Goal: Task Accomplishment & Management: Use online tool/utility

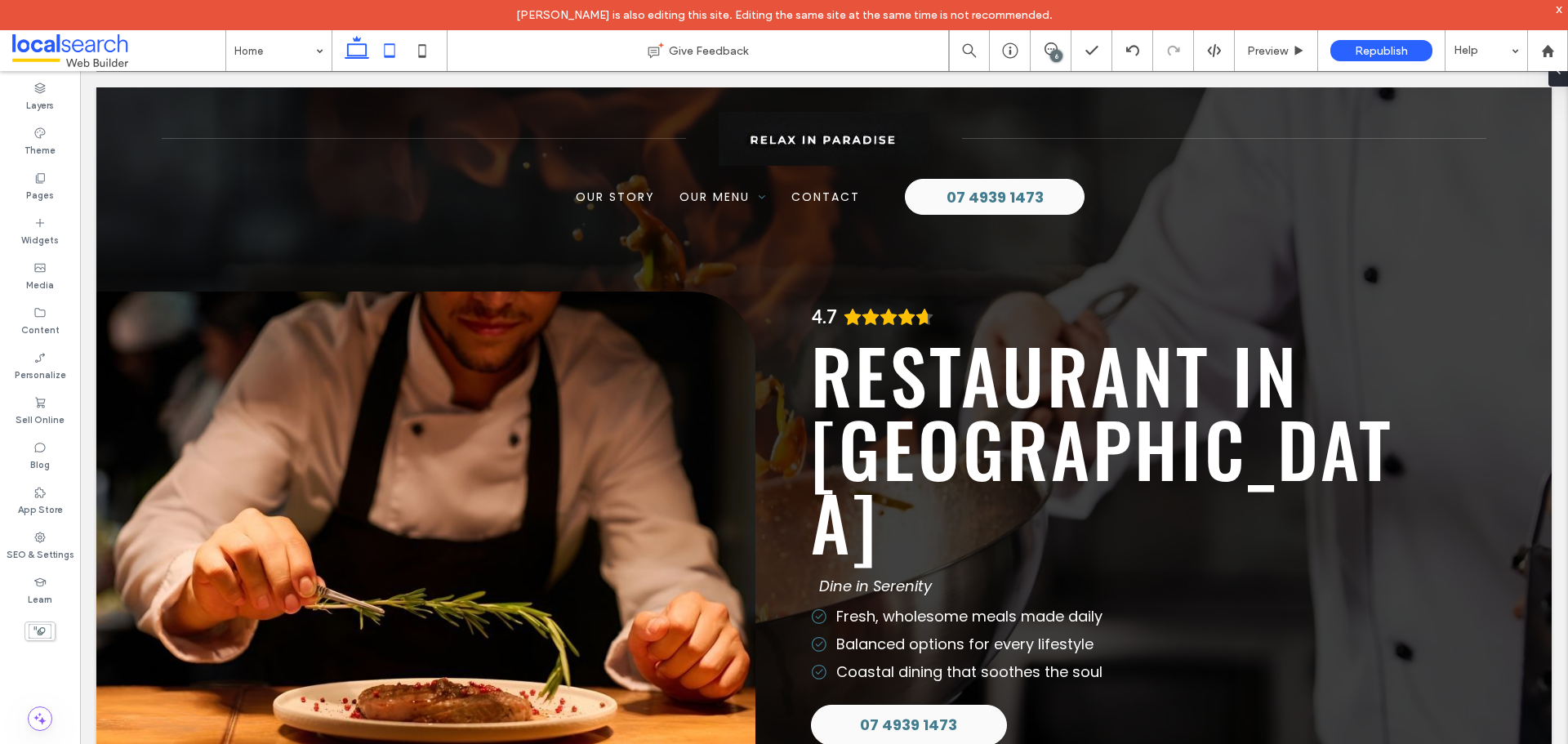
click at [399, 51] on icon at bounding box center [389, 50] width 32 height 32
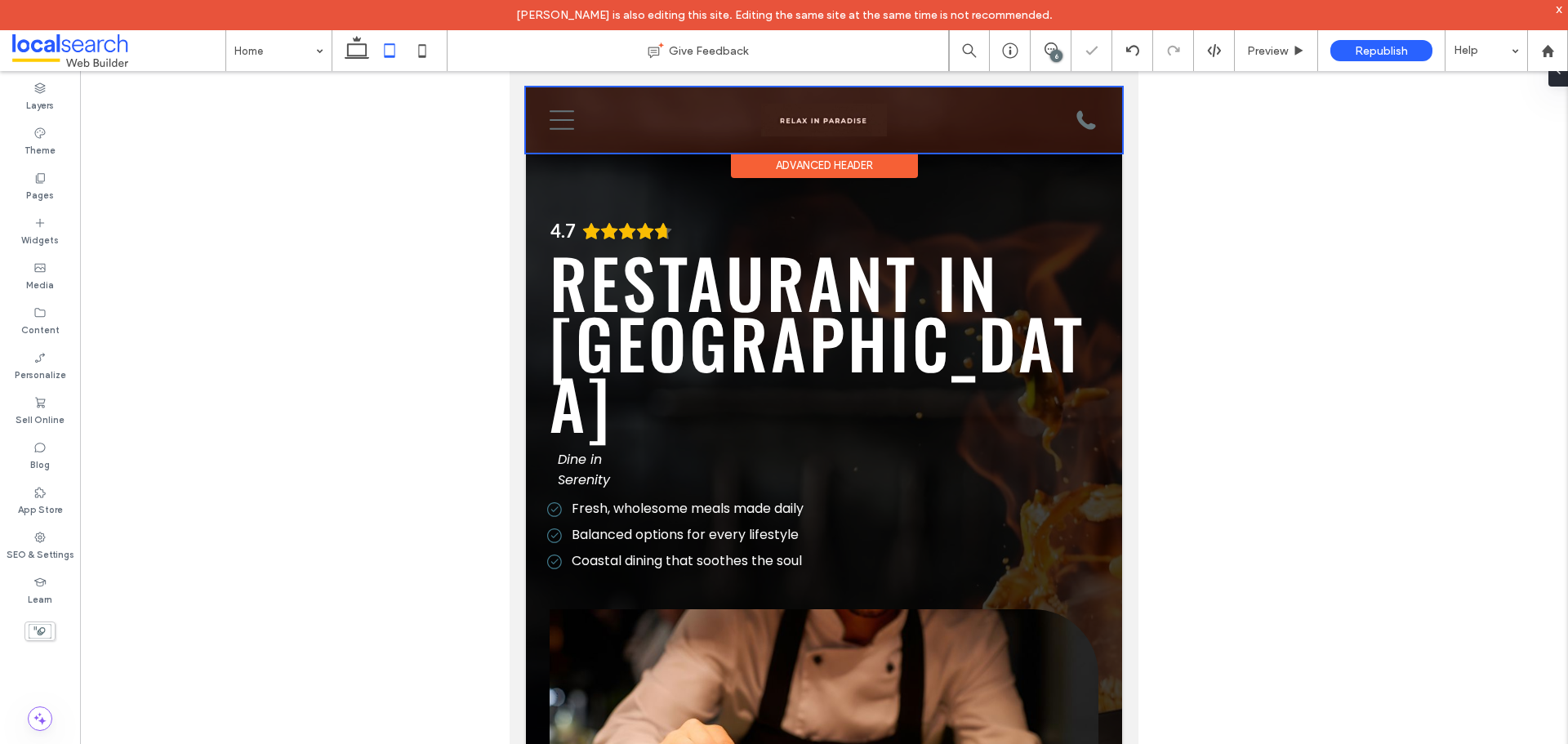
click at [875, 120] on div at bounding box center [824, 120] width 596 height 65
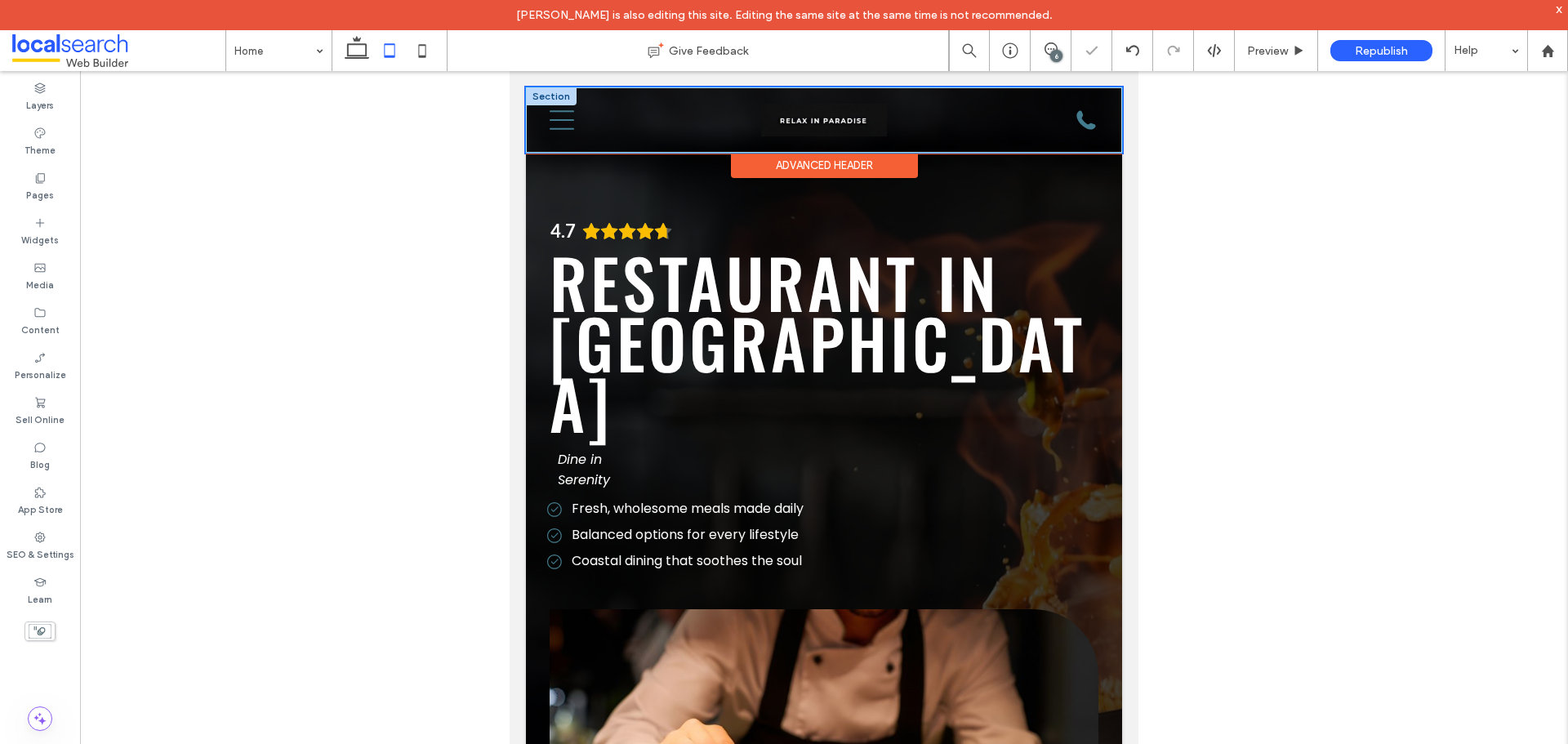
click at [875, 120] on img at bounding box center [824, 120] width 126 height 32
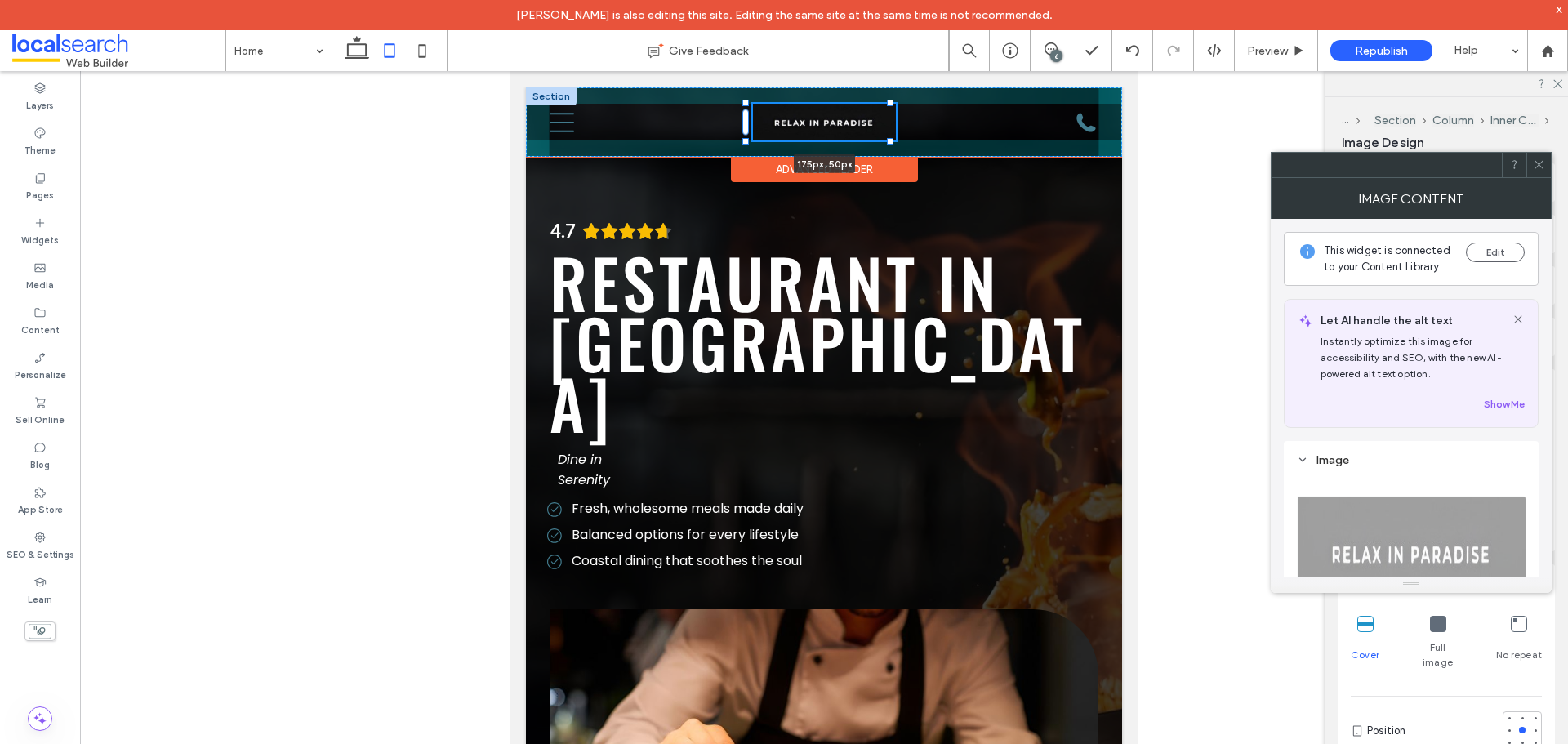
drag, startPoint x: 881, startPoint y: 134, endPoint x: 919, endPoint y: 122, distance: 39.8
click at [919, 122] on div "175px , 50px Menu Icon Phone Icon" at bounding box center [824, 122] width 596 height 69
type input "***"
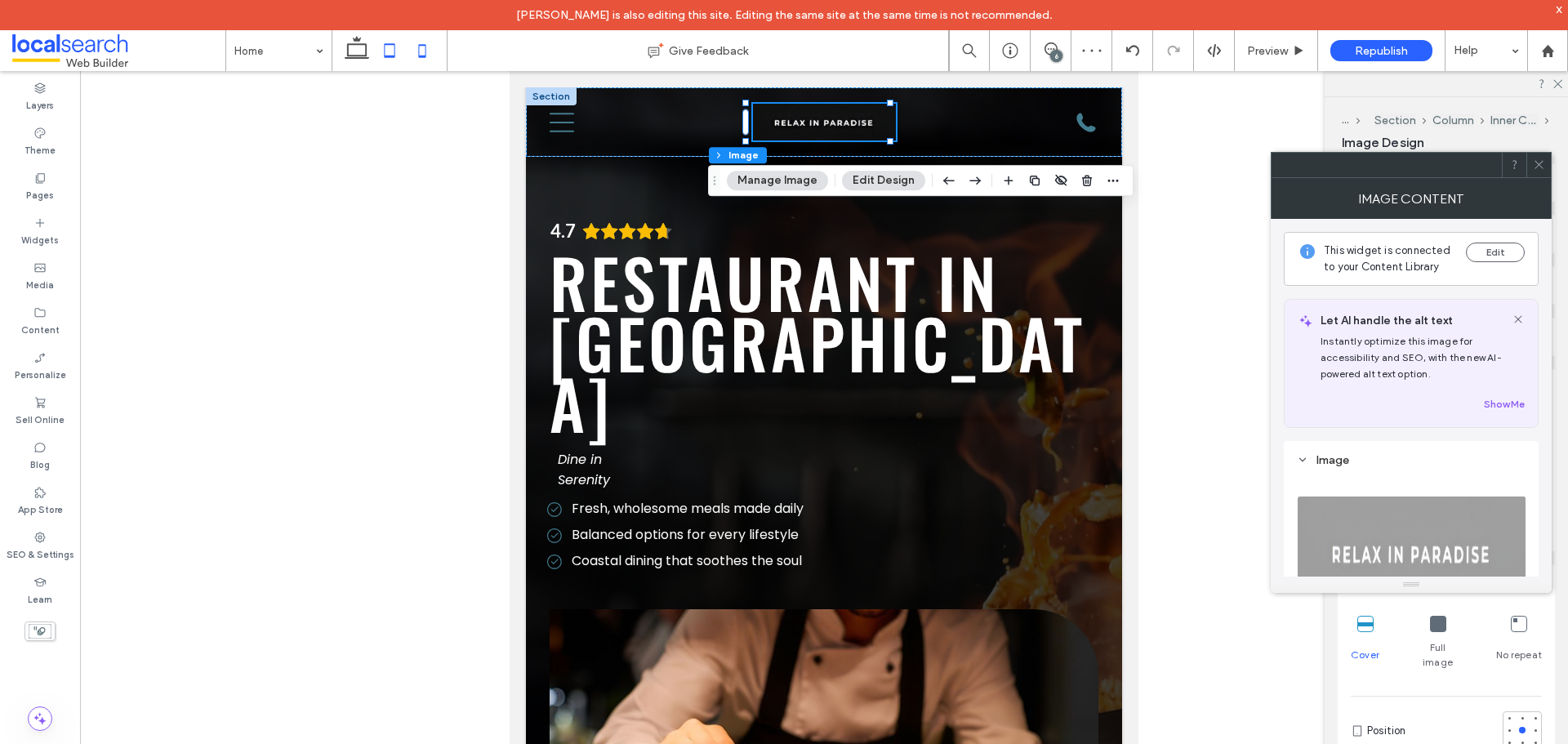
drag, startPoint x: 411, startPoint y: 45, endPoint x: 429, endPoint y: 51, distance: 19.0
click at [412, 45] on icon at bounding box center [422, 50] width 32 height 32
type input "***"
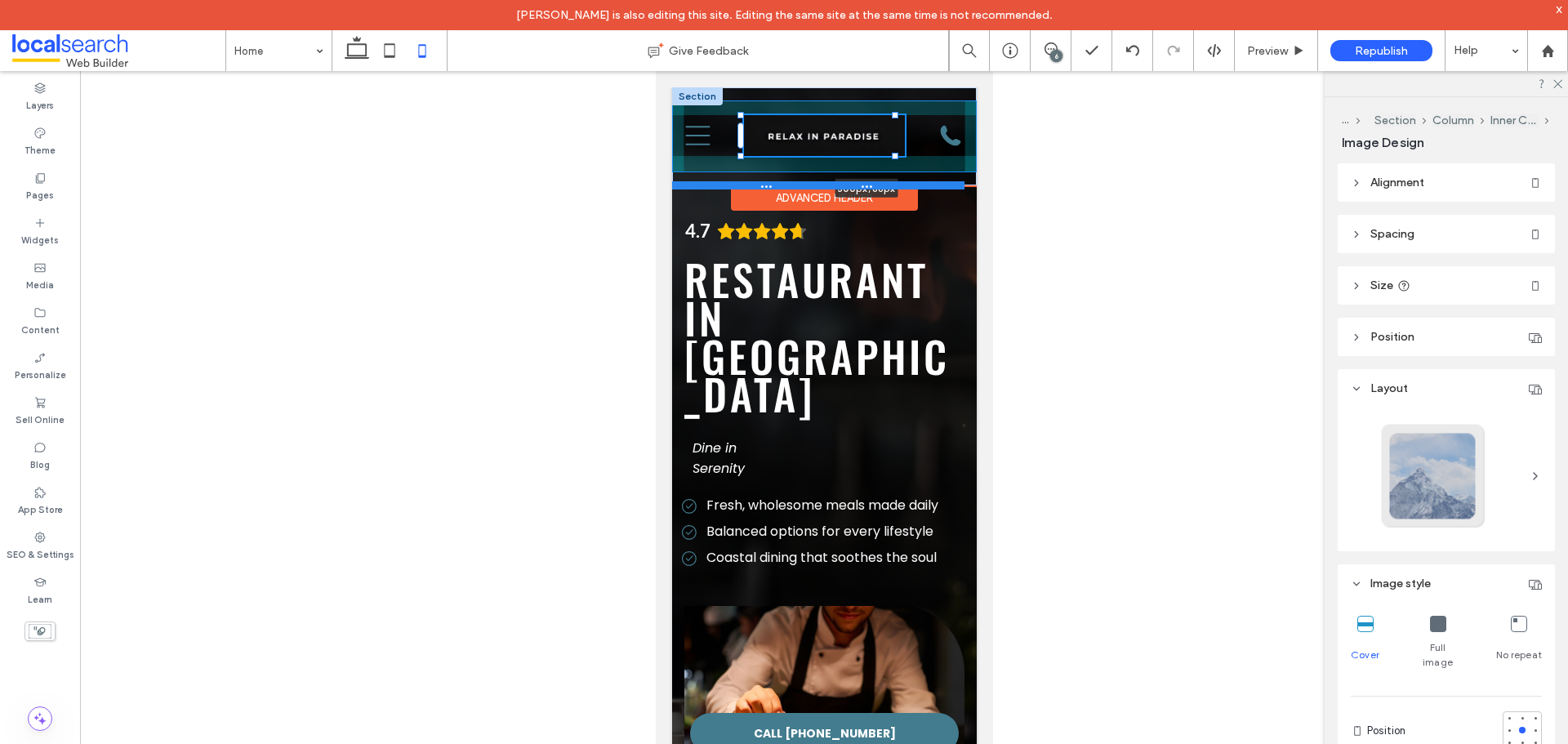
drag, startPoint x: 908, startPoint y: 162, endPoint x: 937, endPoint y: 184, distance: 36.4
click at [937, 184] on div "300px , 66px Menu Icon Phone Icon Section" at bounding box center [824, 136] width 305 height 98
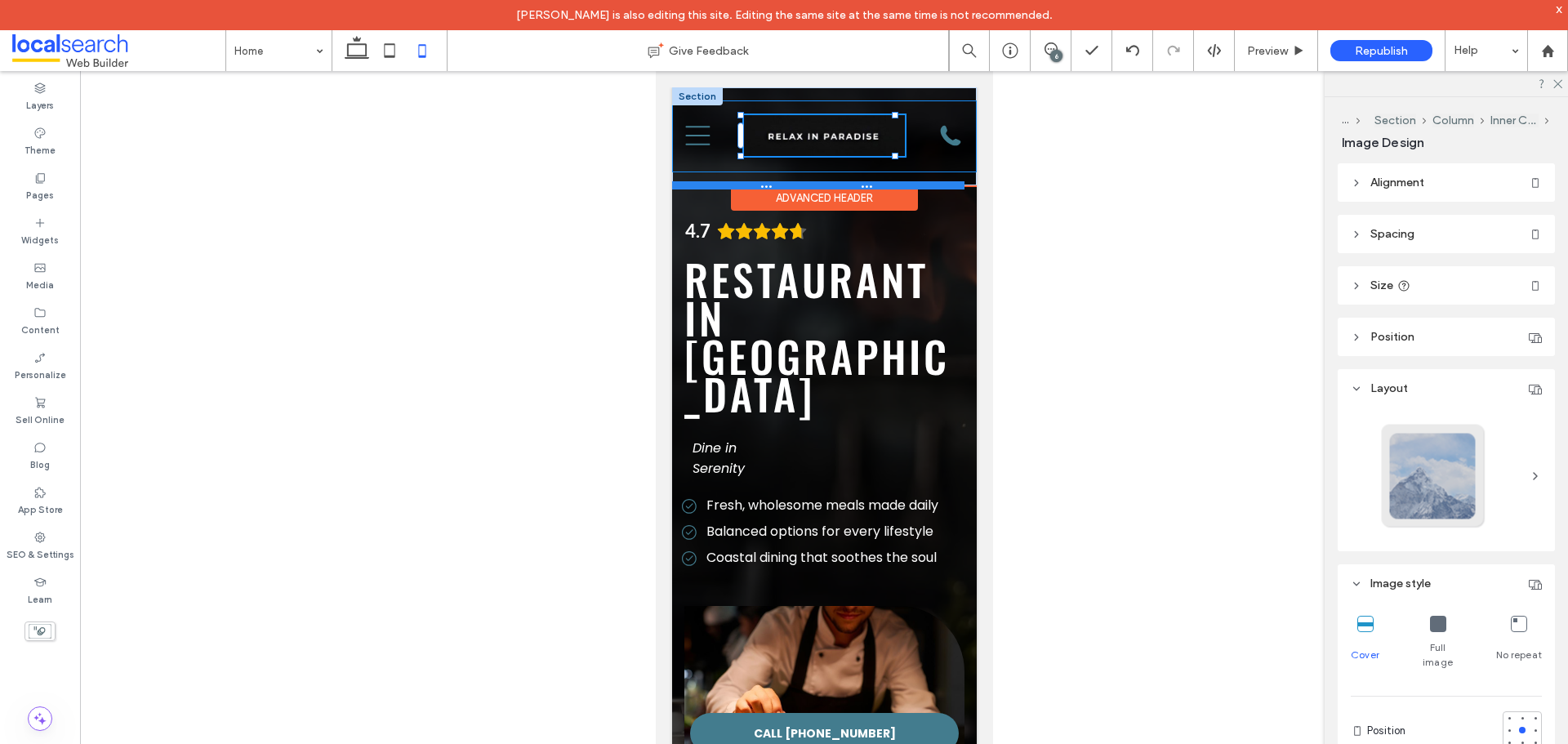
type input "***"
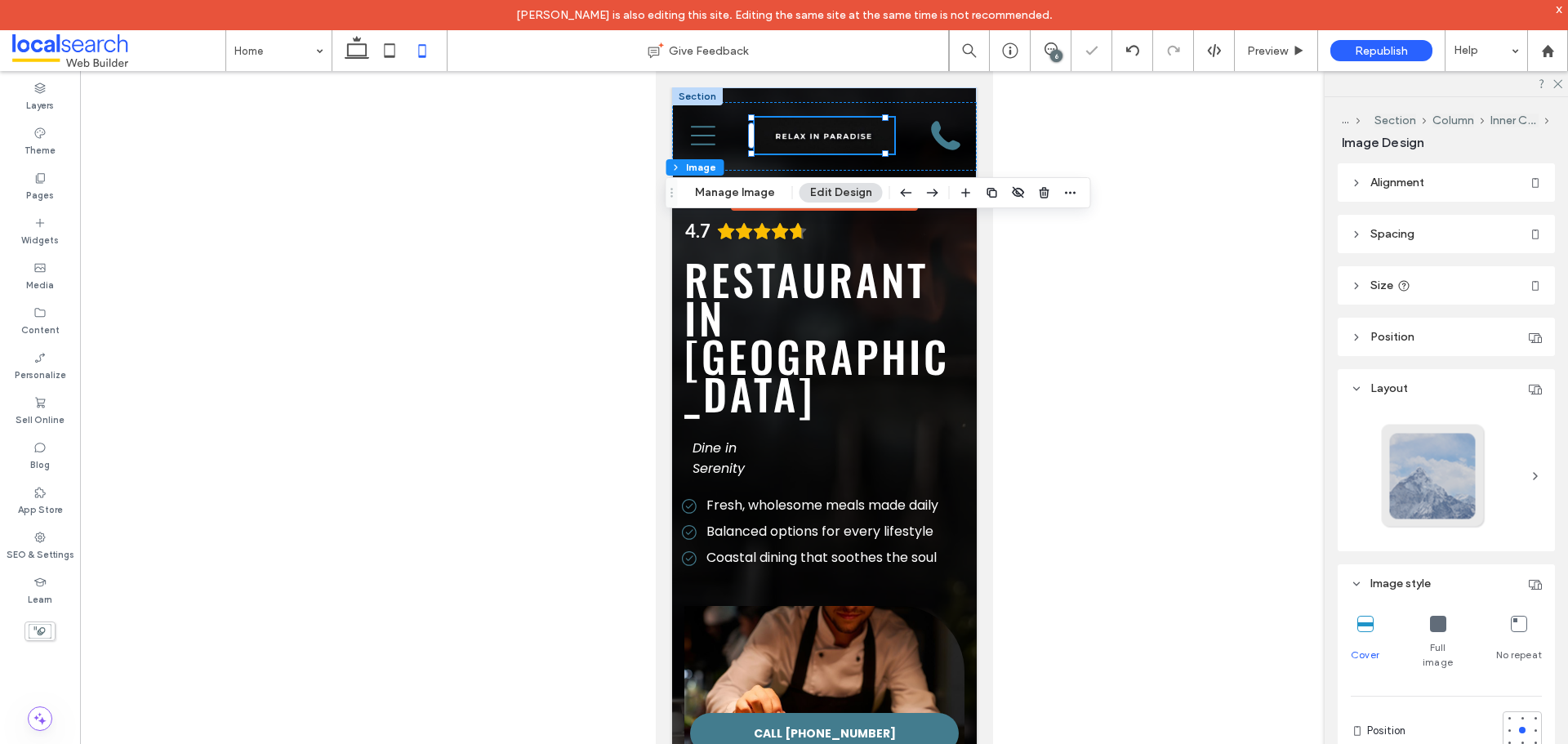
click at [1115, 285] on div at bounding box center [825, 420] width 1489 height 699
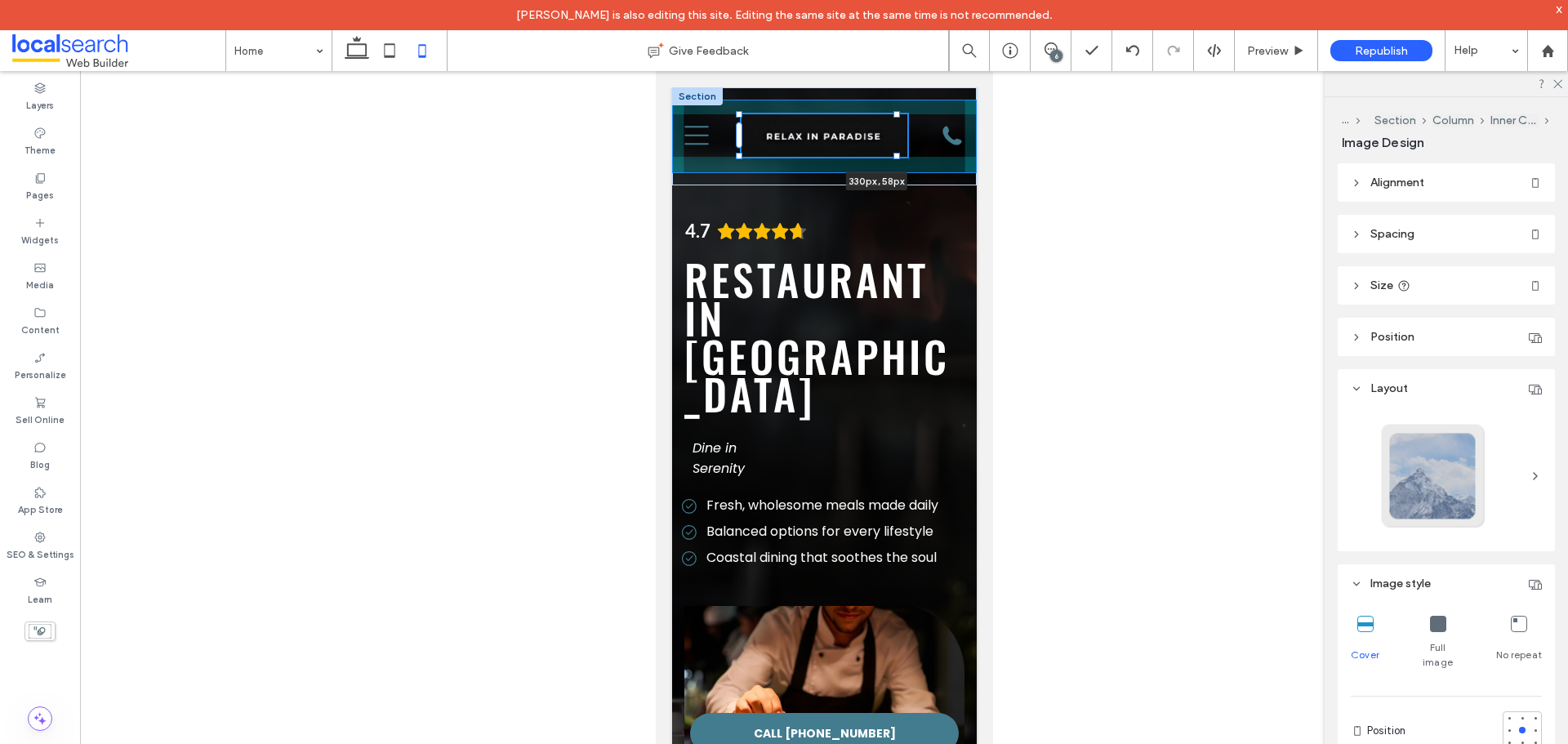
drag, startPoint x: 749, startPoint y: 155, endPoint x: 660, endPoint y: 177, distance: 91.7
type input "***"
drag, startPoint x: 888, startPoint y: 156, endPoint x: 969, endPoint y: 203, distance: 93.6
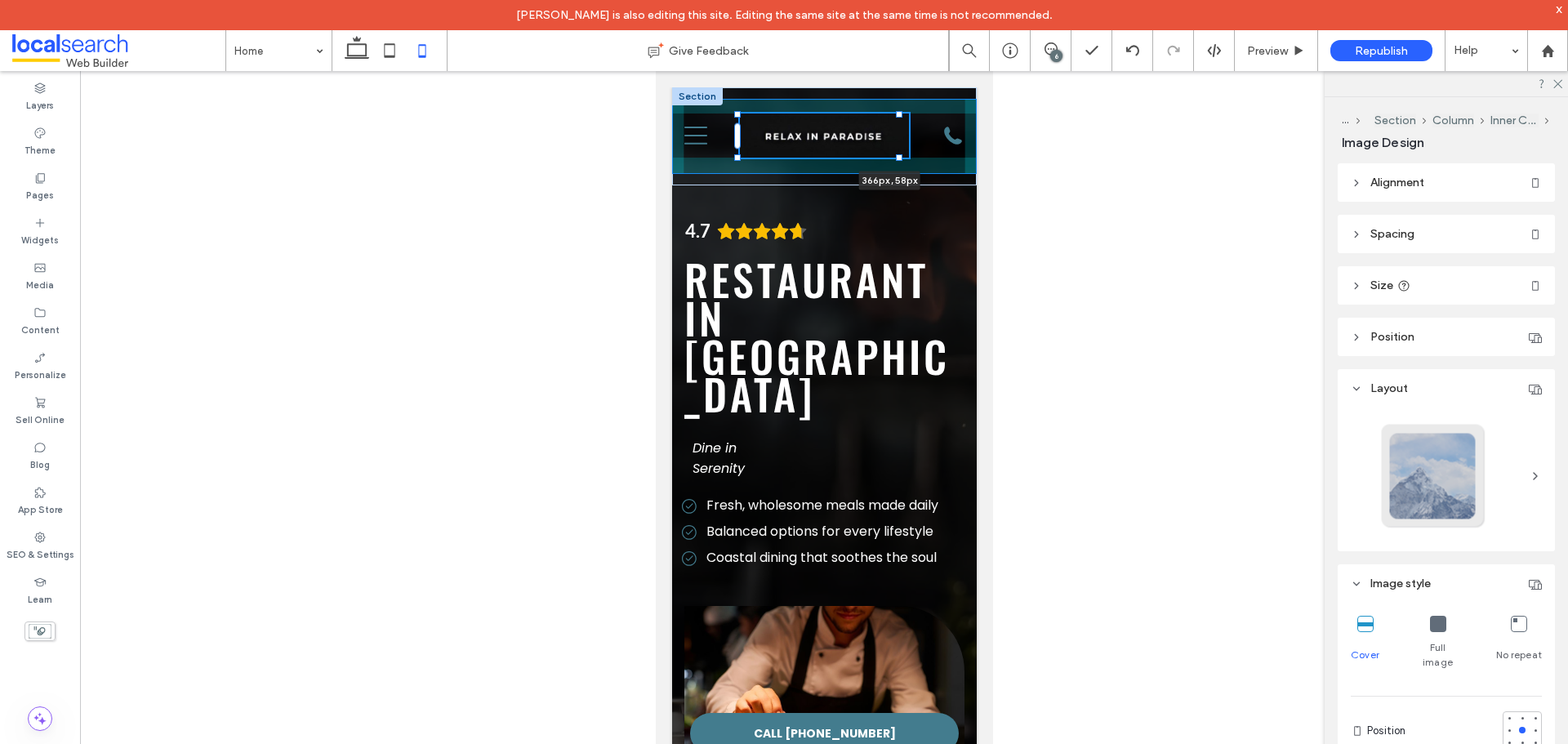
type input "***"
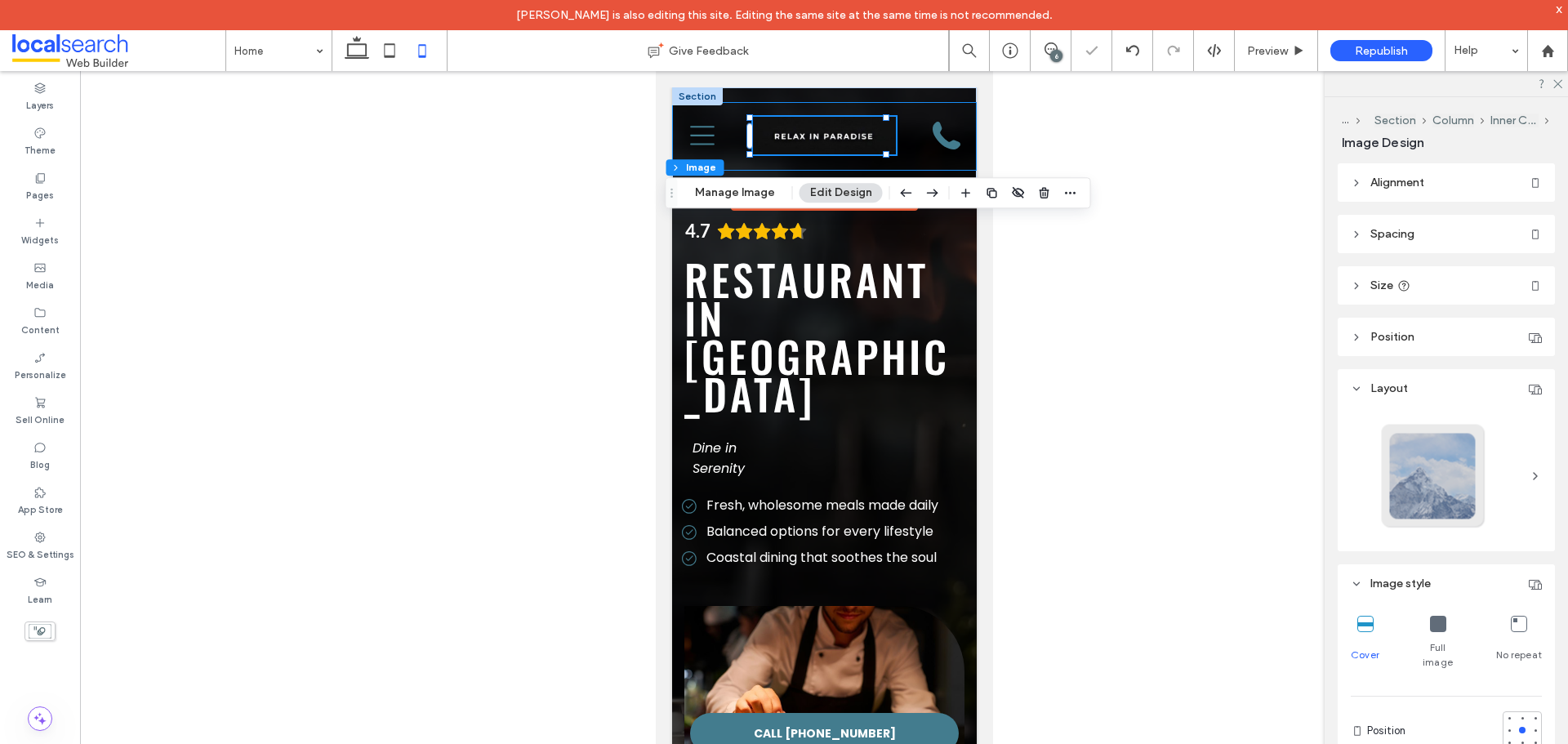
click at [909, 144] on div "366px , 58px Menu Icon Phone Icon" at bounding box center [824, 136] width 305 height 68
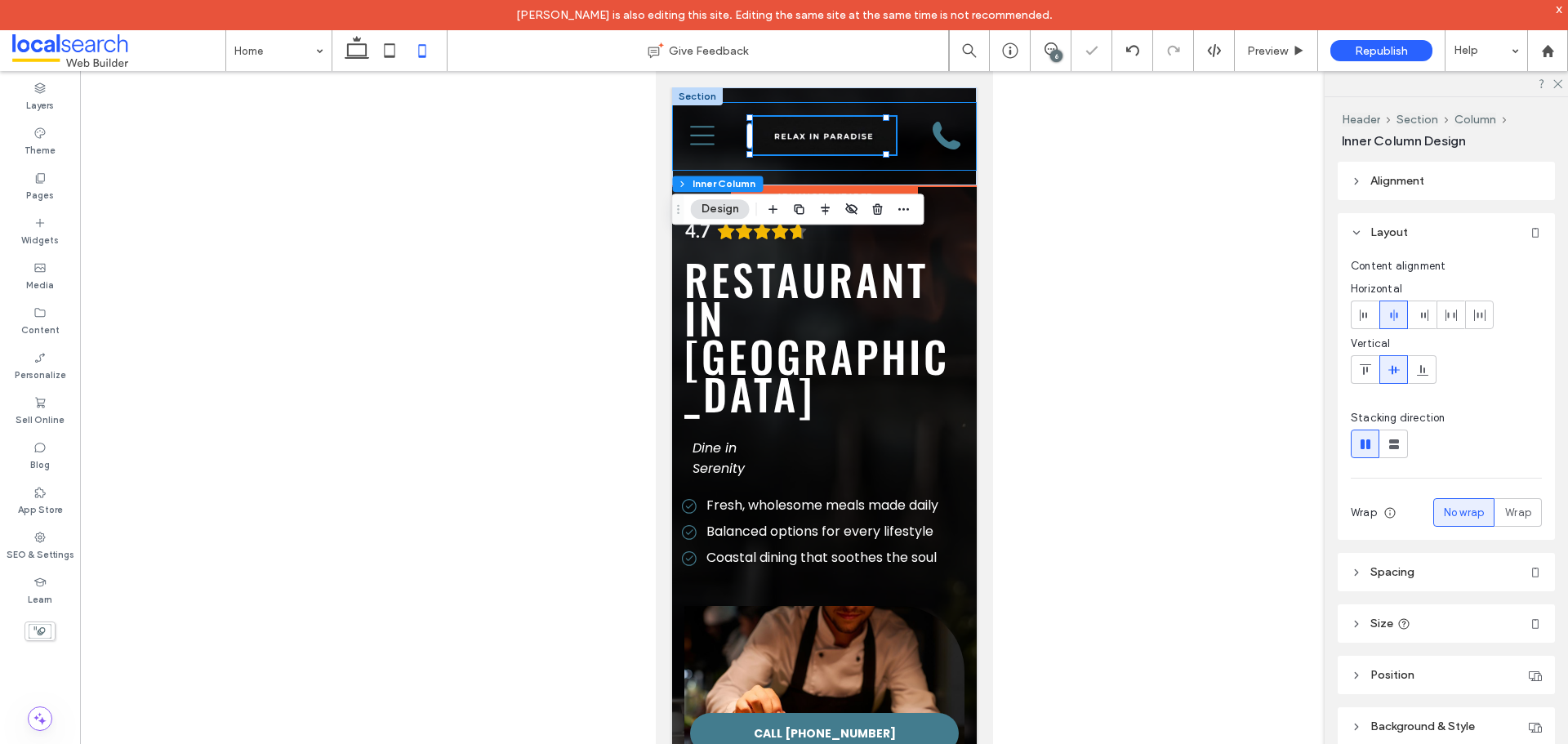
type input "**"
click at [818, 141] on img at bounding box center [824, 135] width 142 height 37
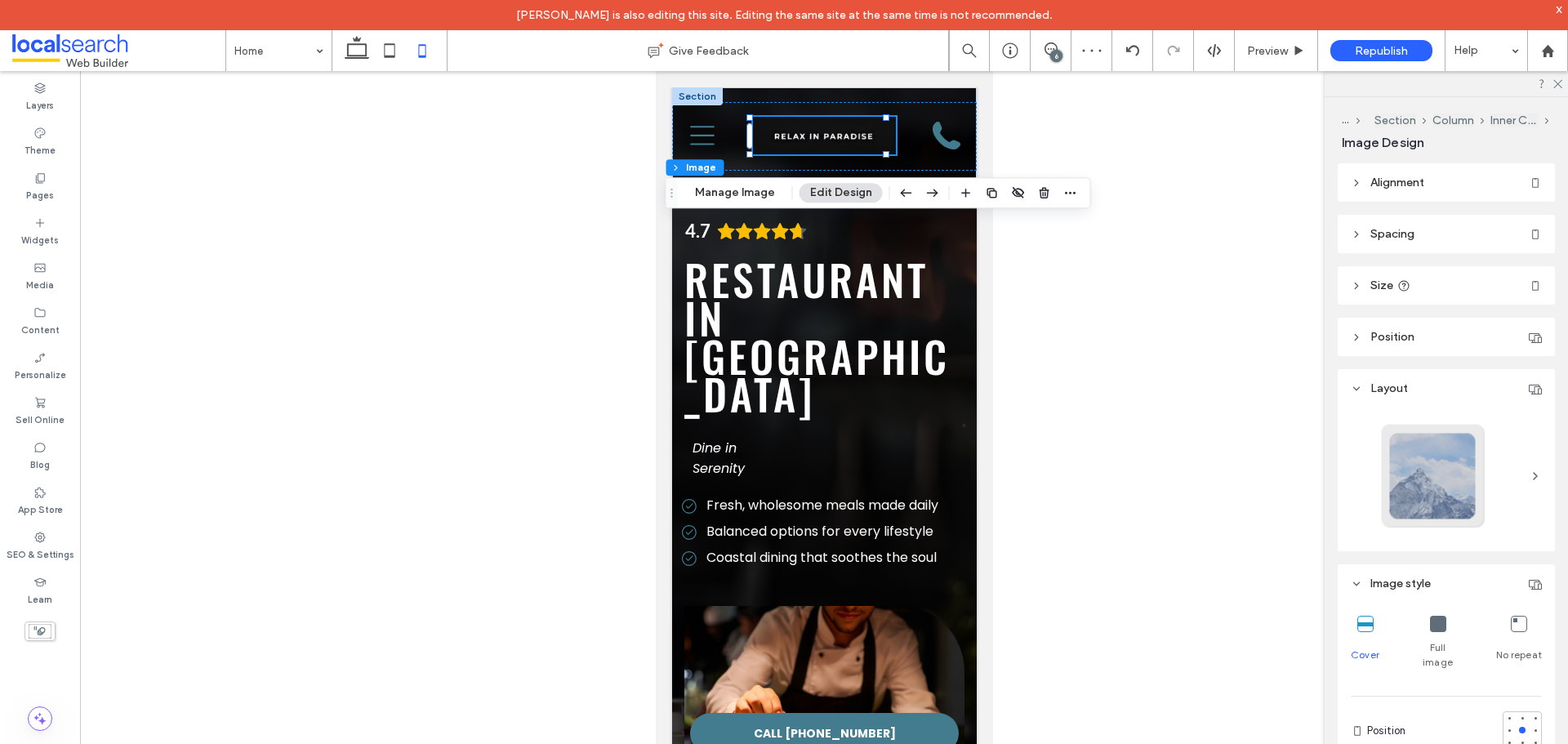
click at [1419, 288] on header "Size" at bounding box center [1446, 285] width 217 height 39
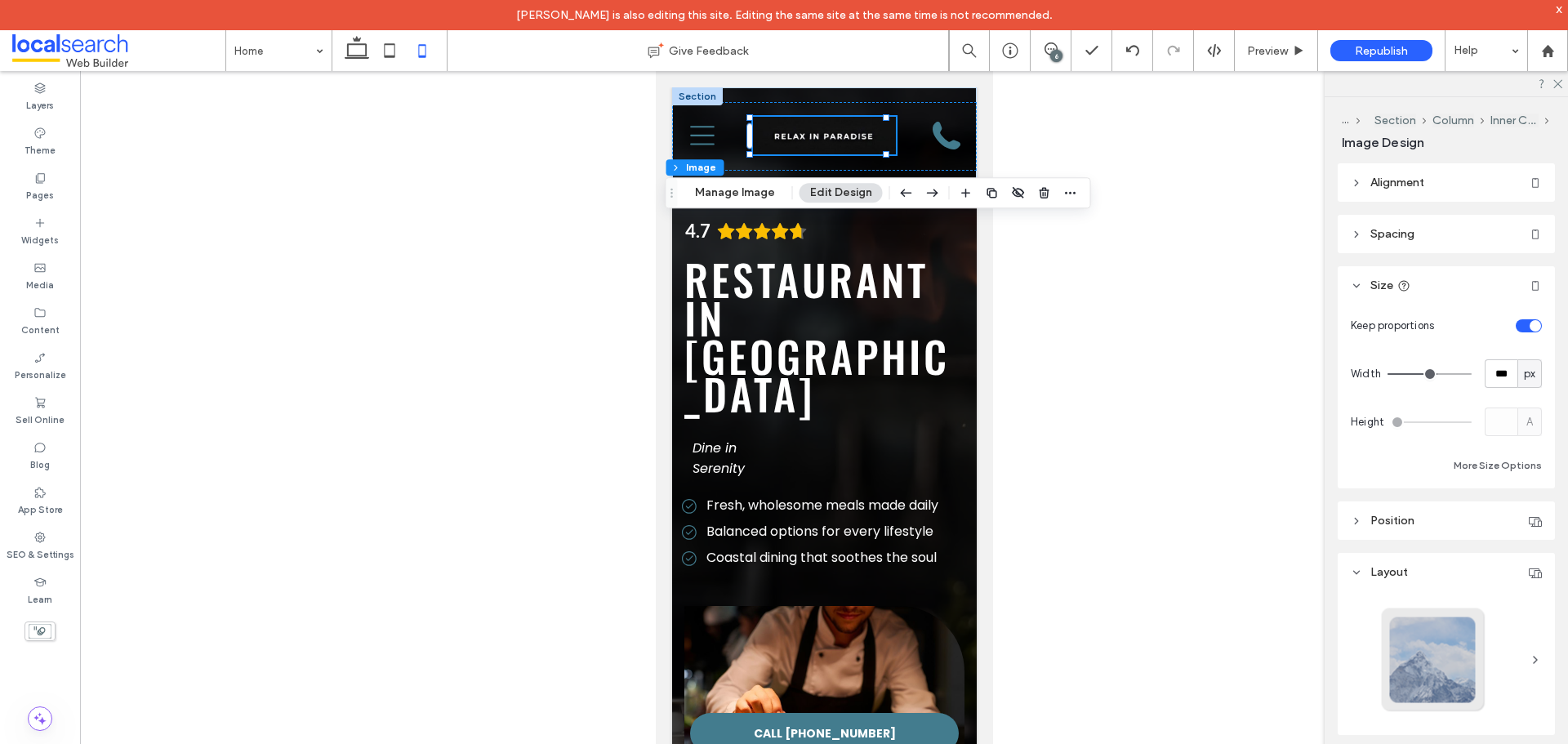
type input "***"
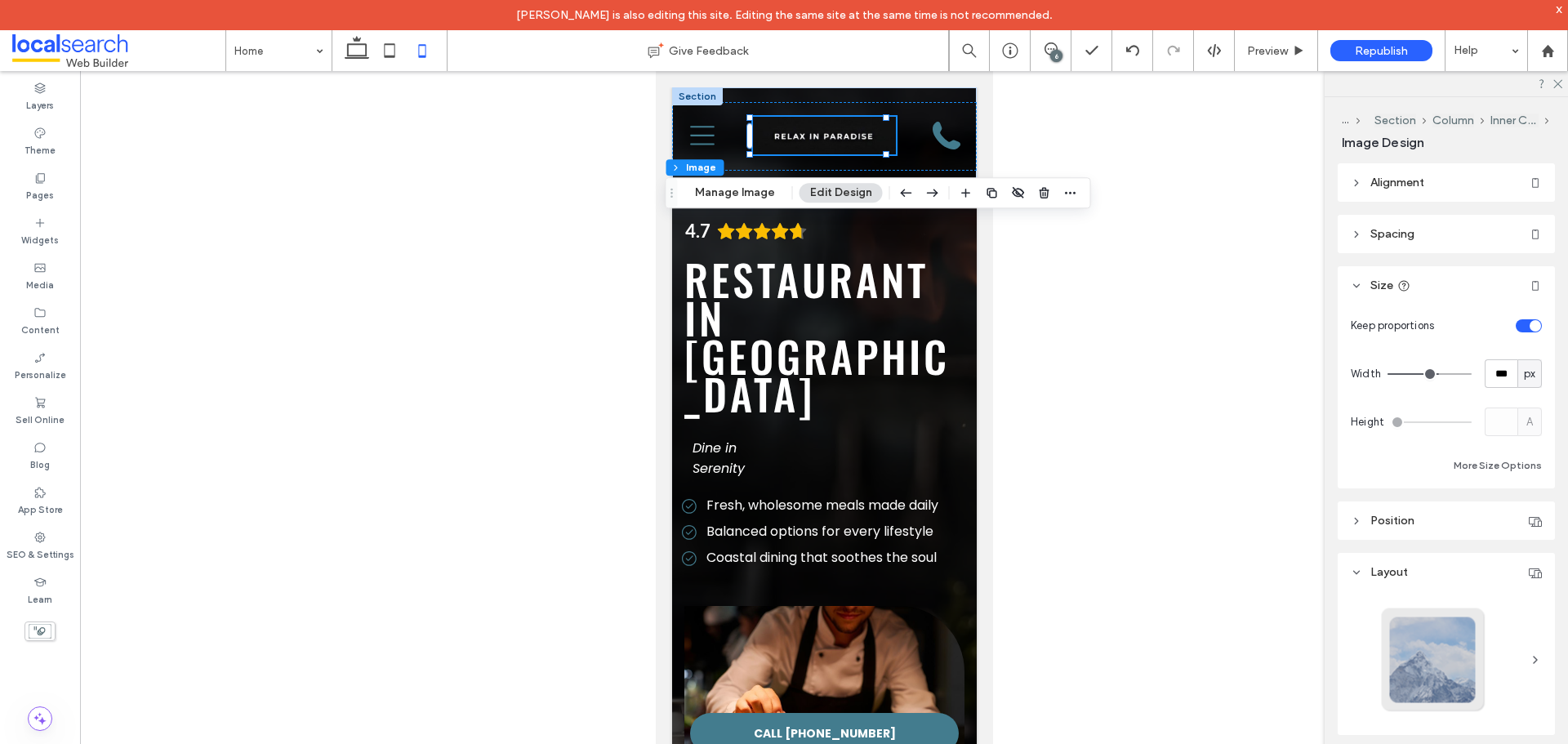
type input "***"
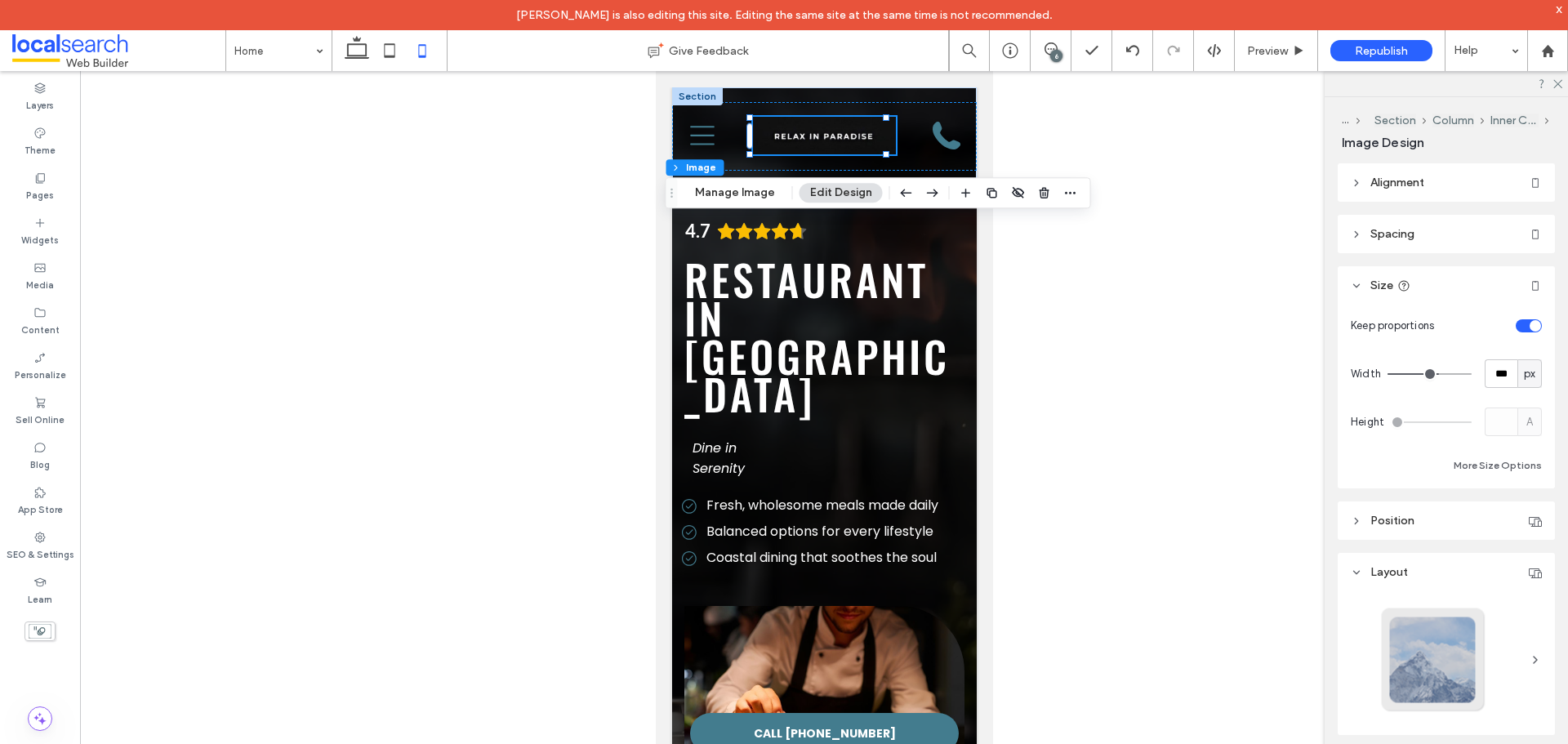
type input "***"
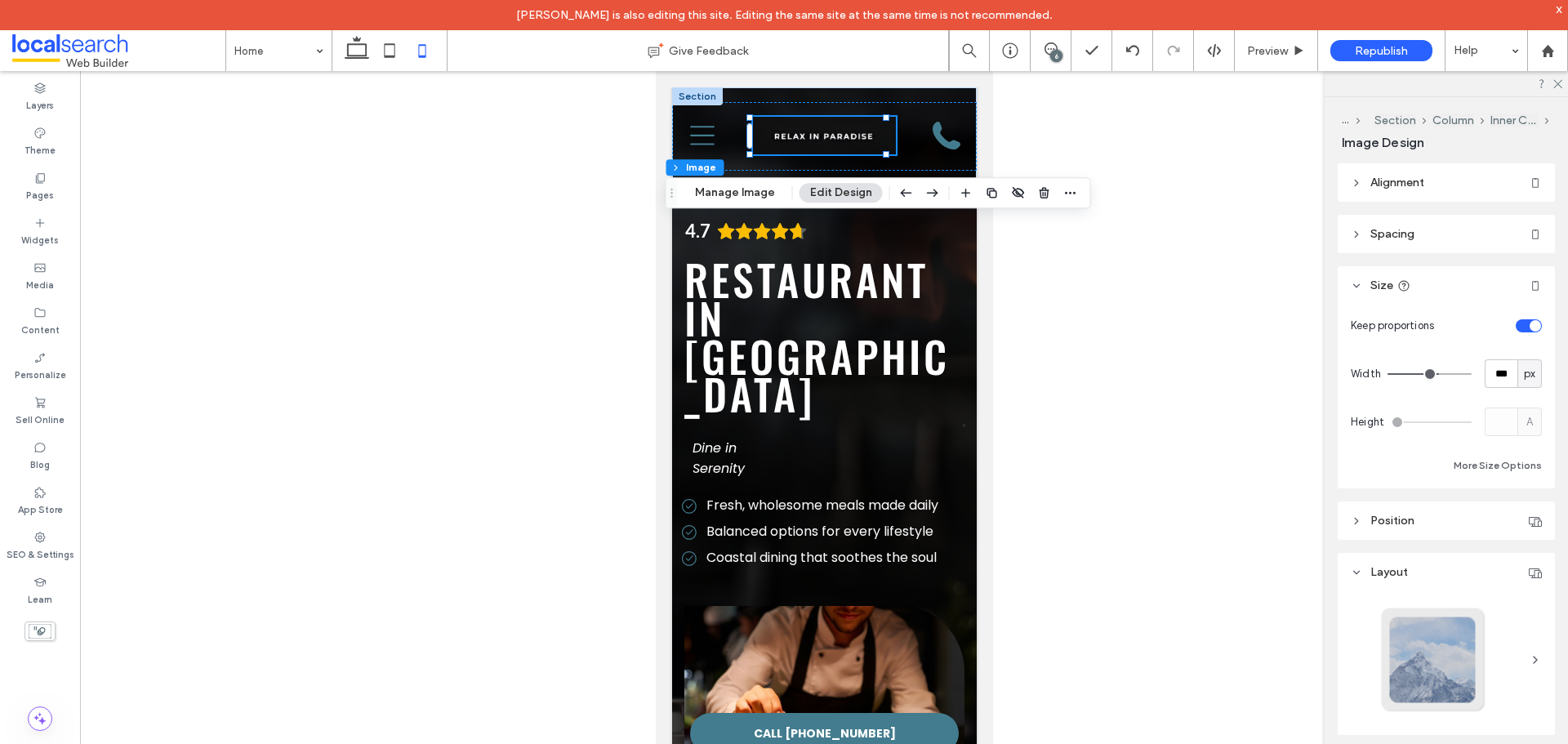
type input "***"
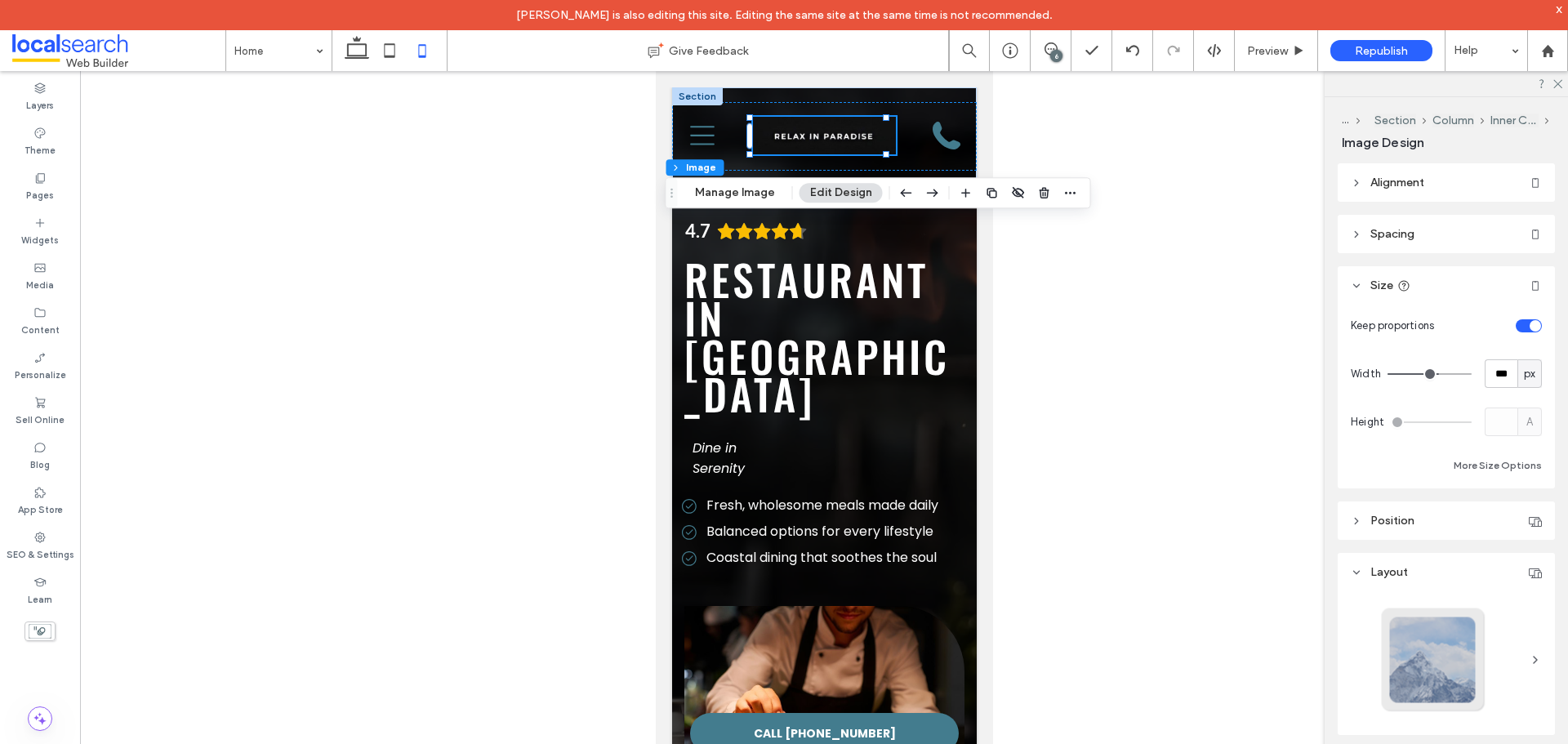
type input "***"
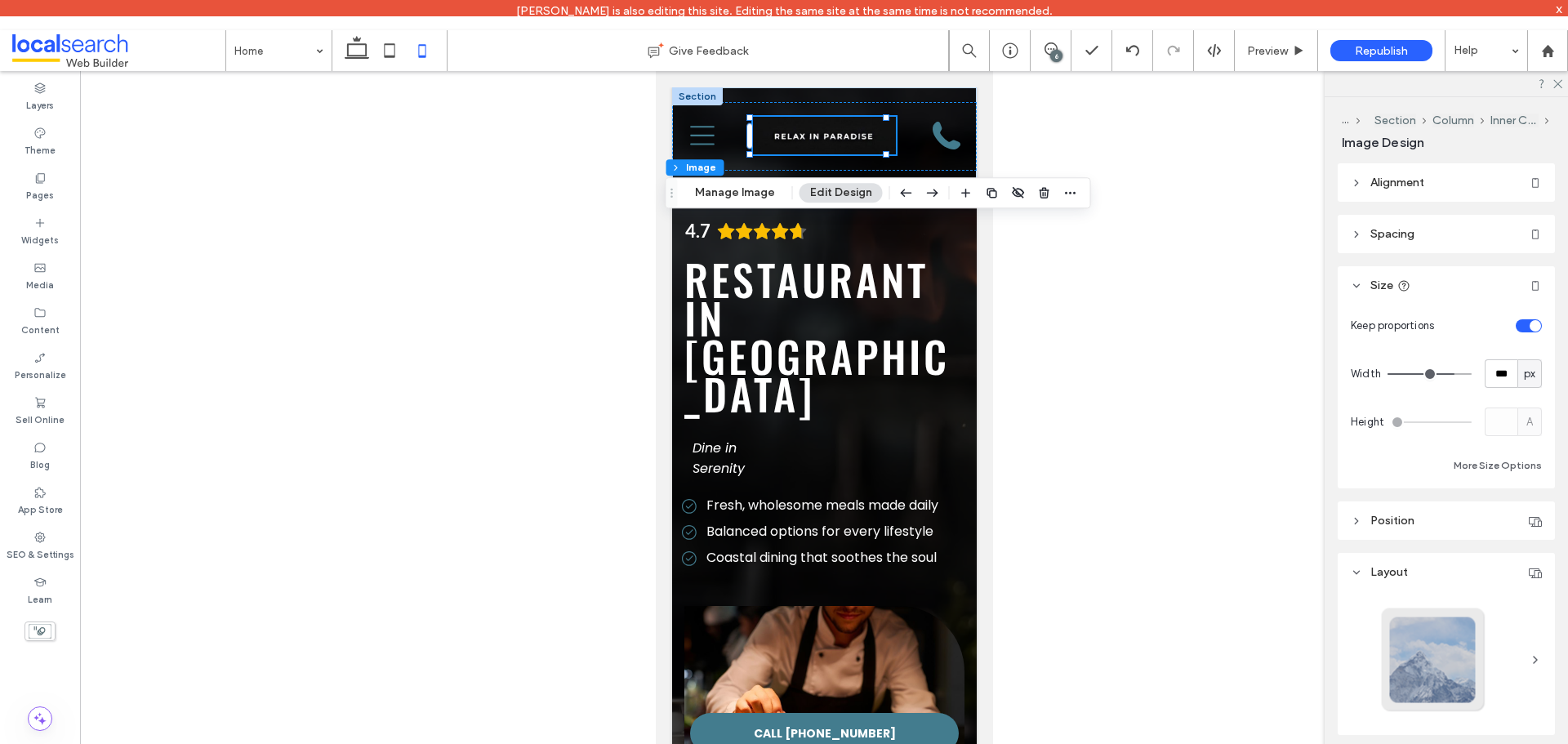
type input "***"
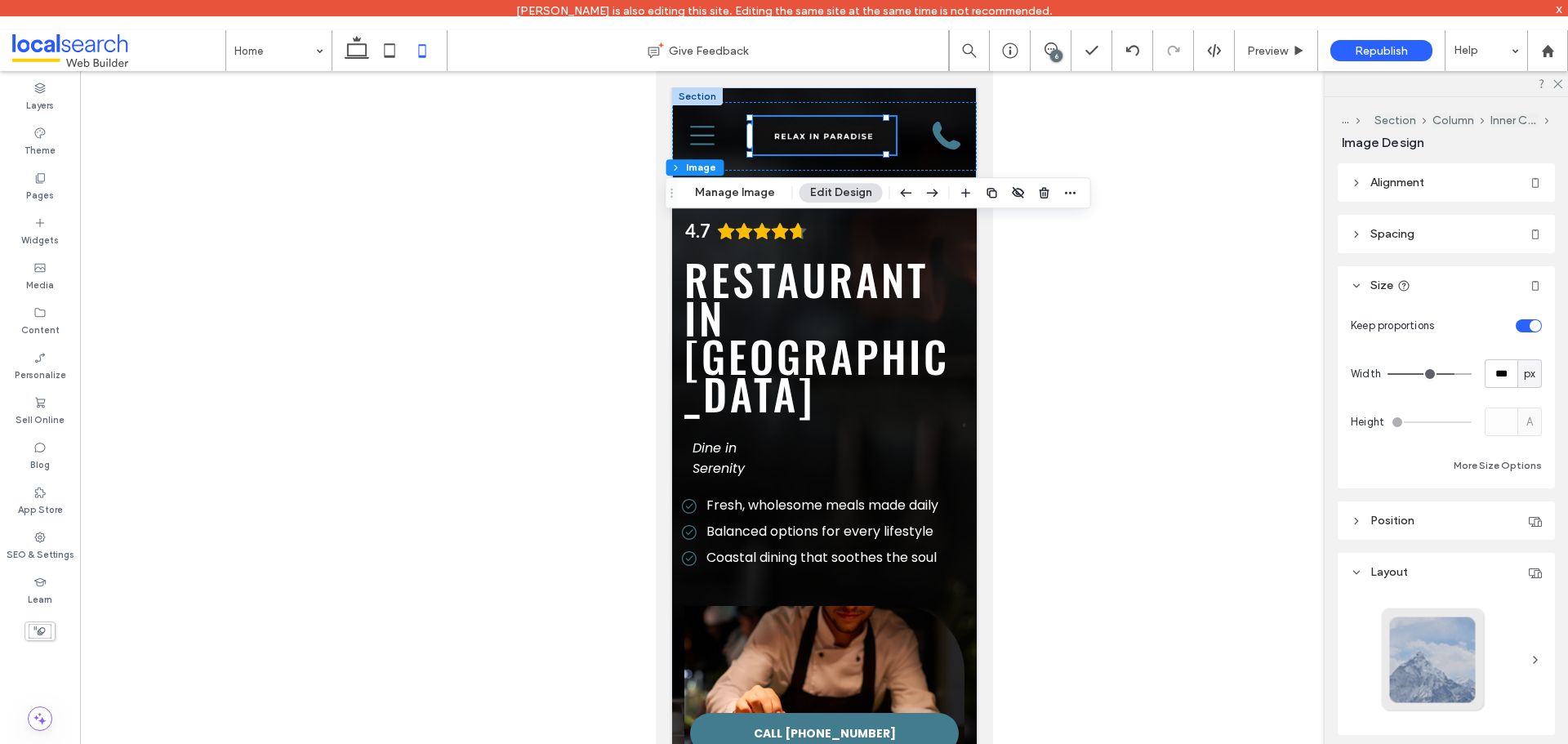
type input "***"
drag, startPoint x: 1433, startPoint y: 377, endPoint x: 1447, endPoint y: 378, distance: 14.0
click at [1447, 375] on input "range" at bounding box center [1429, 374] width 84 height 2
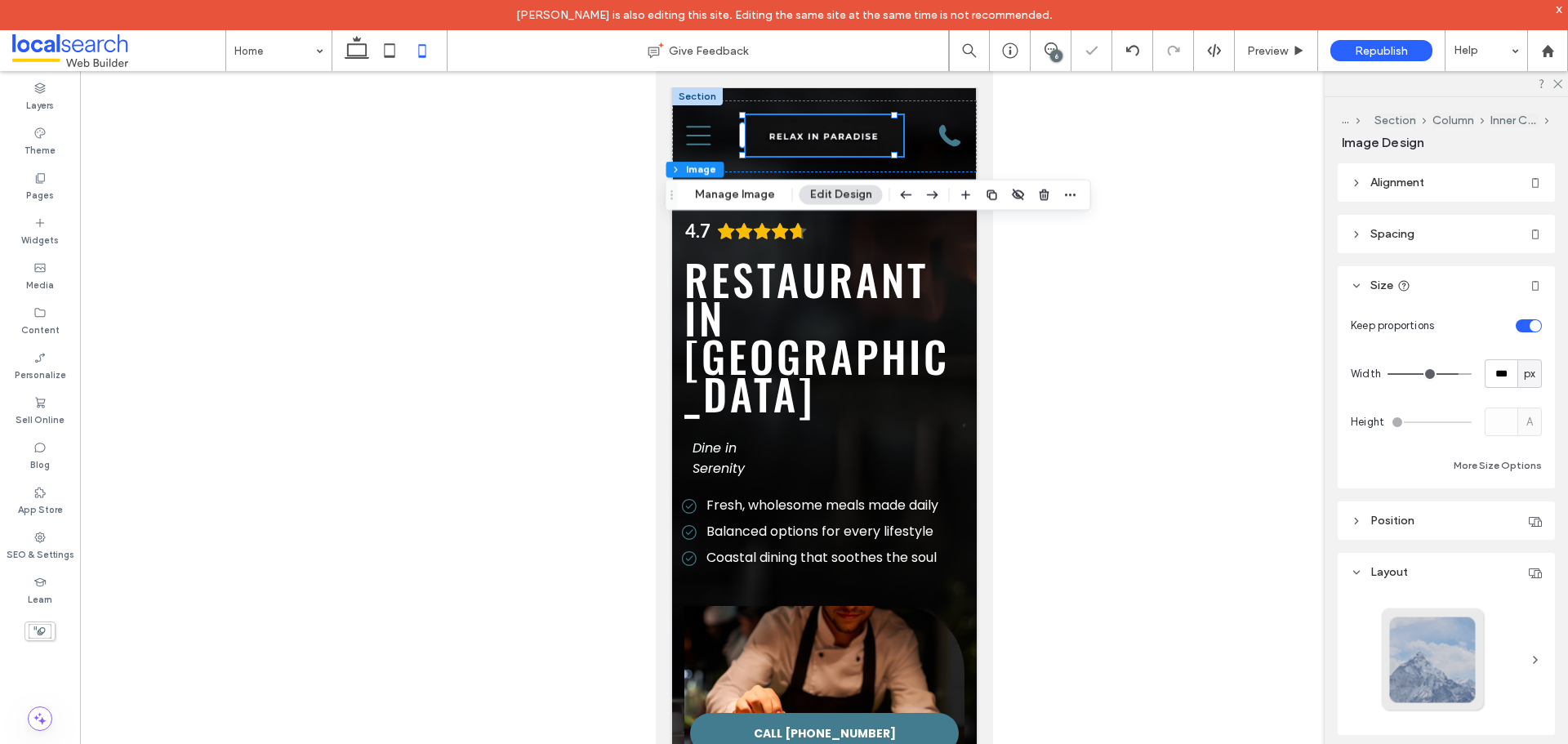
type input "***"
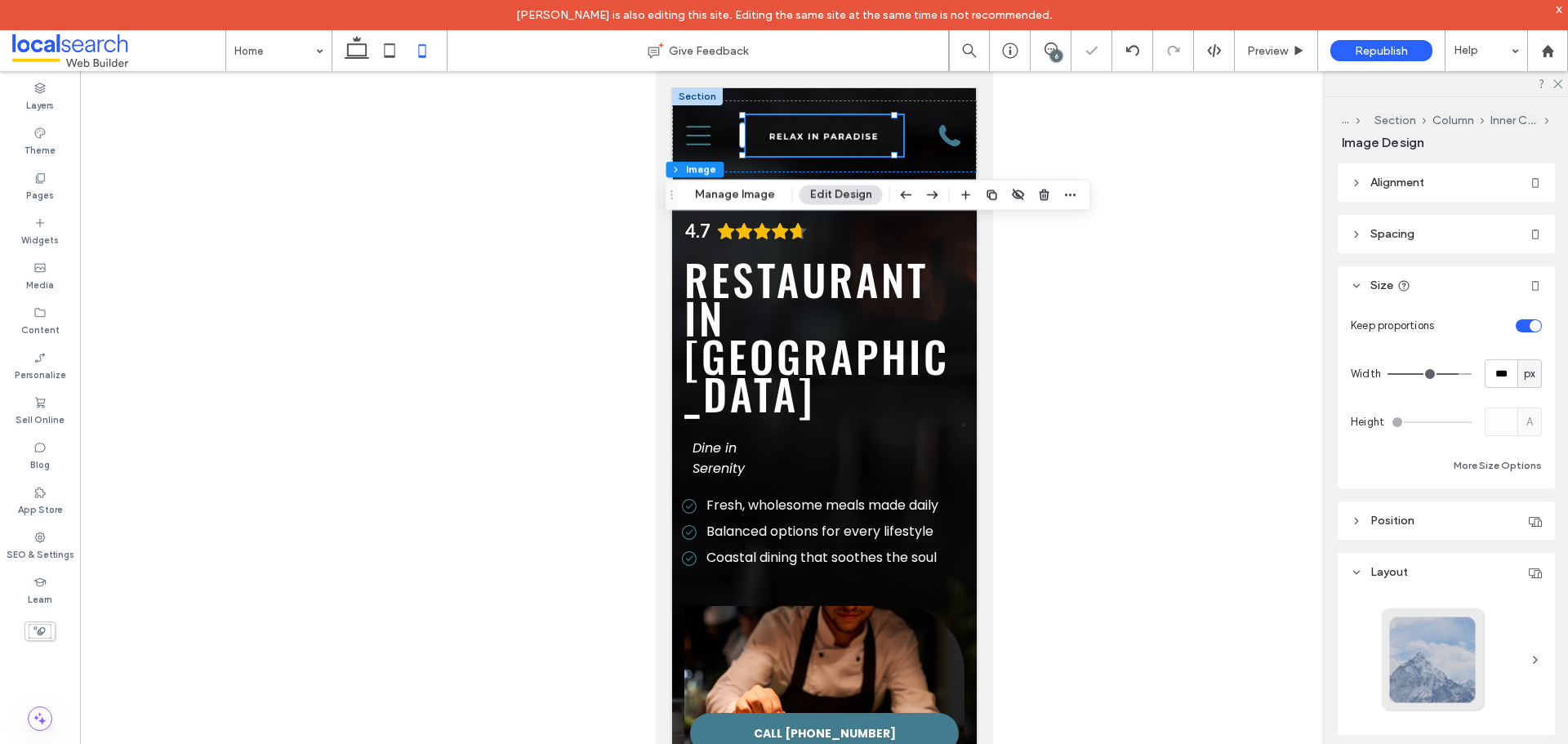
type input "***"
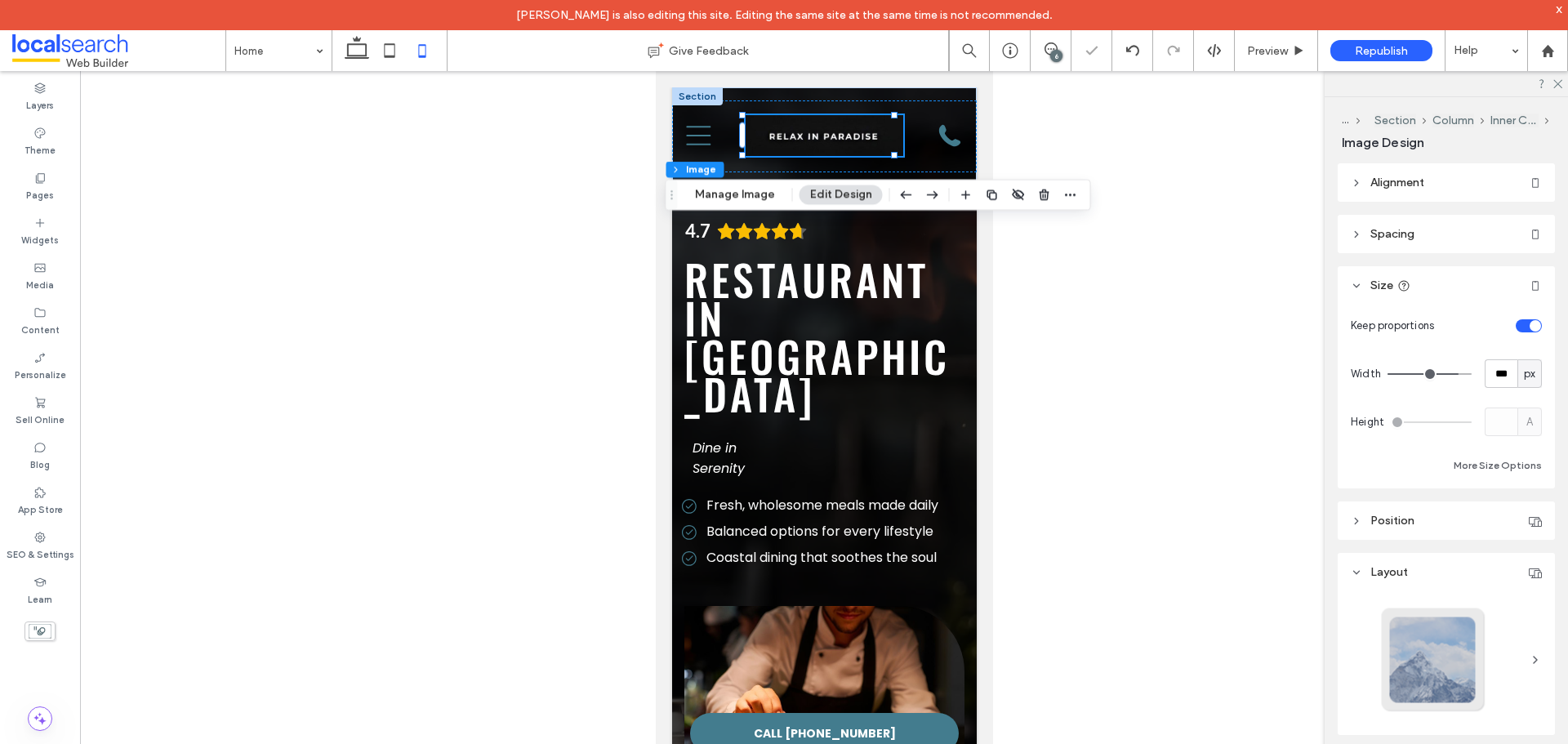
type input "***"
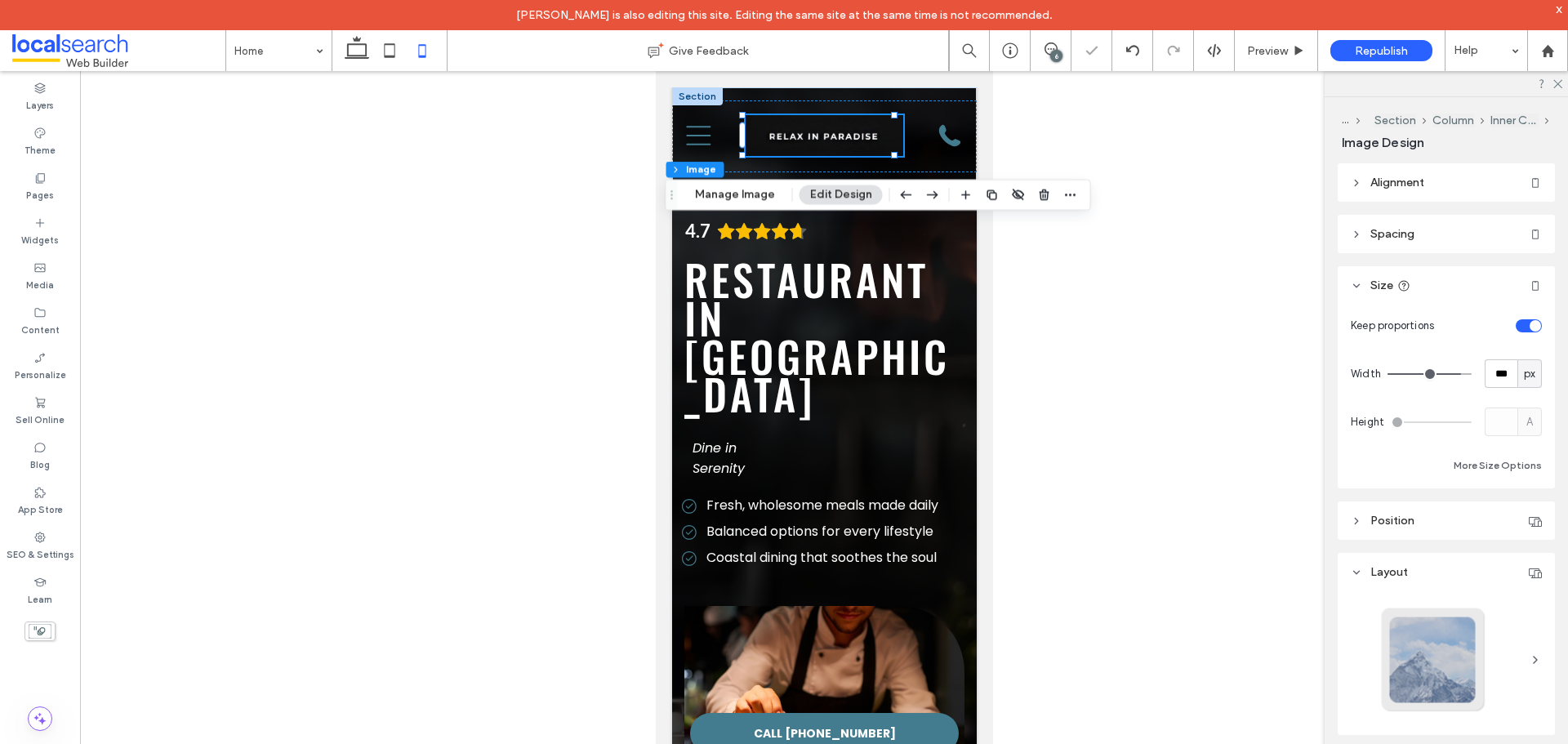
type input "***"
click at [1449, 373] on input "range" at bounding box center [1429, 374] width 84 height 2
type input "***"
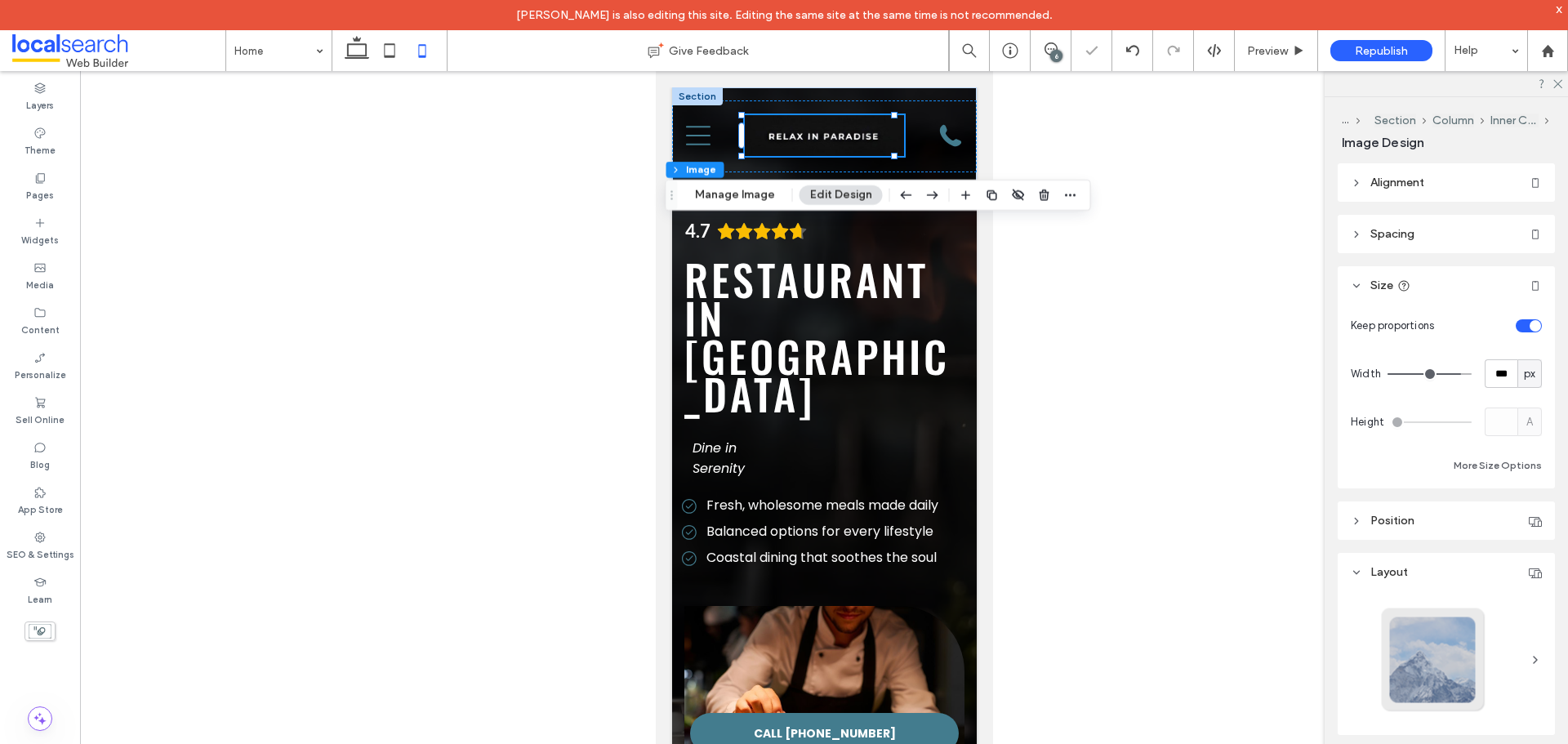
type input "***"
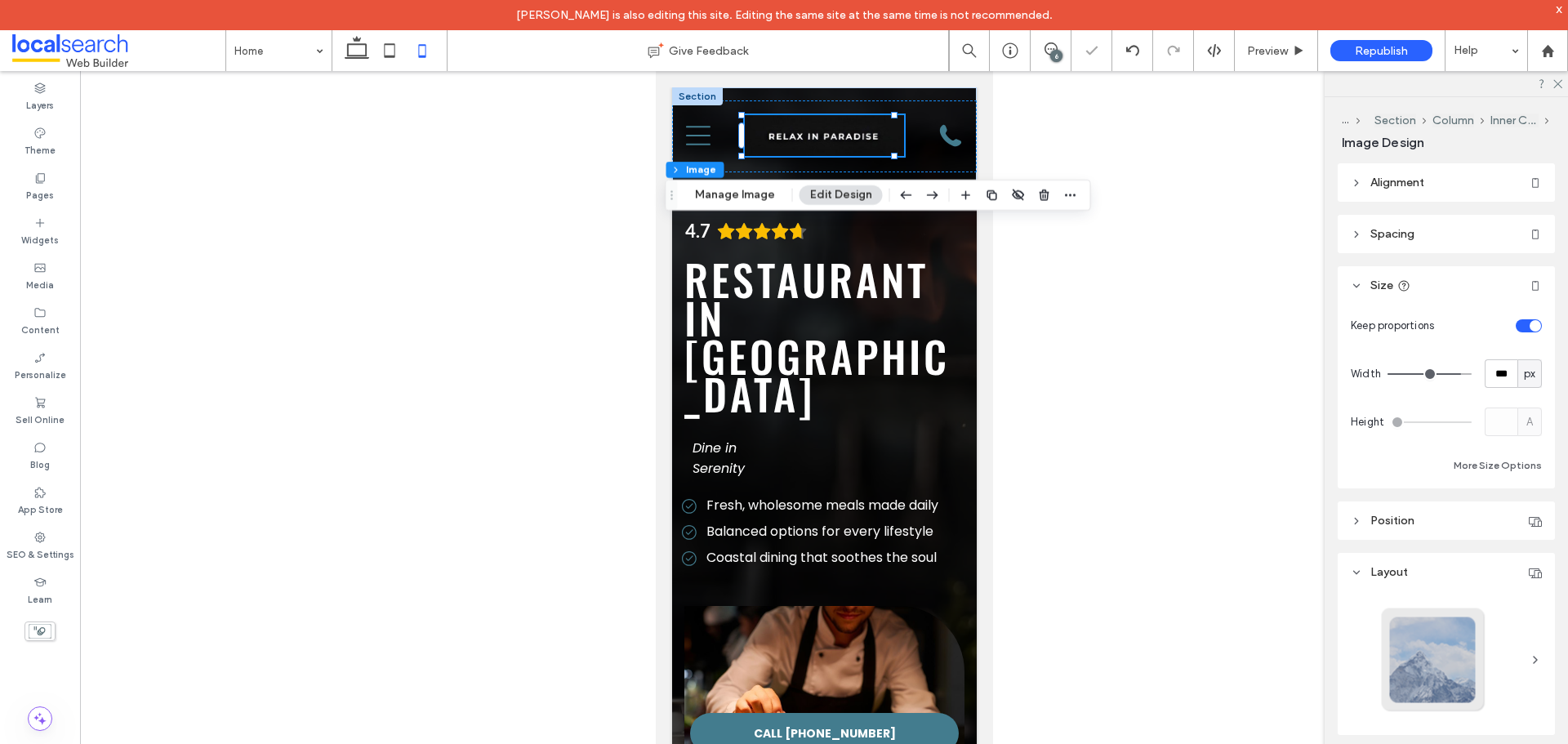
type input "***"
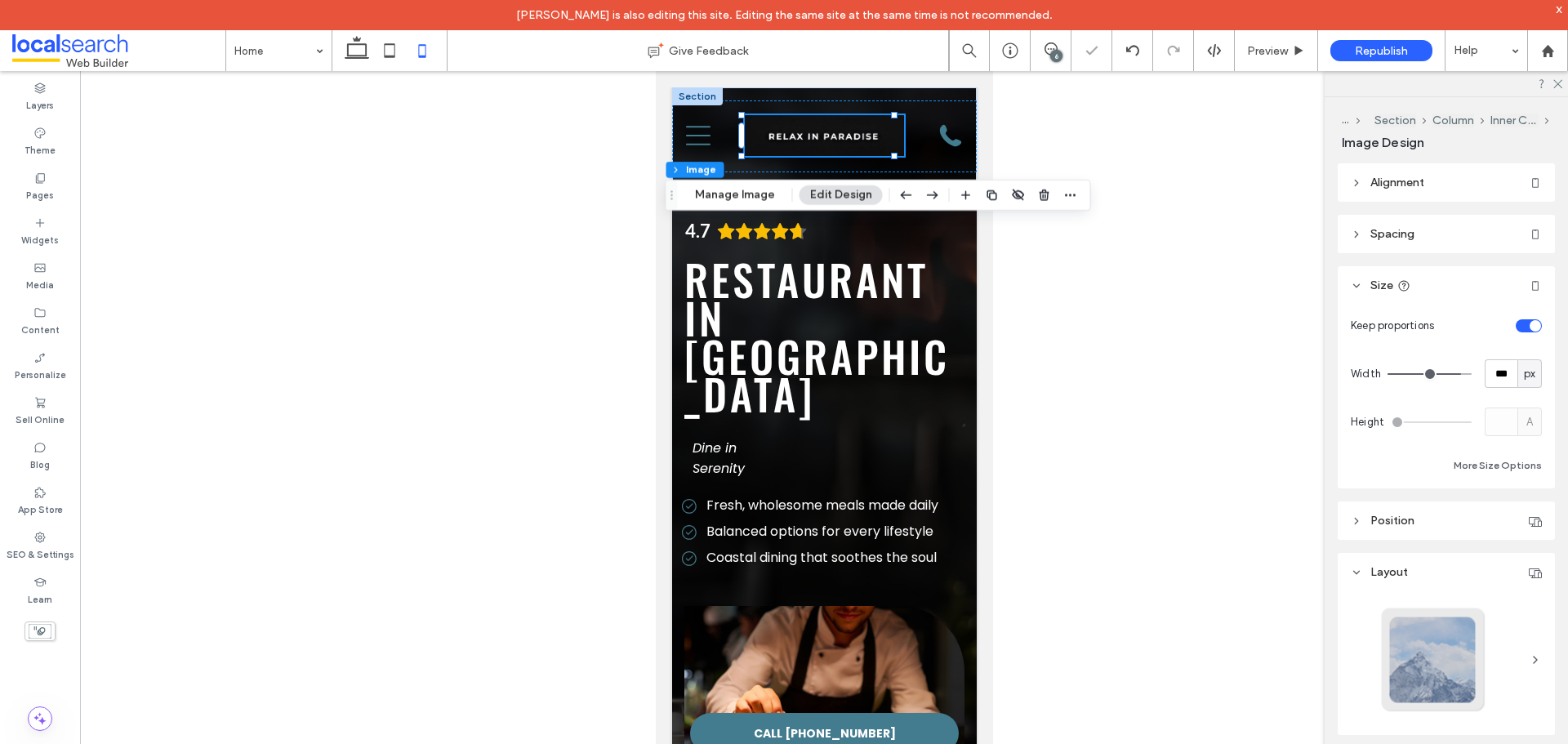
type input "***"
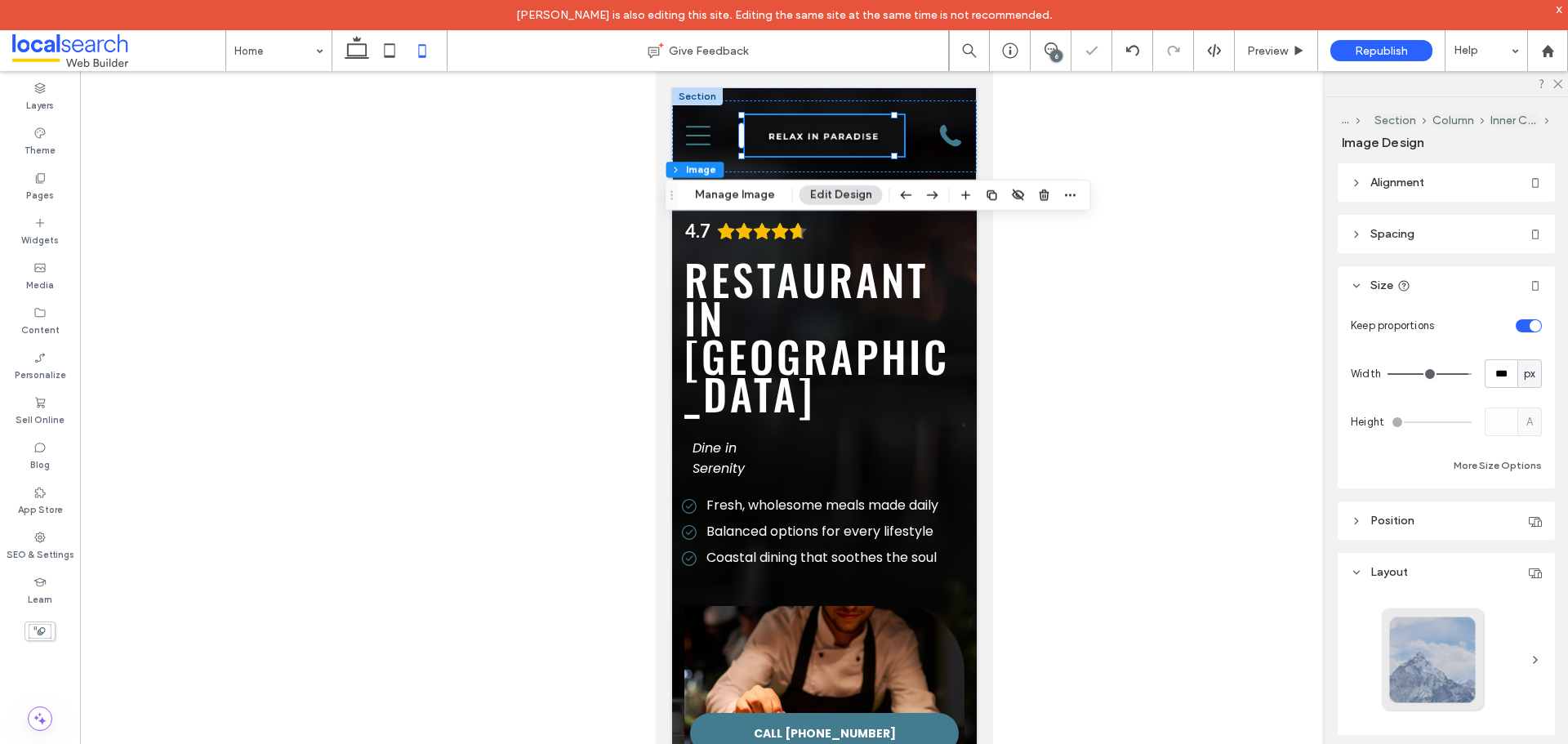
type input "***"
drag, startPoint x: 1448, startPoint y: 373, endPoint x: 1457, endPoint y: 375, distance: 9.2
click at [1457, 375] on input "range" at bounding box center [1429, 374] width 84 height 2
type input "***"
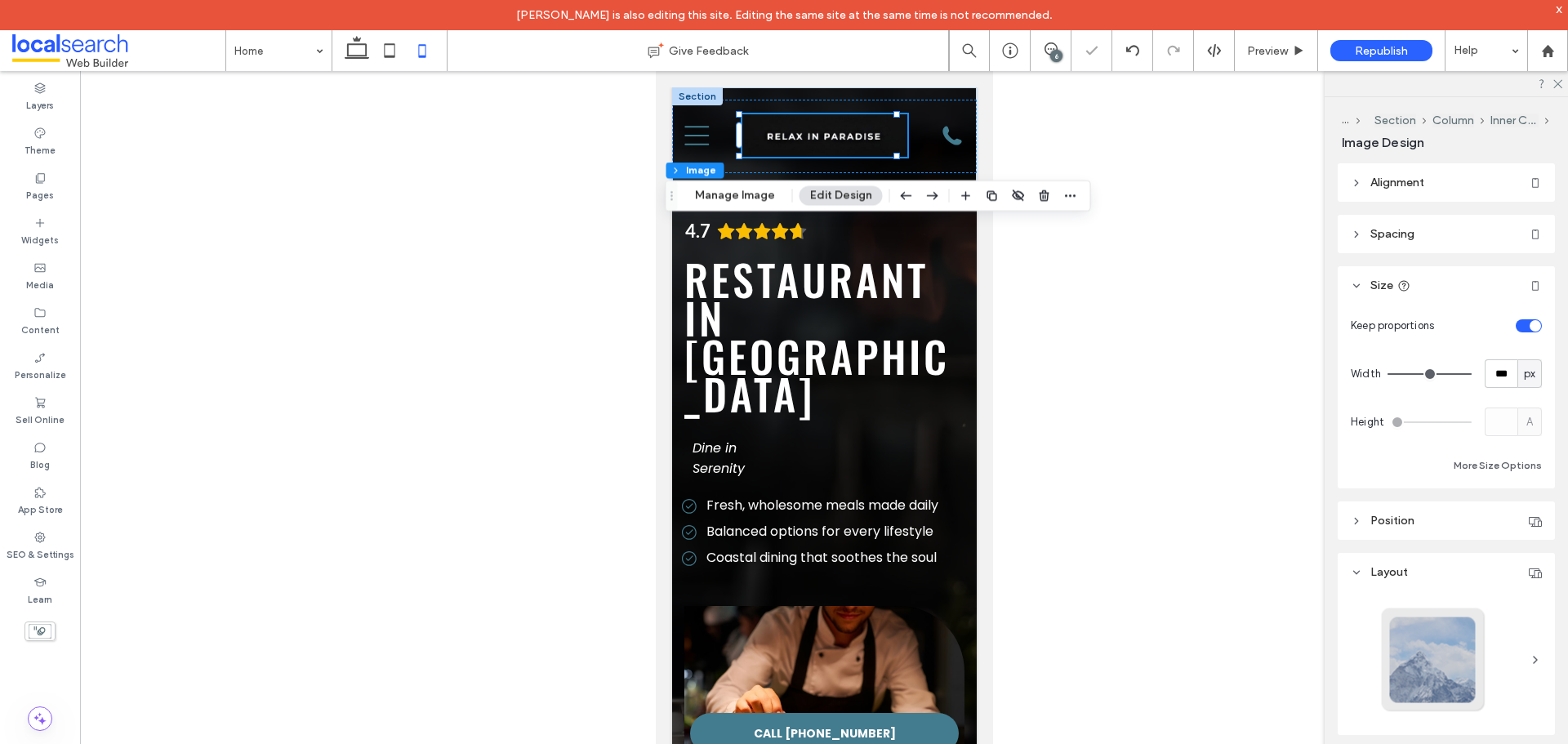
type input "***"
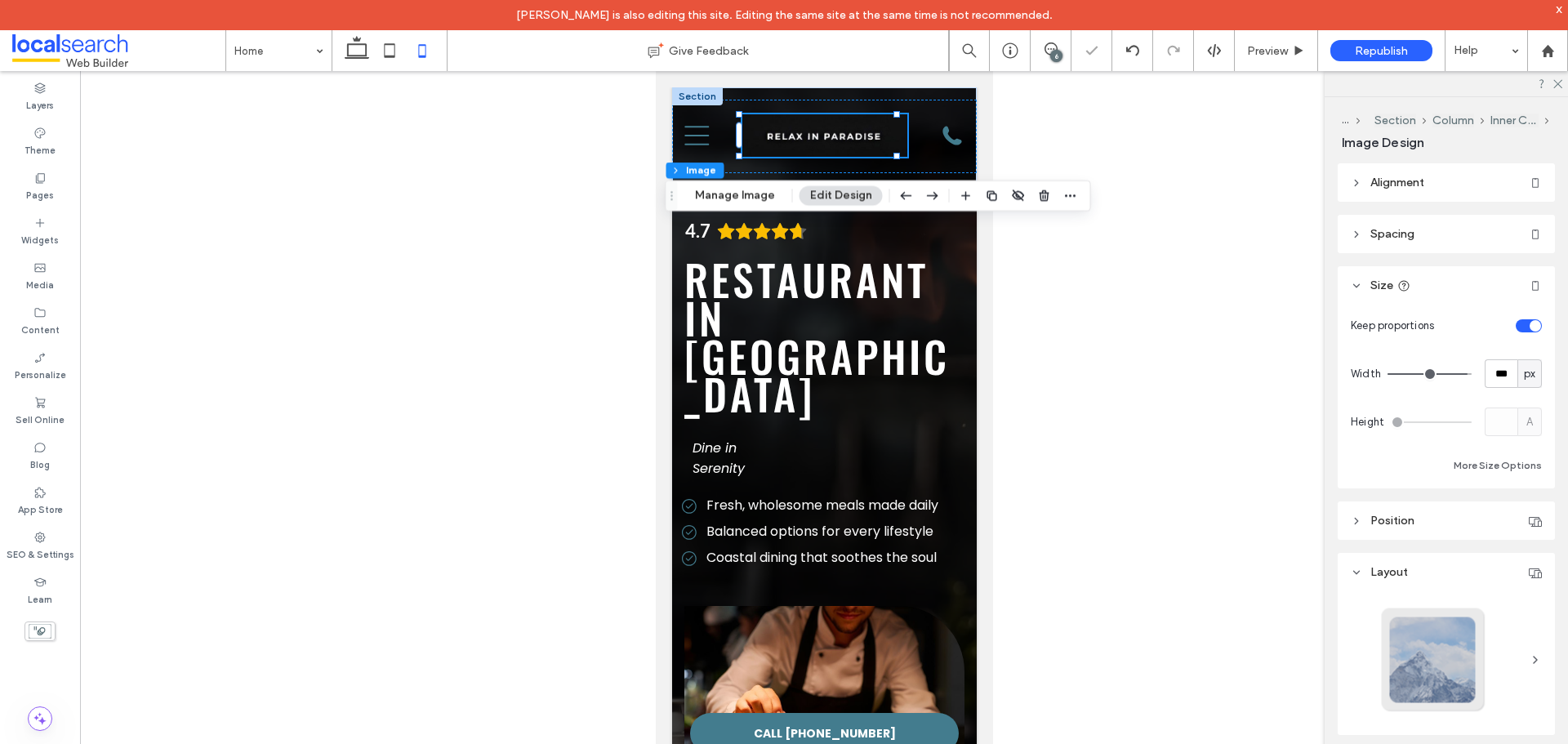
type input "***"
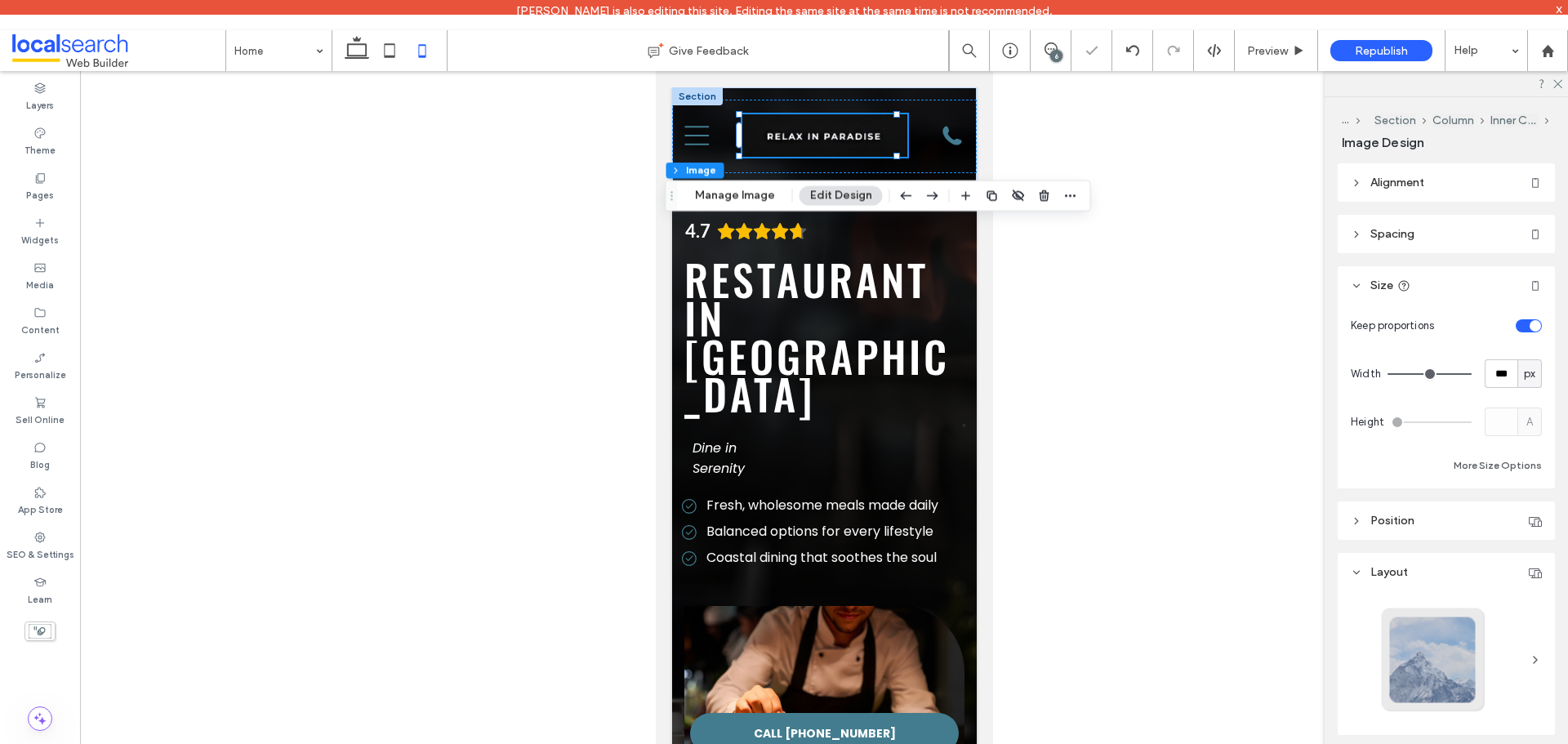
drag, startPoint x: 1454, startPoint y: 376, endPoint x: 1473, endPoint y: 377, distance: 19.0
click at [1472, 375] on input "range" at bounding box center [1429, 374] width 84 height 2
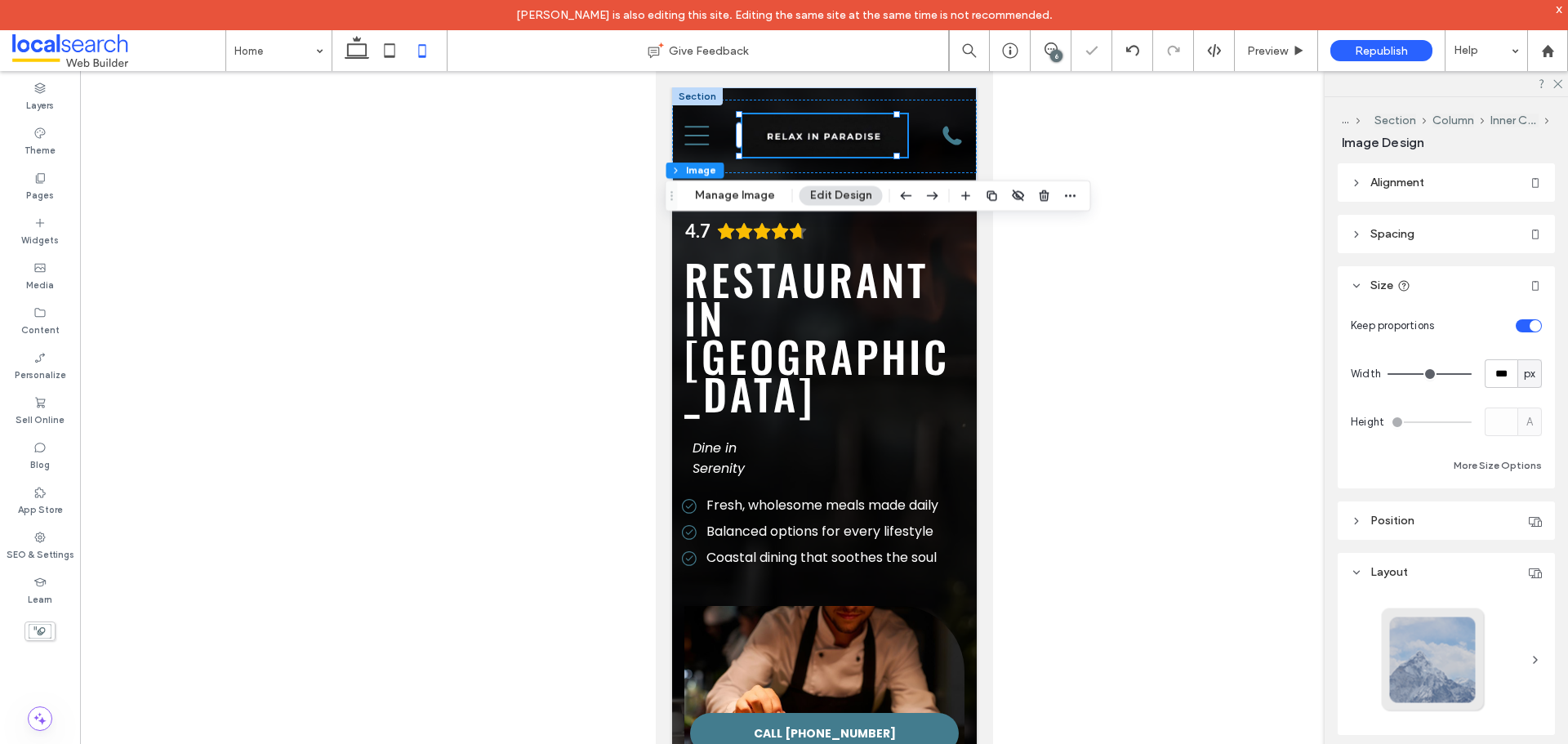
click at [1522, 366] on div "px" at bounding box center [1530, 374] width 17 height 17
click at [1523, 440] on div "%" at bounding box center [1521, 430] width 23 height 29
type input "**"
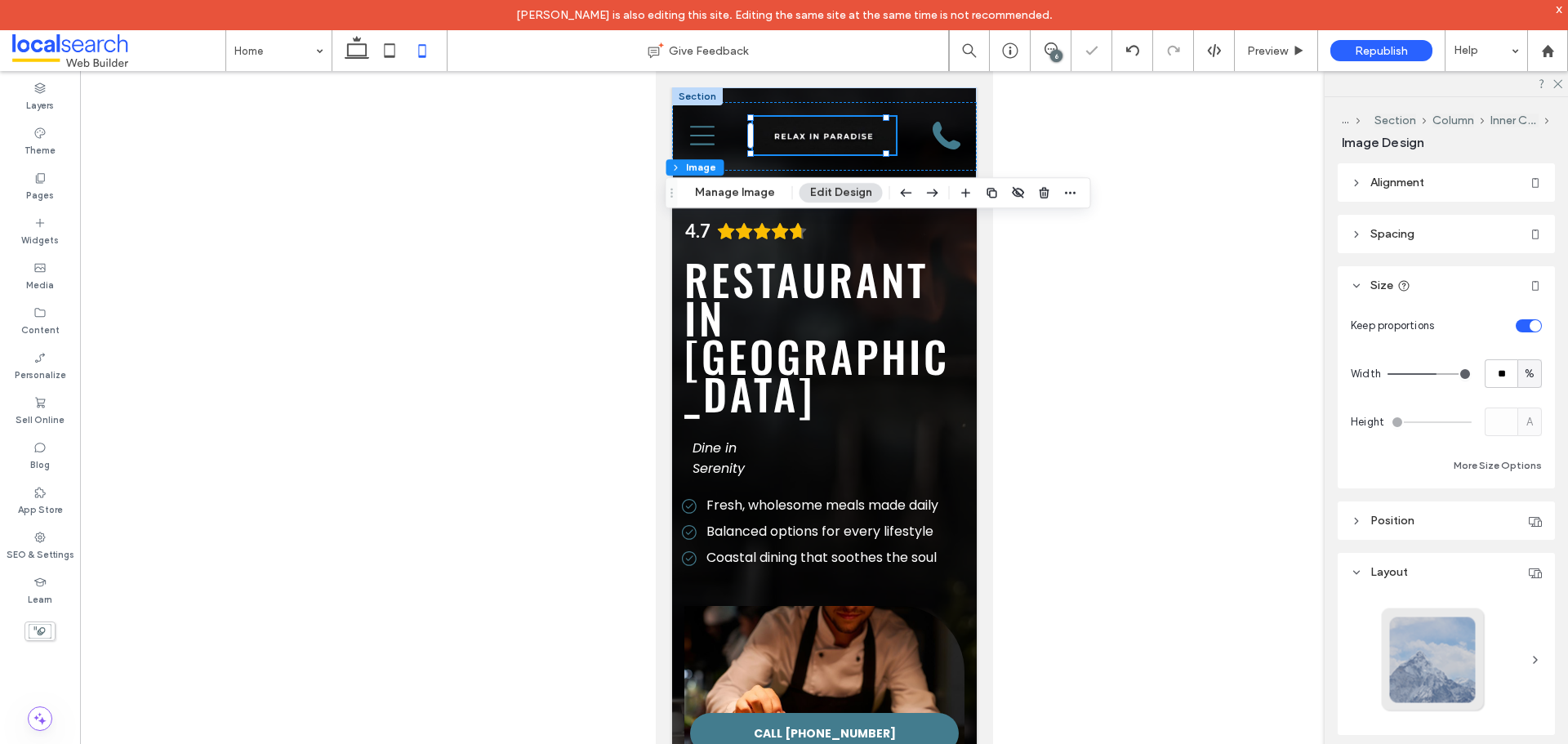
type input "**"
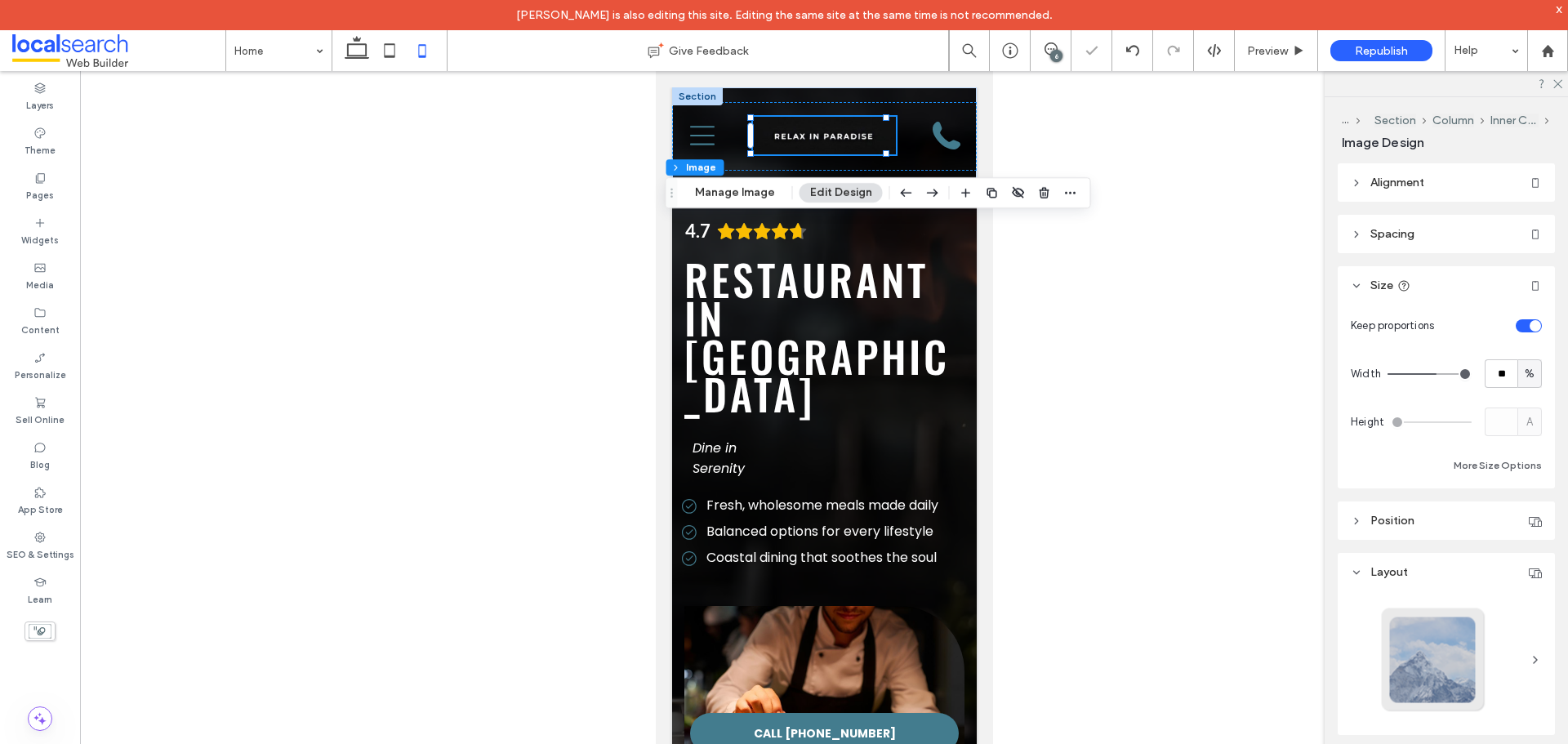
type input "**"
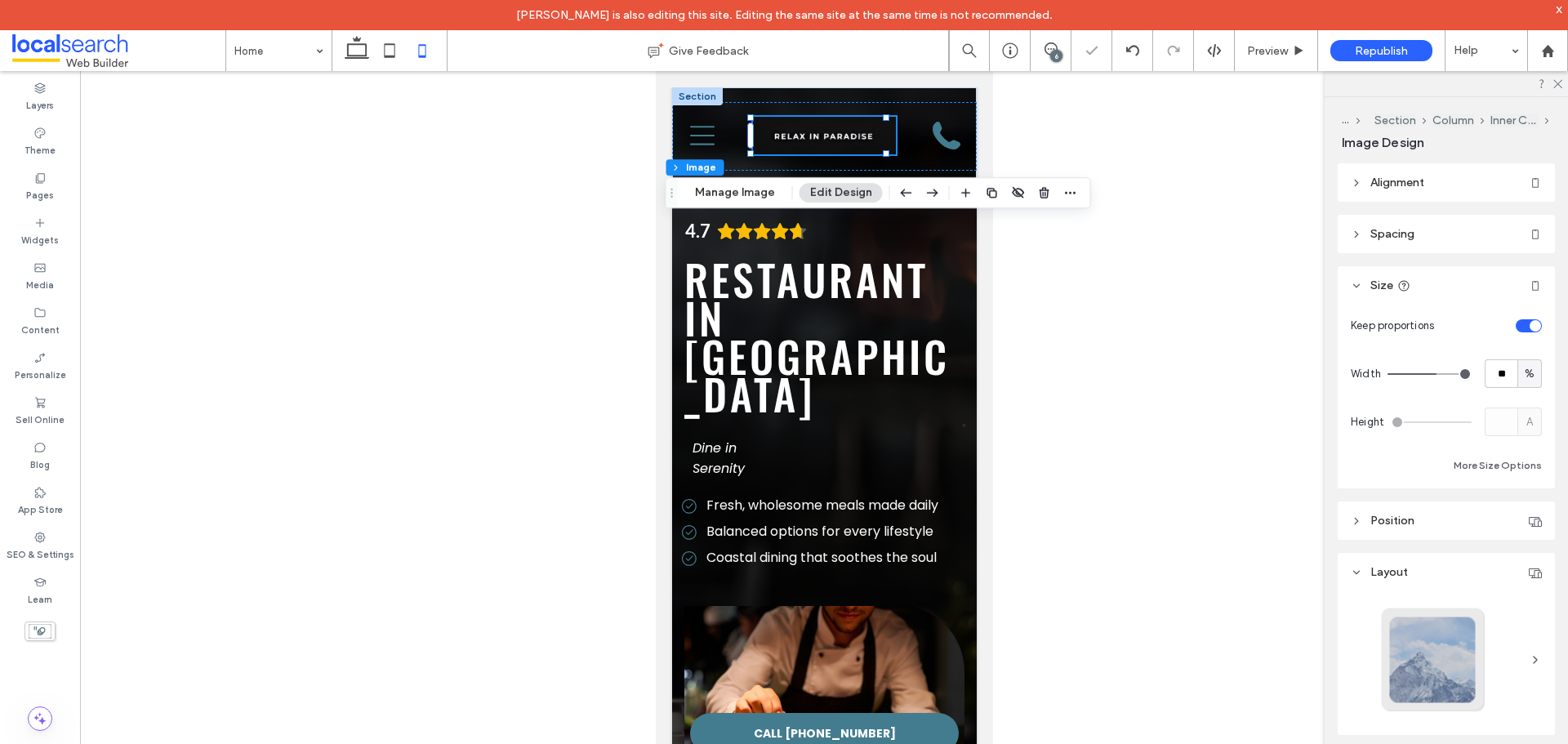
type input "**"
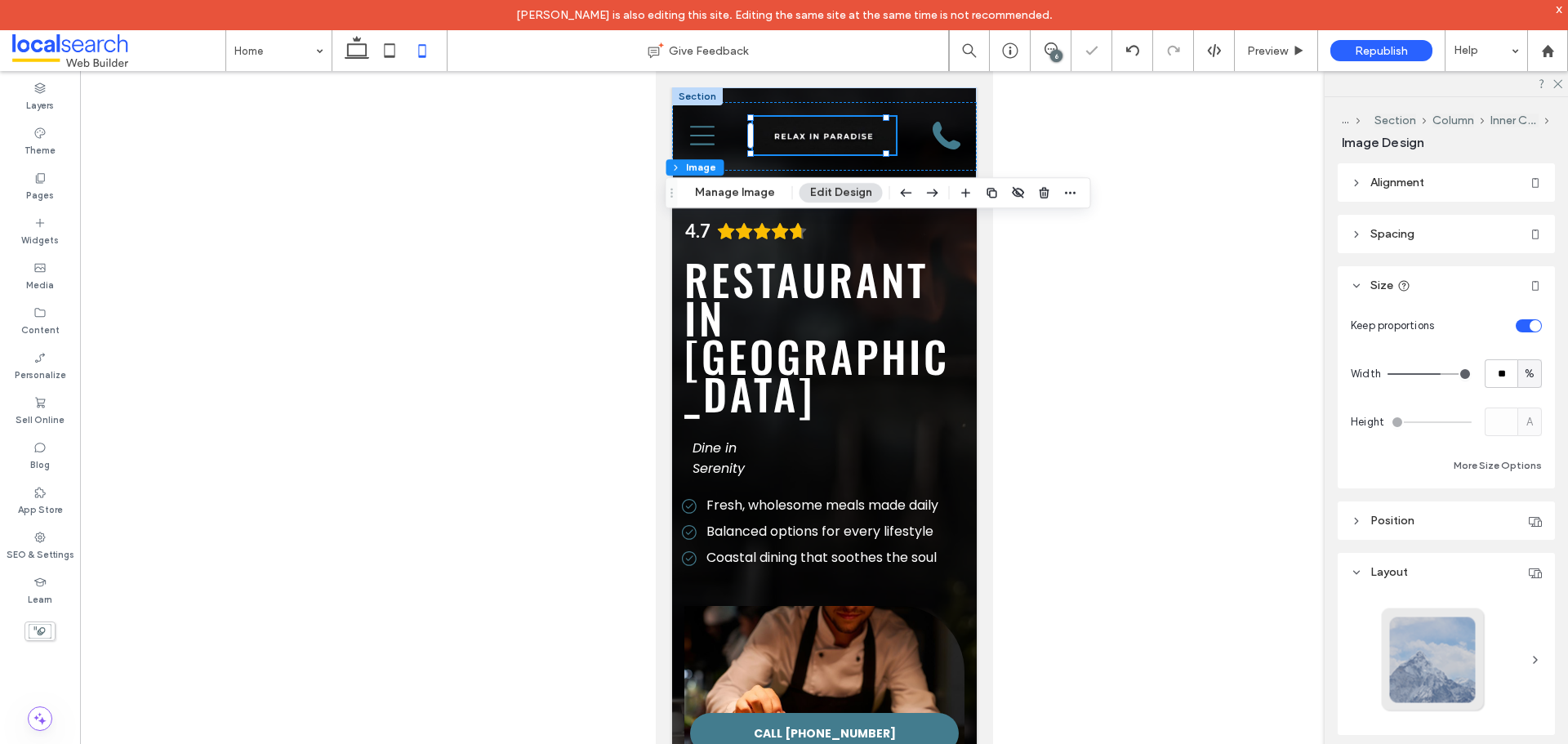
type input "**"
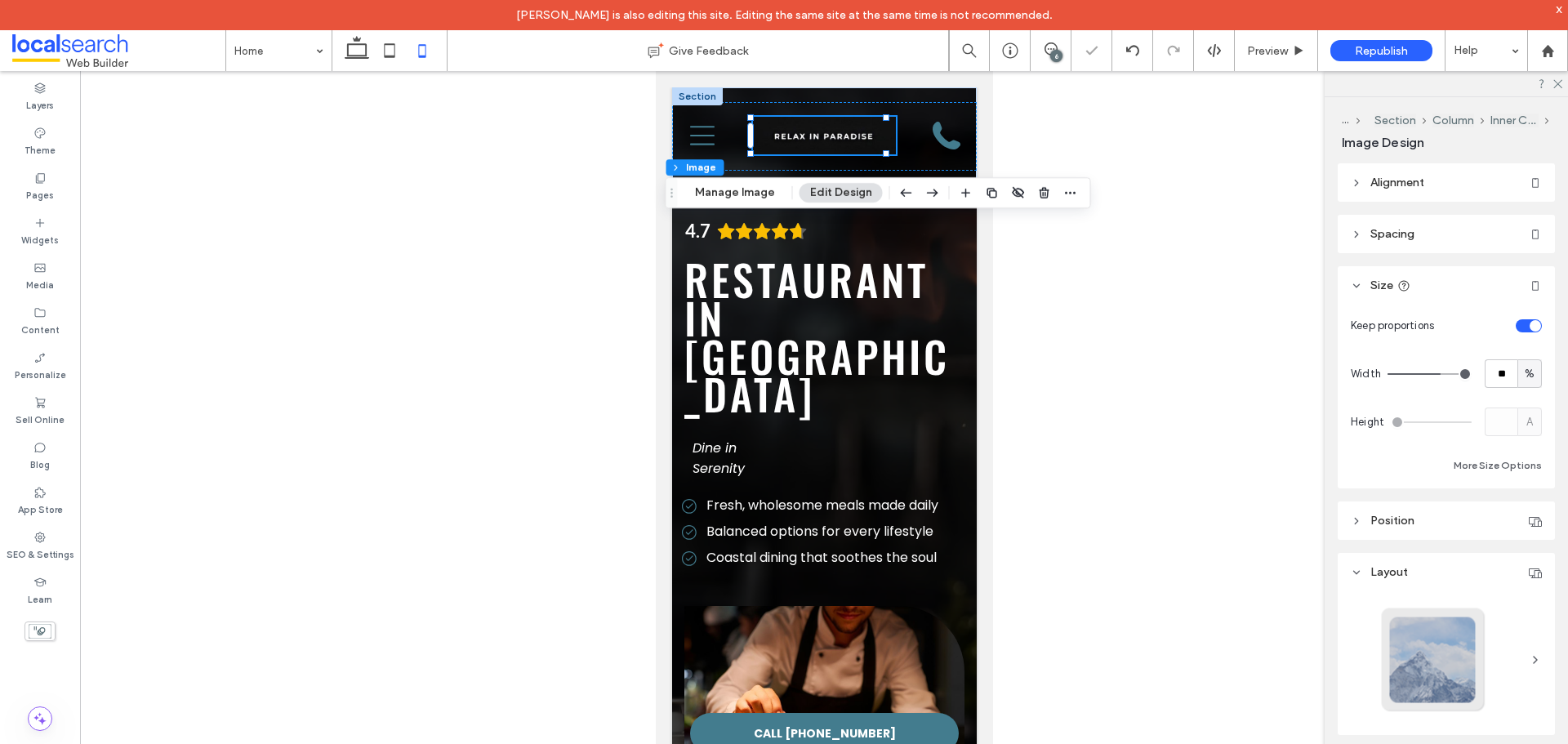
type input "**"
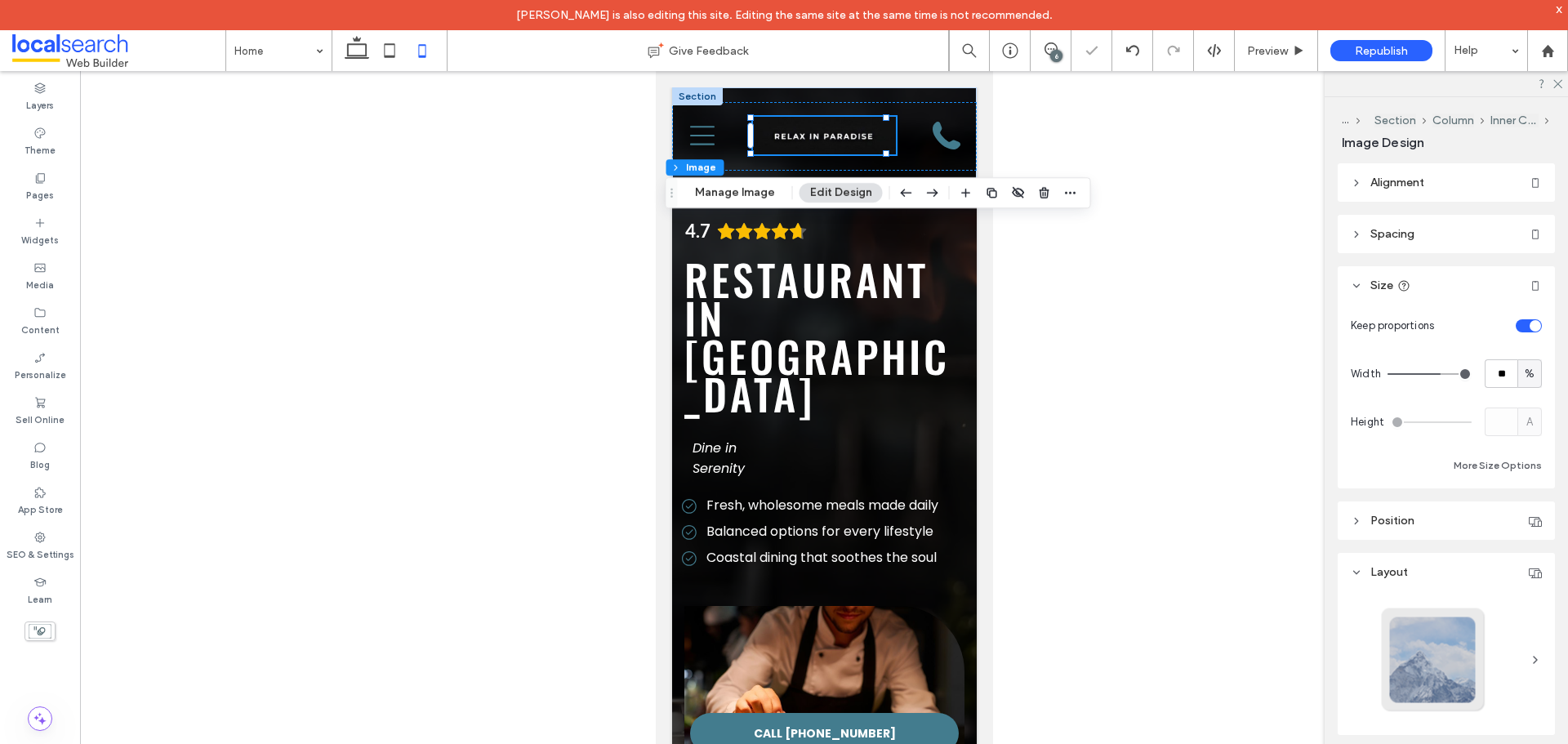
type input "**"
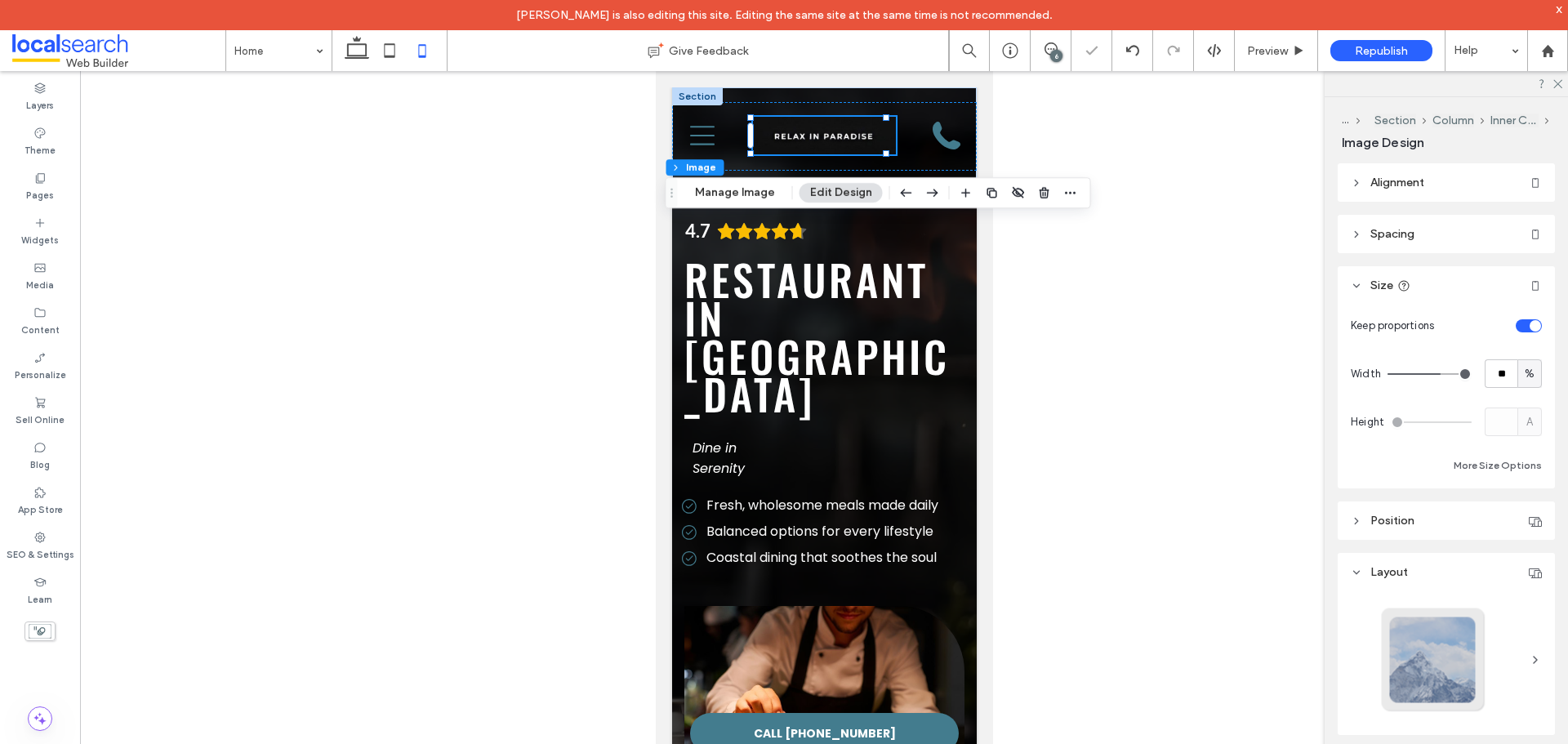
type input "**"
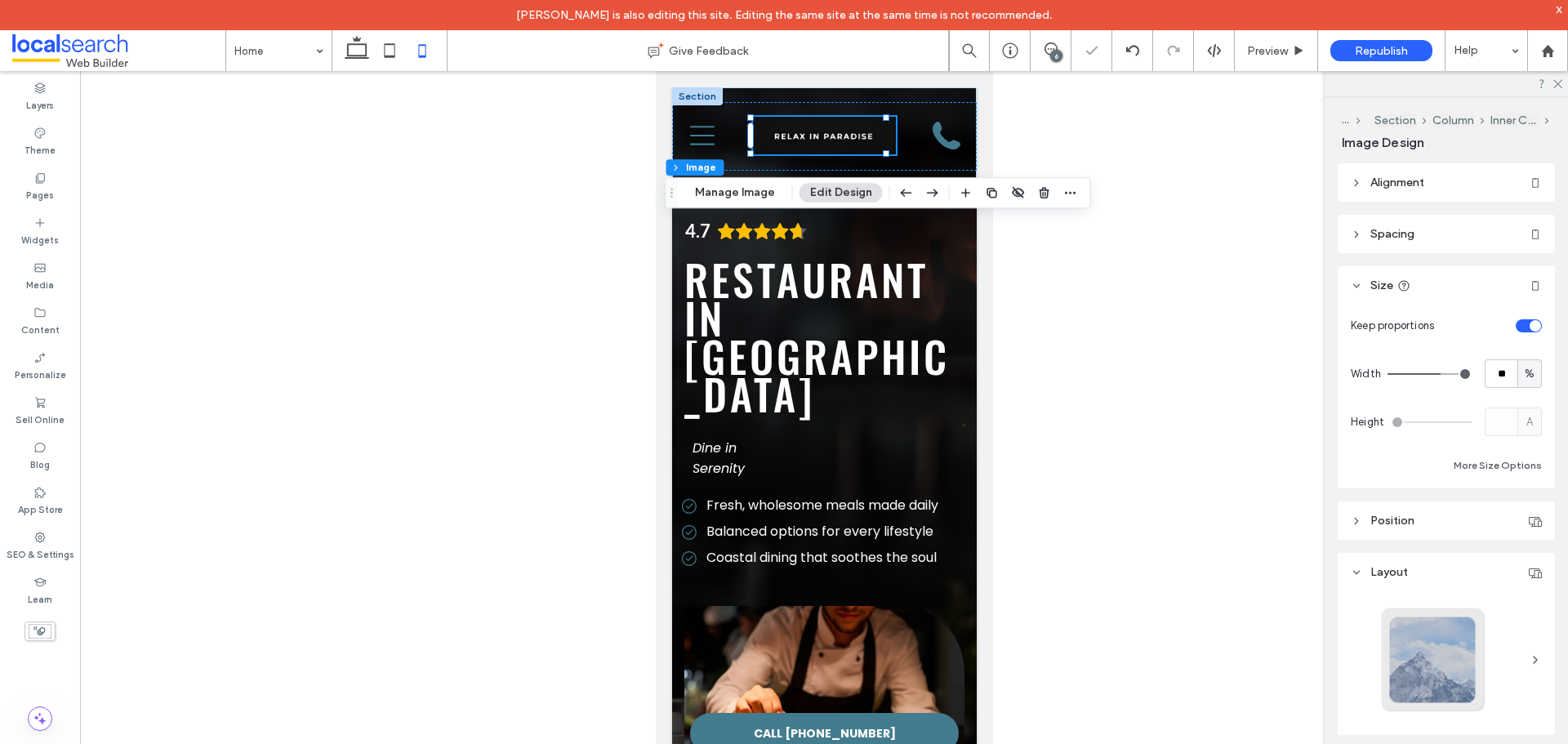
type input "**"
type input "***"
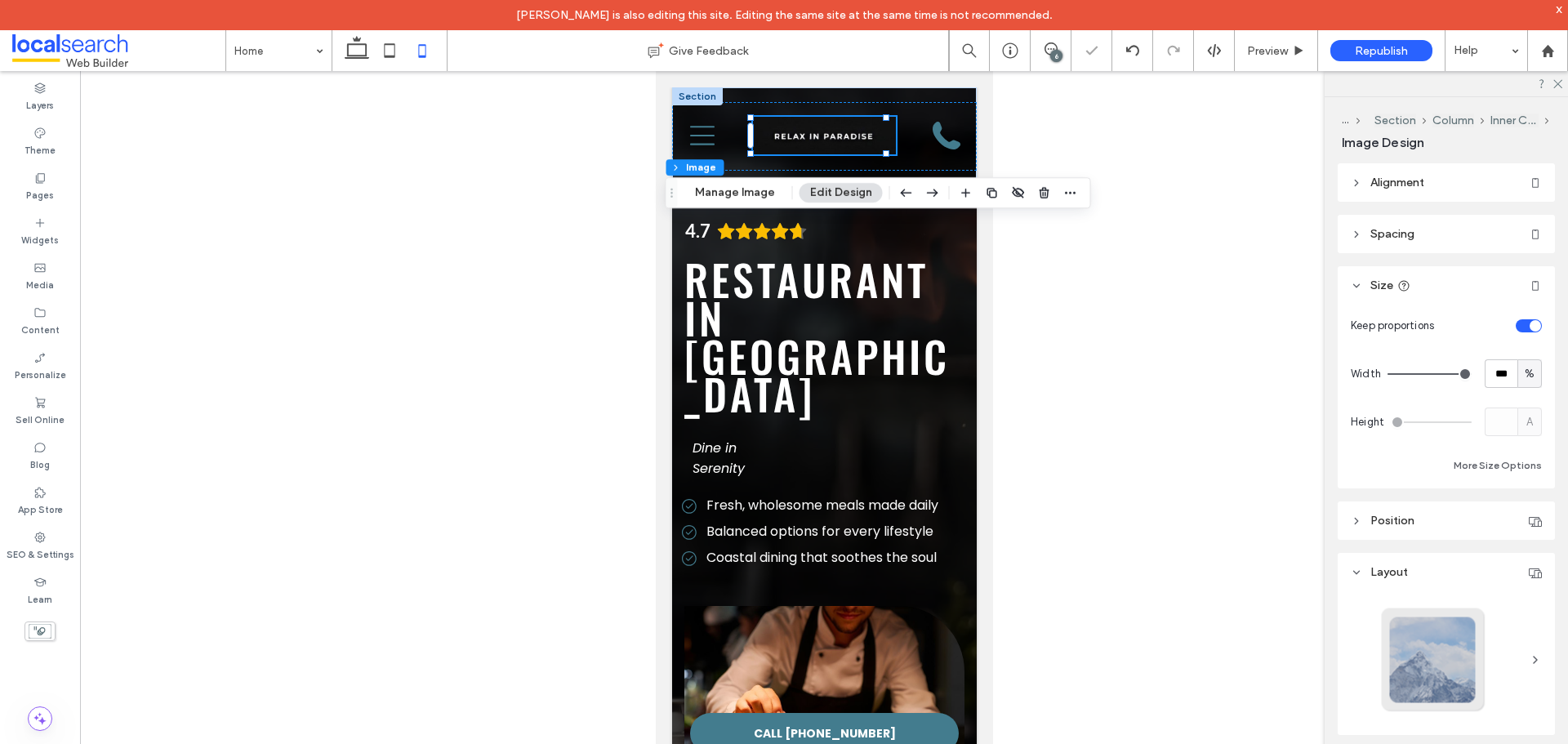
drag, startPoint x: 1427, startPoint y: 372, endPoint x: 1480, endPoint y: 380, distance: 53.6
click at [1472, 375] on input "range" at bounding box center [1429, 374] width 84 height 2
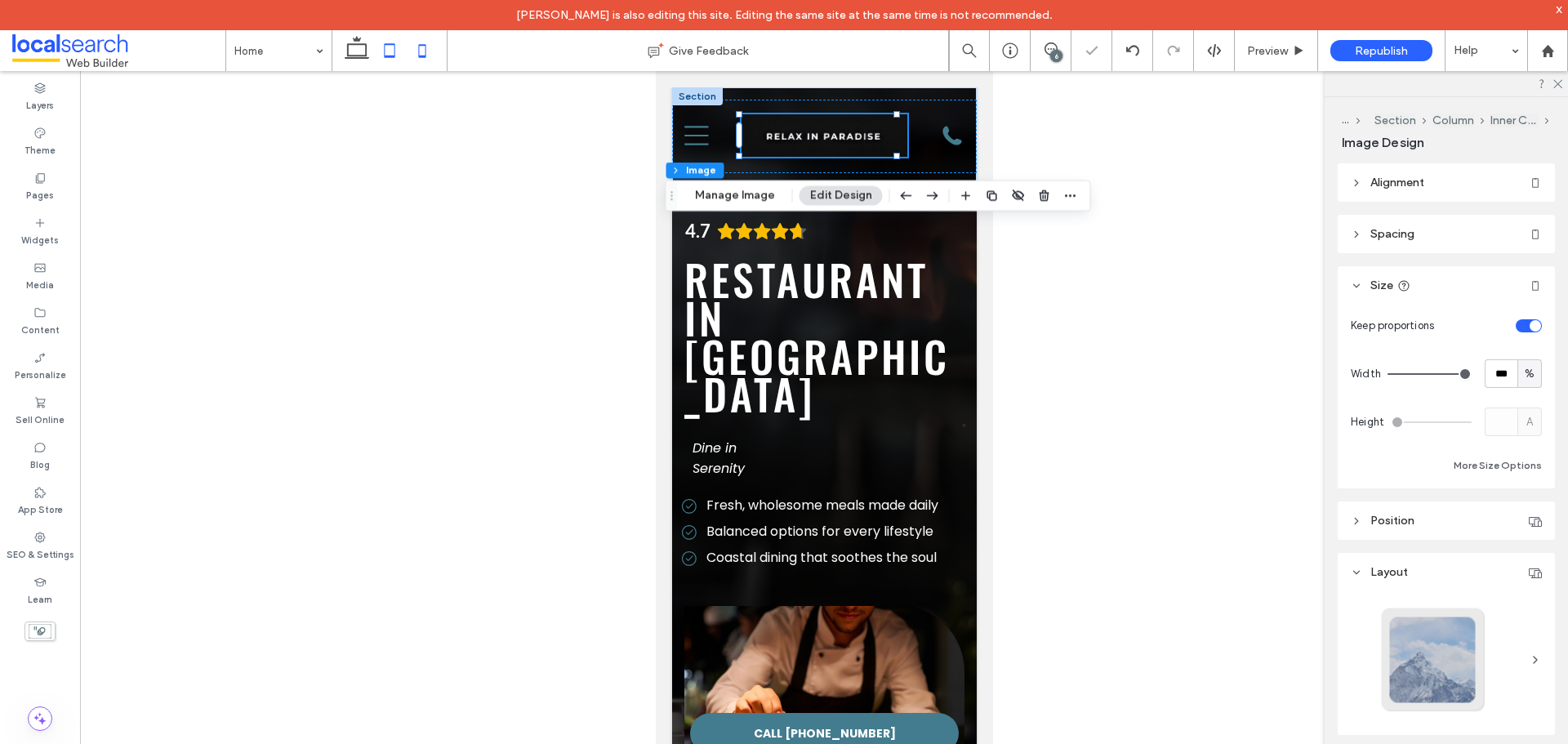
click at [400, 57] on icon at bounding box center [389, 50] width 32 height 32
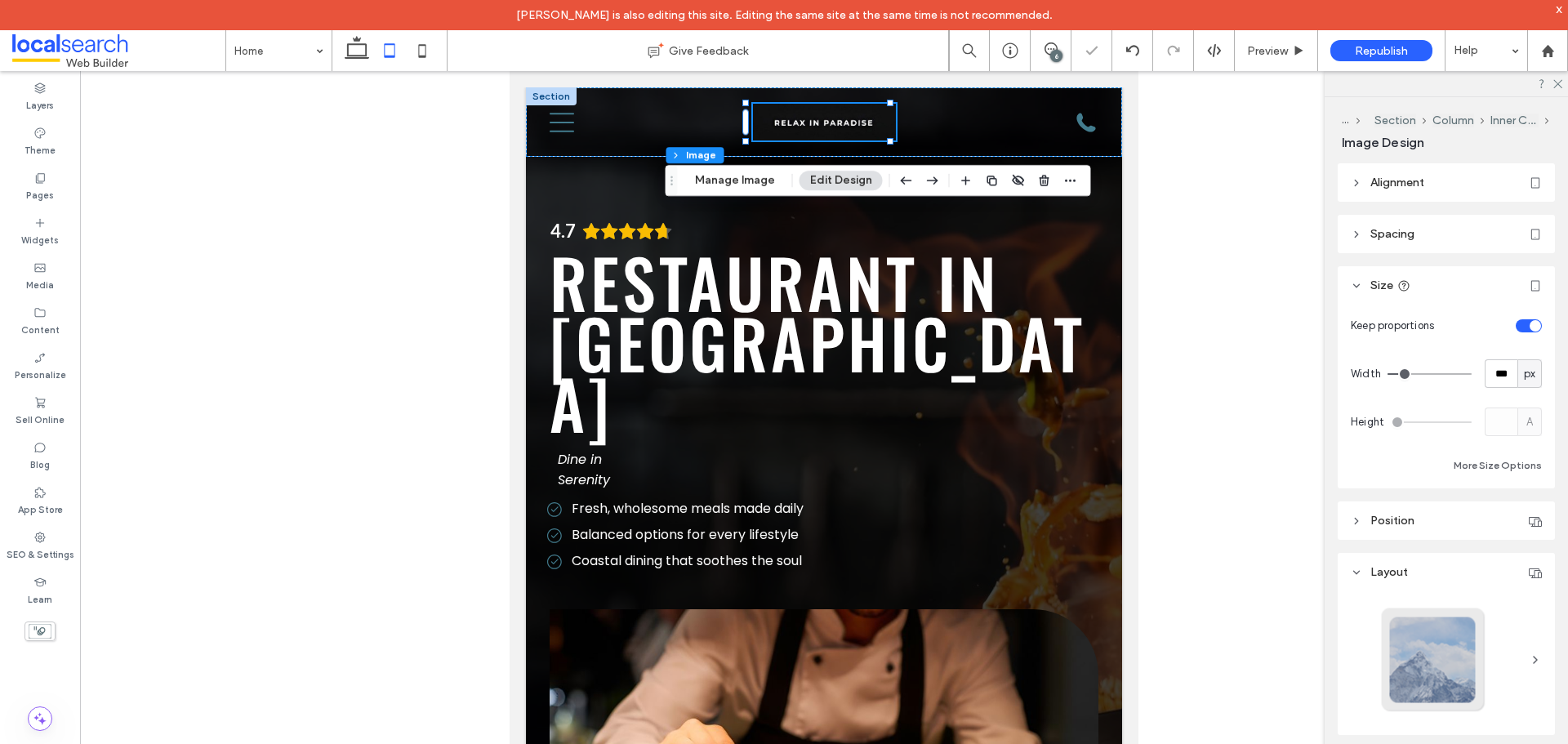
type input "***"
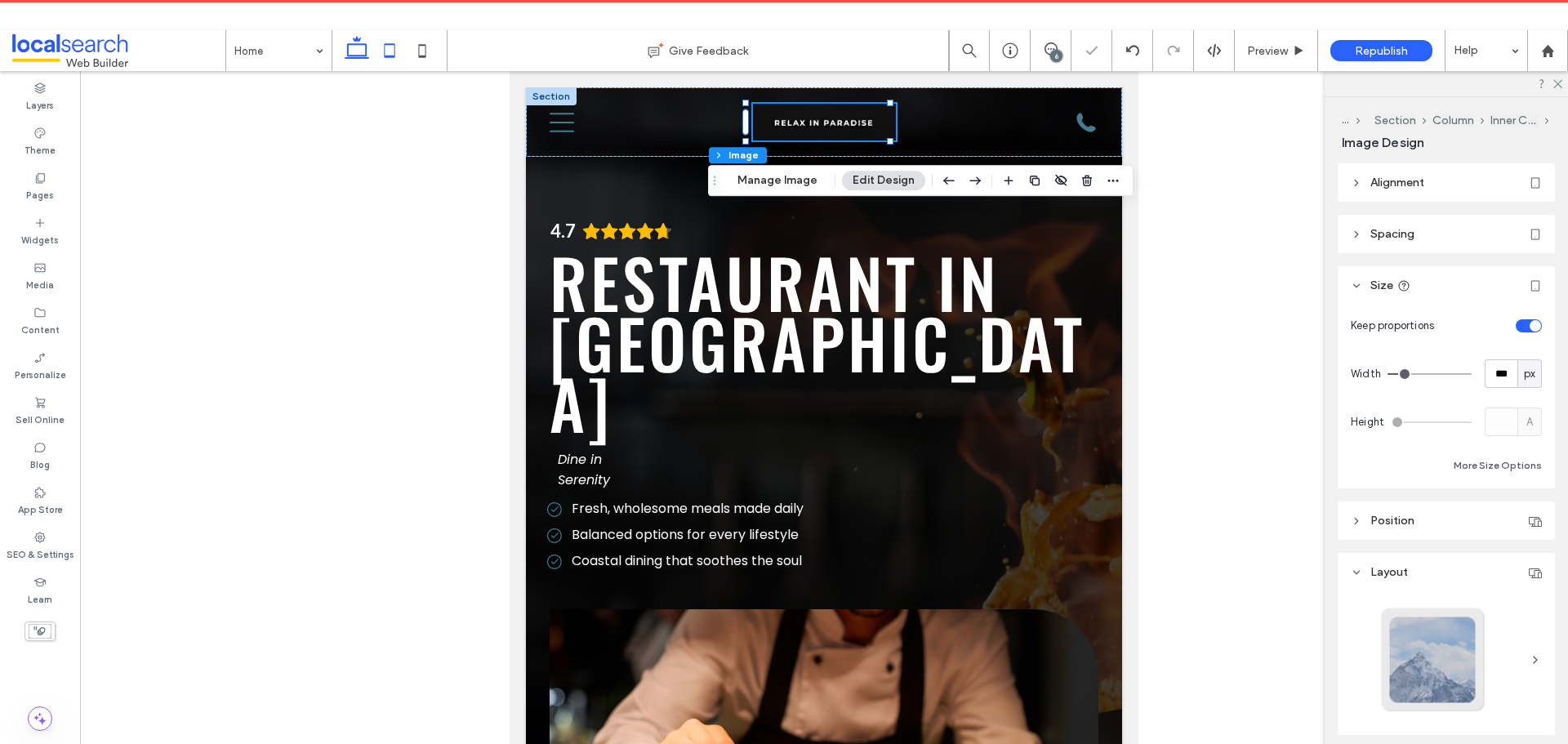
click at [372, 52] on icon at bounding box center [357, 50] width 32 height 32
type input "***"
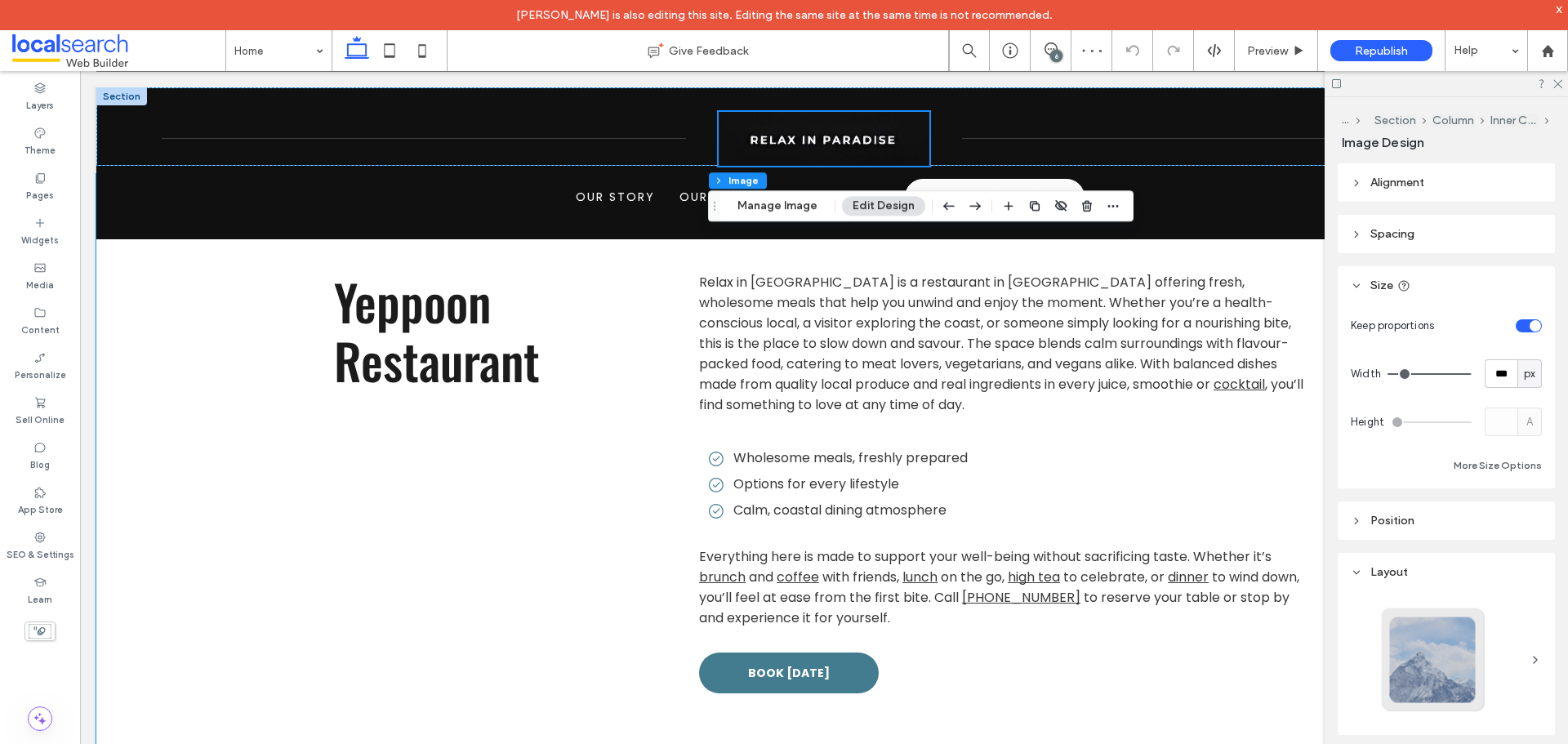
scroll to position [735, 0]
click at [422, 52] on icon at bounding box center [422, 50] width 32 height 32
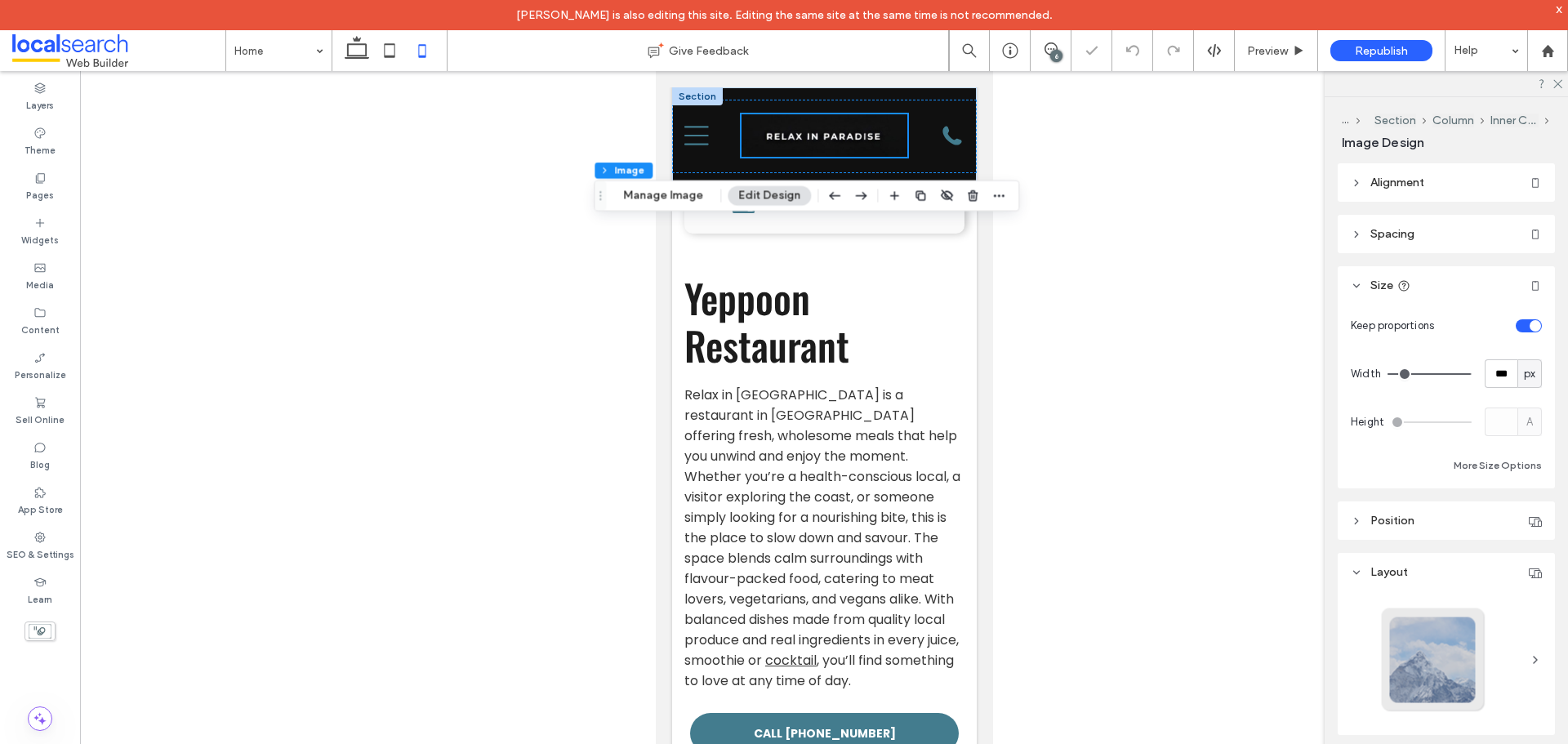
type input "***"
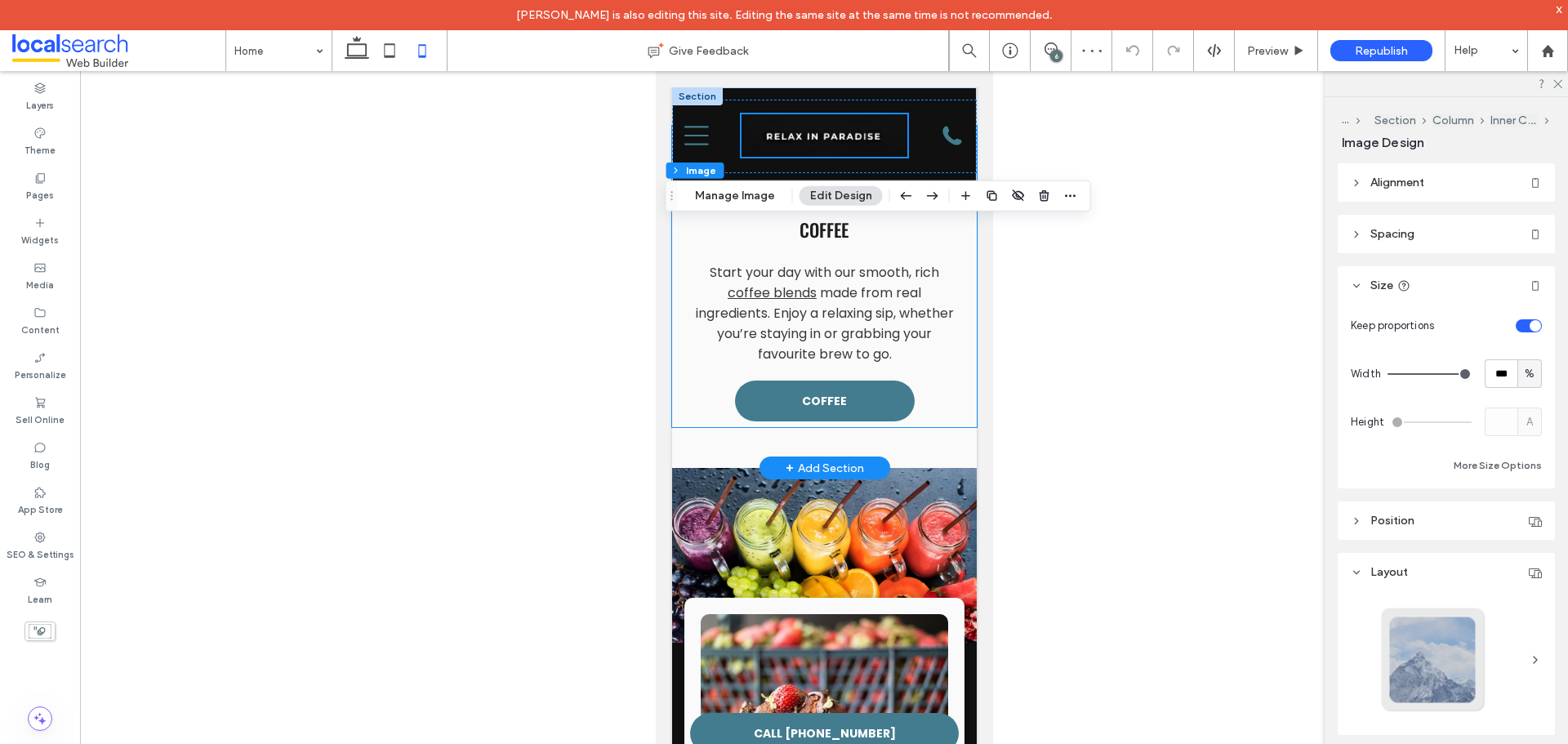
scroll to position [2286, 0]
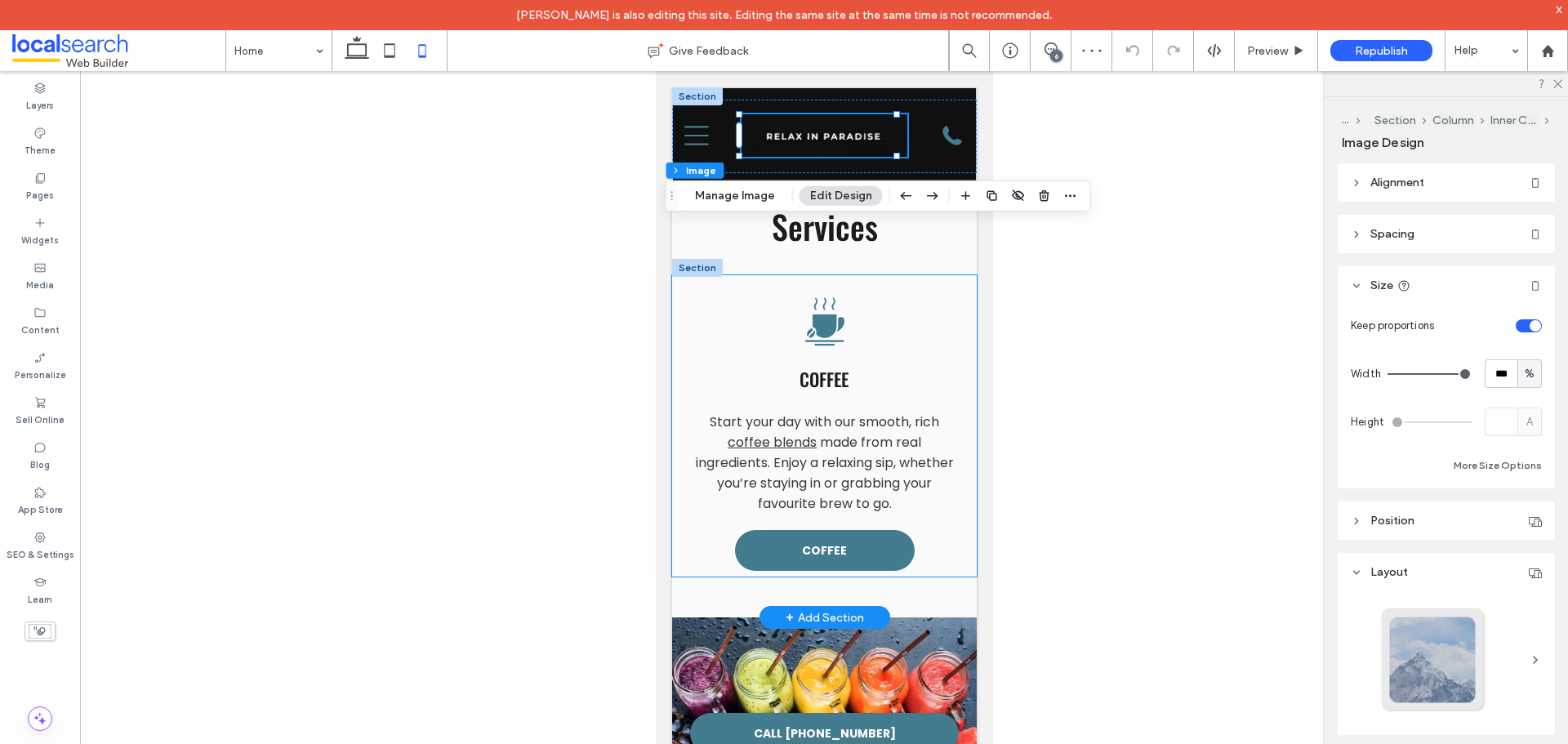
click at [829, 433] on span "made from real ingredients. Enjoy a relaxing sip, whether you’re staying in or …" at bounding box center [825, 472] width 258 height 80
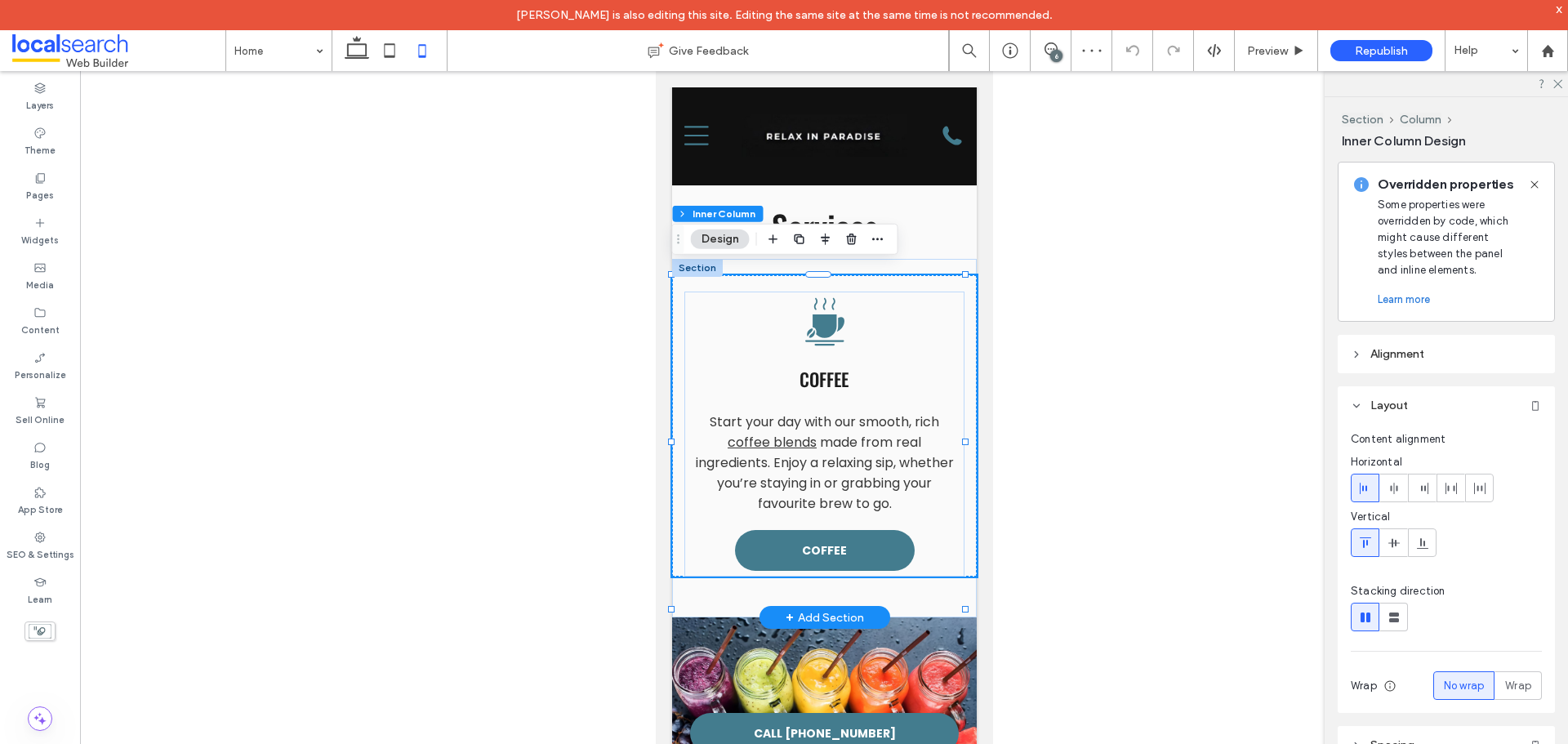
click at [829, 433] on span "made from real ingredients. Enjoy a relaxing sip, whether you’re staying in or …" at bounding box center [825, 472] width 258 height 80
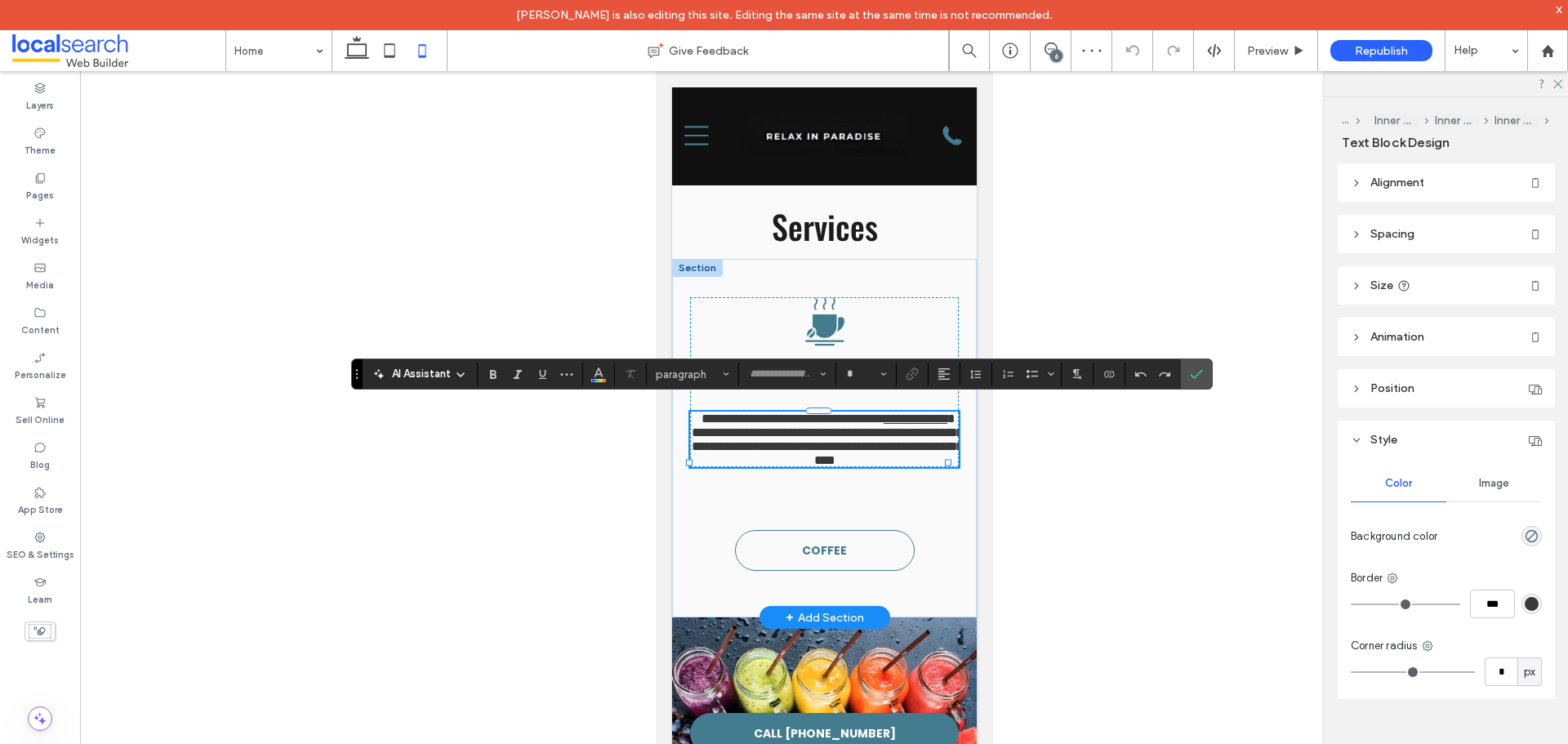
type input "*******"
type input "**"
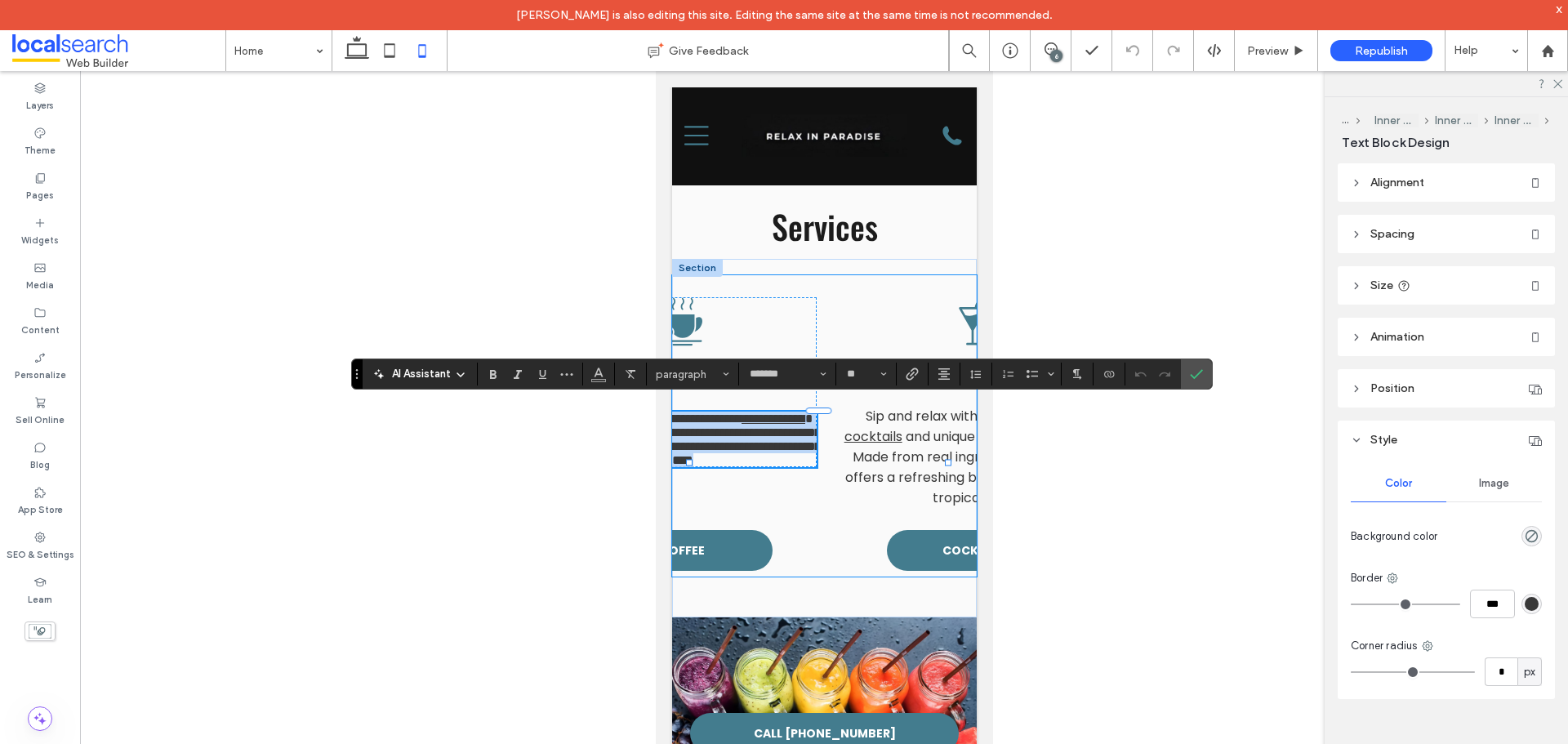
scroll to position [0, 132]
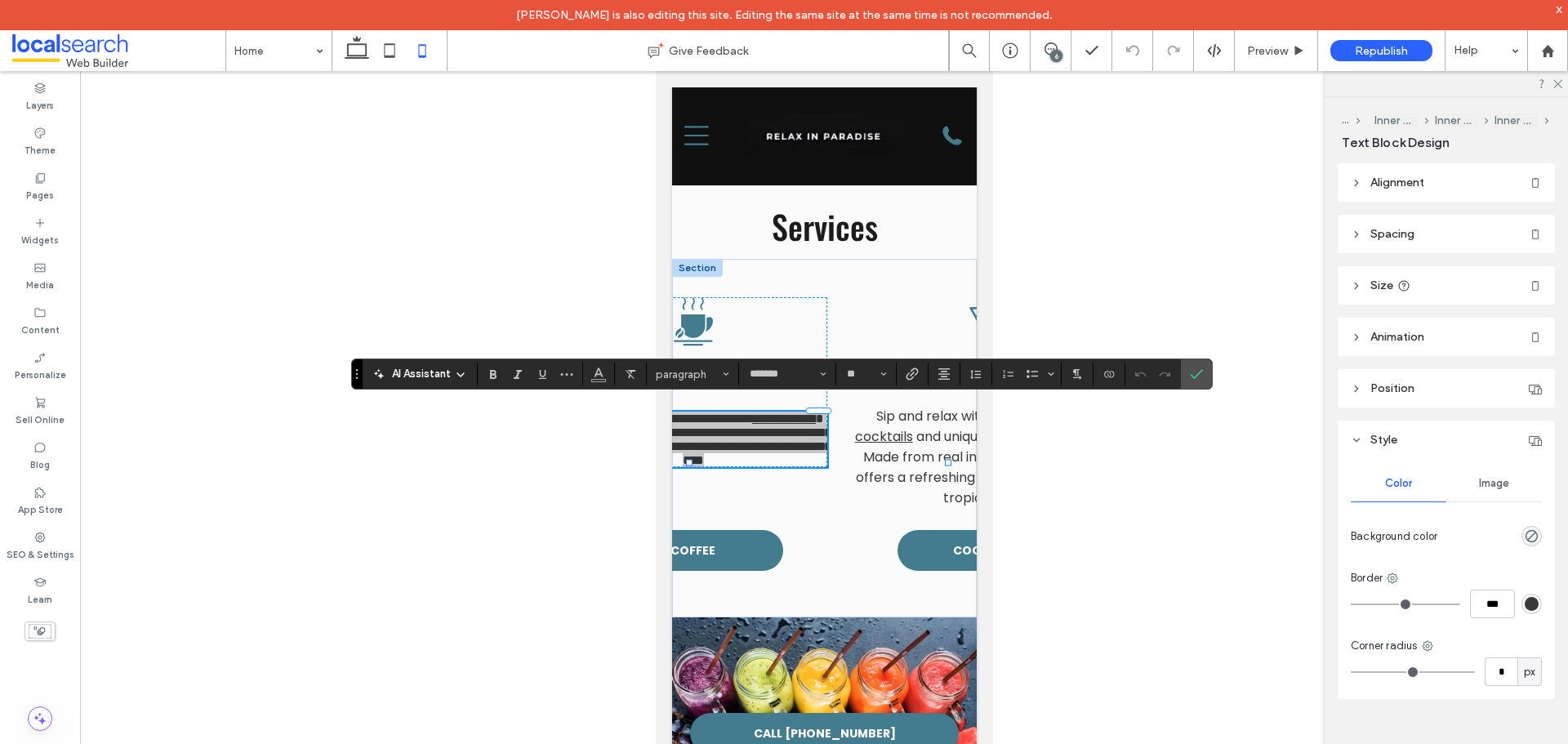
click at [1198, 368] on icon "Confirm" at bounding box center [1197, 374] width 13 height 13
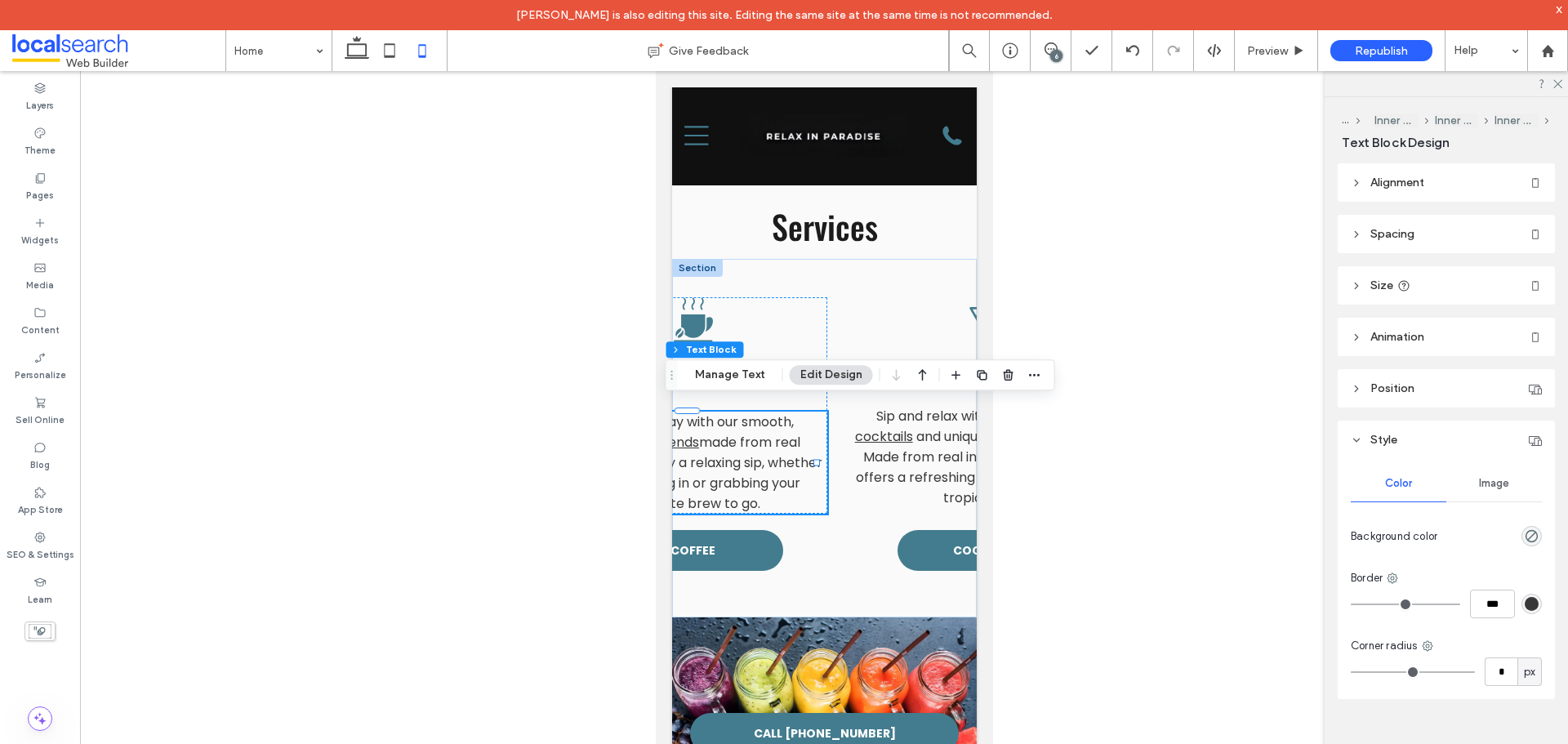
click at [1421, 235] on header "Spacing" at bounding box center [1446, 234] width 217 height 39
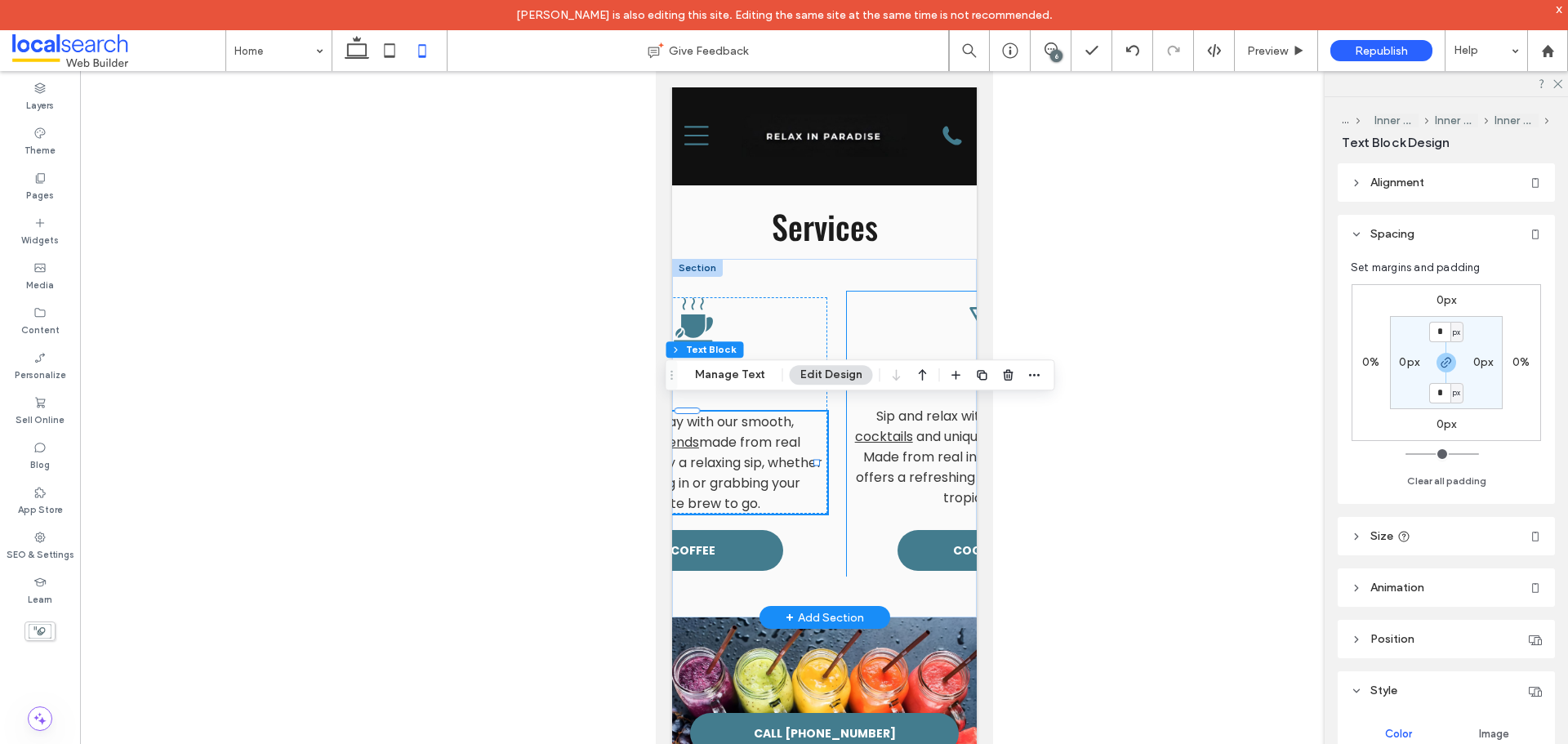
click at [896, 465] on span "and unique alcoholic smoothies. Made from real ingredients, each drink offers a…" at bounding box center [987, 467] width 263 height 80
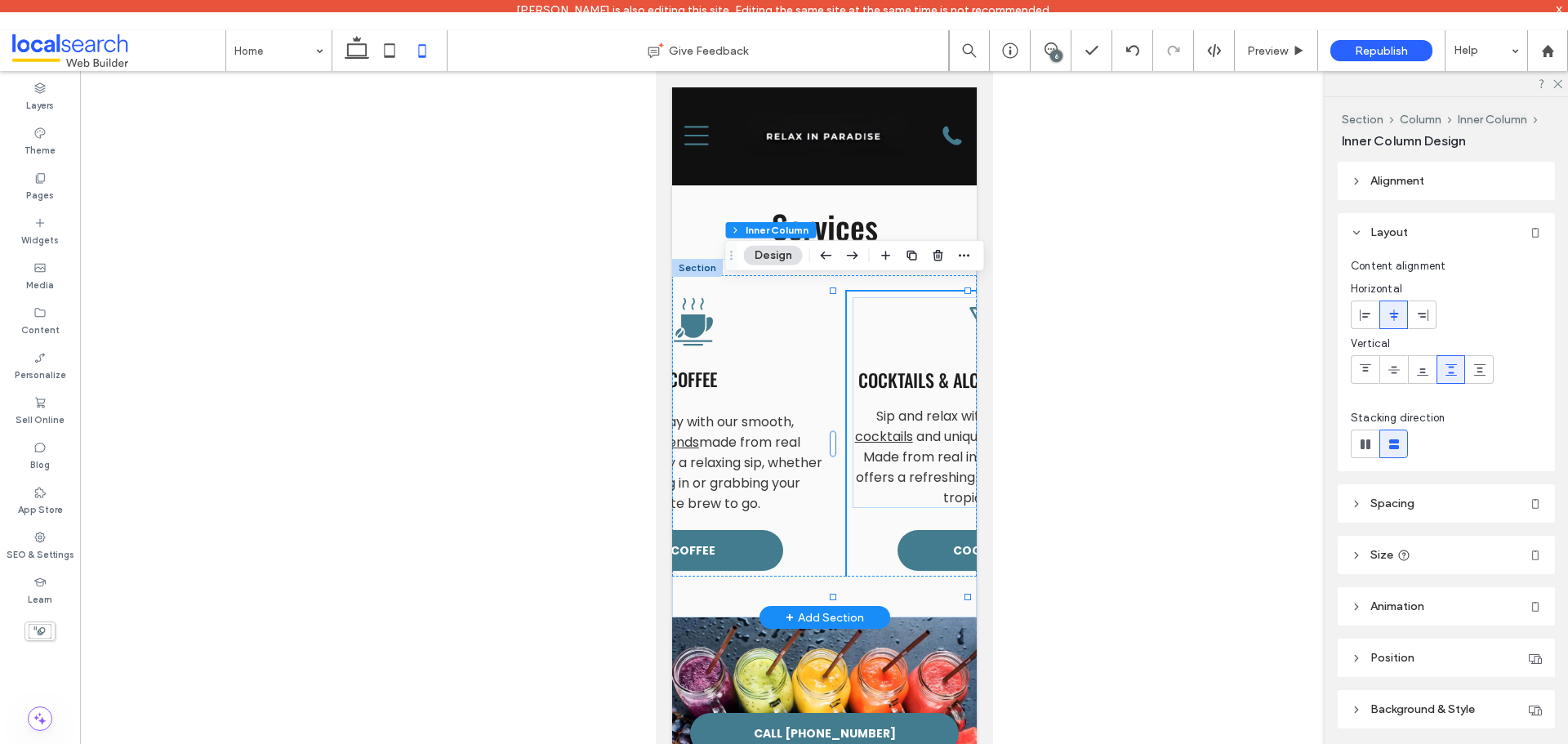
click at [896, 465] on span "and unique alcoholic smoothies. Made from real ingredients, each drink offers a…" at bounding box center [987, 467] width 263 height 80
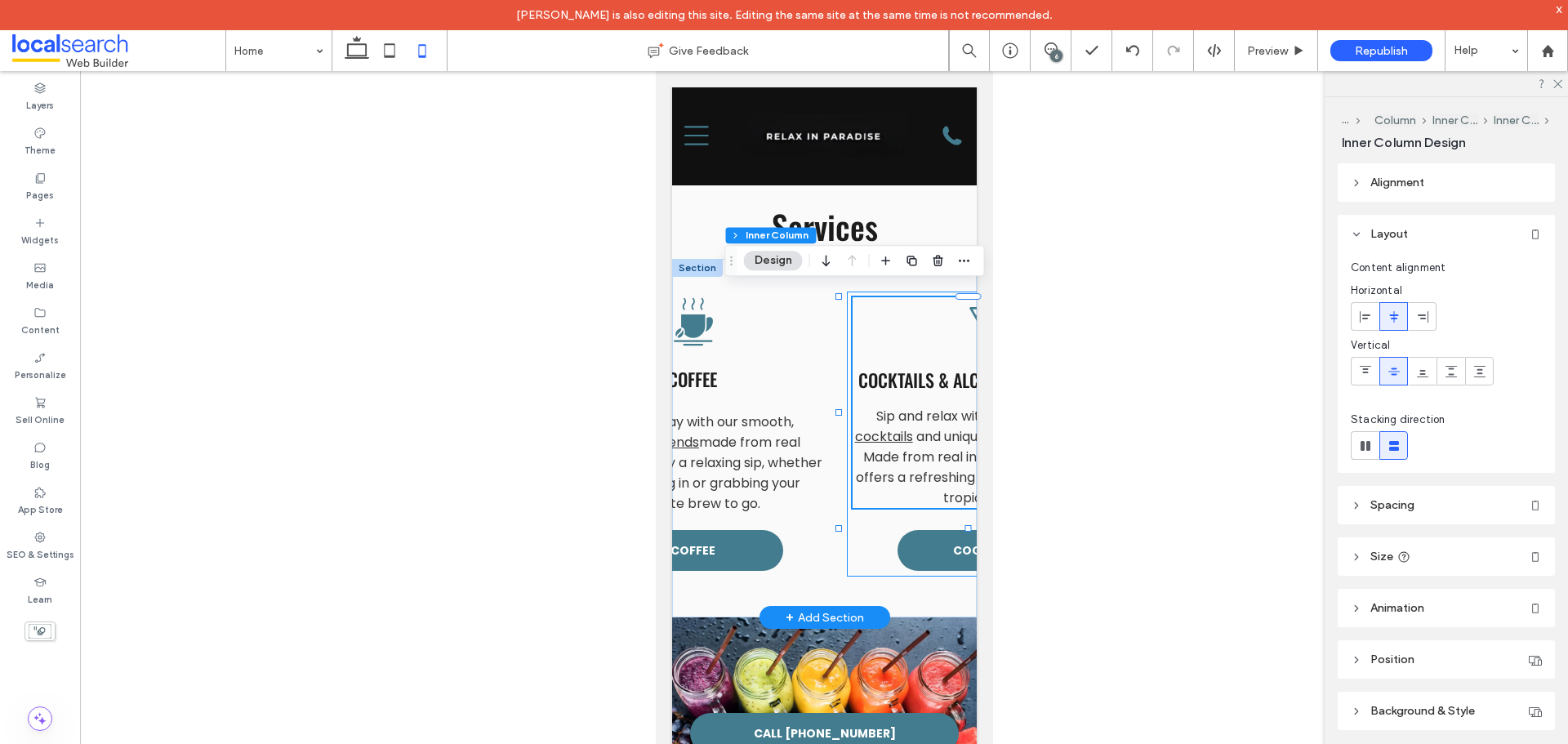
click at [896, 465] on span "and unique alcoholic smoothies. Made from real ingredients, each drink offers a…" at bounding box center [987, 467] width 263 height 80
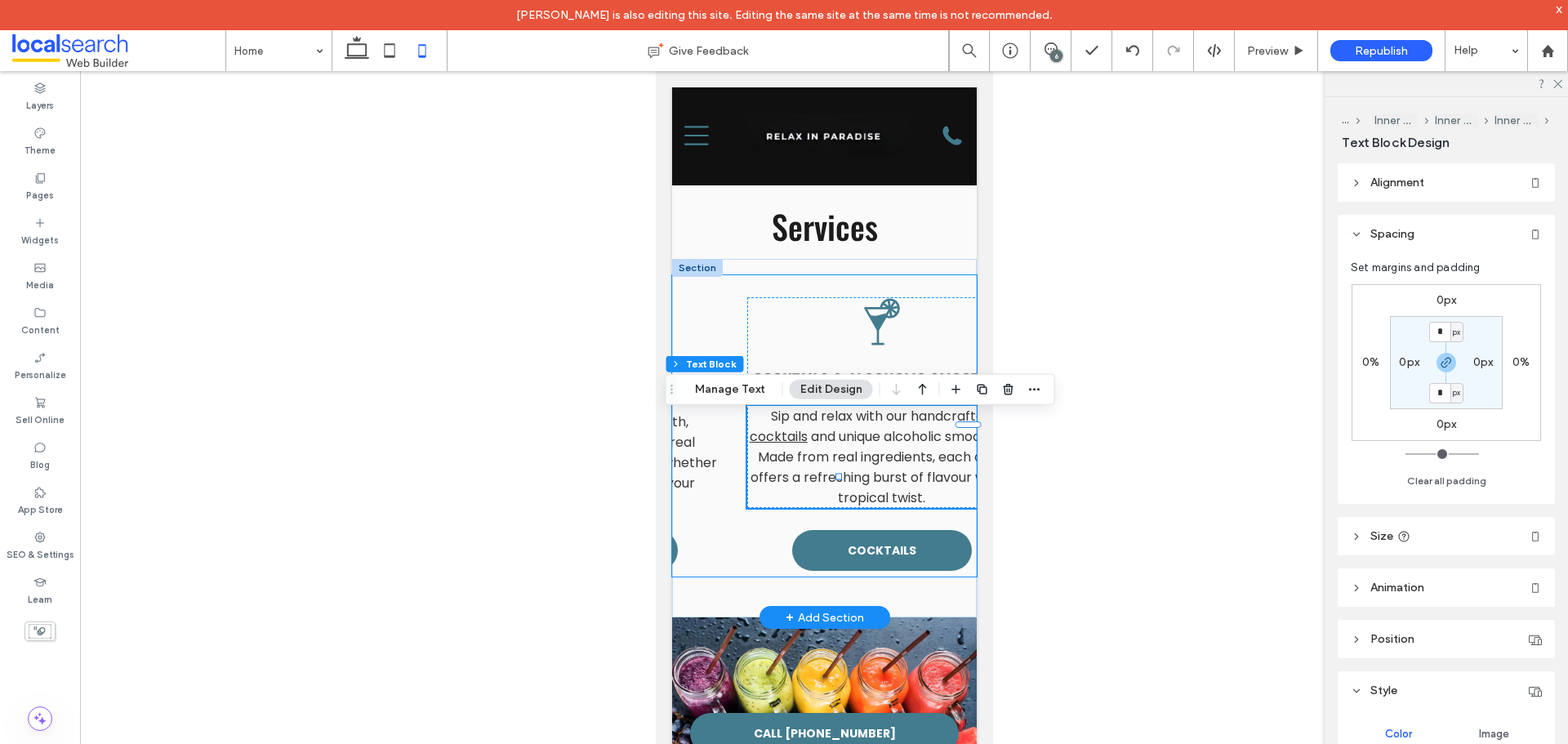
scroll to position [0, 263]
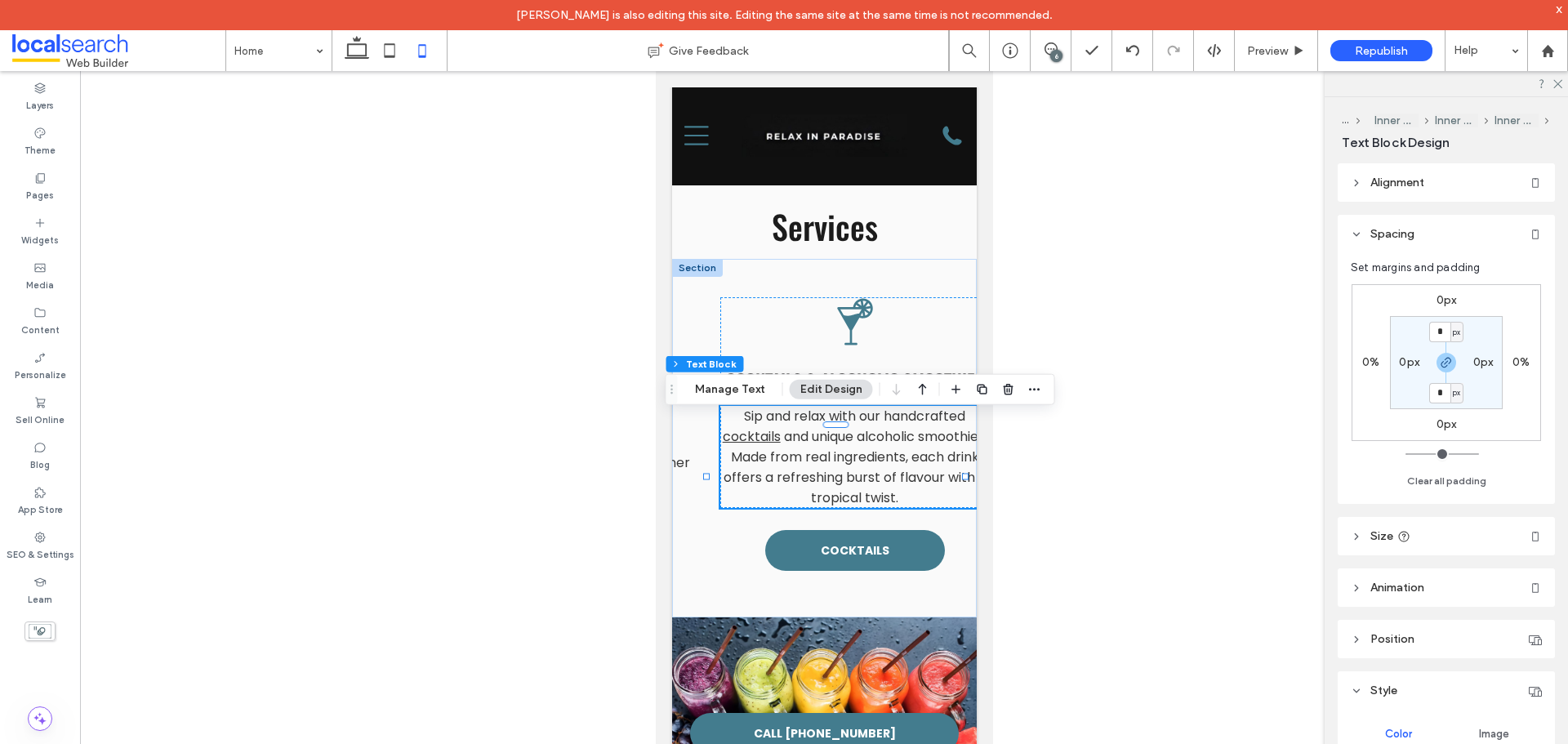
click at [1476, 188] on header "Alignment" at bounding box center [1446, 182] width 217 height 39
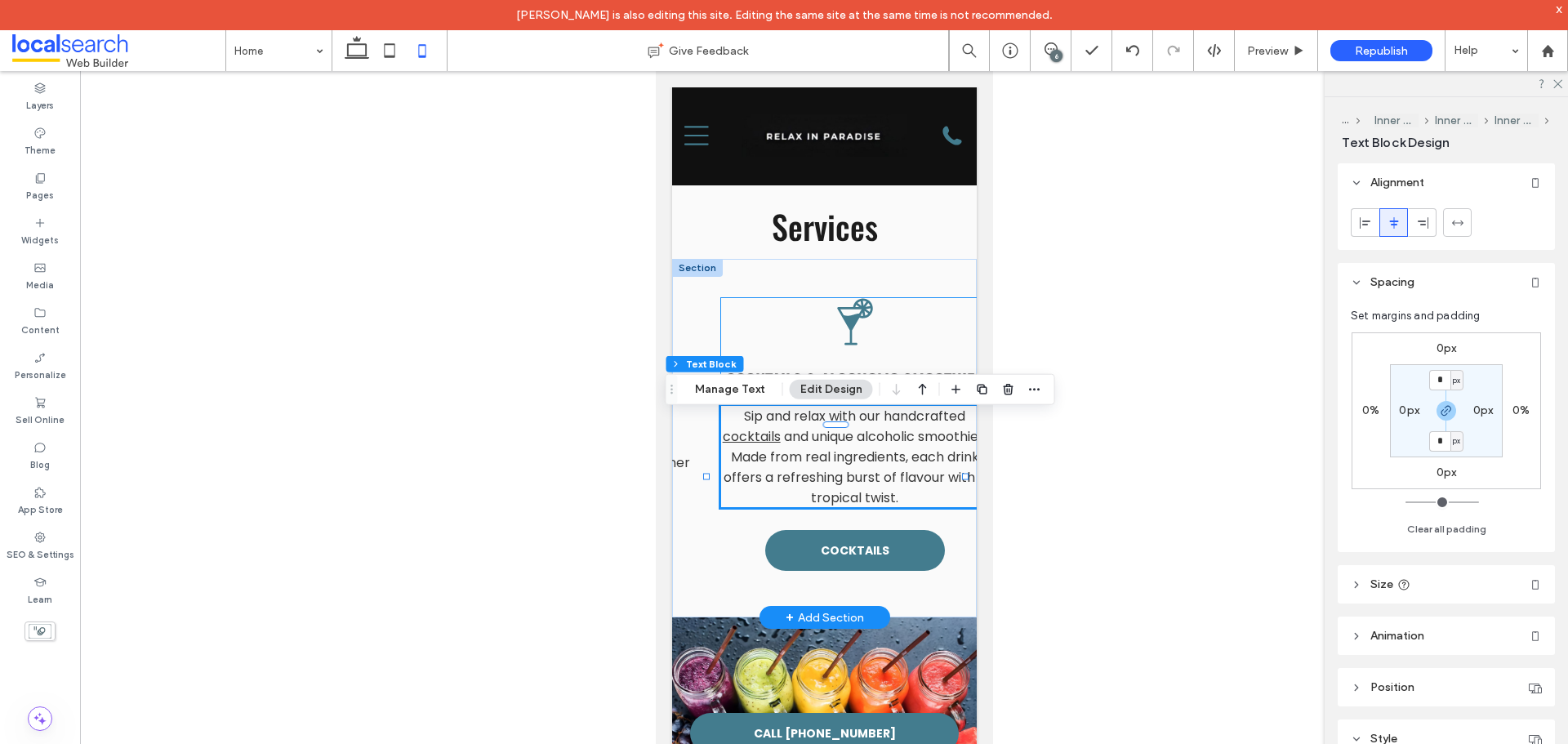
click at [917, 312] on div "Cocktails Icon Cocktails & Alcoholic Smoothies Sip and relax with our handcraft…" at bounding box center [854, 402] width 269 height 211
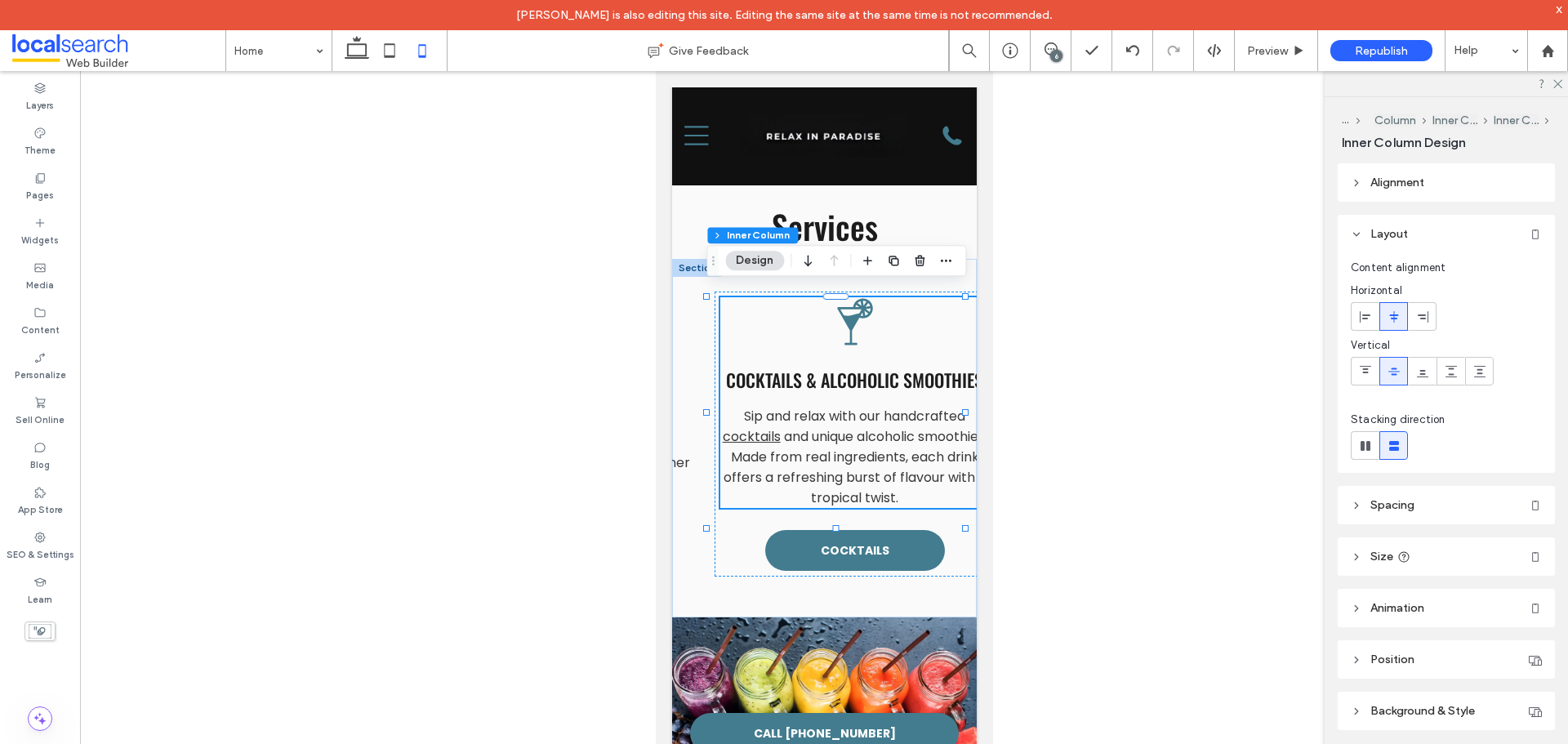
click at [1429, 184] on header "Alignment" at bounding box center [1446, 182] width 217 height 39
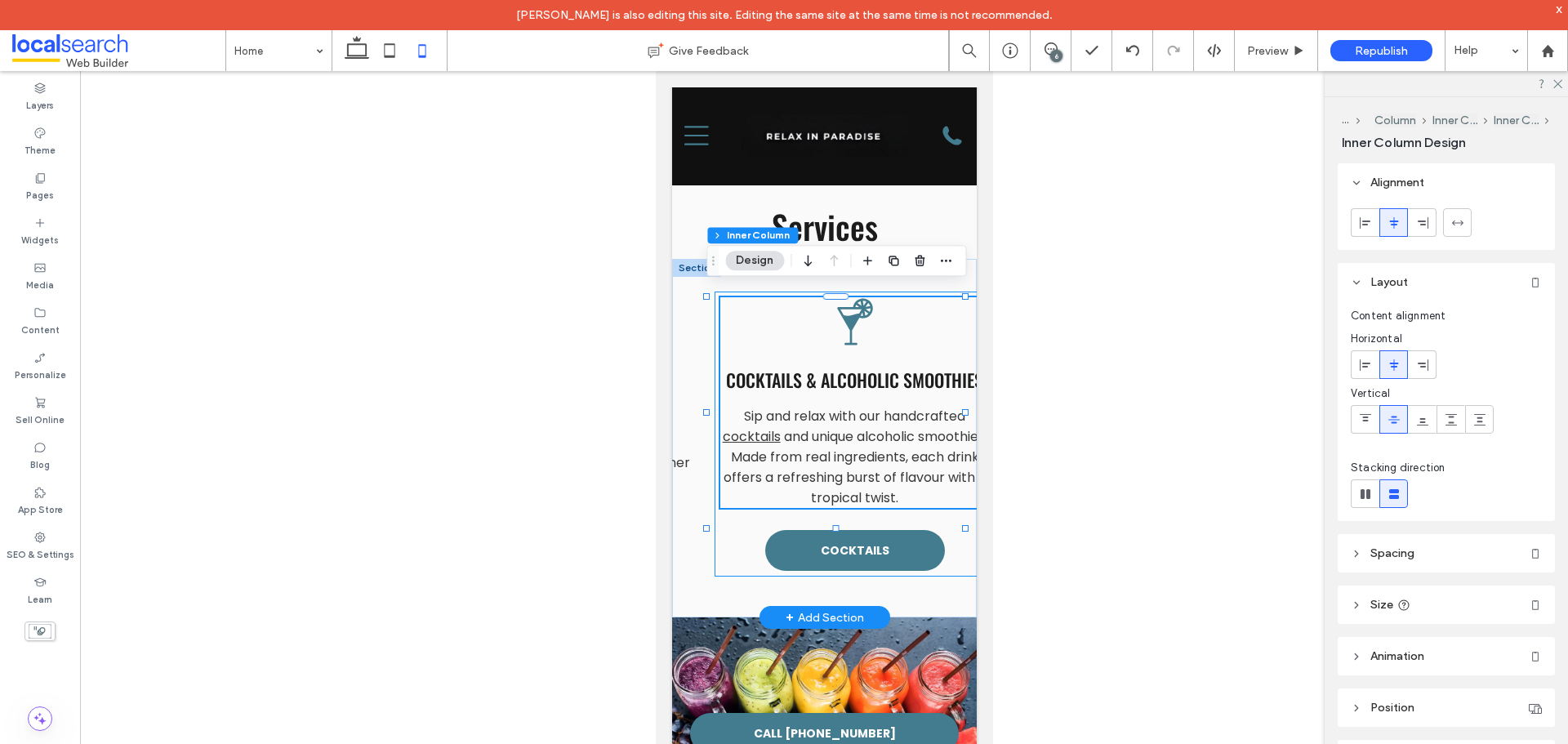
click at [729, 576] on div "Cocktails Icon Cocktails & Alcoholic Smoothies Sip and relax with our handcraft…" at bounding box center [854, 434] width 280 height 285
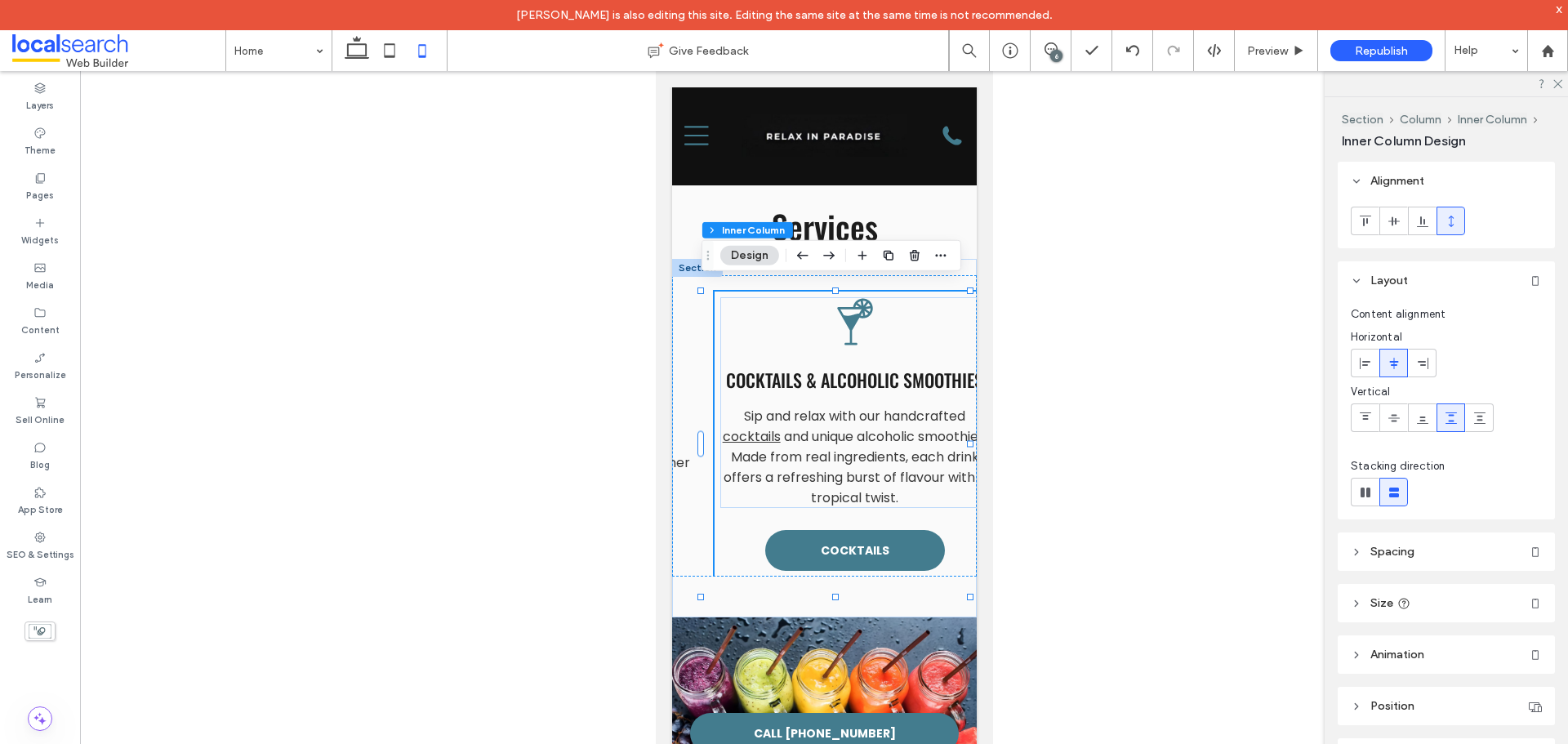
click at [1419, 601] on header "Size" at bounding box center [1446, 603] width 217 height 39
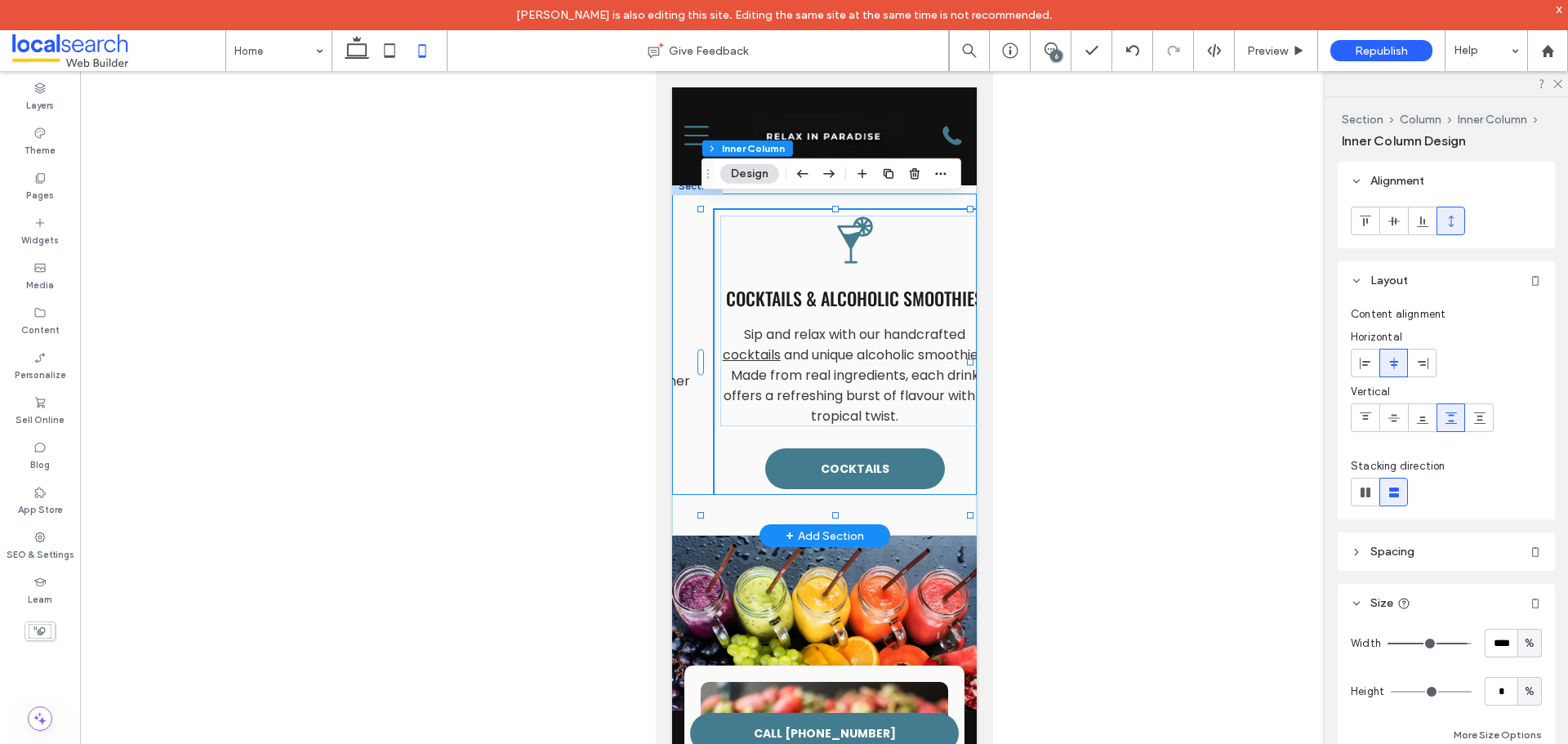
scroll to position [0, 0]
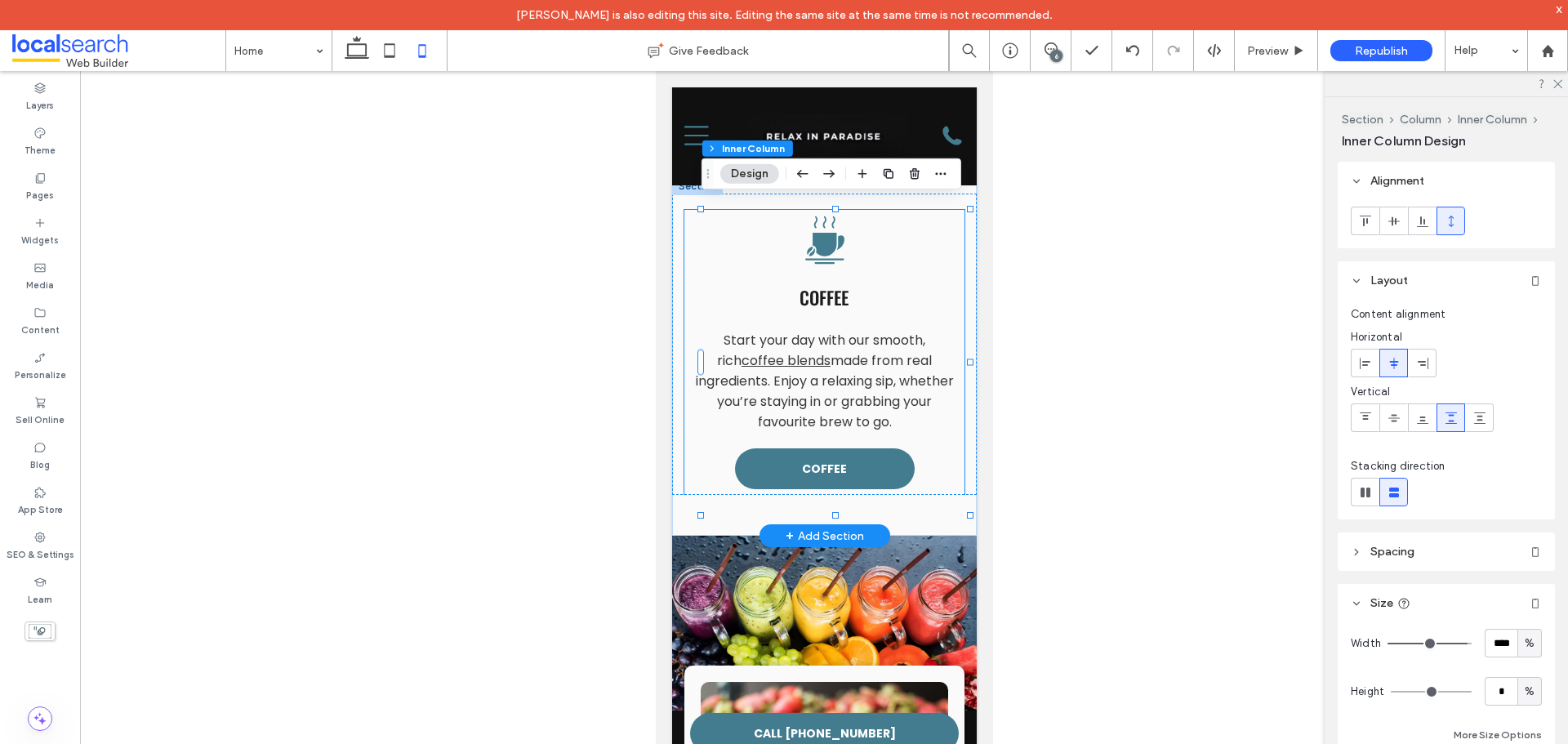
click at [688, 478] on div "Coffee Icon Coffee Start your day with our smooth, rich coffee blends made from…" at bounding box center [824, 352] width 280 height 285
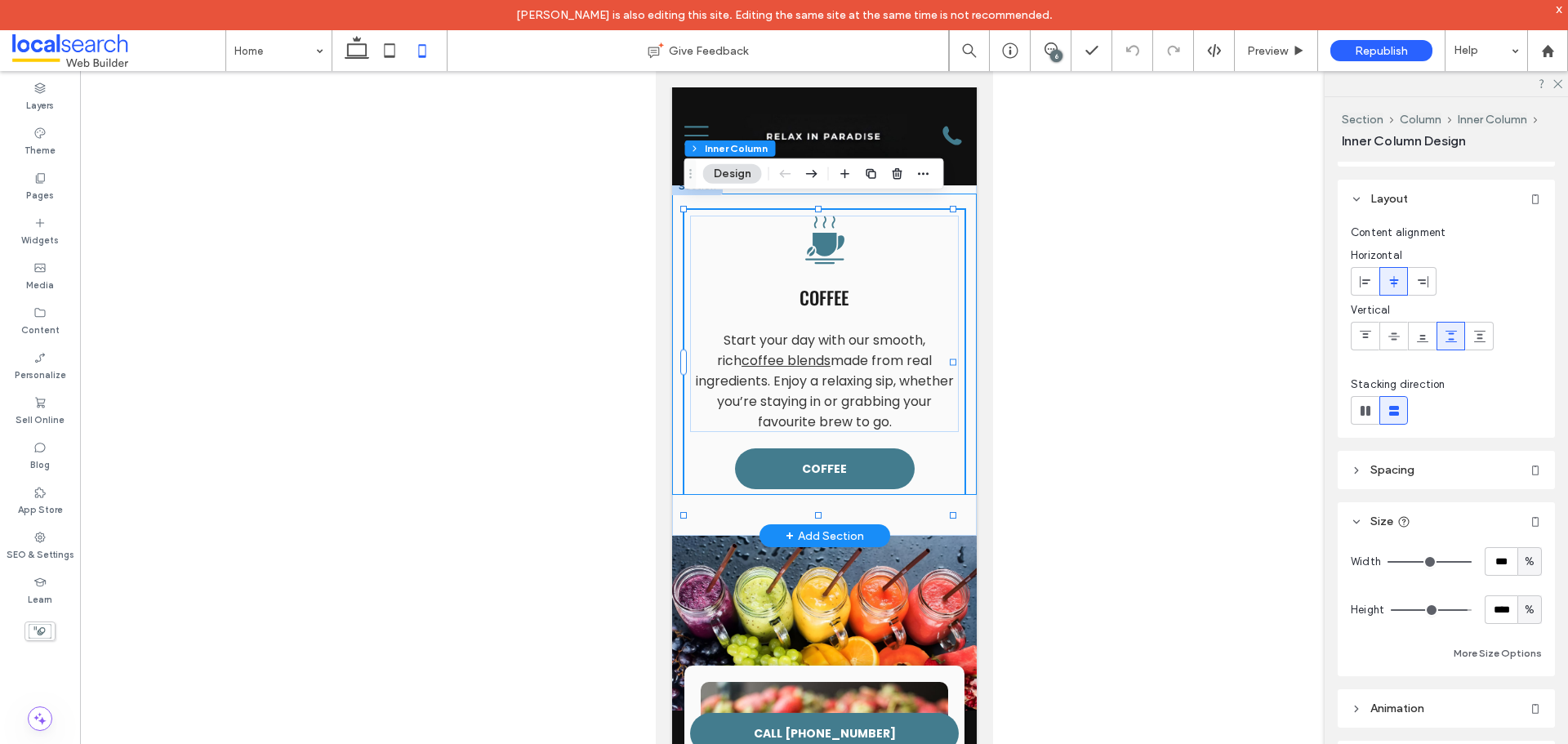
click at [666, 504] on body "Menu Icon Phone Icon Section Home Our Story Our Menu Coffee Breakfast & Brunch …" at bounding box center [824, 659] width 337 height 5912
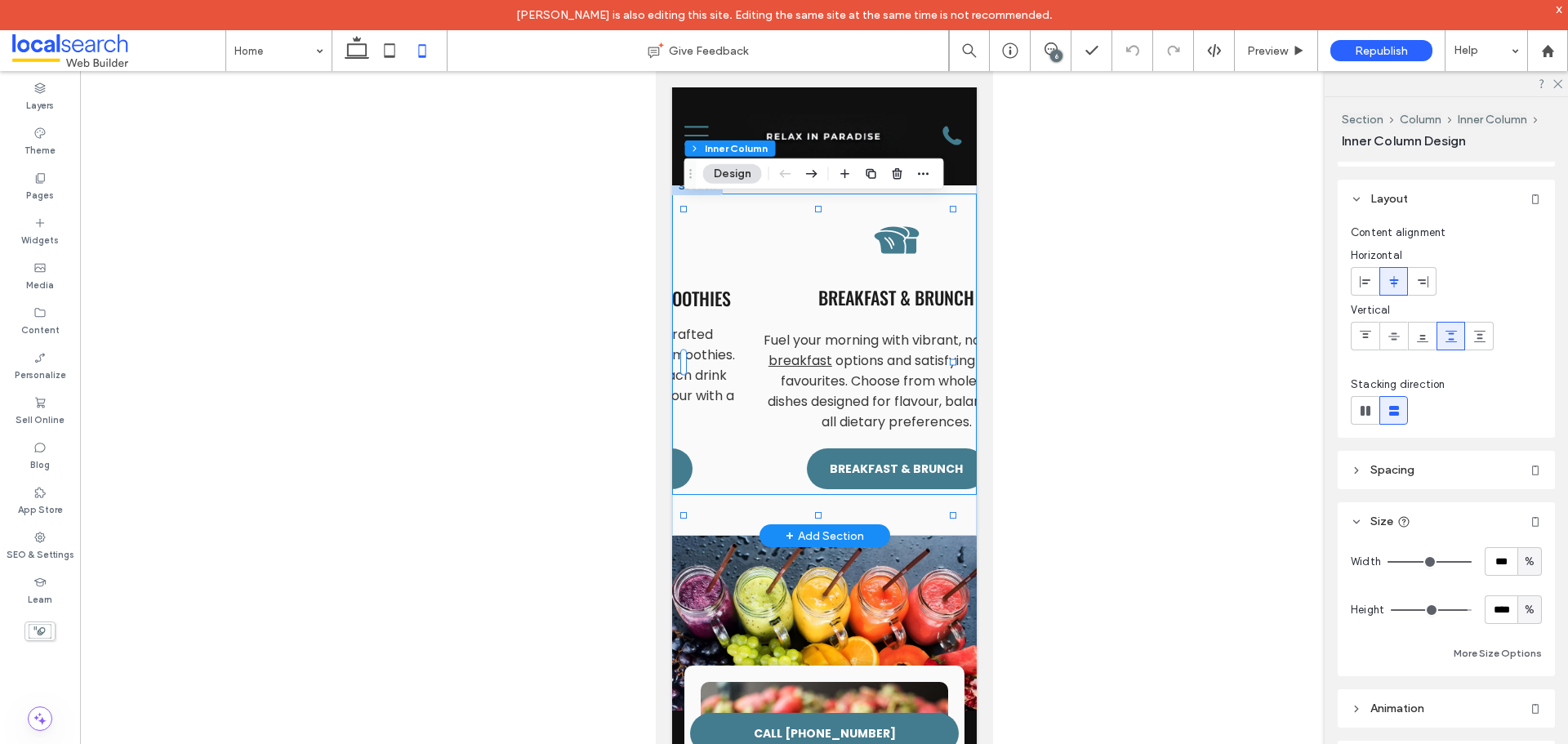
scroll to position [0, 558]
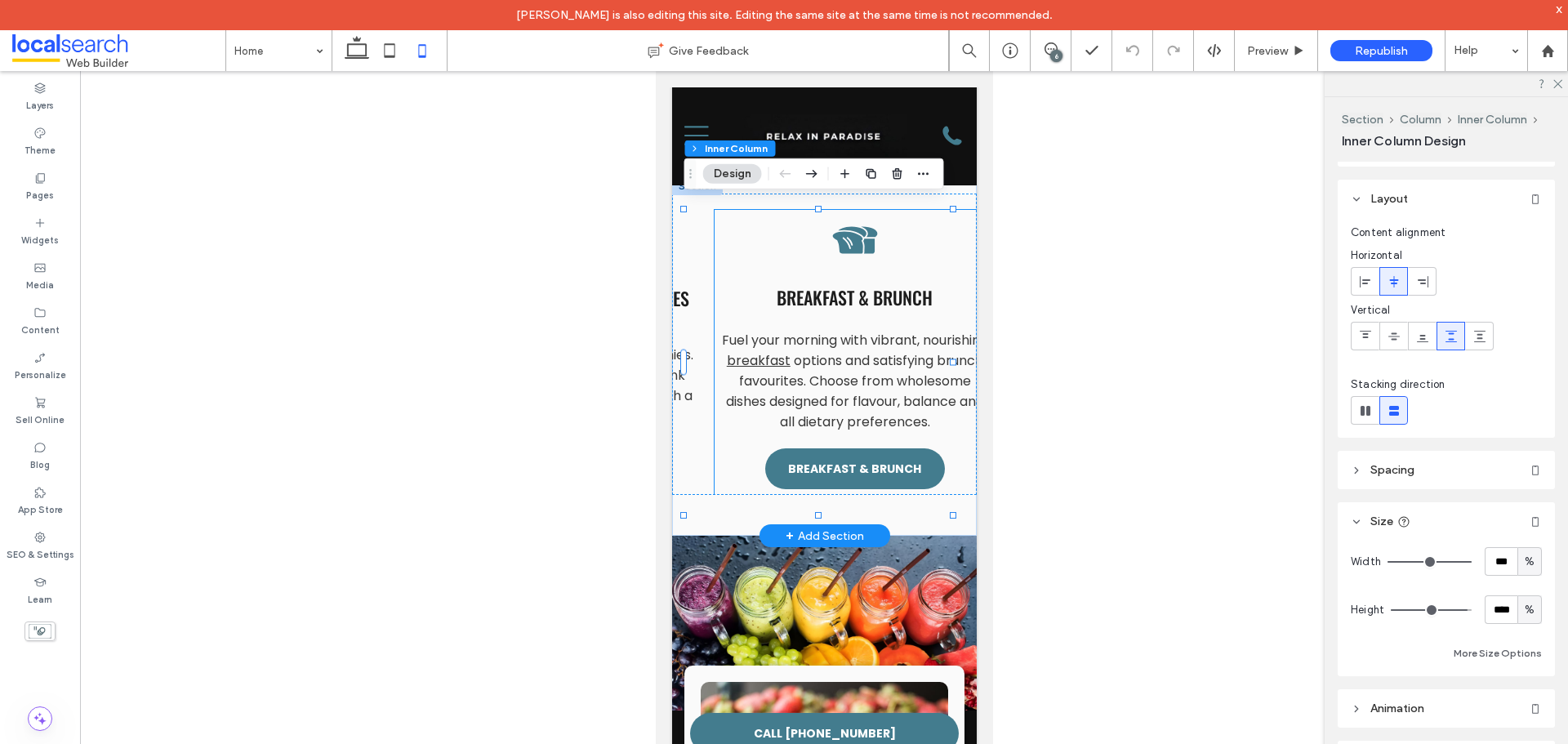
click at [937, 432] on p "Fuel your morning with vibrant, nourishing breakfast options and satisfying bru…" at bounding box center [854, 380] width 269 height 102
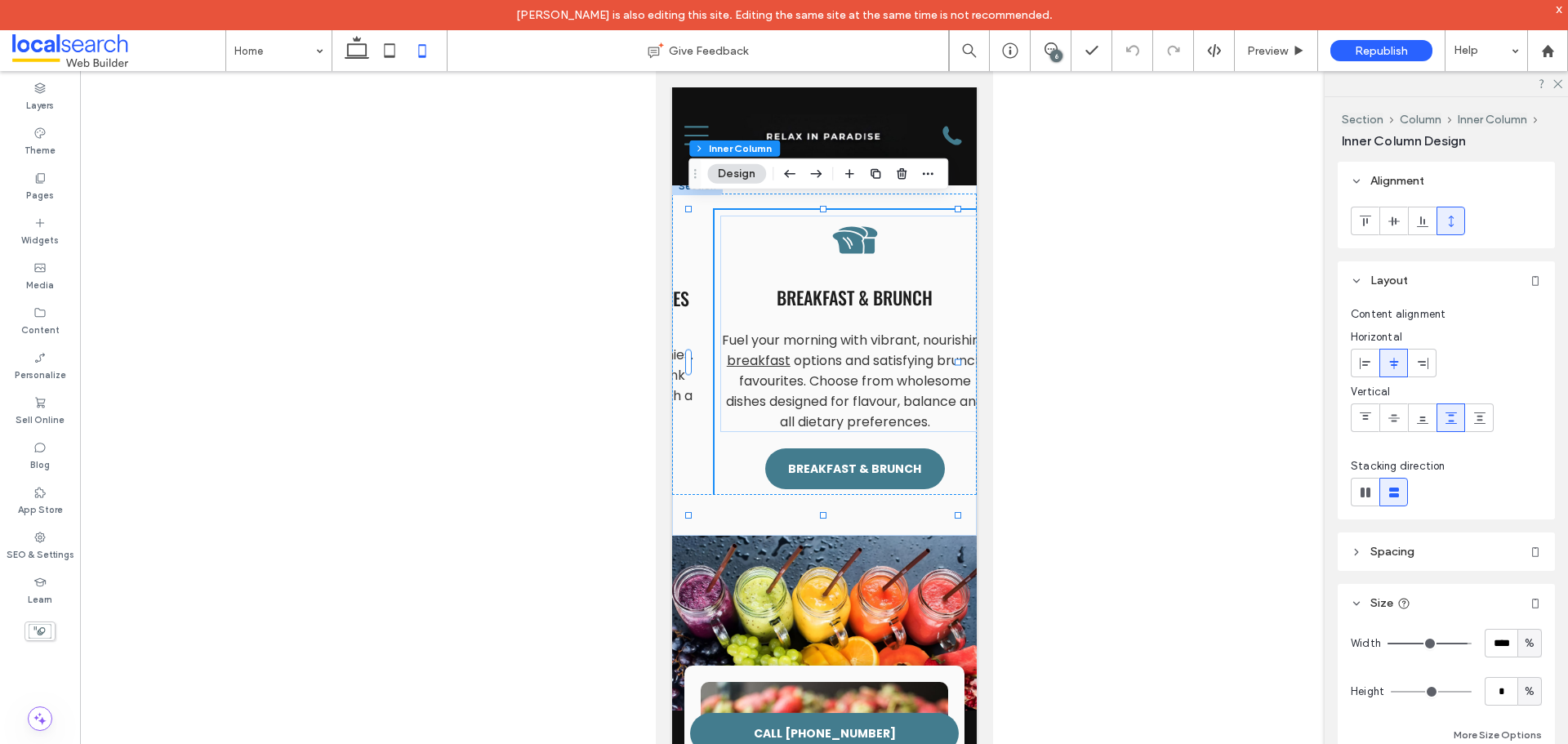
click at [1526, 689] on span "%" at bounding box center [1529, 692] width 10 height 17
click at [1530, 677] on div "px % vh vw A" at bounding box center [1522, 605] width 25 height 145
click at [1522, 663] on span "A" at bounding box center [1521, 663] width 6 height 17
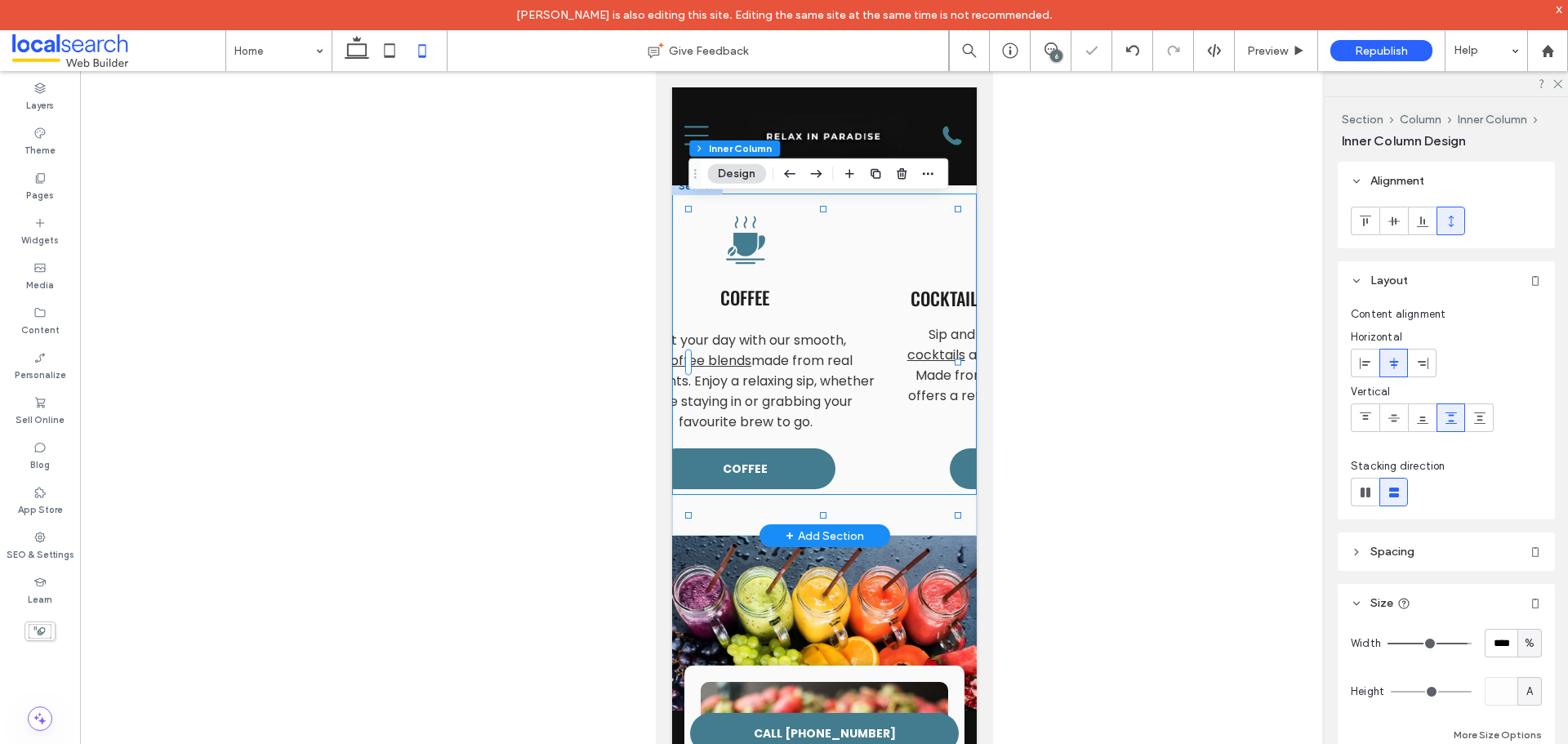
scroll to position [0, 0]
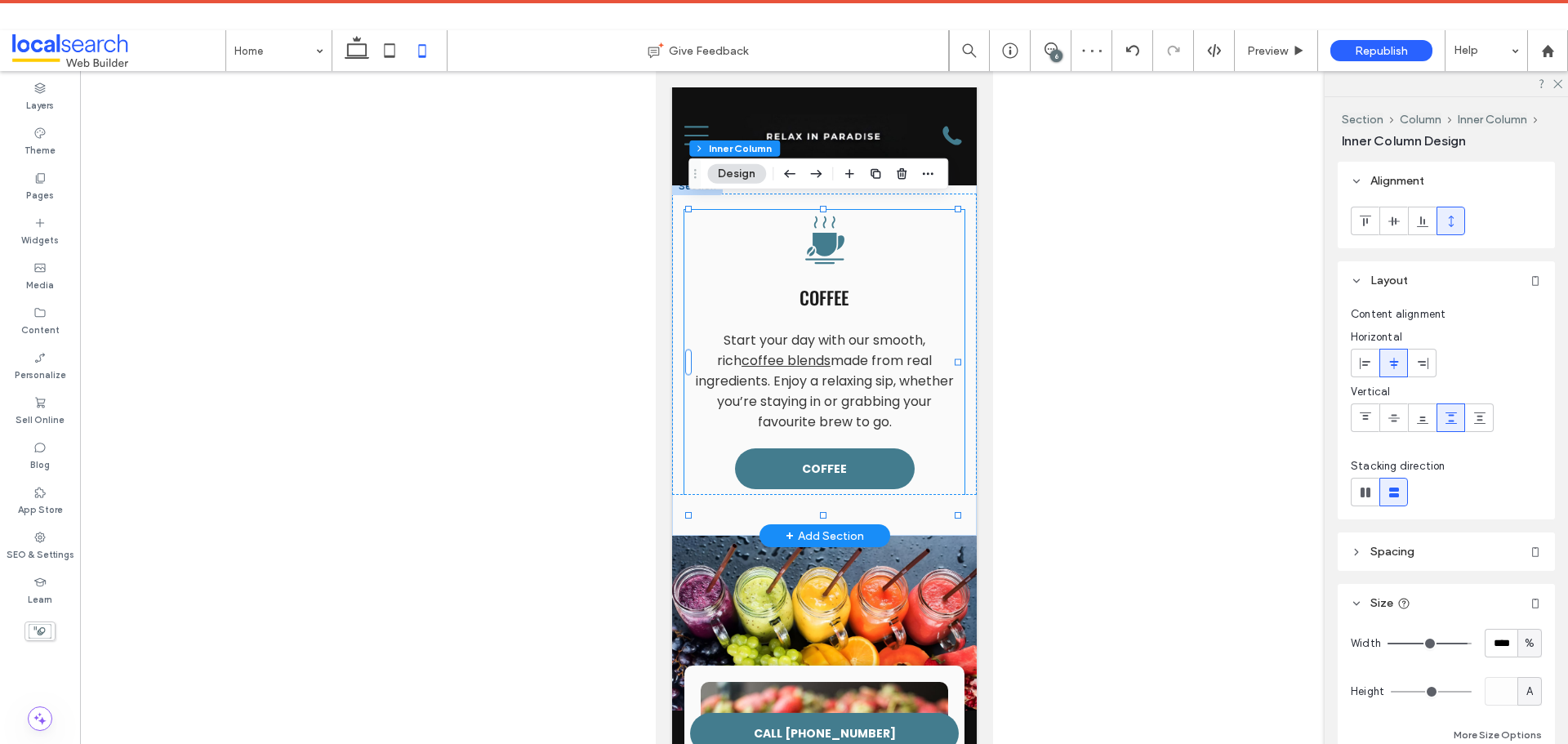
click at [696, 465] on div "Coffee Icon Coffee Start your day with our smooth, rich coffee blends made from…" at bounding box center [824, 352] width 280 height 285
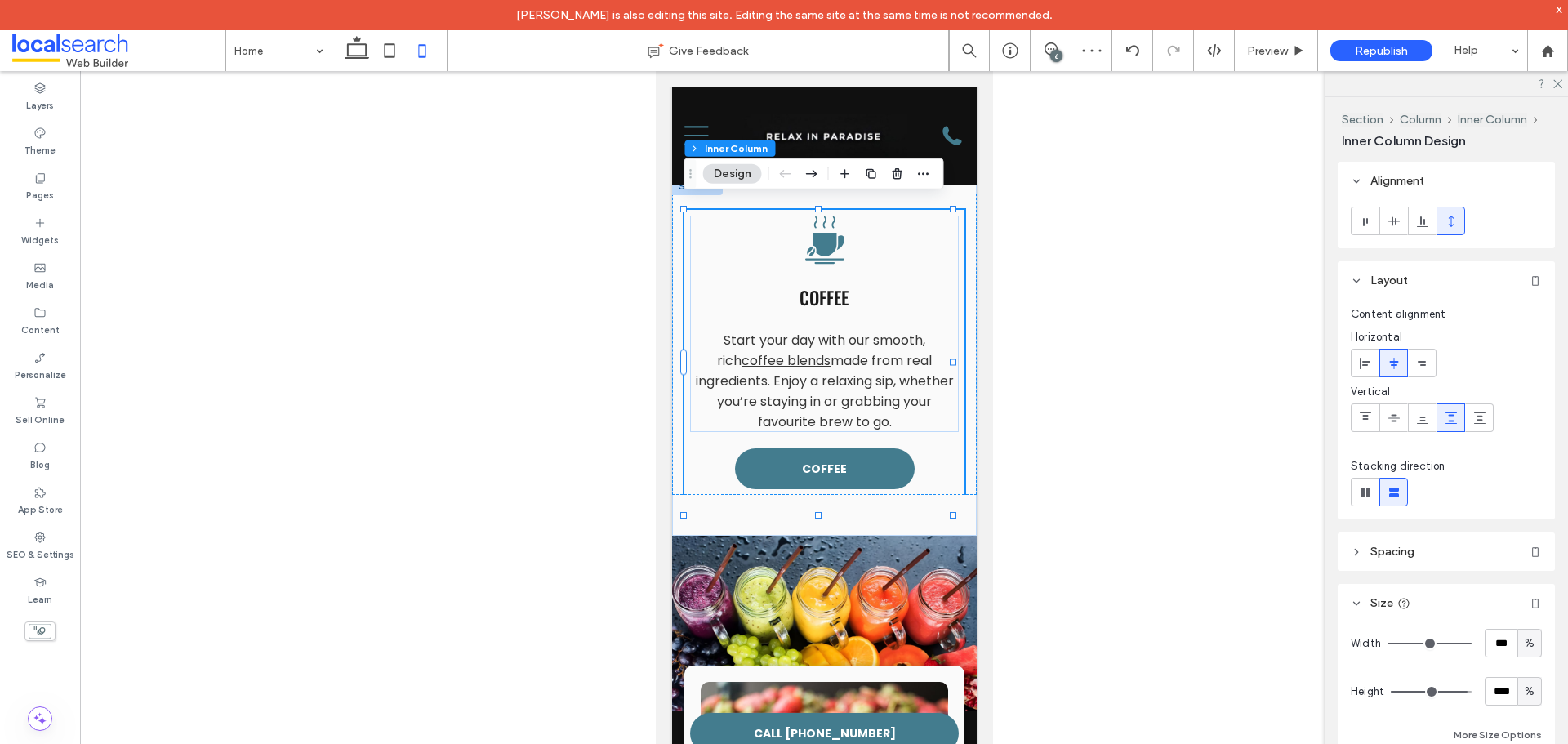
click at [1517, 695] on div "%" at bounding box center [1529, 691] width 25 height 29
click at [1526, 658] on div "A" at bounding box center [1521, 662] width 23 height 29
type input "*"
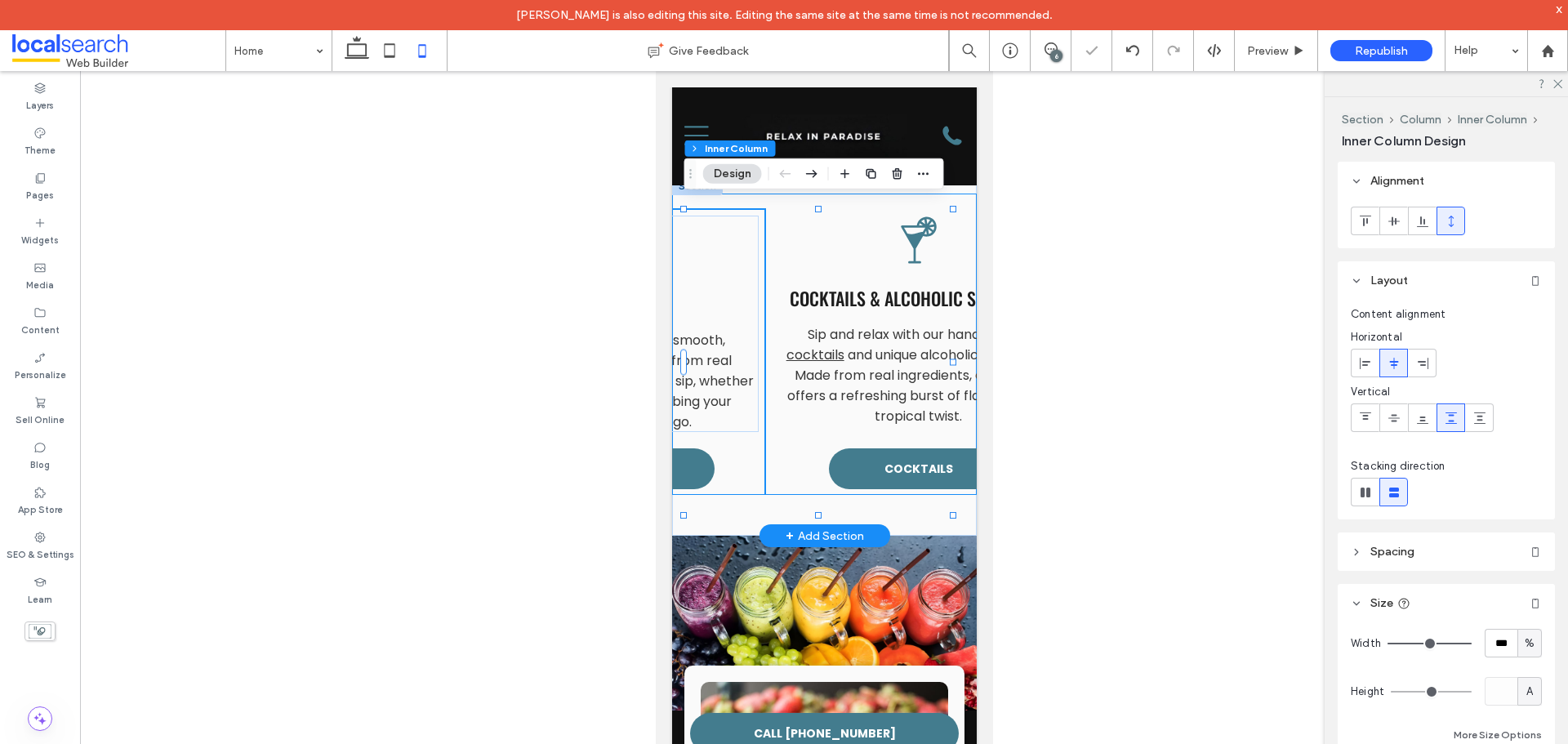
scroll to position [0, 216]
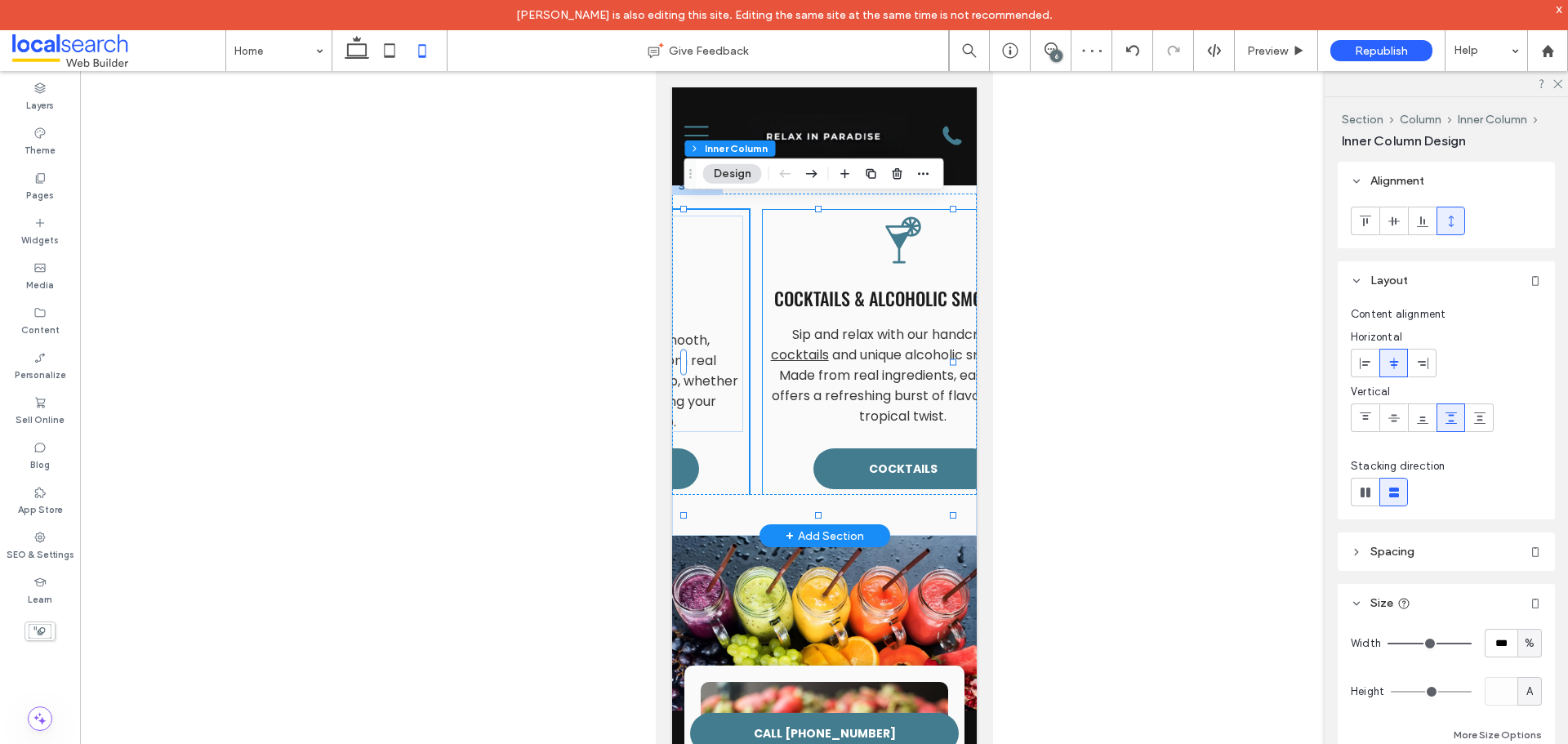
click at [762, 479] on div "Cocktails Icon Cocktails & Alcoholic Smoothies Sip and relax with our handcraft…" at bounding box center [902, 352] width 280 height 285
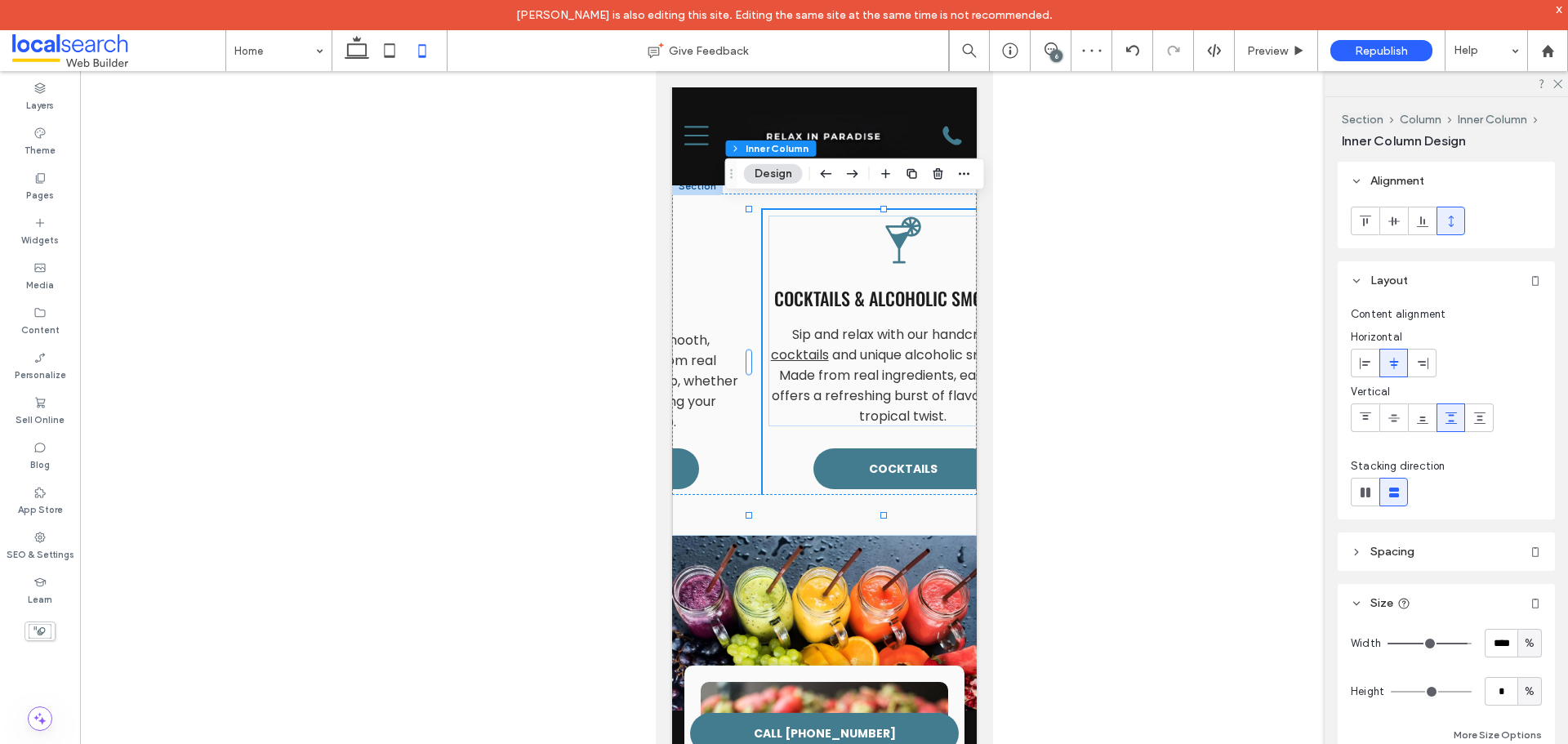
click at [1525, 684] on span "%" at bounding box center [1529, 692] width 10 height 17
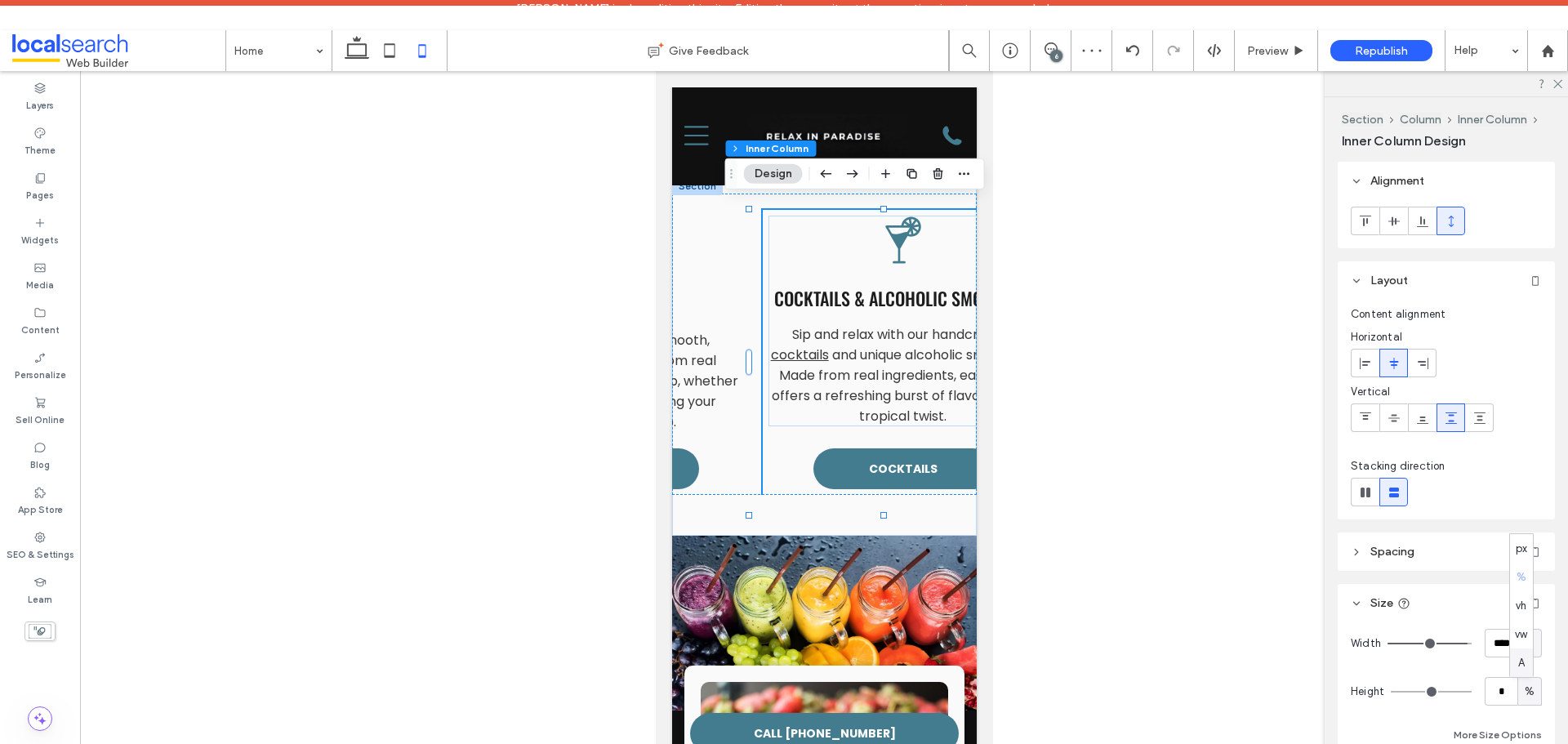
click at [1523, 656] on span "A" at bounding box center [1521, 663] width 6 height 17
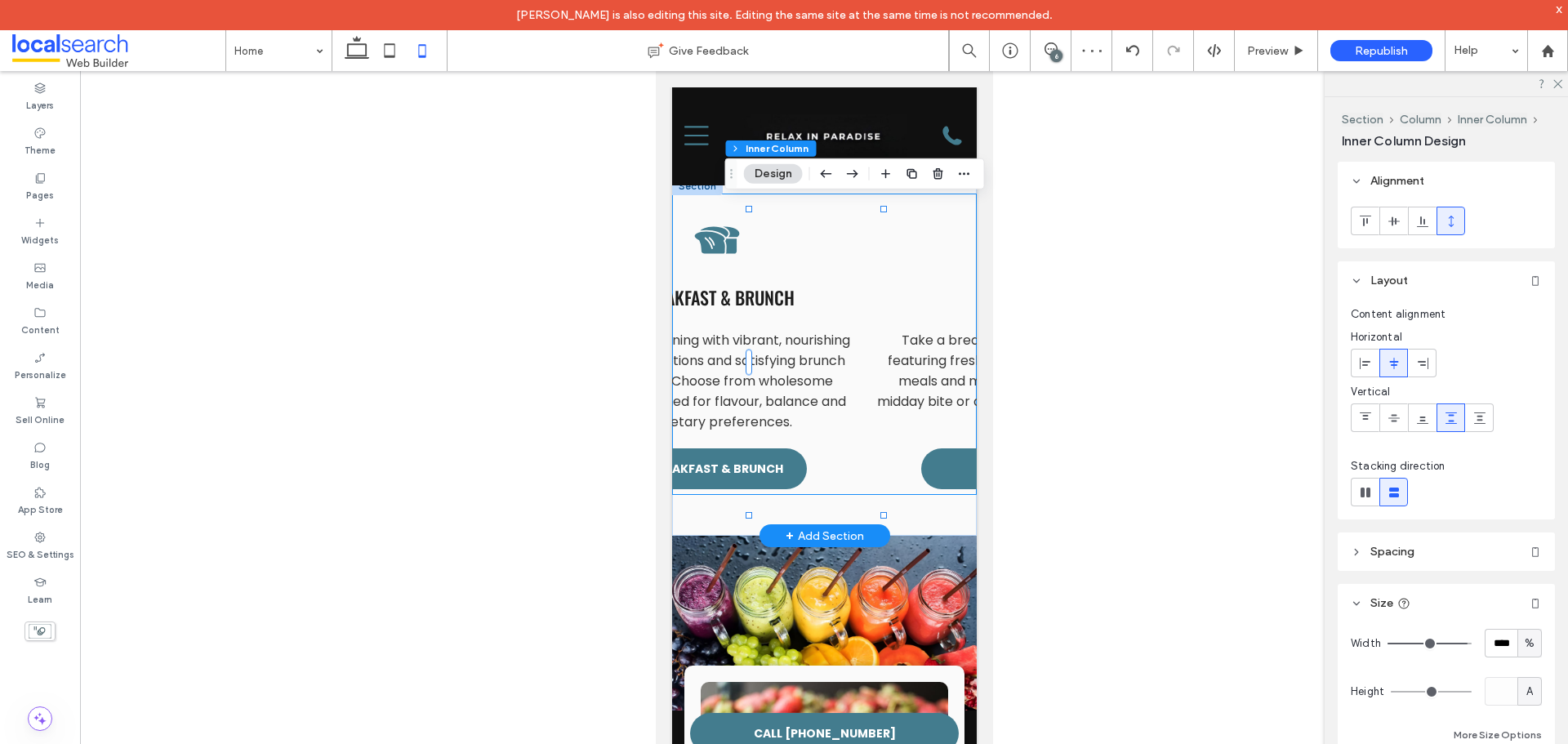
scroll to position [0, 764]
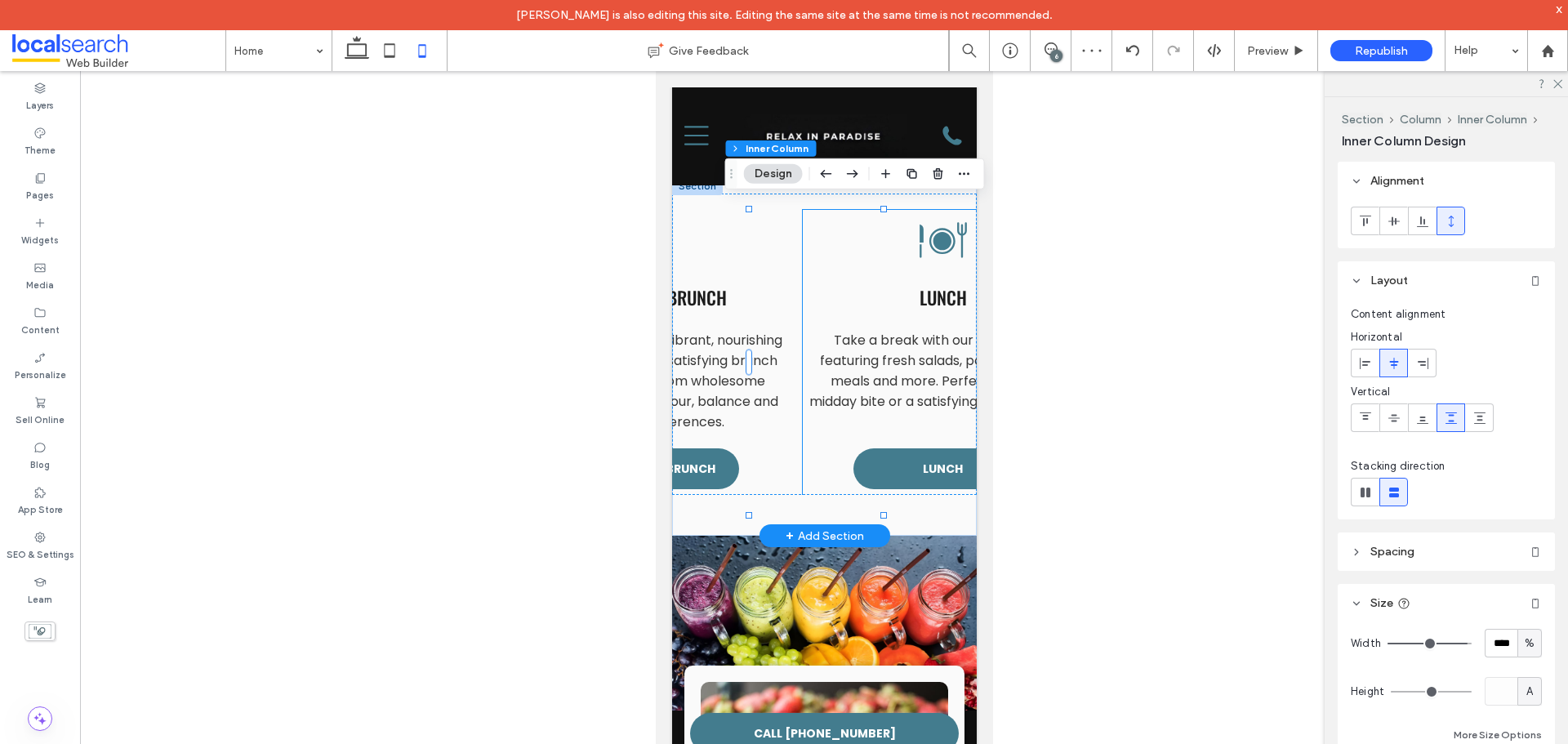
click at [802, 443] on div "Lunch Icon Lunch Take a break with our lunch menu featuring fresh salads, poke …" at bounding box center [942, 352] width 280 height 285
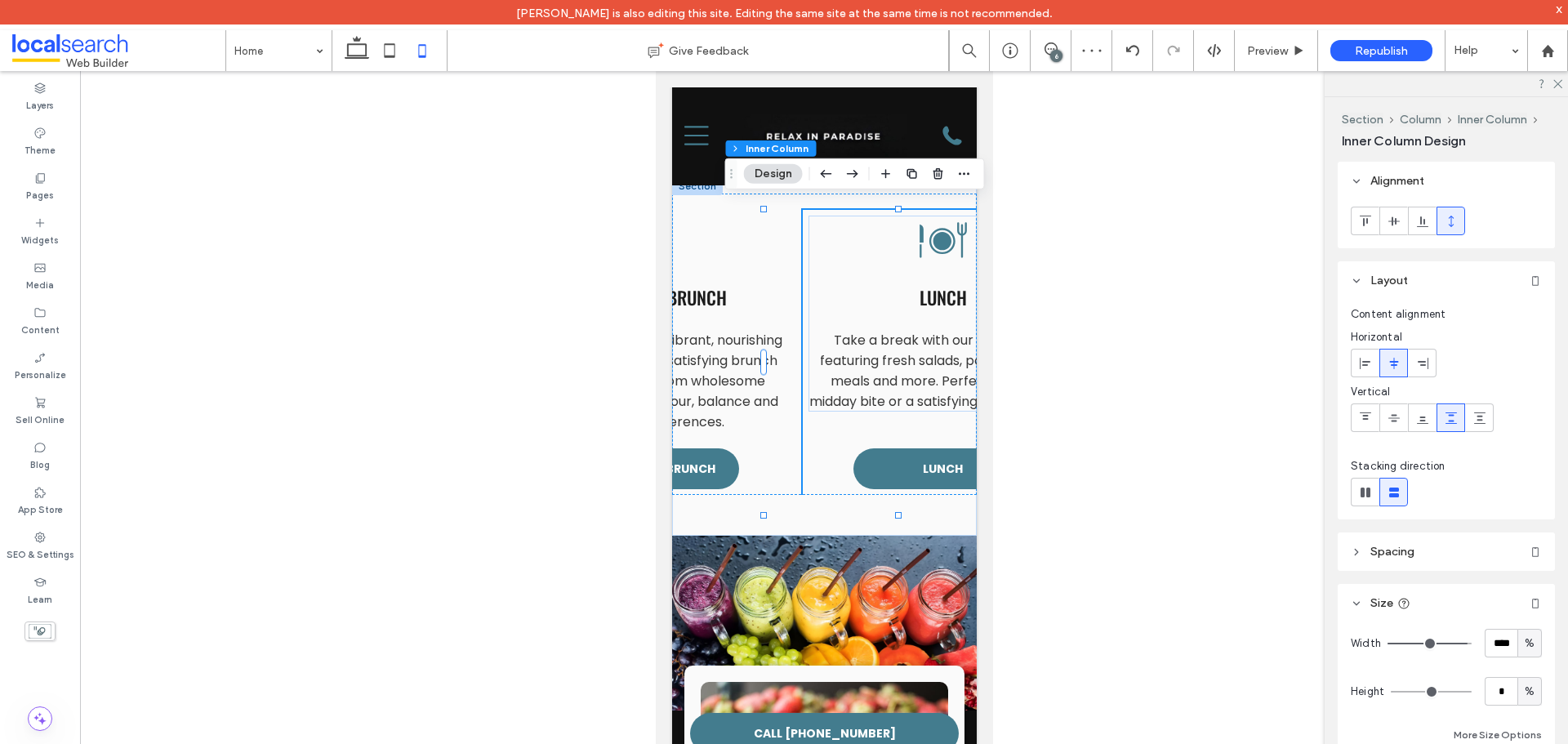
click at [1531, 692] on div "%" at bounding box center [1529, 691] width 25 height 29
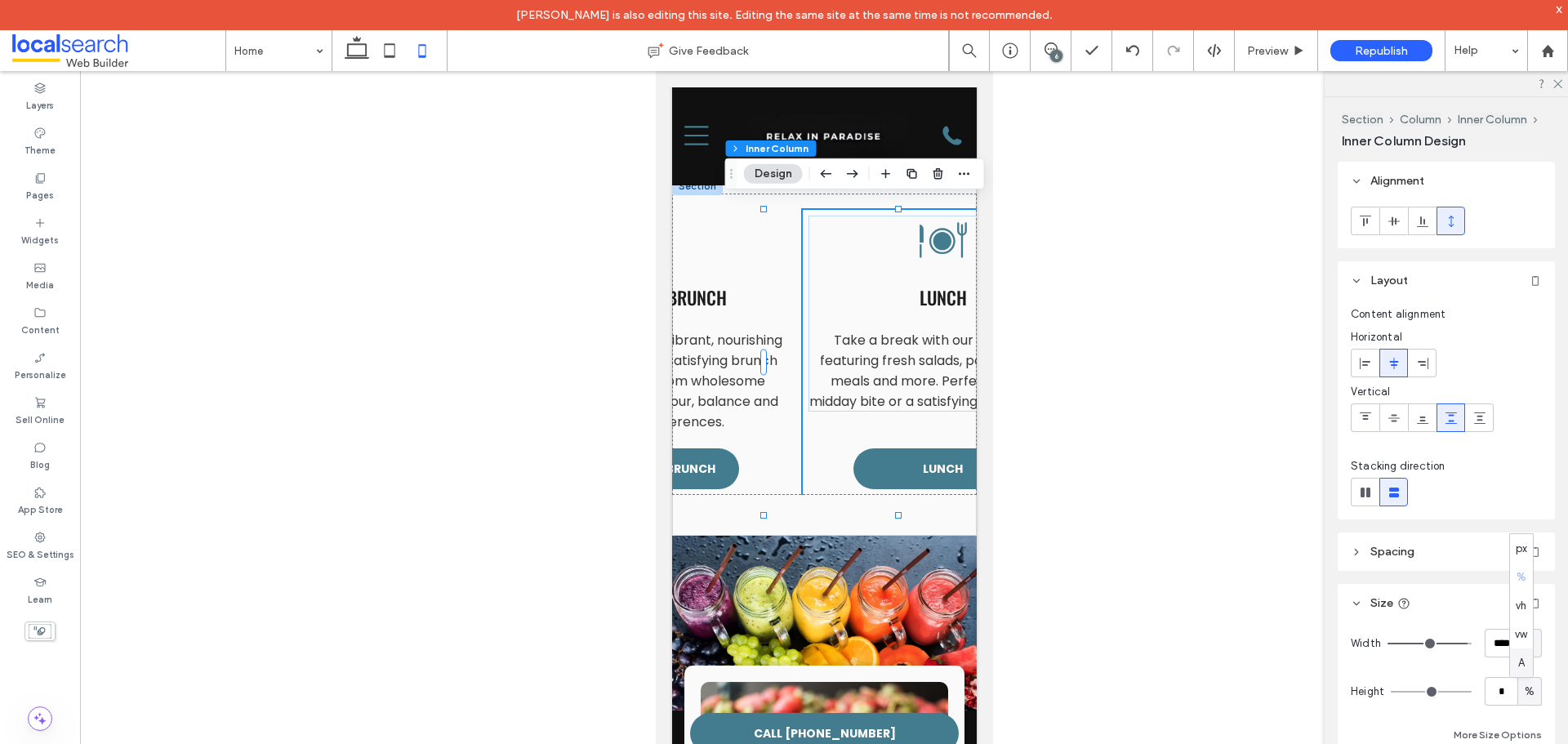
click at [1526, 667] on div "A" at bounding box center [1521, 662] width 23 height 29
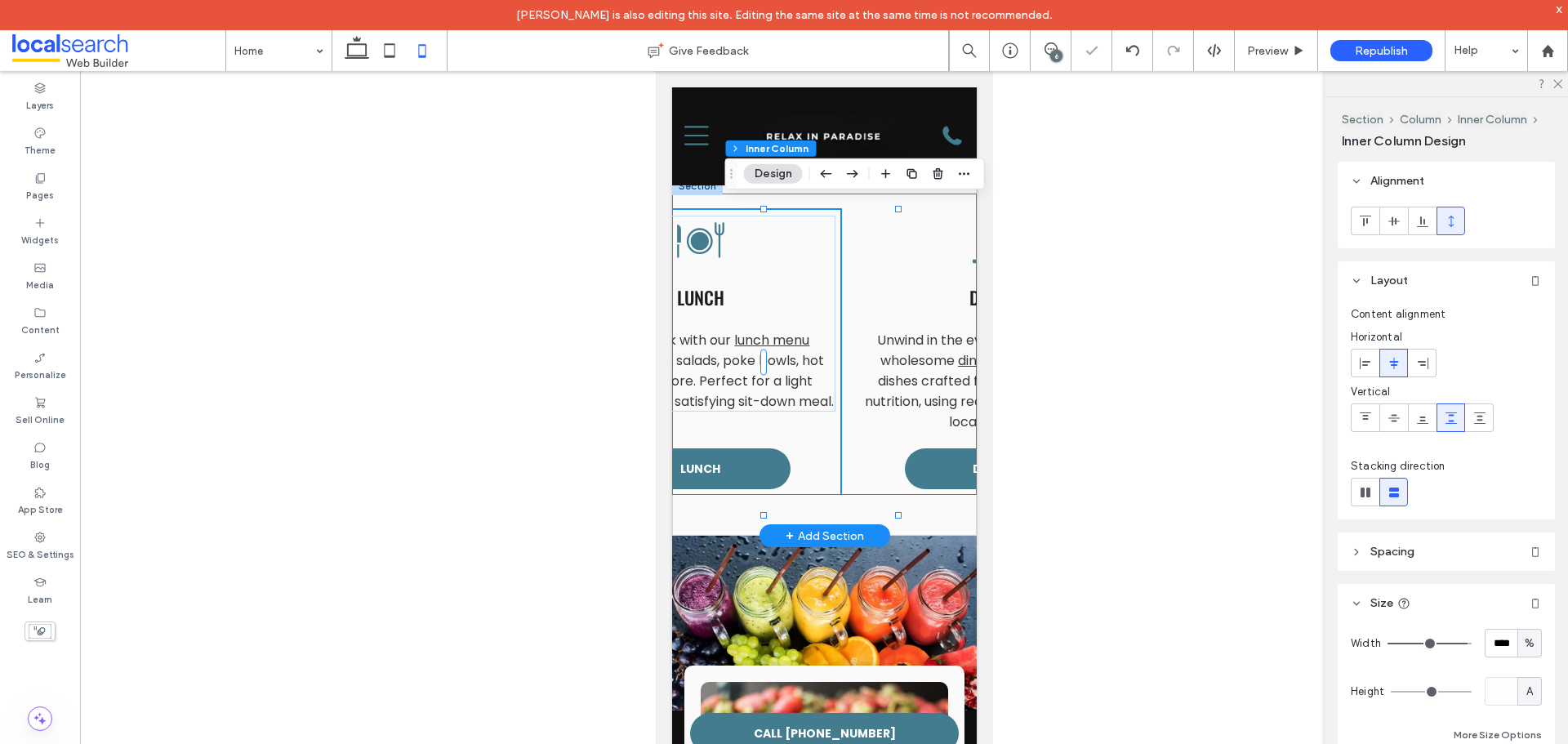
scroll to position [0, 1012]
click at [848, 466] on div "Dinner Icon Dinner Unwind in the evening with flavourful, wholesome dinners . E…" at bounding box center [989, 352] width 280 height 285
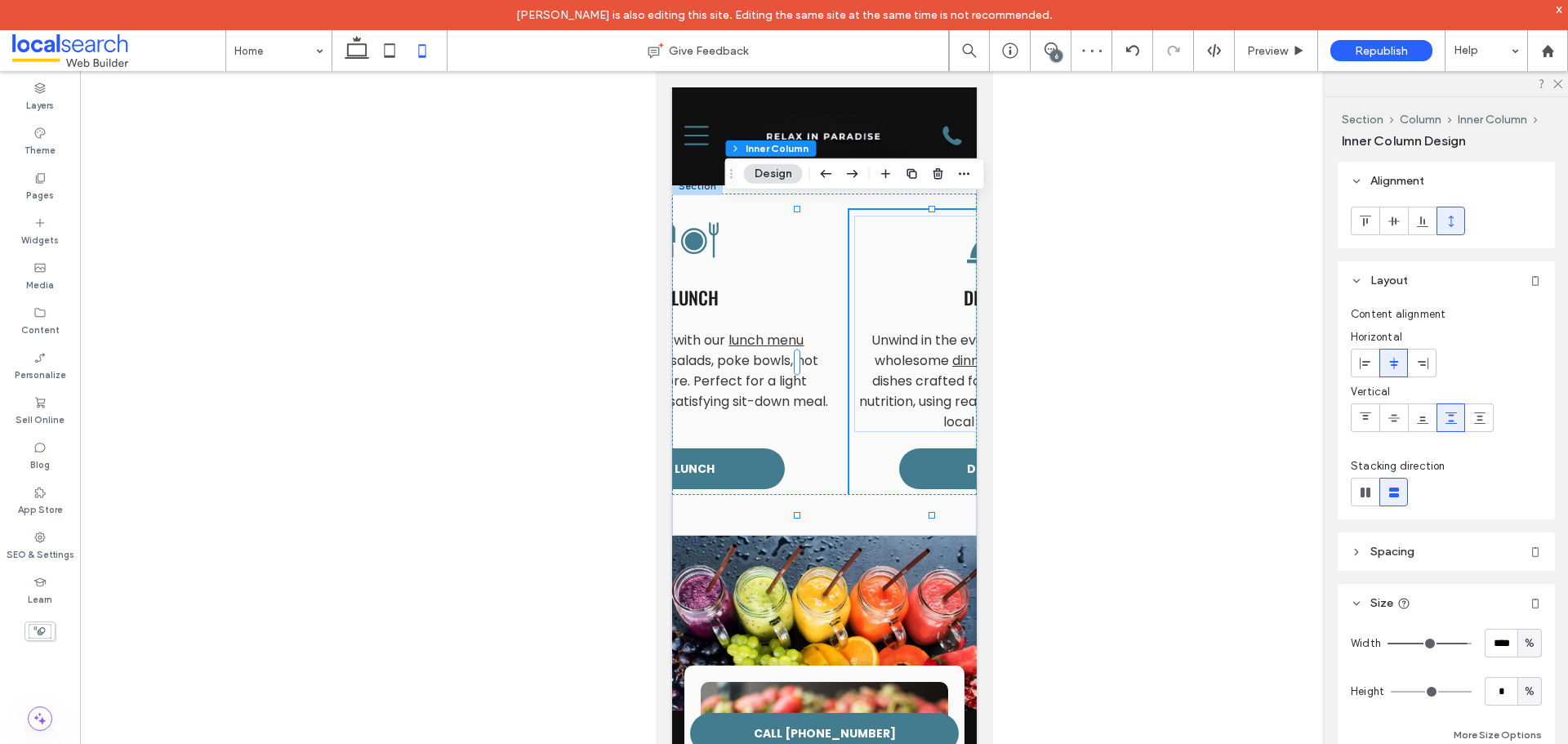
click at [1527, 694] on div "%" at bounding box center [1530, 692] width 17 height 17
drag, startPoint x: 1518, startPoint y: 657, endPoint x: 1474, endPoint y: 648, distance: 44.9
click at [1518, 657] on span "A" at bounding box center [1521, 663] width 6 height 17
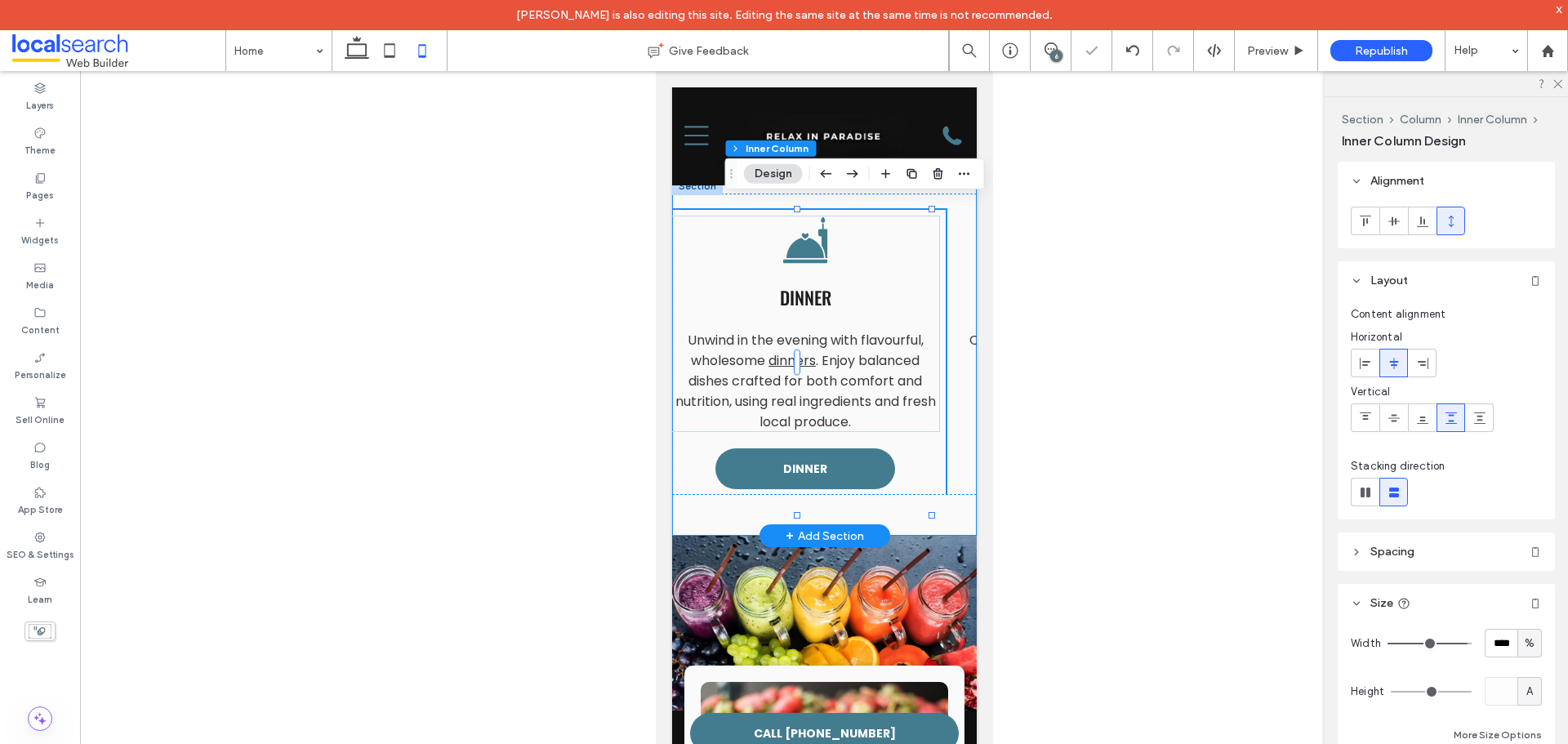
scroll to position [0, 1211]
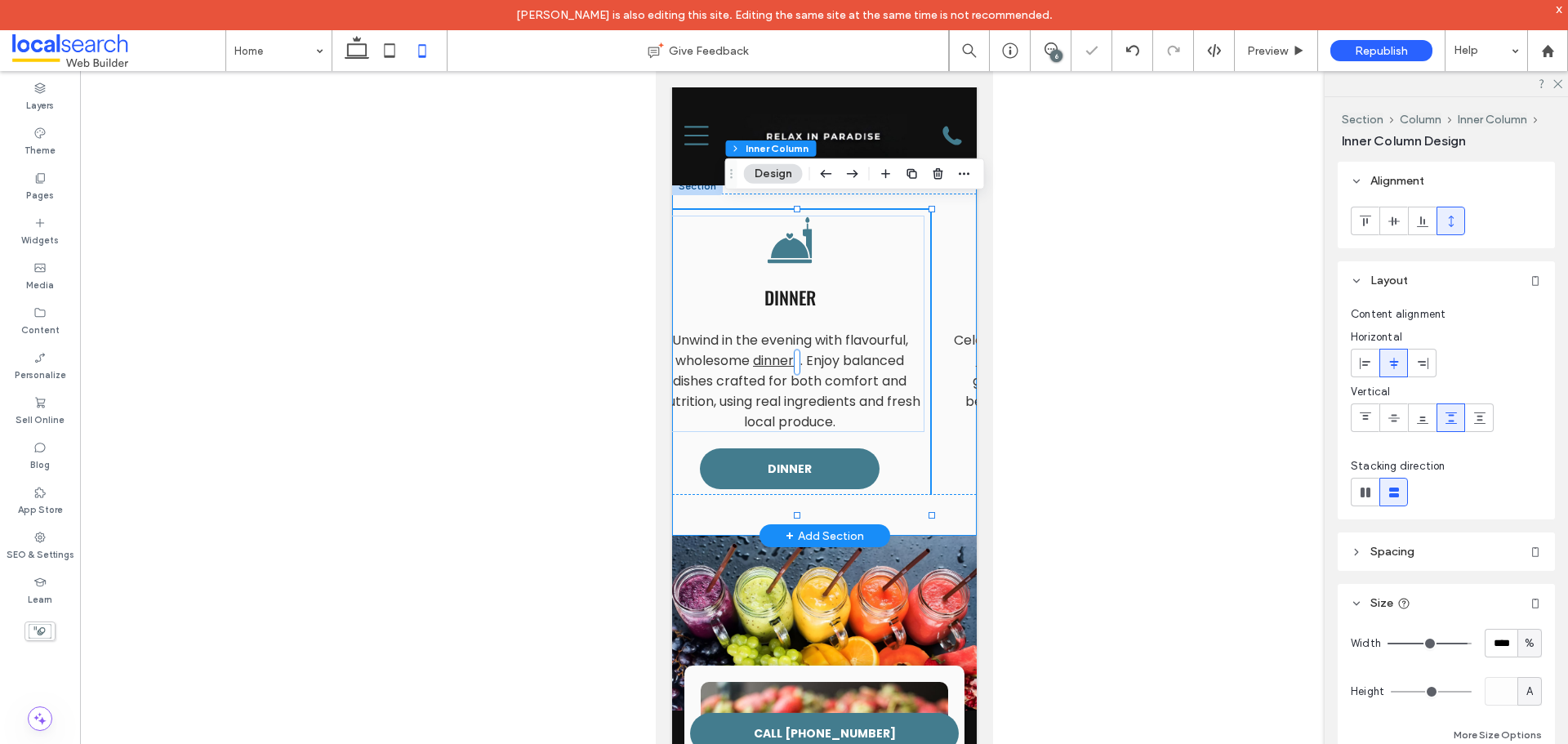
drag, startPoint x: 923, startPoint y: 518, endPoint x: 935, endPoint y: 518, distance: 12.0
click at [935, 518] on div "Coffee Icon Coffee Start your day with our smooth, rich coffee blends made from…" at bounding box center [824, 355] width 305 height 358
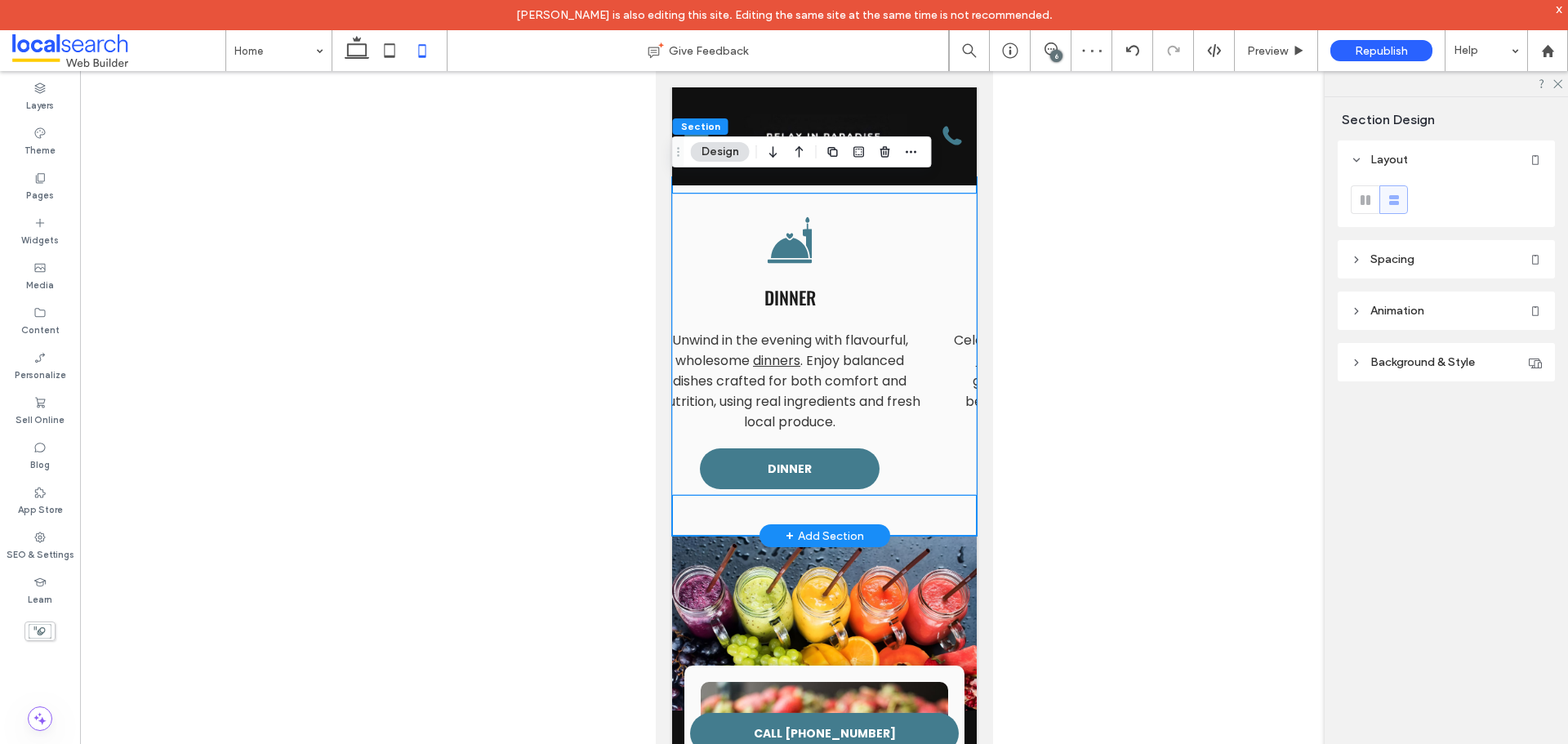
click at [943, 482] on div "Tea Icon Functions & High Tea Celebrate in style with our functions and High Te…" at bounding box center [1083, 352] width 280 height 285
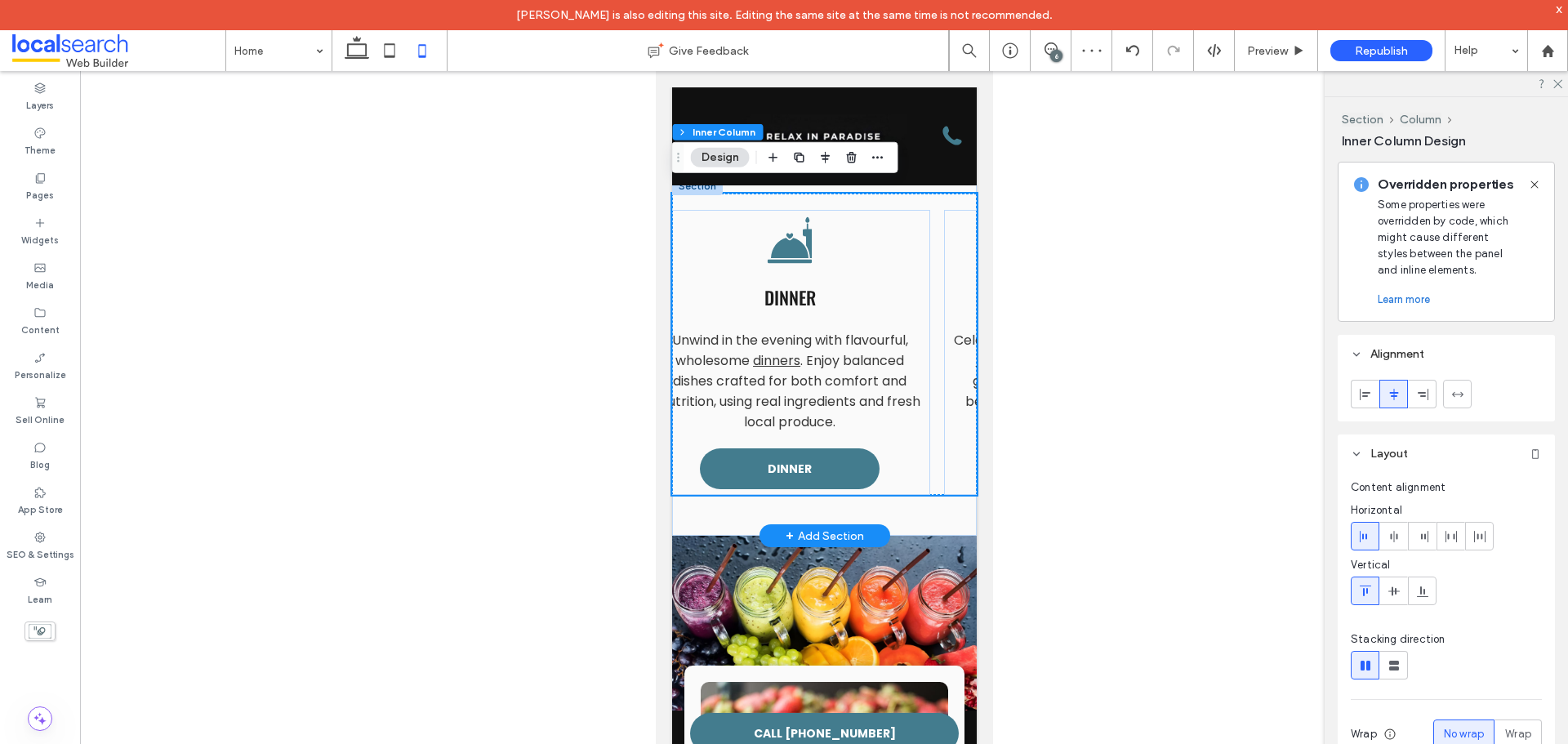
click at [943, 482] on div "Tea Icon Functions & High Tea Celebrate in style with our functions and High Te…" at bounding box center [1083, 352] width 280 height 285
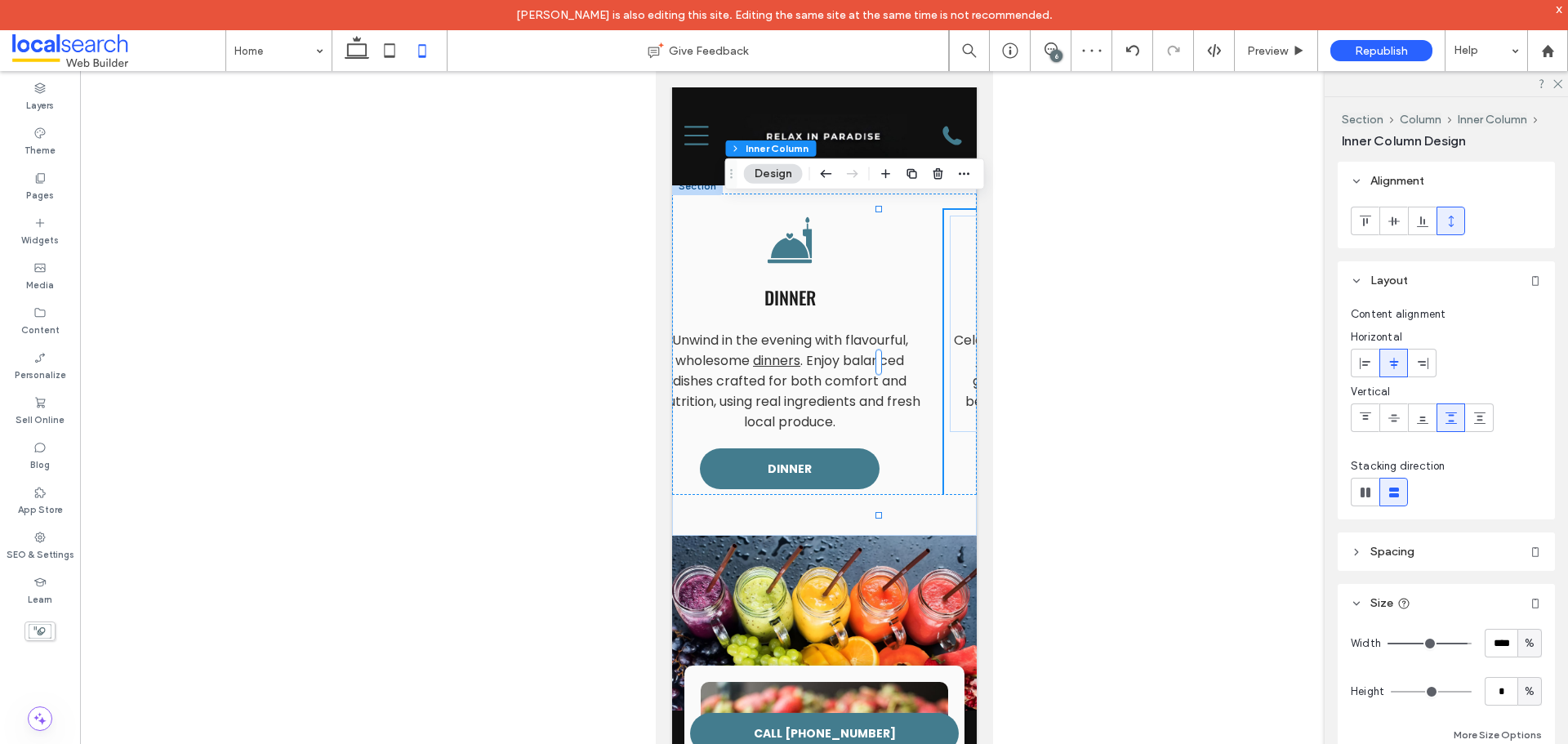
scroll to position [82, 0]
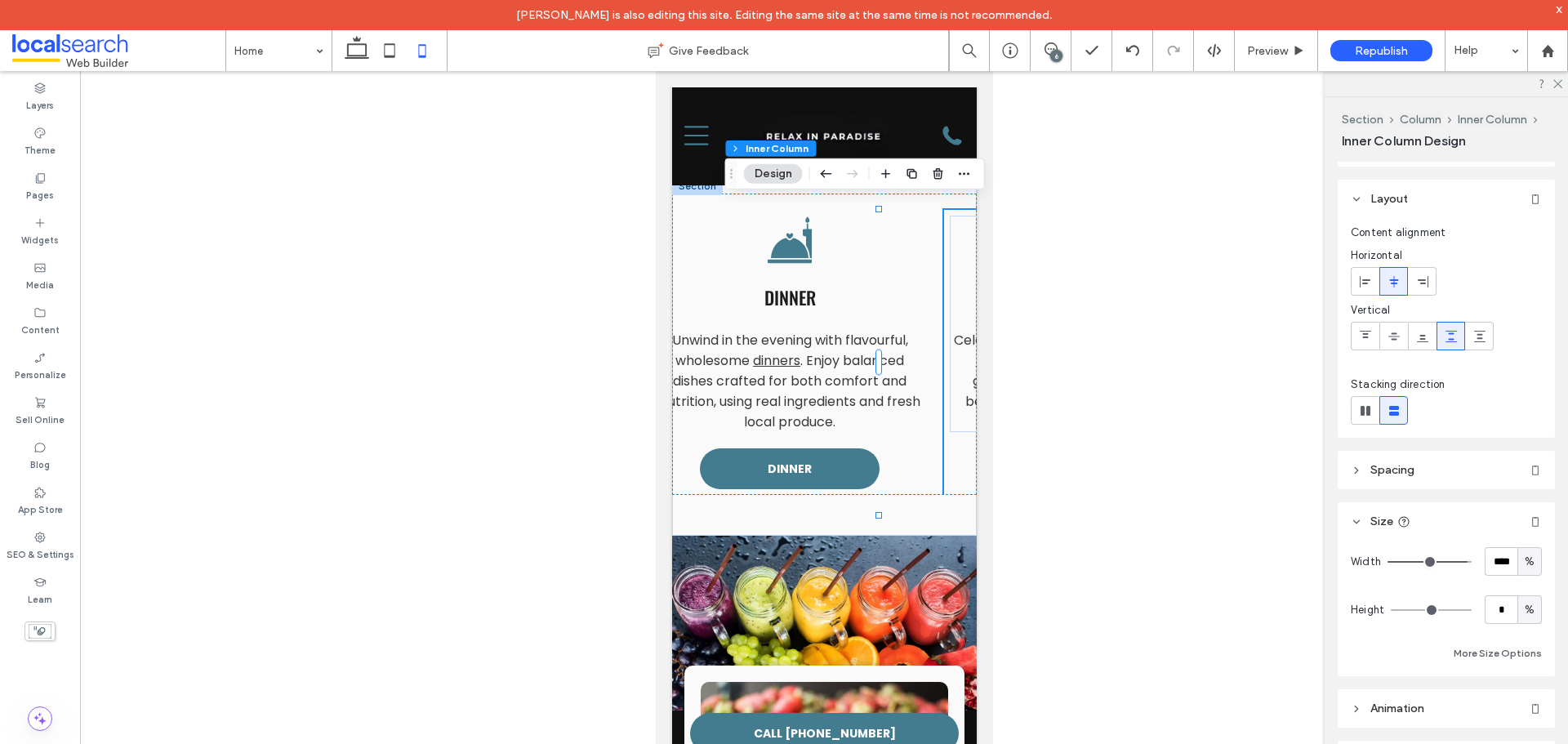
click at [1525, 610] on span "%" at bounding box center [1529, 610] width 10 height 17
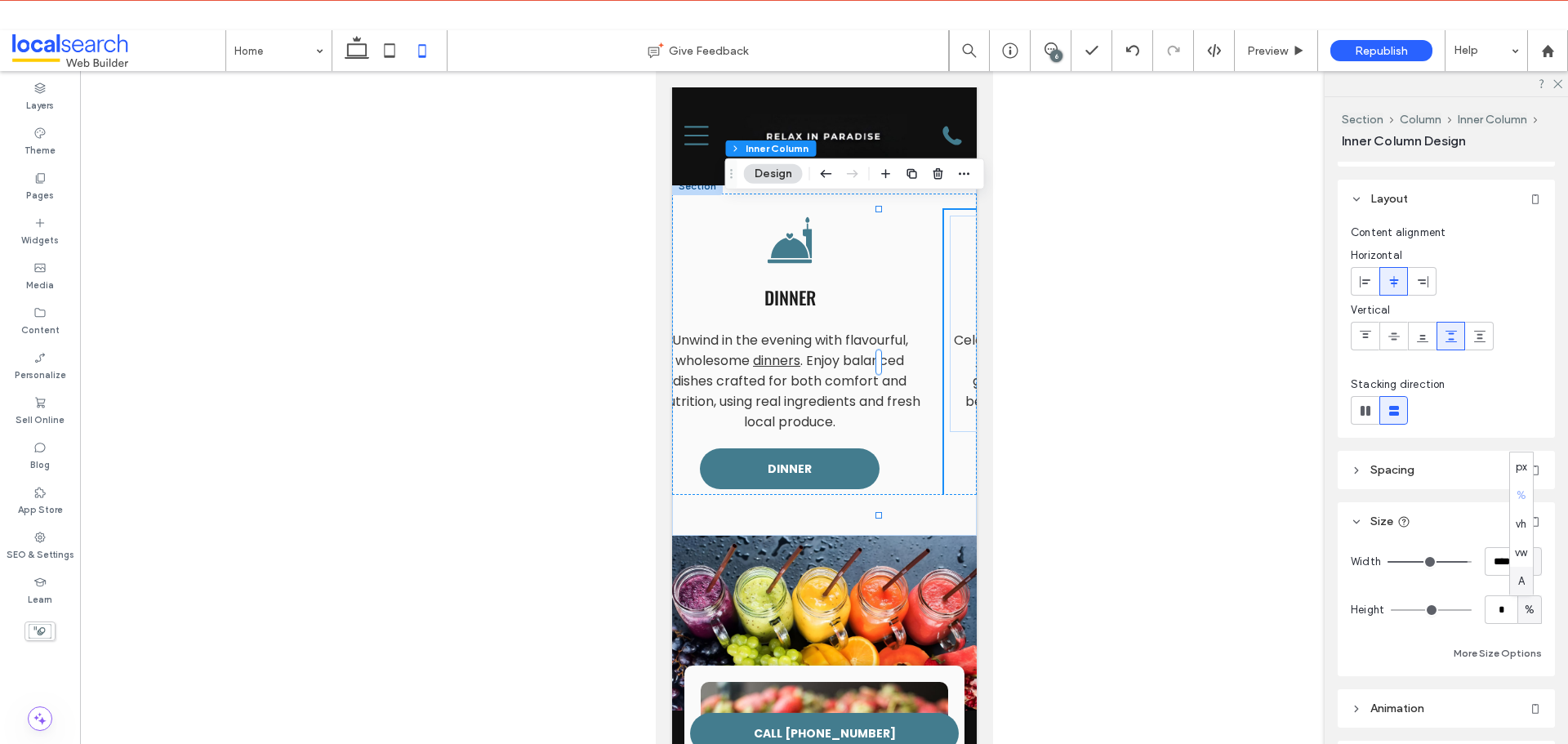
click at [1520, 593] on div "A" at bounding box center [1521, 580] width 23 height 29
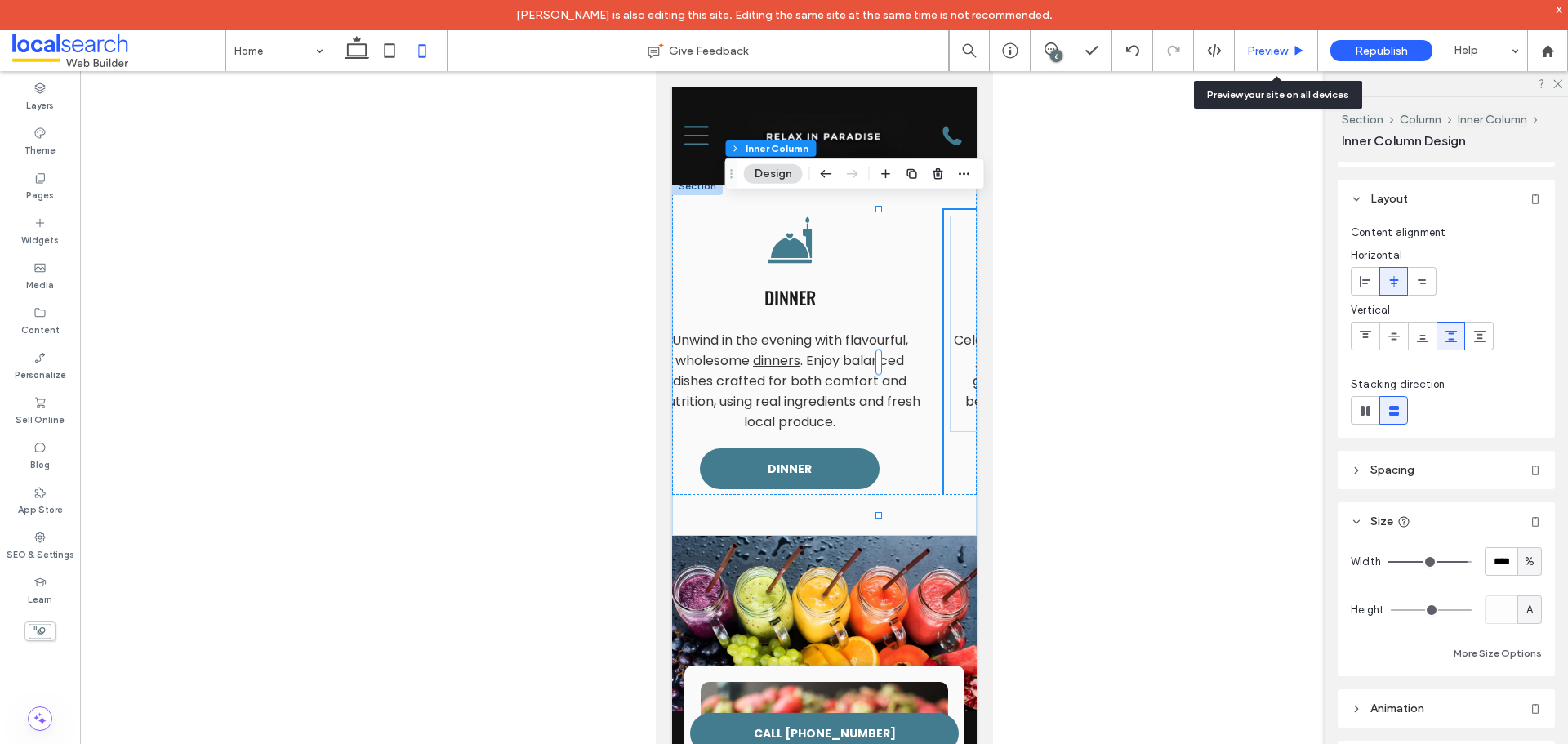
click at [1281, 51] on span "Preview" at bounding box center [1268, 51] width 41 height 14
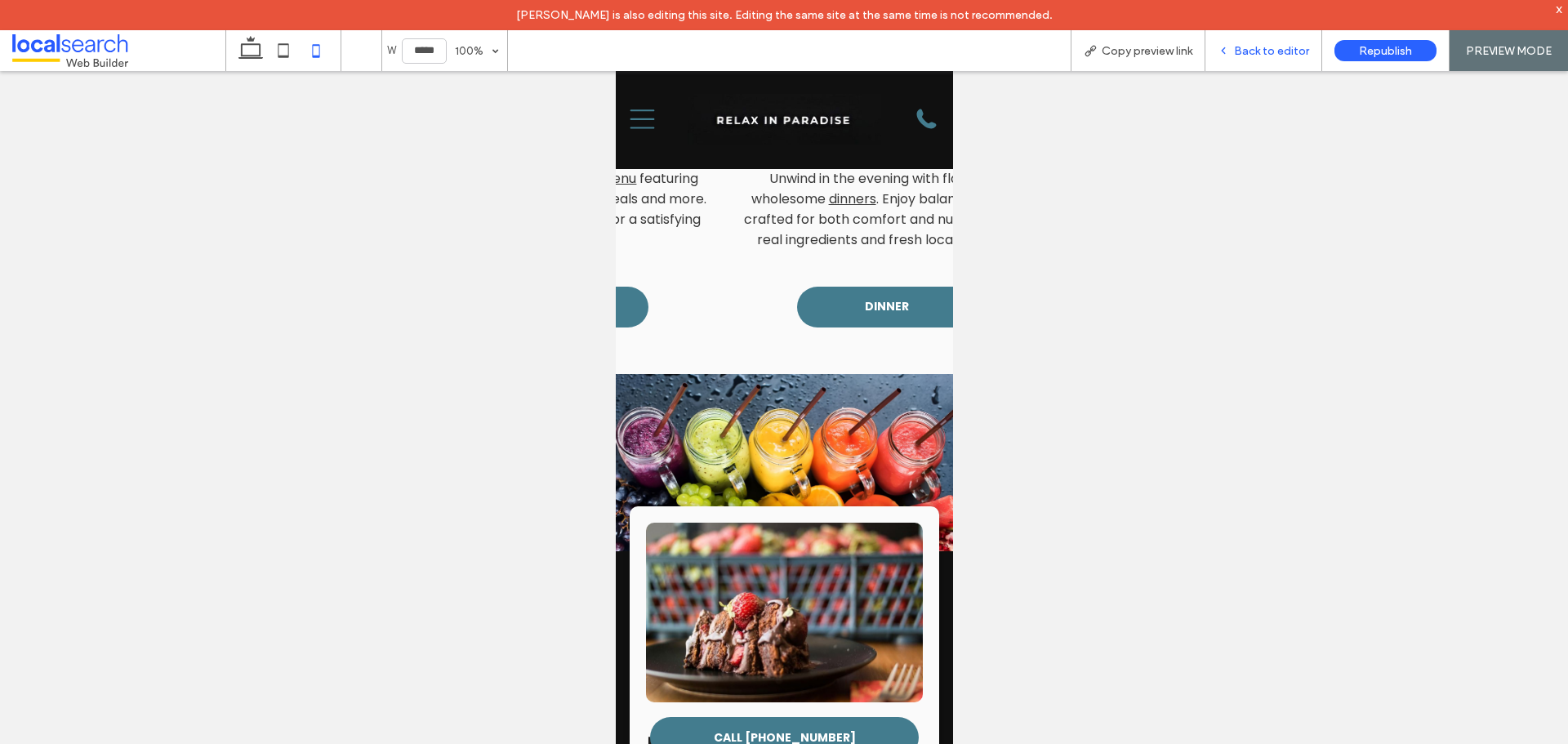
click at [1295, 55] on span "Back to editor" at bounding box center [1272, 51] width 76 height 14
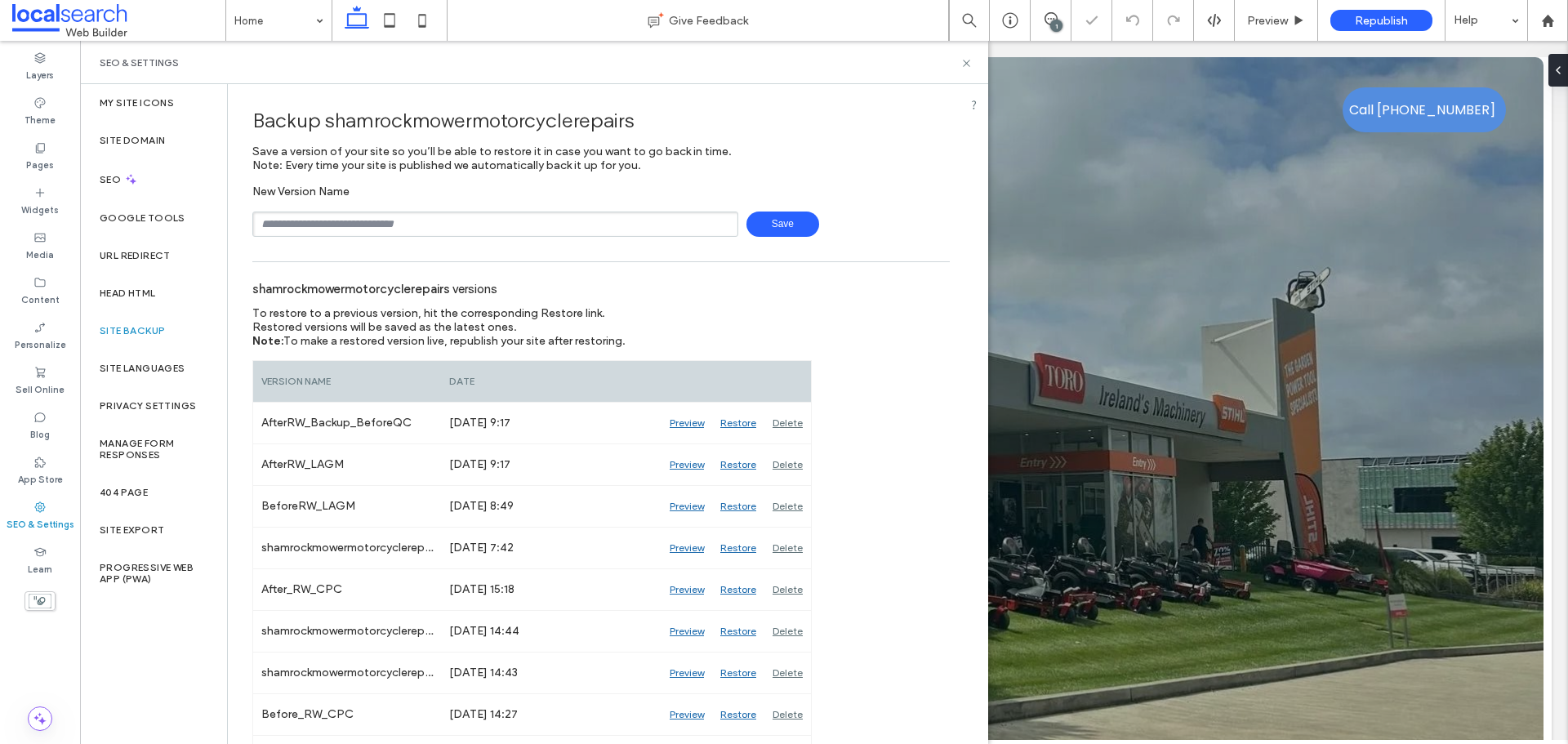
click at [321, 223] on input "text" at bounding box center [496, 224] width 486 height 25
type input "**********"
click at [780, 231] on span "Save" at bounding box center [782, 224] width 73 height 25
click at [967, 66] on icon at bounding box center [966, 63] width 12 height 12
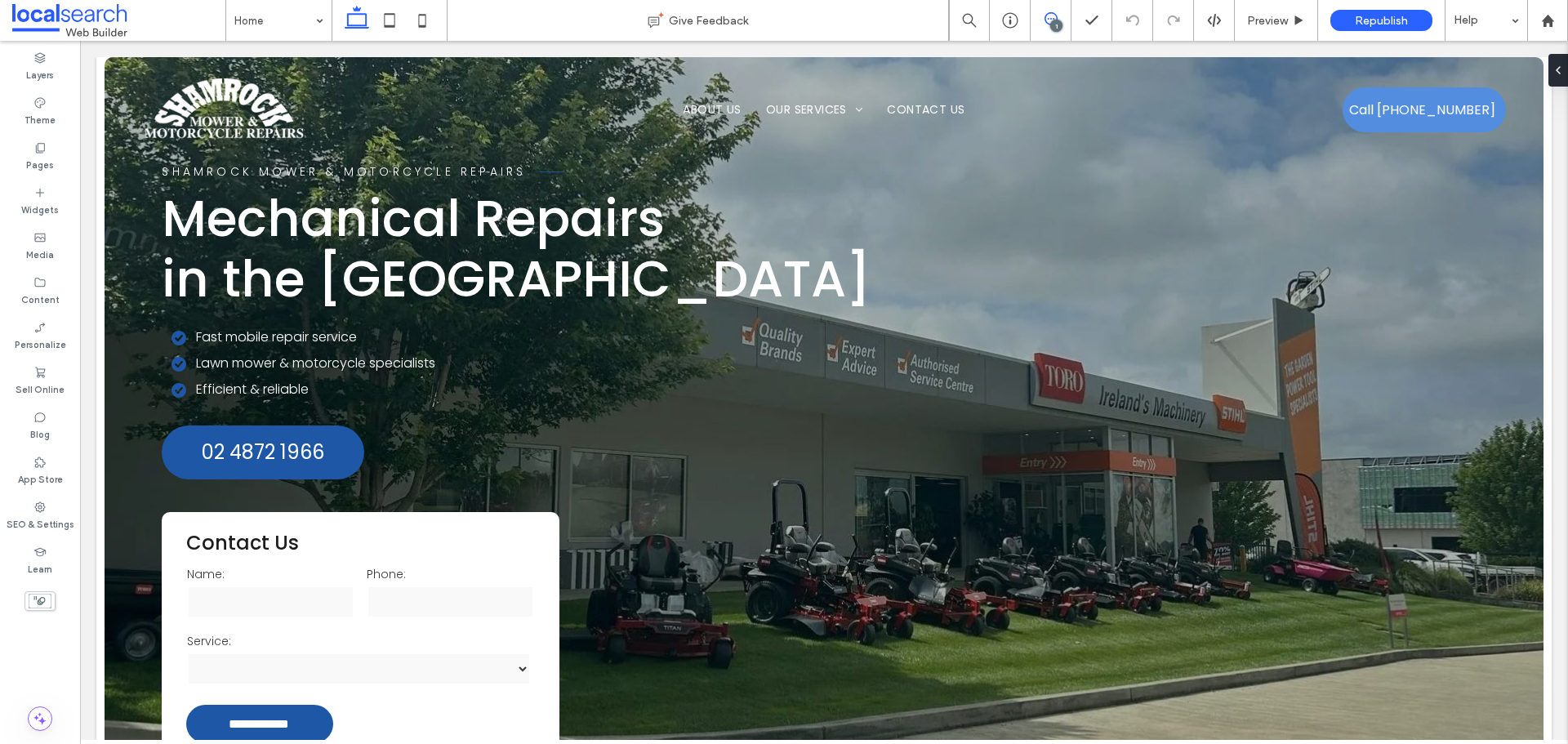
click at [1038, 24] on span at bounding box center [1050, 18] width 40 height 13
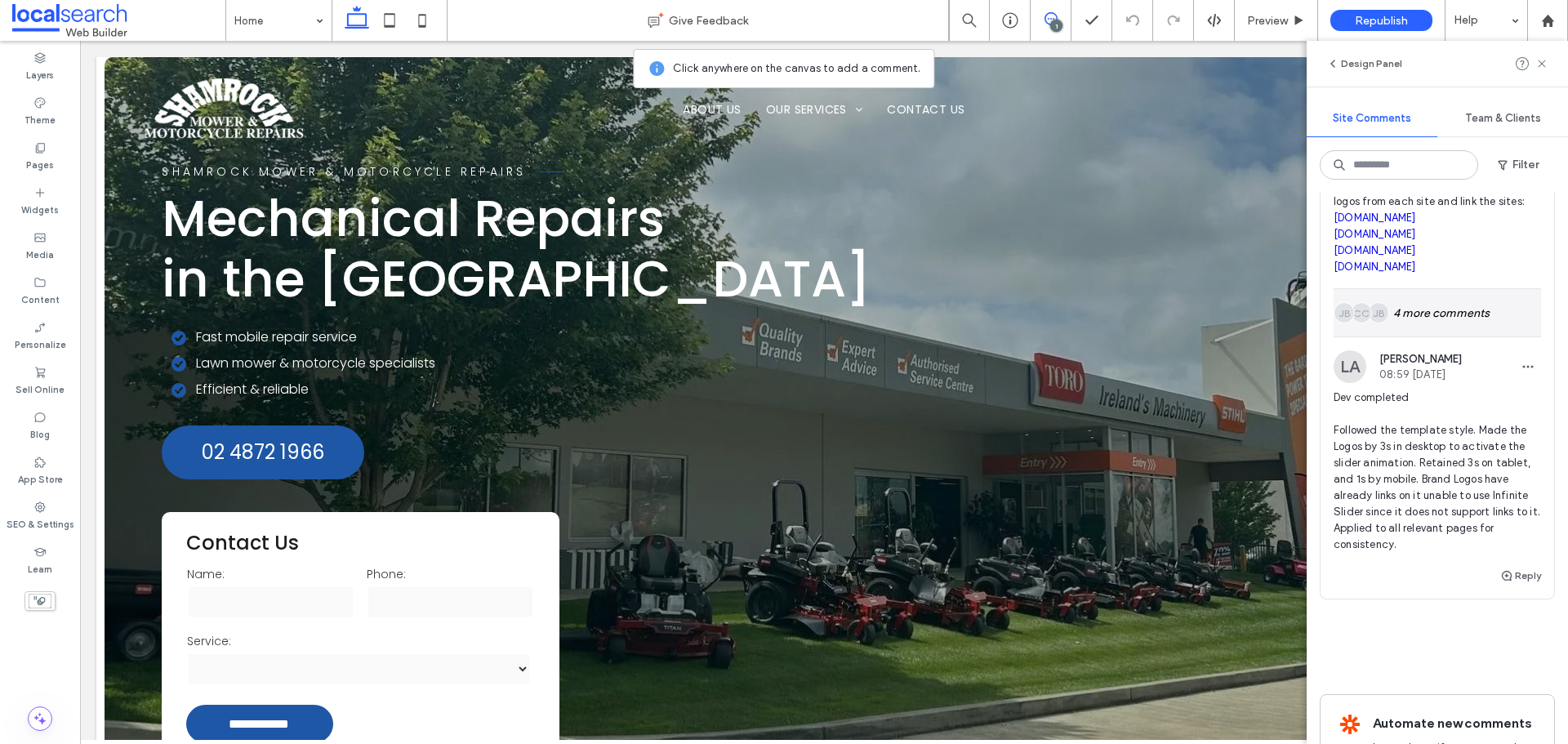
scroll to position [82, 0]
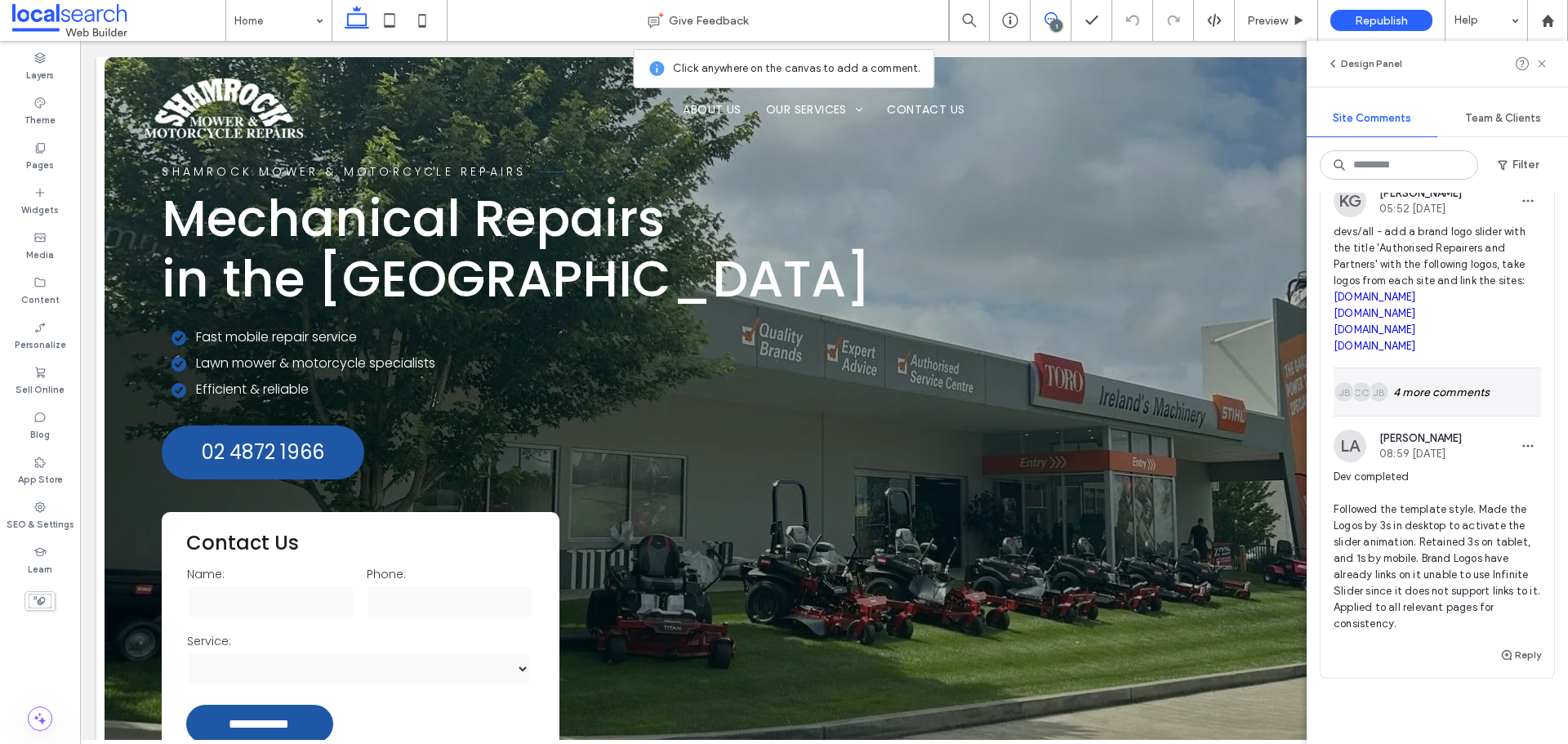
click at [1424, 415] on div "JB Alt: Author Avatar CC Alt: Author Avatar JB Alt: Author Avatar 4 more commen…" at bounding box center [1437, 391] width 207 height 47
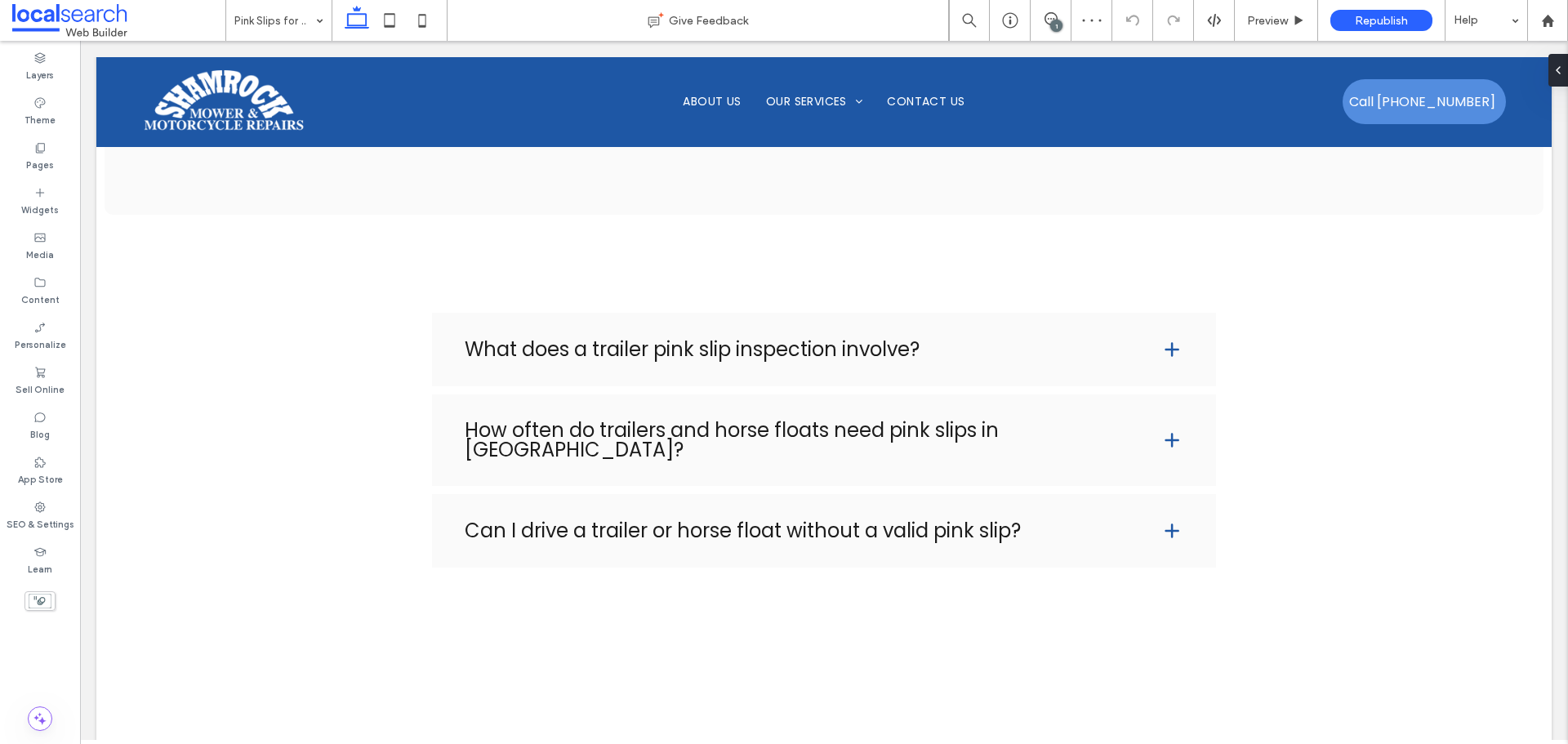
click at [1055, 14] on use at bounding box center [1051, 18] width 13 height 13
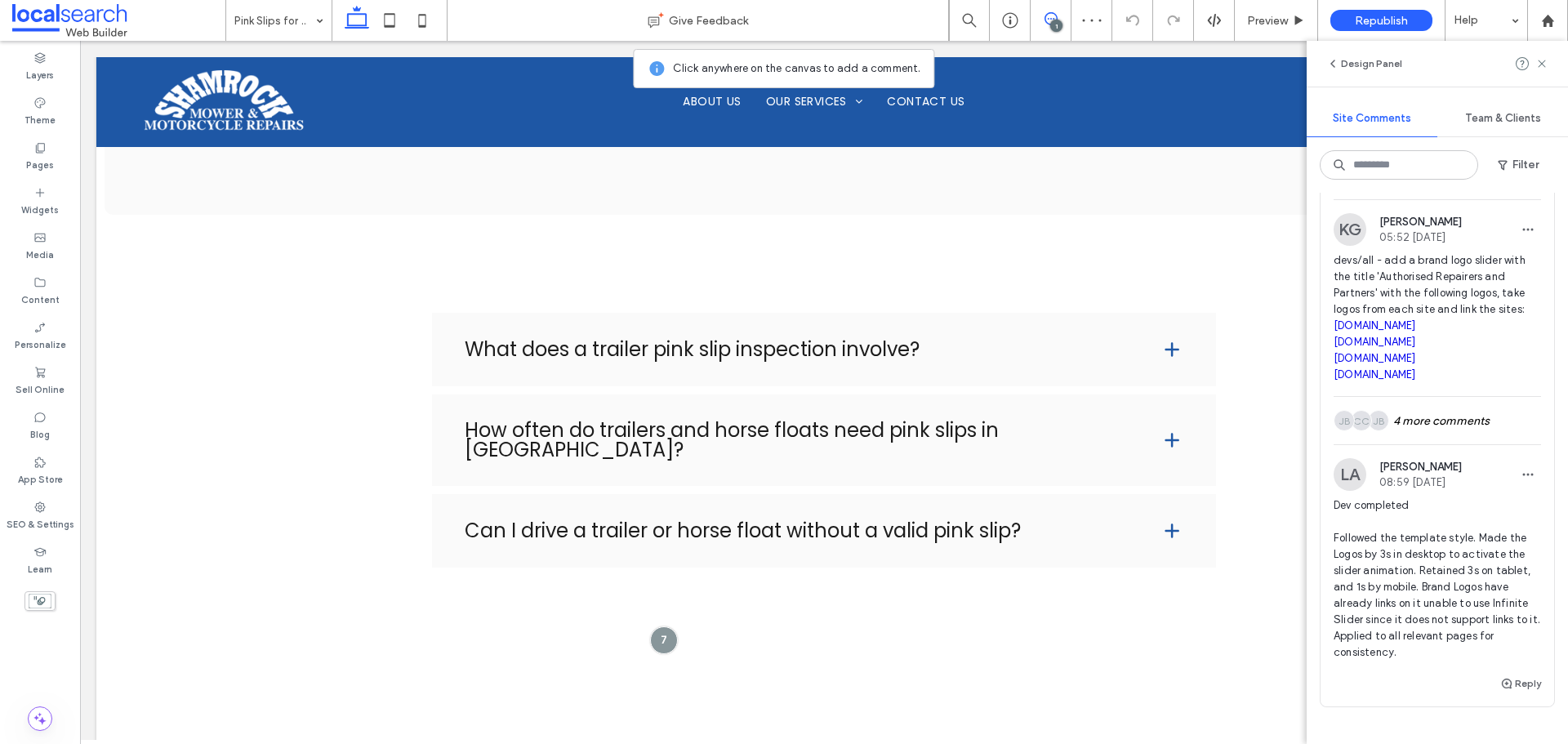
scroll to position [82, 0]
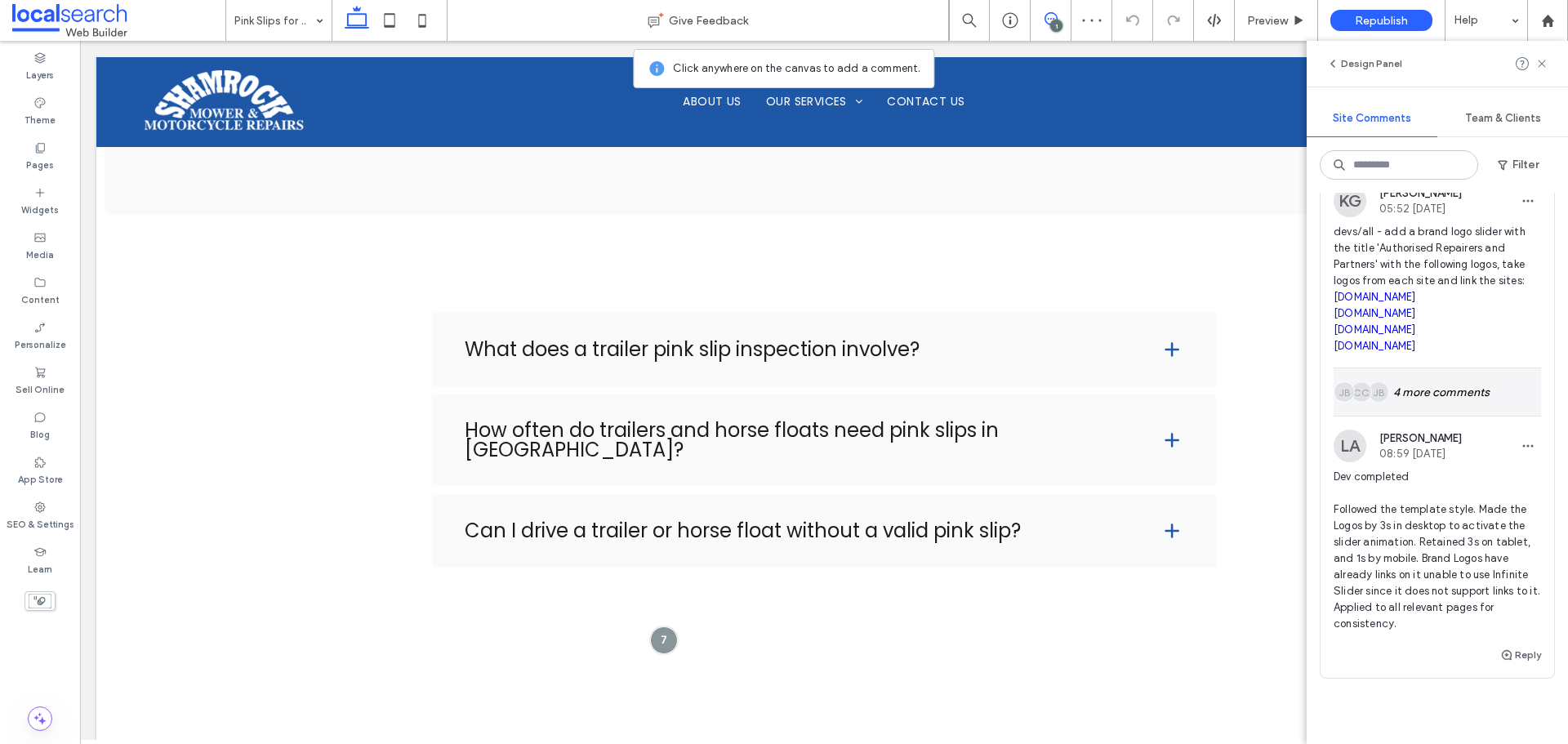
click at [1421, 404] on div "JB Alt: Author Avatar CC Alt: Author Avatar JB Alt: Author Avatar 4 more commen…" at bounding box center [1437, 391] width 207 height 47
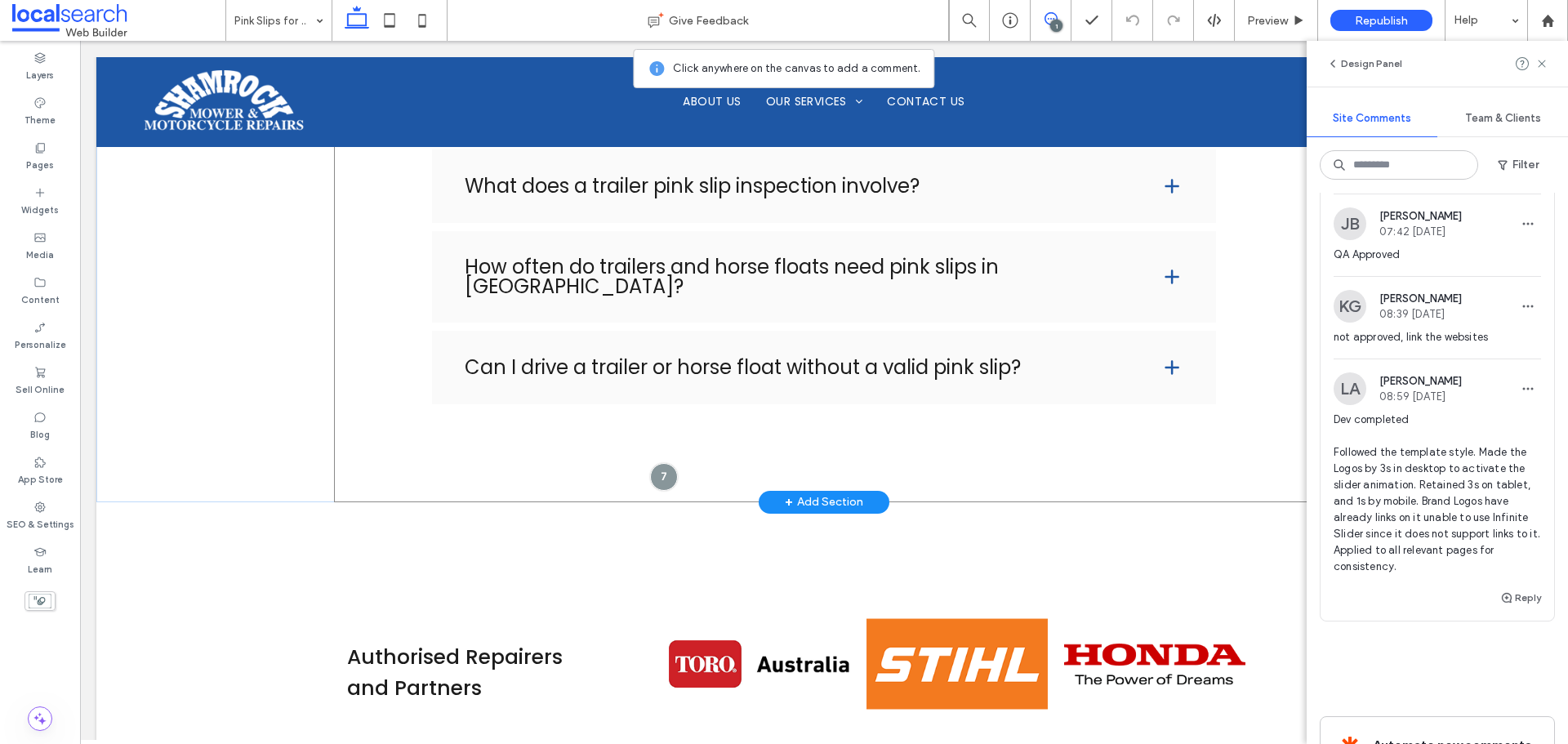
scroll to position [3130, 0]
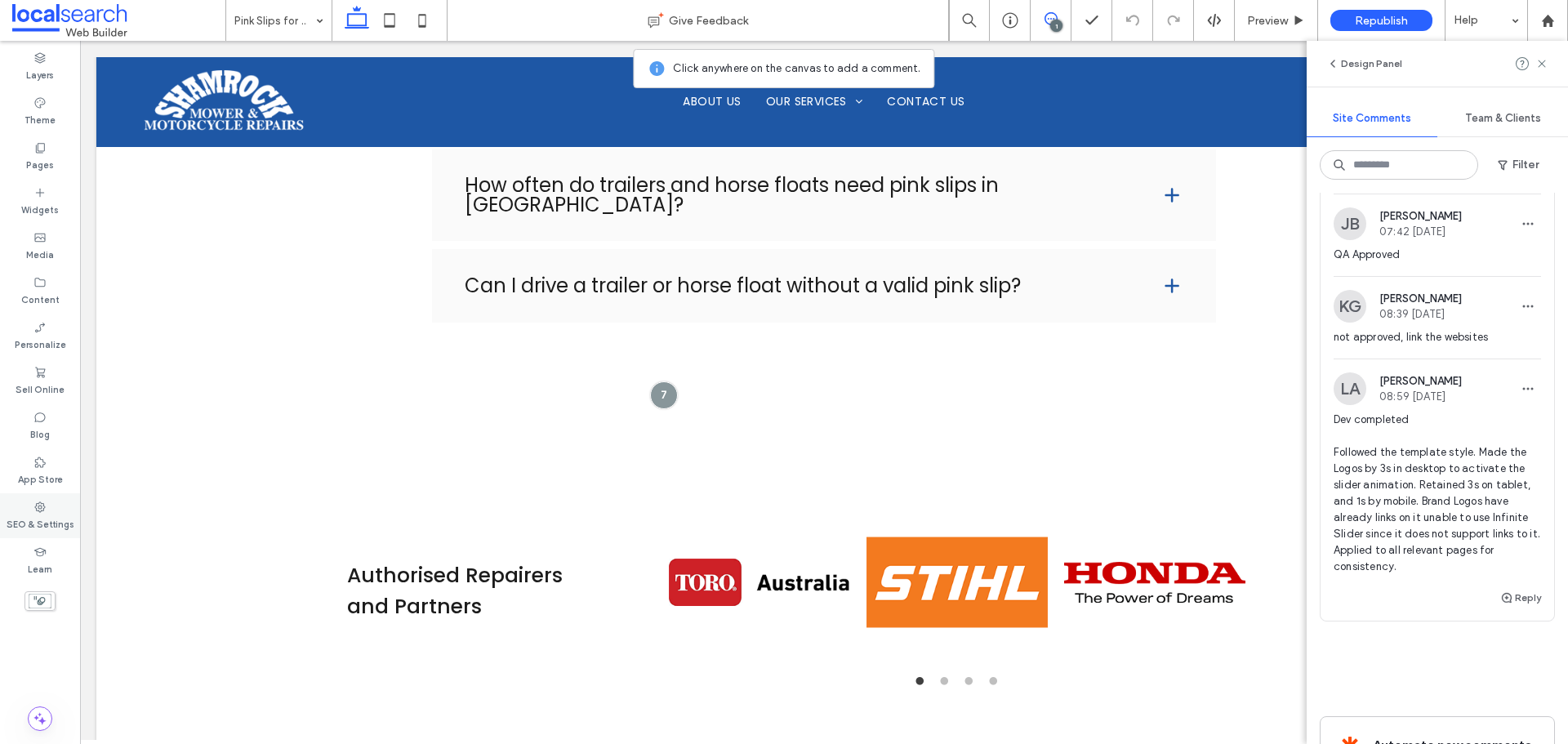
click at [73, 526] on div "SEO & Settings" at bounding box center [40, 516] width 80 height 45
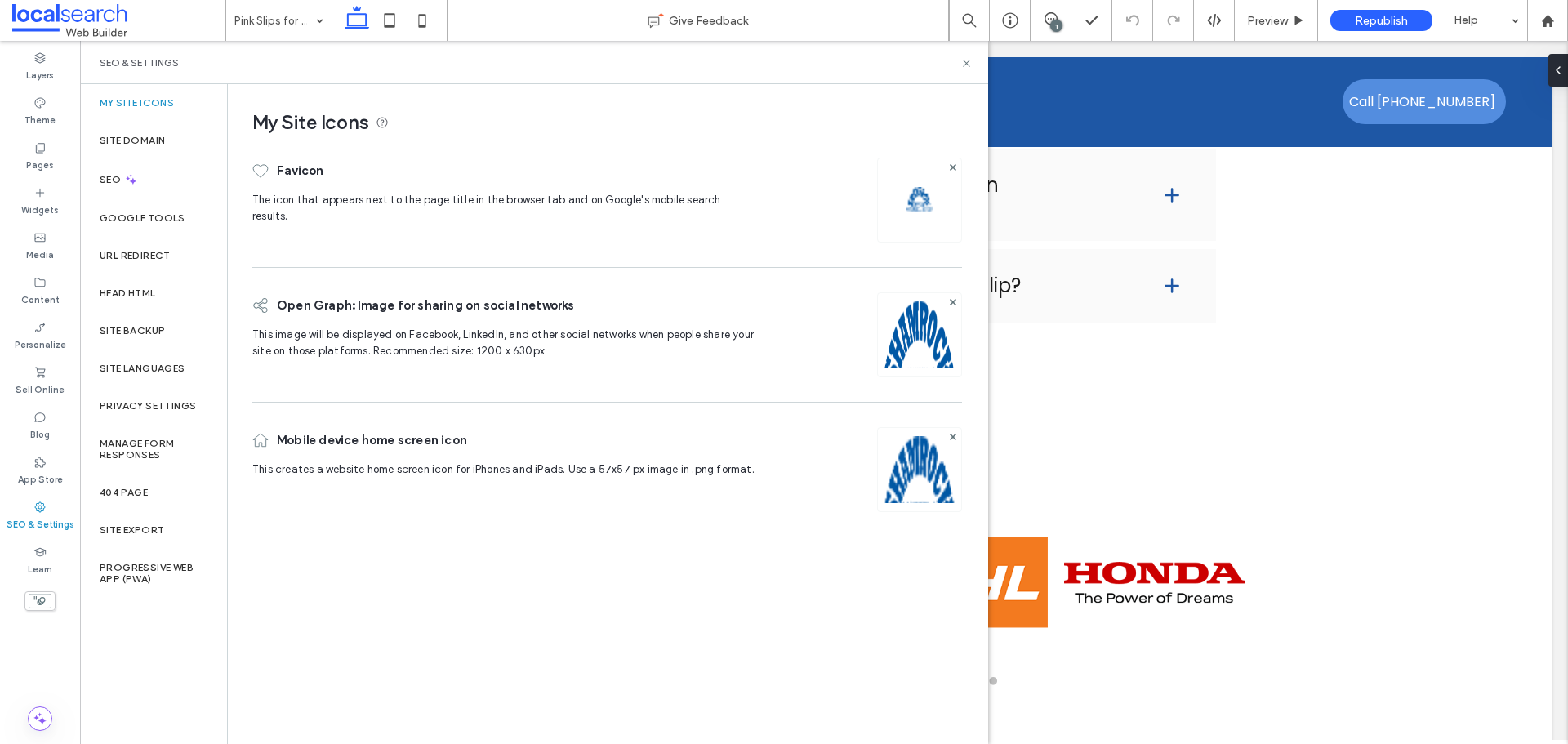
scroll to position [0, 0]
drag, startPoint x: 152, startPoint y: 321, endPoint x: 193, endPoint y: 358, distance: 55.2
click at [153, 321] on div "Site Backup" at bounding box center [154, 331] width 147 height 38
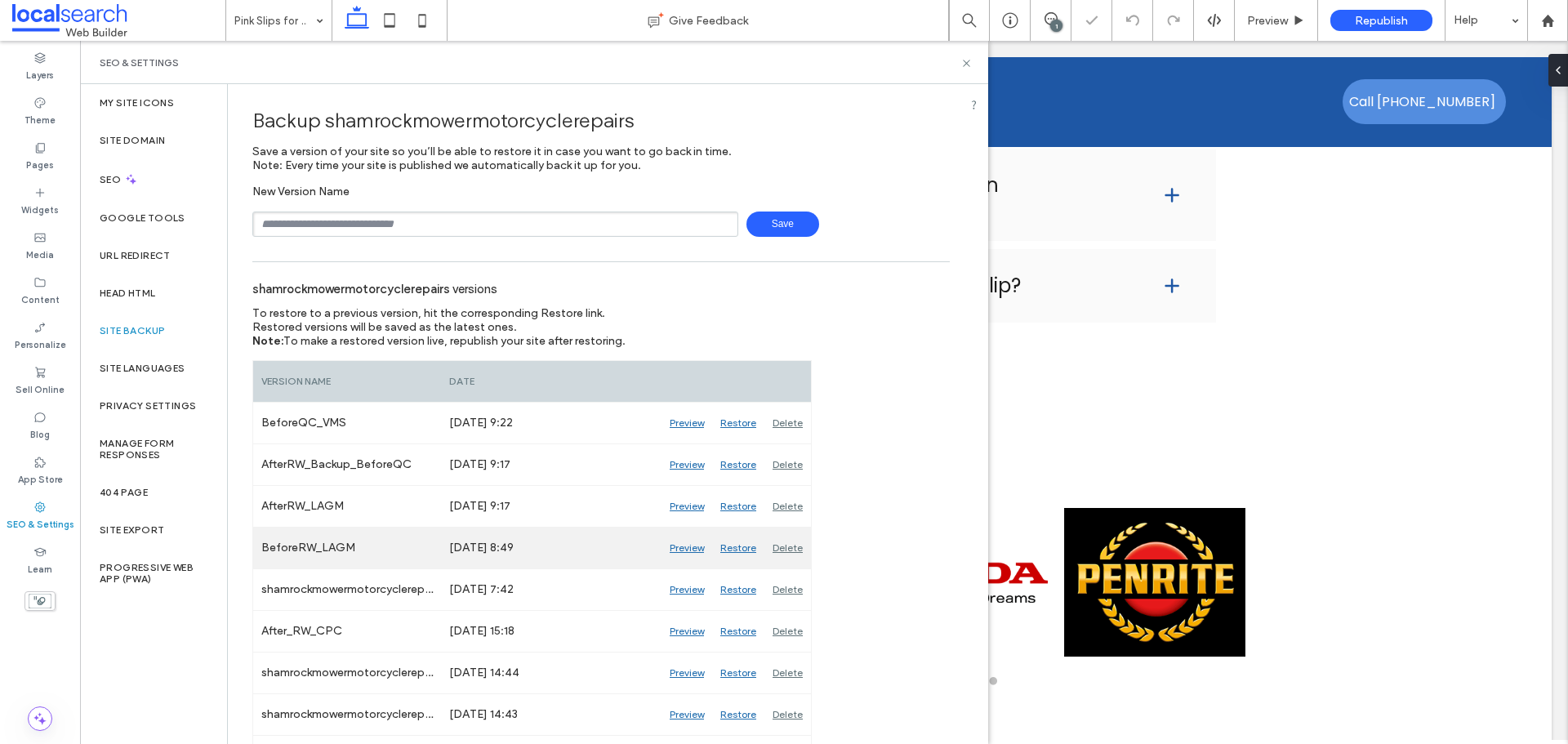
click at [696, 544] on div "Preview" at bounding box center [686, 548] width 51 height 41
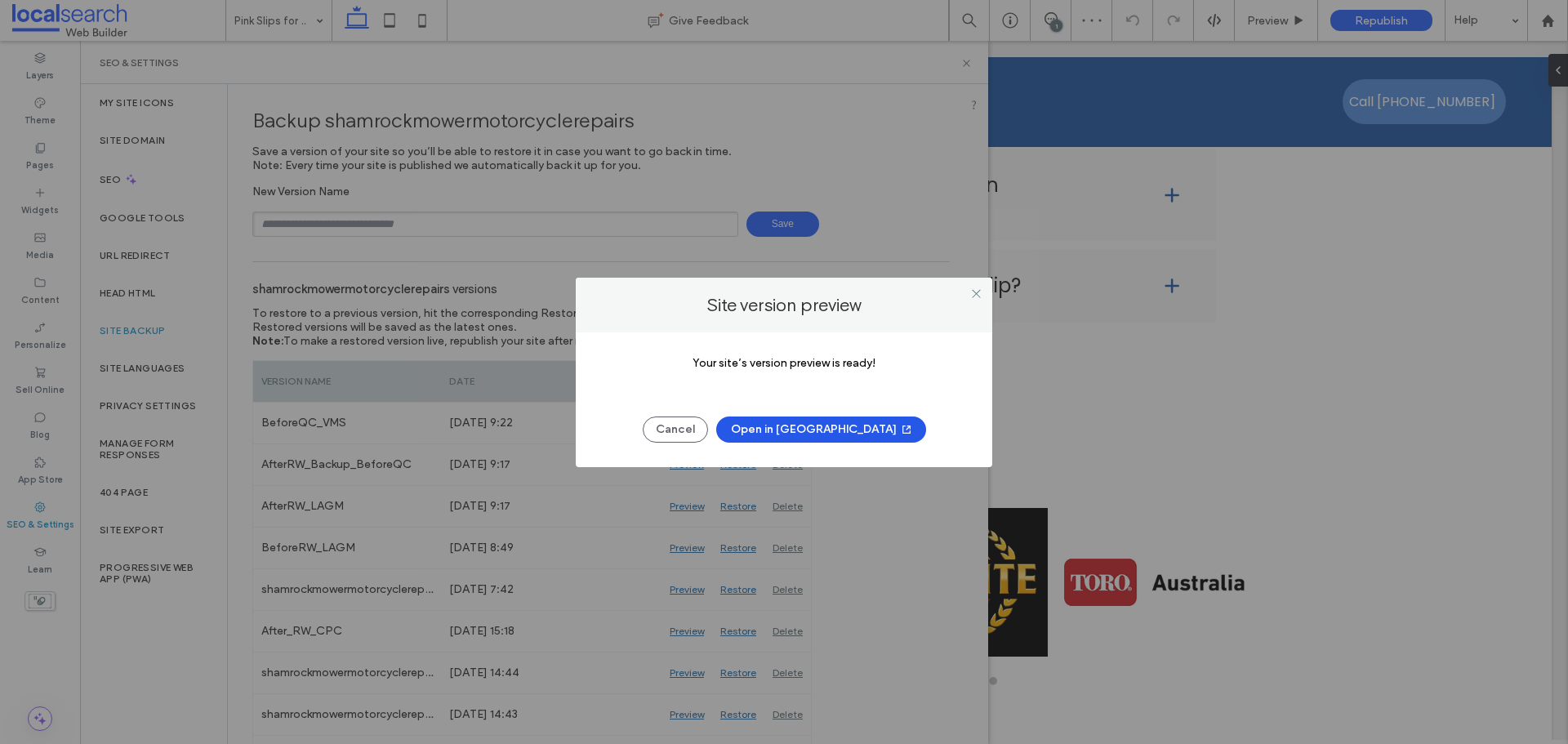
click at [826, 429] on button "Open in New Tab" at bounding box center [822, 429] width 210 height 26
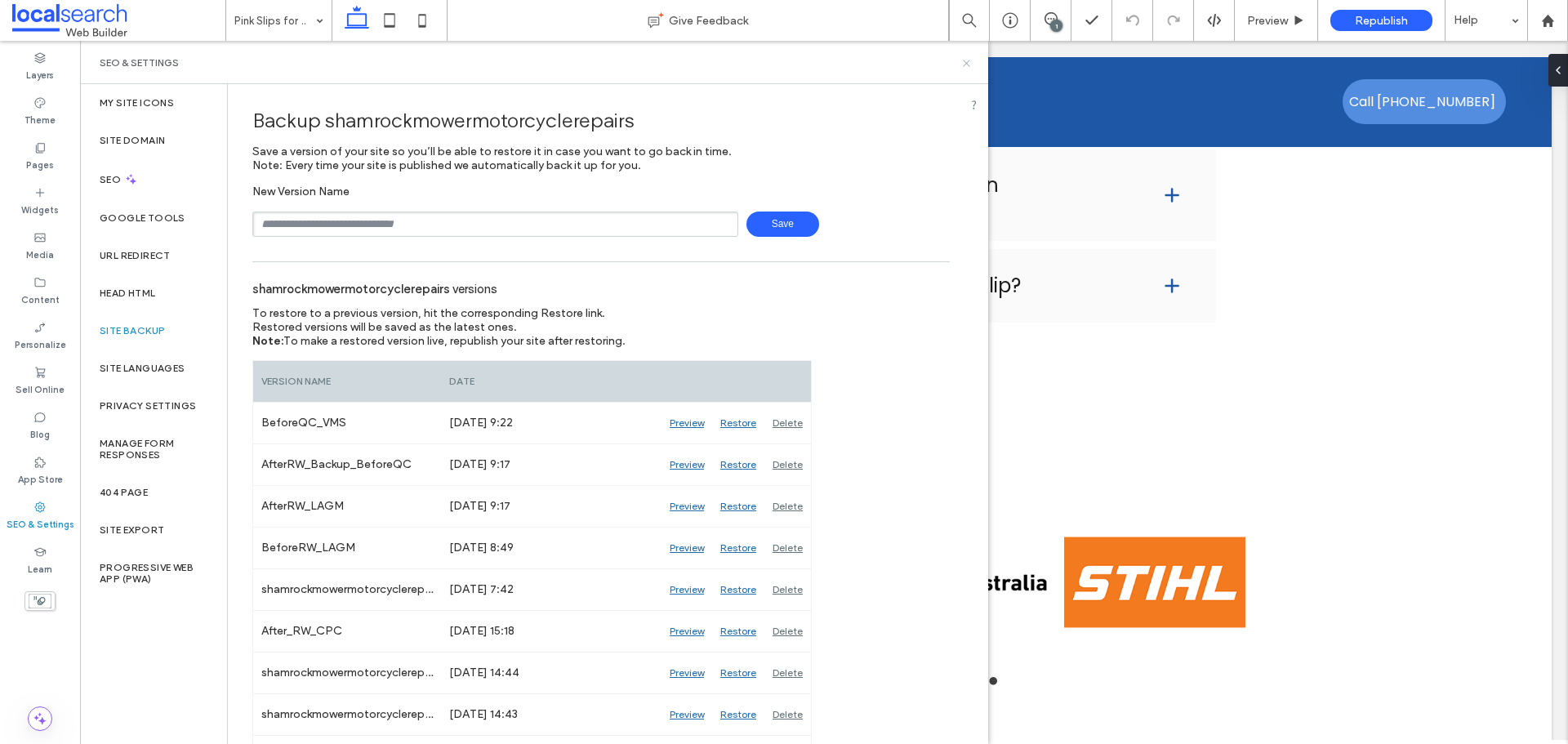
click at [967, 63] on use at bounding box center [965, 63] width 6 height 6
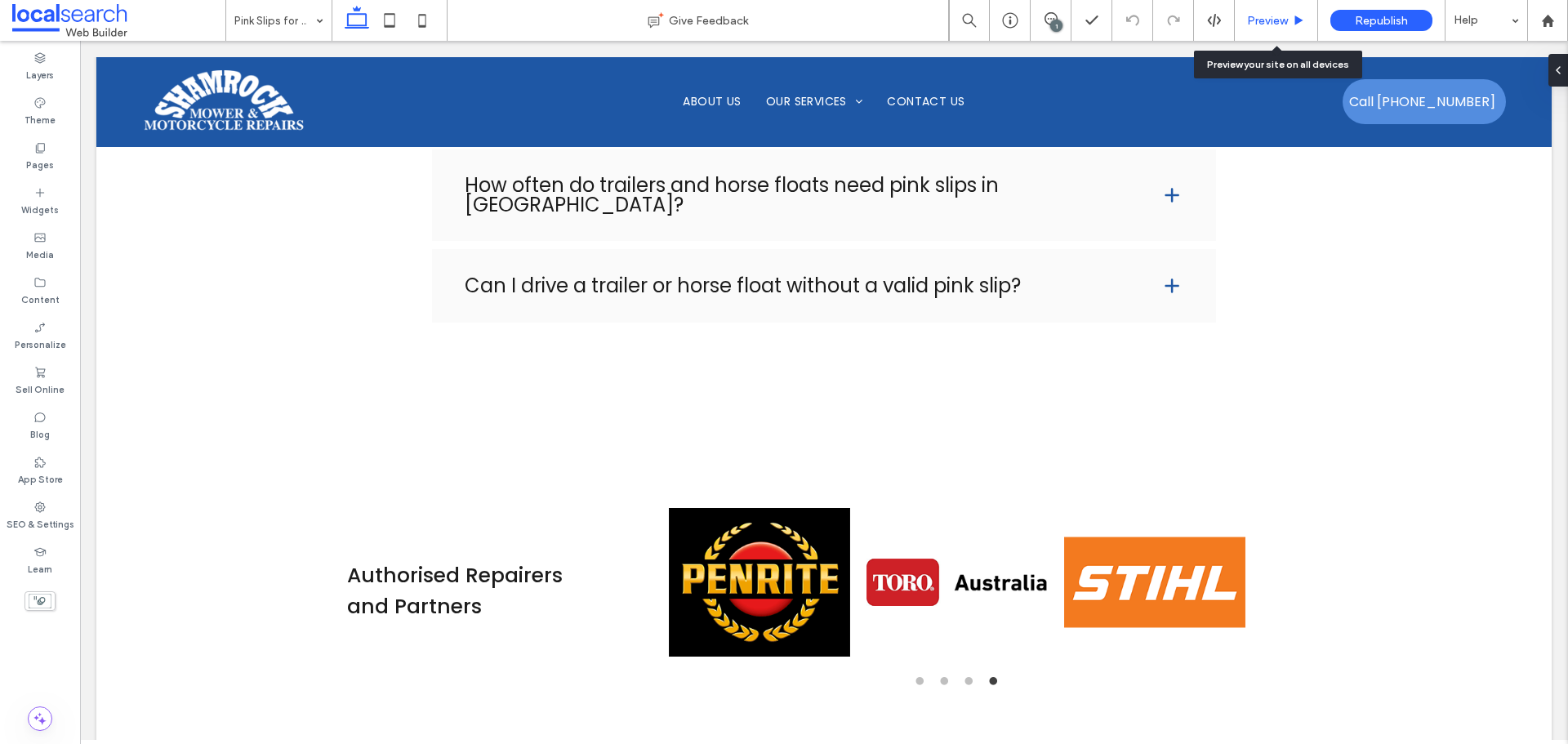
click at [1307, 21] on div "Preview" at bounding box center [1277, 20] width 83 height 14
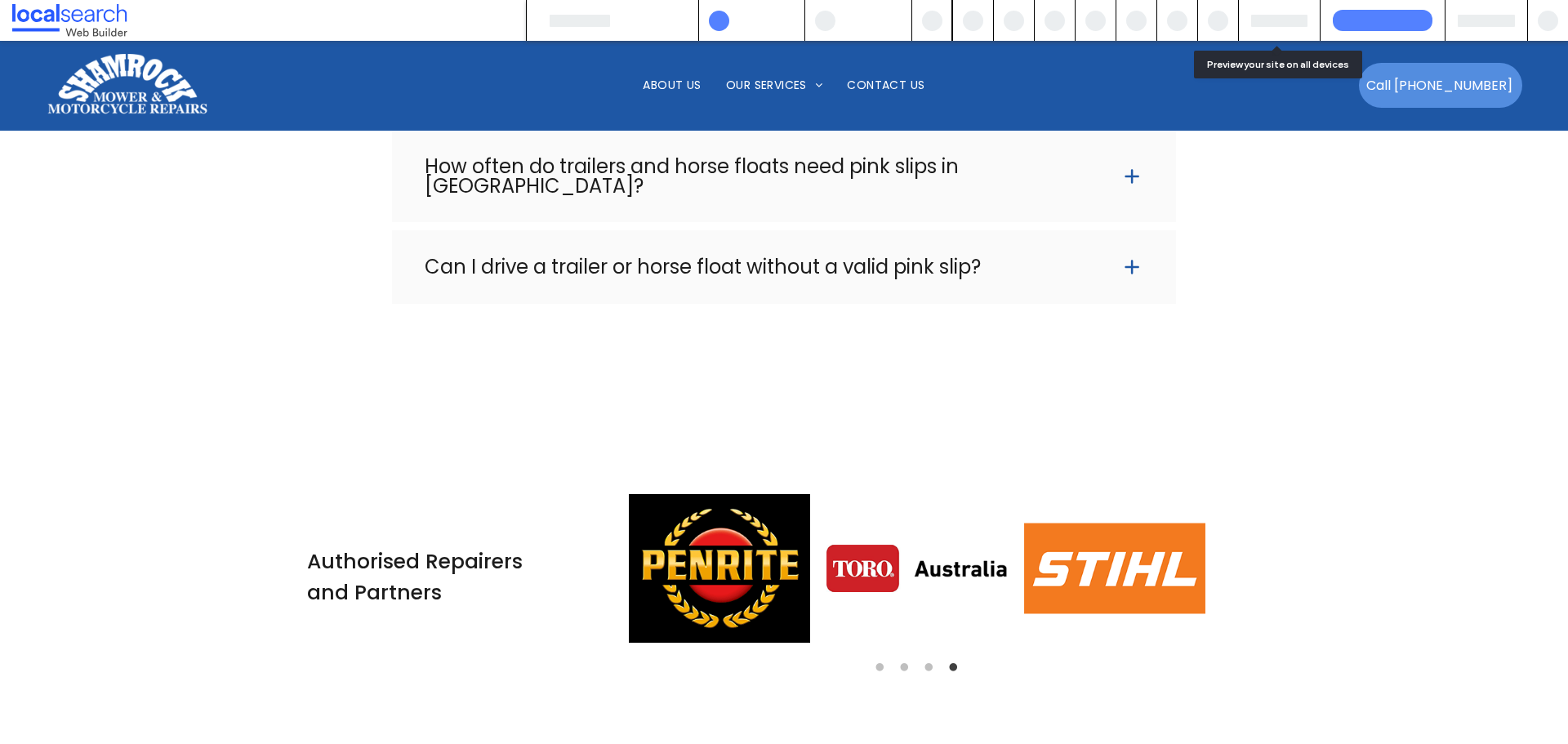
scroll to position [3088, 0]
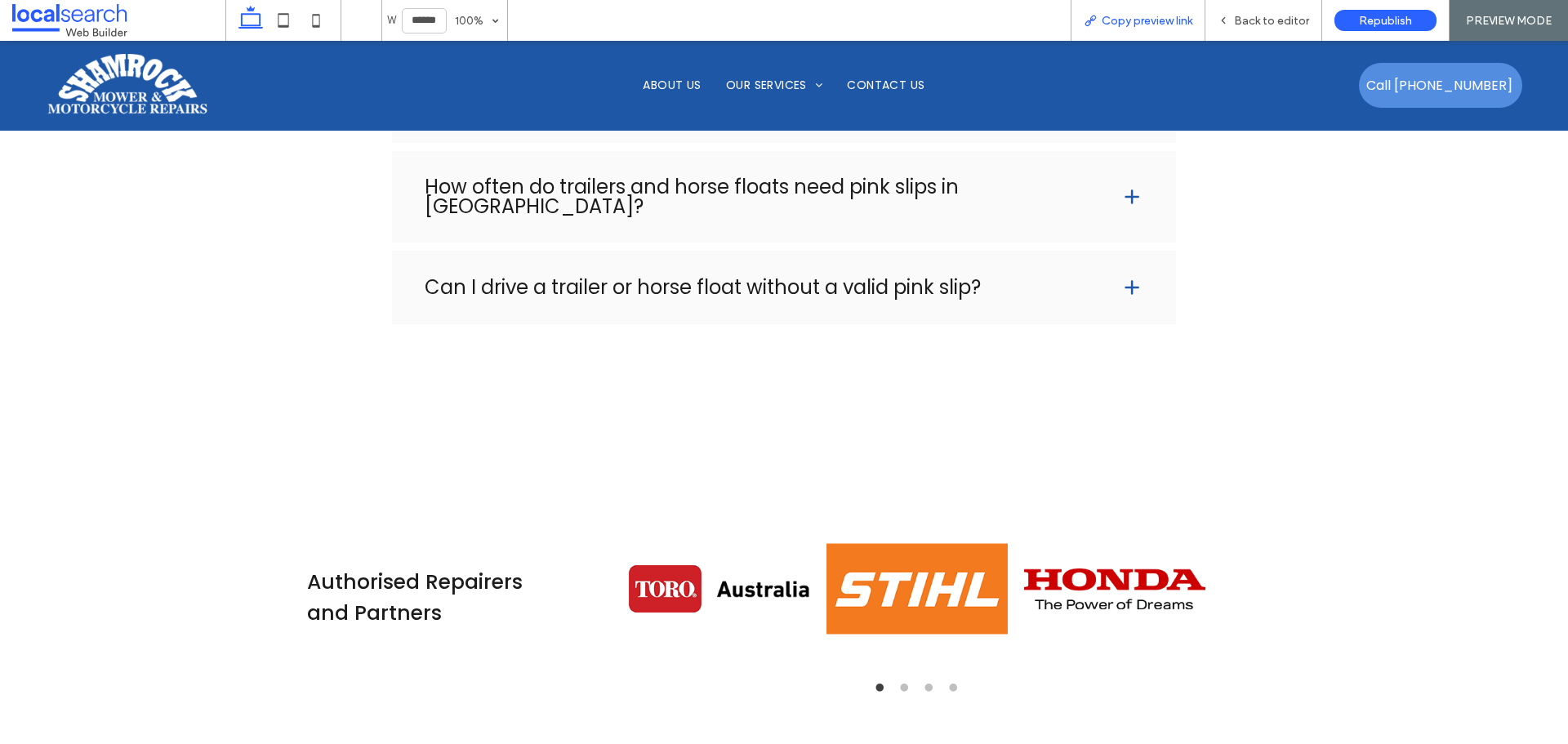
click at [1173, 14] on span "Copy preview link" at bounding box center [1147, 20] width 90 height 14
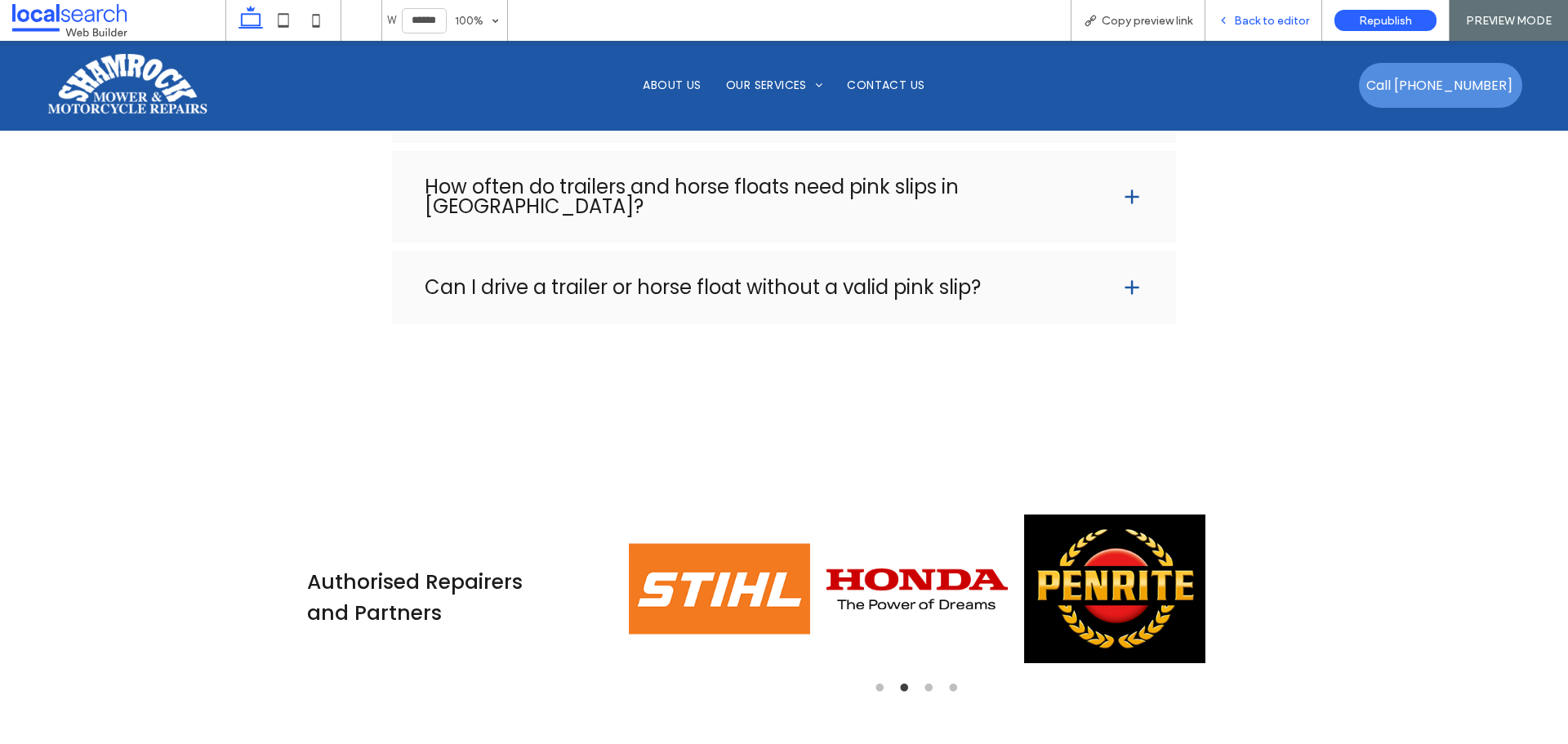
click at [1265, 20] on span "Back to editor" at bounding box center [1272, 20] width 76 height 14
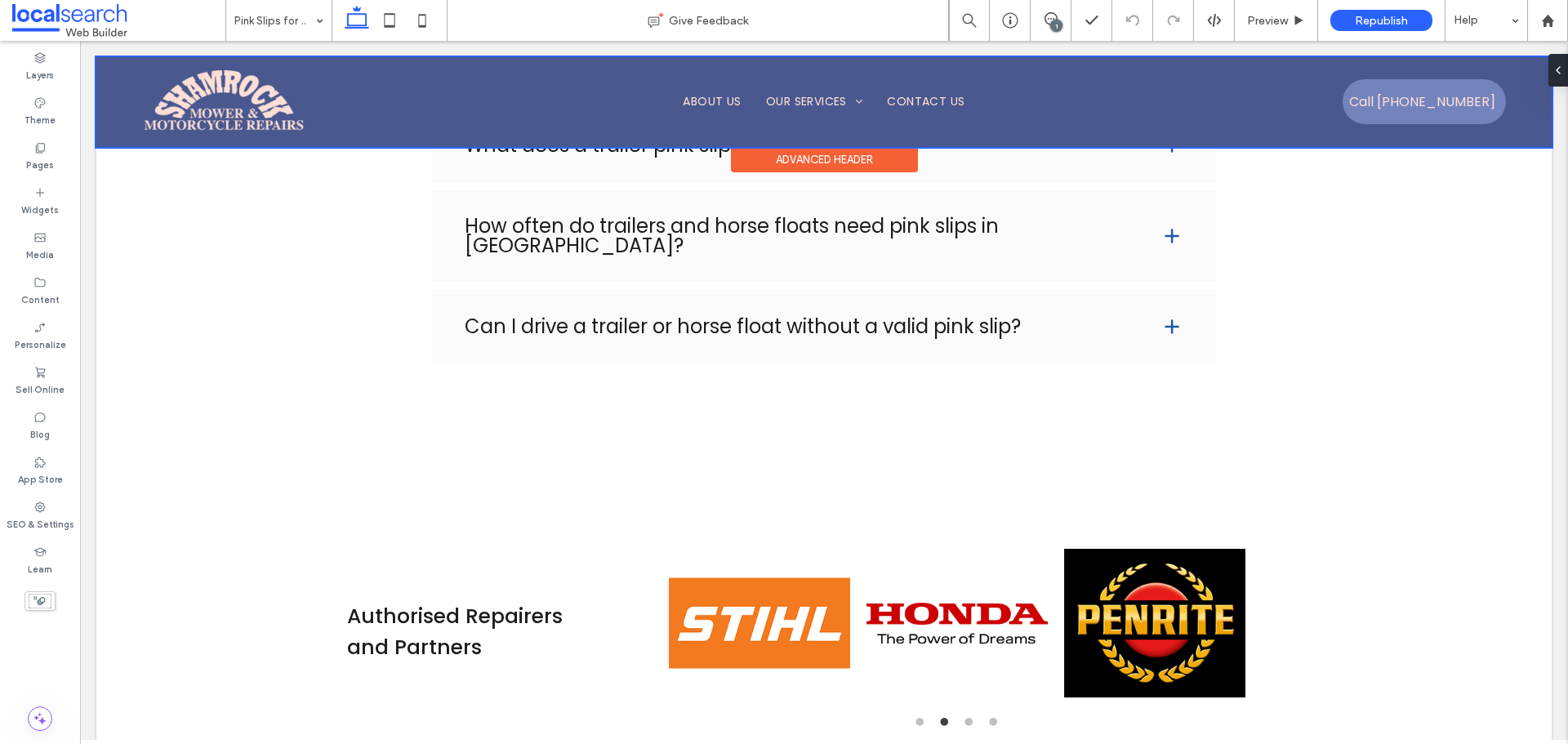
scroll to position [3109, 0]
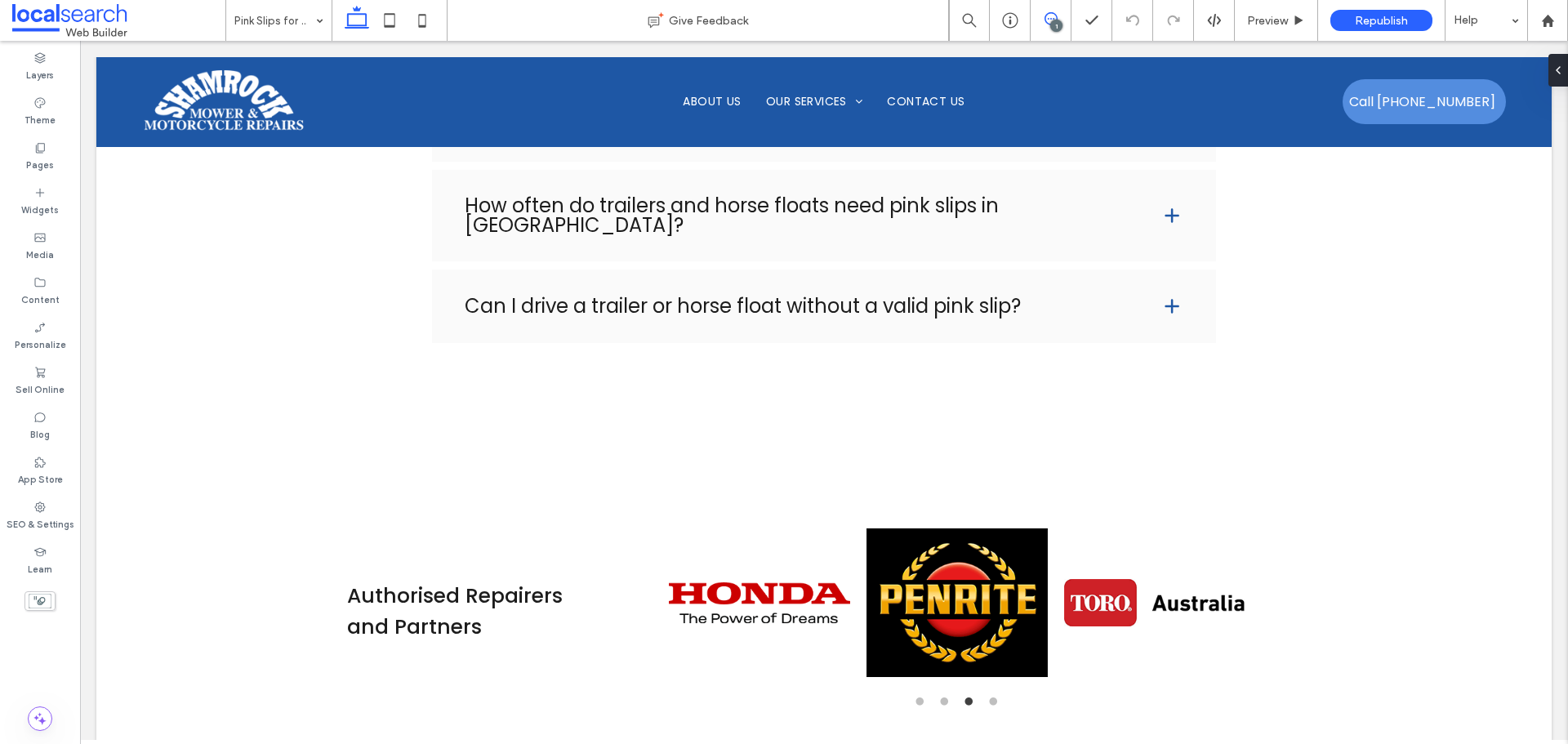
click at [1056, 15] on icon at bounding box center [1051, 18] width 13 height 13
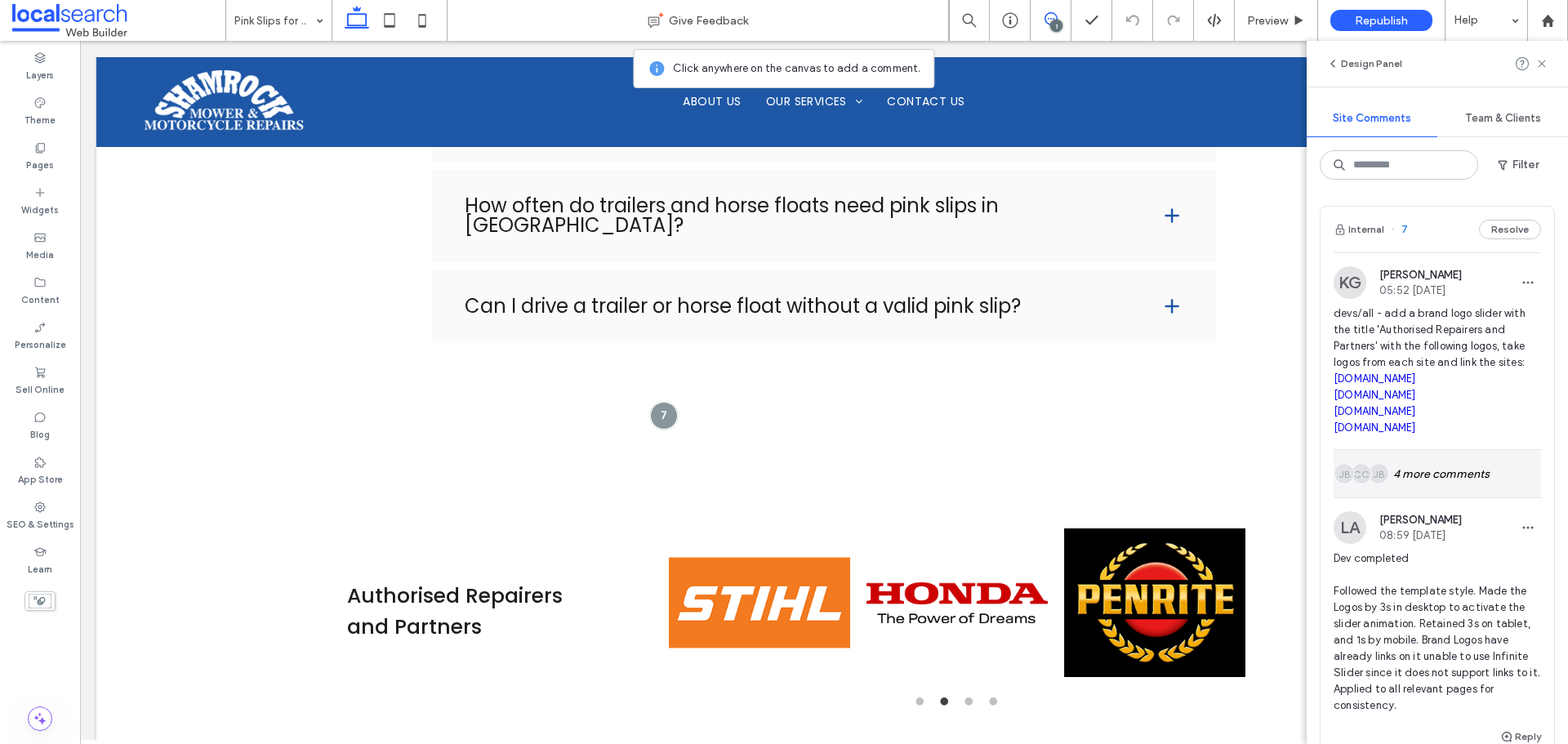
click at [1414, 491] on div "JB Alt: Author Avatar CC Alt: Author Avatar JB Alt: Author Avatar 4 more commen…" at bounding box center [1437, 473] width 207 height 47
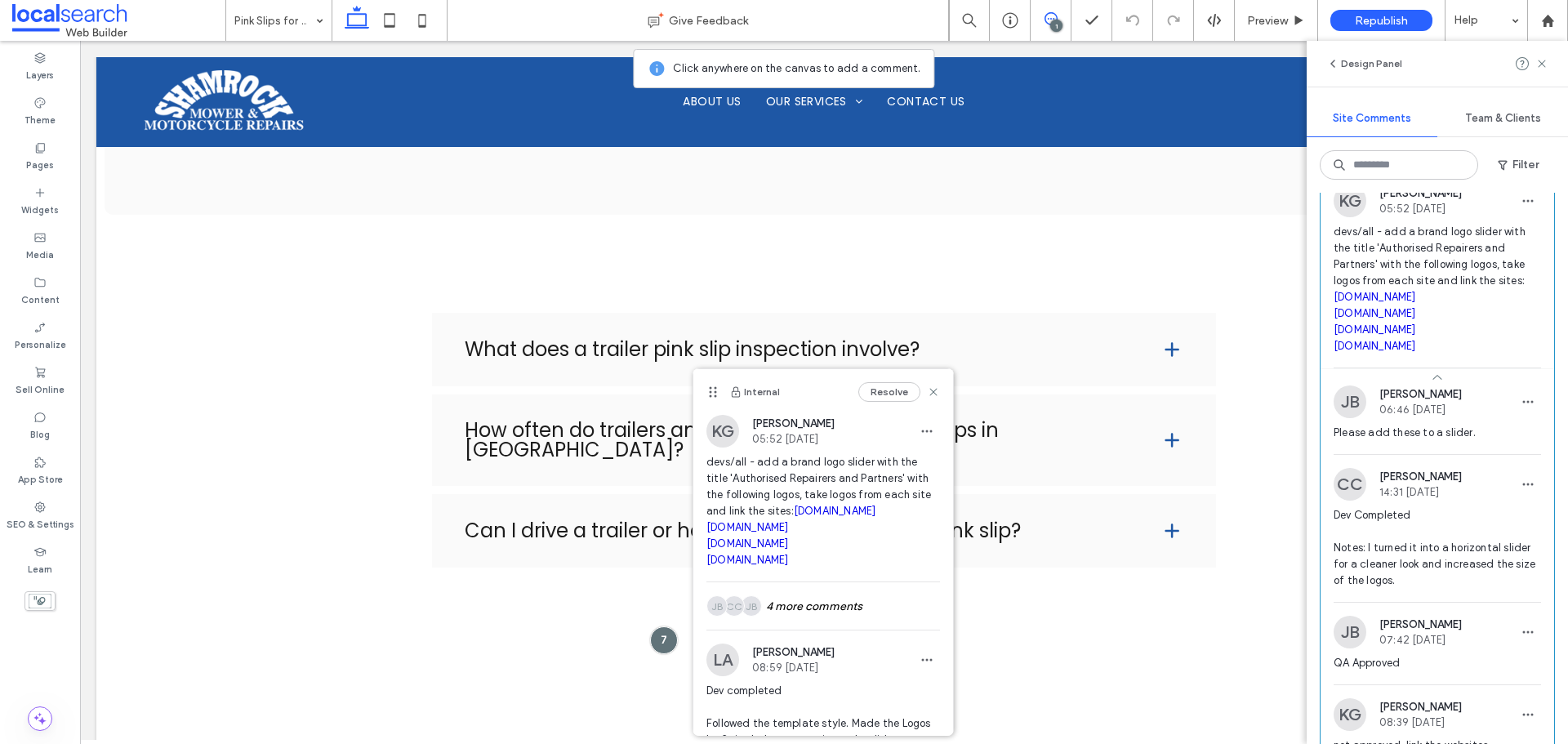
scroll to position [0, 0]
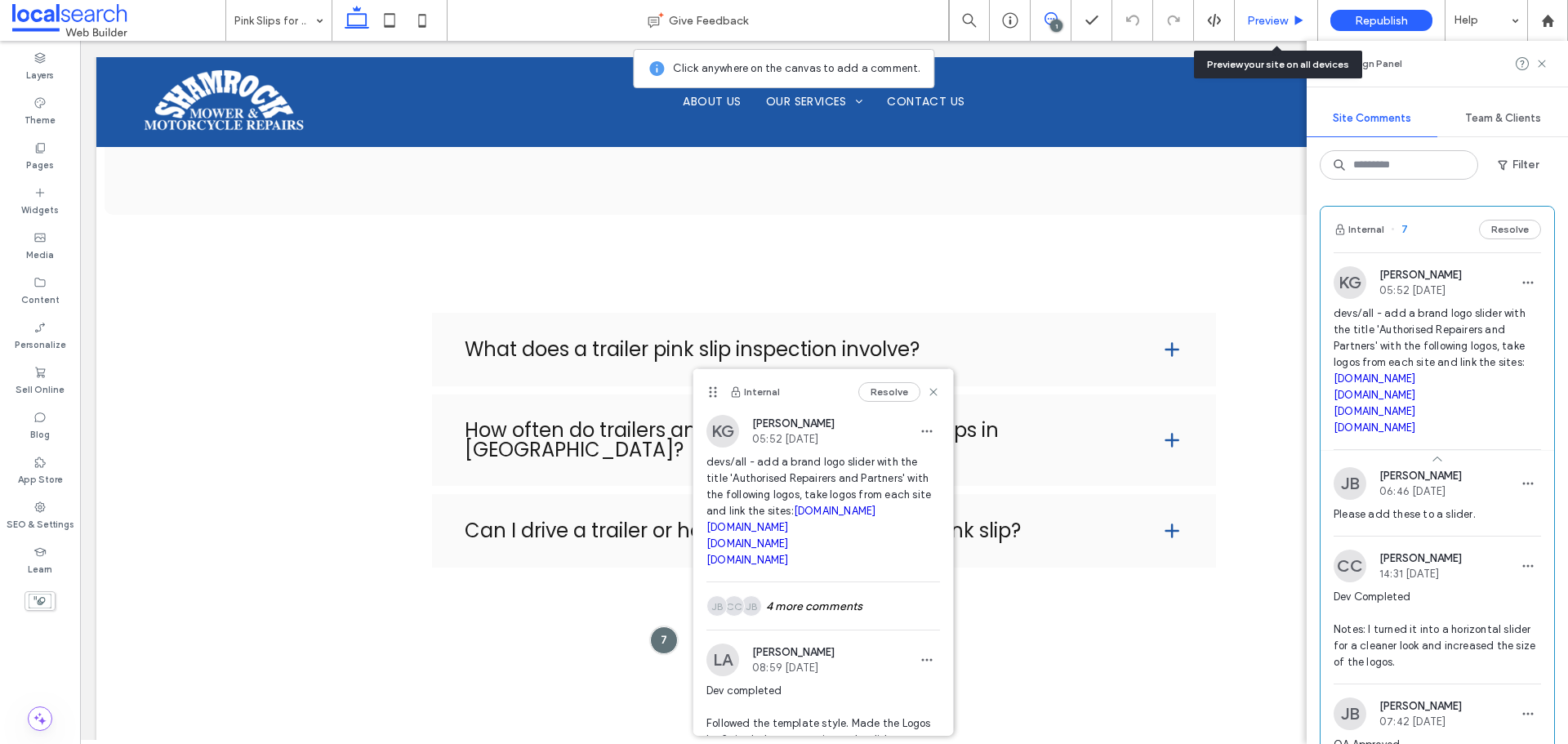
click at [1281, 16] on span "Preview" at bounding box center [1268, 20] width 41 height 14
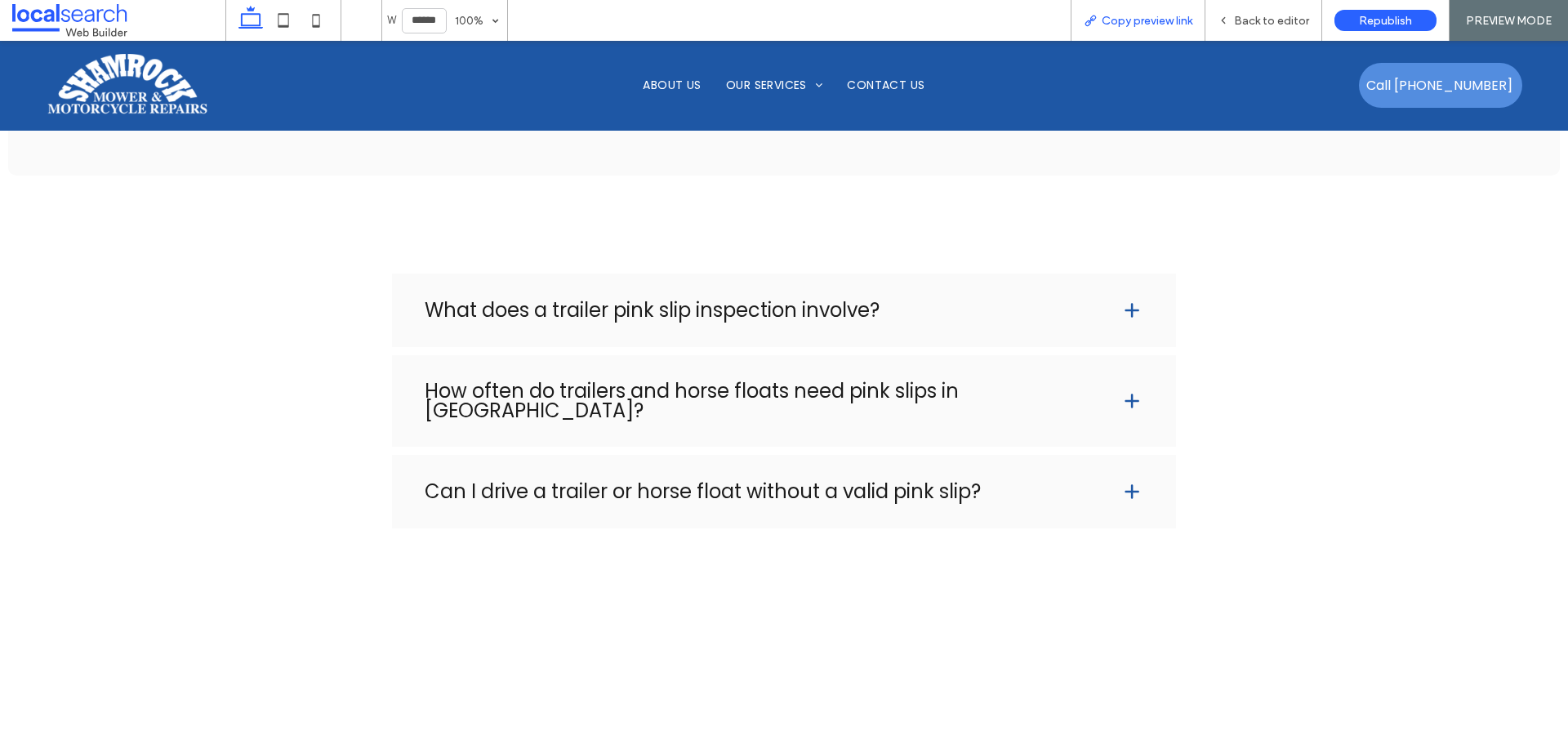
scroll to position [2843, 0]
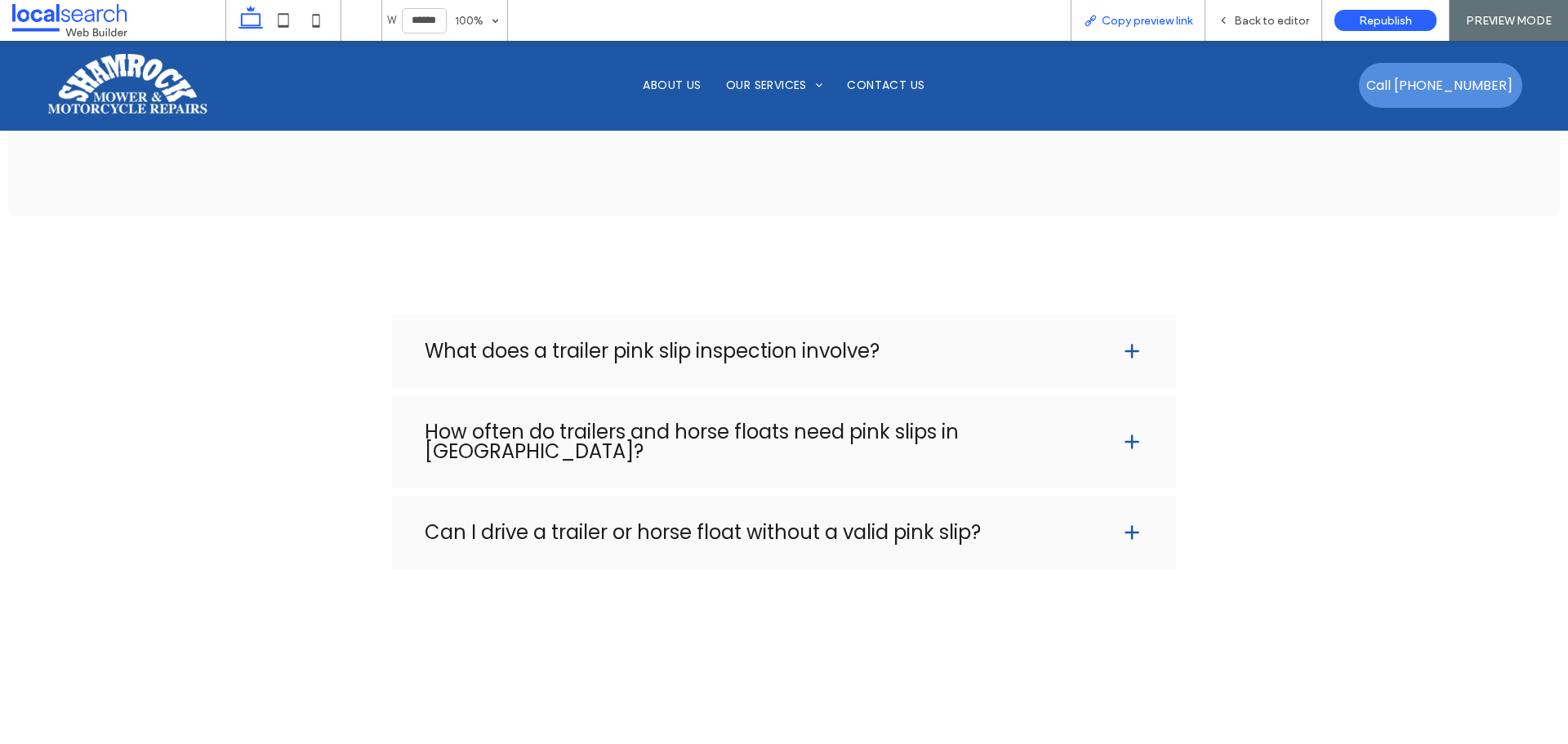
click at [1174, 18] on span "Copy preview link" at bounding box center [1147, 20] width 90 height 14
click at [1148, 28] on div "Copy preview link" at bounding box center [1138, 20] width 135 height 41
click at [1138, 18] on span "Copy preview link" at bounding box center [1147, 20] width 90 height 14
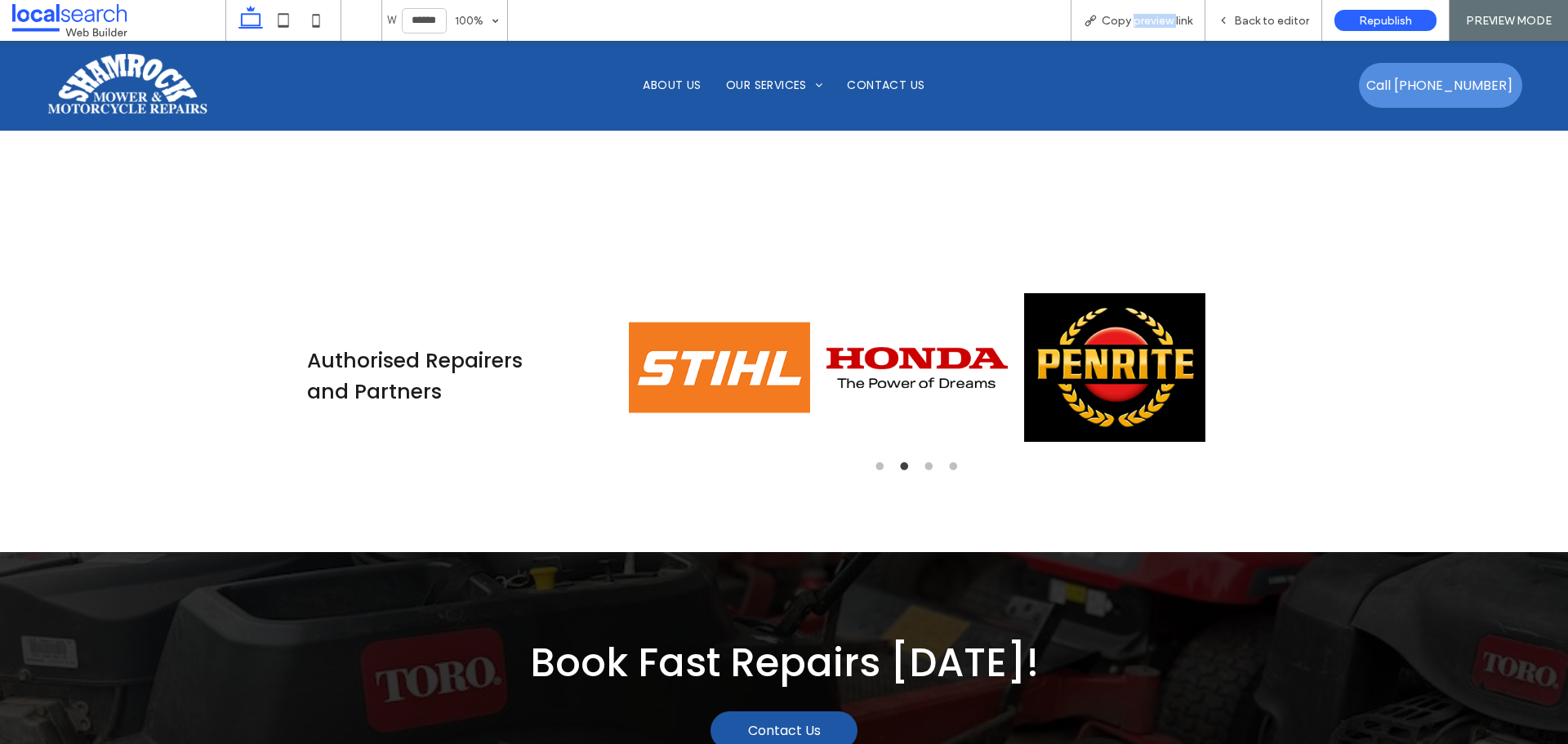
scroll to position [3333, 0]
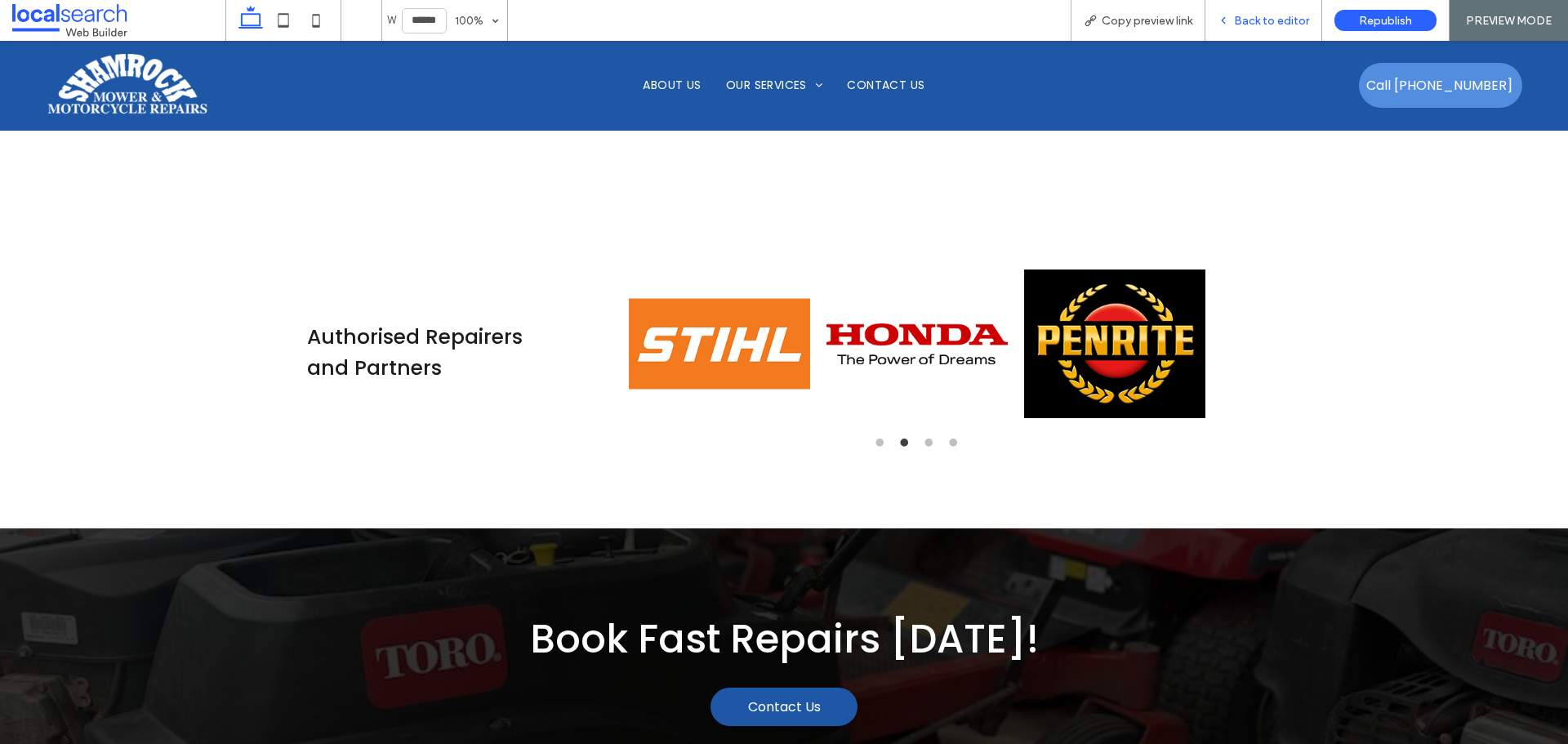
click at [1271, 6] on div "Back to editor" at bounding box center [1264, 20] width 117 height 41
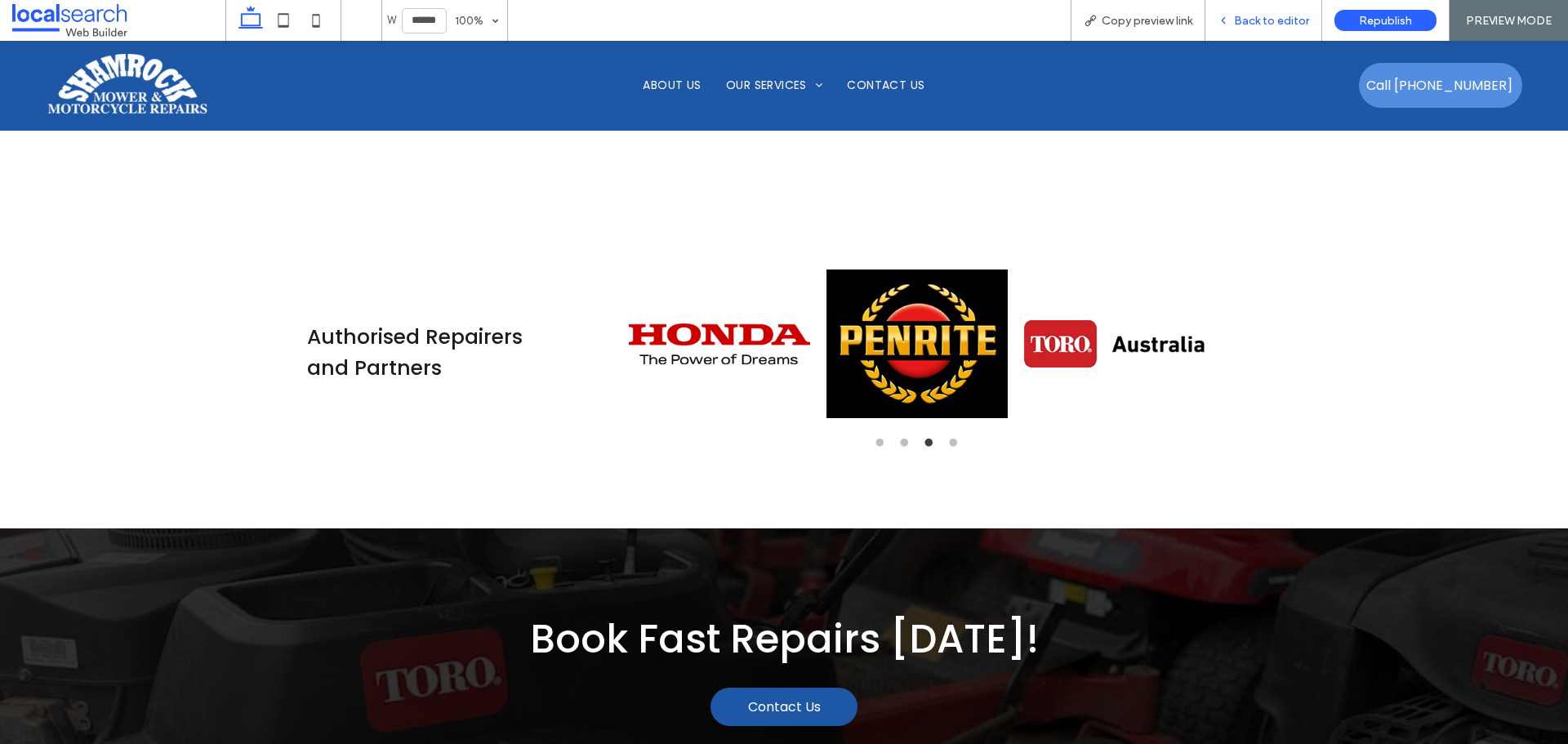
click at [1256, 22] on span "Back to editor" at bounding box center [1272, 20] width 76 height 14
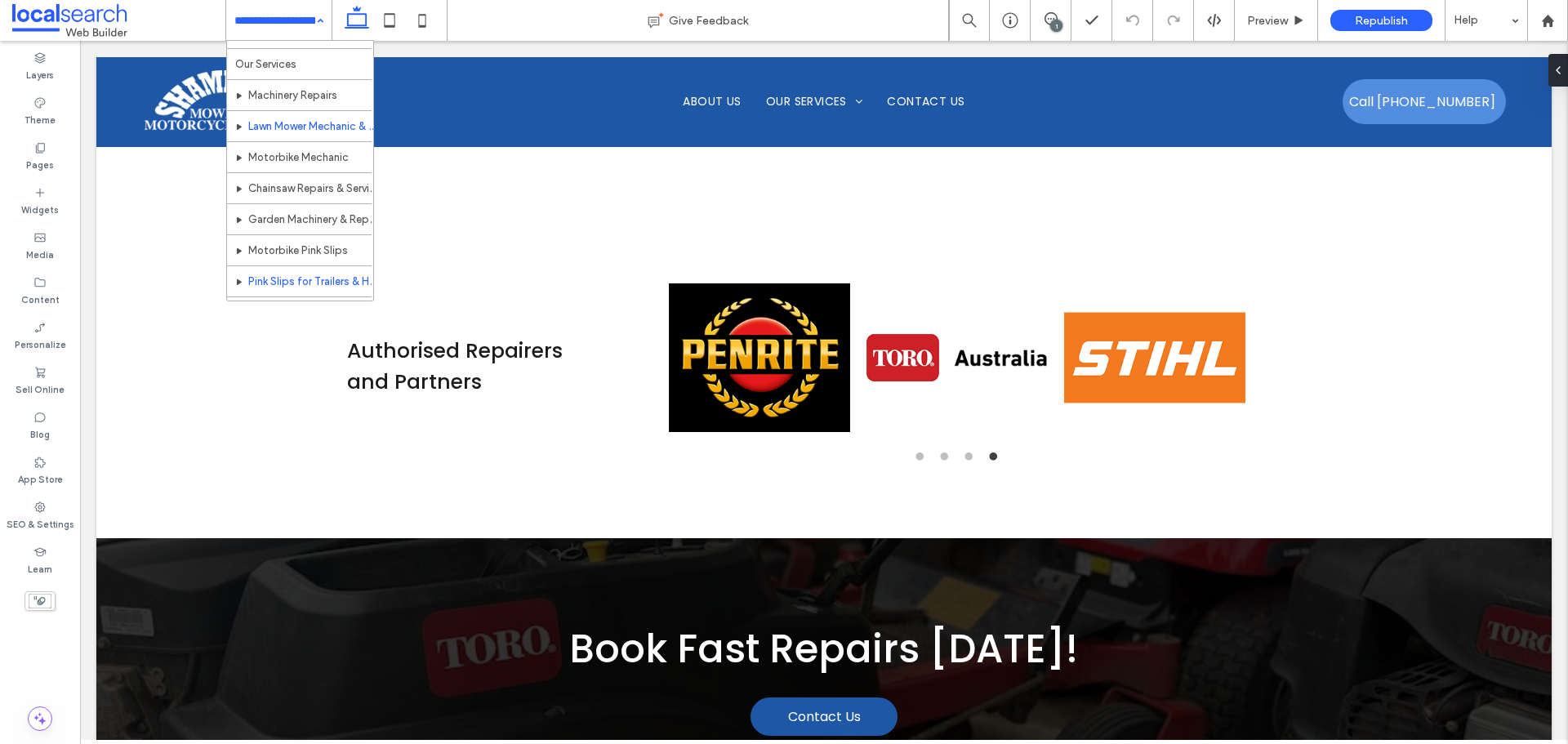
scroll to position [79, 0]
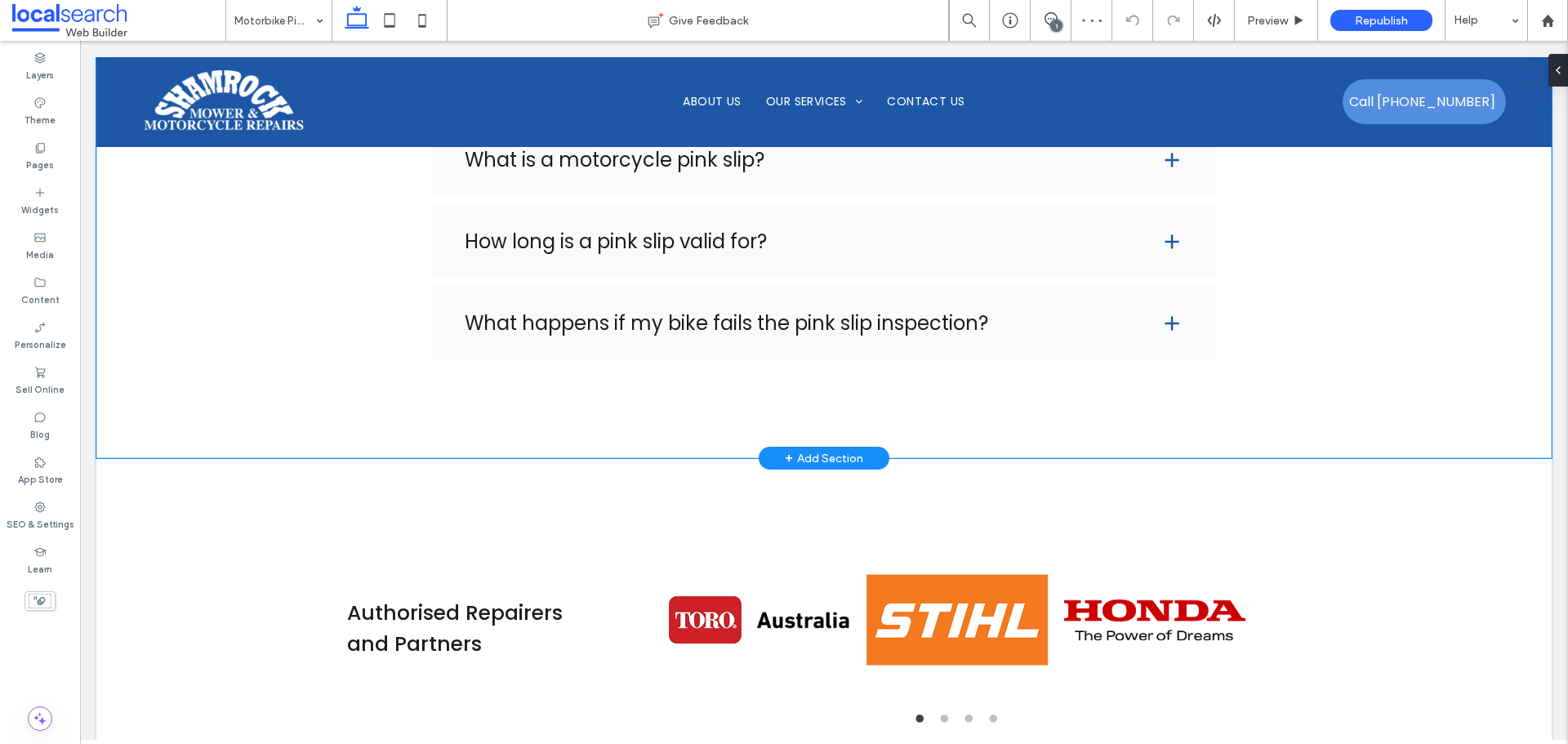
scroll to position [3429, 0]
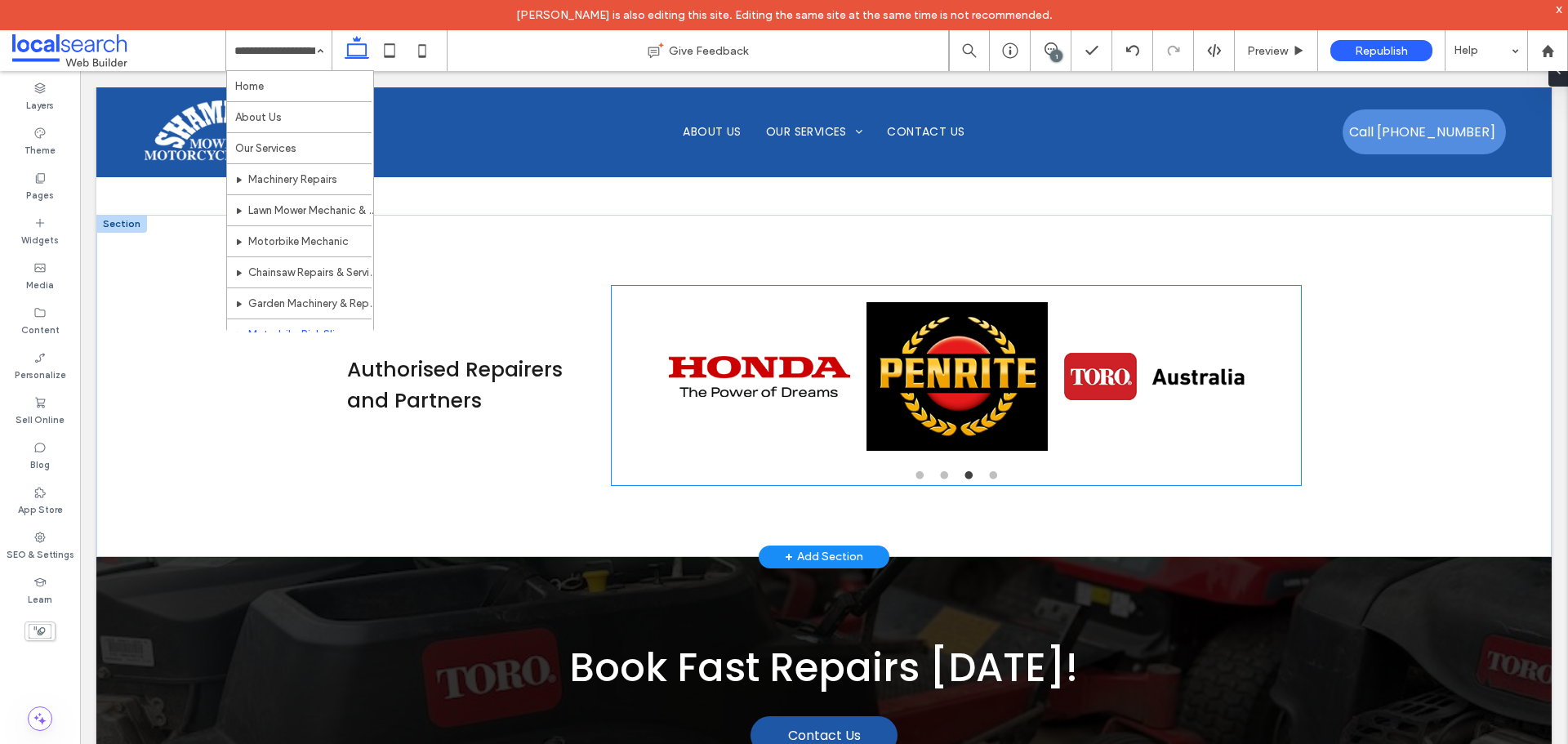
click at [982, 395] on img at bounding box center [957, 376] width 181 height 181
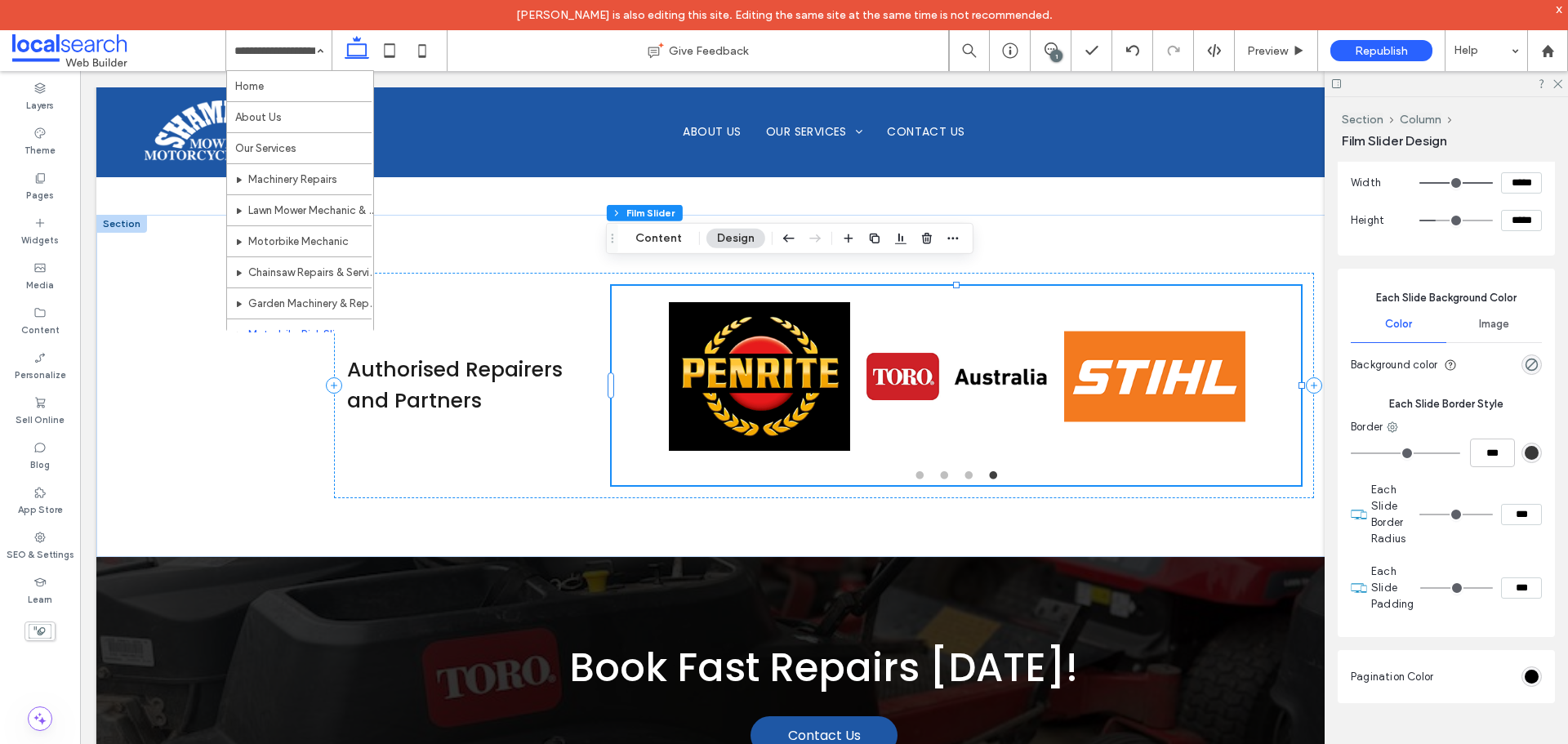
scroll to position [930, 0]
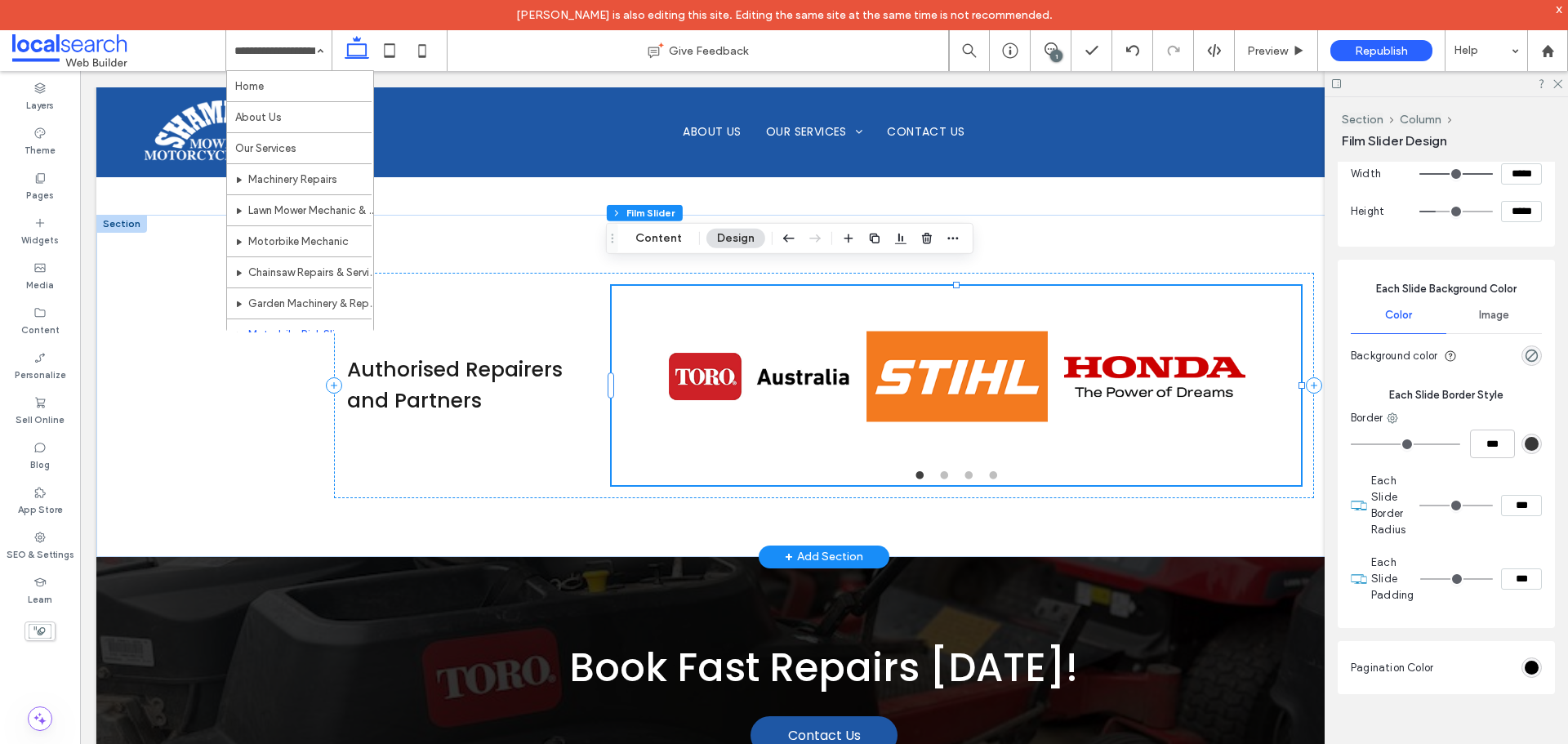
click at [844, 332] on img at bounding box center [759, 376] width 181 height 181
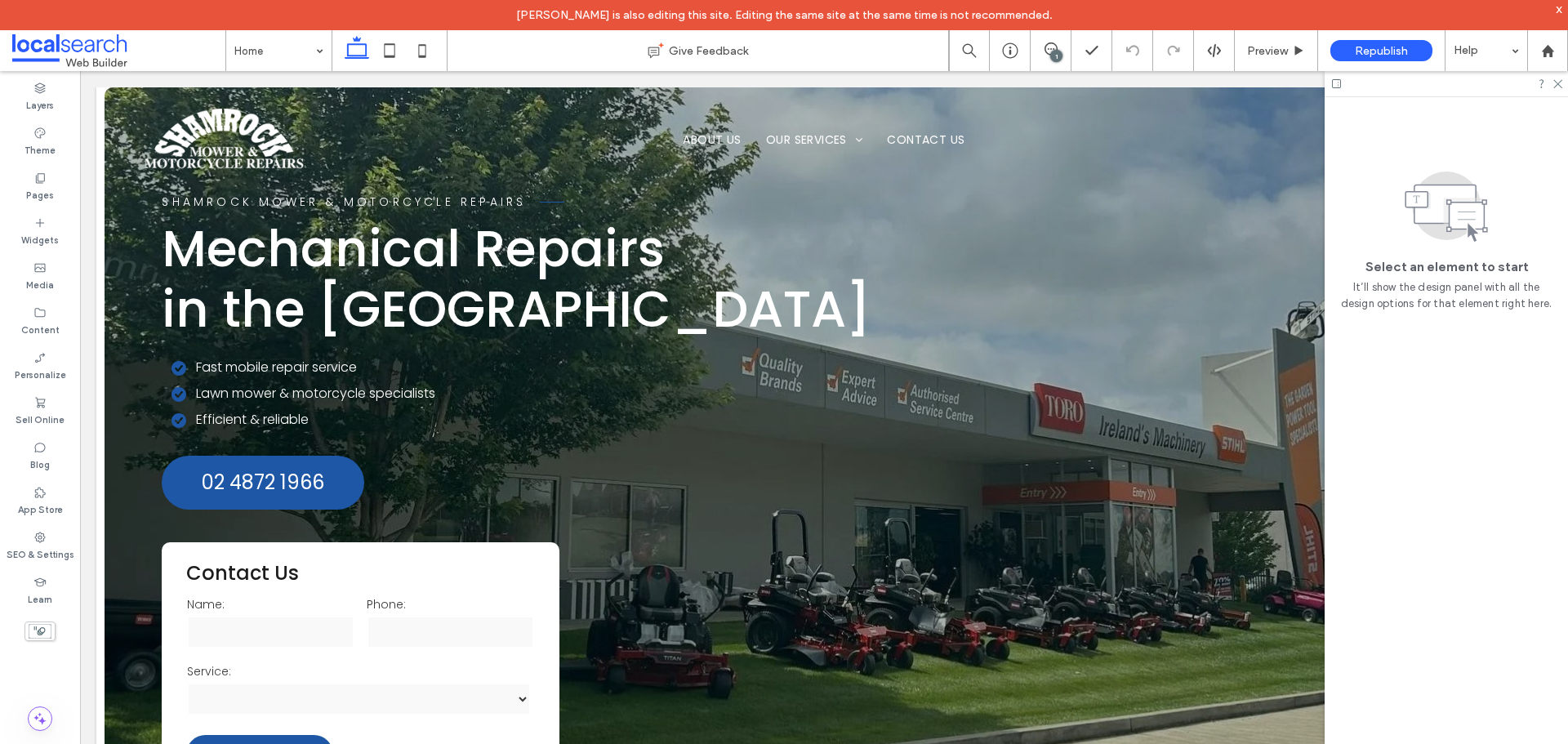
click at [1561, 88] on div at bounding box center [1446, 83] width 243 height 25
click at [1561, 82] on use at bounding box center [1558, 85] width 9 height 9
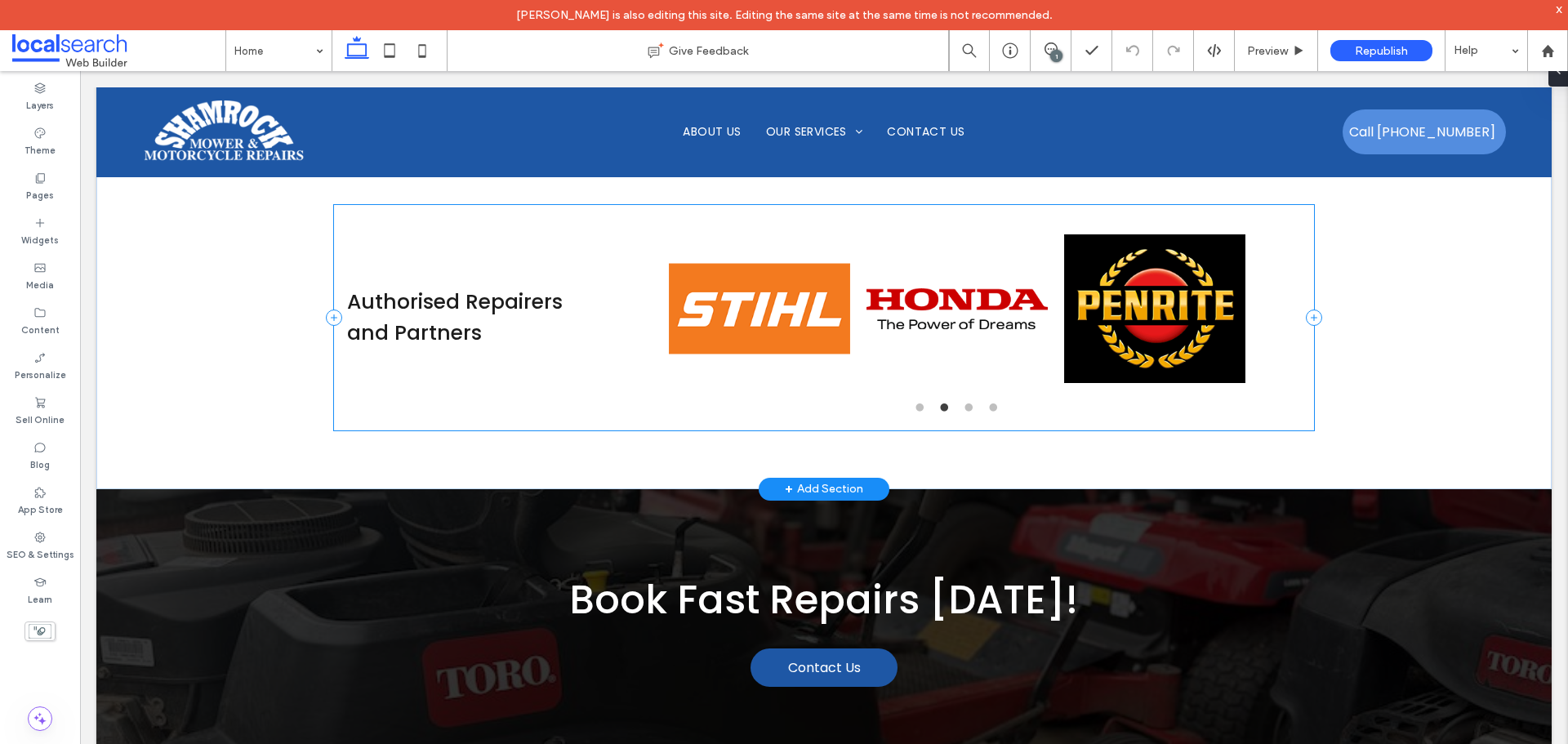
scroll to position [4736, 0]
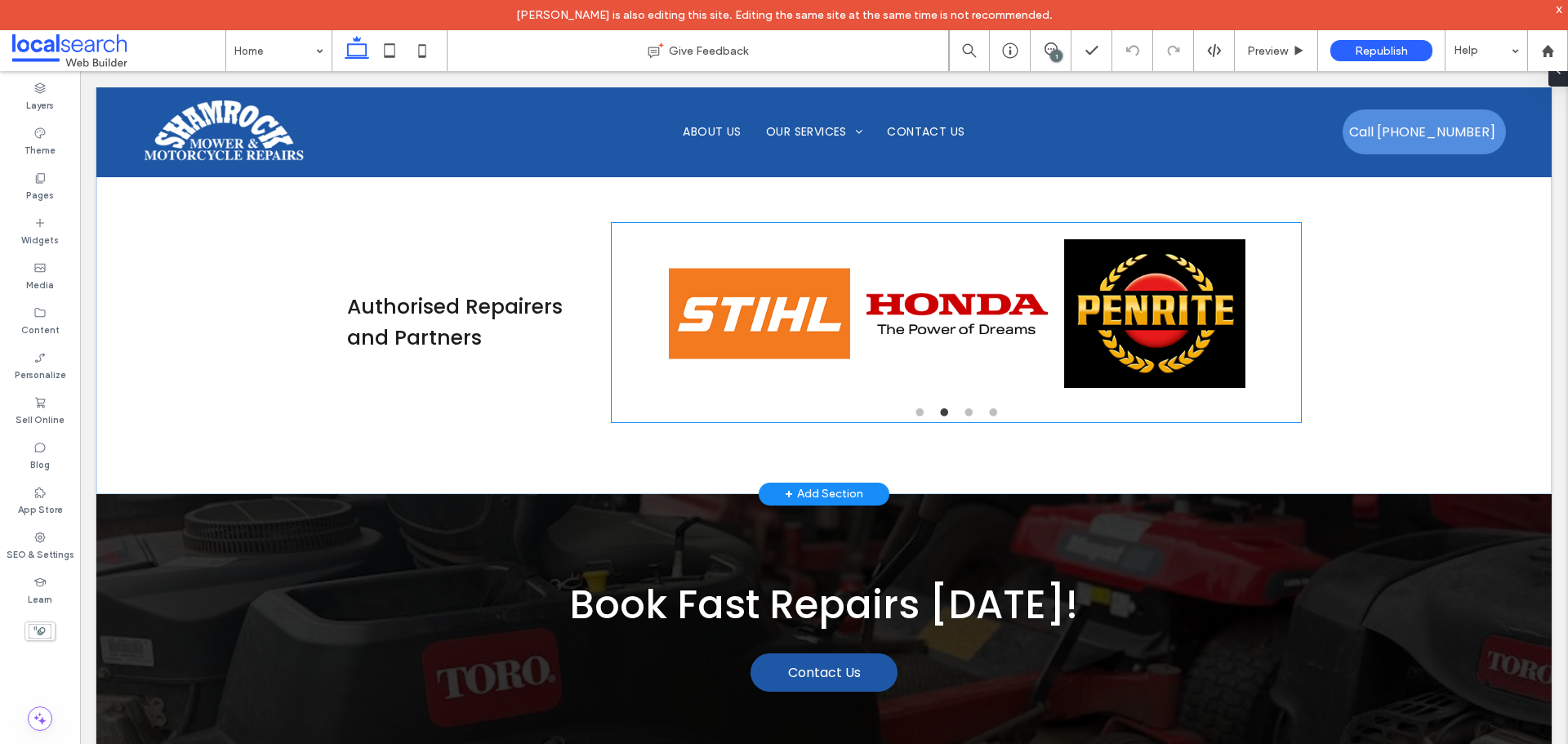
click at [833, 304] on img at bounding box center [759, 313] width 181 height 181
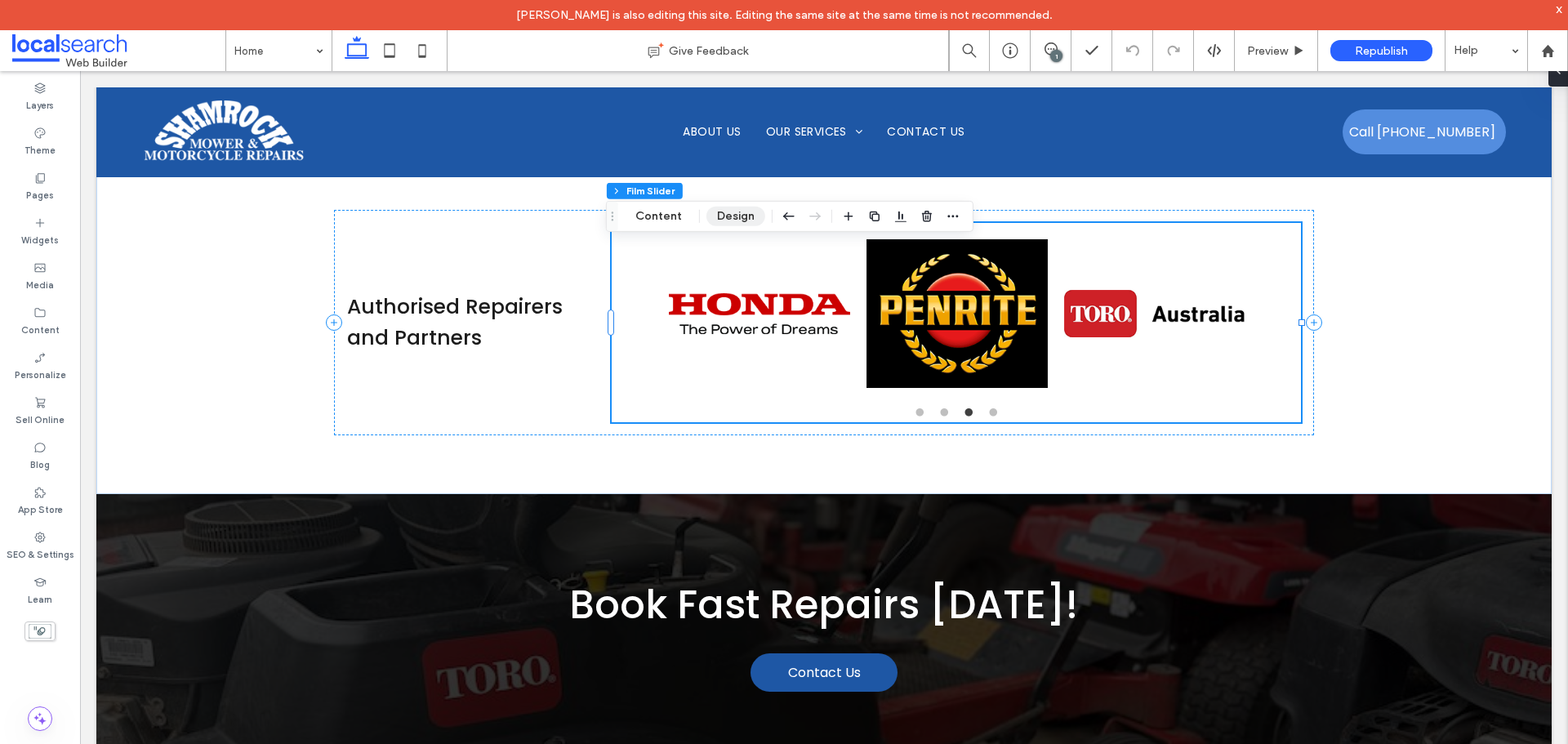
click at [714, 219] on button "Design" at bounding box center [736, 215] width 59 height 19
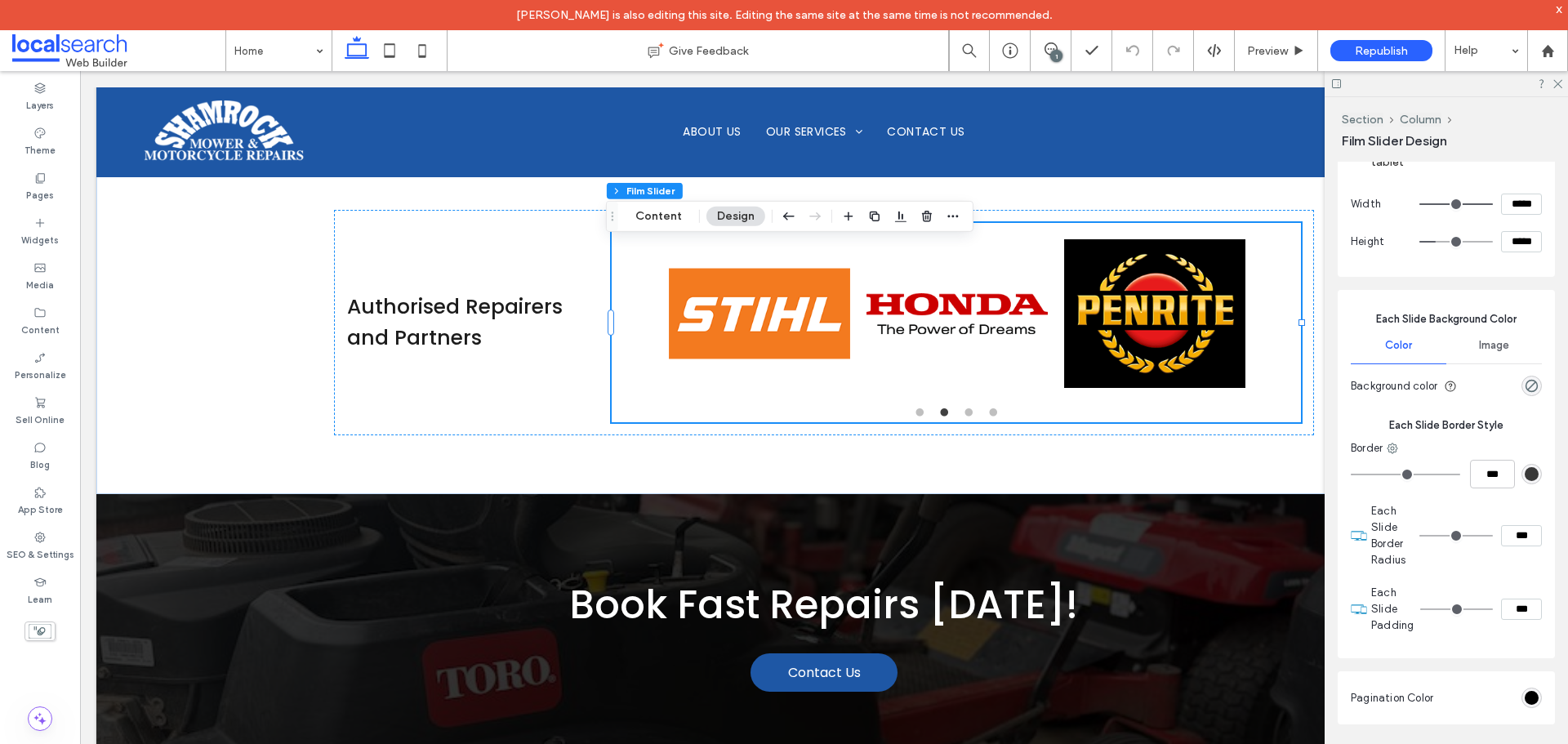
scroll to position [930, 0]
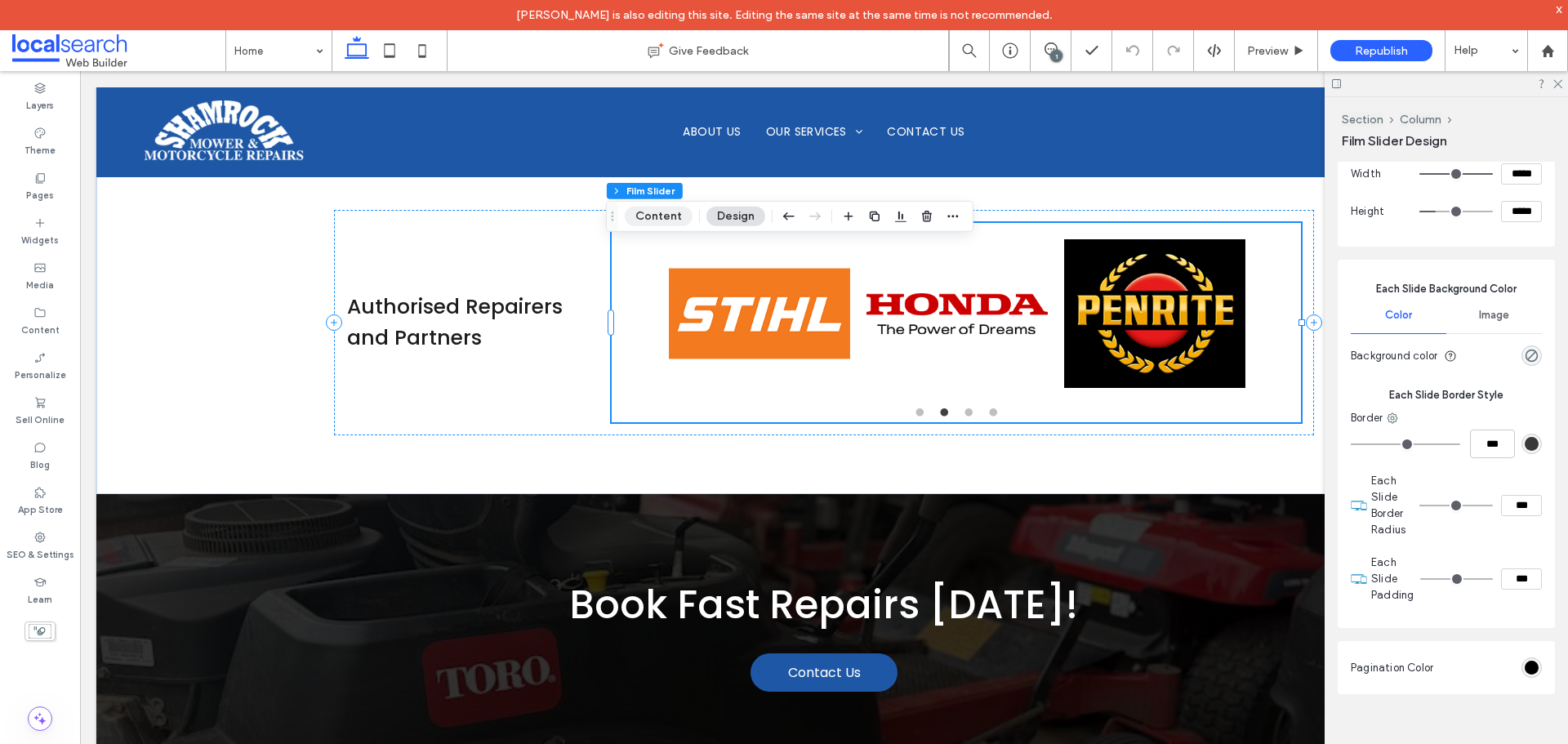
click at [671, 210] on button "Content" at bounding box center [659, 215] width 68 height 19
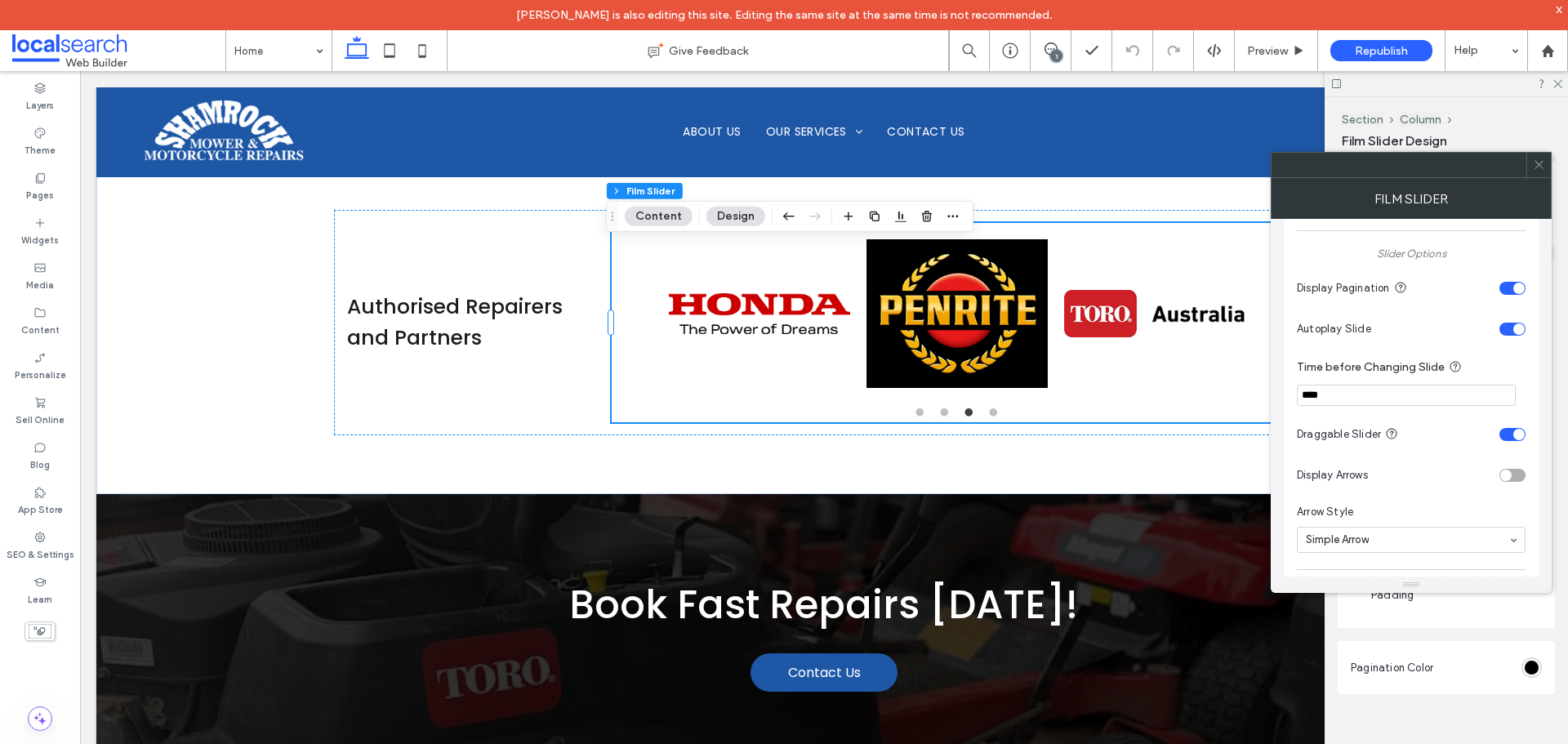
scroll to position [327, 0]
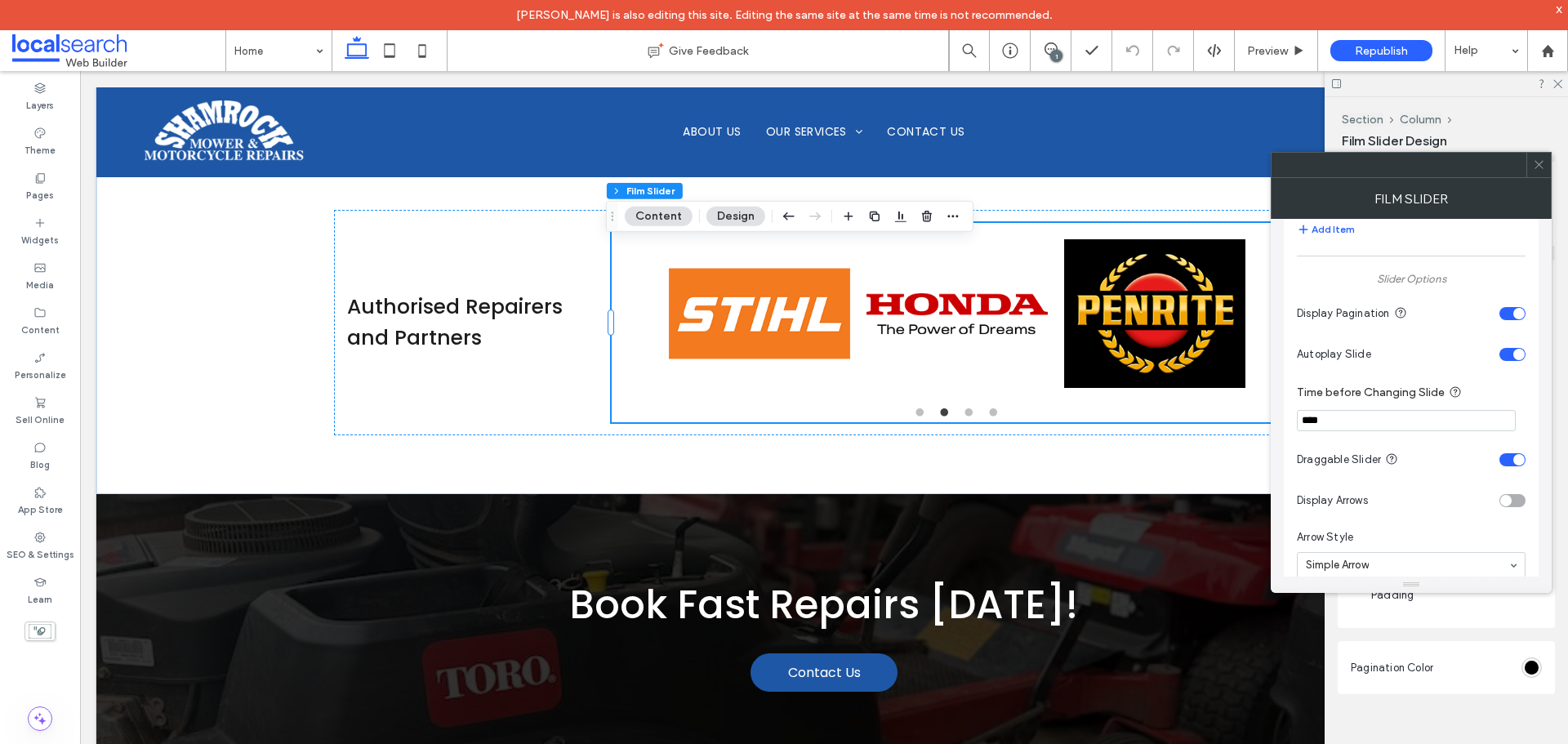
click at [1520, 308] on div "toggle" at bounding box center [1519, 313] width 11 height 11
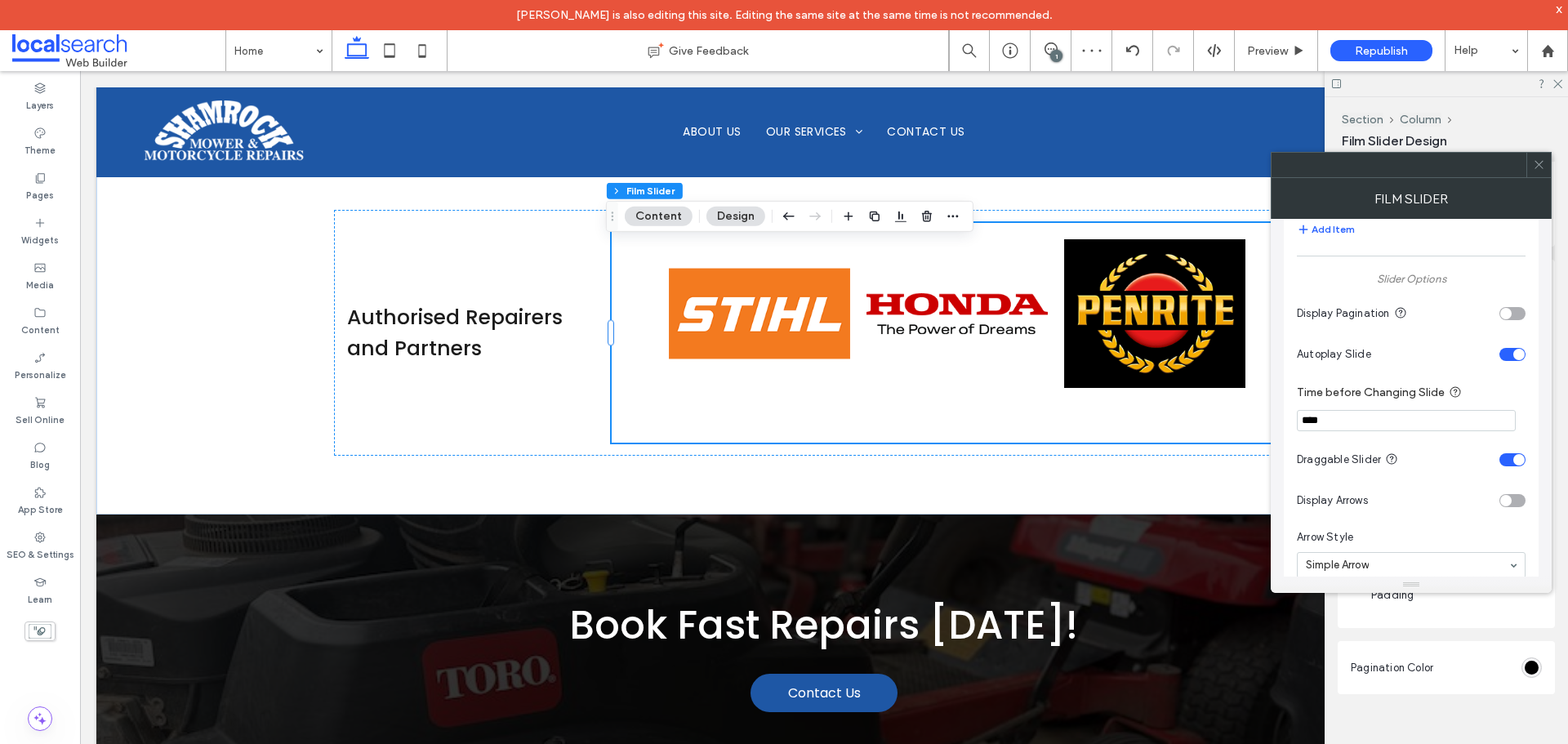
click at [1520, 308] on div "toggle" at bounding box center [1513, 313] width 26 height 13
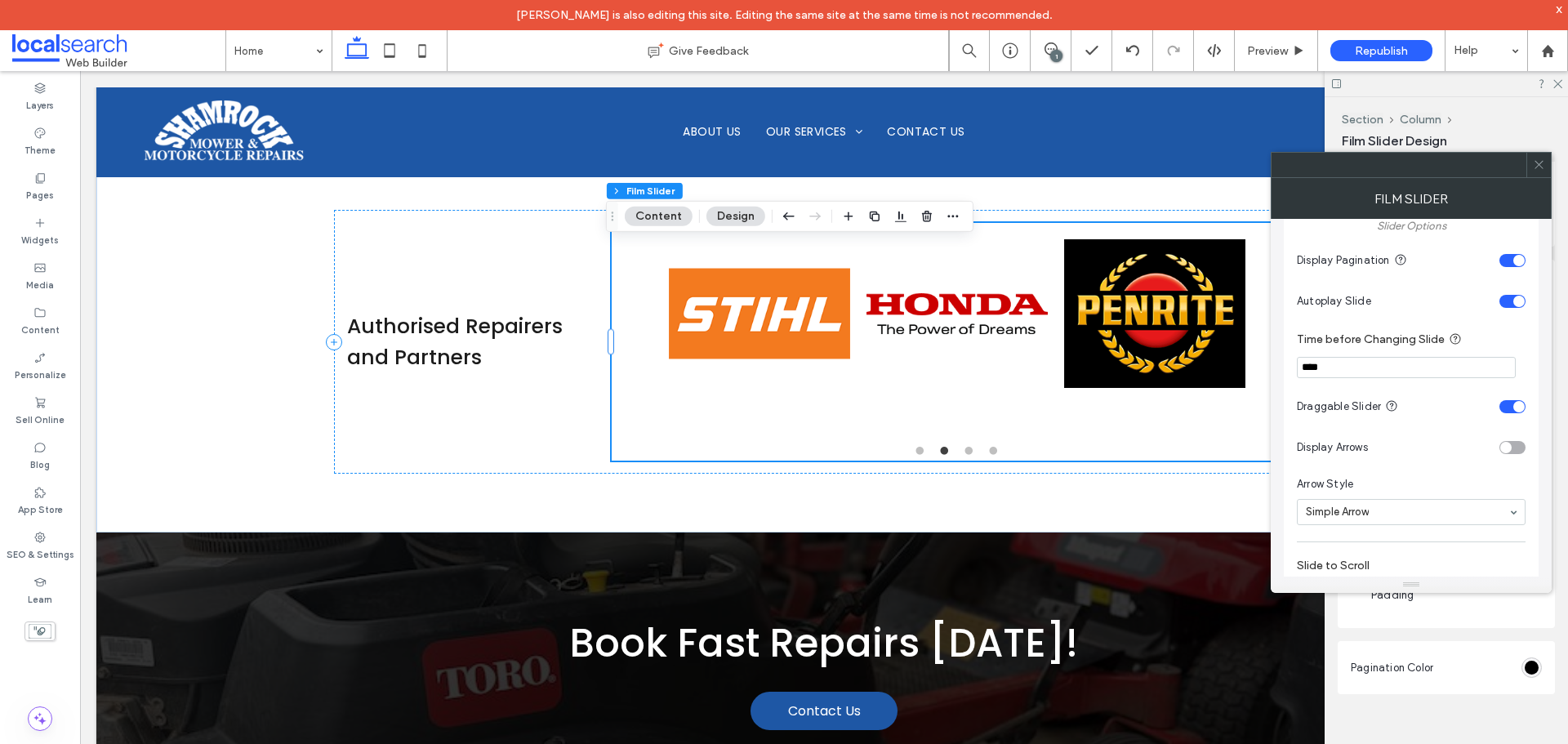
scroll to position [408, 0]
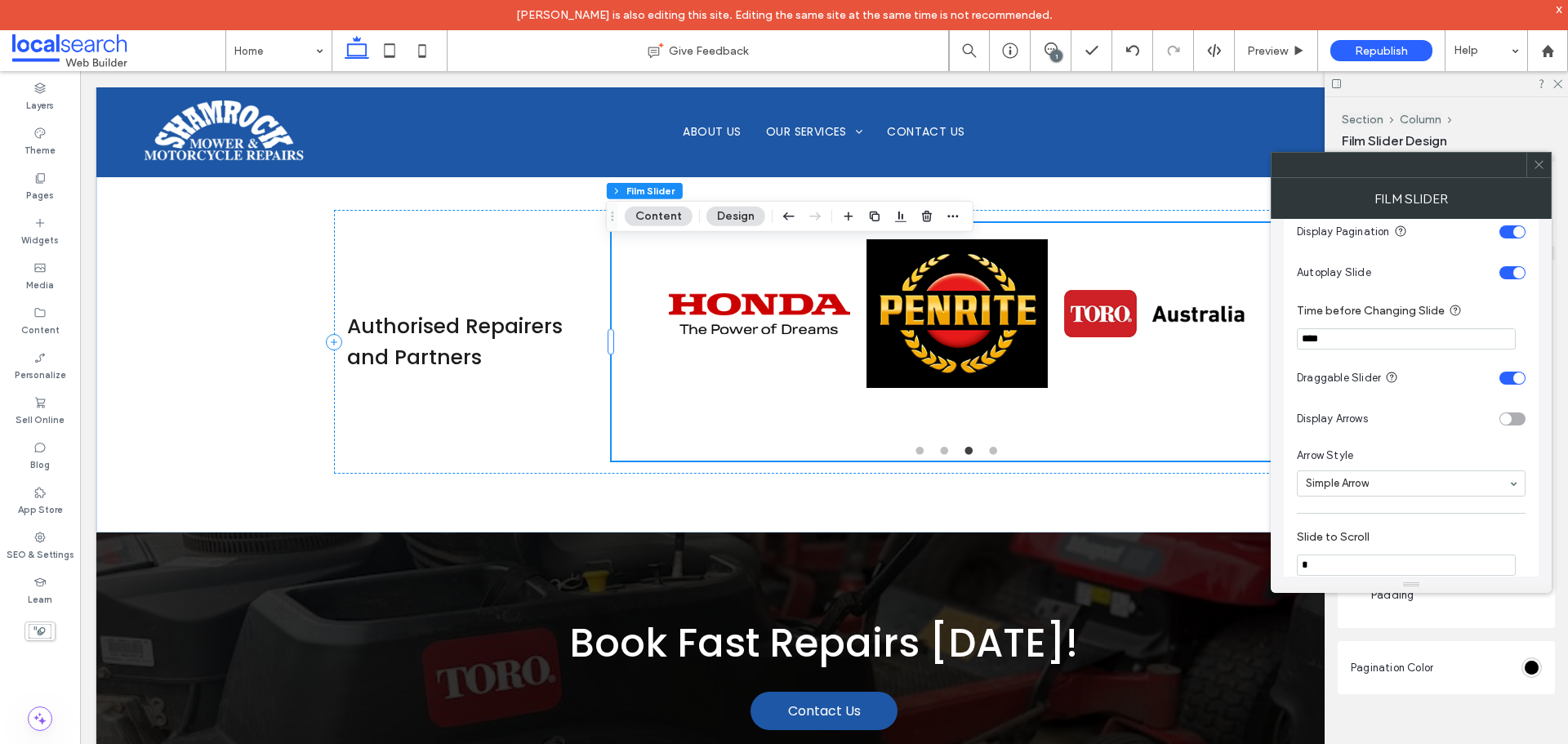
drag, startPoint x: 1542, startPoint y: 156, endPoint x: 1425, endPoint y: 245, distance: 147.0
click at [1542, 156] on span at bounding box center [1539, 165] width 12 height 25
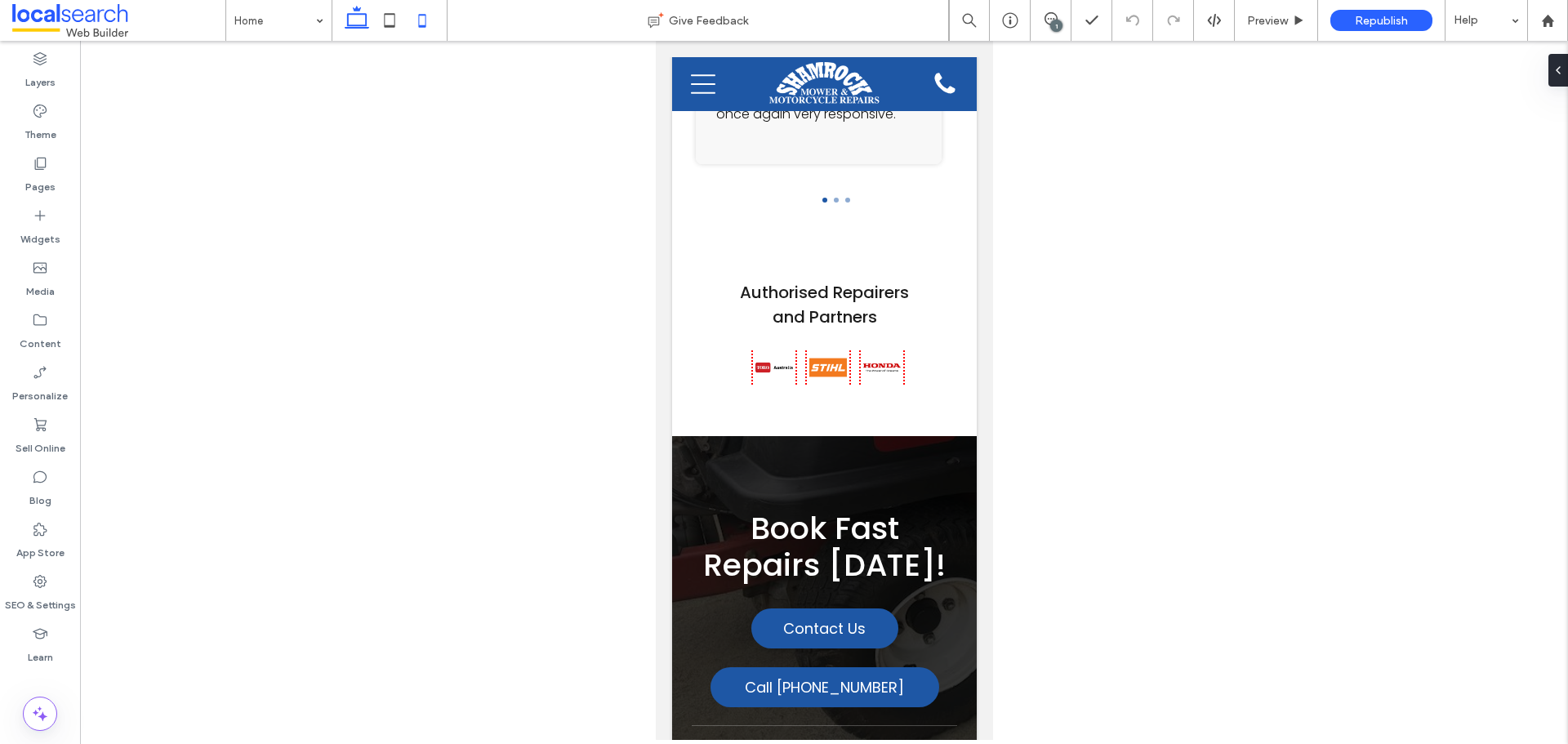
click at [363, 23] on icon at bounding box center [357, 19] width 32 height 32
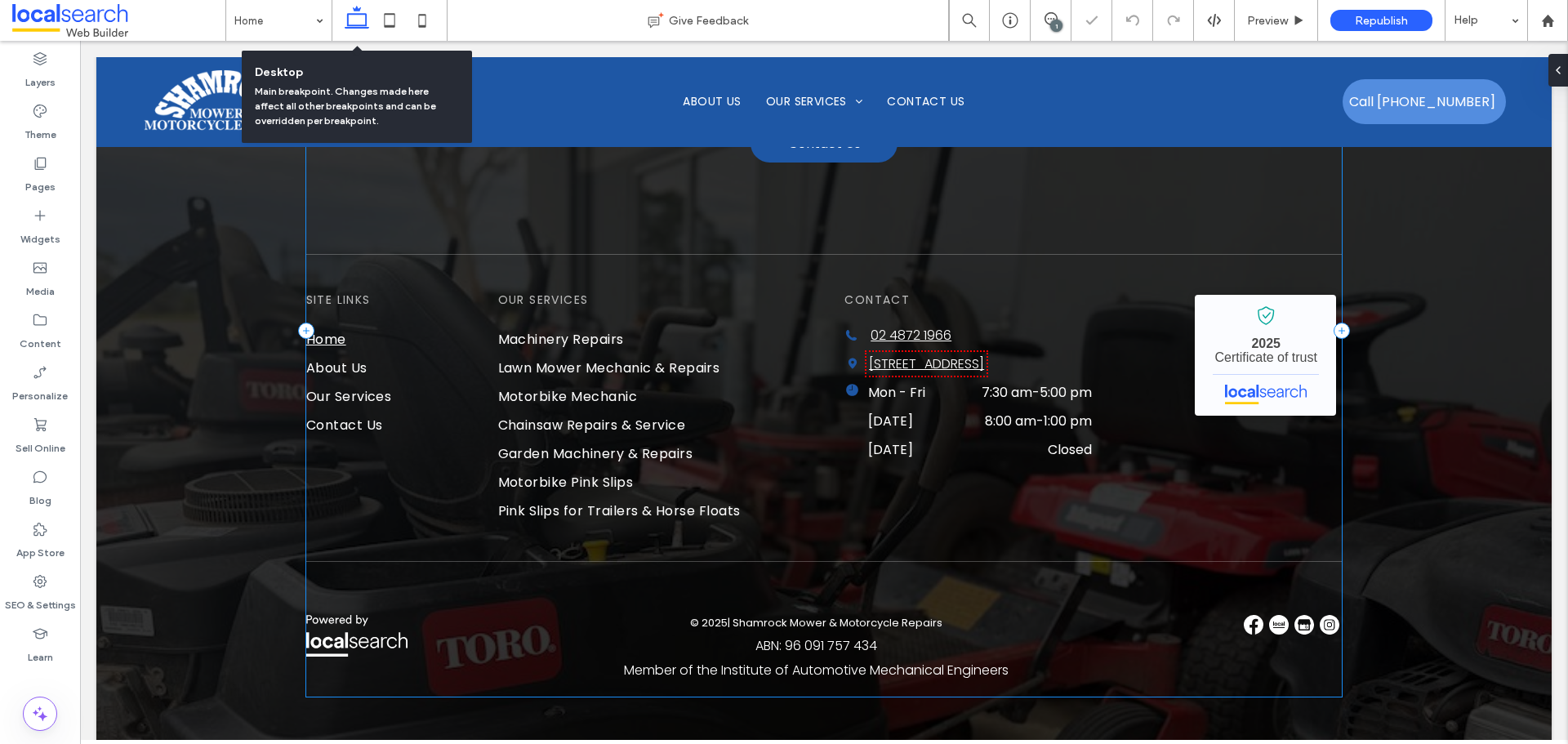
scroll to position [4773, 0]
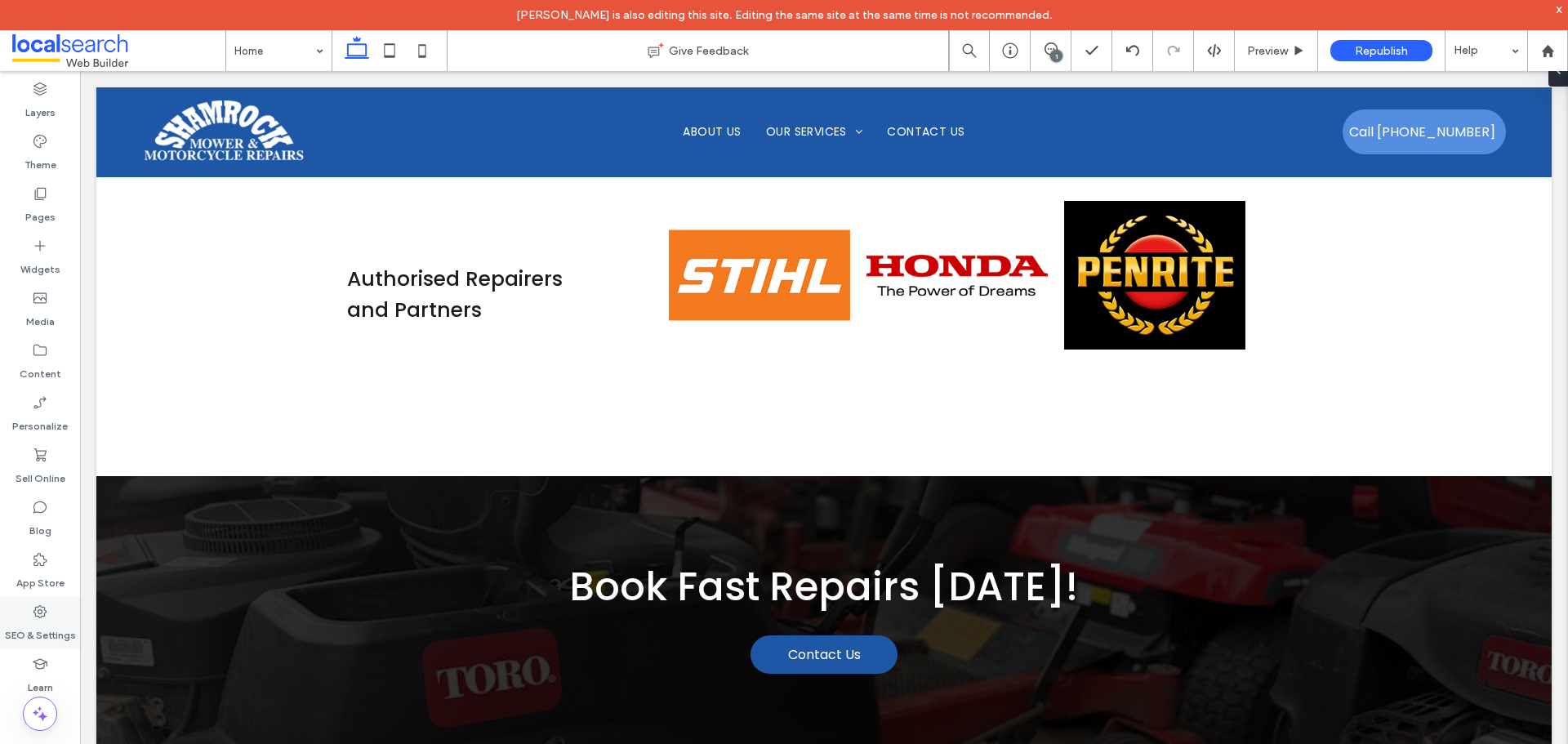
click at [49, 626] on label "SEO & Settings" at bounding box center [40, 631] width 71 height 23
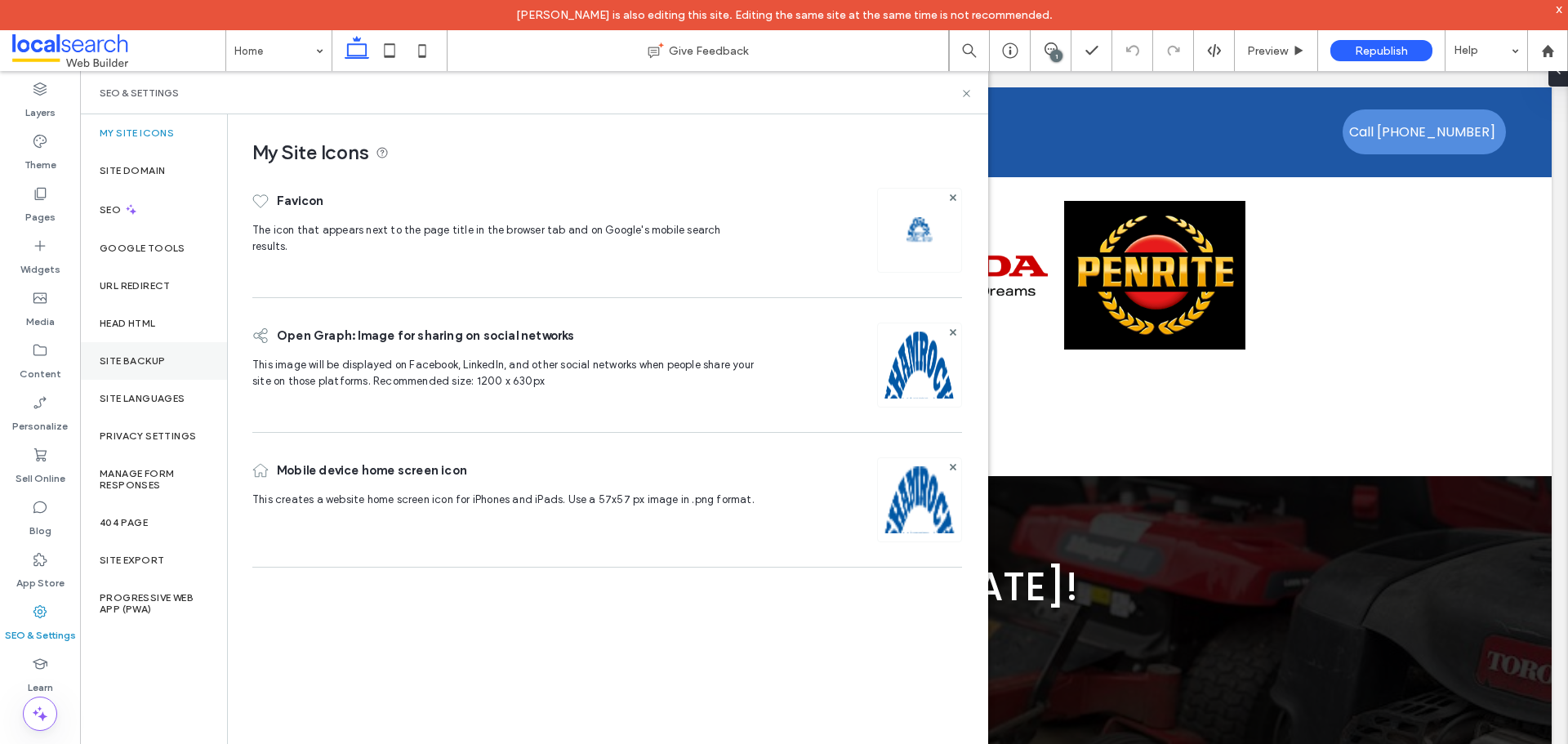
click at [147, 366] on div "Site Backup" at bounding box center [154, 361] width 147 height 38
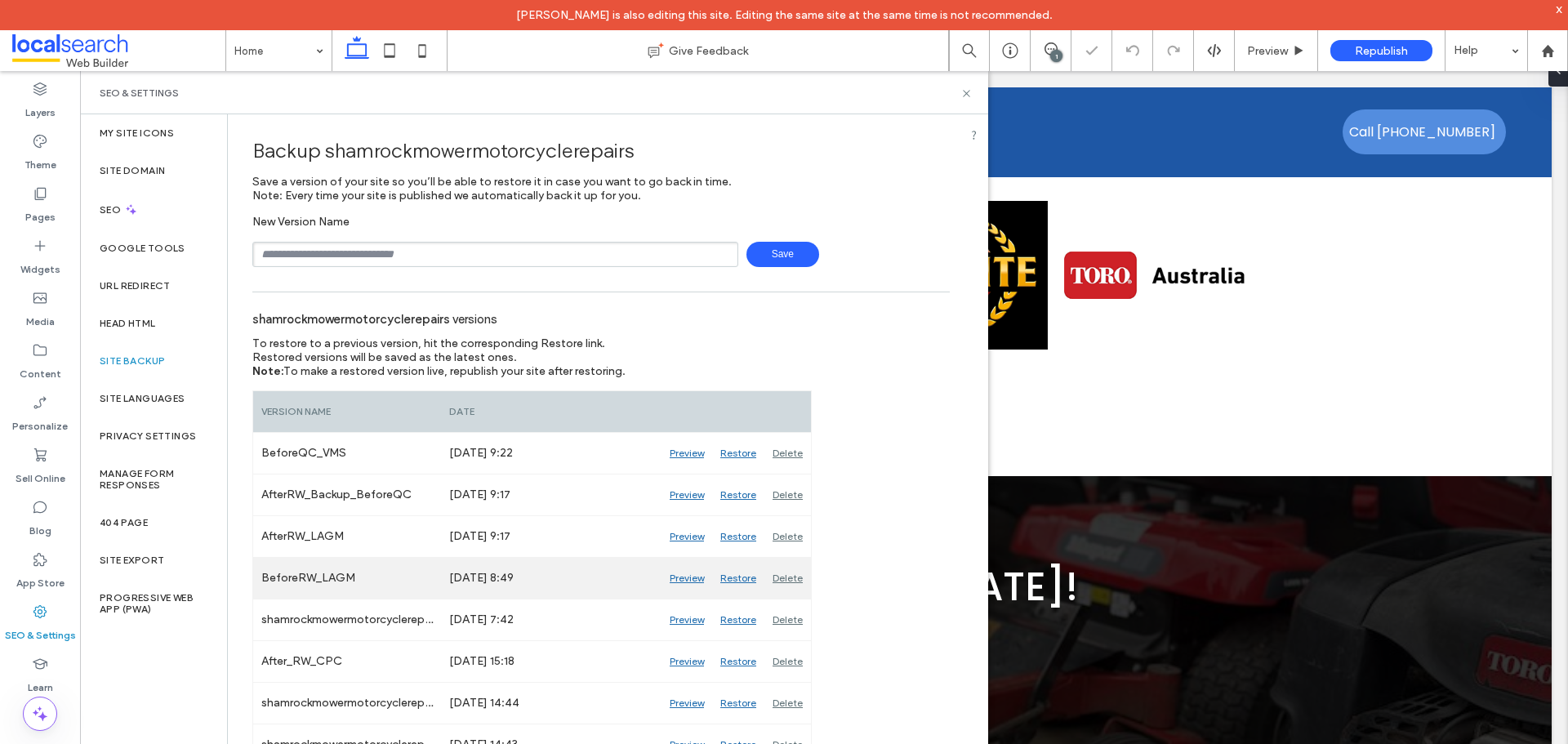
click at [691, 574] on div "Preview" at bounding box center [686, 578] width 51 height 41
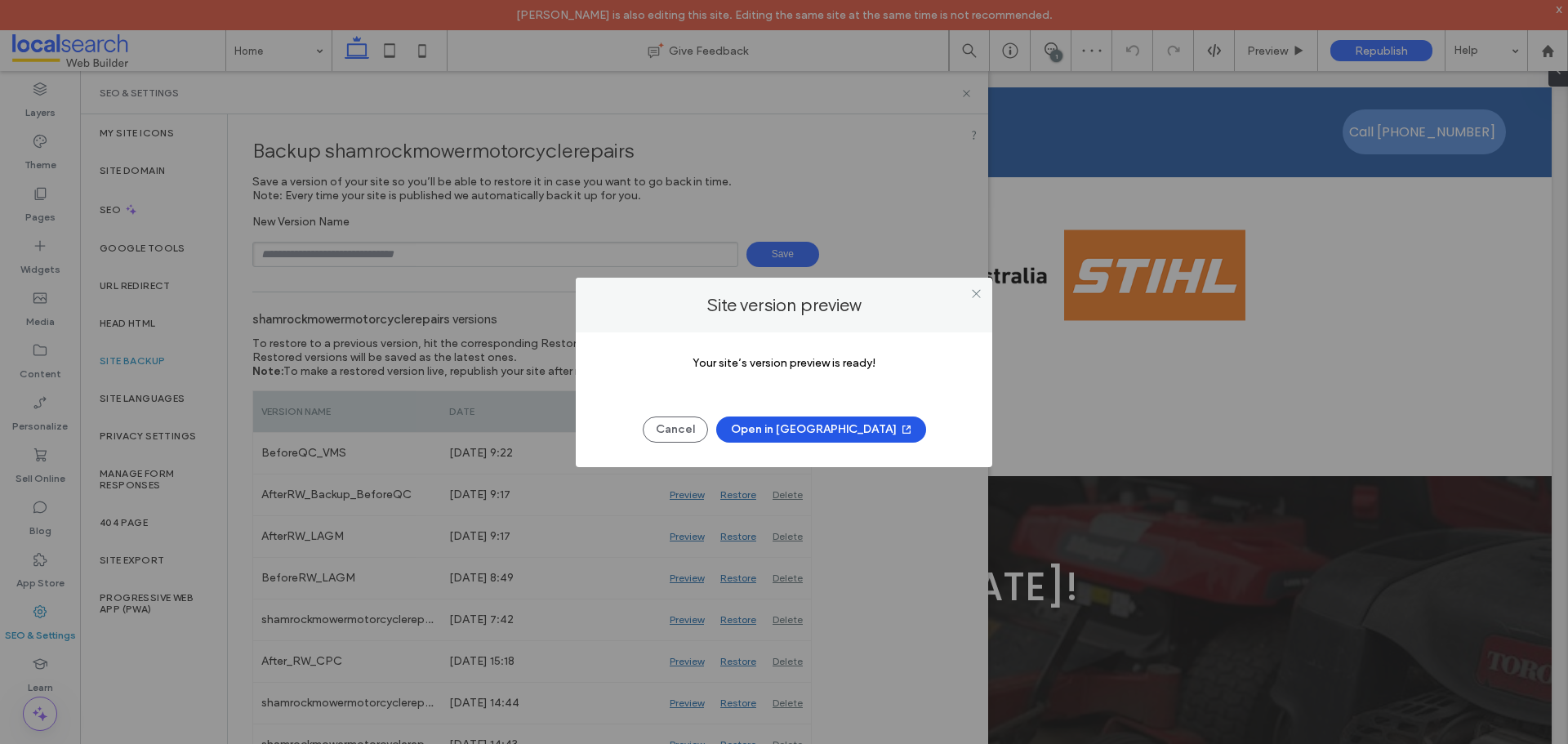
click at [826, 423] on button "Open in New Tab" at bounding box center [822, 429] width 210 height 26
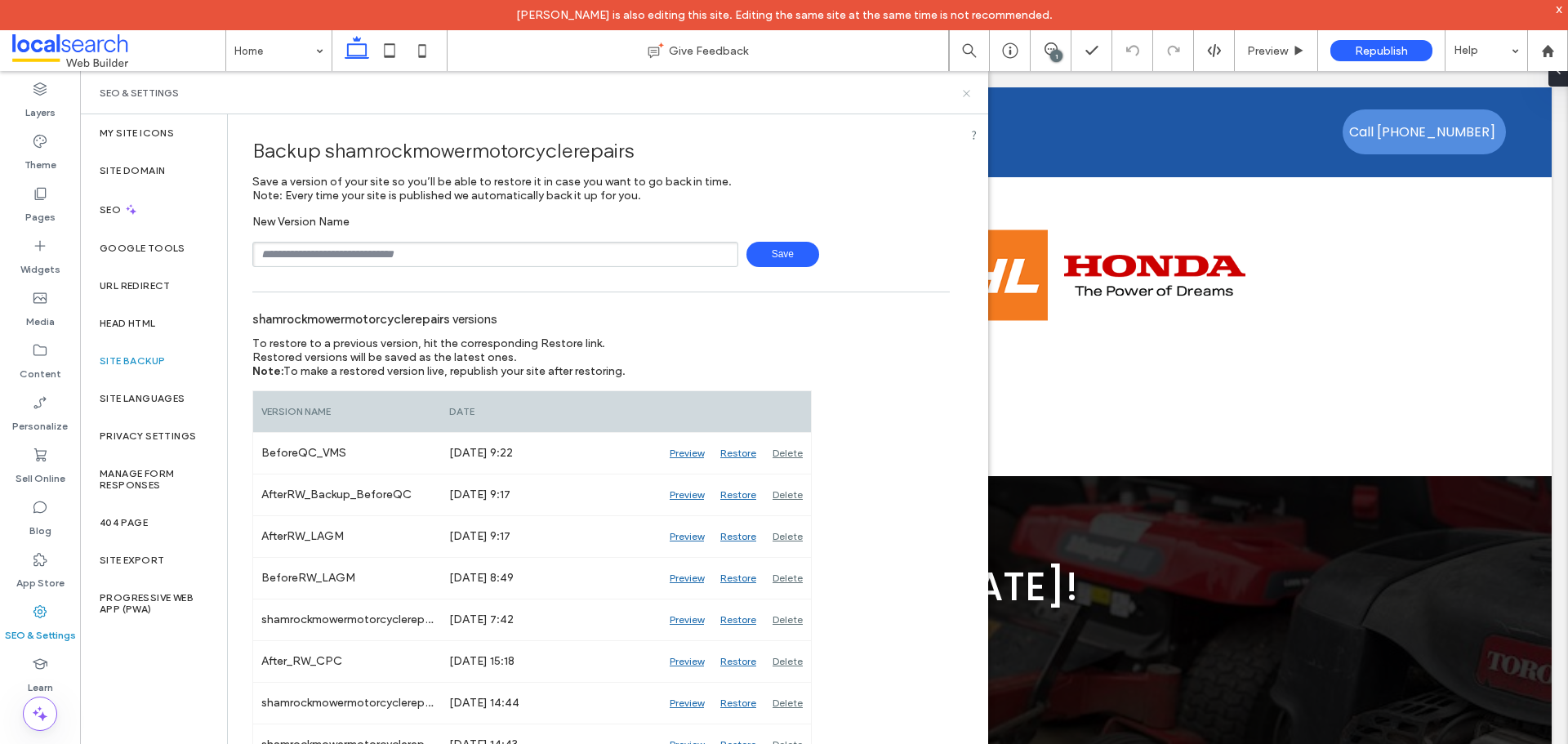
click at [965, 97] on icon at bounding box center [966, 93] width 12 height 12
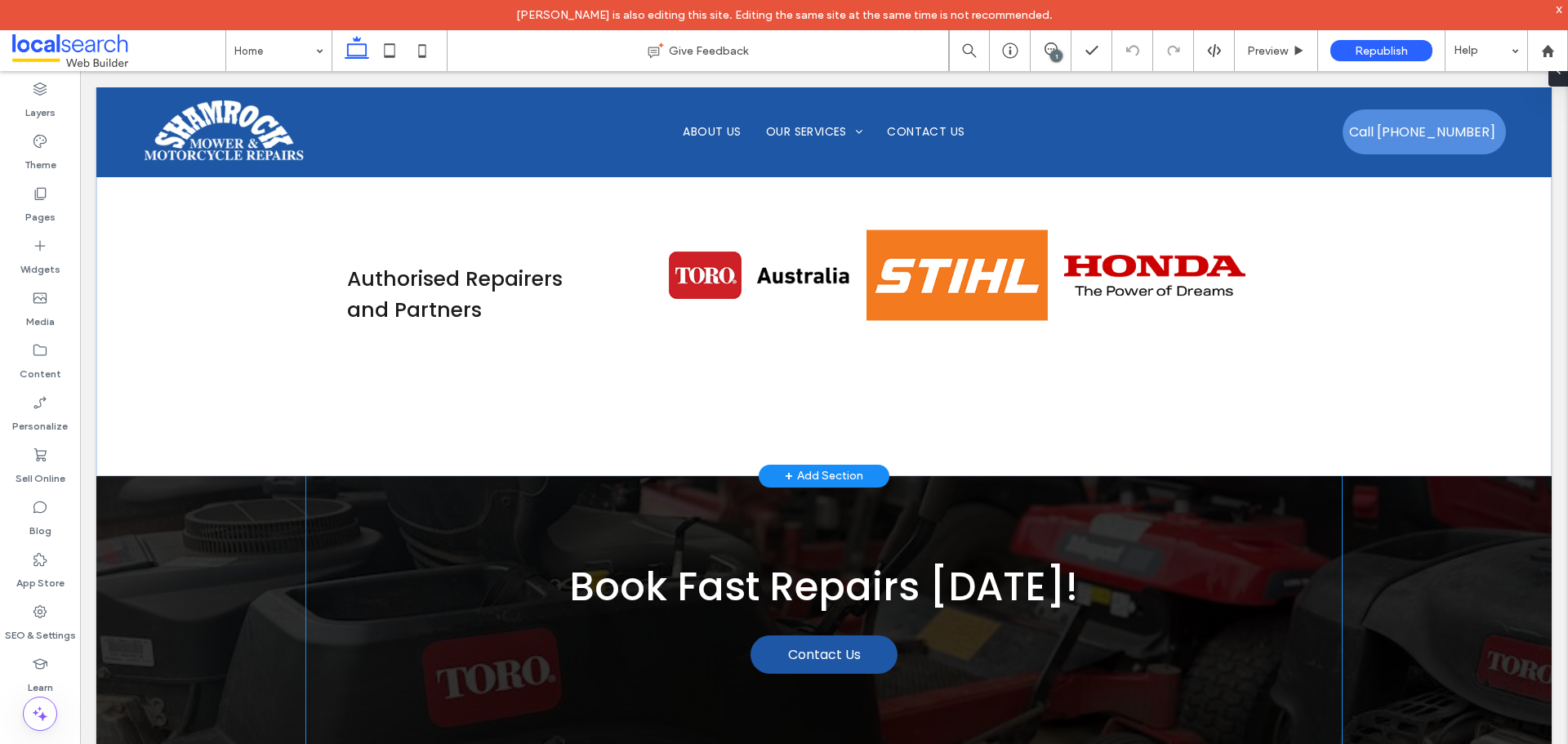
scroll to position [5018, 0]
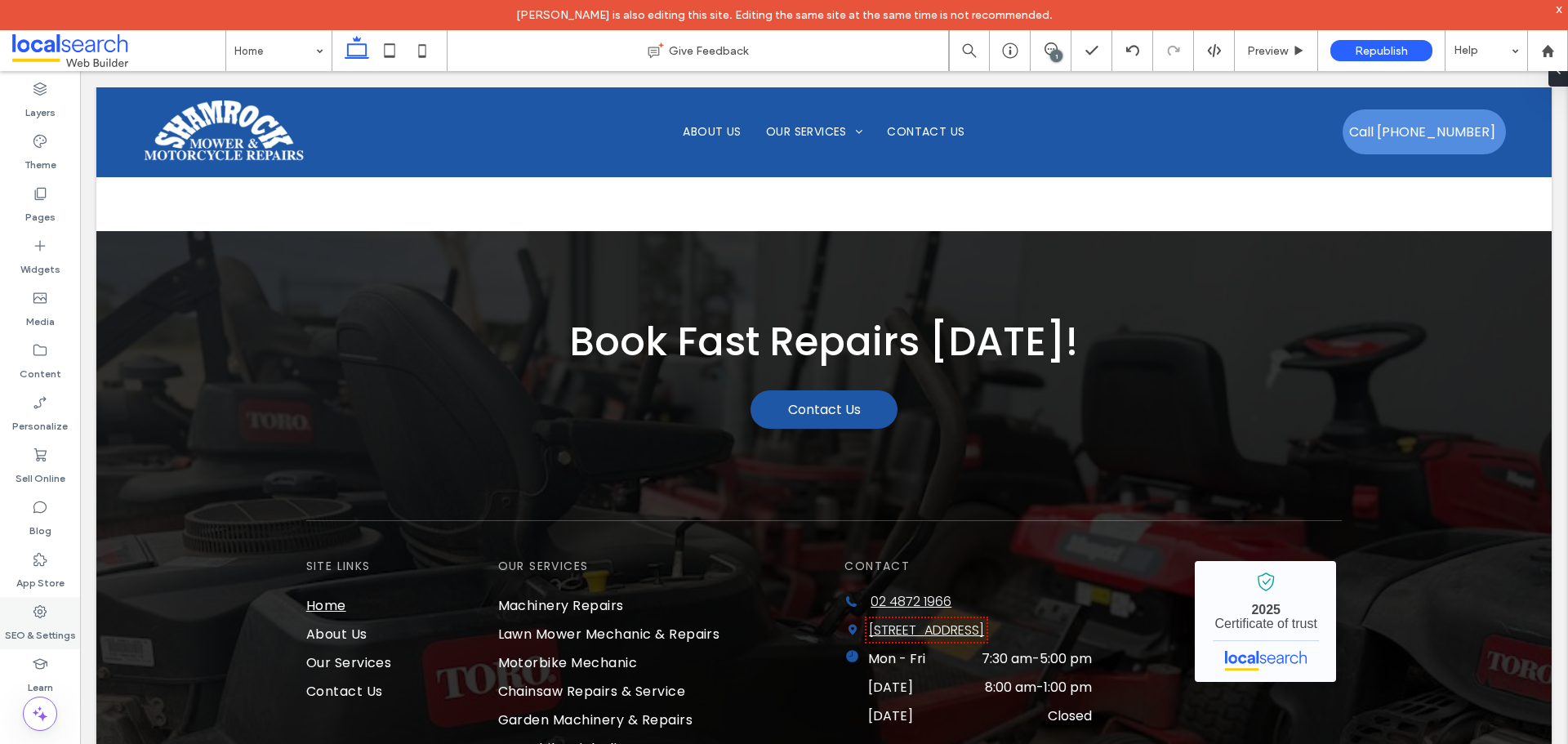
click at [27, 610] on div "SEO & Settings" at bounding box center [40, 622] width 80 height 52
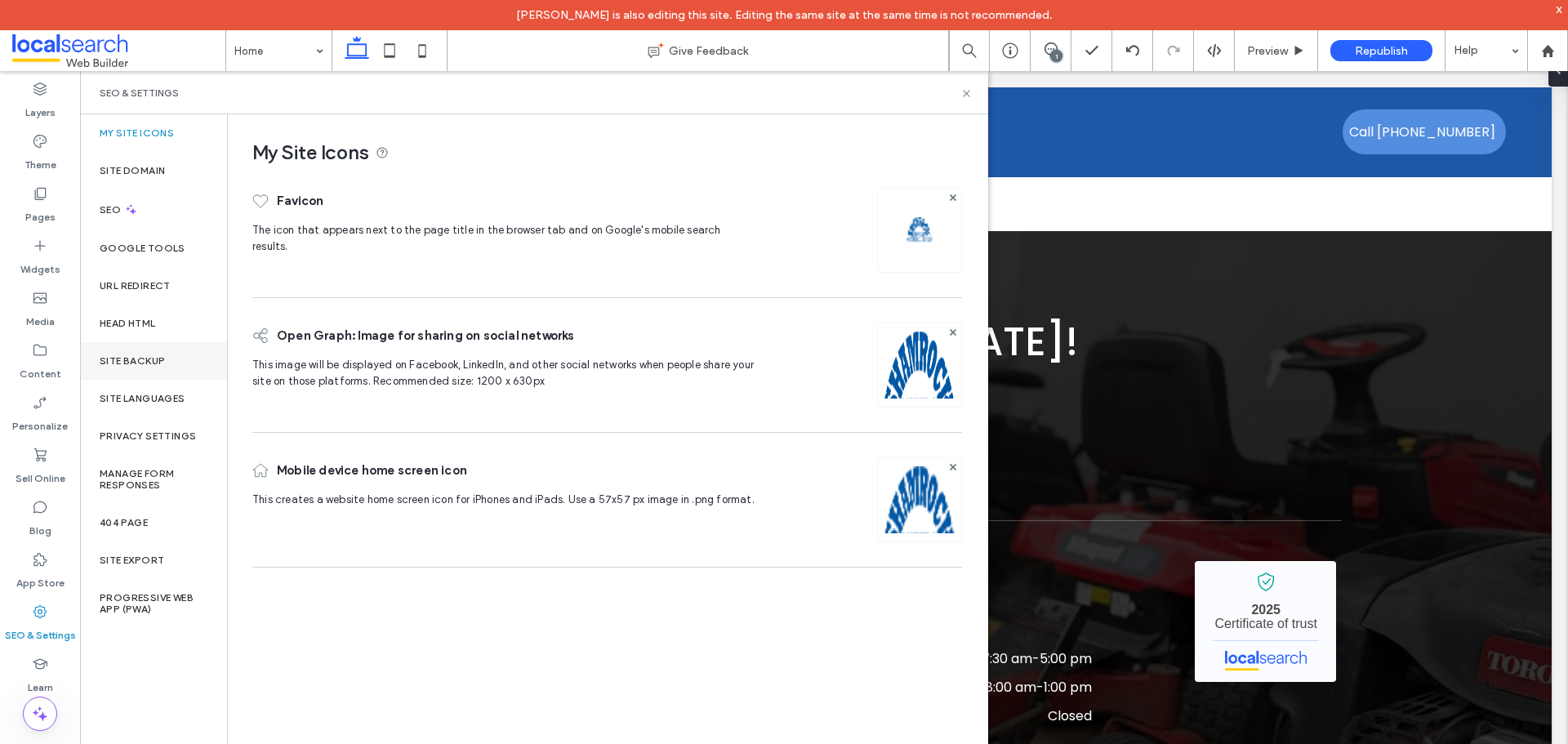
click at [140, 368] on div "Site Backup" at bounding box center [154, 361] width 147 height 38
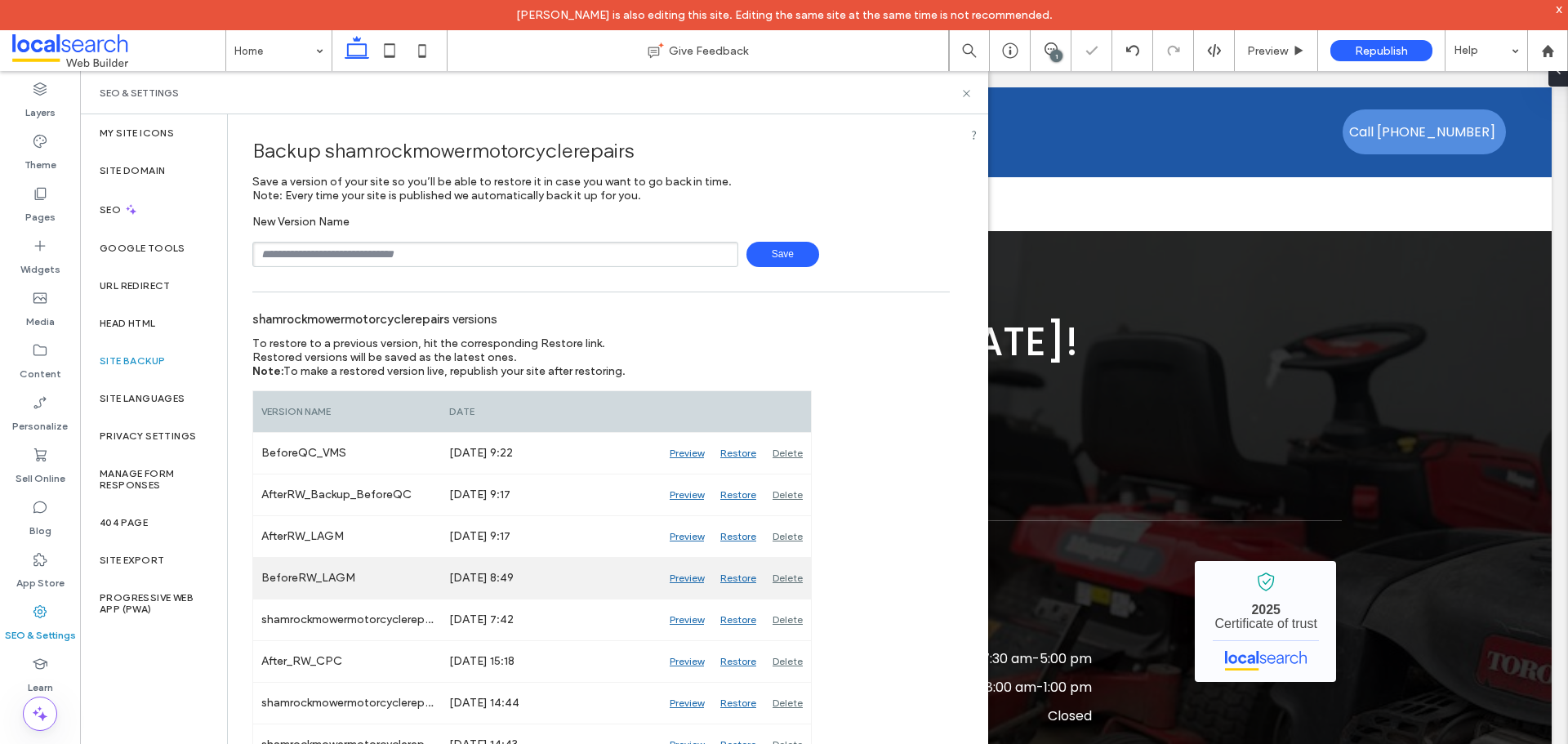
click at [679, 575] on div "Preview" at bounding box center [686, 578] width 51 height 41
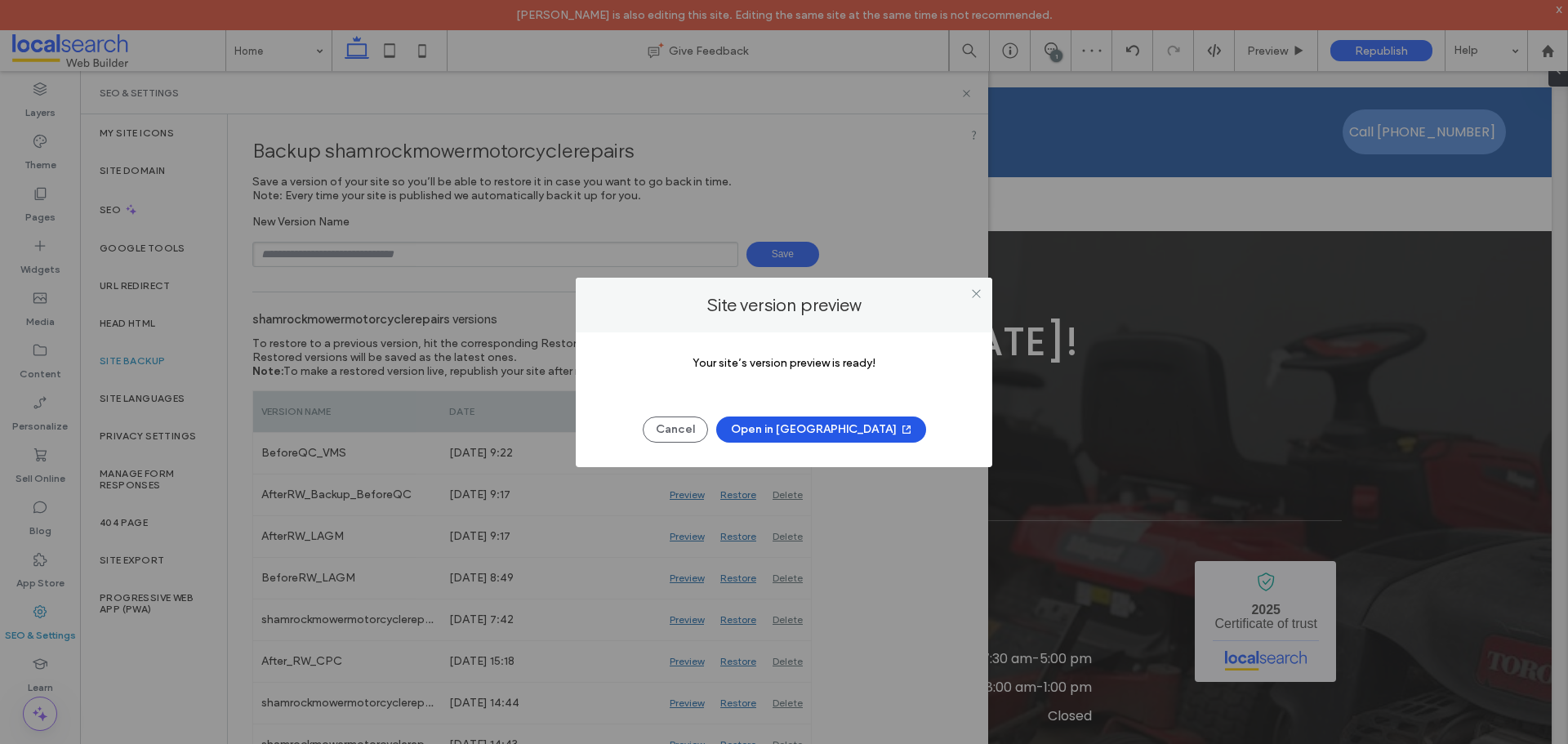
click at [811, 436] on button "Open in New Tab" at bounding box center [822, 429] width 210 height 26
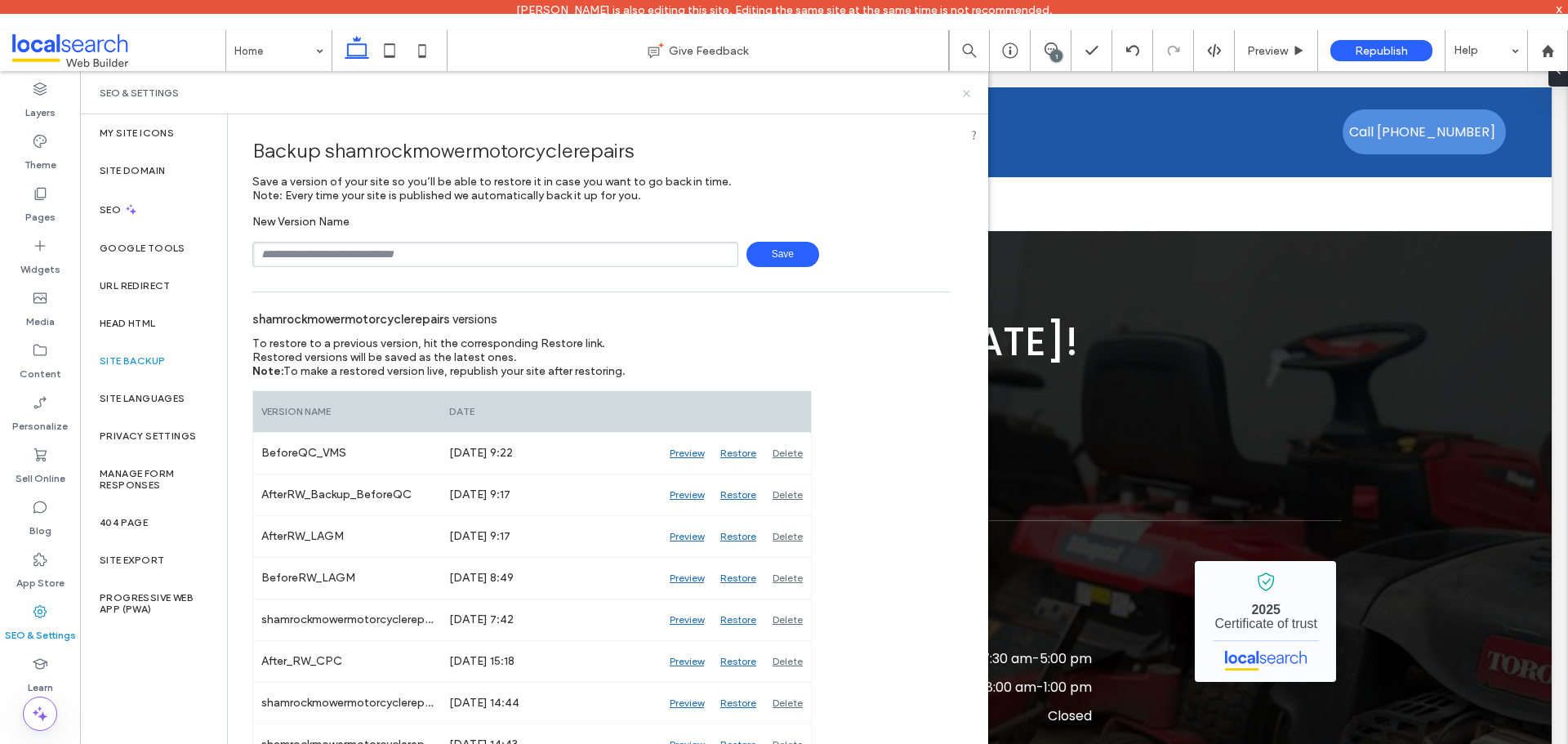
click at [968, 90] on icon at bounding box center [966, 93] width 12 height 12
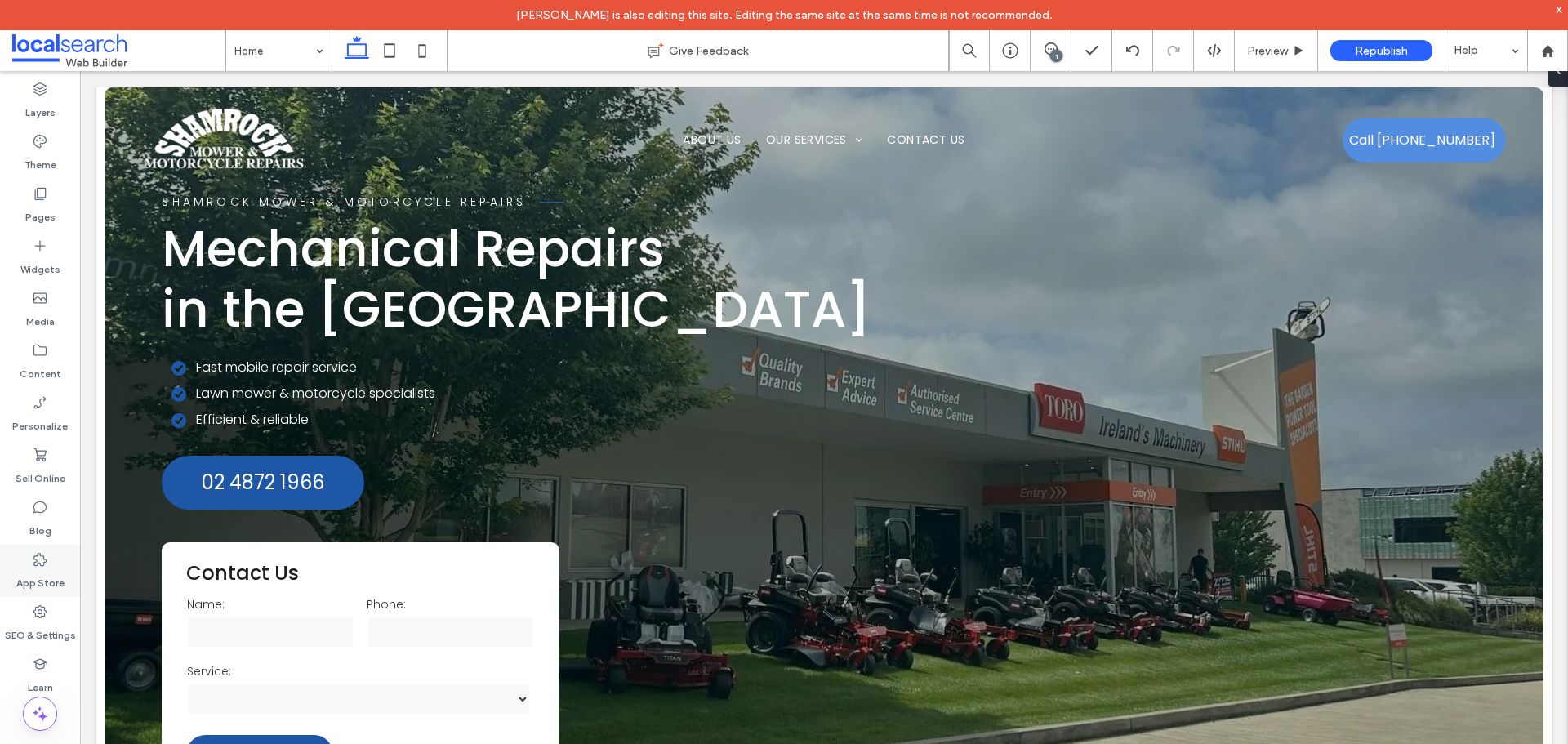
drag, startPoint x: 51, startPoint y: 620, endPoint x: 67, endPoint y: 587, distance: 36.7
click at [51, 620] on label "SEO & Settings" at bounding box center [40, 631] width 71 height 23
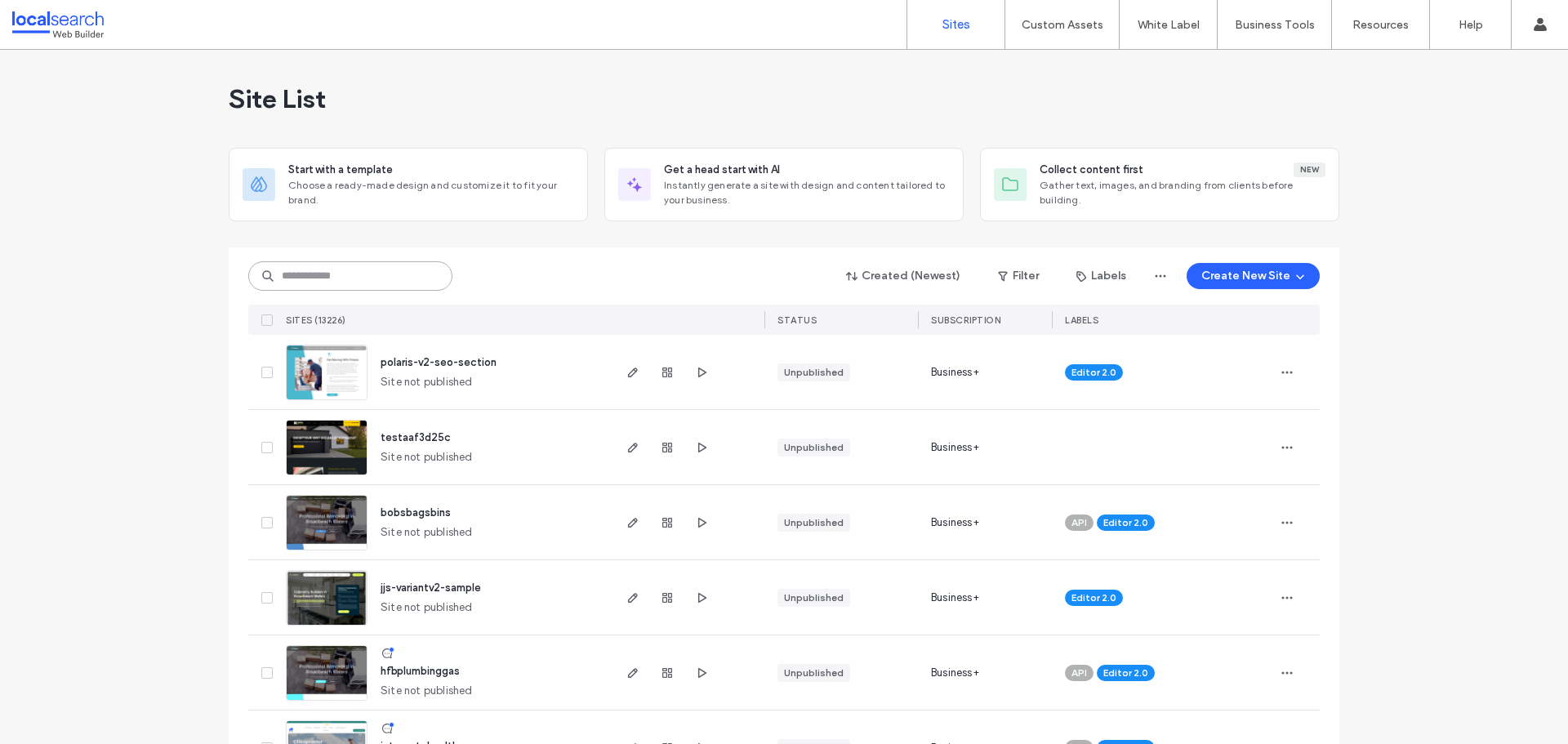
click at [311, 282] on input at bounding box center [351, 276] width 205 height 29
paste input "********"
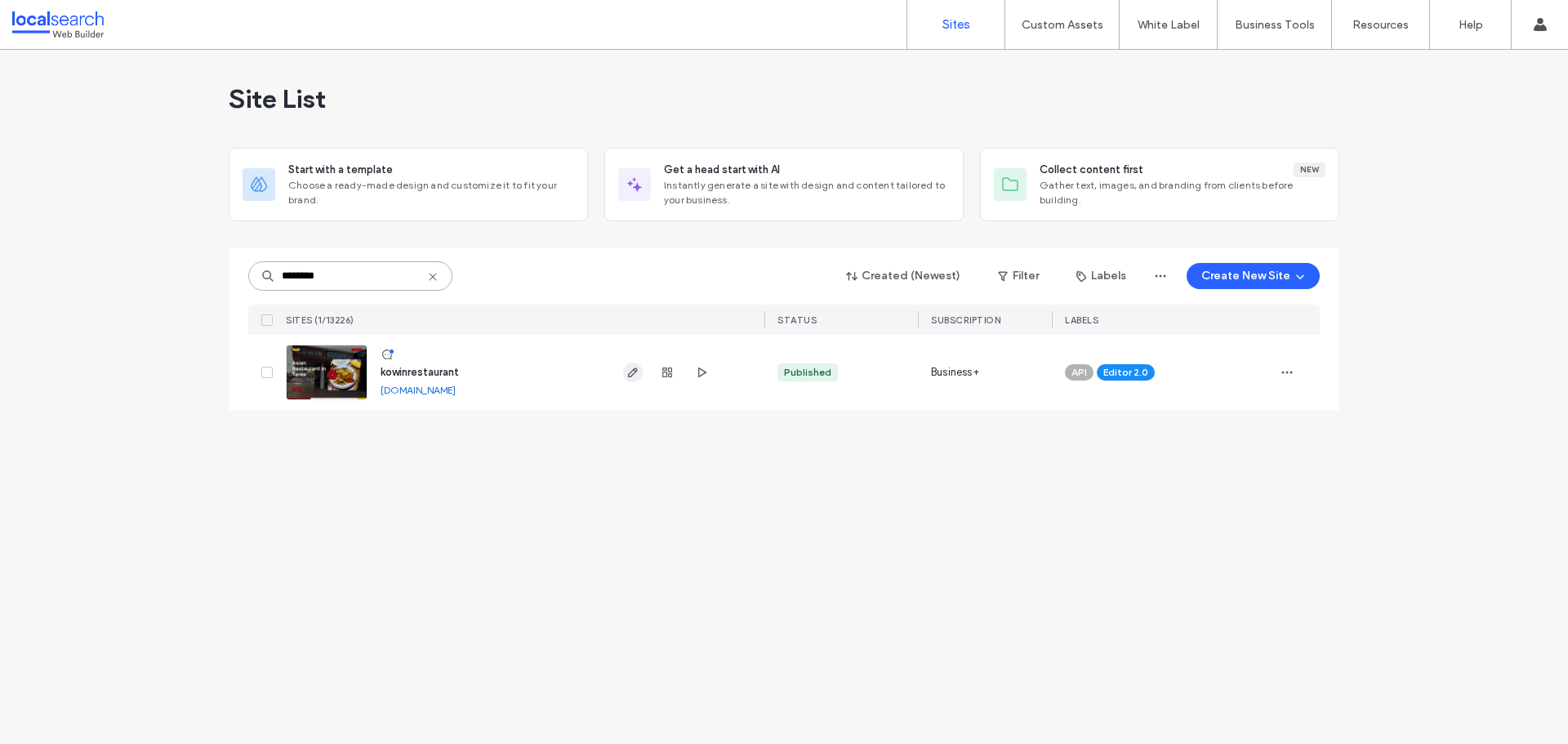
type input "********"
click at [636, 373] on icon "button" at bounding box center [633, 372] width 13 height 13
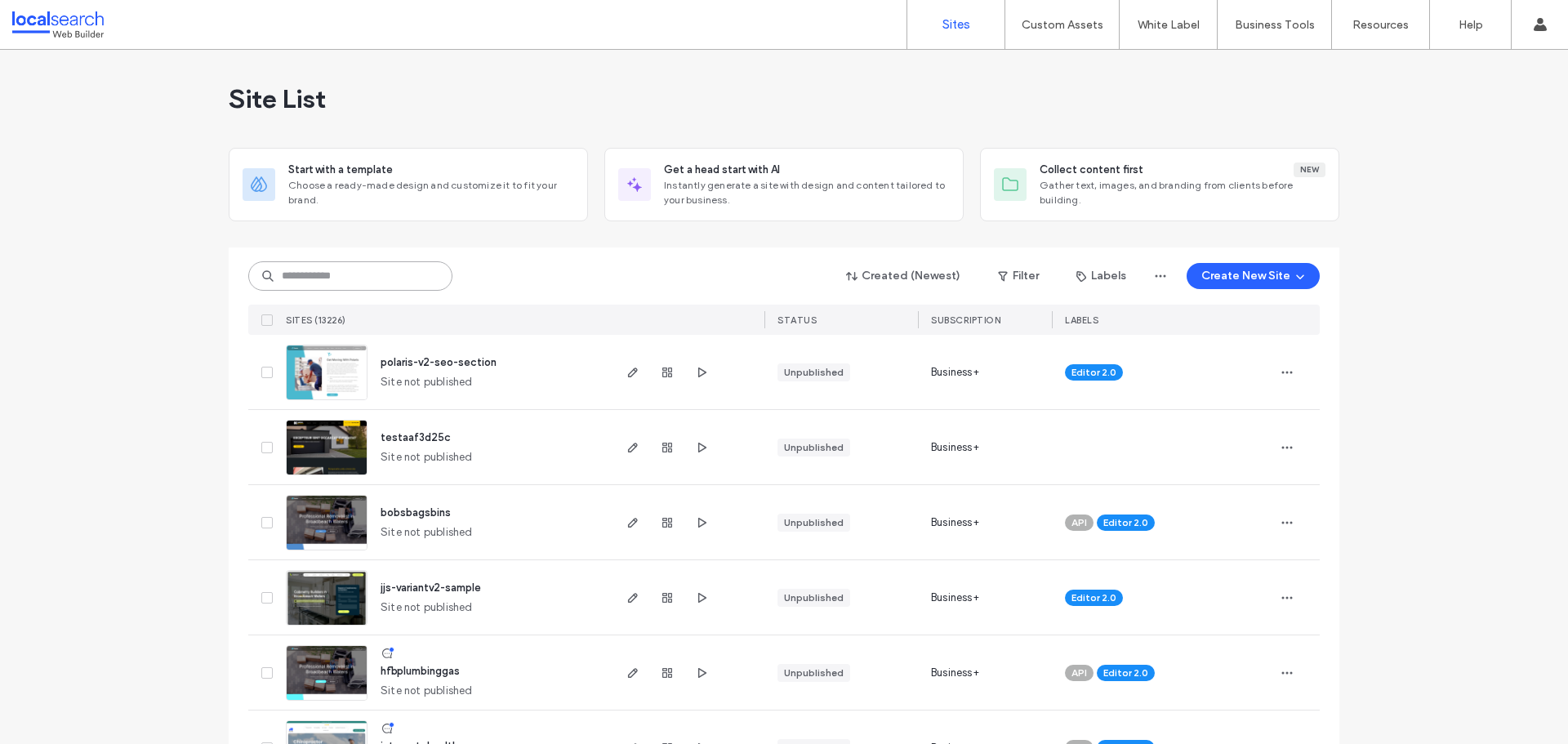
click at [366, 276] on input at bounding box center [351, 276] width 205 height 29
paste input "********"
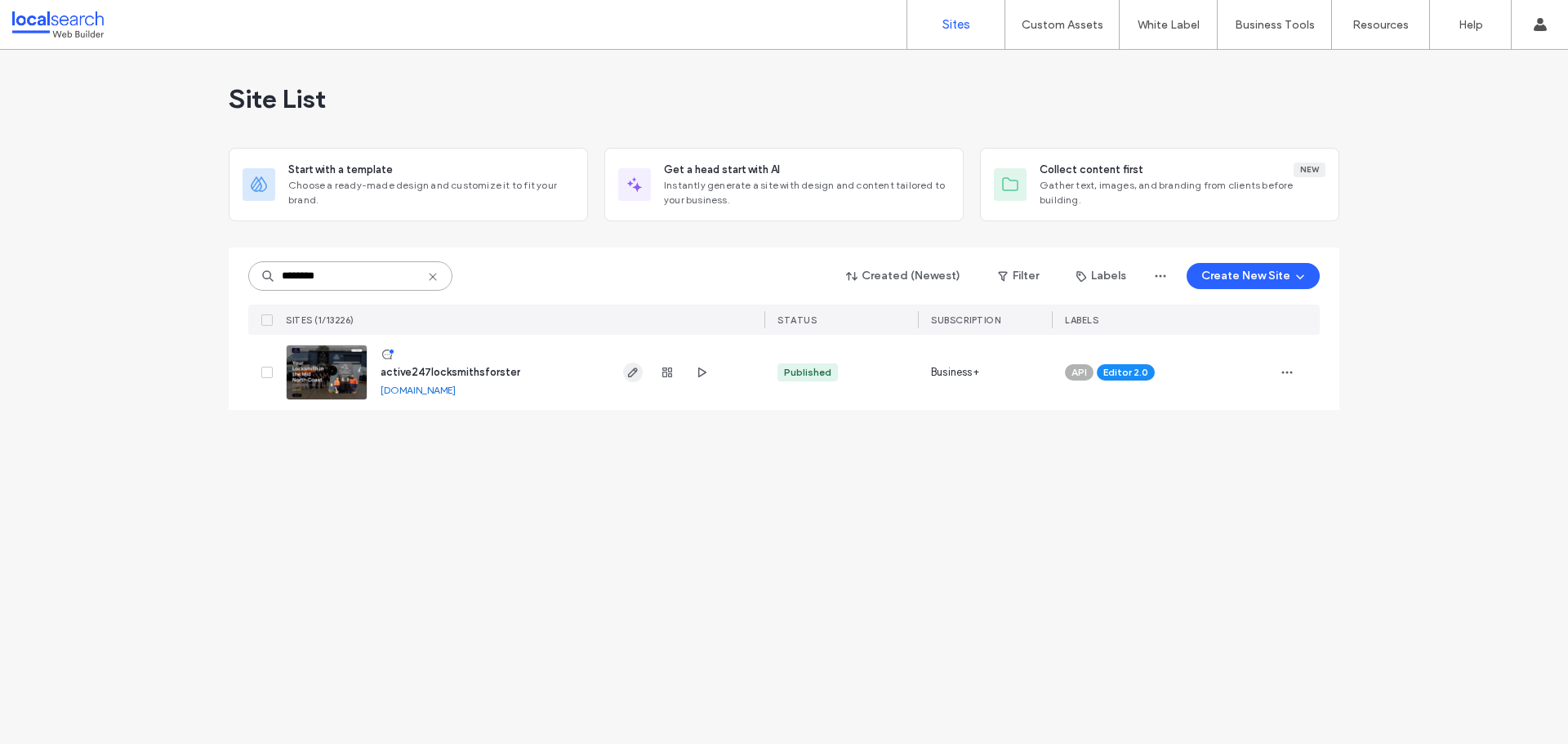
type input "********"
click at [632, 374] on icon "button" at bounding box center [633, 372] width 13 height 13
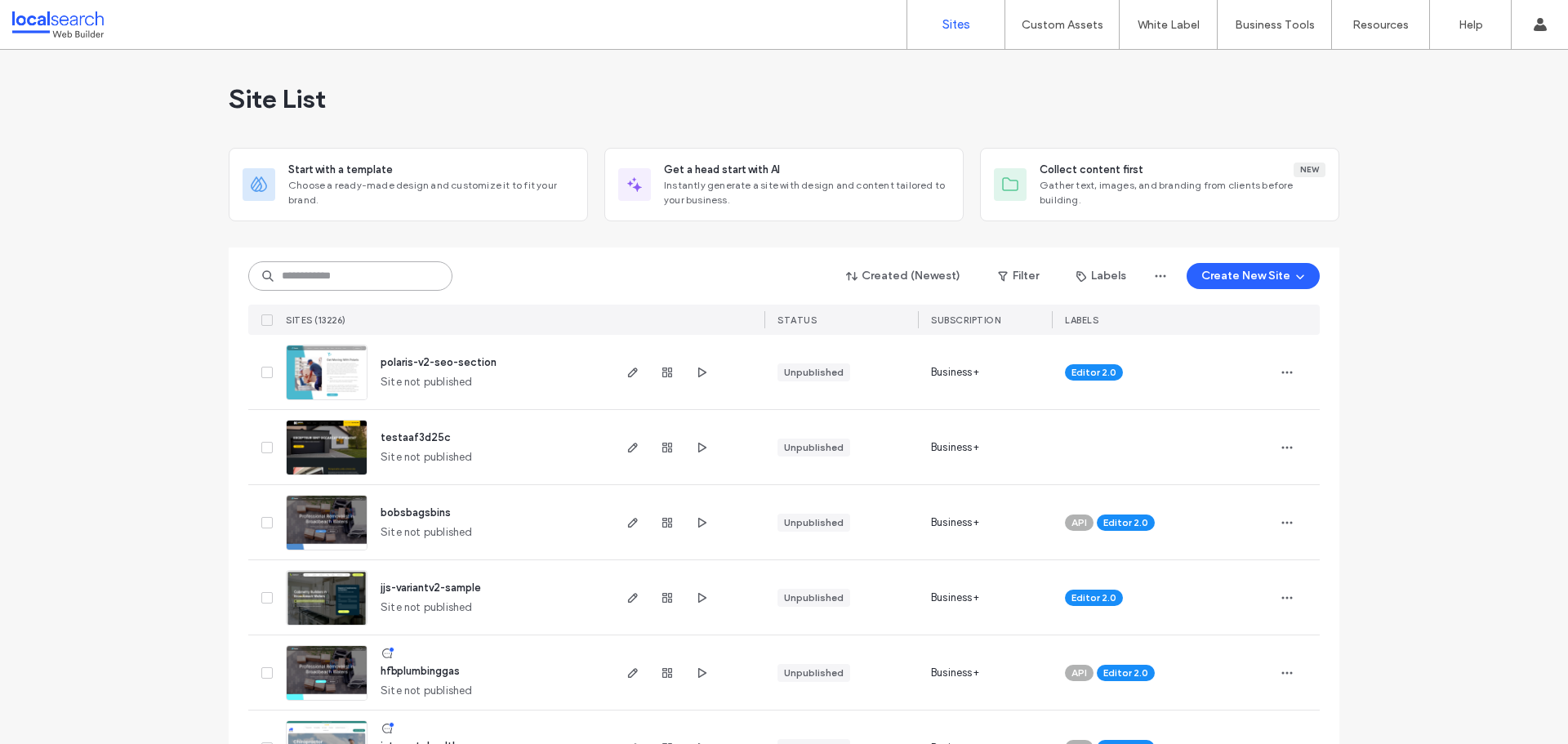
click at [313, 280] on input at bounding box center [351, 276] width 205 height 29
paste input "********"
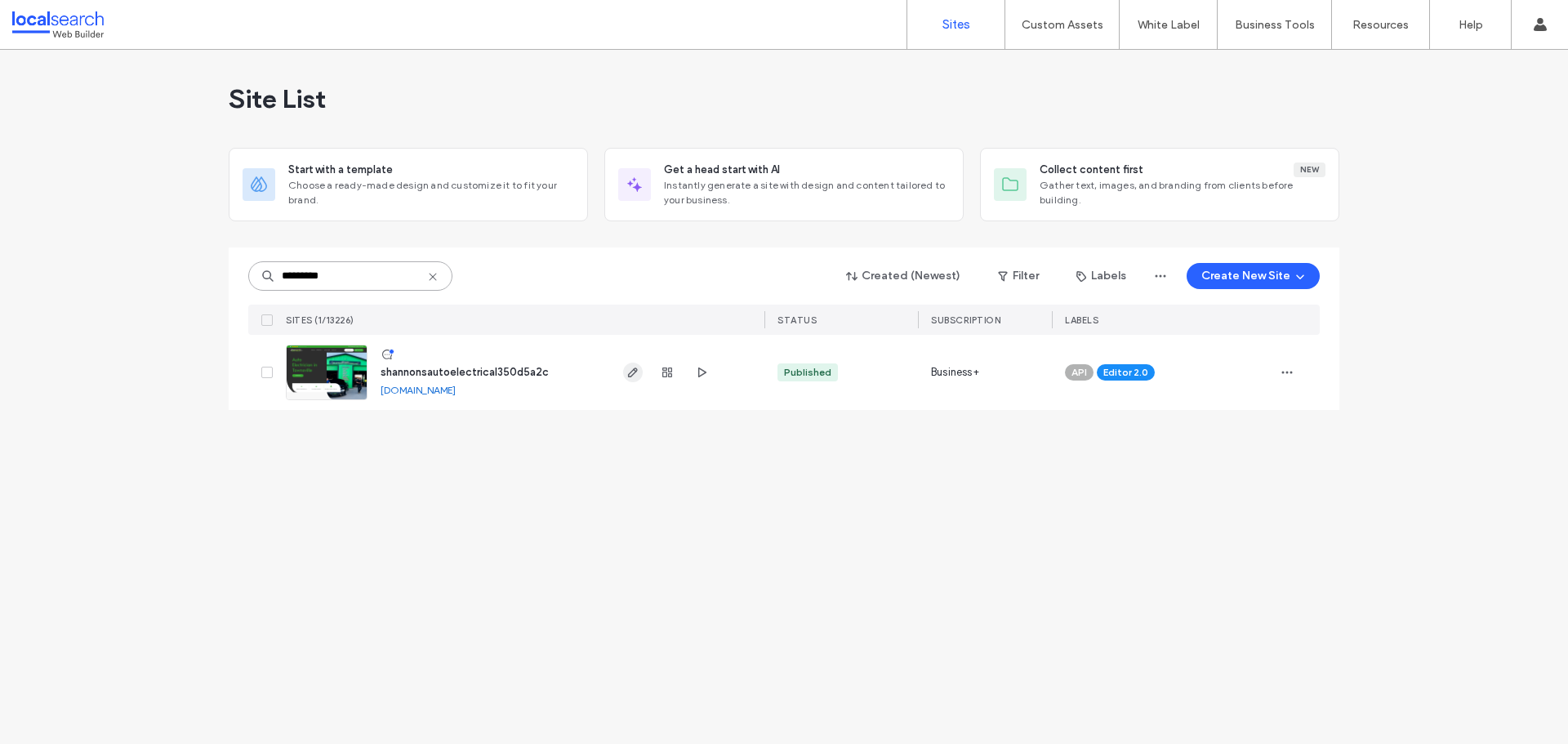
type input "********"
click at [636, 375] on icon "button" at bounding box center [633, 372] width 13 height 13
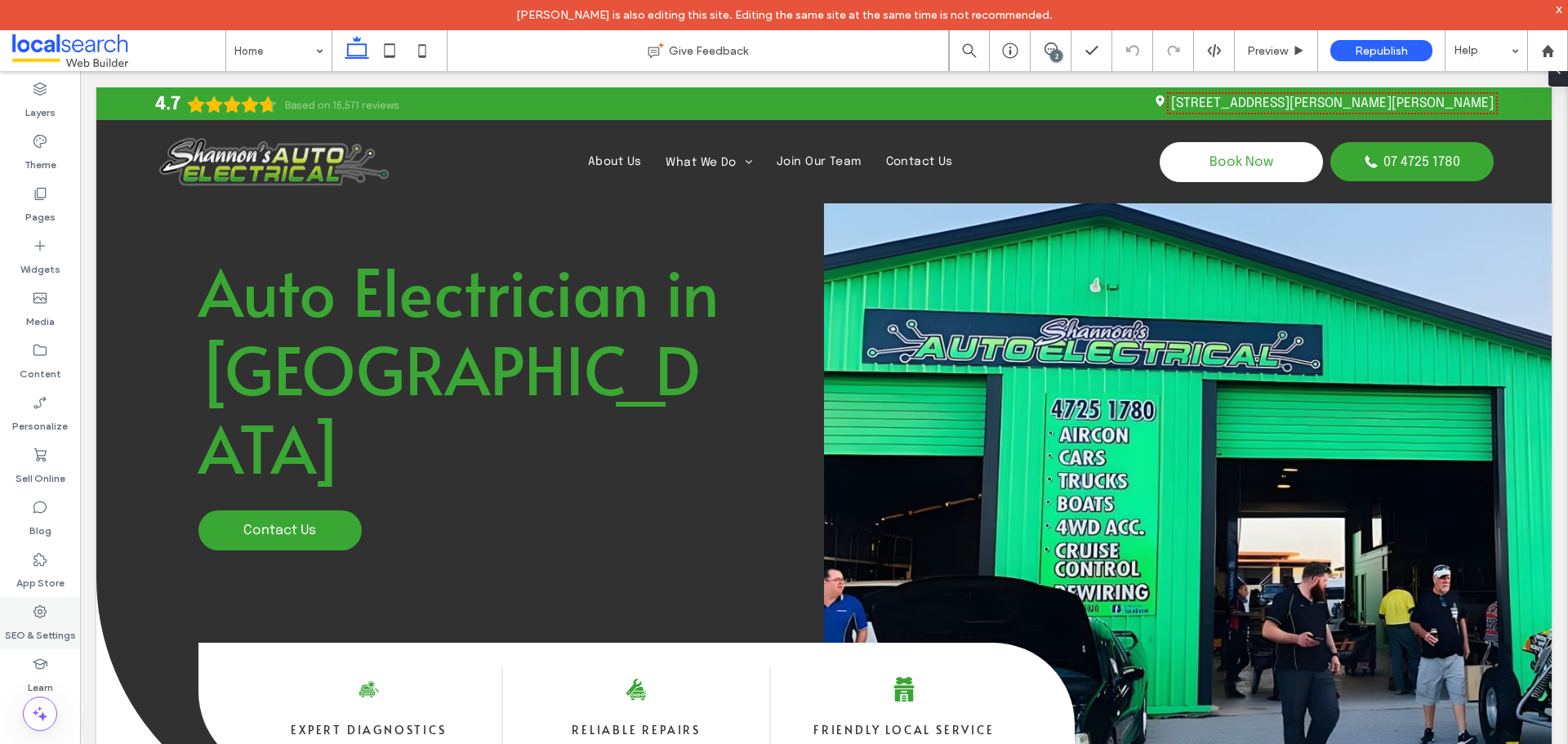
click at [43, 606] on icon at bounding box center [41, 611] width 17 height 17
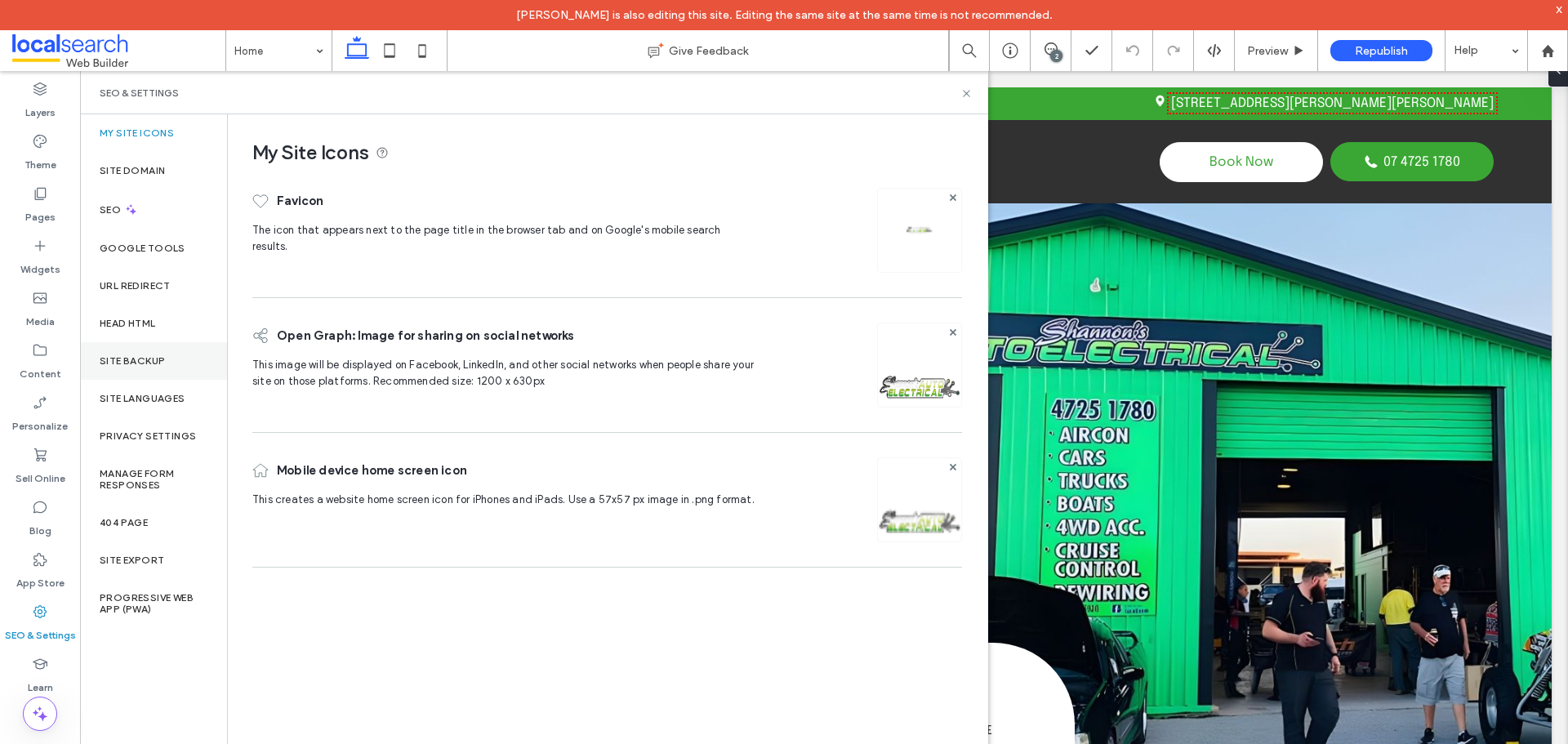
click at [131, 353] on div "Site Backup" at bounding box center [154, 361] width 147 height 38
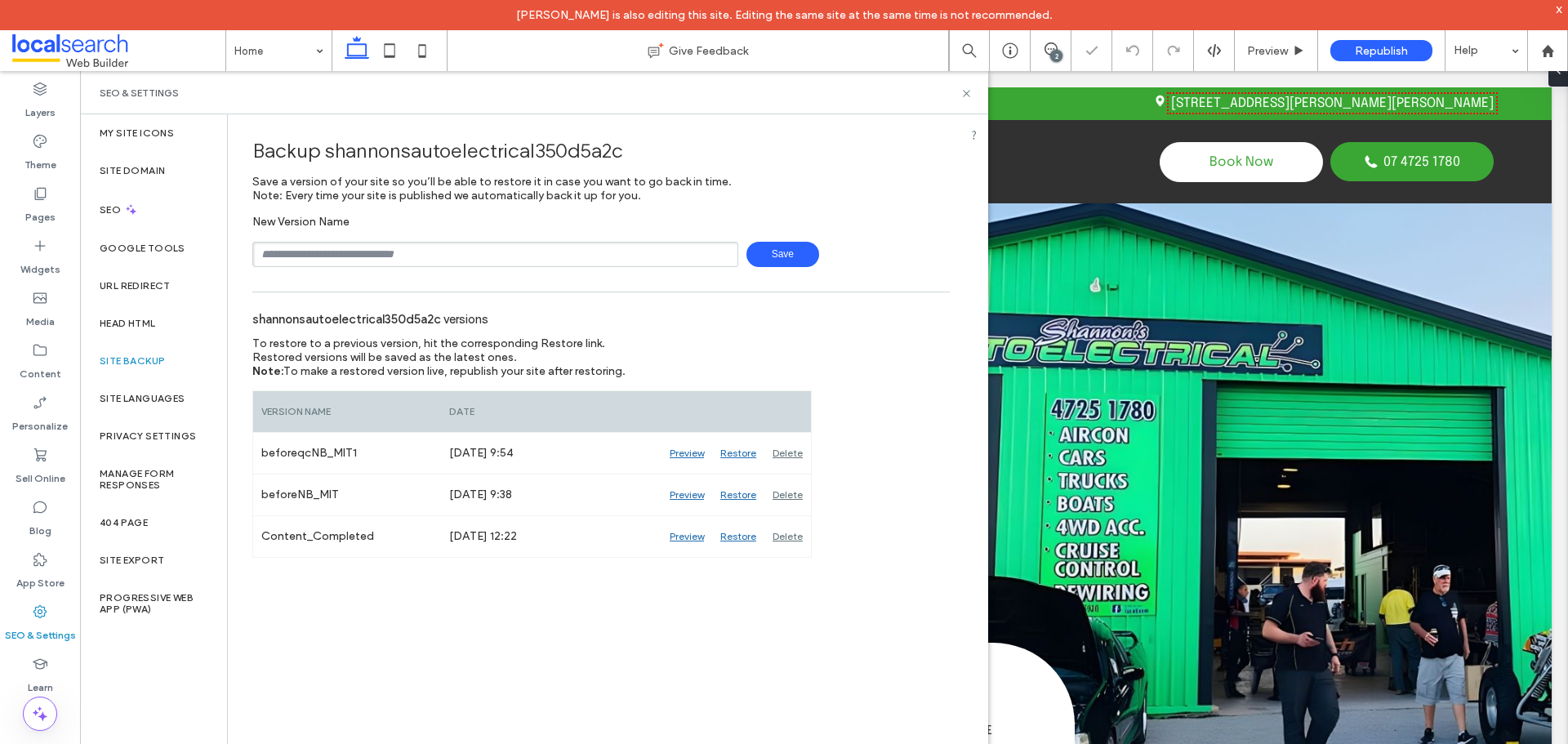
click at [338, 252] on input "text" at bounding box center [496, 253] width 486 height 25
type input "**********"
click at [782, 250] on span "Save" at bounding box center [782, 253] width 73 height 25
click at [962, 97] on icon at bounding box center [966, 93] width 12 height 12
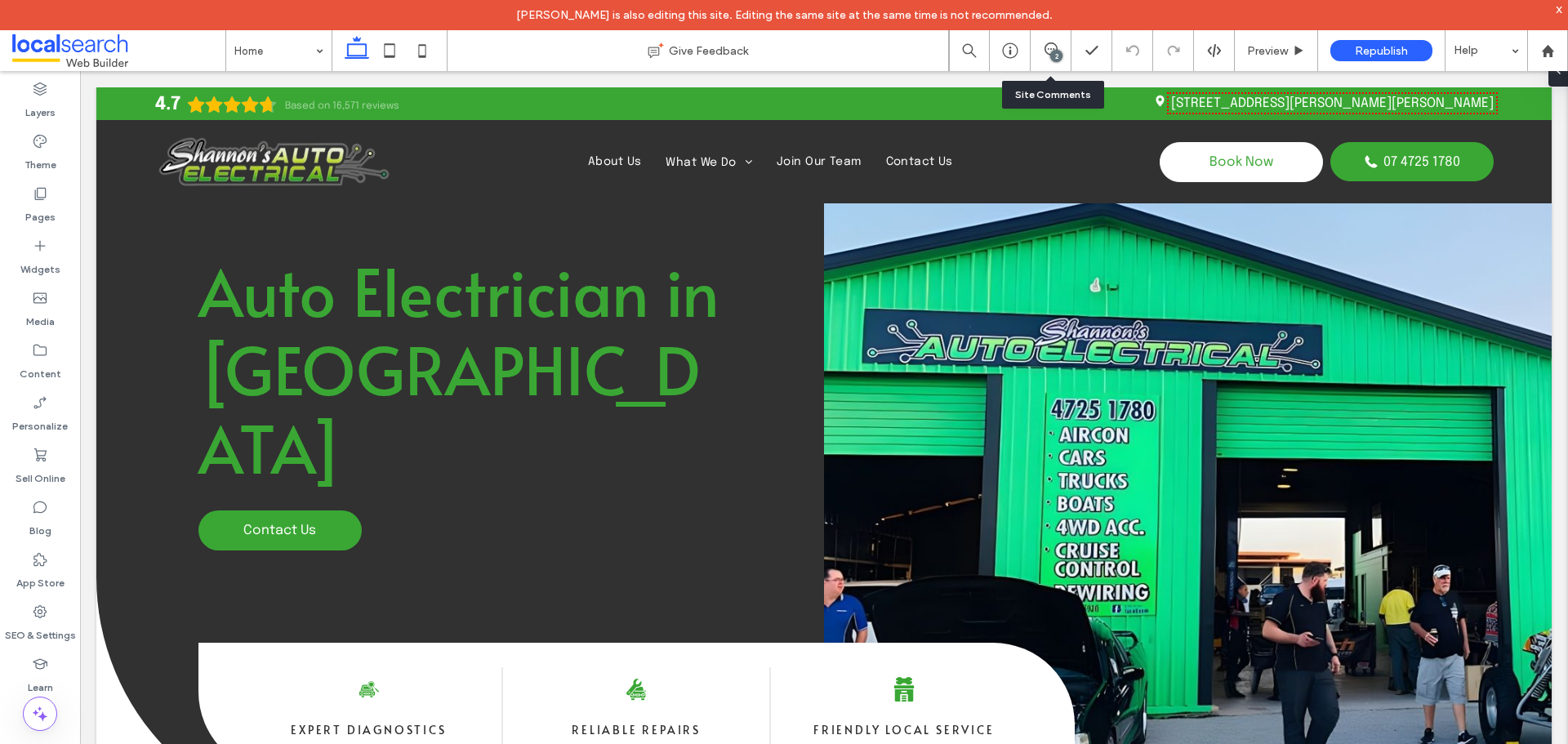
click at [1062, 59] on div "2" at bounding box center [1056, 55] width 12 height 12
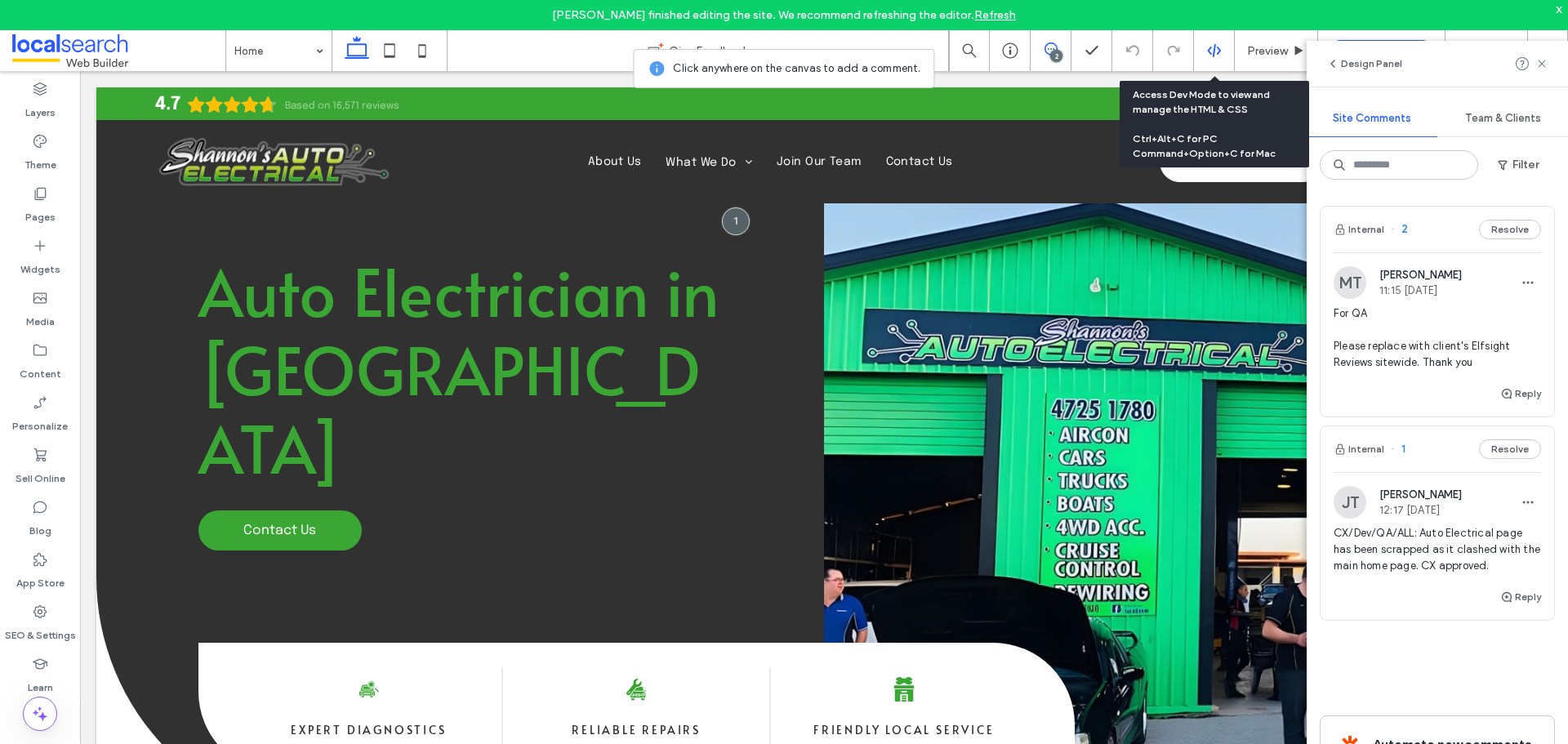
click at [1232, 49] on div at bounding box center [1213, 51] width 40 height 15
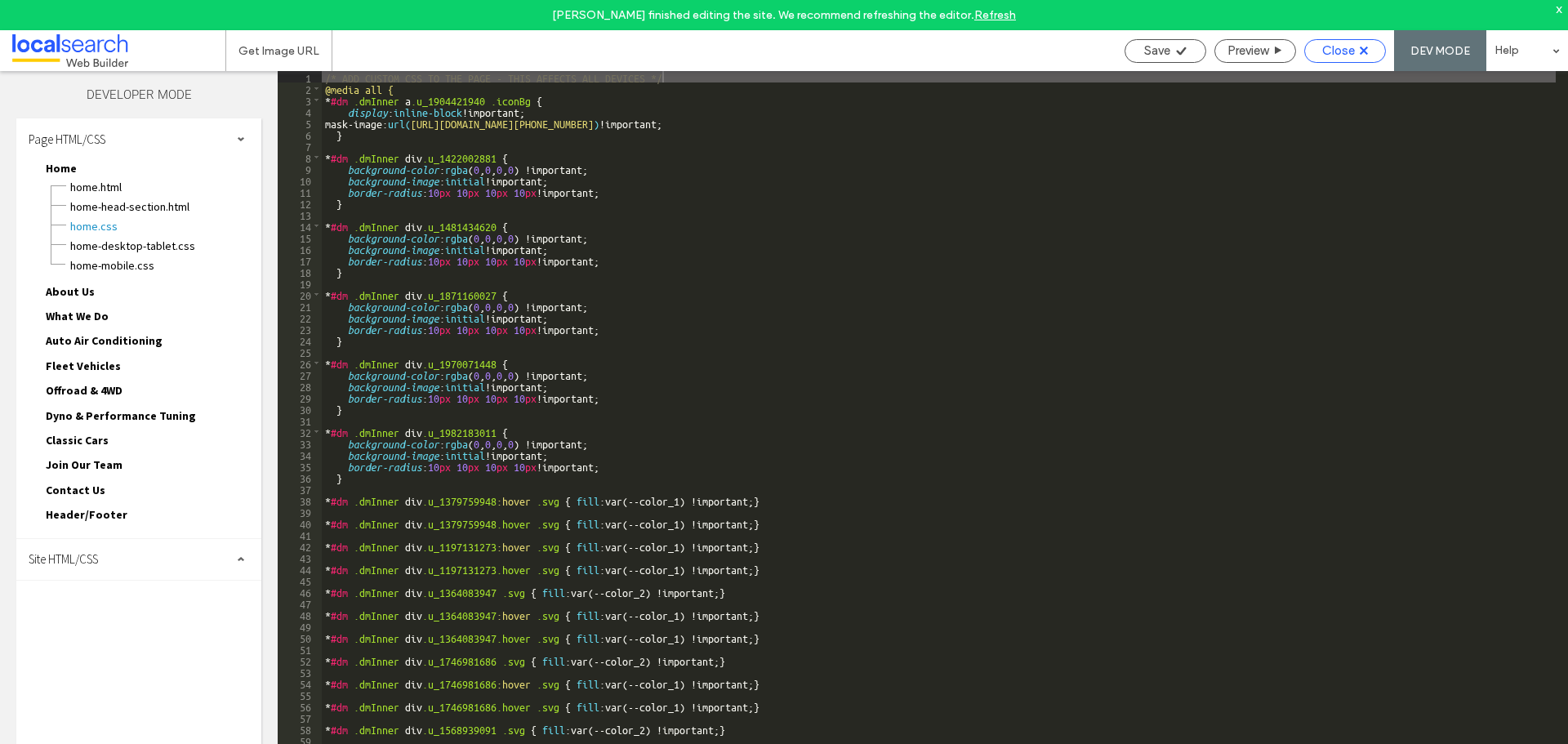
click at [1333, 49] on span "Close" at bounding box center [1339, 51] width 32 height 15
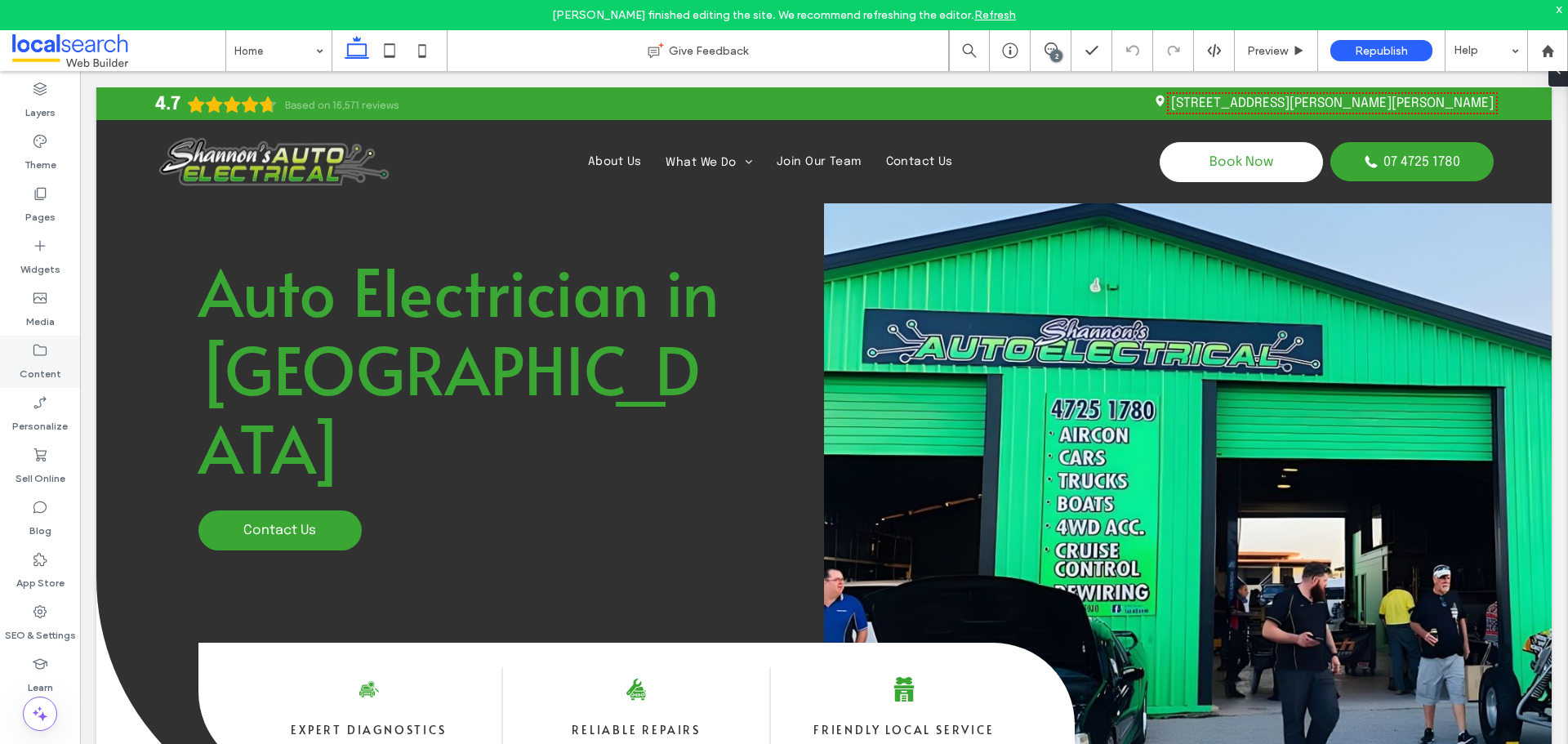
click at [51, 363] on label "Content" at bounding box center [40, 369] width 41 height 23
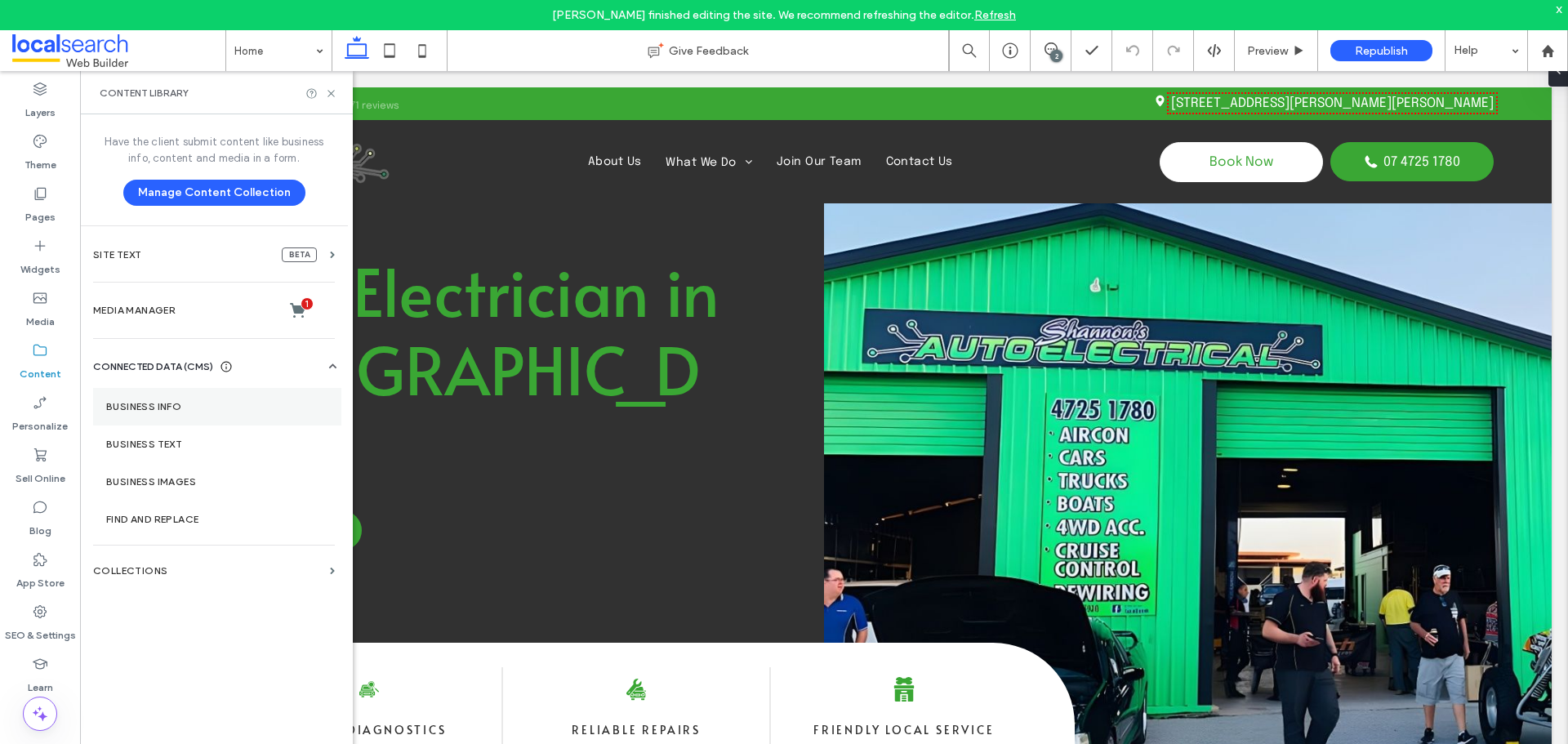
click at [146, 422] on section "Business Info" at bounding box center [217, 406] width 249 height 38
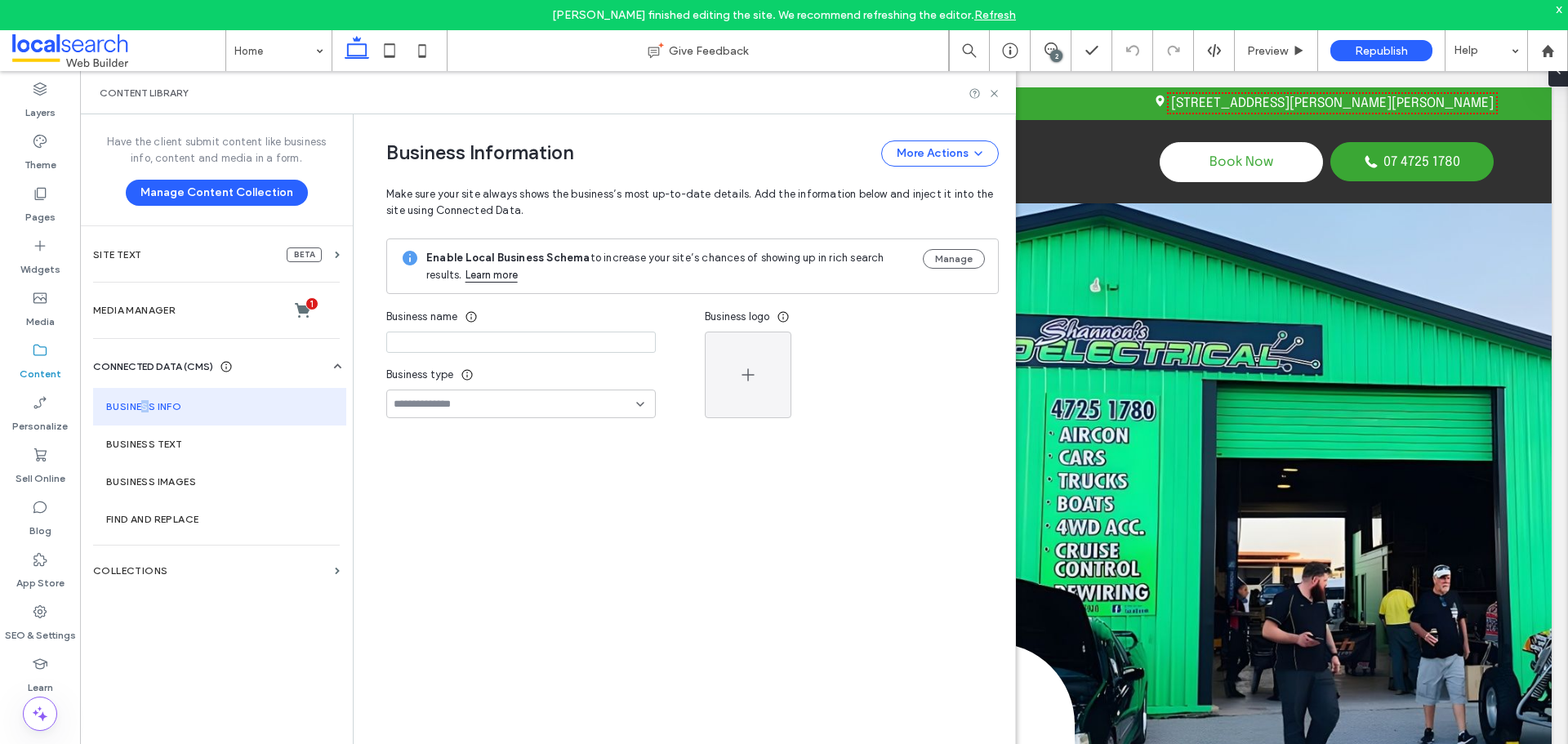
type input "**********"
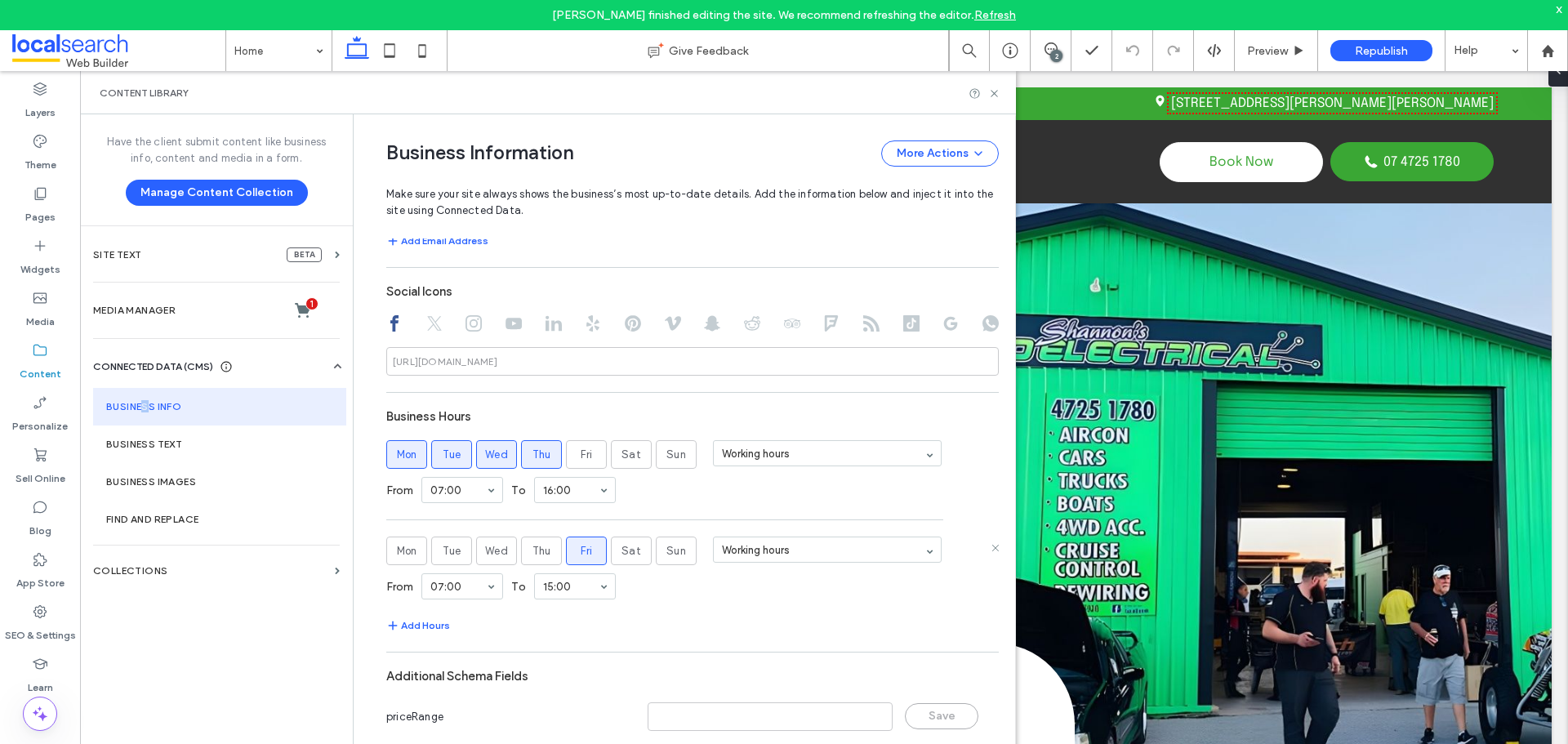
scroll to position [760, 0]
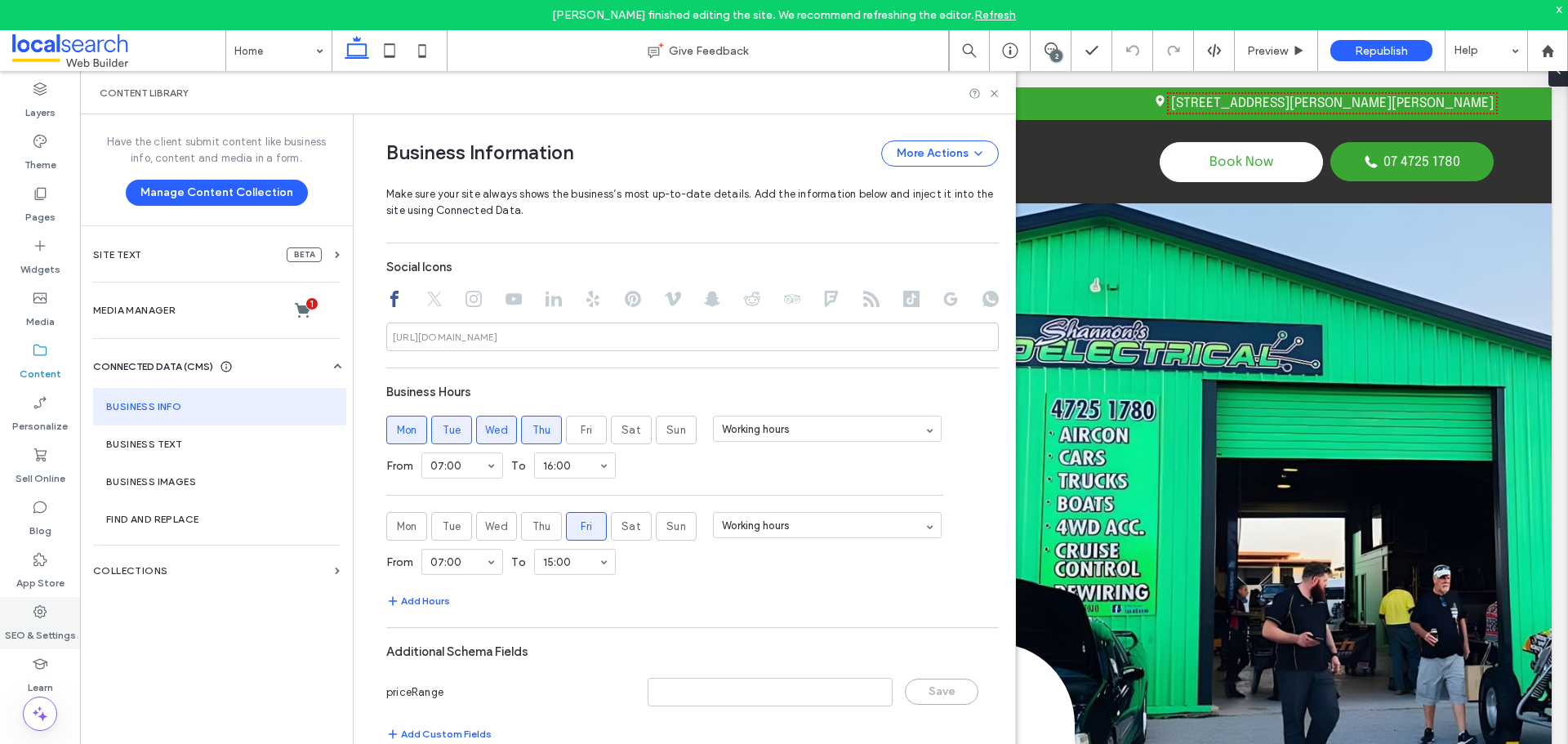
click at [36, 617] on icon at bounding box center [41, 611] width 17 height 17
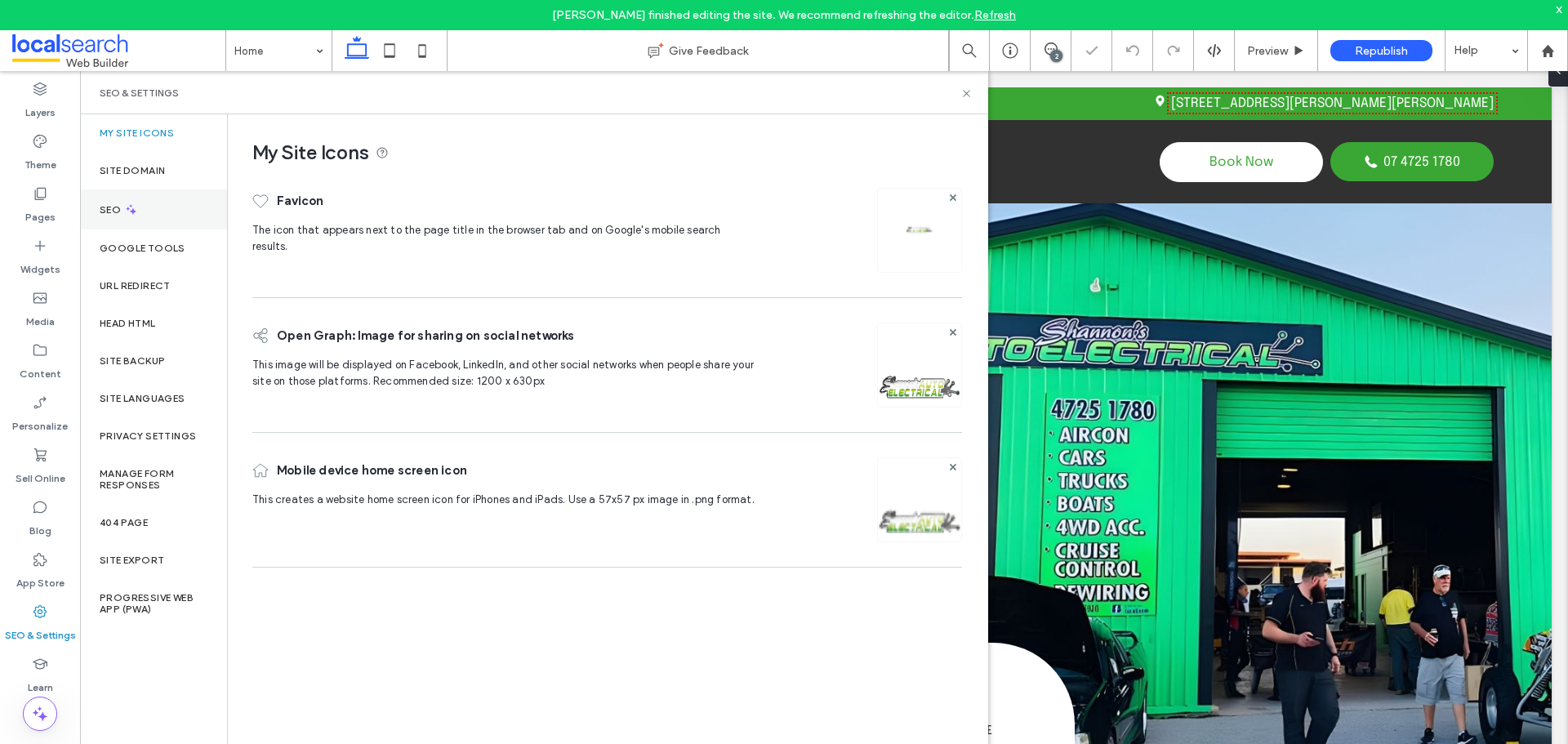
click at [149, 212] on div "SEO" at bounding box center [154, 209] width 147 height 40
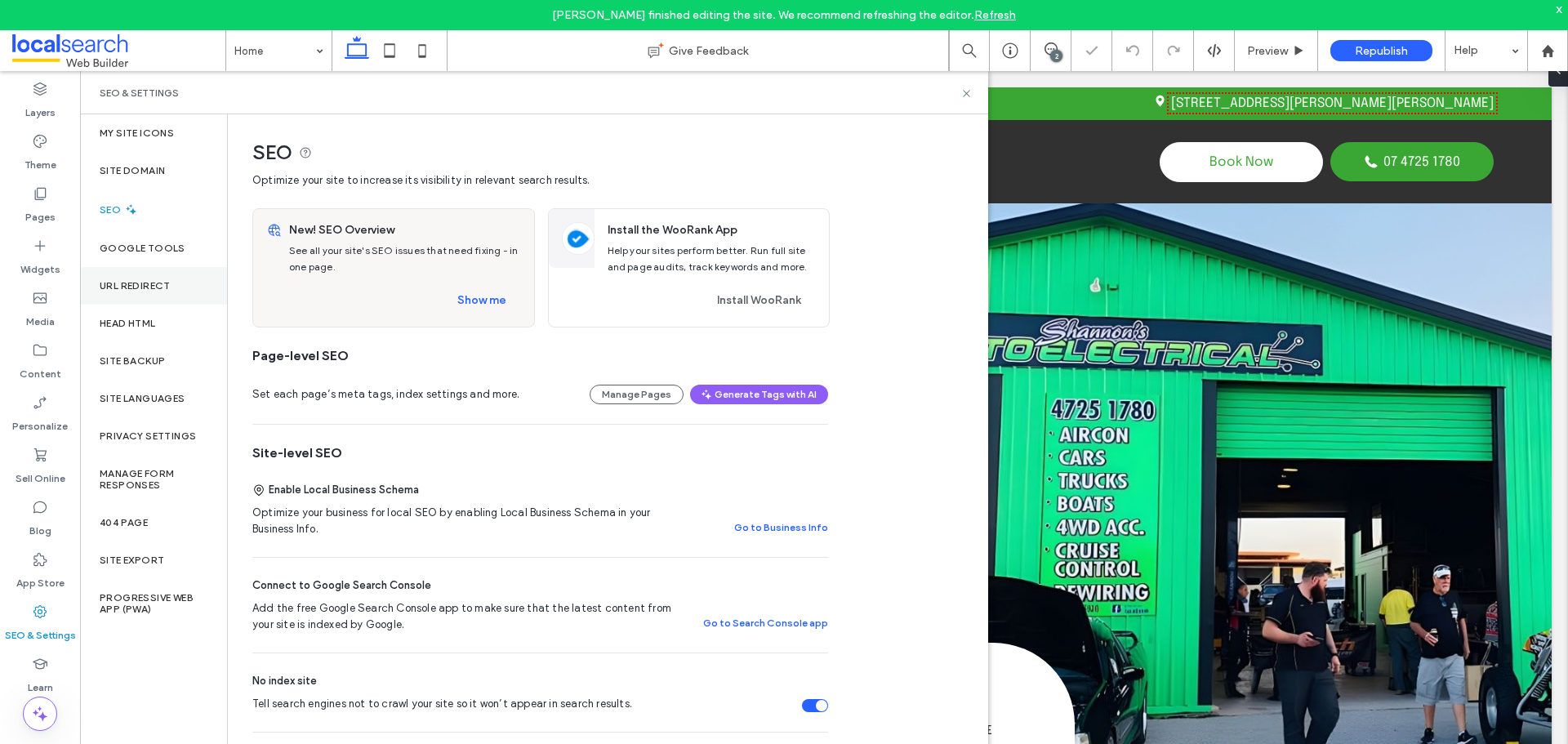
click at [141, 285] on label "URL Redirect" at bounding box center [135, 285] width 71 height 11
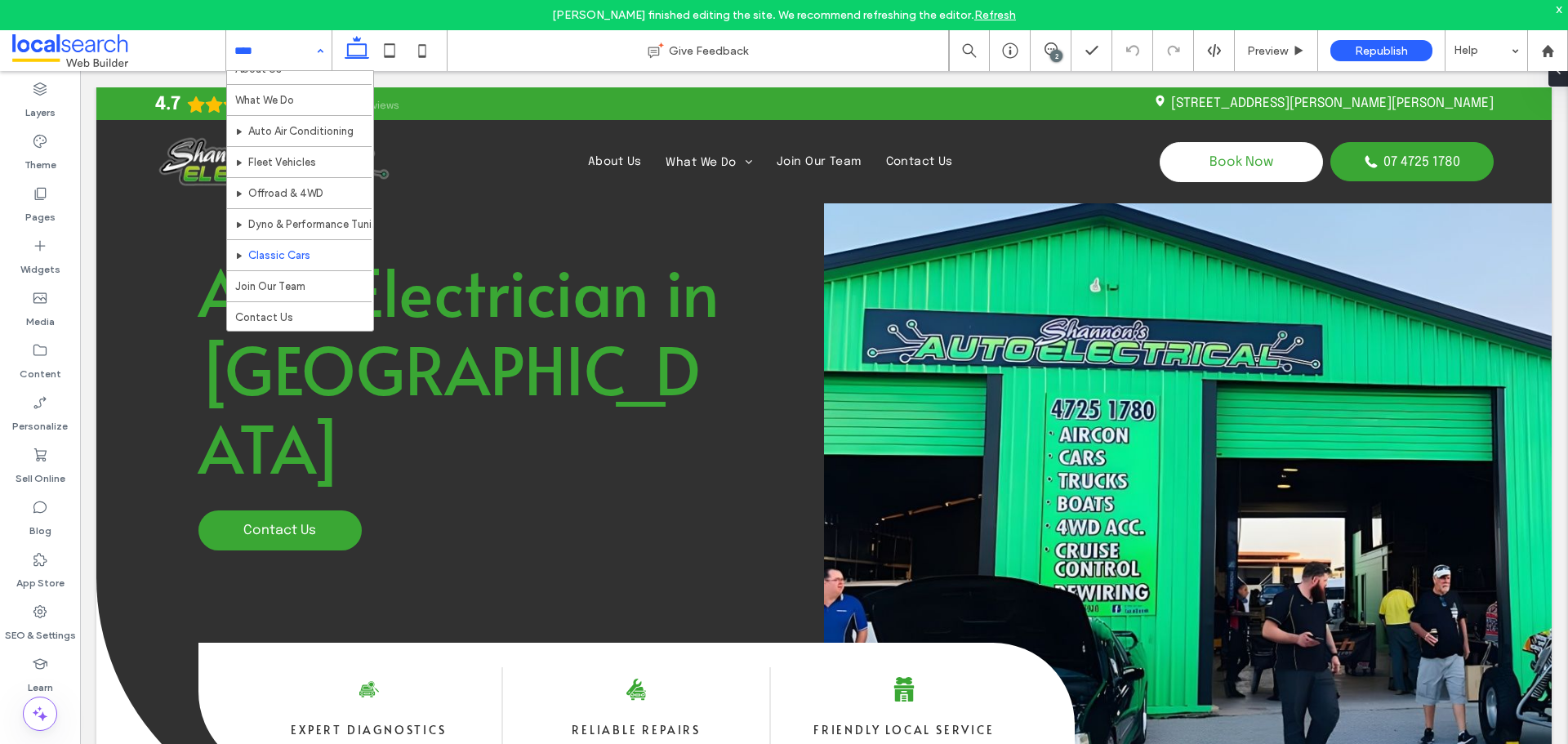
scroll to position [0, 0]
click at [318, 52] on div "Home About Us What We Do Auto Air Conditioning Fleet Vehicles Offroad & 4WD Dyn…" at bounding box center [279, 51] width 105 height 41
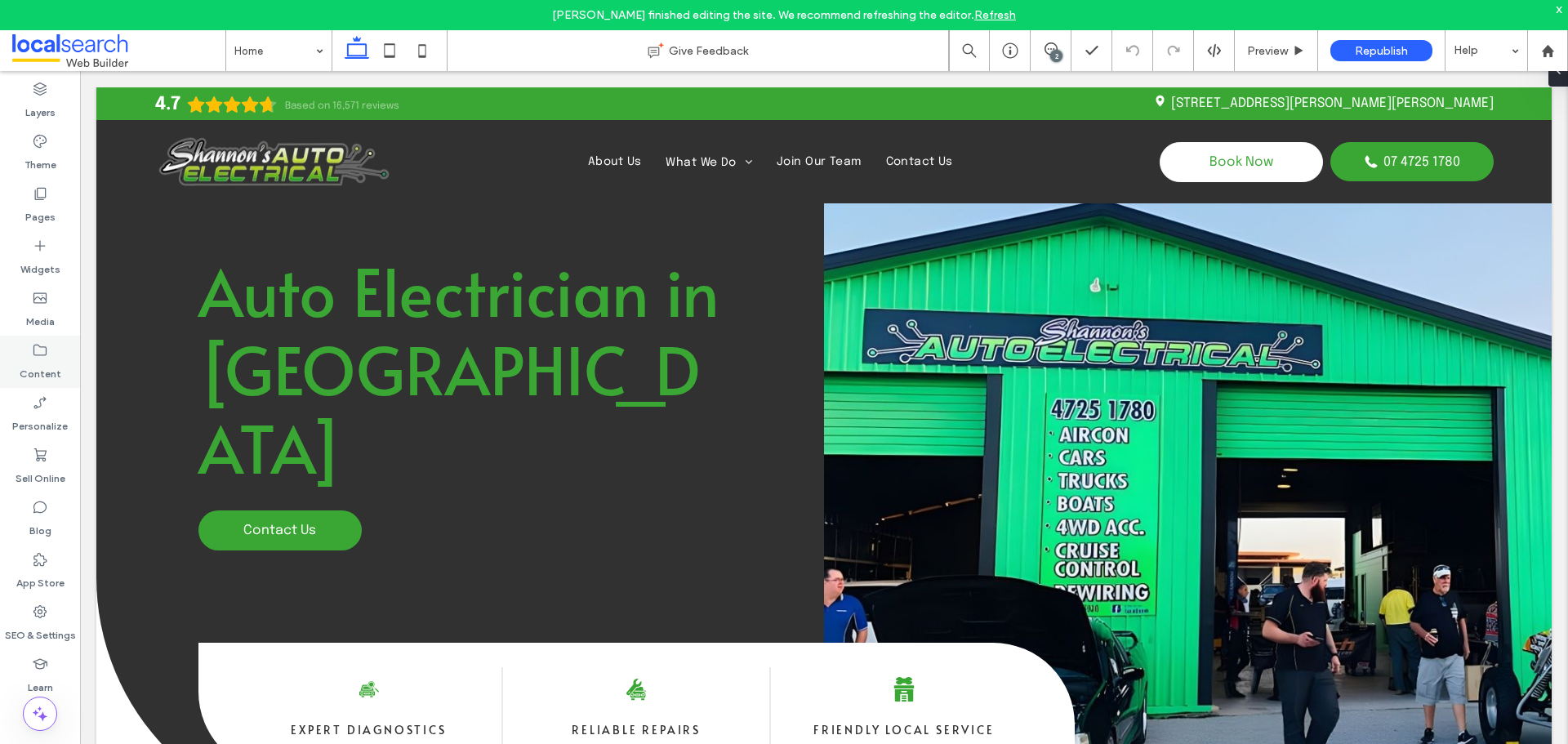
click at [38, 364] on label "Content" at bounding box center [40, 369] width 41 height 23
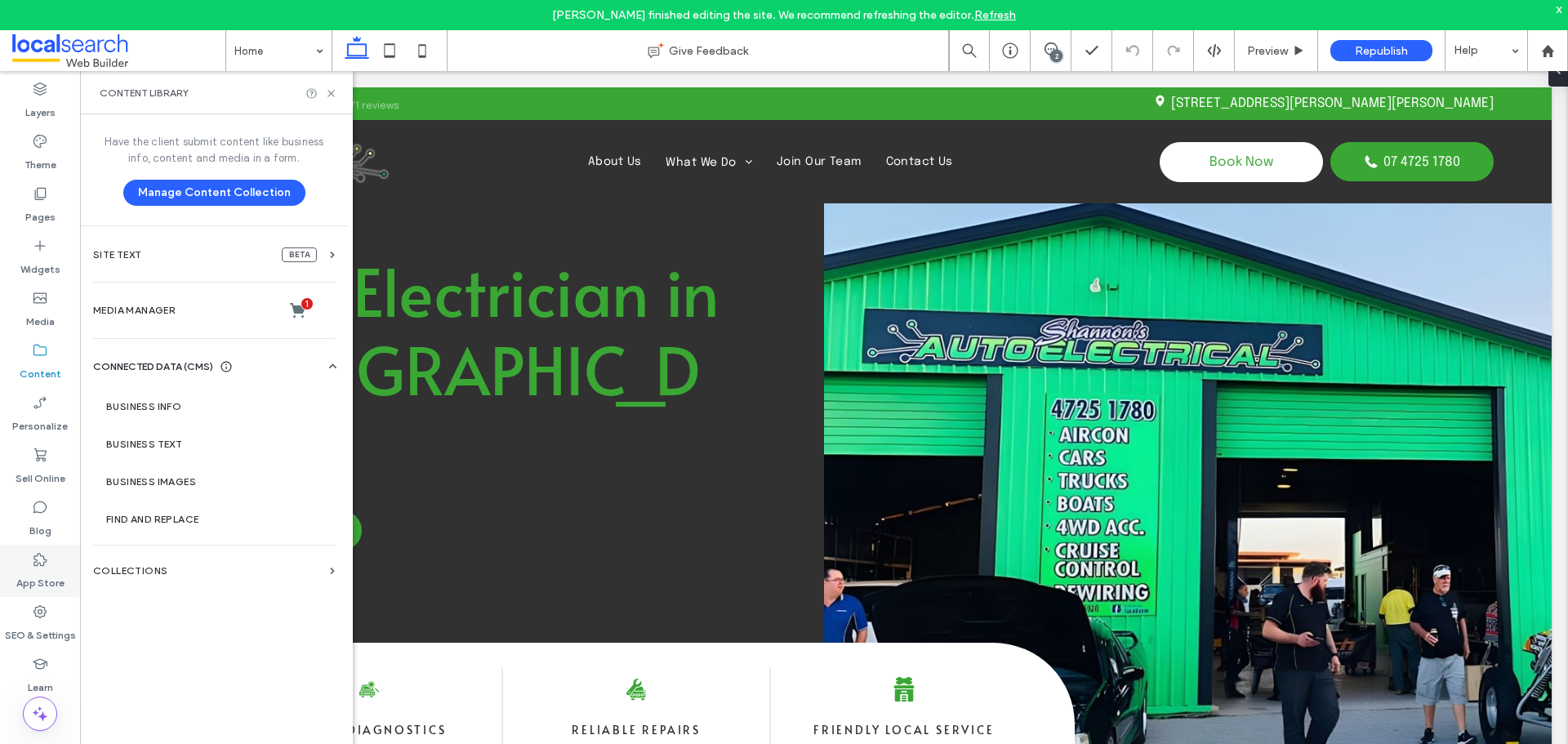
click at [49, 613] on div "SEO & Settings" at bounding box center [40, 622] width 80 height 52
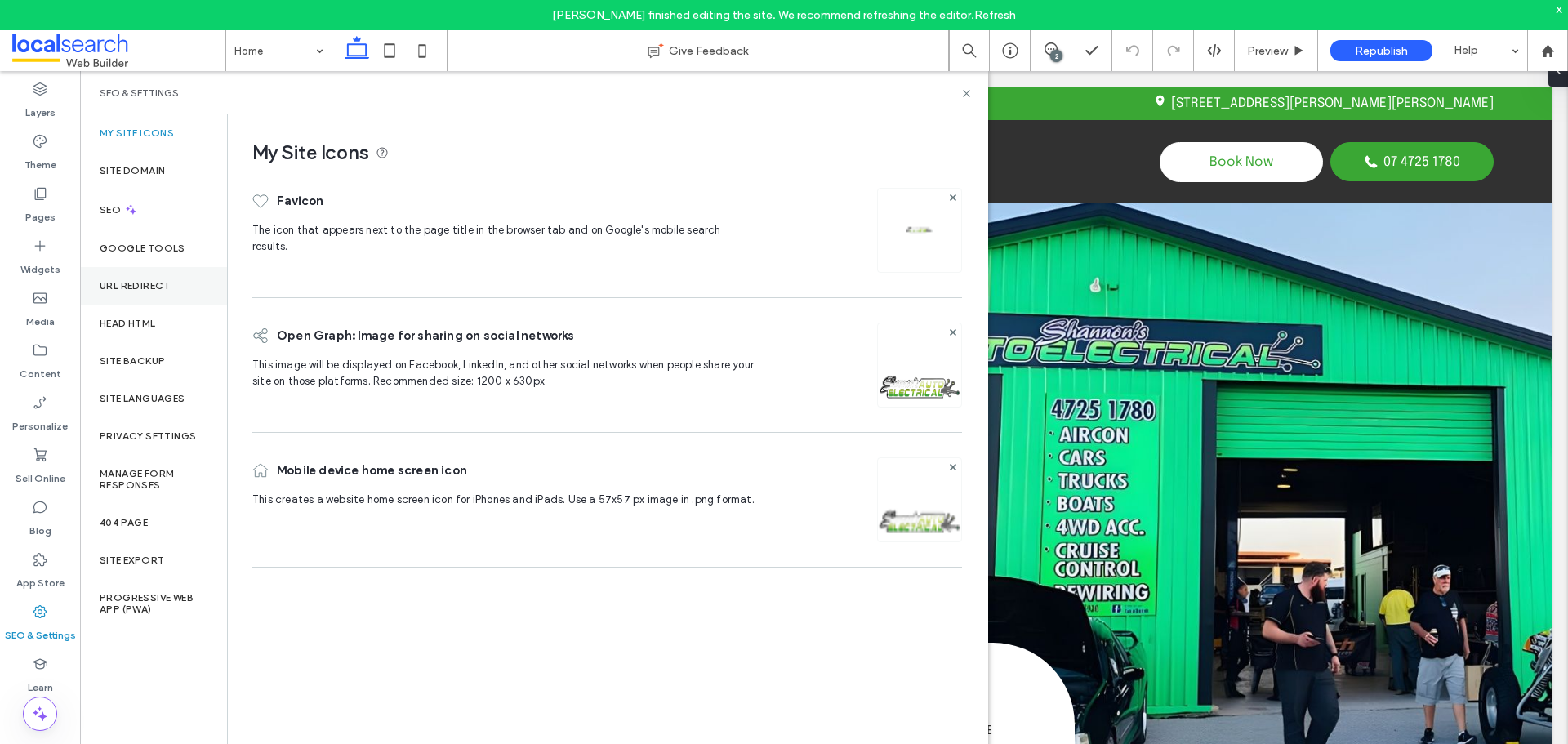
click at [135, 273] on div "URL Redirect" at bounding box center [154, 285] width 147 height 38
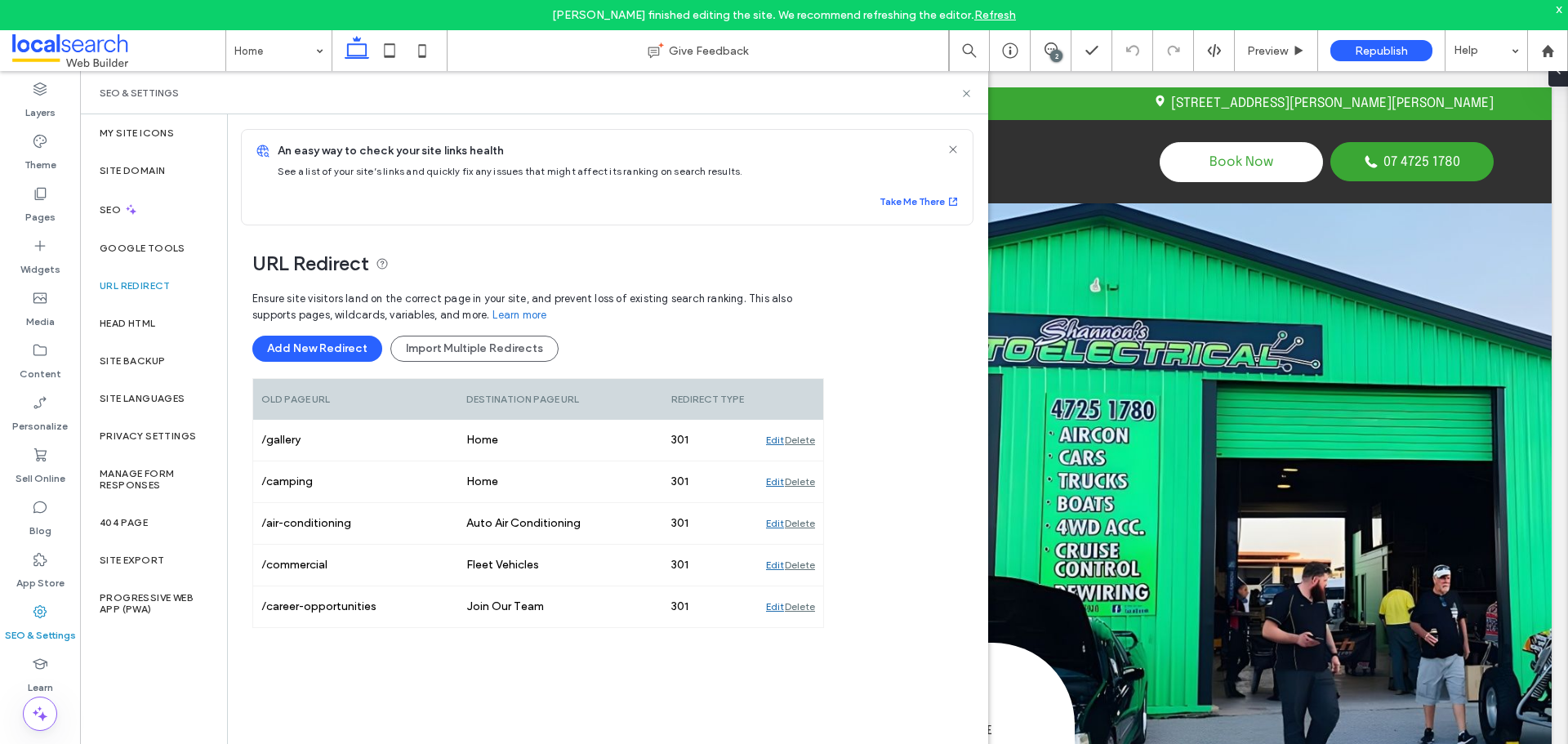
drag, startPoint x: 287, startPoint y: 356, endPoint x: 298, endPoint y: 364, distance: 13.6
click at [288, 356] on button "Add New Redirect" at bounding box center [317, 348] width 130 height 26
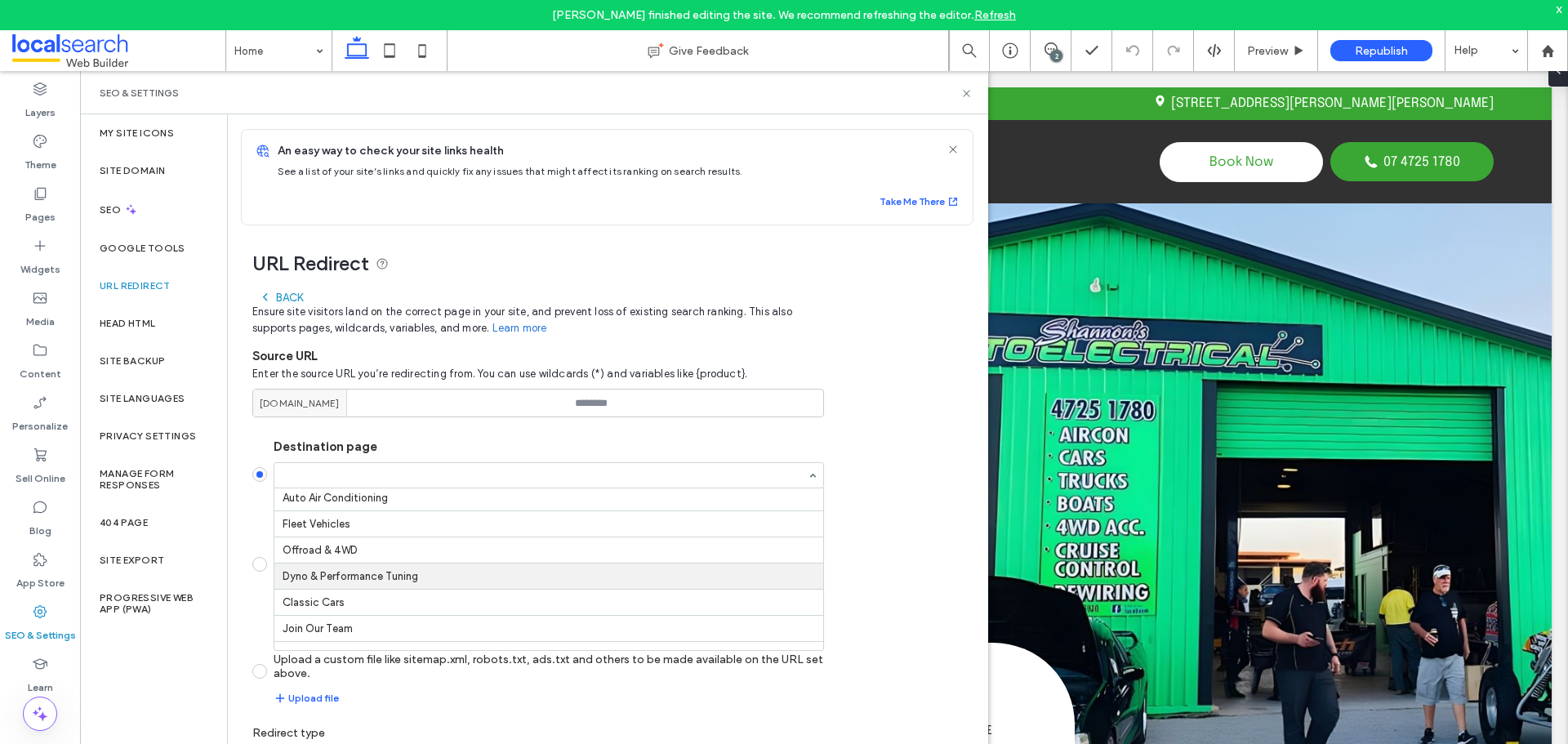
scroll to position [99, 0]
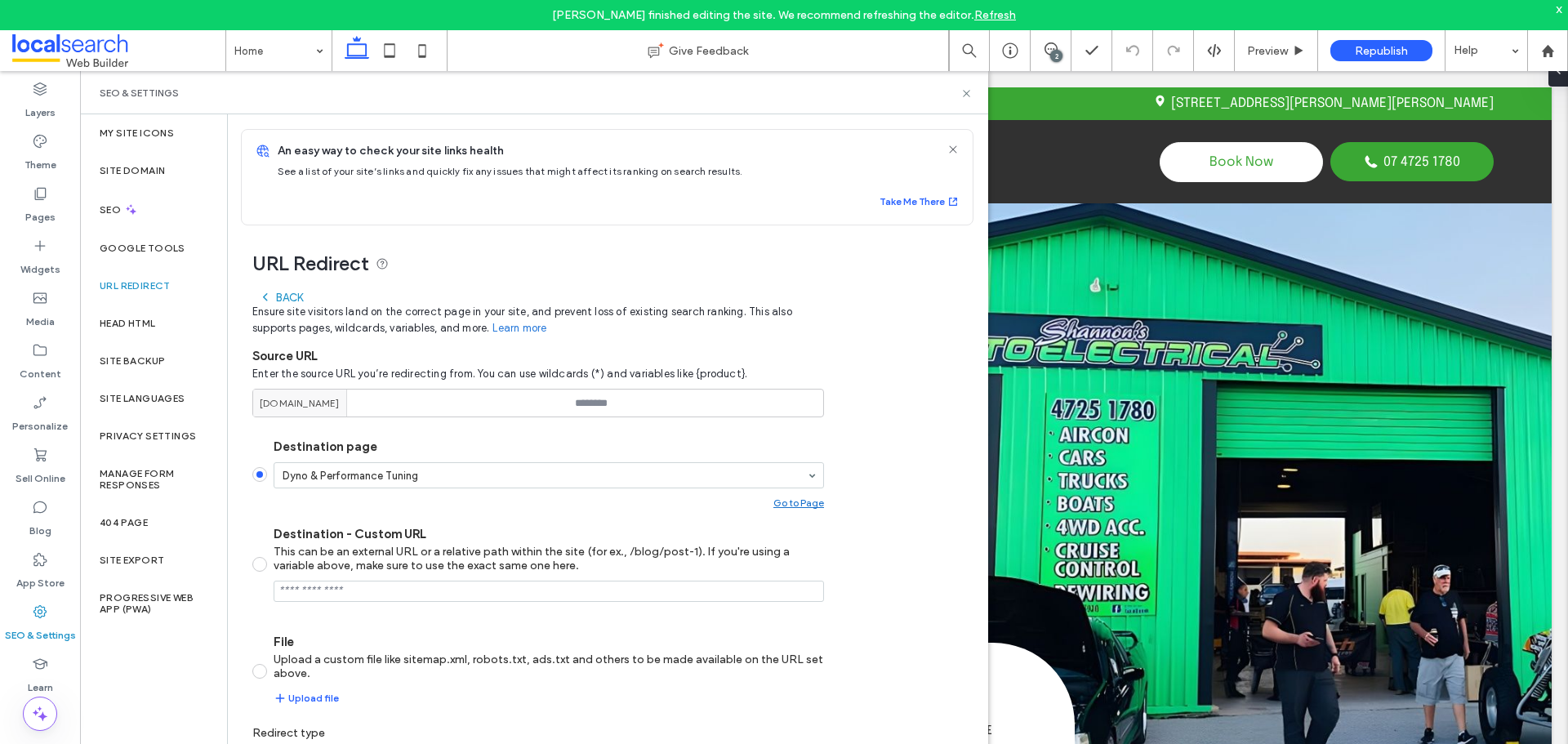
click at [294, 292] on div "Back" at bounding box center [281, 297] width 44 height 13
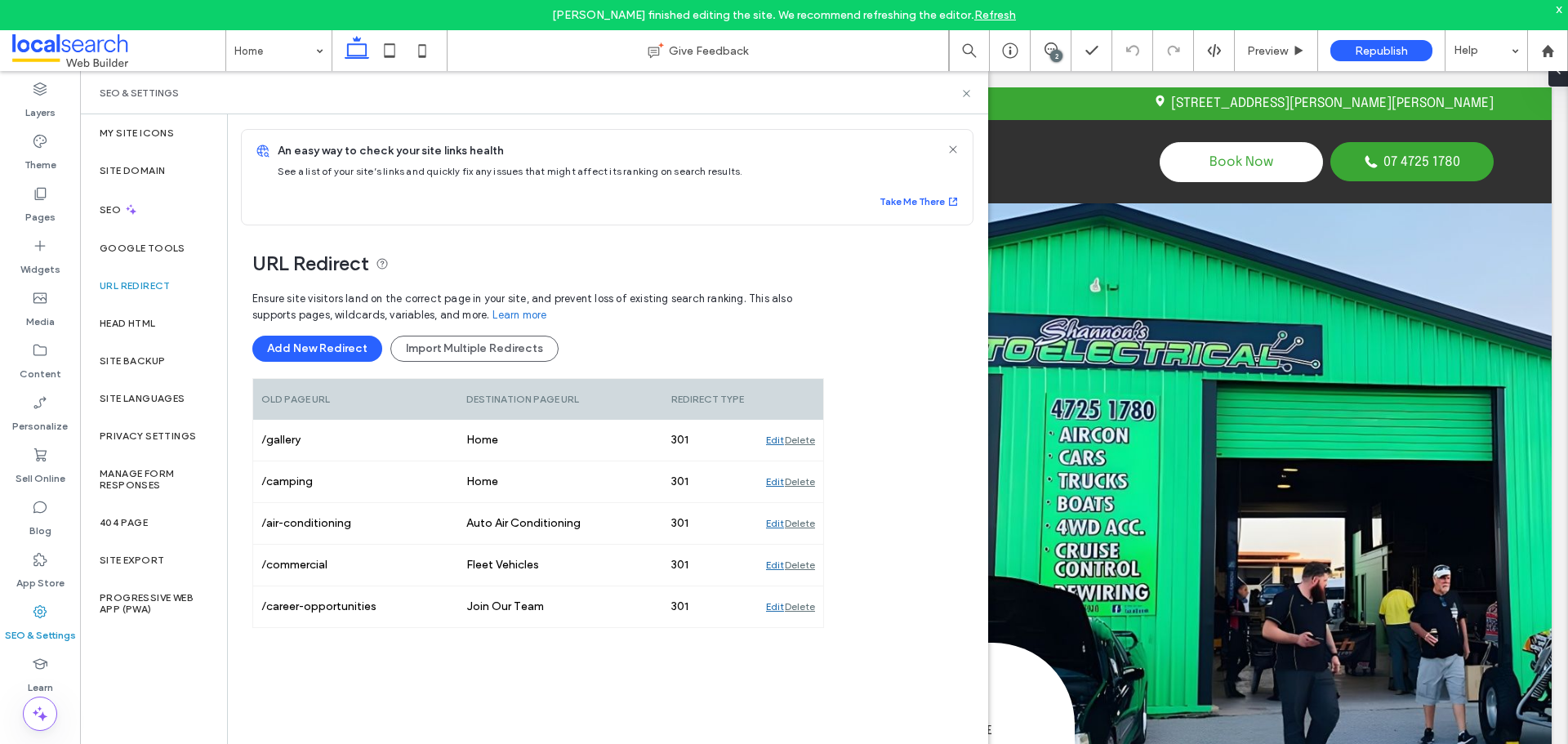
drag, startPoint x: 338, startPoint y: 342, endPoint x: 371, endPoint y: 330, distance: 35.1
click at [338, 342] on button "Add New Redirect" at bounding box center [317, 348] width 130 height 26
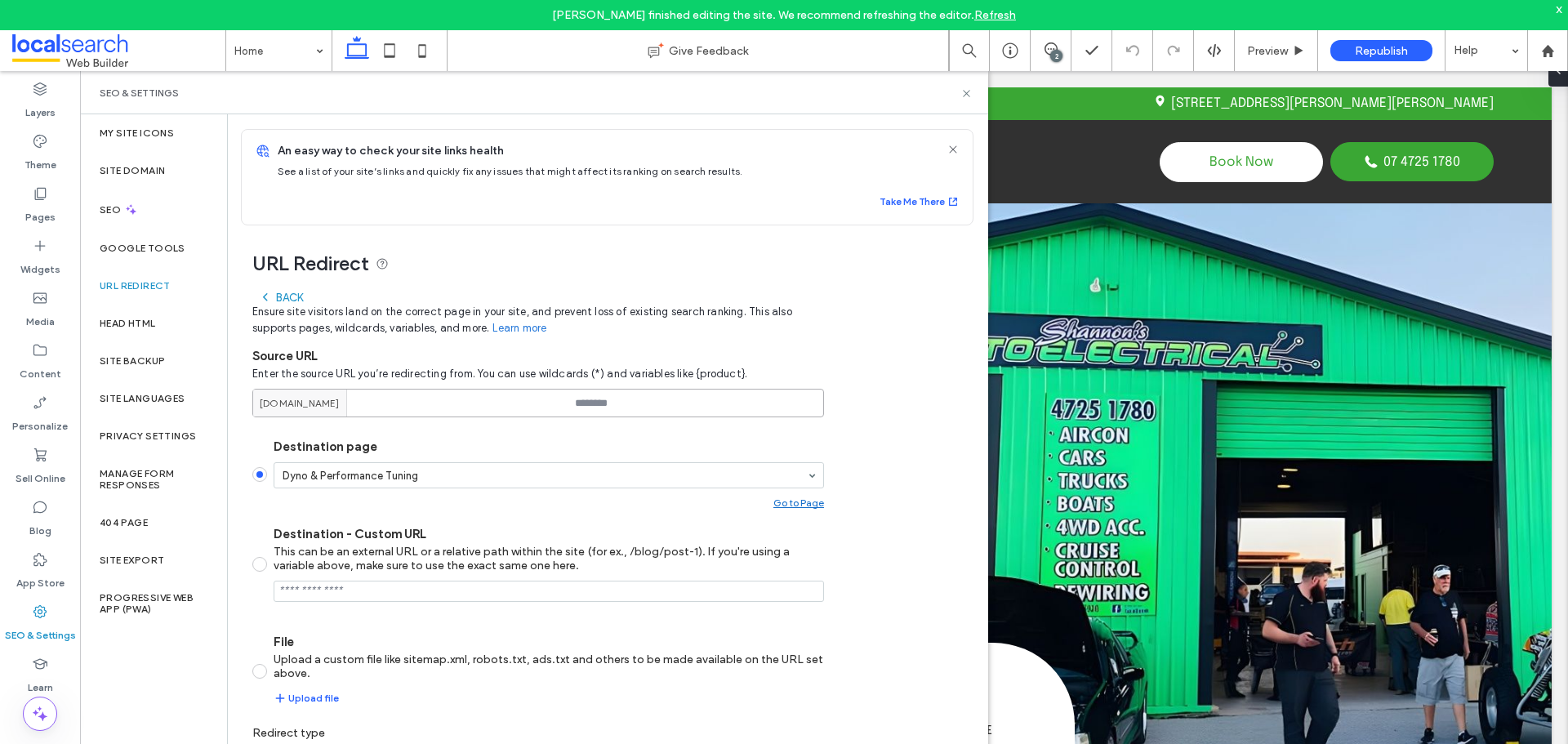
click at [588, 410] on input at bounding box center [538, 402] width 572 height 29
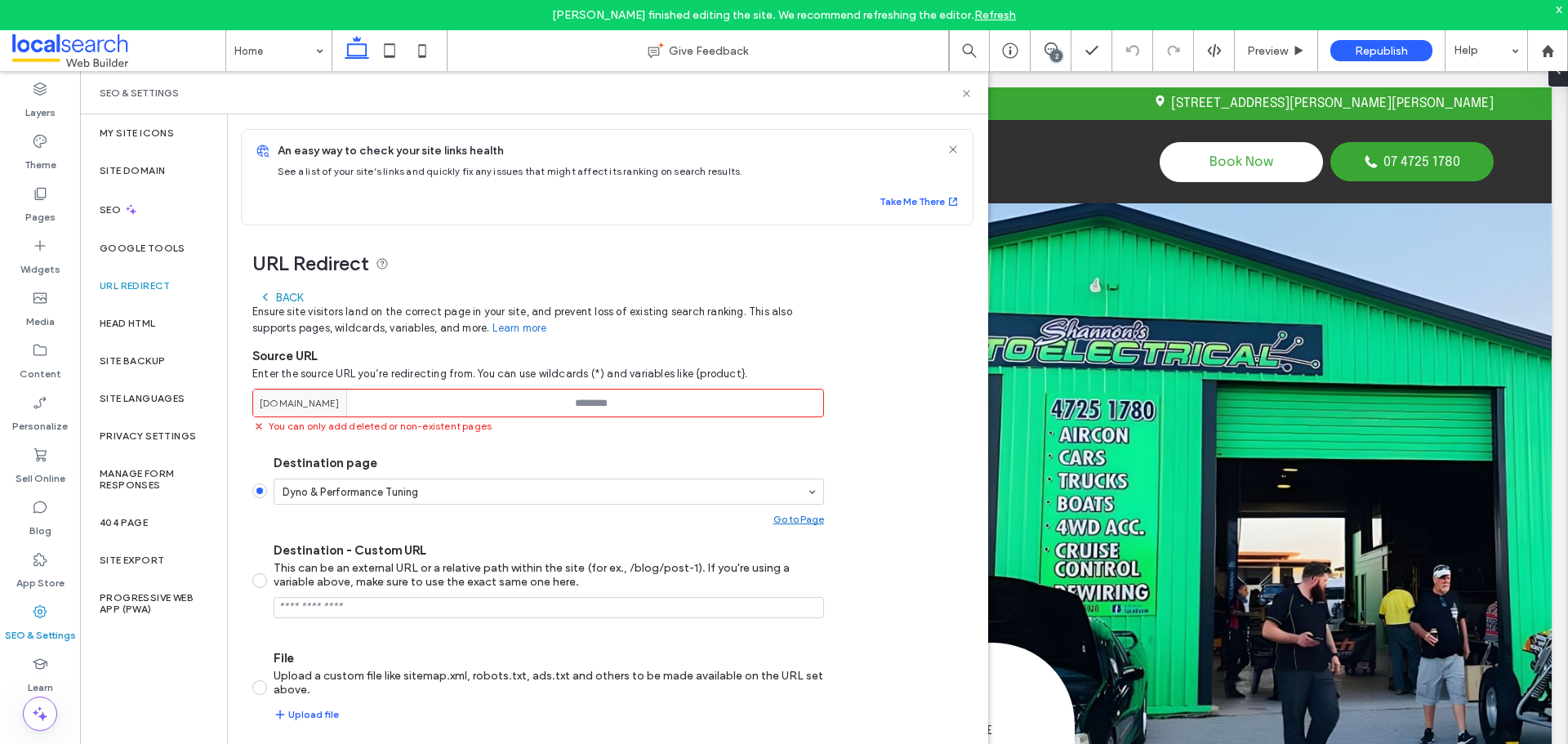
click at [681, 402] on input at bounding box center [538, 402] width 572 height 29
paste input "**********"
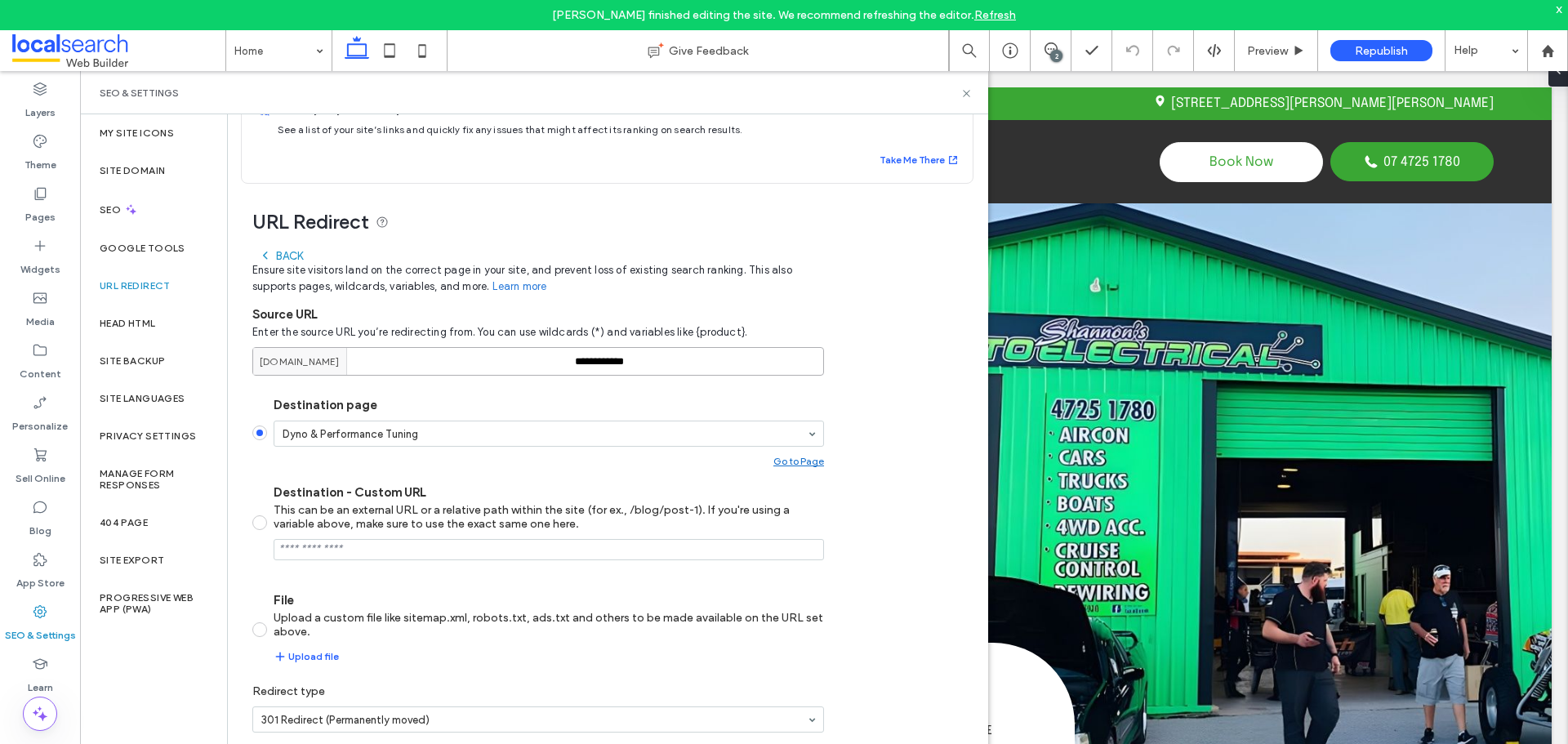
scroll to position [78, 0]
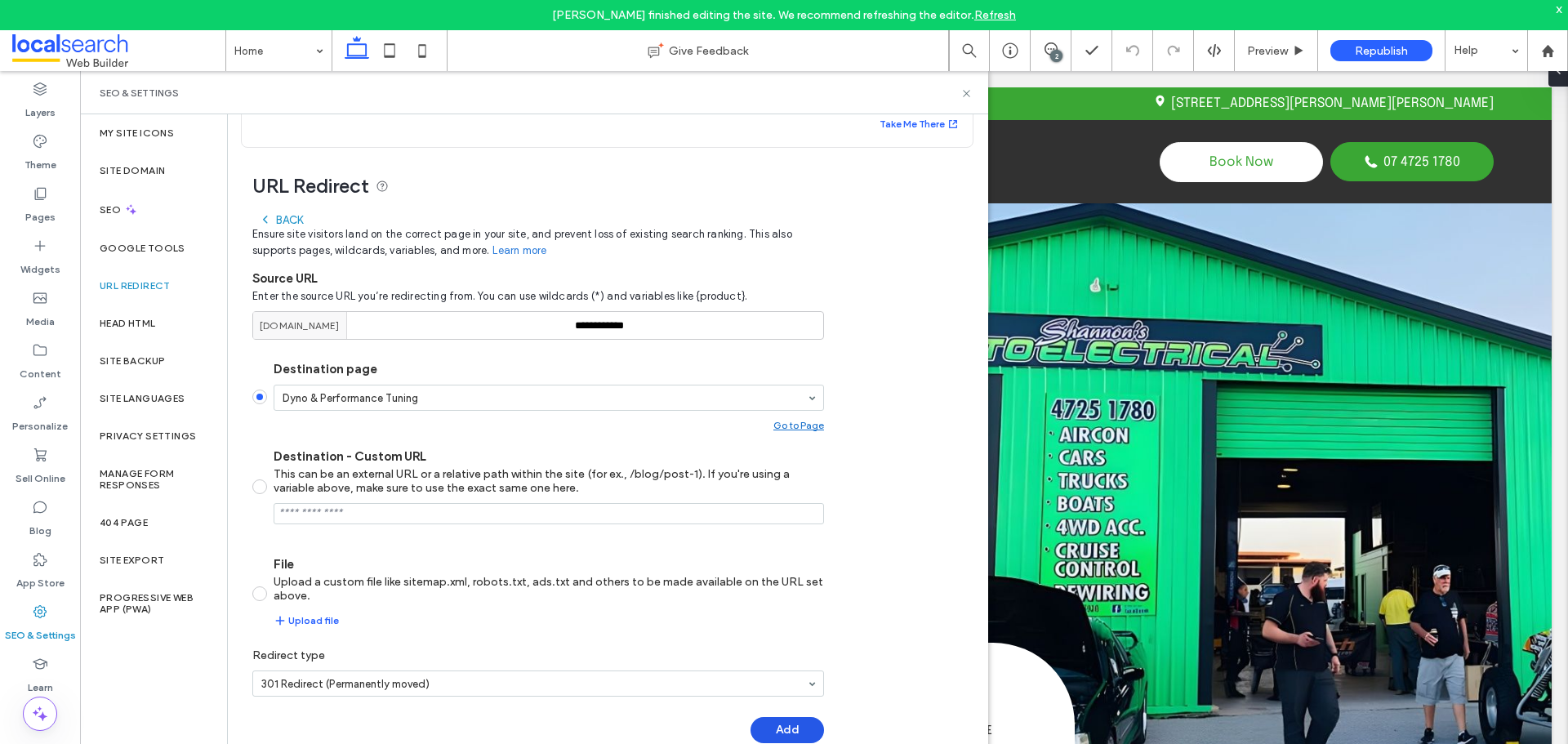
click at [788, 718] on div "**********" at bounding box center [538, 482] width 572 height 554
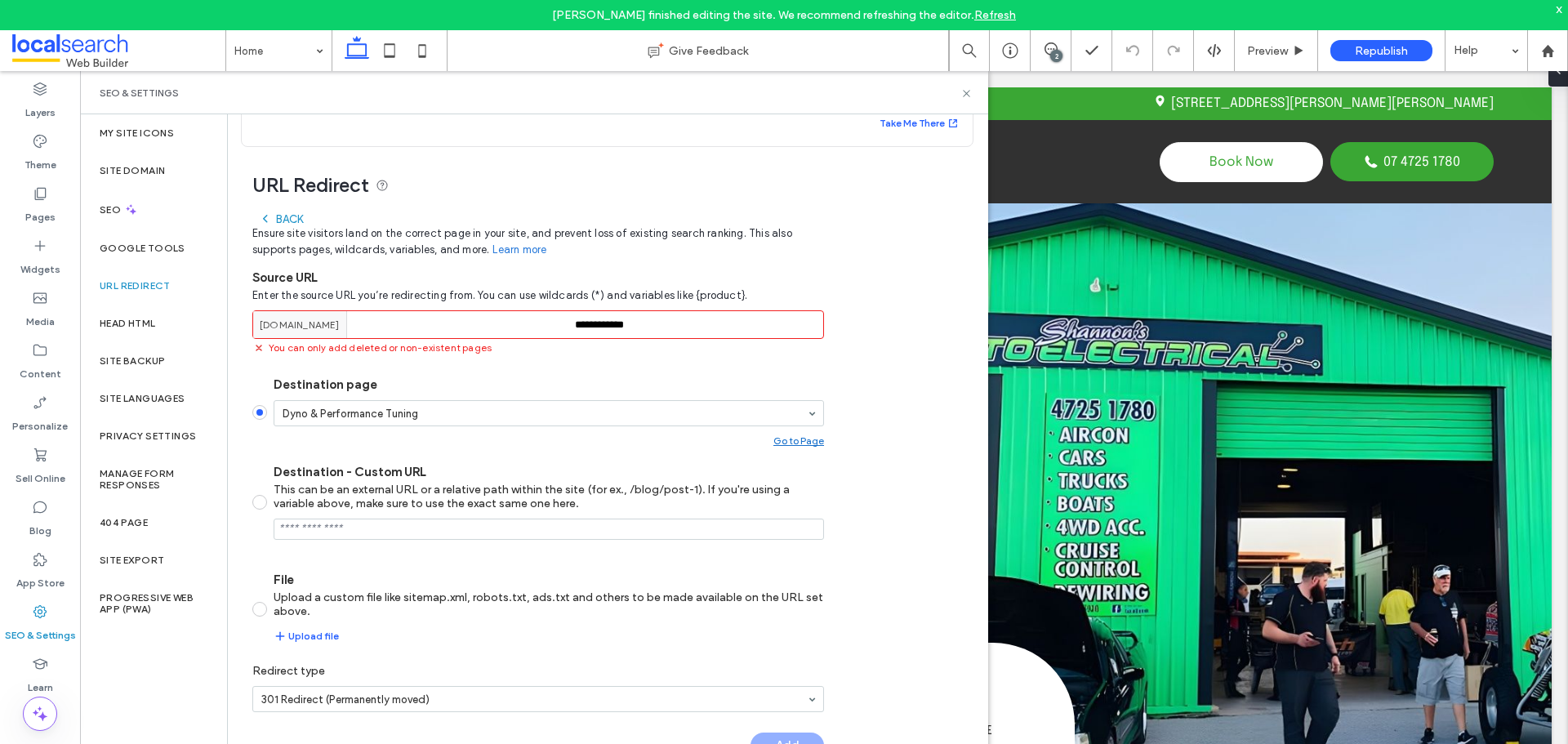
drag, startPoint x: 688, startPoint y: 313, endPoint x: 446, endPoint y: 323, distance: 242.2
click at [509, 323] on div "**********" at bounding box center [538, 324] width 572 height 29
drag, startPoint x: 446, startPoint y: 323, endPoint x: 431, endPoint y: 328, distance: 15.8
click at [340, 323] on span "shannonsautoelectrical350d5a2c.webbuilder.localsearch.com.au" at bounding box center [299, 325] width 80 height 15
click at [629, 325] on input "**********" at bounding box center [538, 324] width 572 height 29
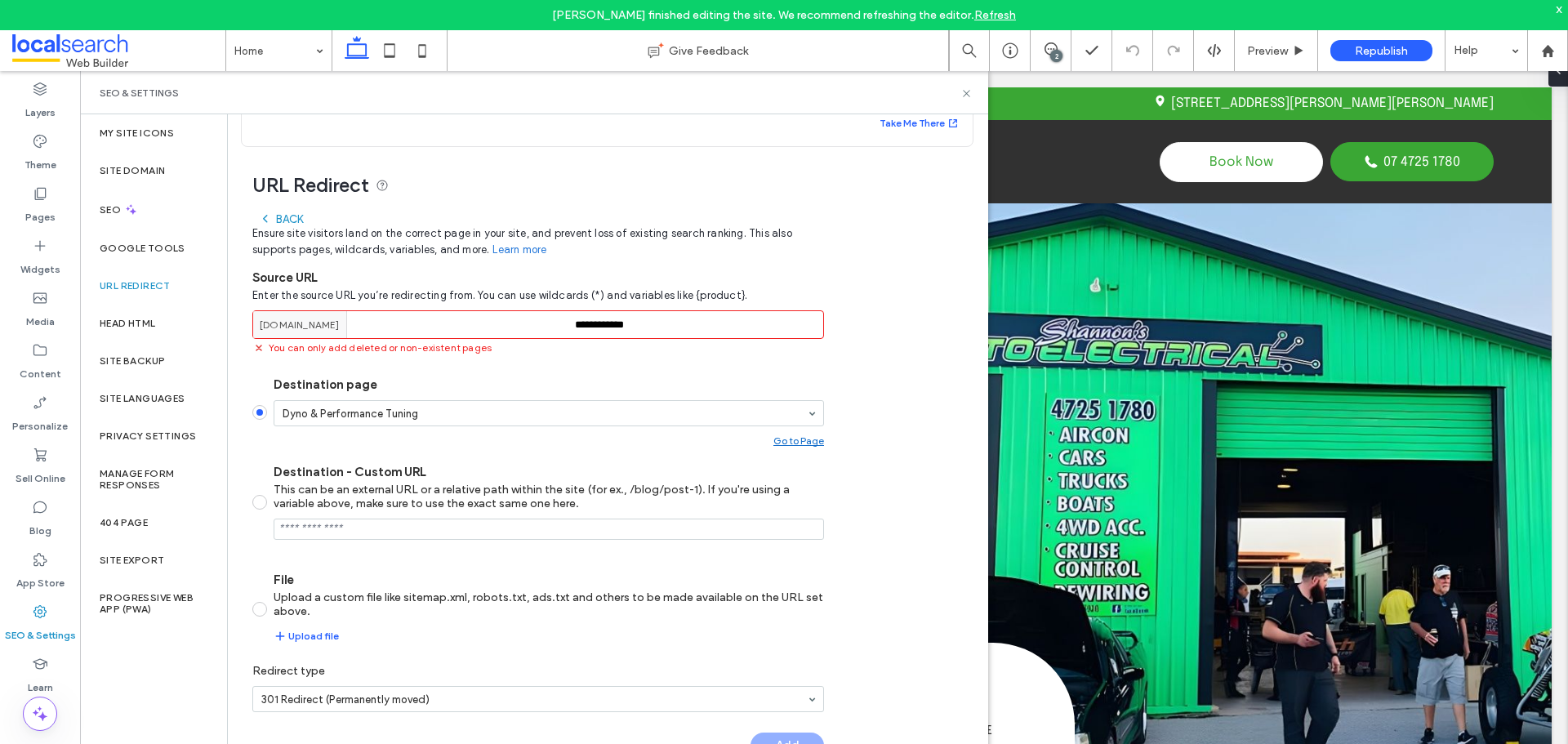
click at [637, 327] on input "**********" at bounding box center [538, 324] width 572 height 29
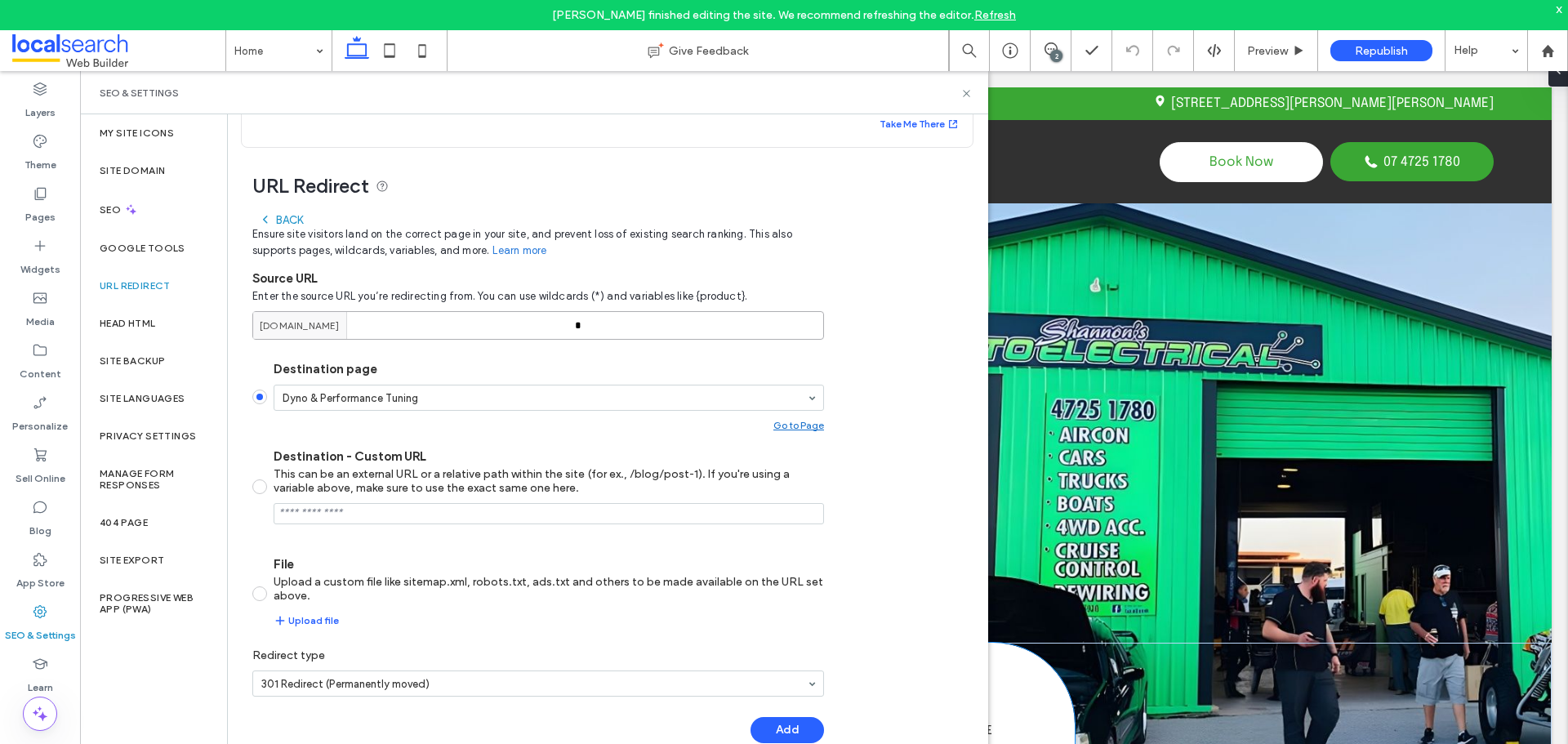
type input "*"
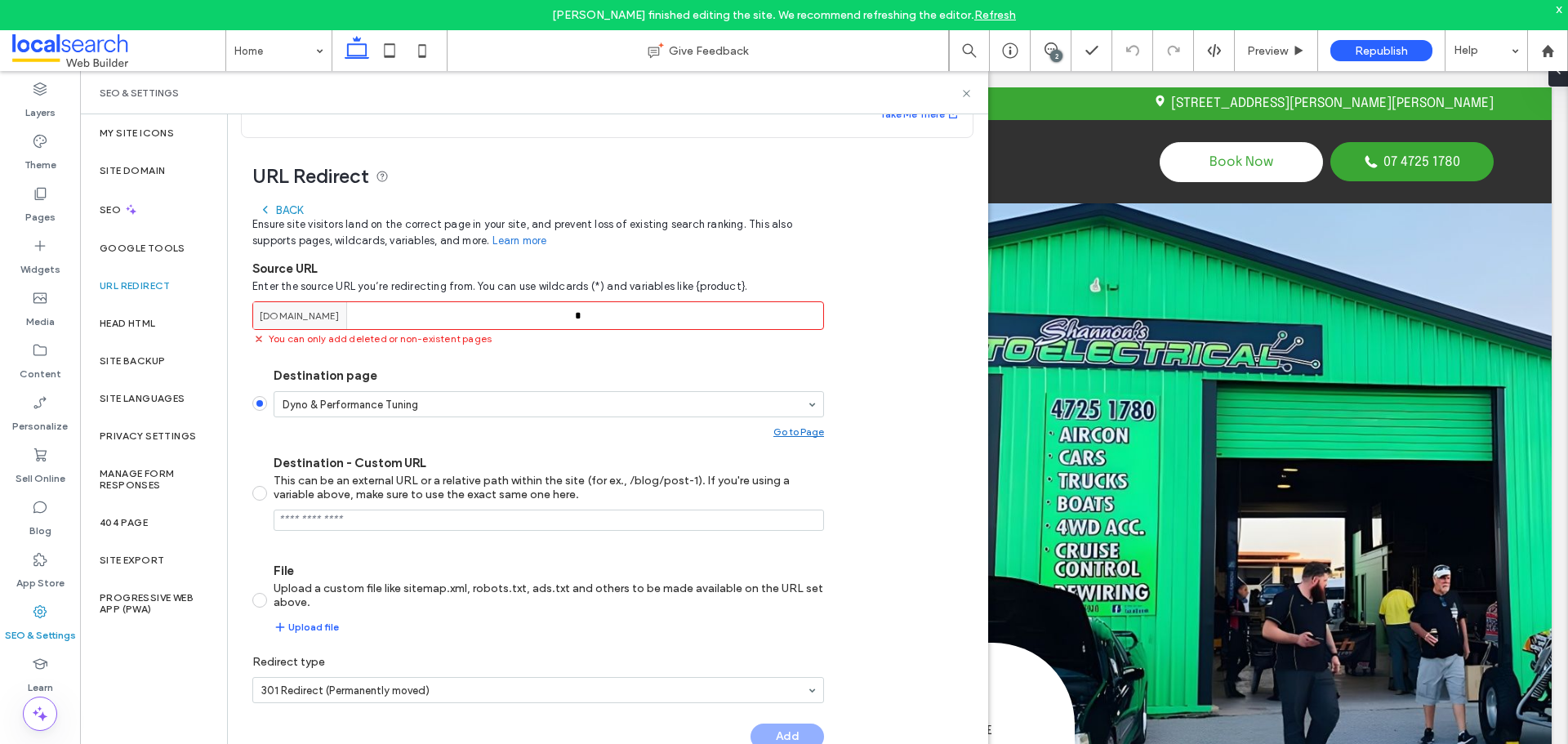
scroll to position [95, 0]
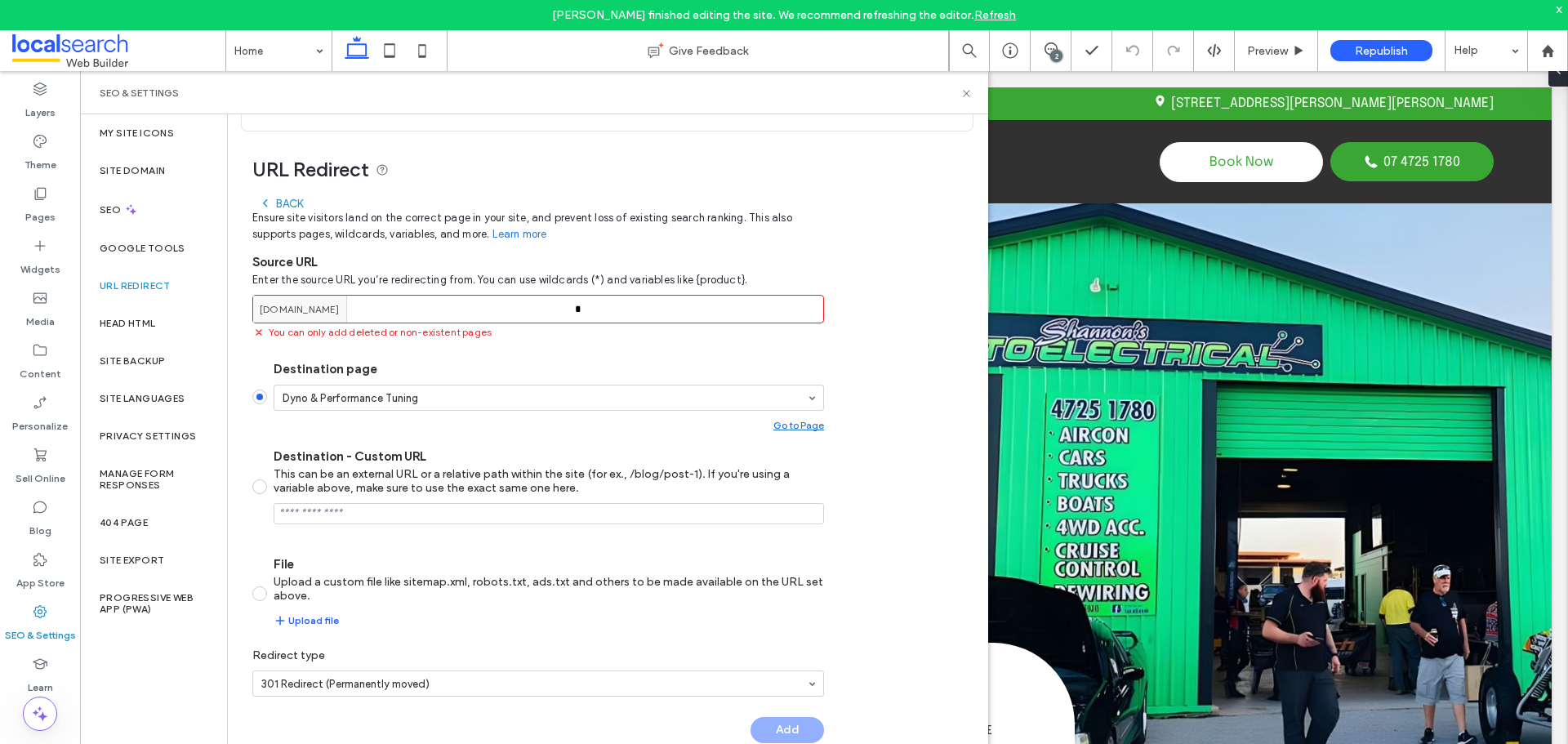
click at [146, 285] on label "URL Redirect" at bounding box center [135, 285] width 71 height 11
drag, startPoint x: 962, startPoint y: 94, endPoint x: 883, endPoint y: 23, distance: 106.2
click at [963, 94] on icon at bounding box center [966, 93] width 12 height 12
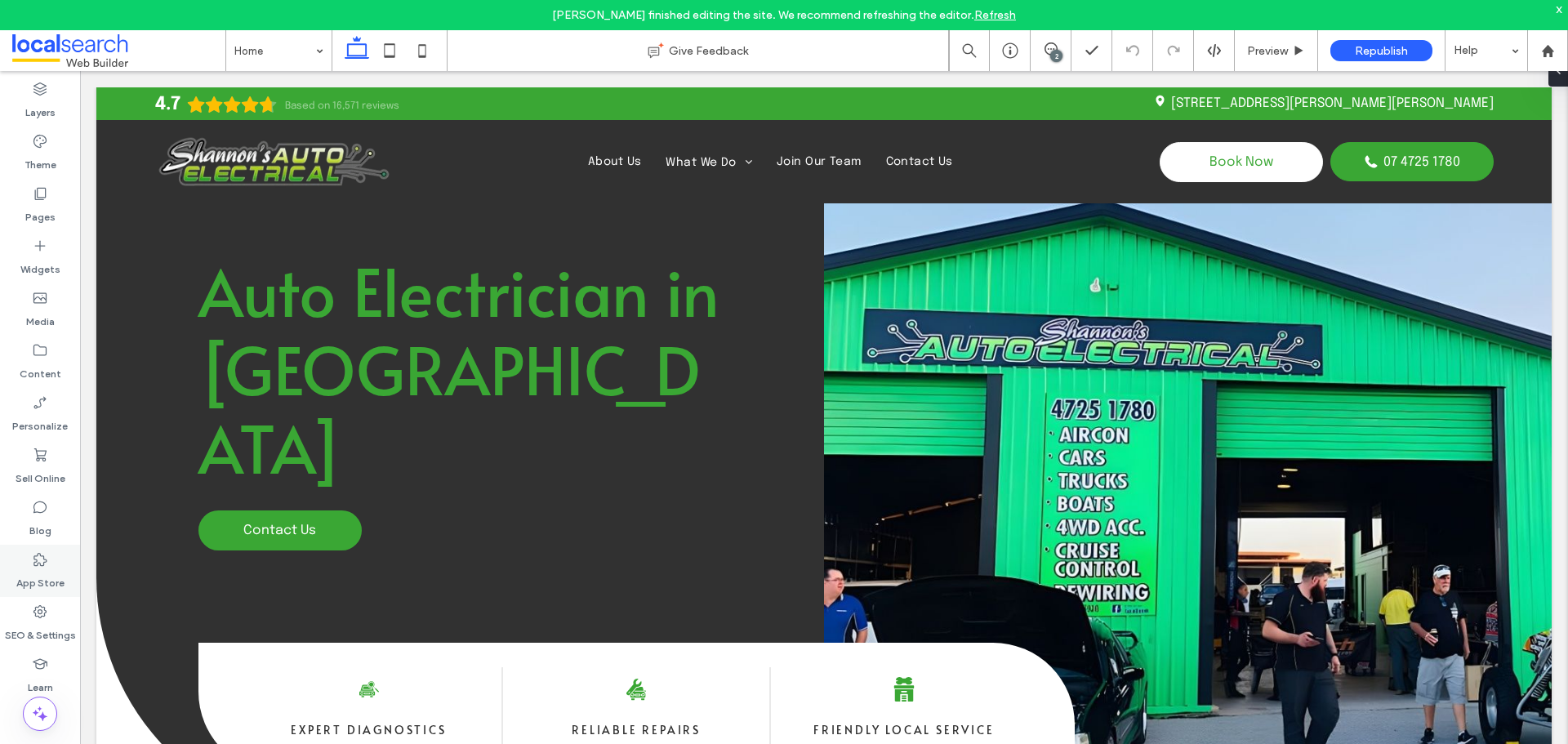
click at [61, 614] on div "SEO & Settings" at bounding box center [40, 622] width 80 height 52
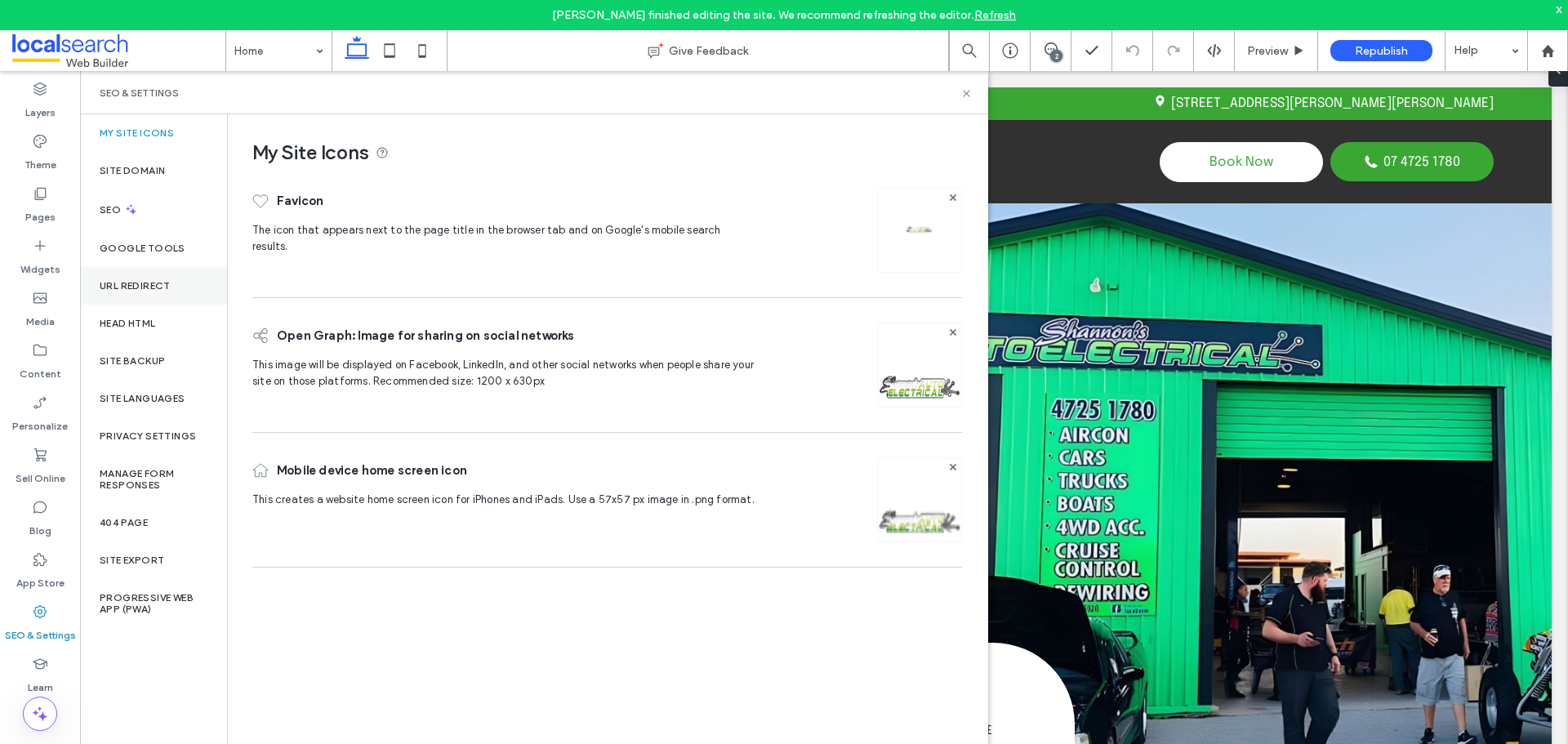
click at [158, 289] on label "URL Redirect" at bounding box center [135, 285] width 71 height 11
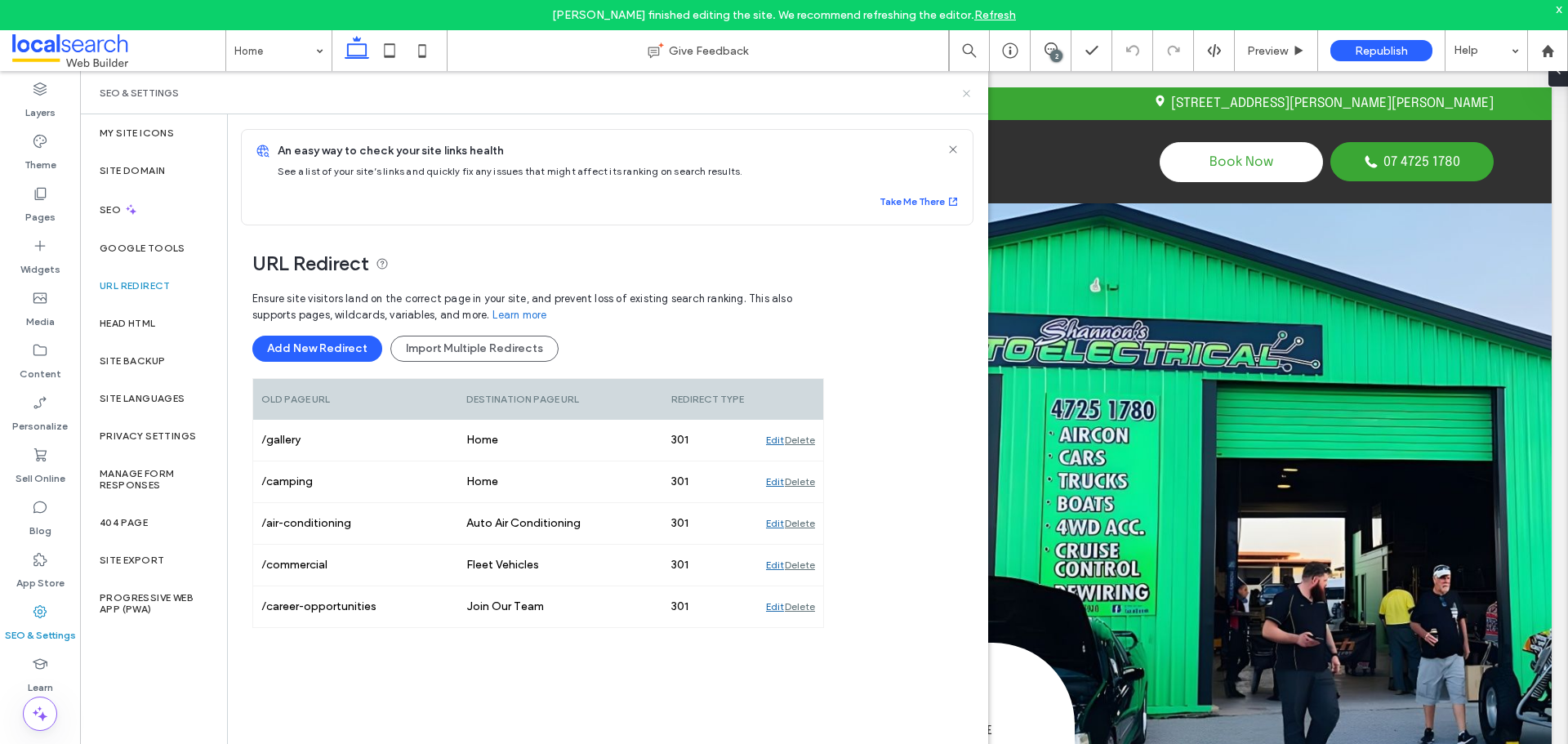
drag, startPoint x: 971, startPoint y: 96, endPoint x: 889, endPoint y: 25, distance: 108.5
click at [971, 96] on icon at bounding box center [966, 93] width 12 height 12
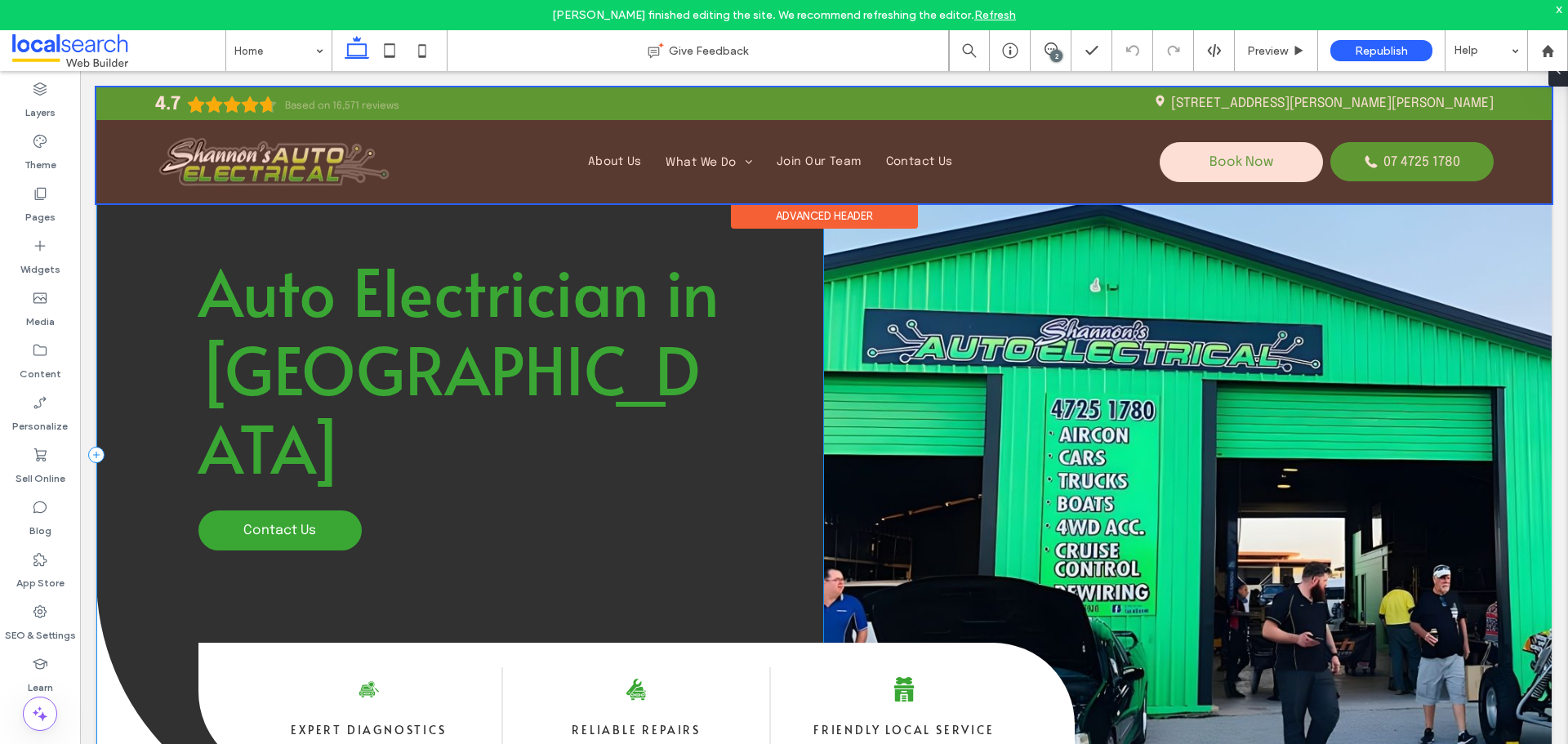
scroll to position [82, 0]
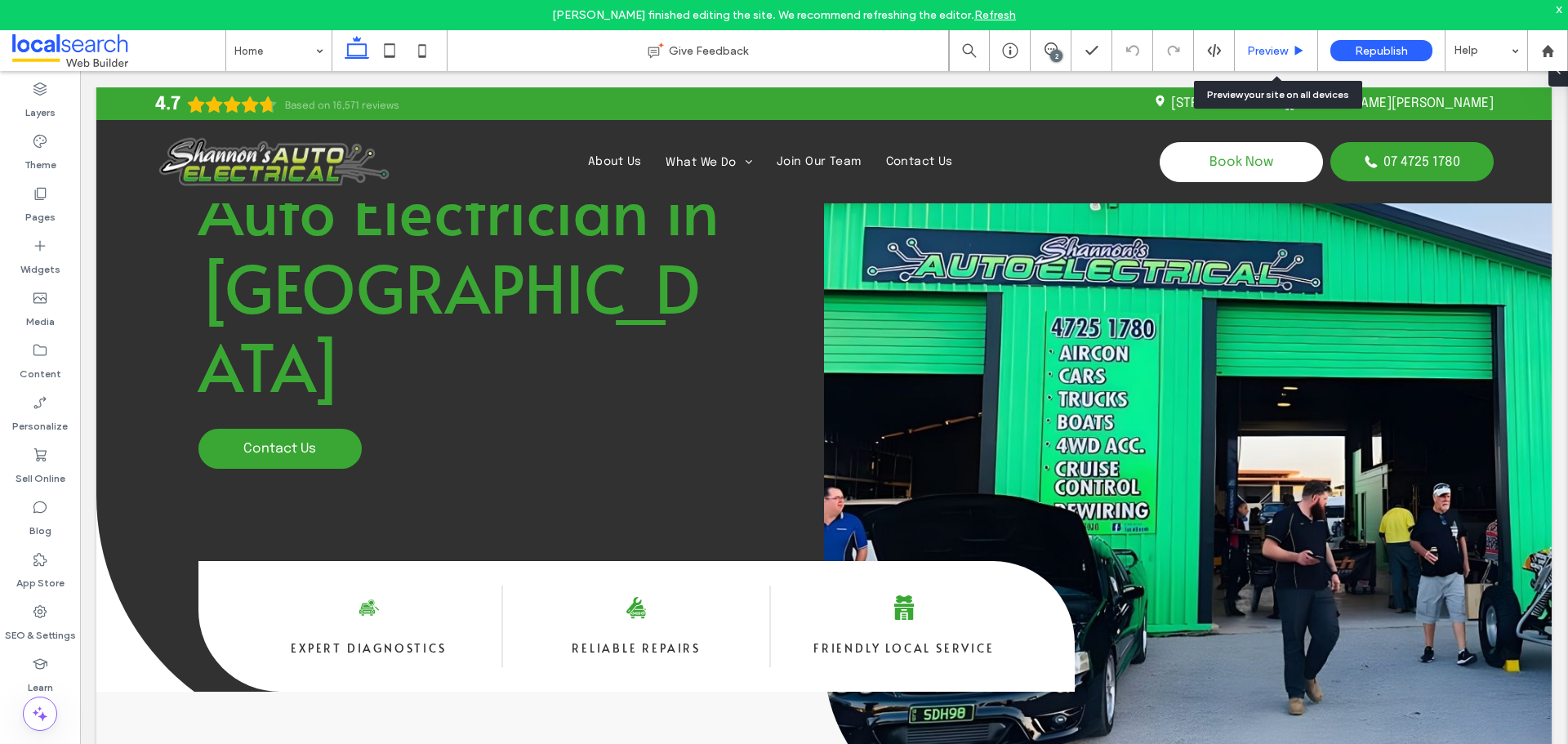
click at [1269, 42] on div "Preview" at bounding box center [1277, 51] width 83 height 41
drag, startPoint x: 1275, startPoint y: 49, endPoint x: 1114, endPoint y: 6, distance: 166.6
click at [1275, 49] on span "Preview" at bounding box center [1268, 51] width 41 height 14
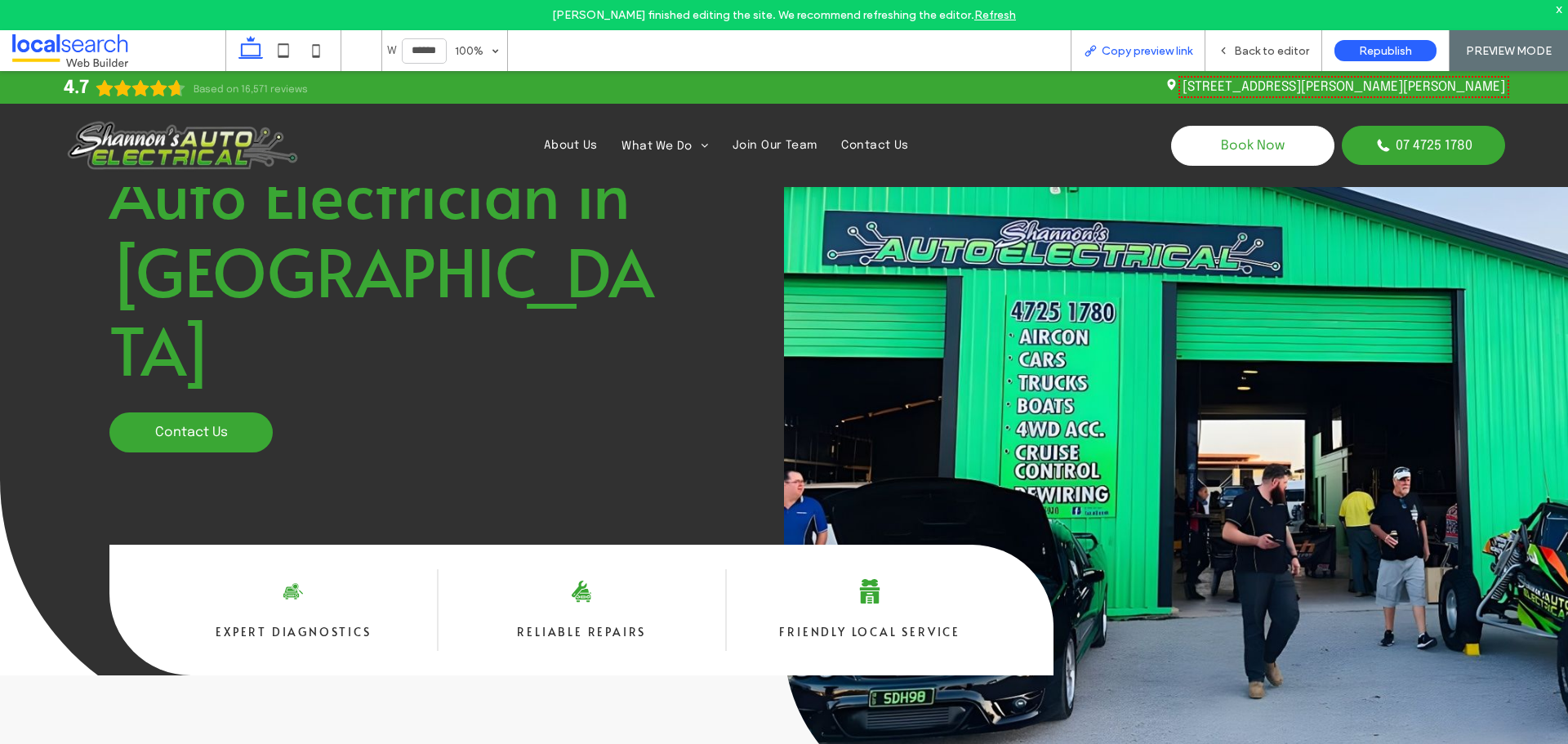
click at [1171, 41] on div "Copy preview link" at bounding box center [1138, 51] width 135 height 41
click at [1284, 55] on span "Back to editor" at bounding box center [1272, 51] width 76 height 14
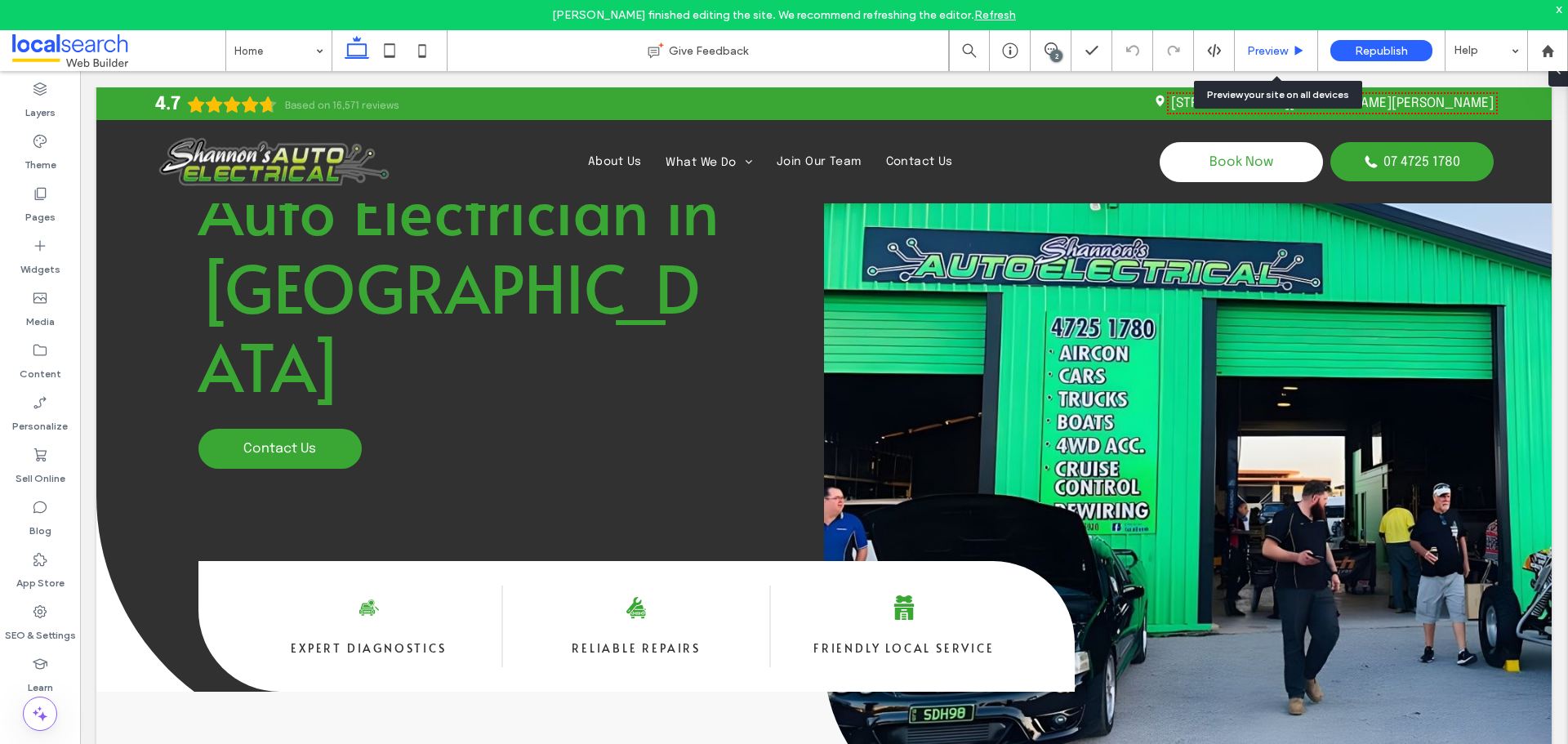
click at [1272, 52] on span "Preview" at bounding box center [1268, 51] width 41 height 14
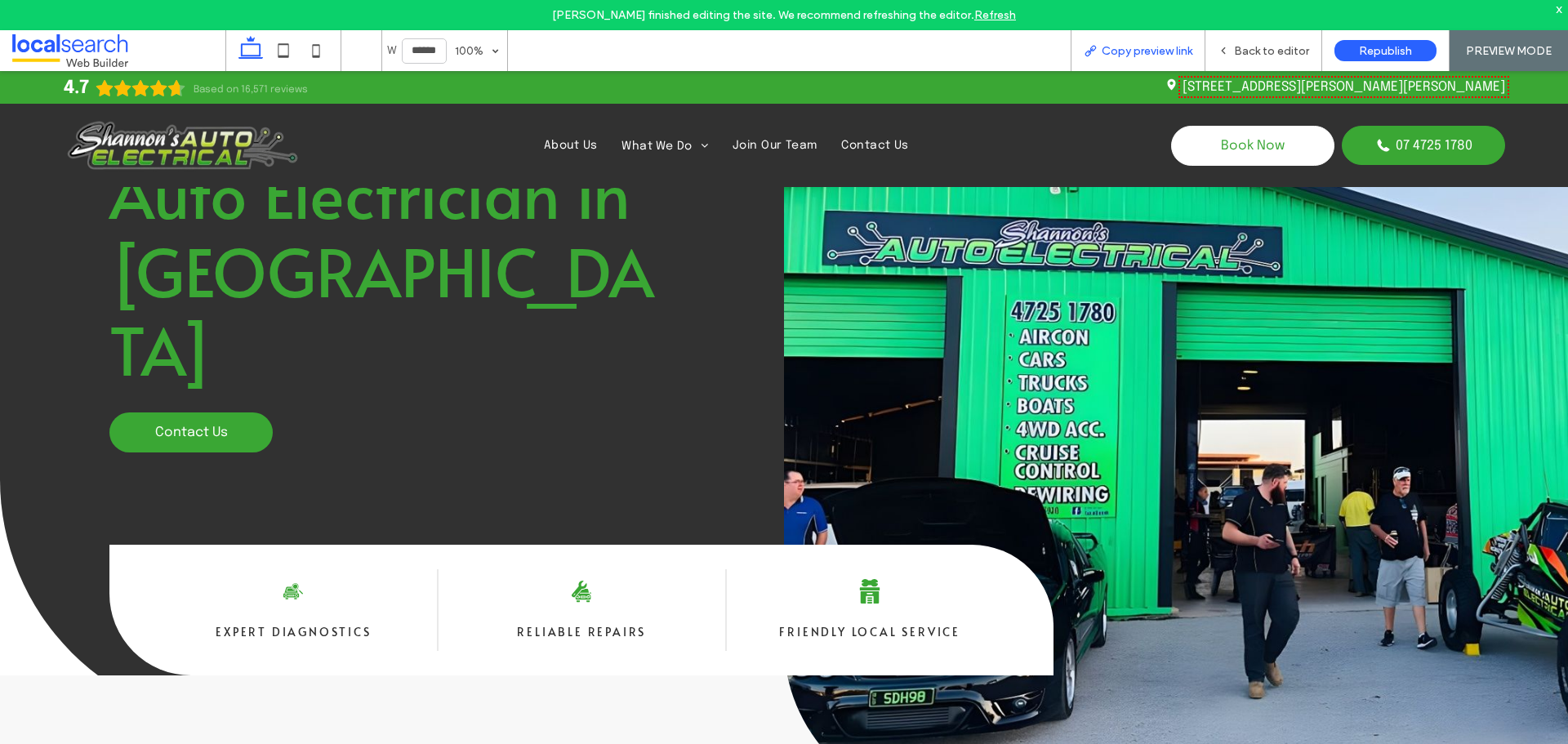
click at [1144, 41] on div "Copy preview link" at bounding box center [1138, 51] width 135 height 41
click at [1120, 44] on span "Copy preview link" at bounding box center [1147, 51] width 90 height 14
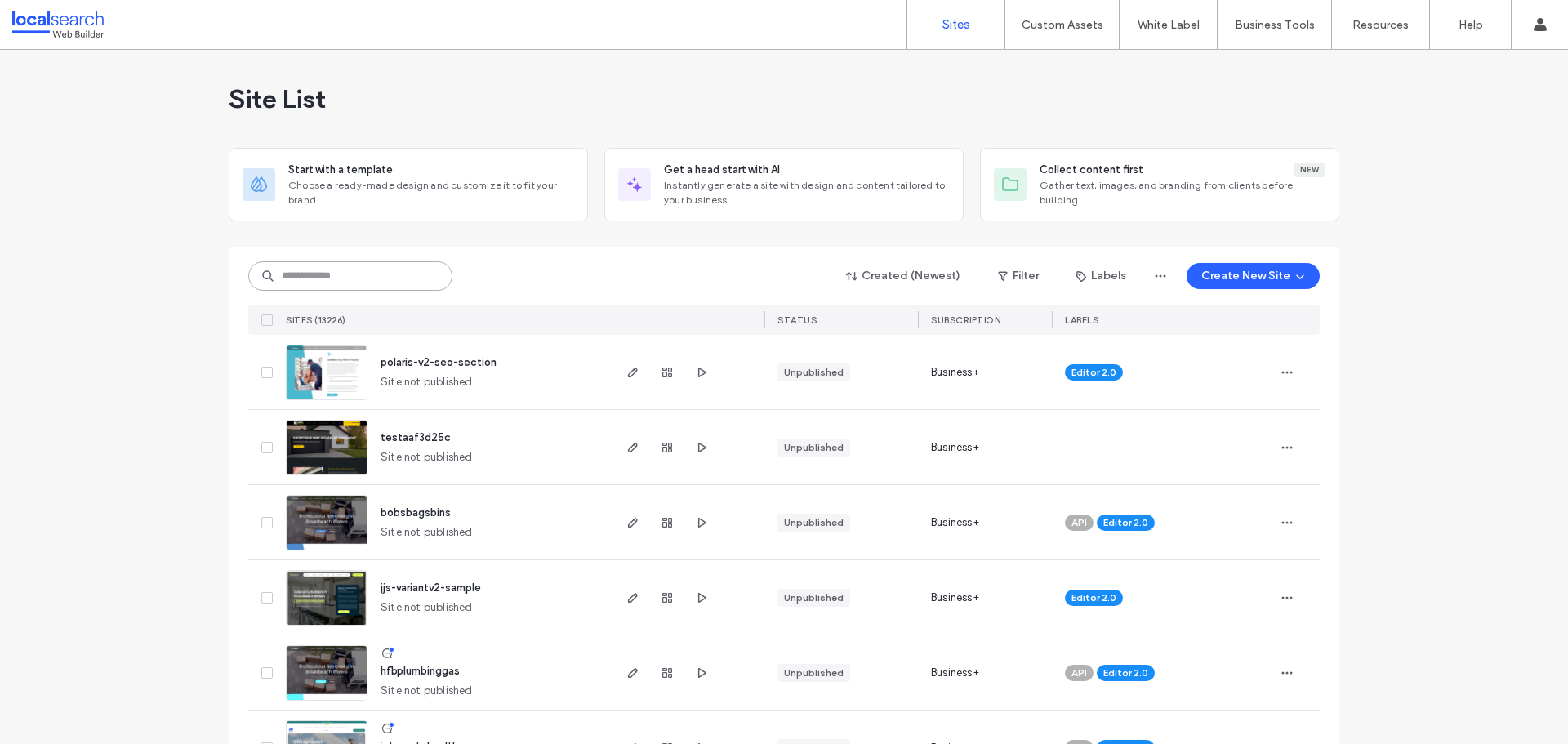
click at [335, 280] on input at bounding box center [351, 276] width 205 height 29
paste input "********"
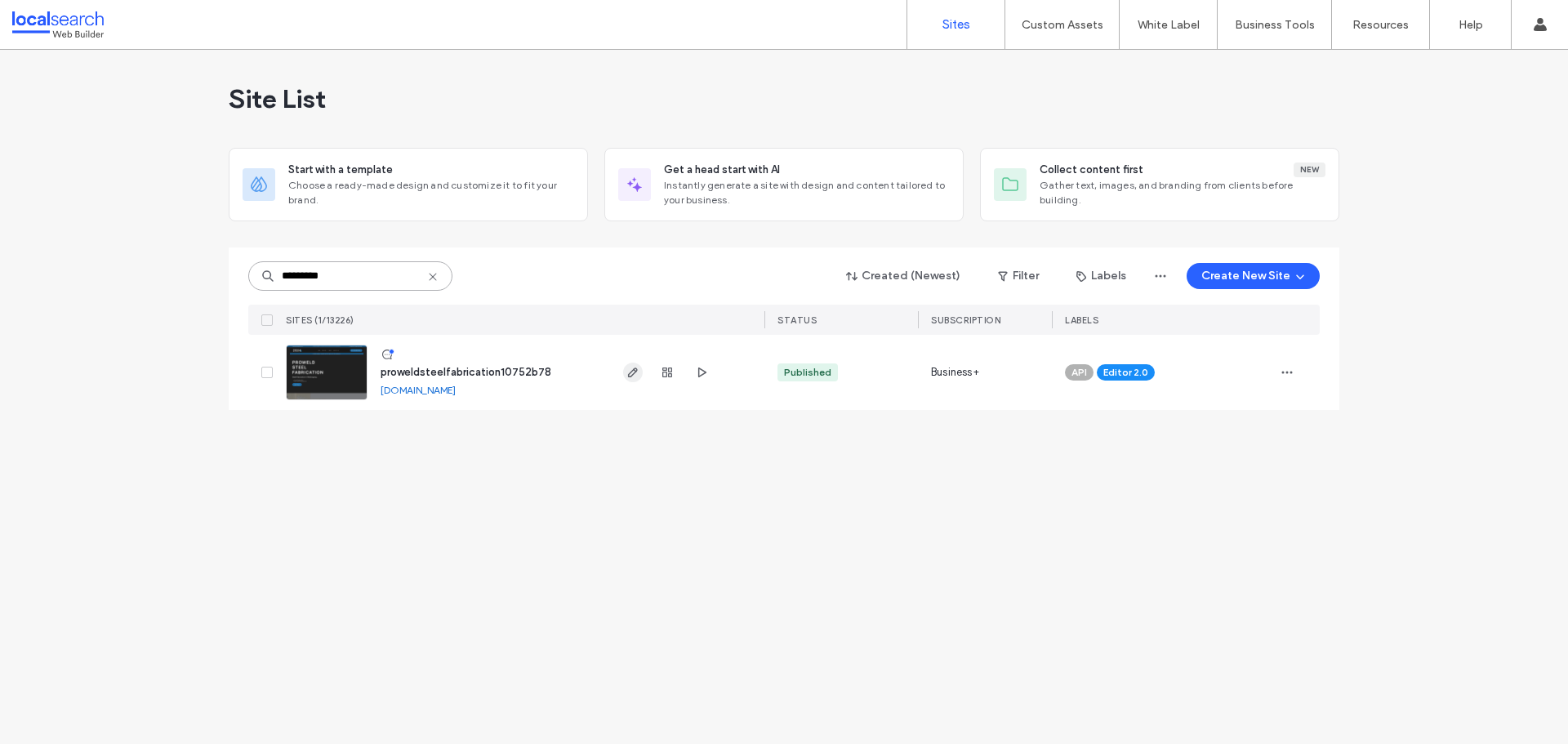
type input "********"
click at [633, 378] on icon "button" at bounding box center [633, 372] width 13 height 13
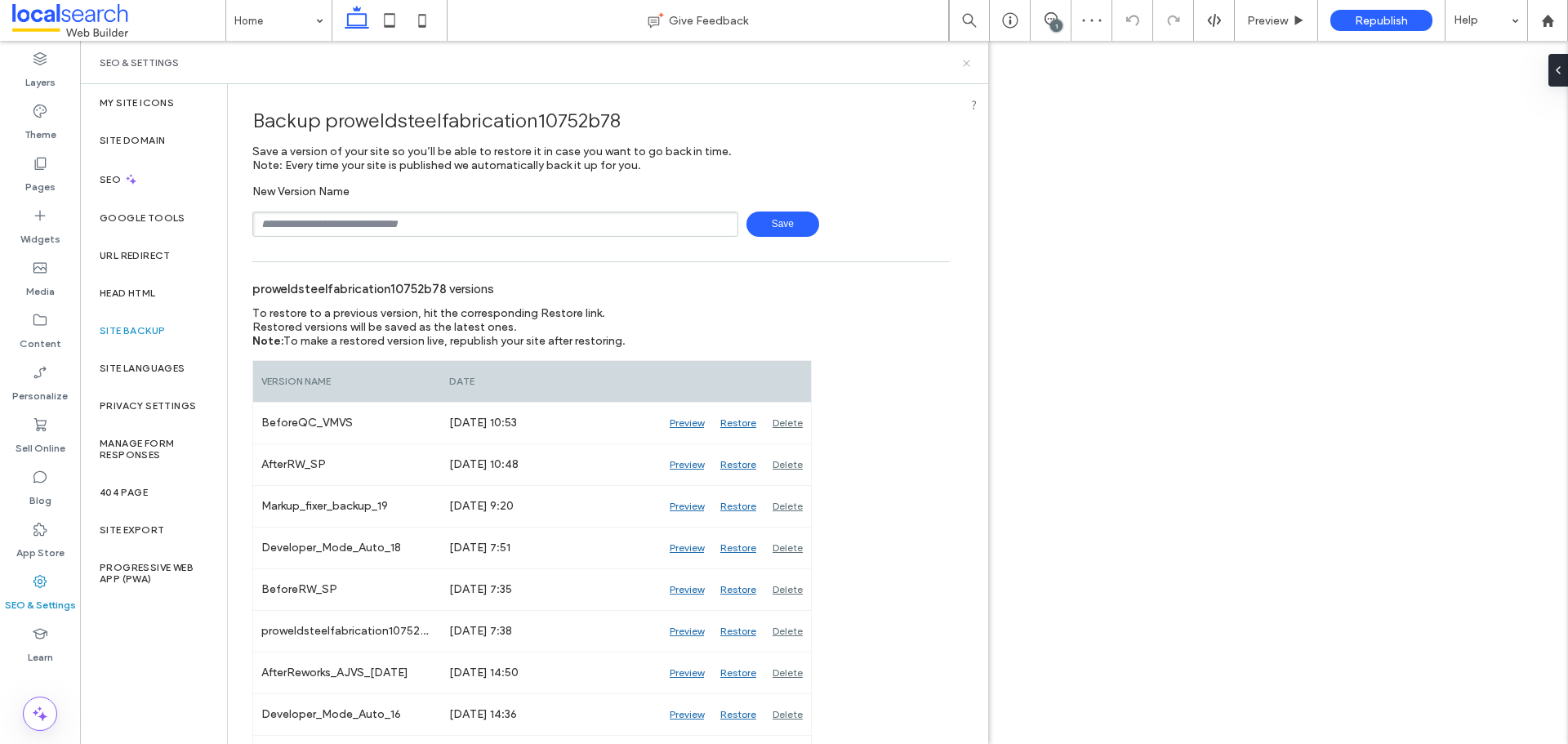
click at [965, 64] on use at bounding box center [965, 63] width 6 height 6
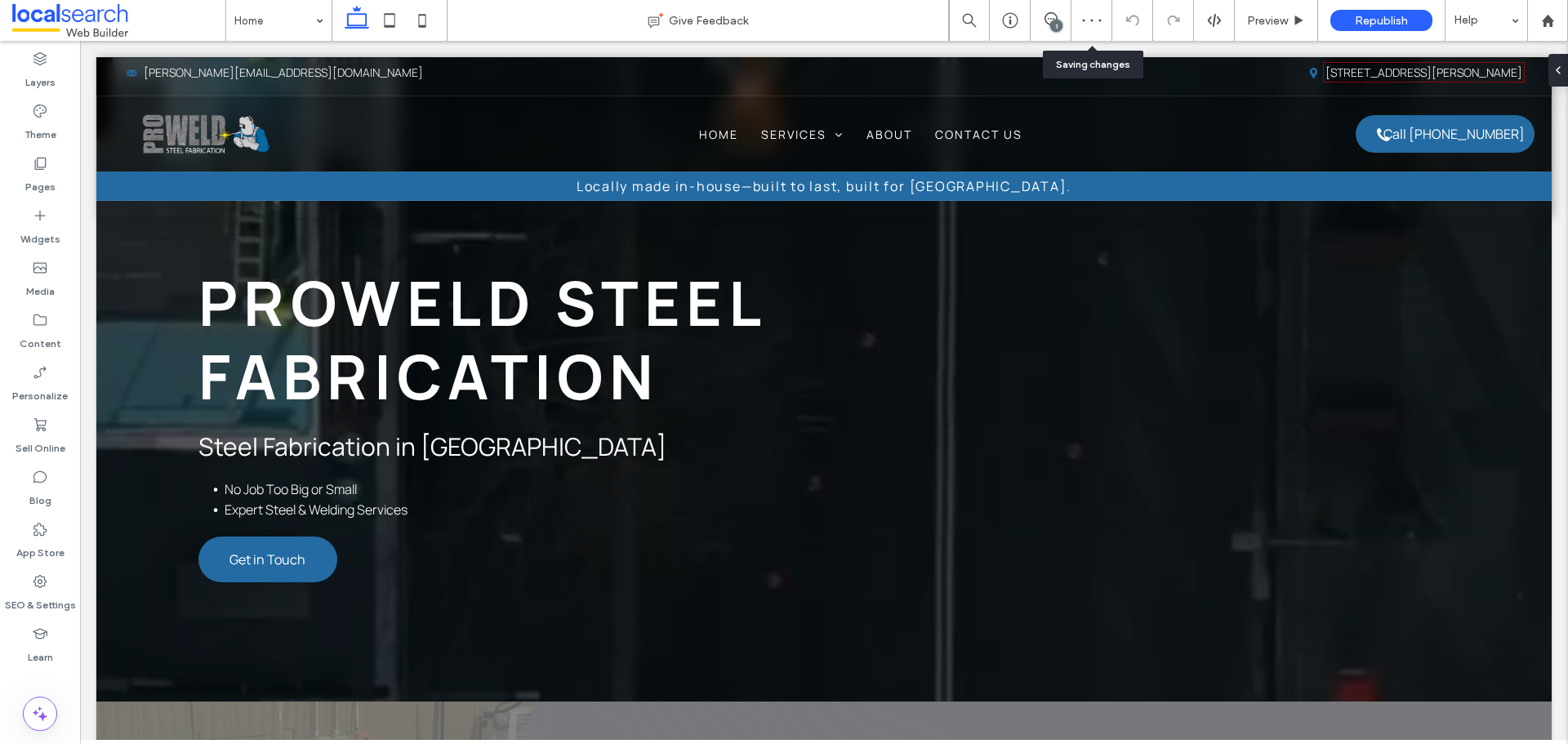
click at [1056, 20] on div "1" at bounding box center [1056, 25] width 12 height 12
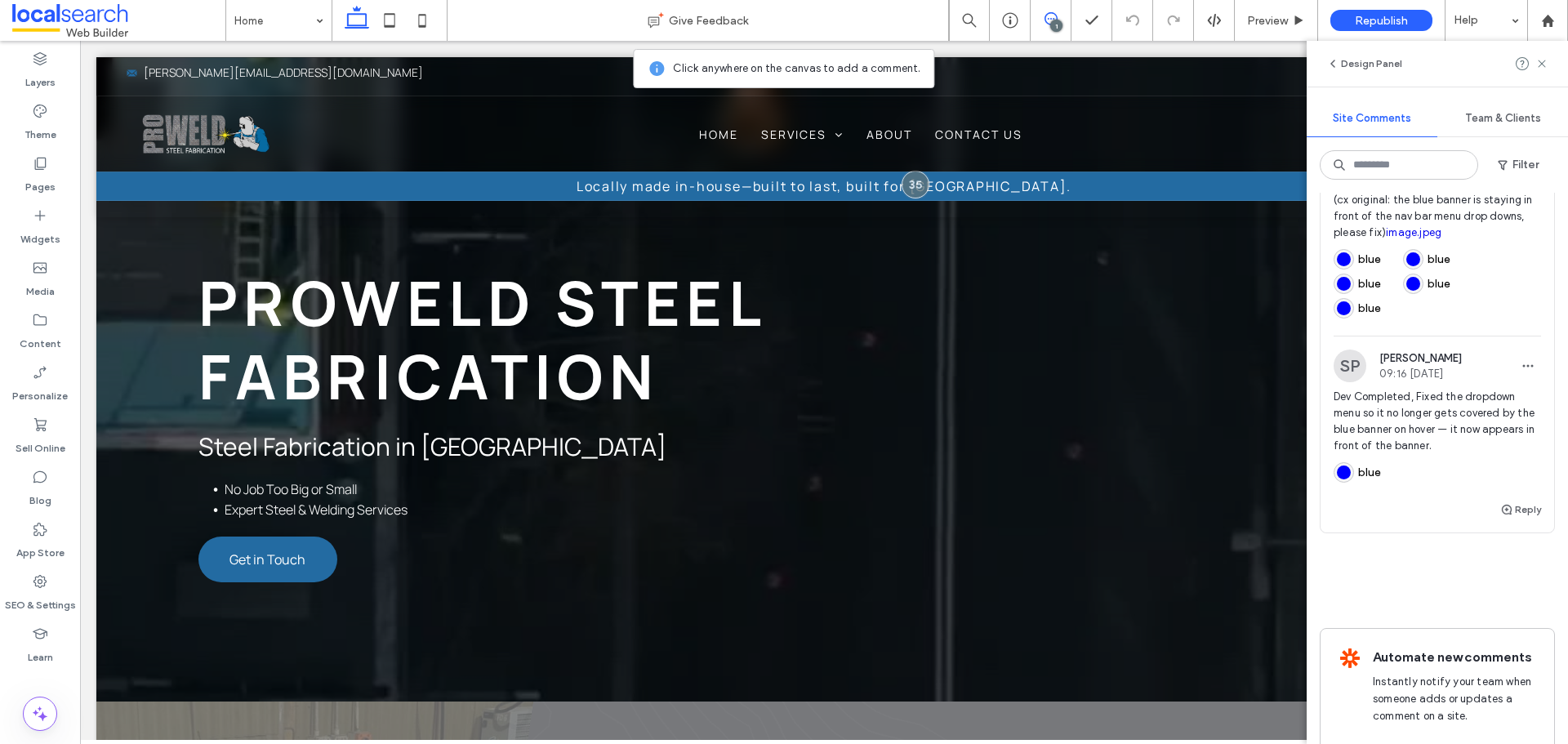
scroll to position [653, 0]
click at [1255, 21] on span "Preview" at bounding box center [1268, 20] width 41 height 14
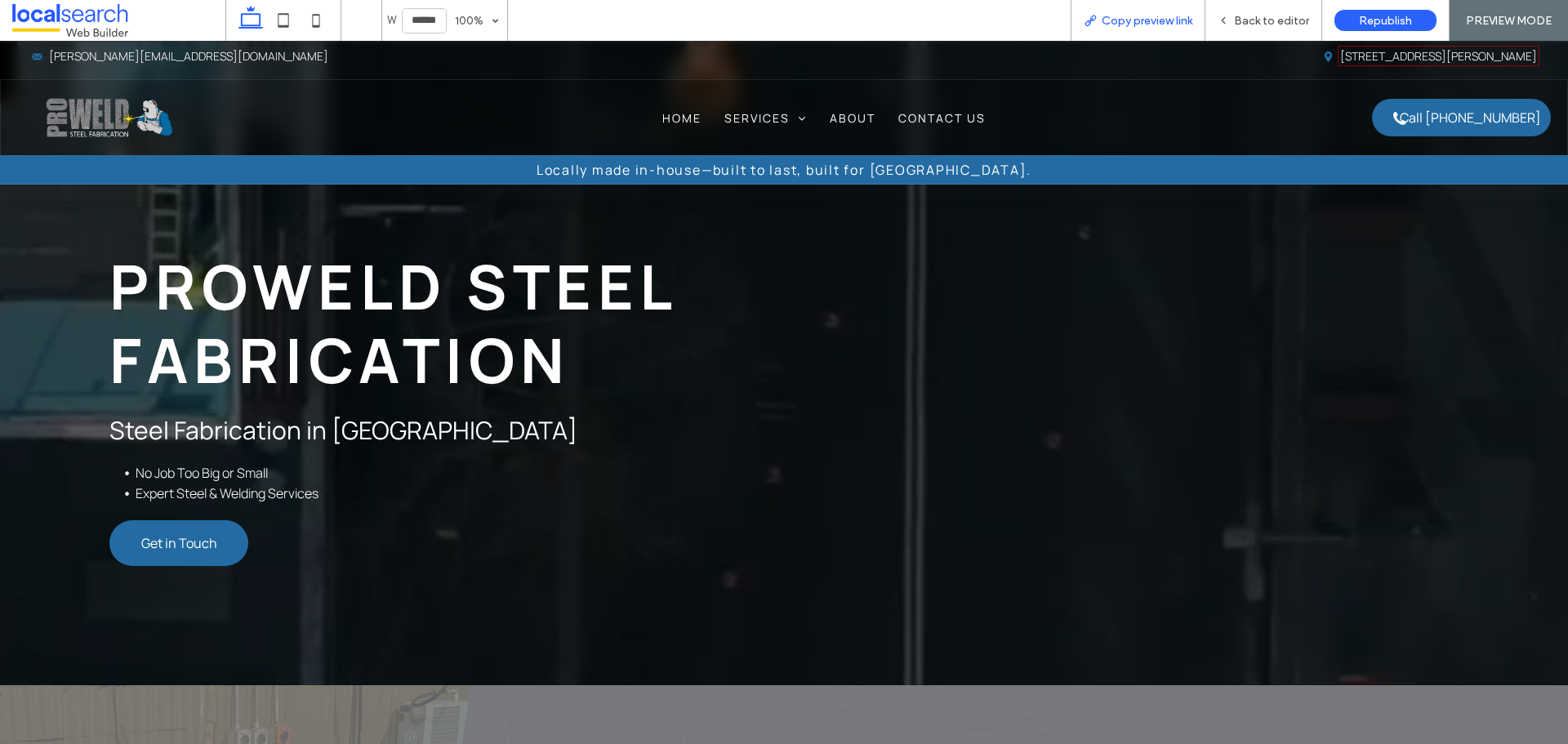
click at [1123, 18] on span "Copy preview link" at bounding box center [1147, 20] width 90 height 14
click at [1273, 17] on span "Back to editor" at bounding box center [1272, 20] width 76 height 14
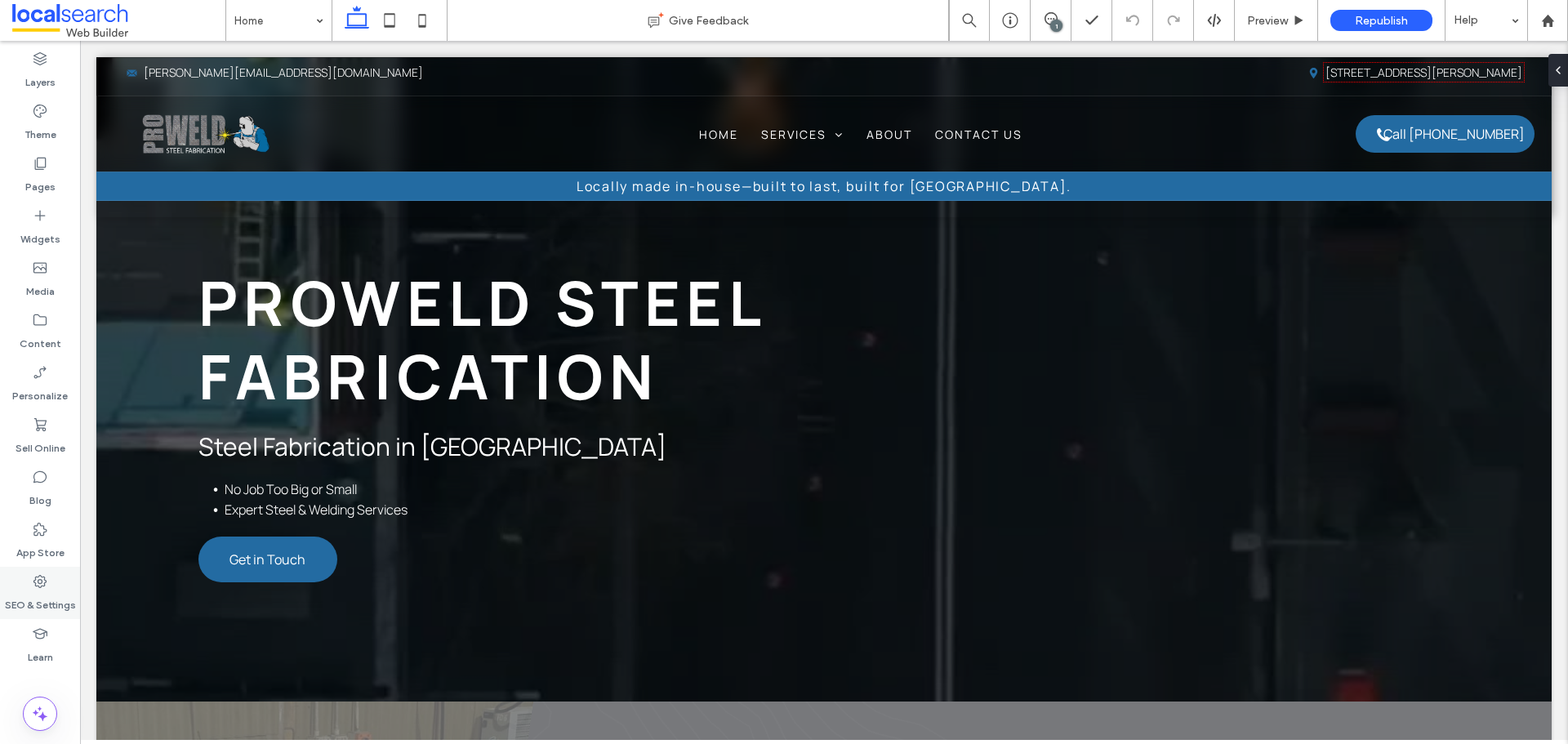
click at [37, 582] on icon at bounding box center [41, 581] width 17 height 17
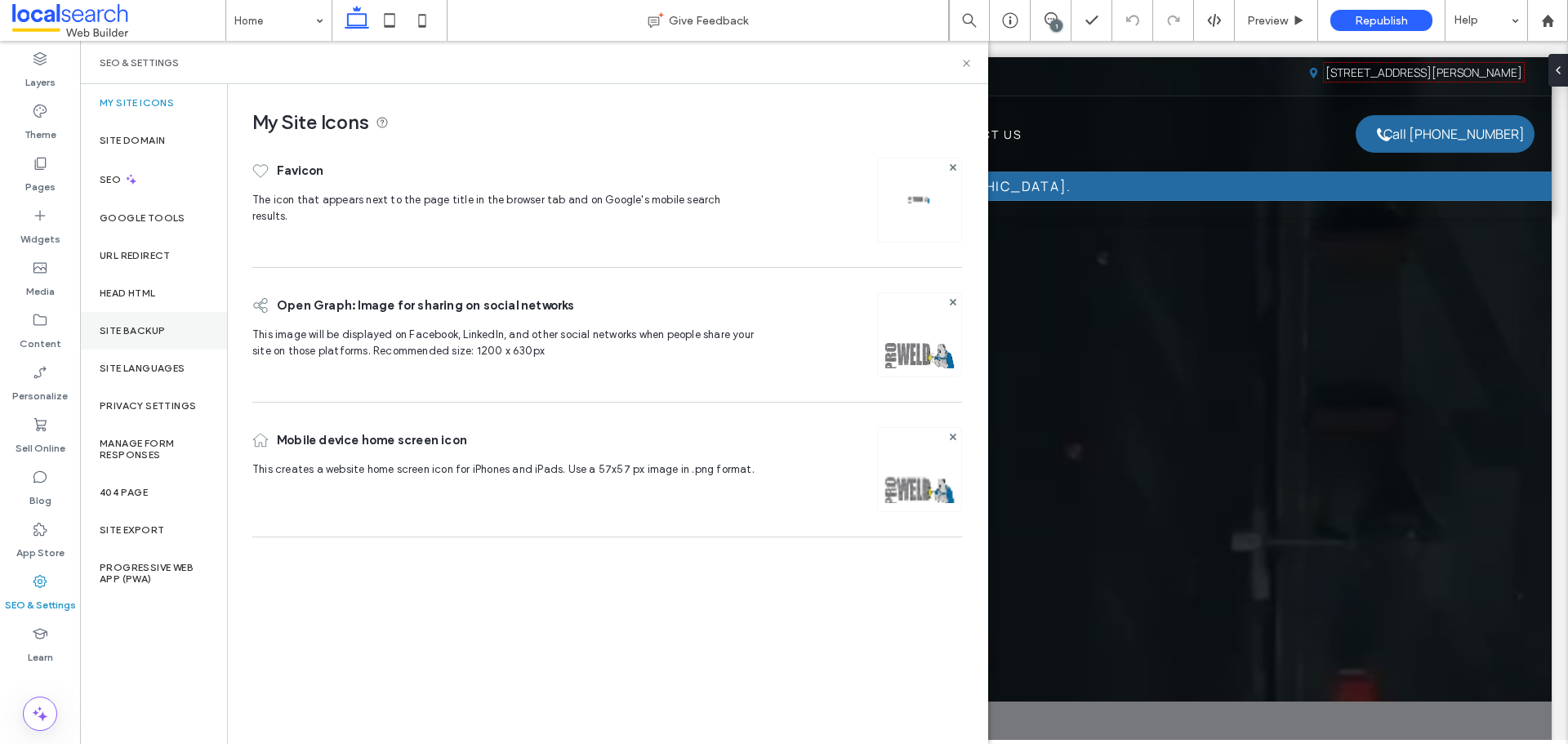
click at [138, 328] on label "Site Backup" at bounding box center [132, 331] width 65 height 11
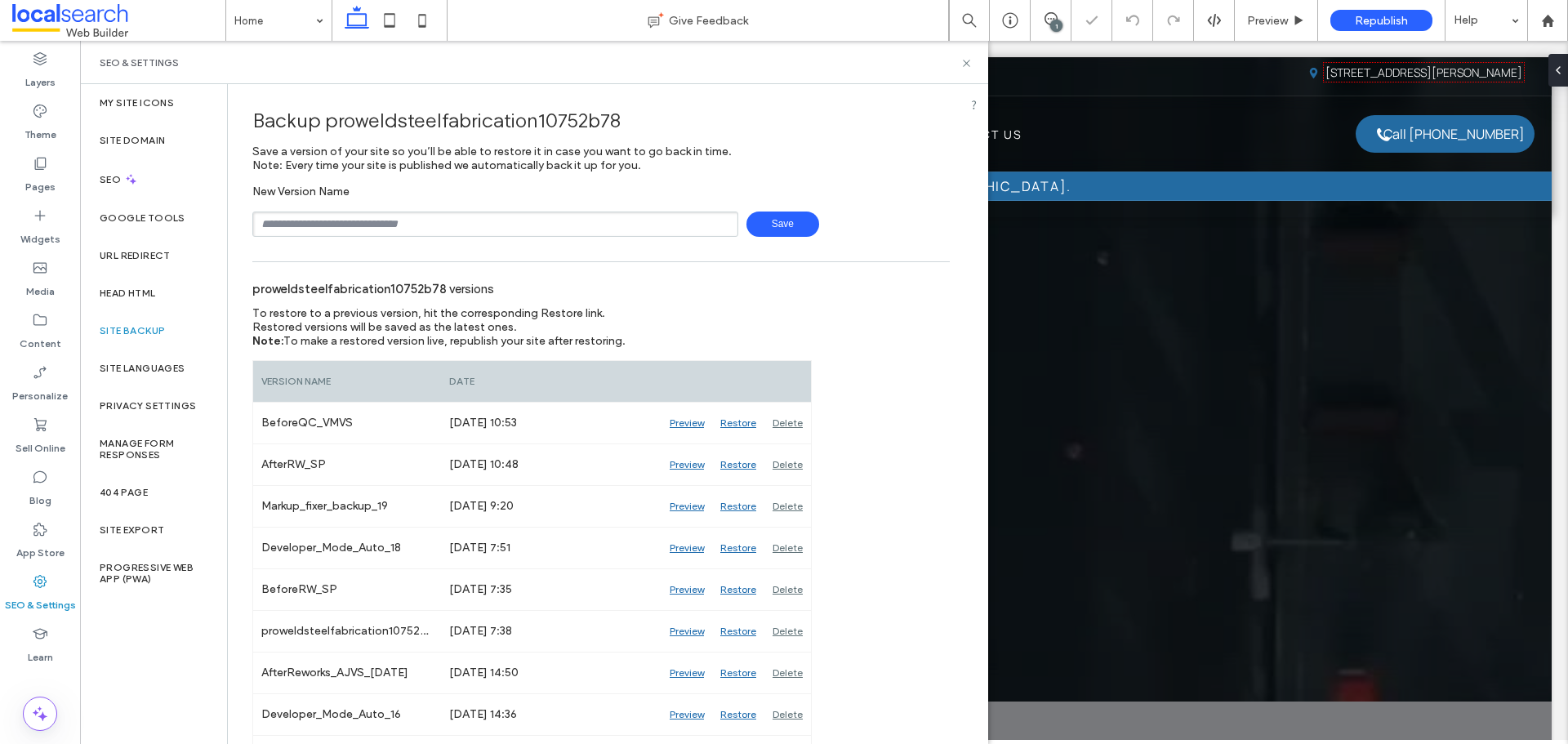
click at [530, 216] on input "text" at bounding box center [496, 224] width 486 height 25
type input "**********"
click at [760, 227] on span "Save" at bounding box center [782, 224] width 73 height 25
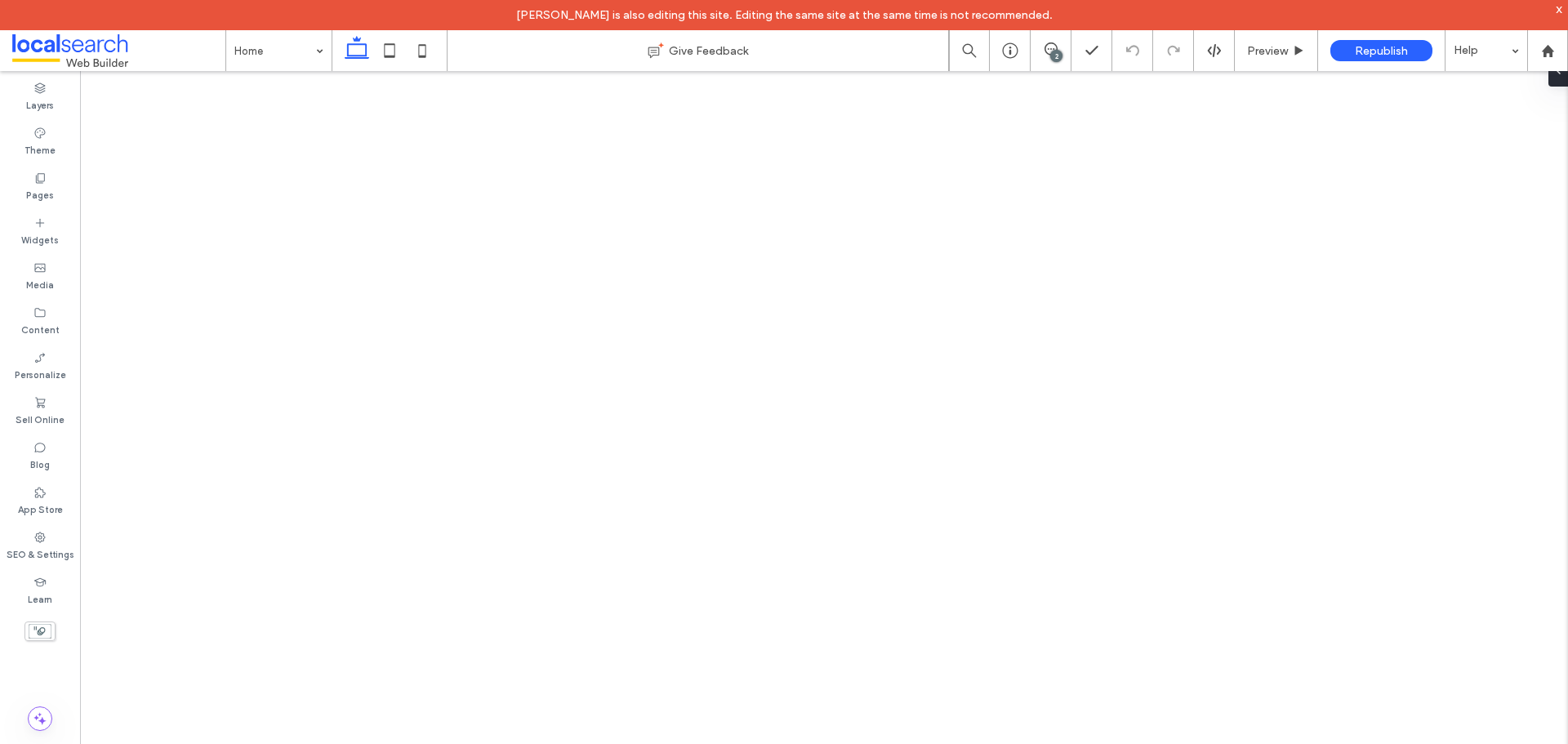
drag, startPoint x: 0, startPoint y: 0, endPoint x: 297, endPoint y: 54, distance: 301.9
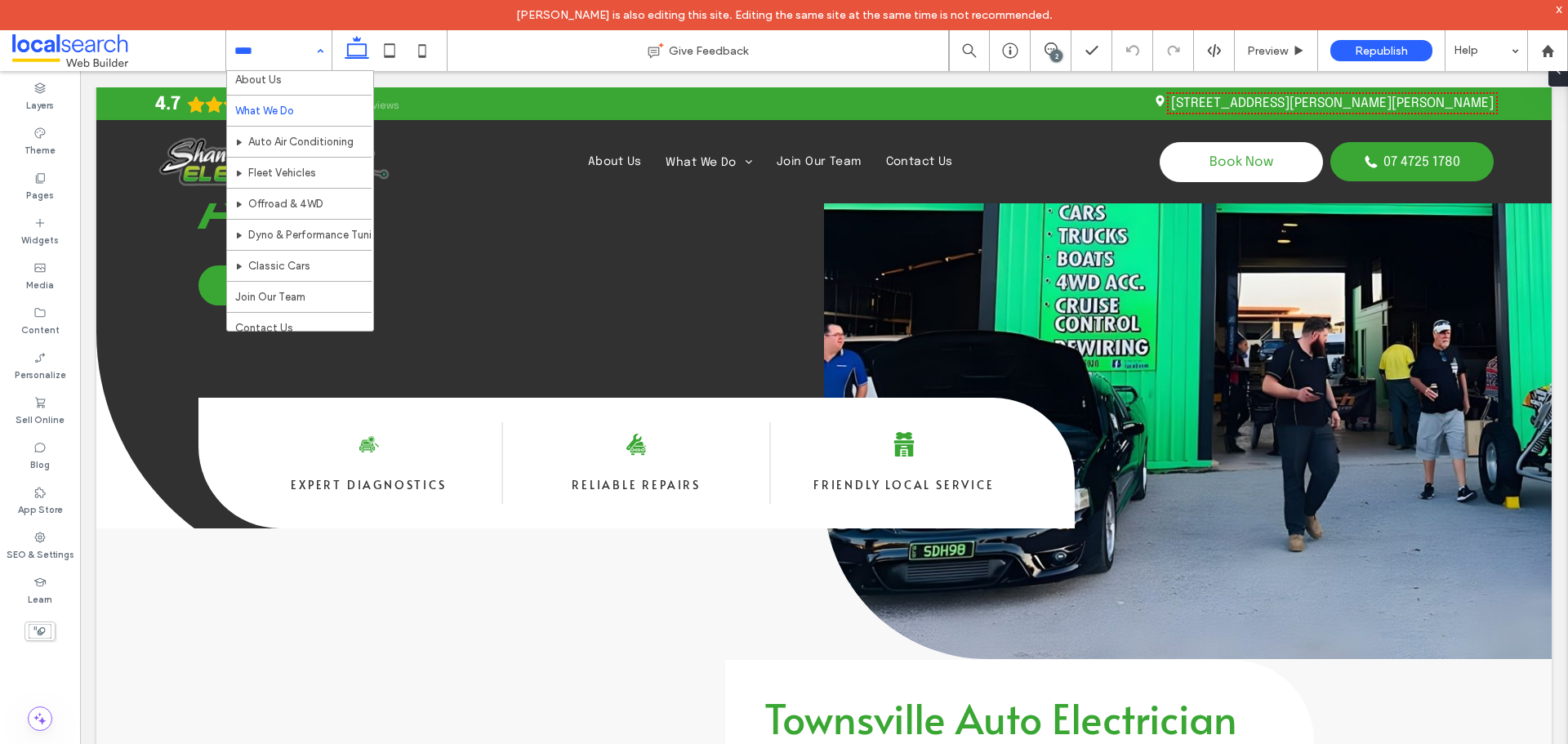
scroll to position [48, 0]
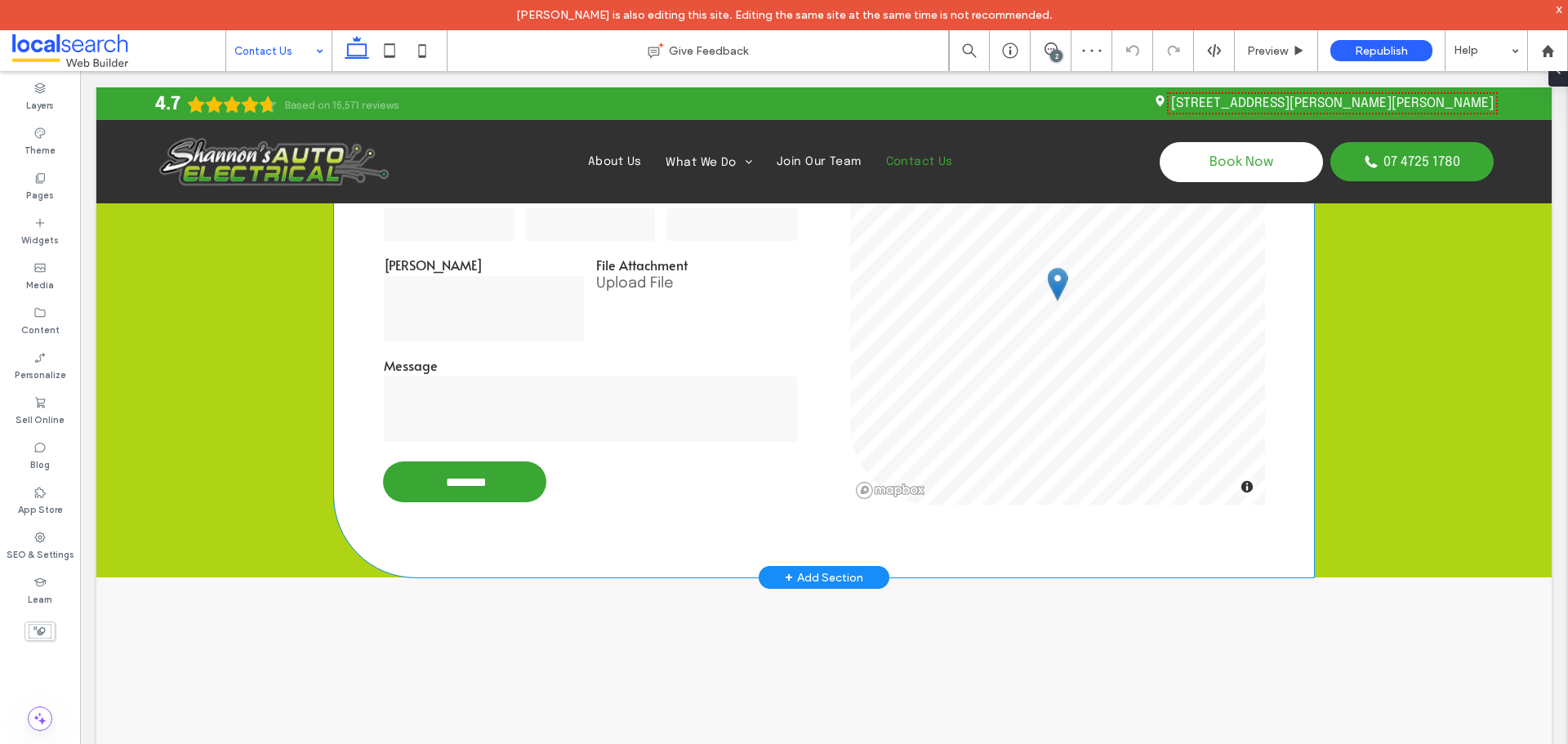
click at [581, 329] on div "Rego" at bounding box center [485, 298] width 213 height 100
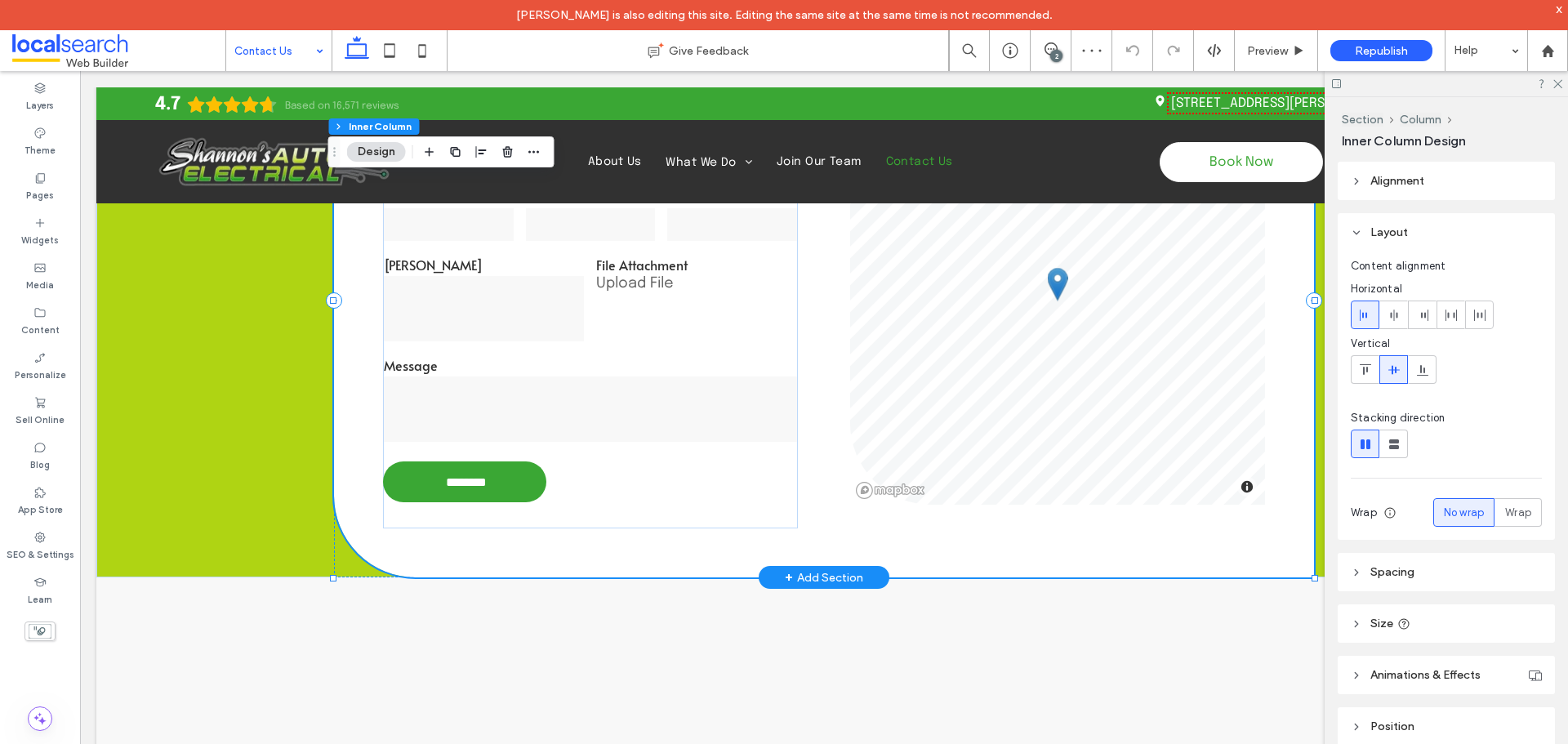
click at [581, 329] on div "Rego" at bounding box center [485, 298] width 213 height 100
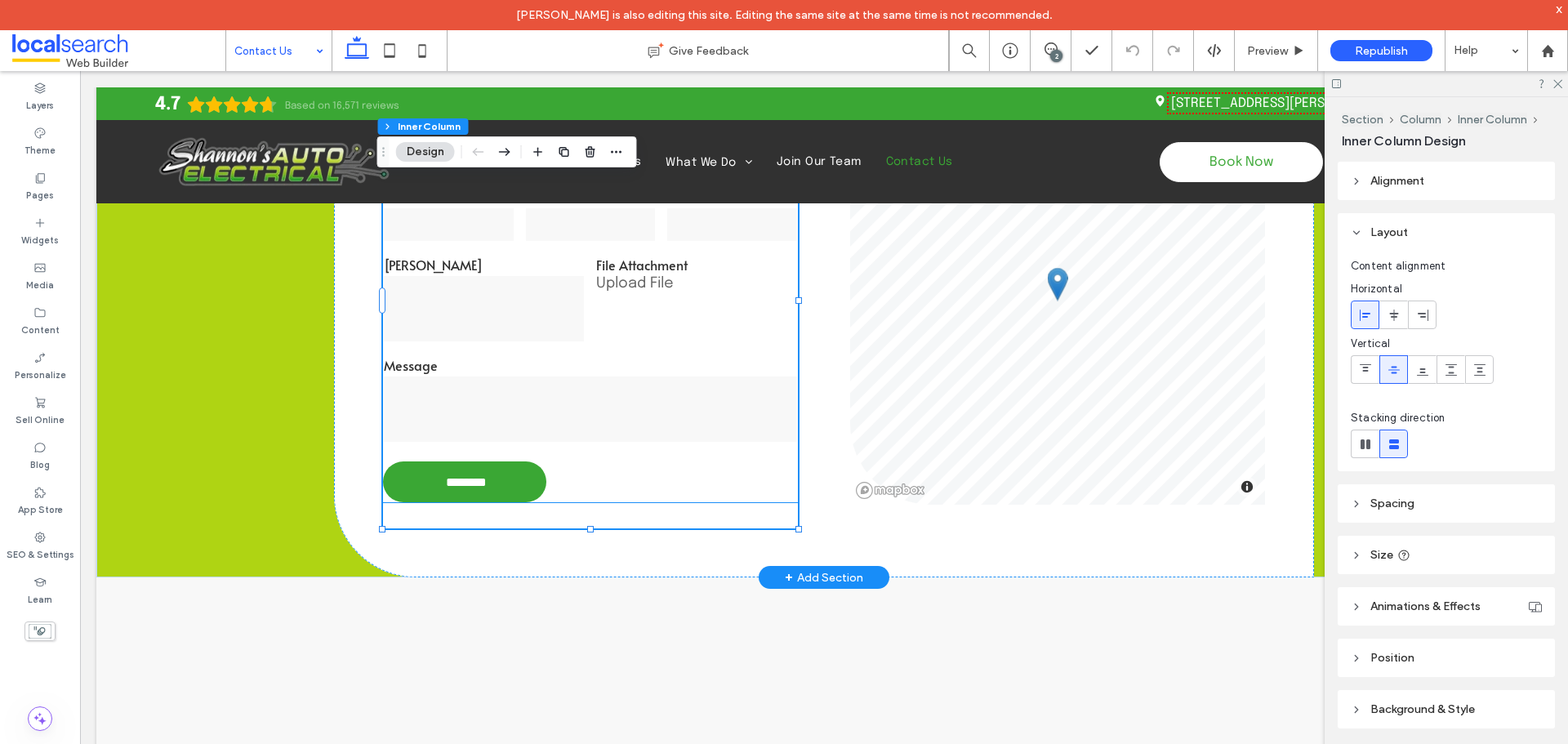
click at [572, 344] on div "Rego" at bounding box center [485, 298] width 213 height 100
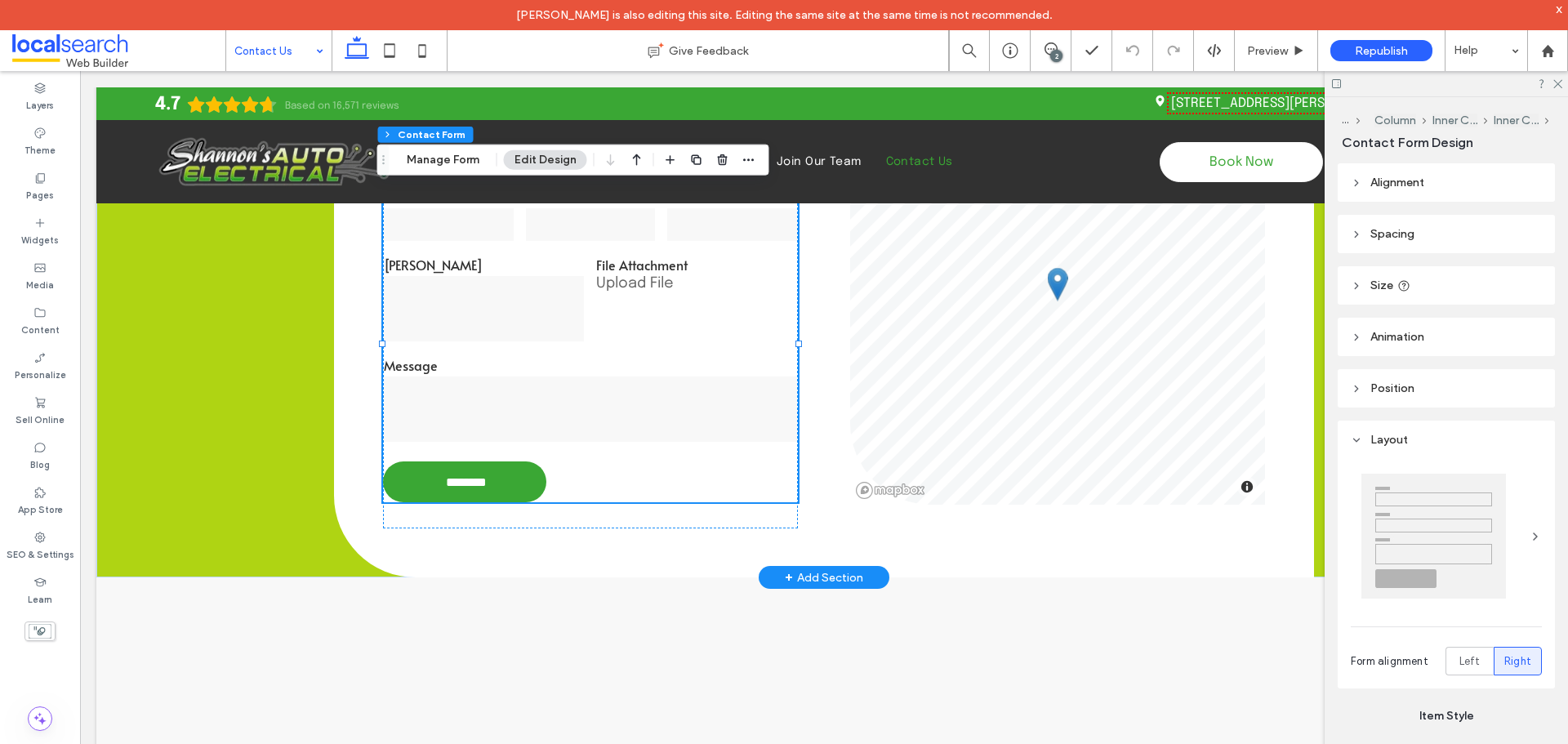
type input "*"
type input "***"
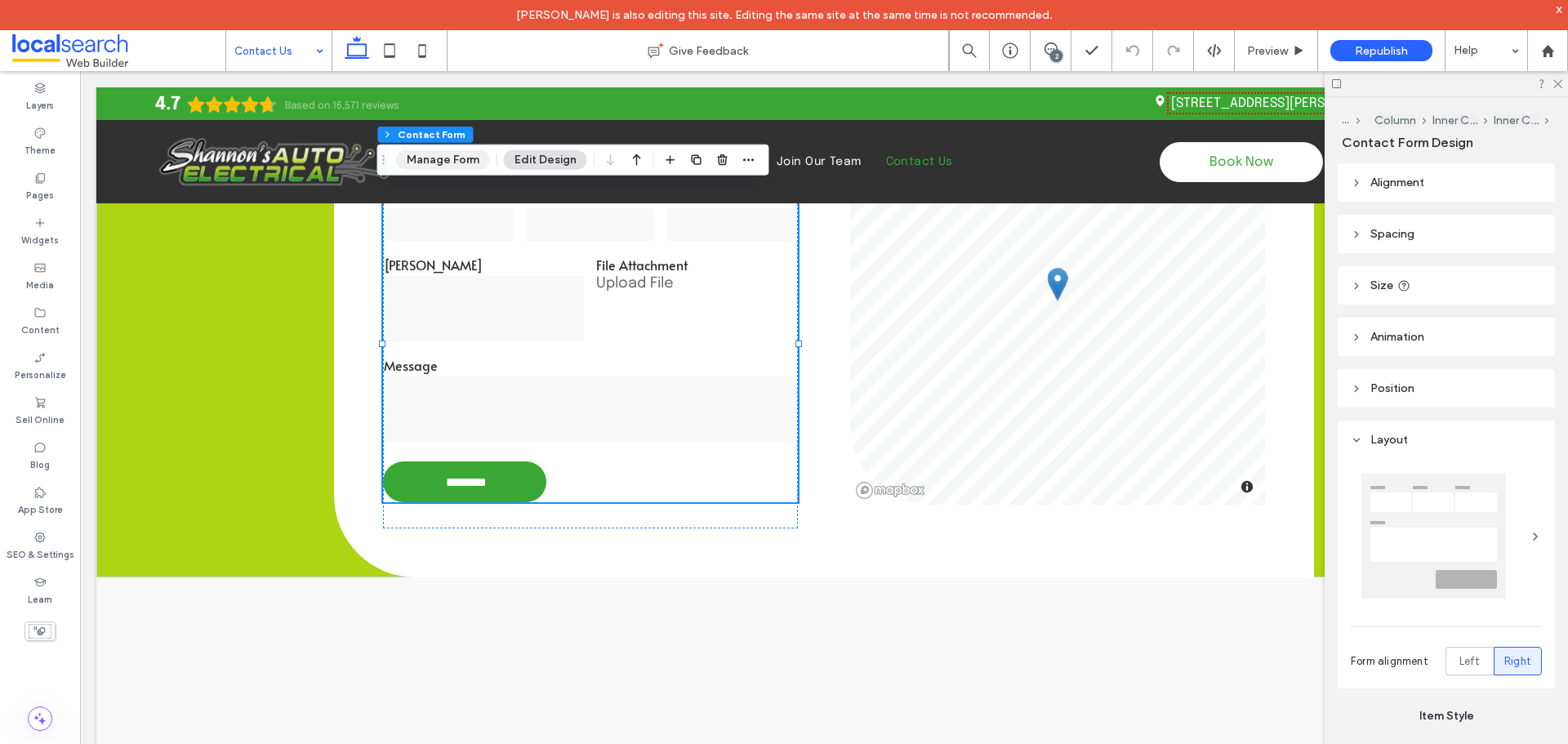
drag, startPoint x: 423, startPoint y: 156, endPoint x: 639, endPoint y: 270, distance: 244.2
click at [423, 156] on button "Manage Form" at bounding box center [443, 159] width 94 height 19
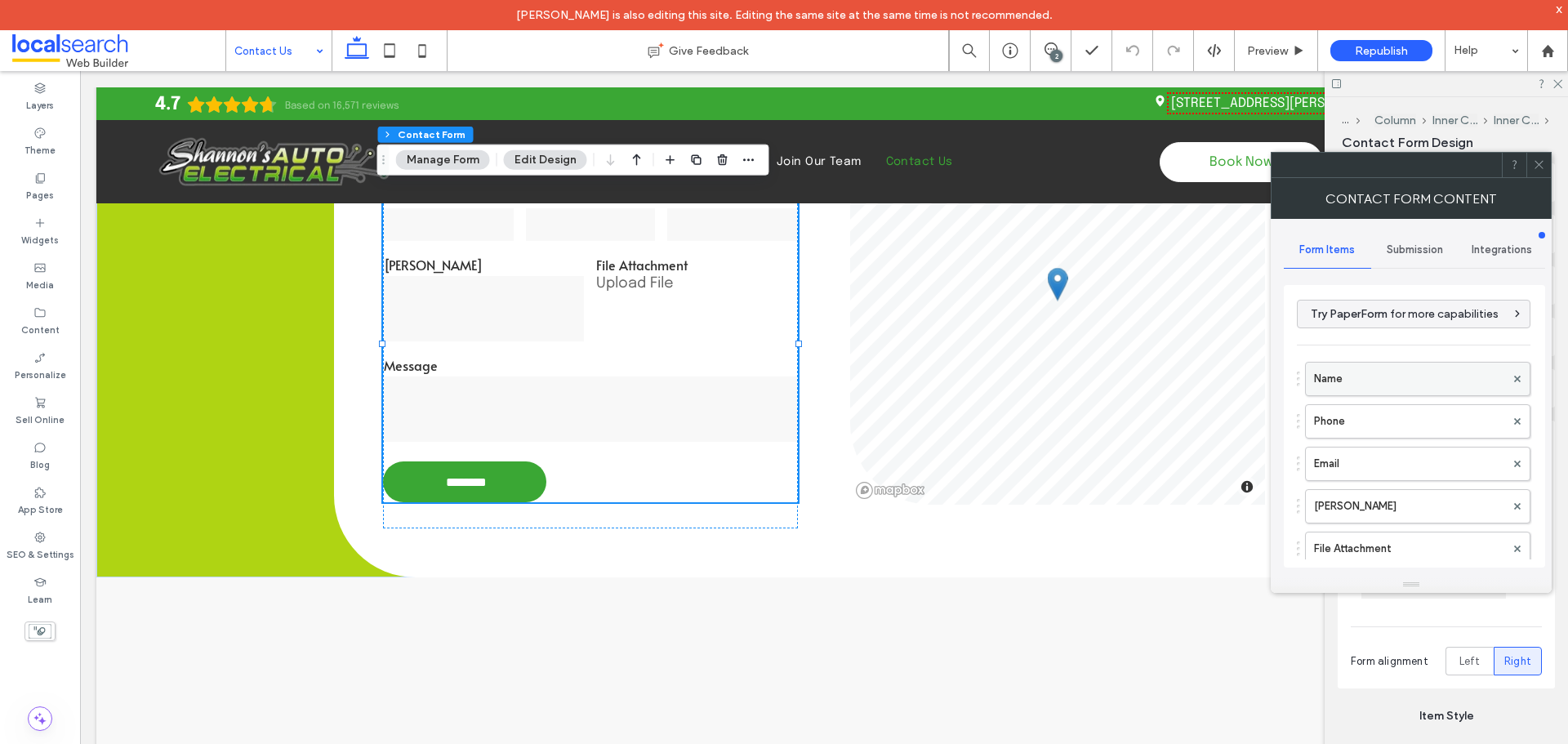
click at [1366, 366] on label "Name" at bounding box center [1410, 378] width 191 height 32
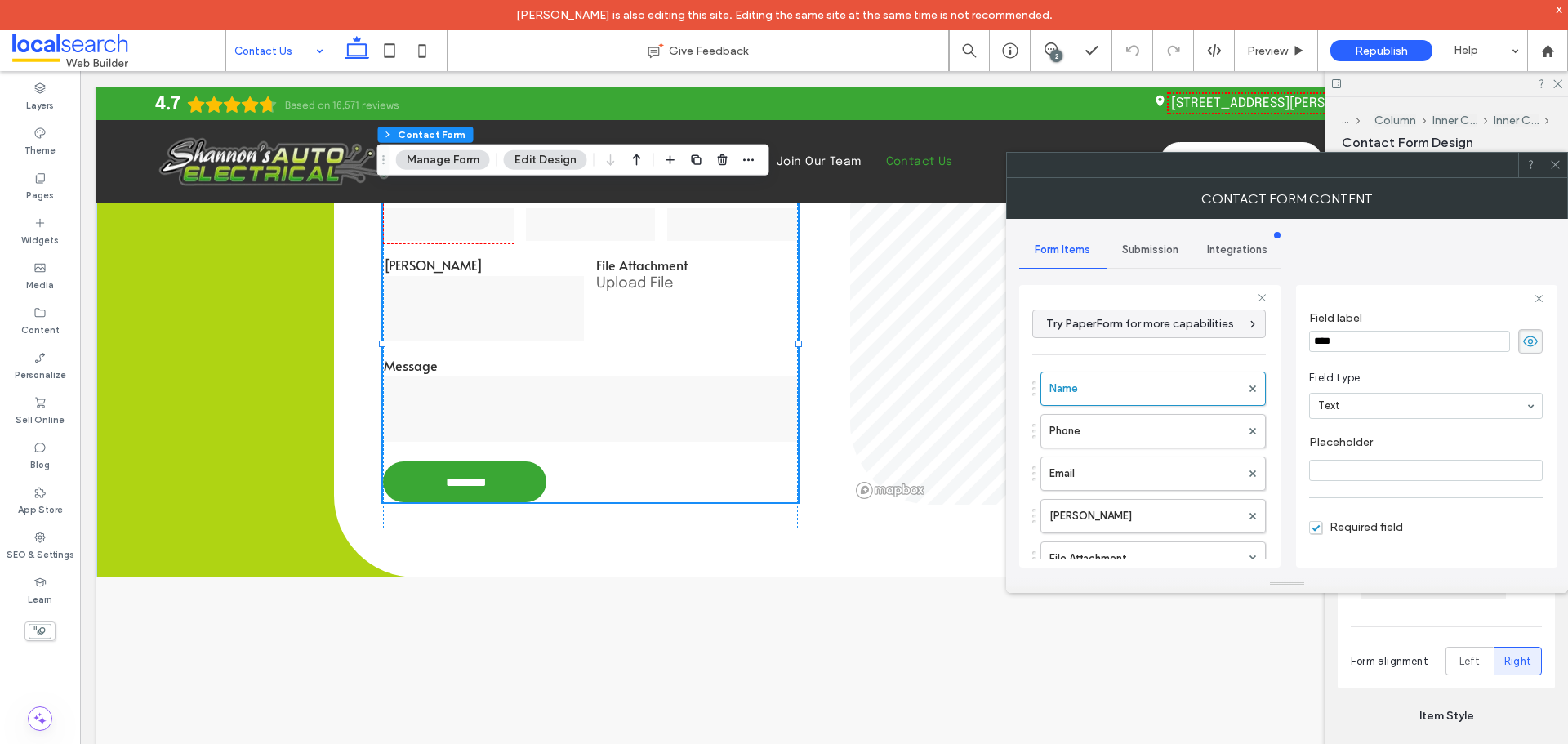
scroll to position [114, 0]
click at [1087, 423] on label "Phone" at bounding box center [1144, 430] width 191 height 32
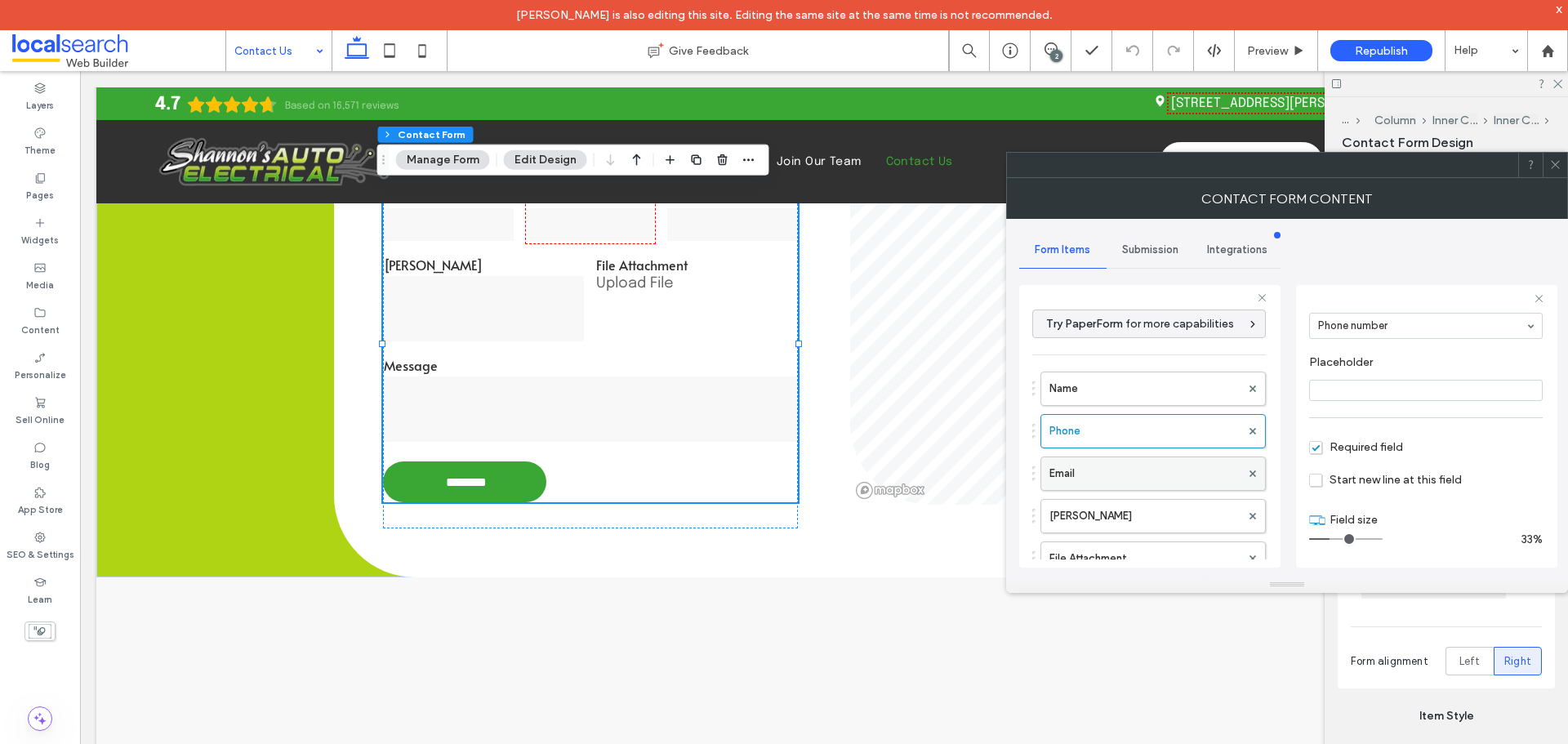
click at [1100, 481] on label "Email" at bounding box center [1144, 473] width 191 height 32
click at [1023, 505] on div "Try PaperForm for more capabilities Name Phone Email Rego File Attachment Messa…" at bounding box center [1151, 425] width 262 height 283
click at [1074, 506] on label "Rego" at bounding box center [1144, 516] width 191 height 32
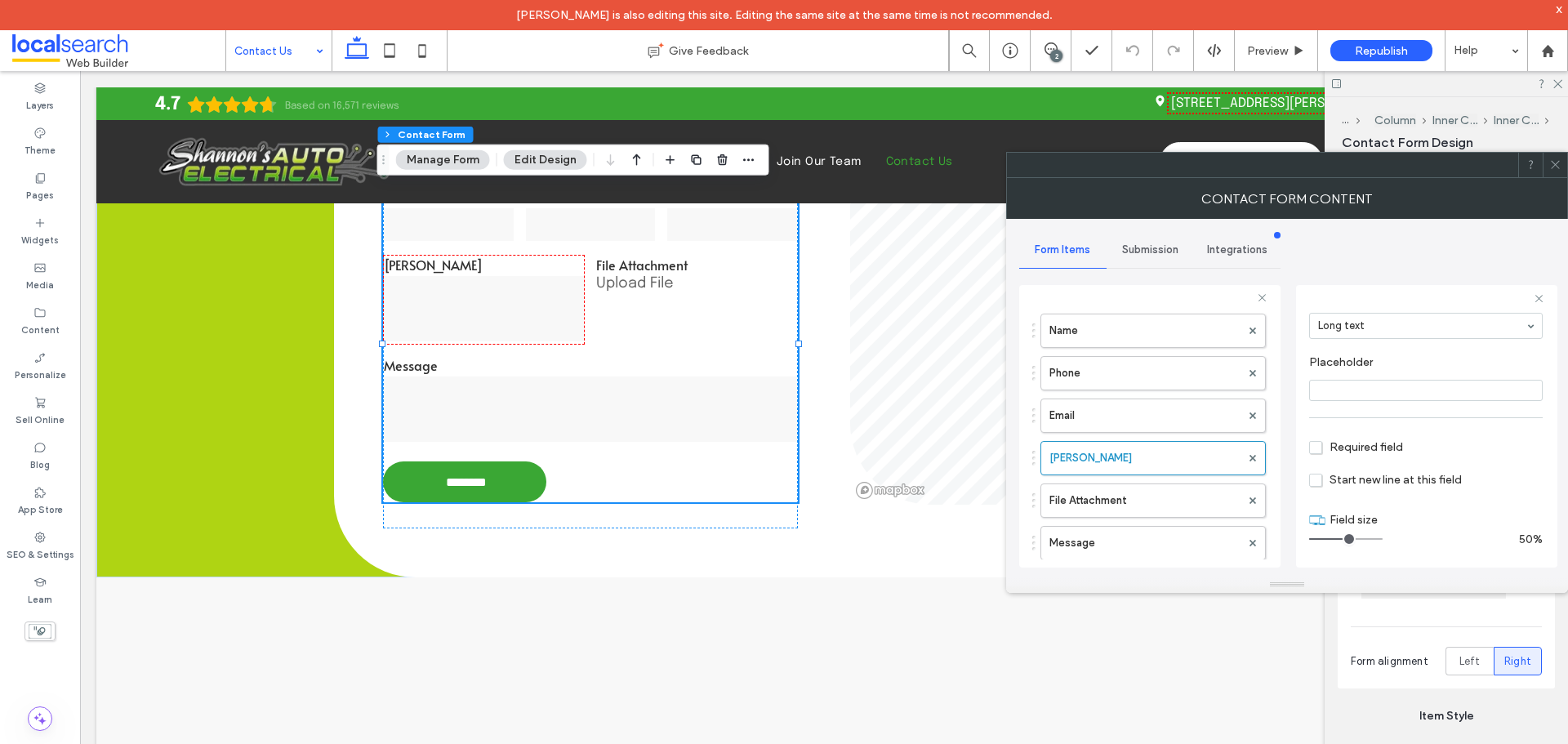
scroll to position [82, 0]
click at [1099, 477] on label "File Attachment" at bounding box center [1144, 476] width 191 height 32
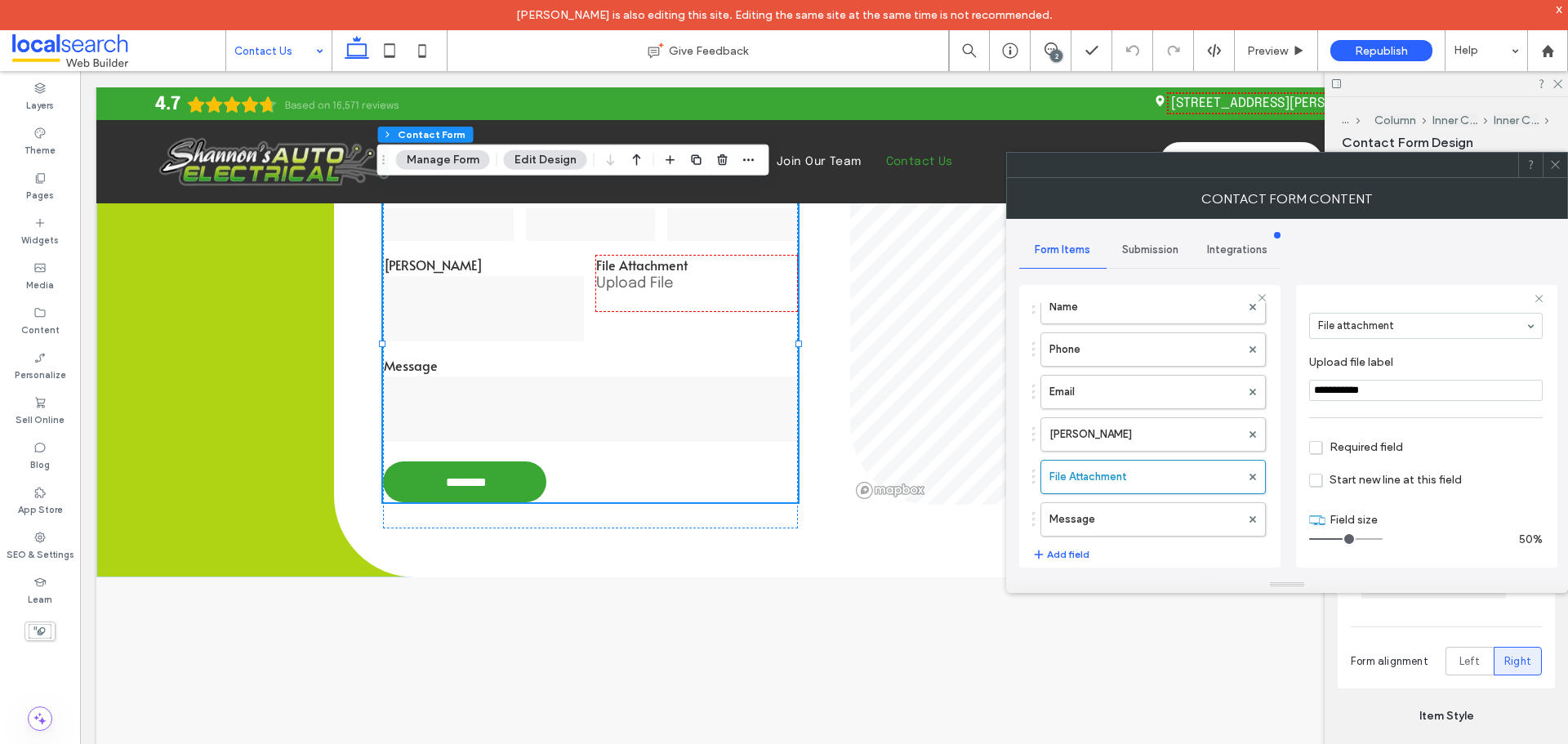
click at [1315, 449] on span "Required field" at bounding box center [1356, 447] width 94 height 14
click at [1160, 440] on label "Rego" at bounding box center [1144, 434] width 191 height 32
click at [1311, 448] on span "Required field" at bounding box center [1356, 447] width 94 height 14
click at [1098, 517] on label "Message" at bounding box center [1144, 518] width 191 height 32
type input "**"
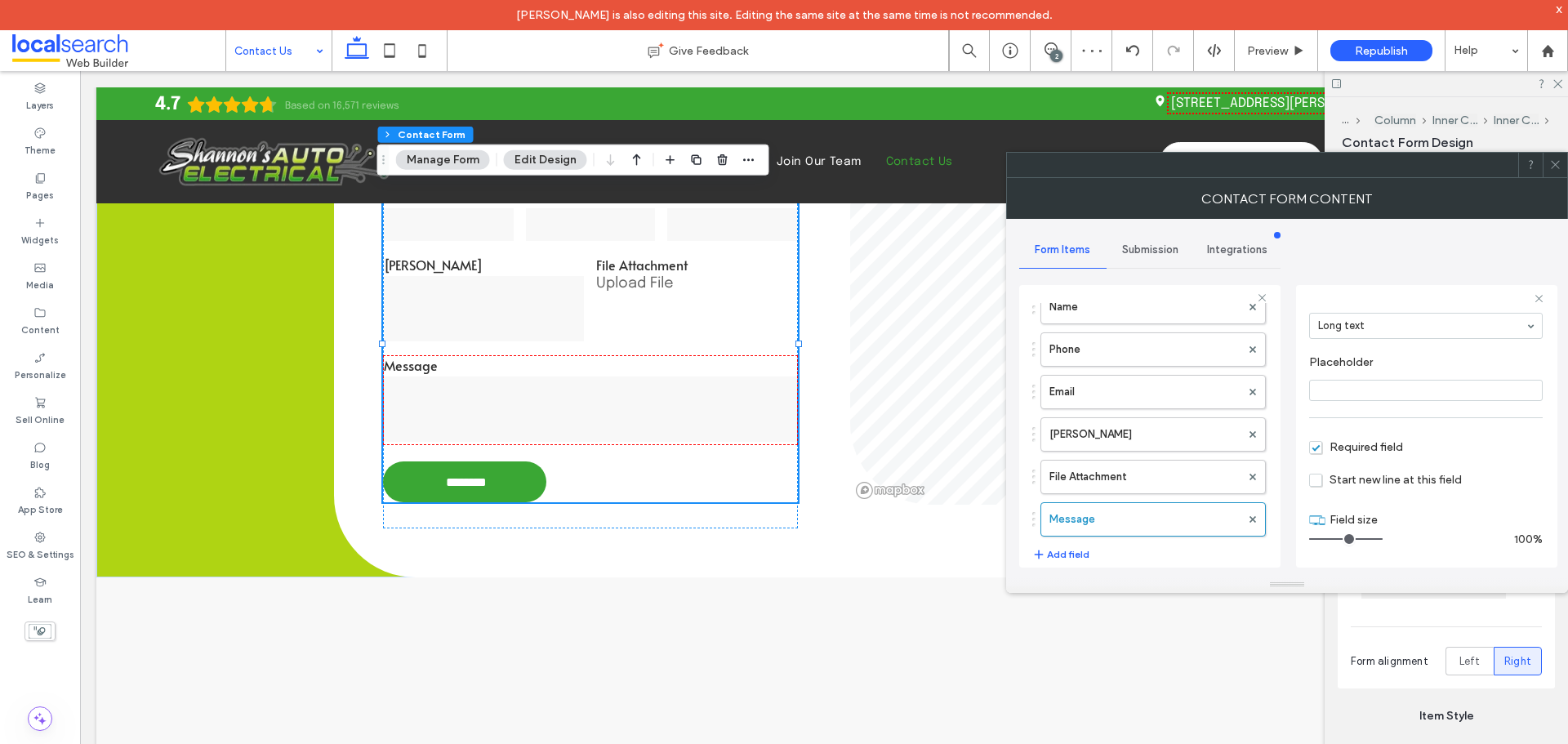
click at [1311, 451] on span "Required field" at bounding box center [1356, 447] width 94 height 14
click at [1552, 165] on icon at bounding box center [1555, 164] width 12 height 12
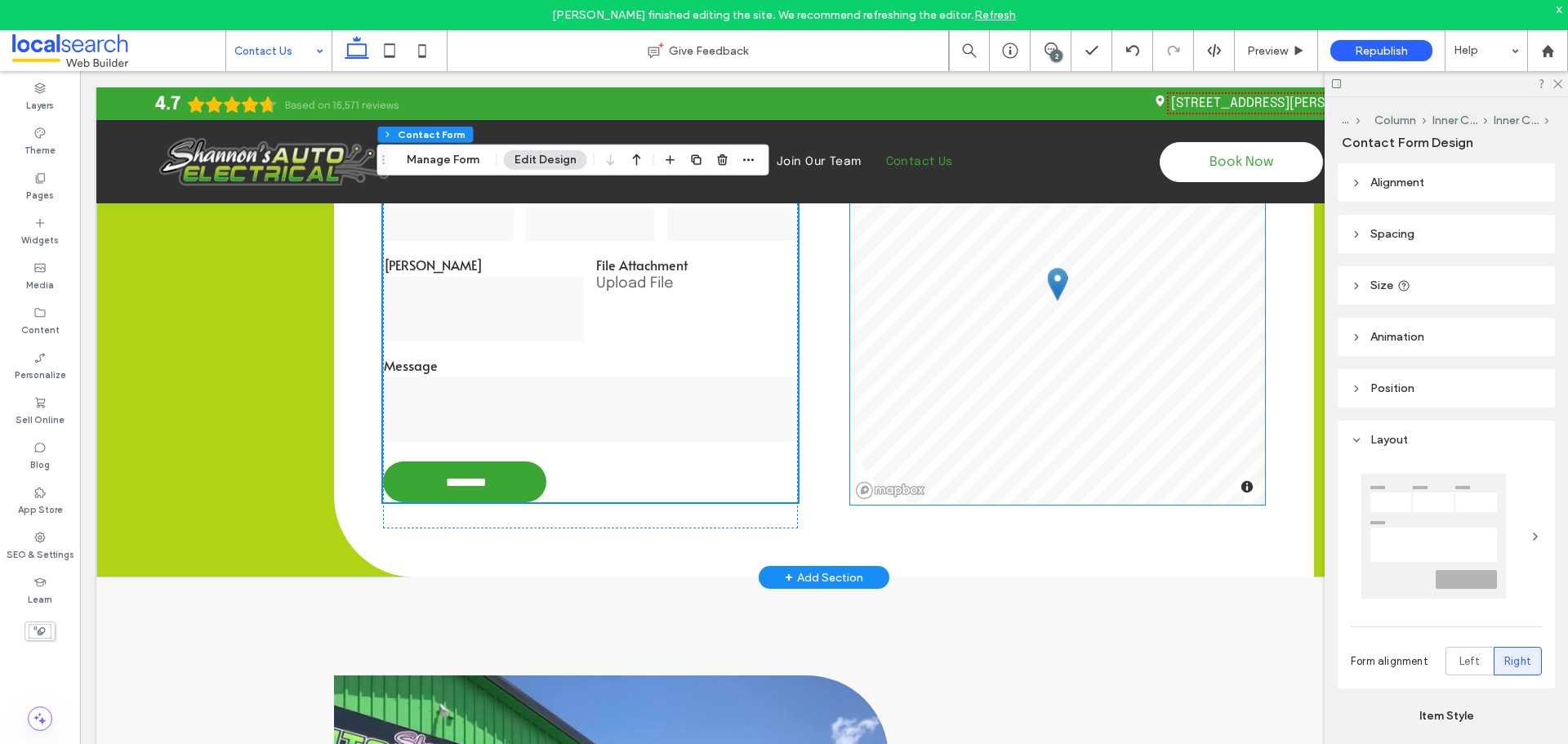
scroll to position [572, 0]
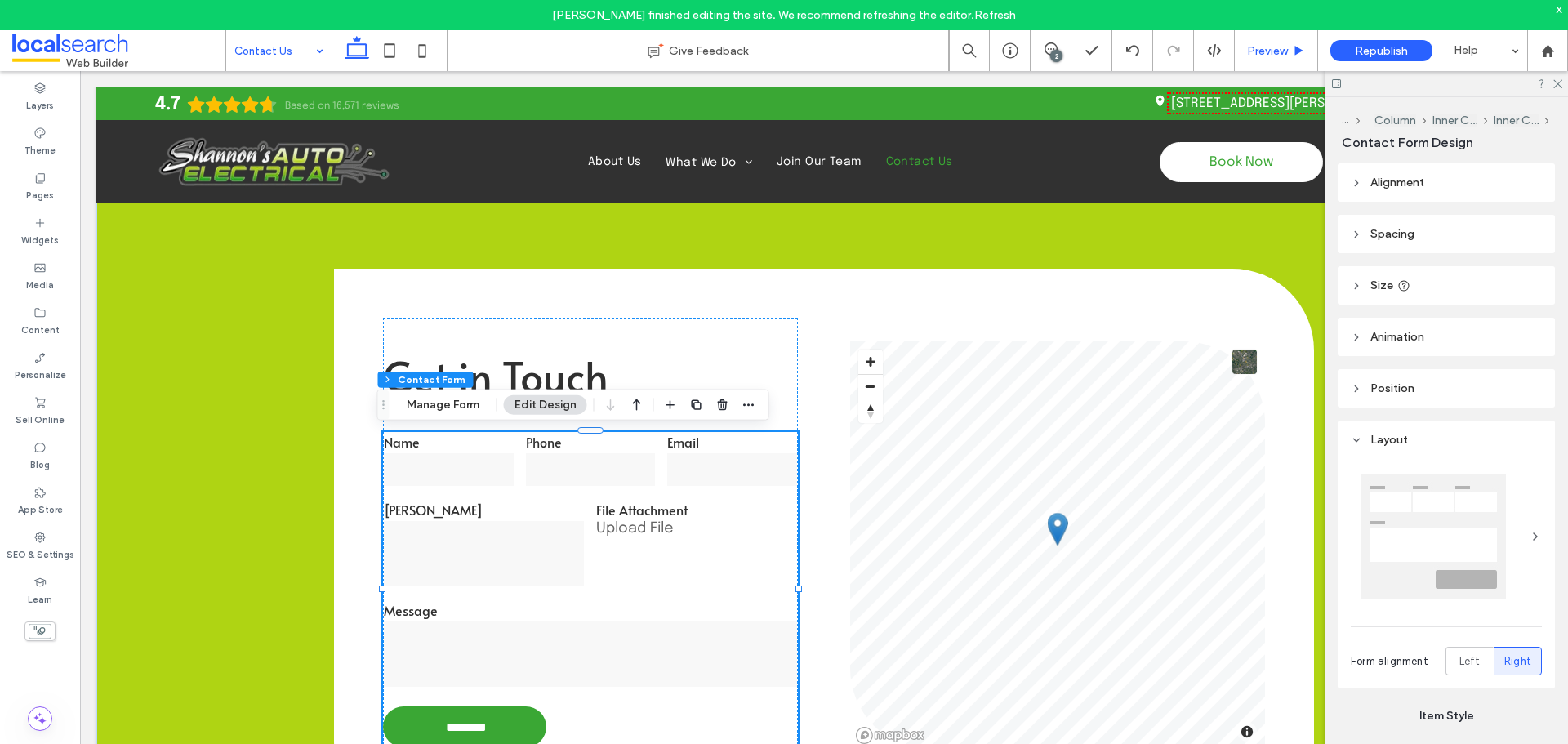
click at [1263, 54] on span "Preview" at bounding box center [1268, 51] width 41 height 14
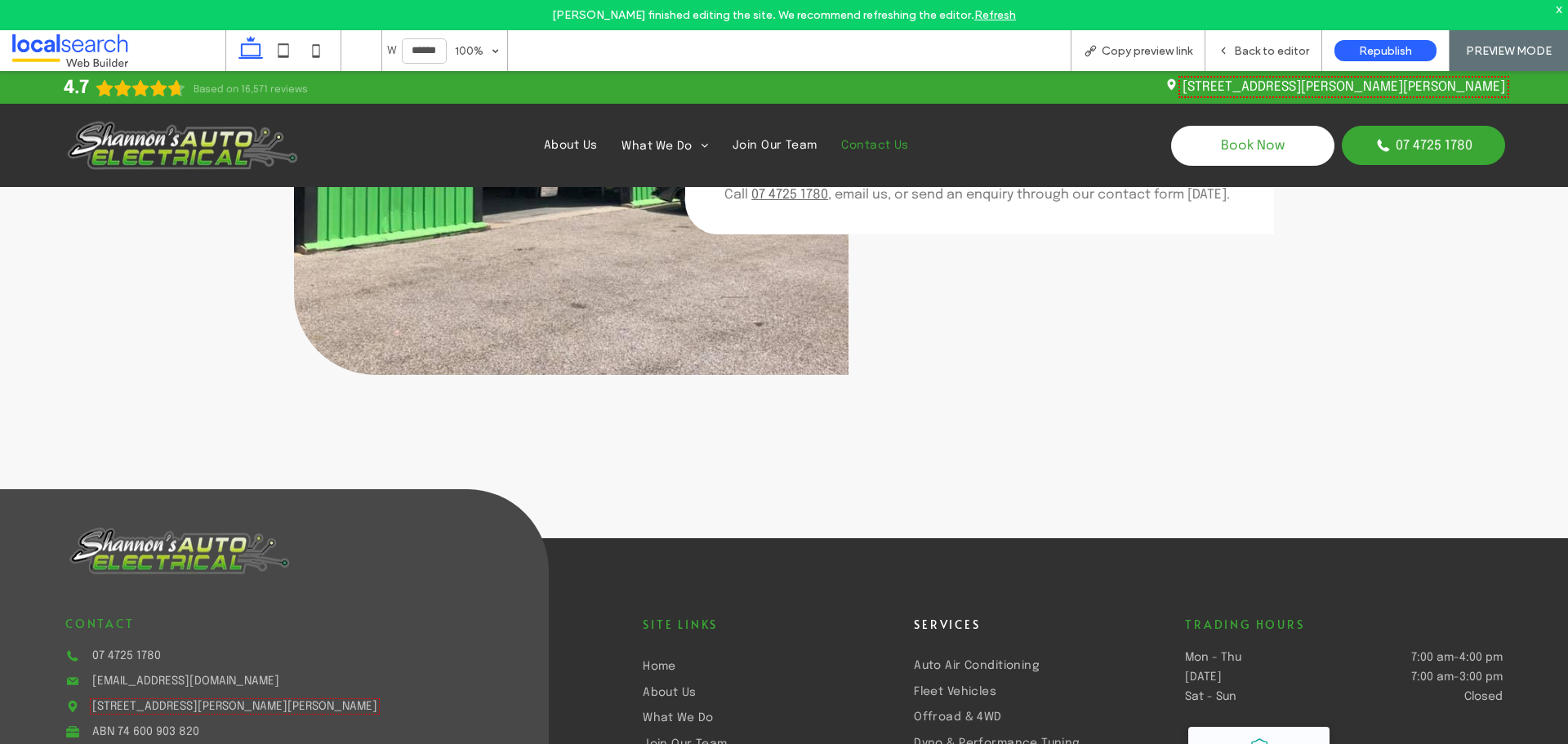
scroll to position [1633, 0]
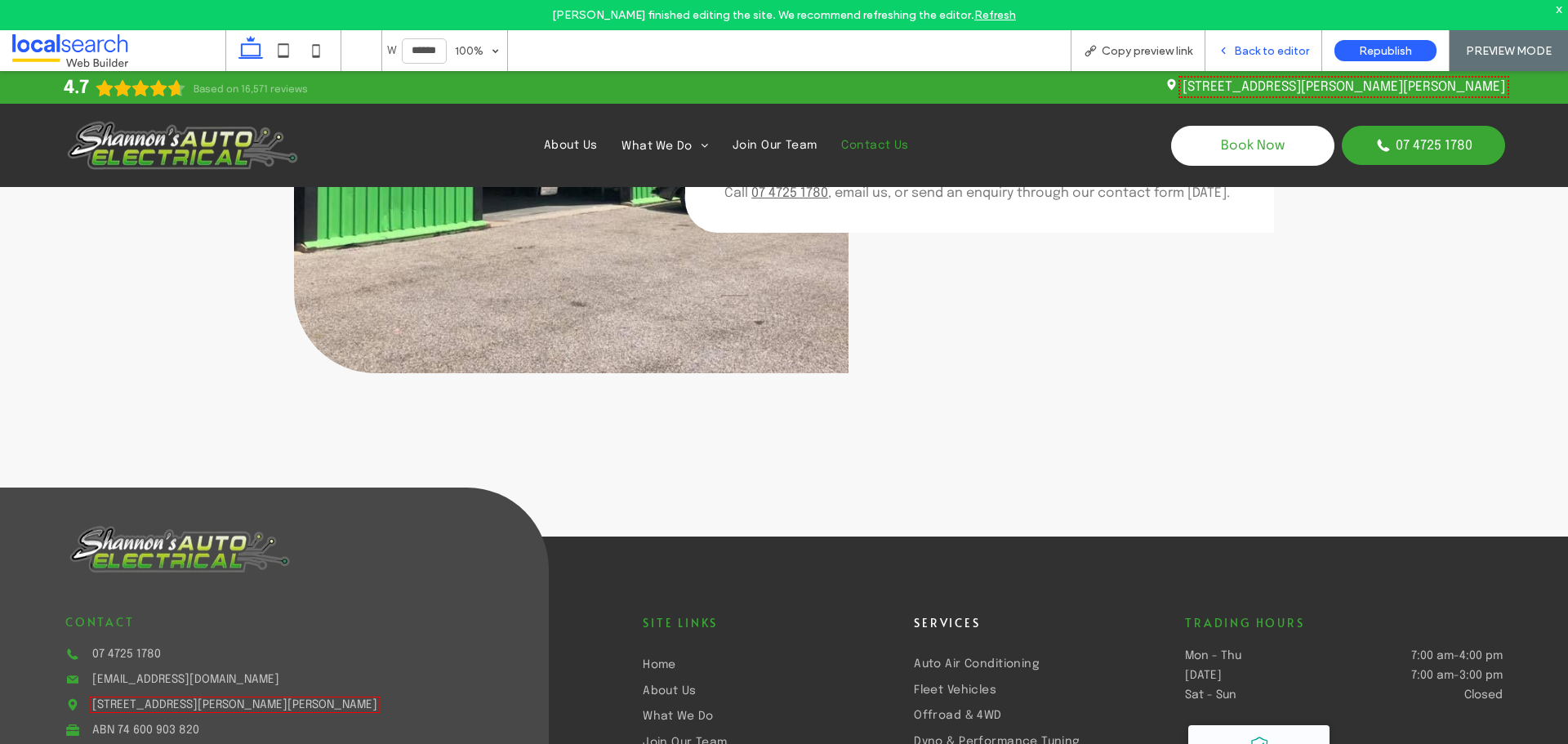
click at [1247, 40] on div "Back to editor" at bounding box center [1264, 51] width 117 height 41
click at [1257, 53] on span "Back to editor" at bounding box center [1272, 51] width 76 height 14
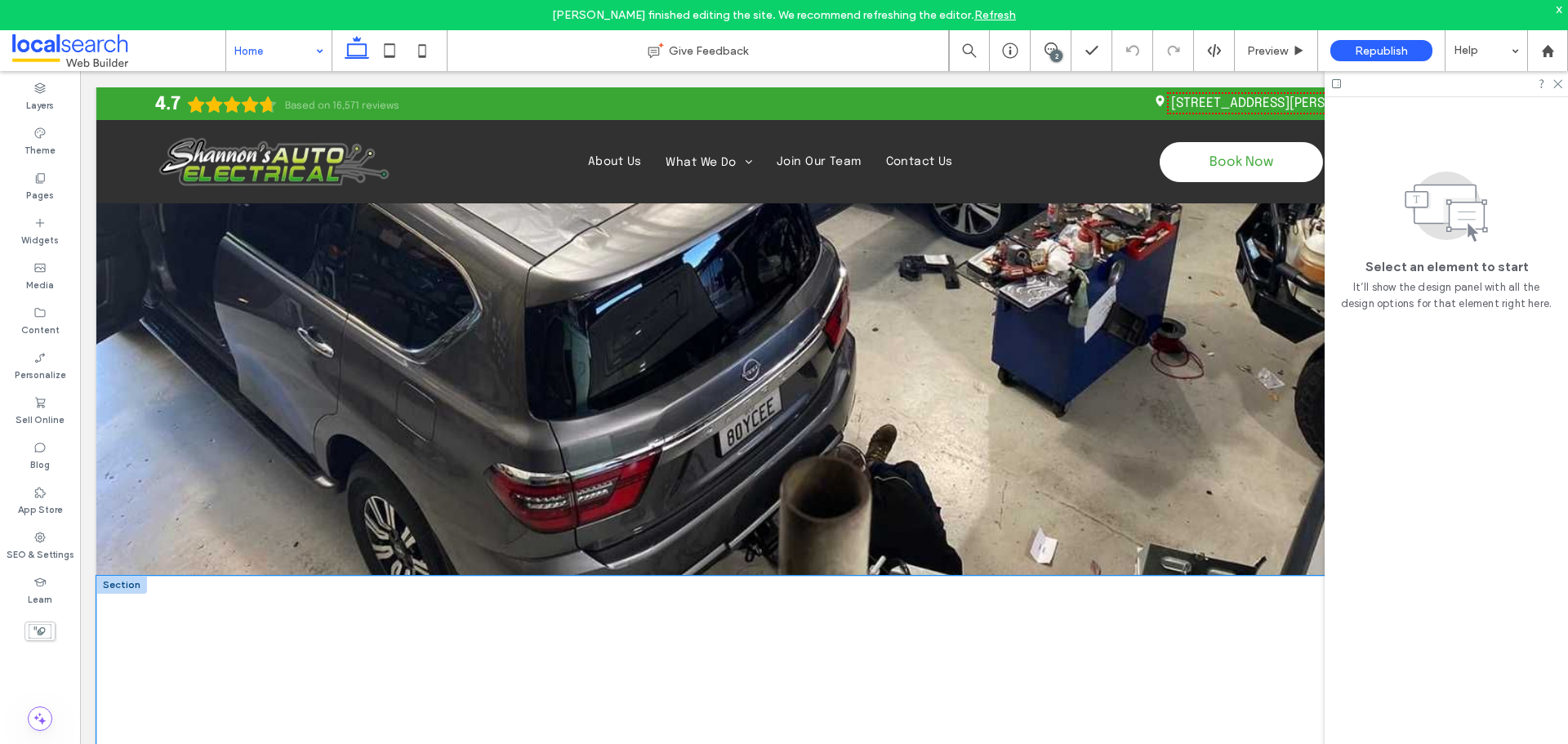
scroll to position [4327, 0]
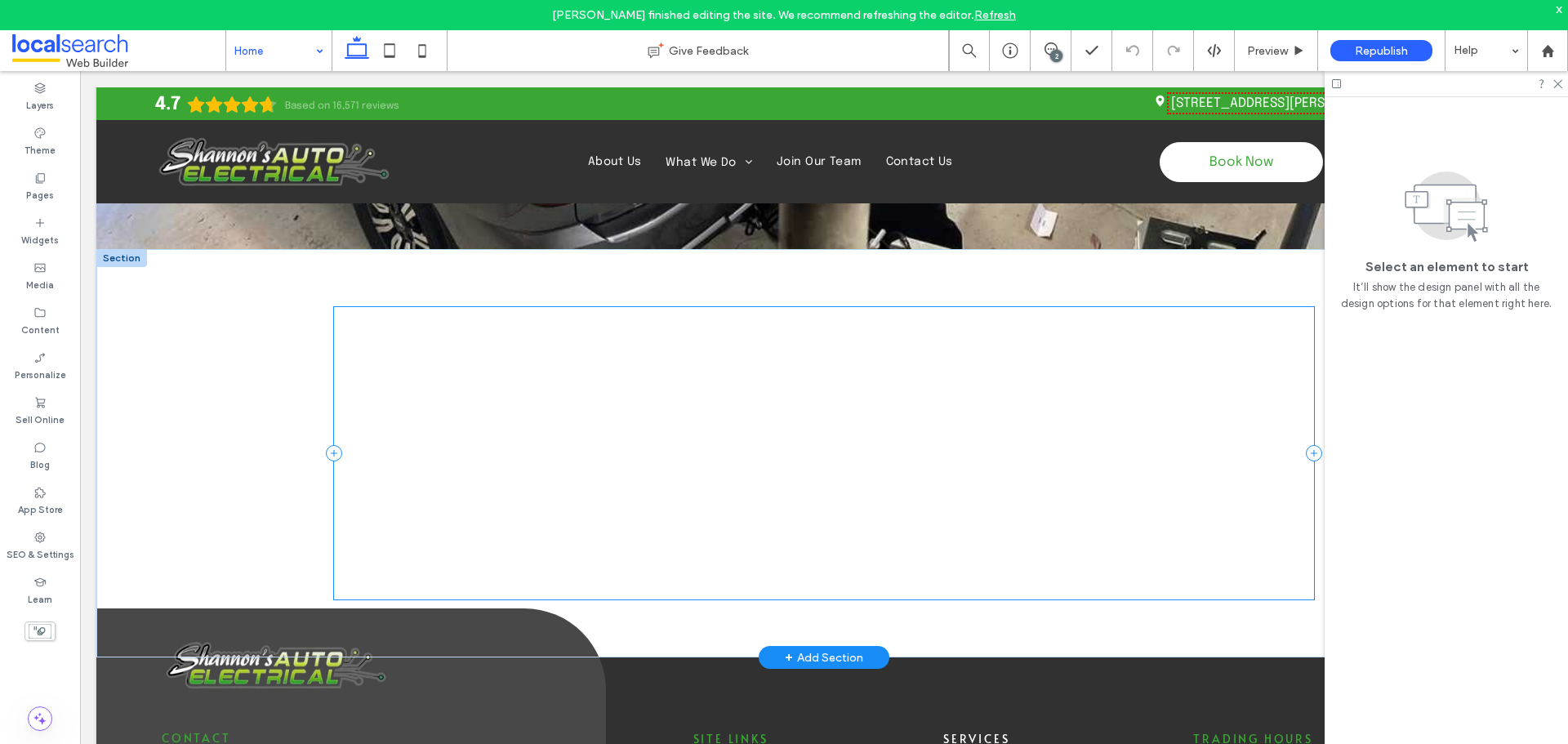
click at [583, 400] on div at bounding box center [825, 452] width 980 height 292
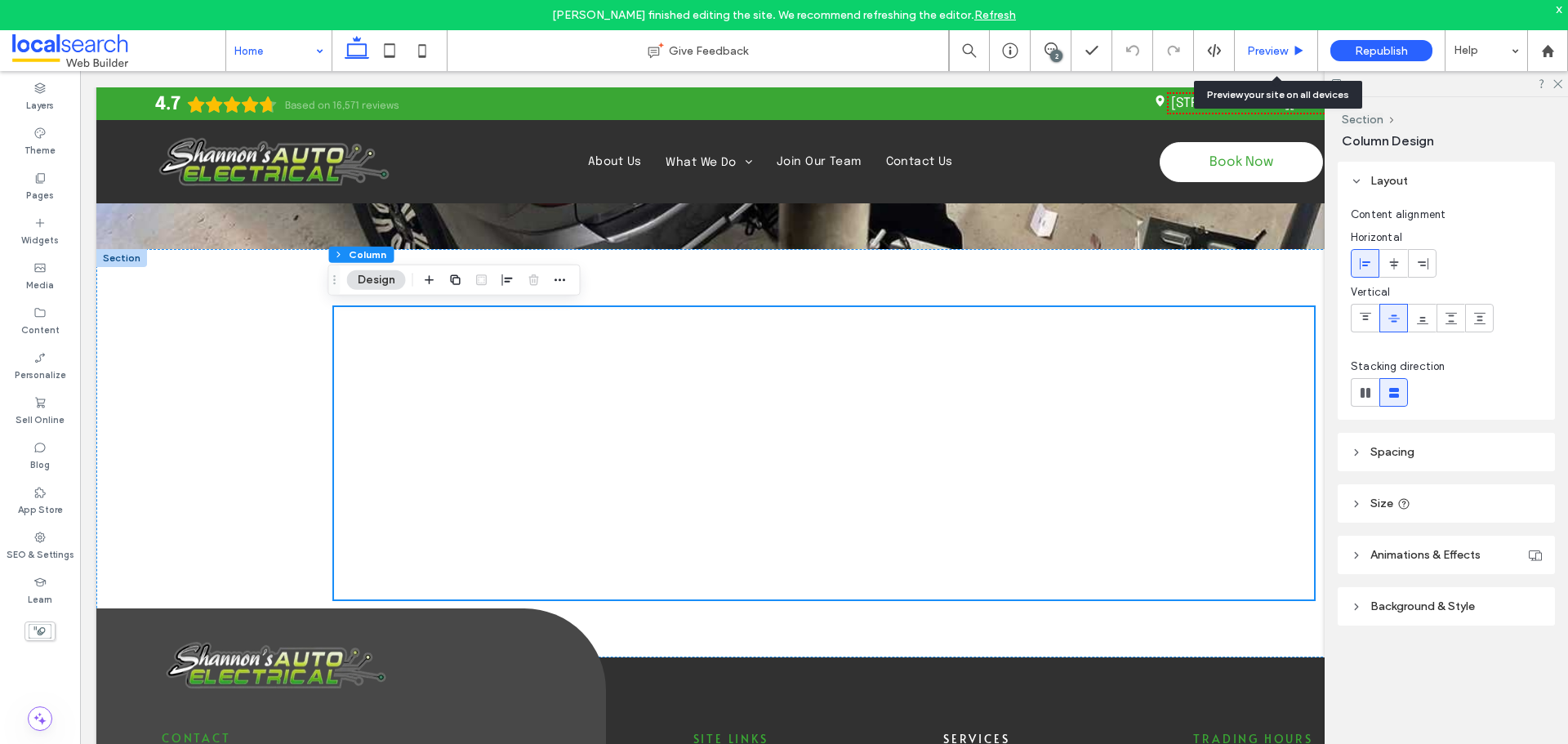
click at [1281, 52] on span "Preview" at bounding box center [1268, 51] width 41 height 14
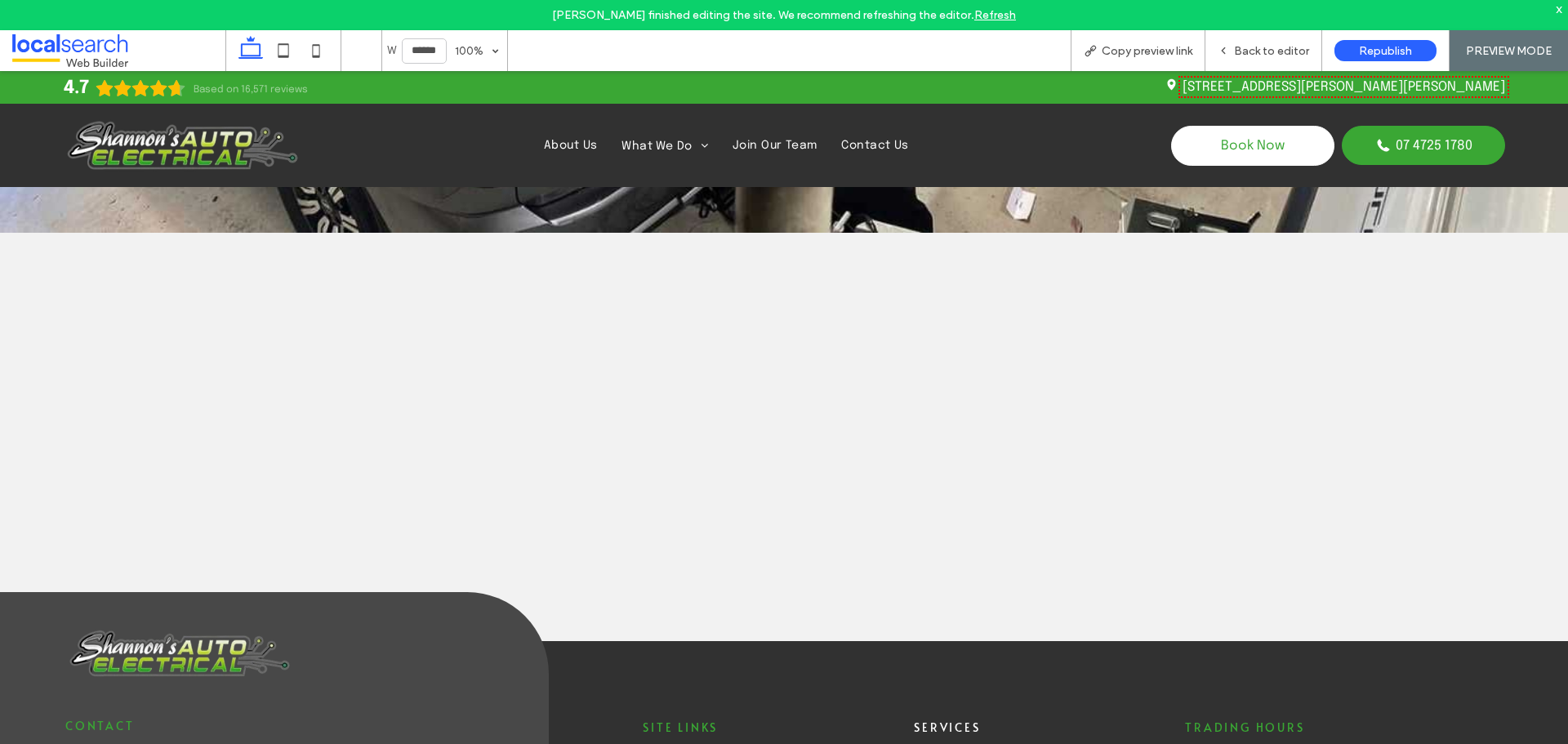
scroll to position [4330, 0]
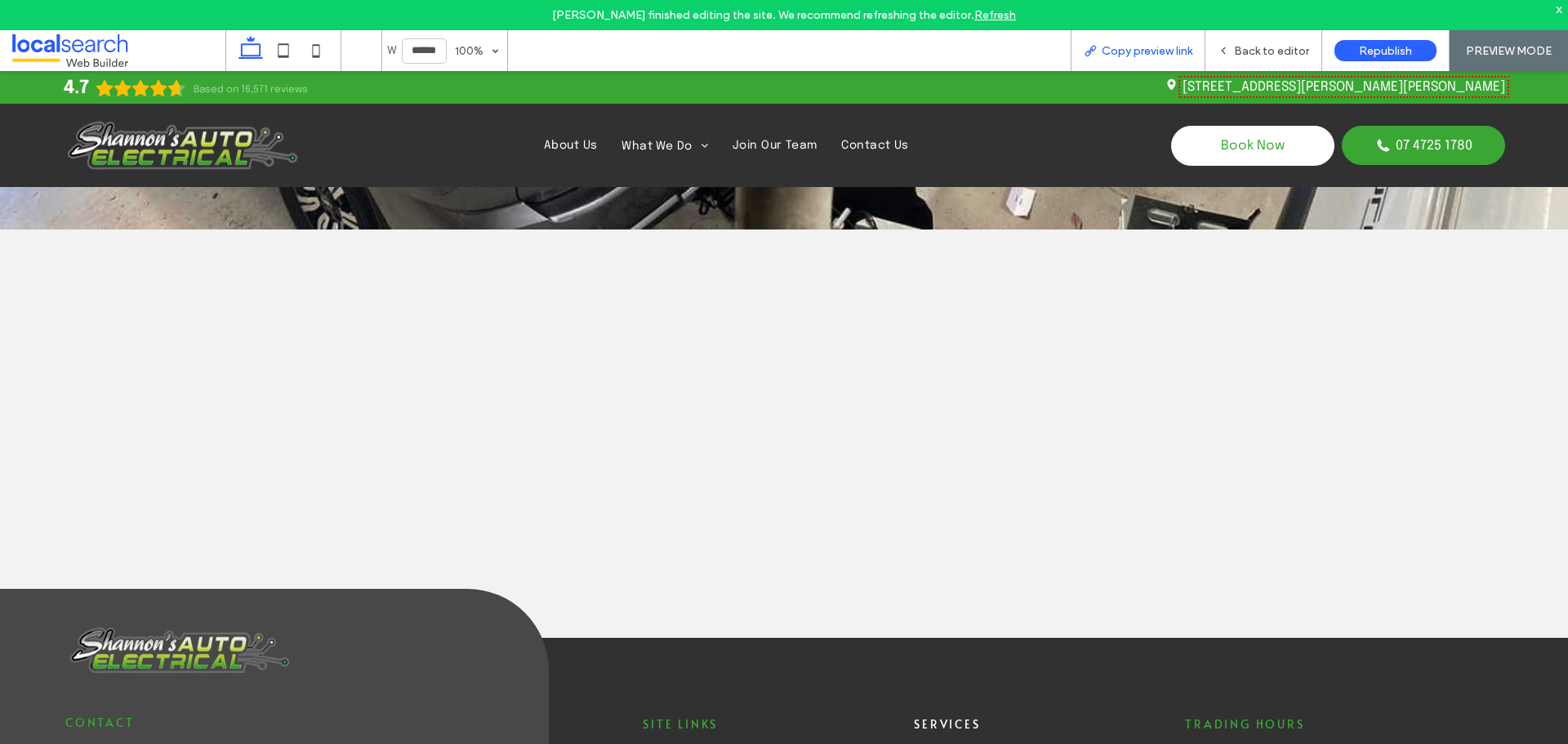
click at [1153, 49] on span "Copy preview link" at bounding box center [1147, 51] width 90 height 14
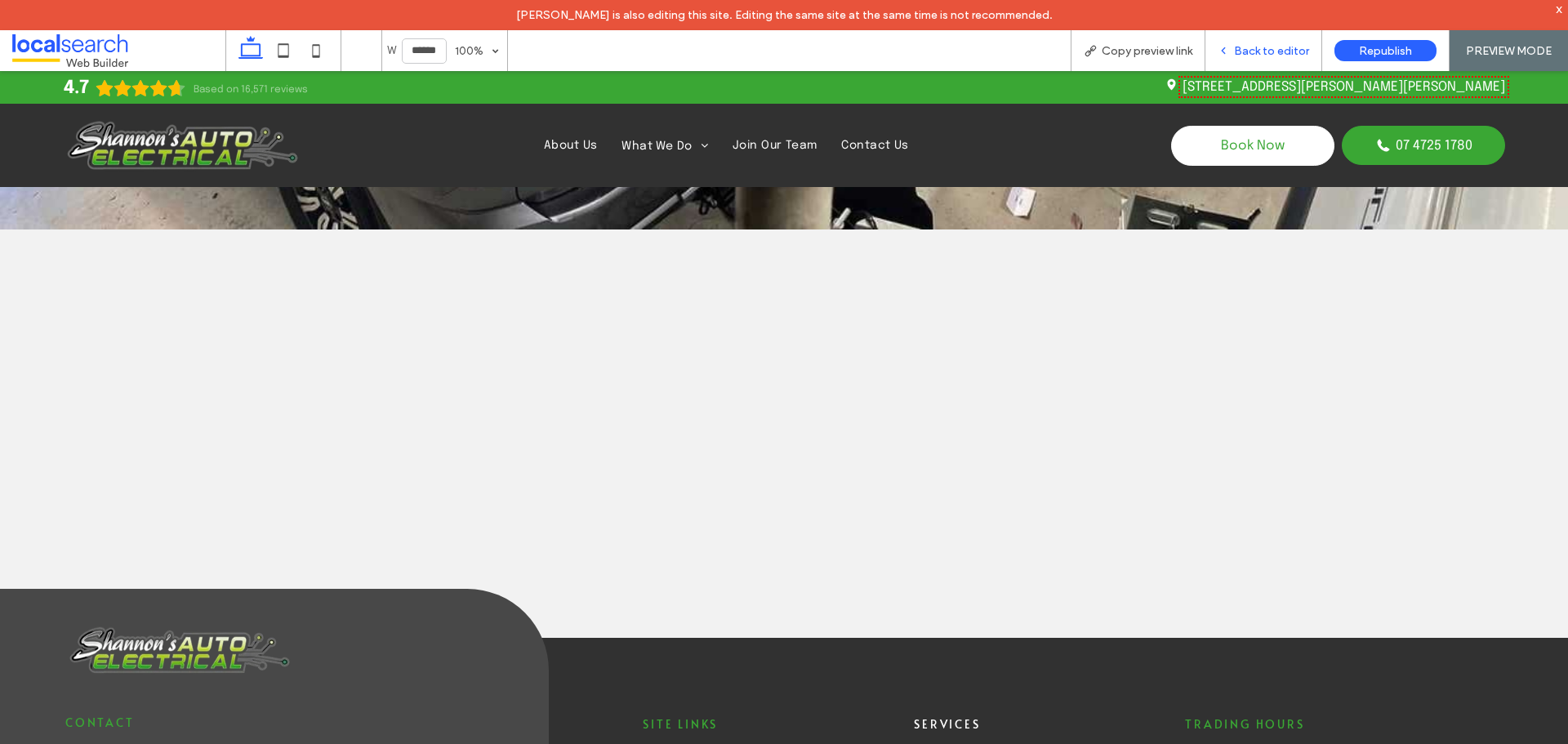
drag, startPoint x: 1252, startPoint y: 57, endPoint x: 427, endPoint y: 272, distance: 852.6
click at [1252, 57] on span "Back to editor" at bounding box center [1272, 51] width 76 height 14
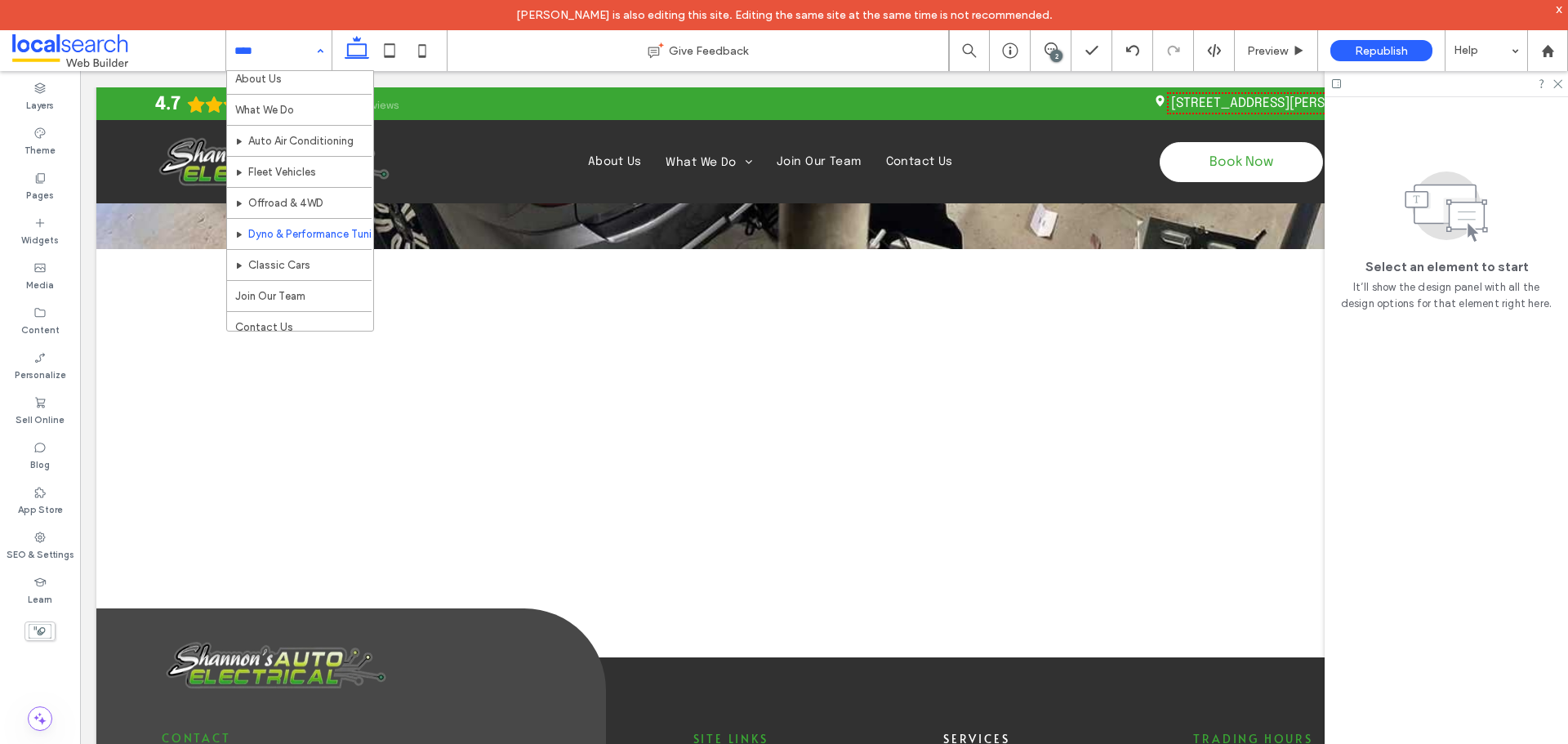
scroll to position [48, 0]
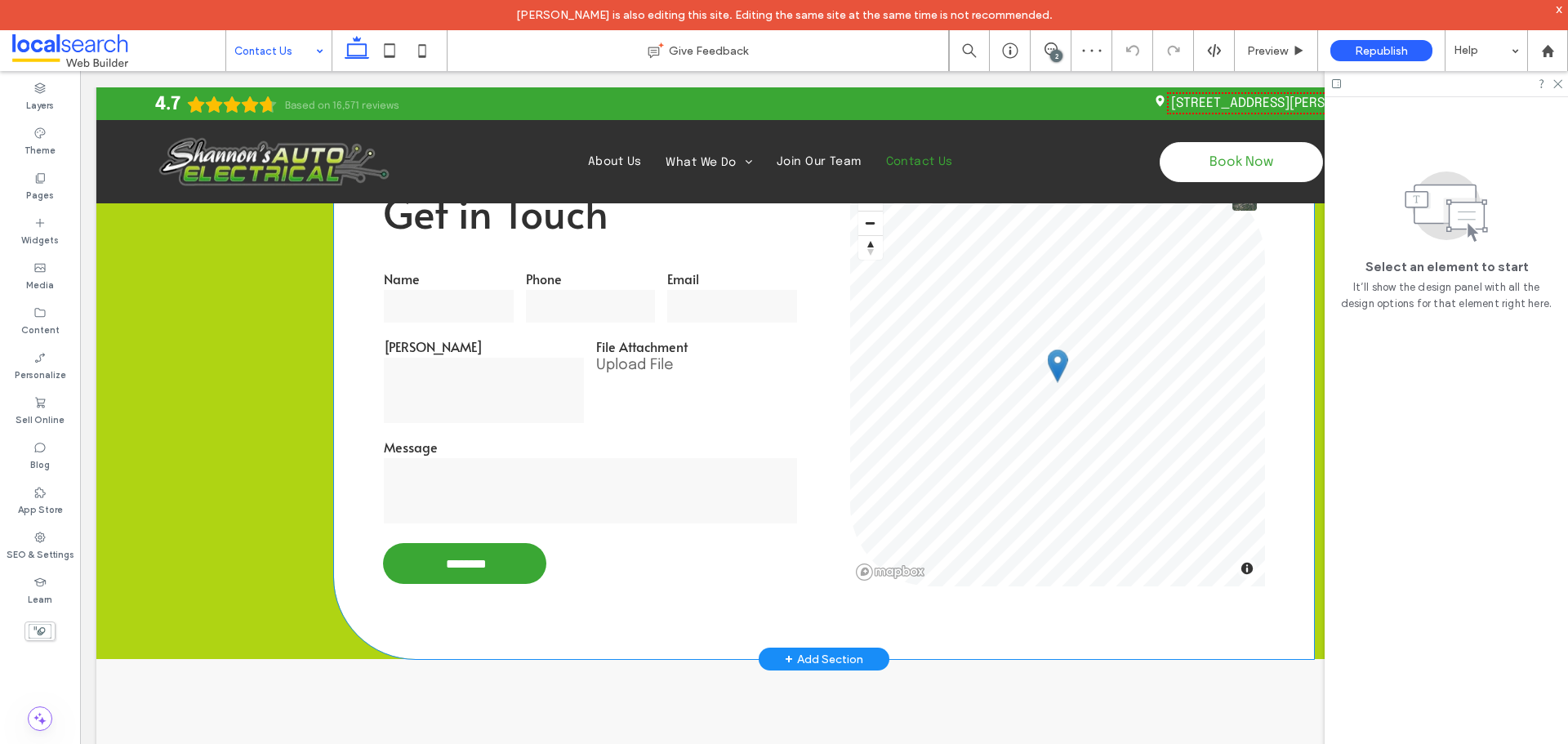
scroll to position [735, 0]
click at [613, 405] on div "Name Phone Email Rego File Attachment Upload File Message" at bounding box center [591, 397] width 427 height 270
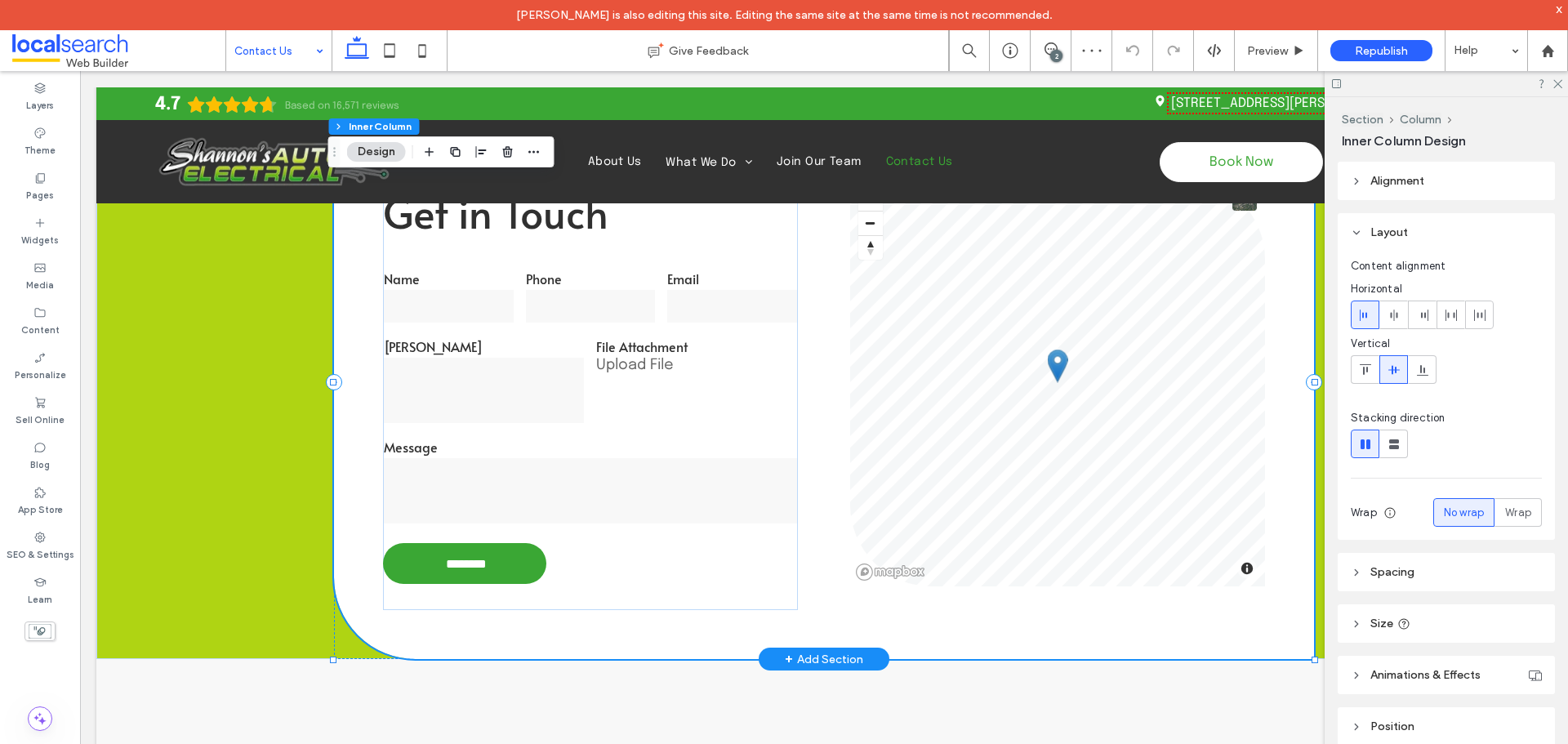
click at [613, 405] on div "Name Phone Email Rego File Attachment Upload File Message" at bounding box center [591, 397] width 427 height 270
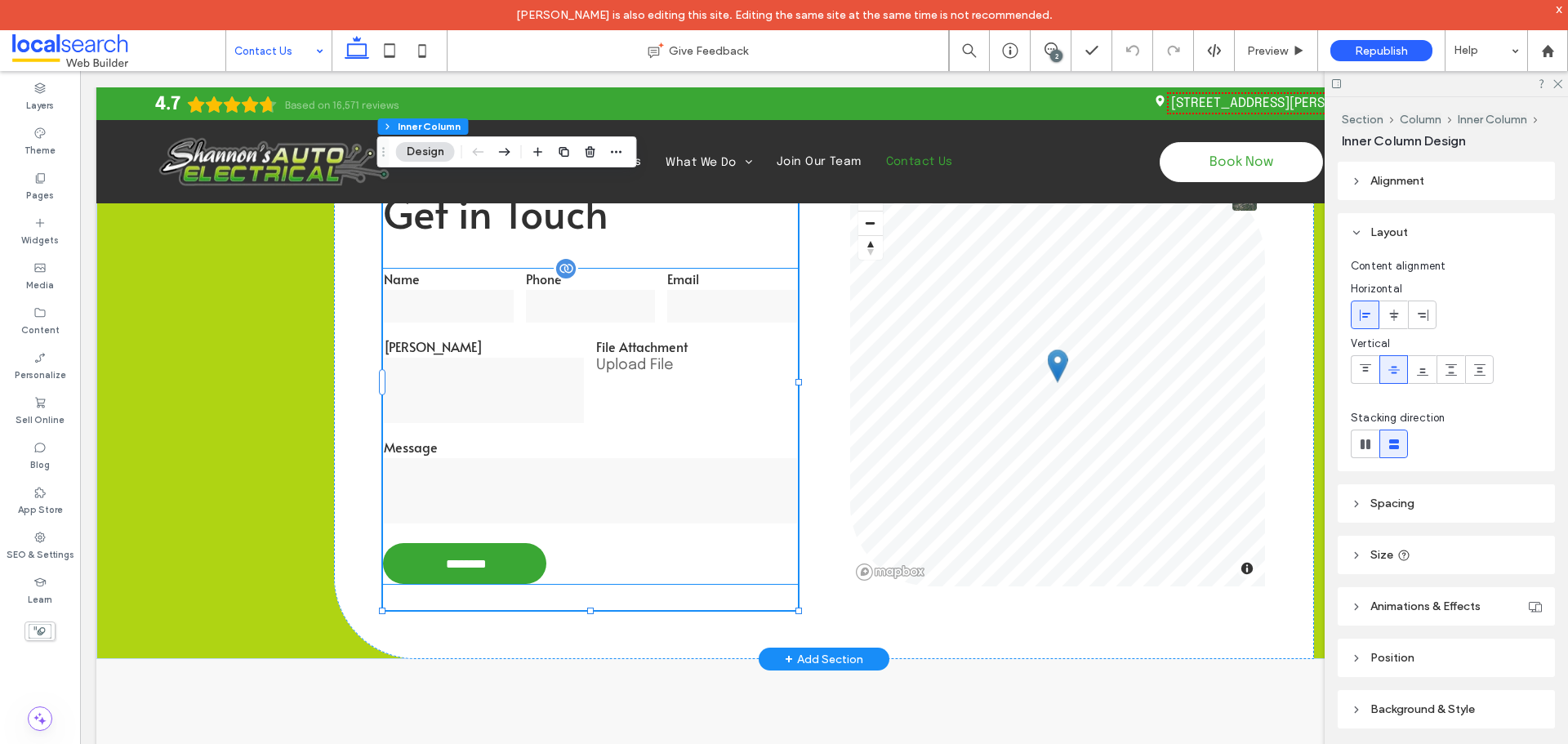
click at [488, 335] on div "Rego" at bounding box center [485, 380] width 213 height 100
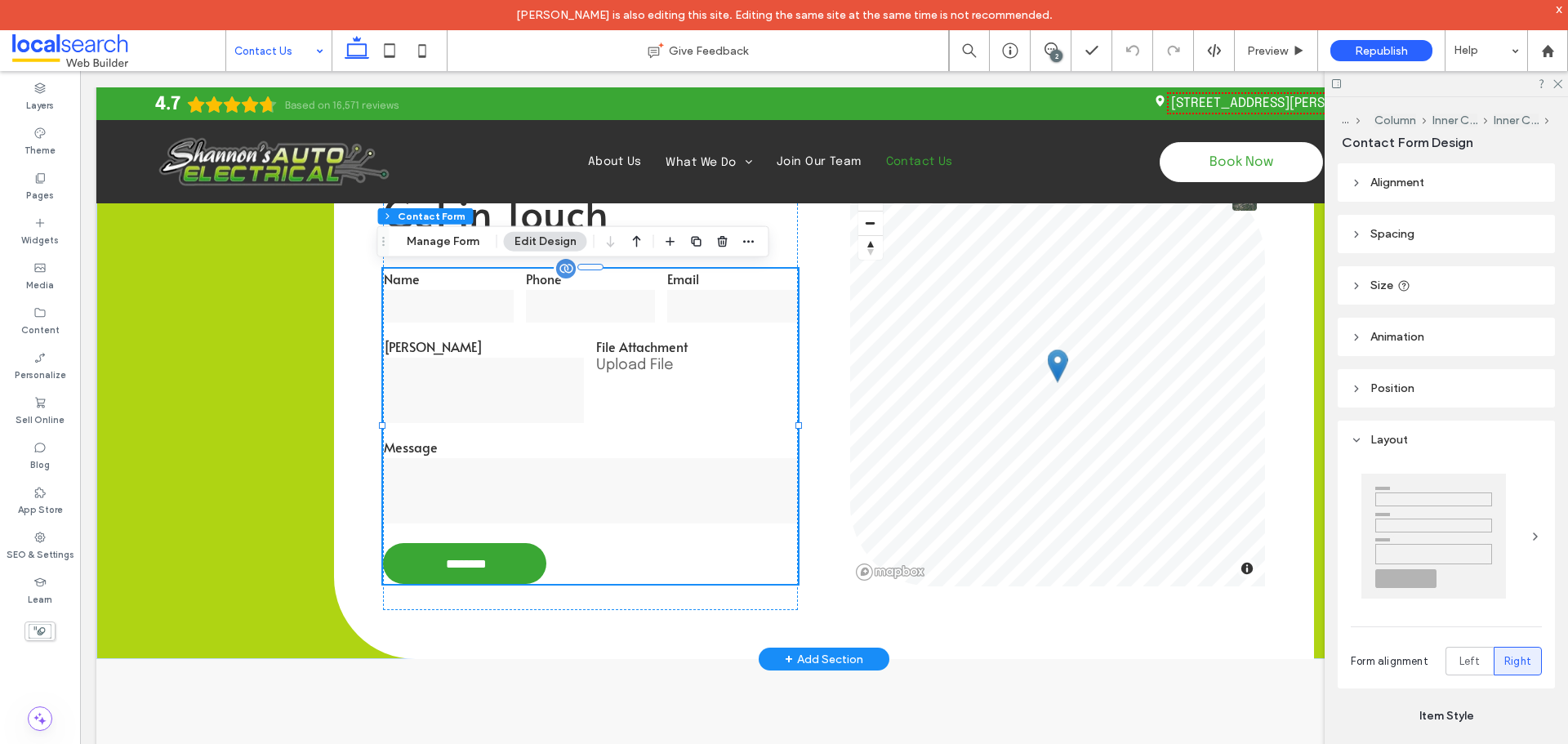
type input "*"
type input "***"
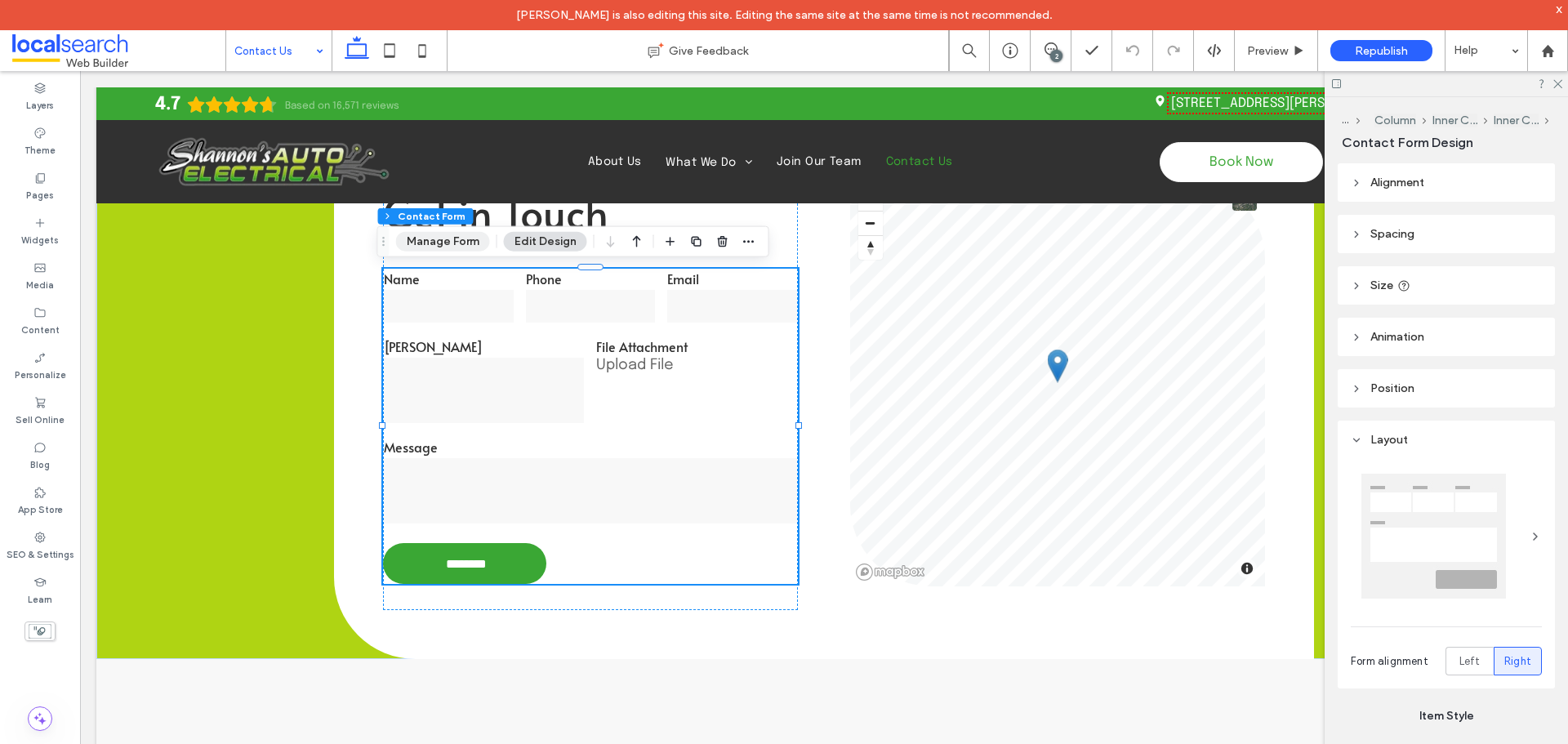
click at [434, 232] on button "Manage Form" at bounding box center [443, 241] width 94 height 19
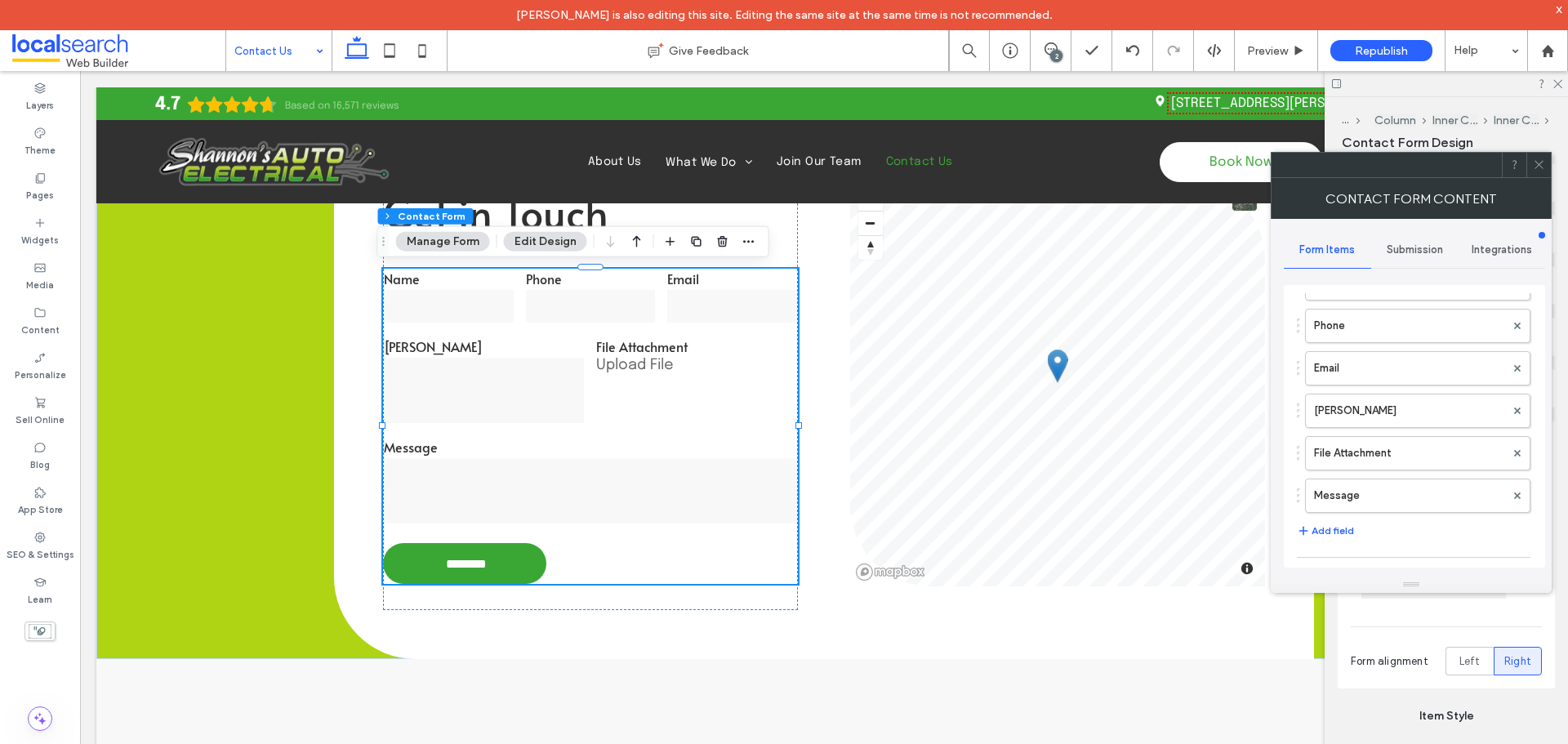
scroll to position [163, 0]
click at [1378, 386] on label "File Attachment" at bounding box center [1410, 385] width 191 height 32
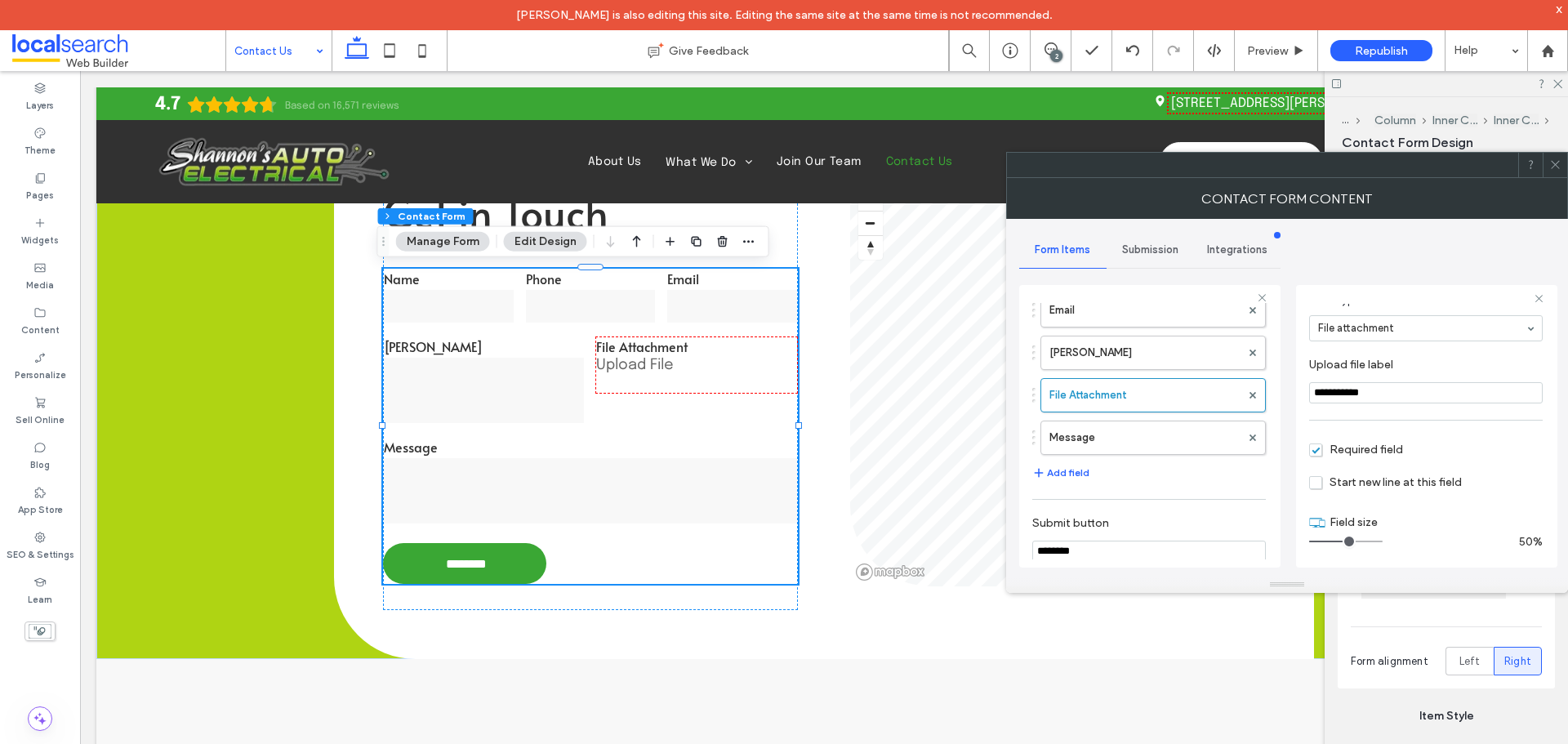
scroll to position [114, 0]
click at [1125, 434] on label "Message" at bounding box center [1144, 437] width 191 height 32
type input "**"
click at [1314, 448] on span "Required field" at bounding box center [1356, 447] width 94 height 14
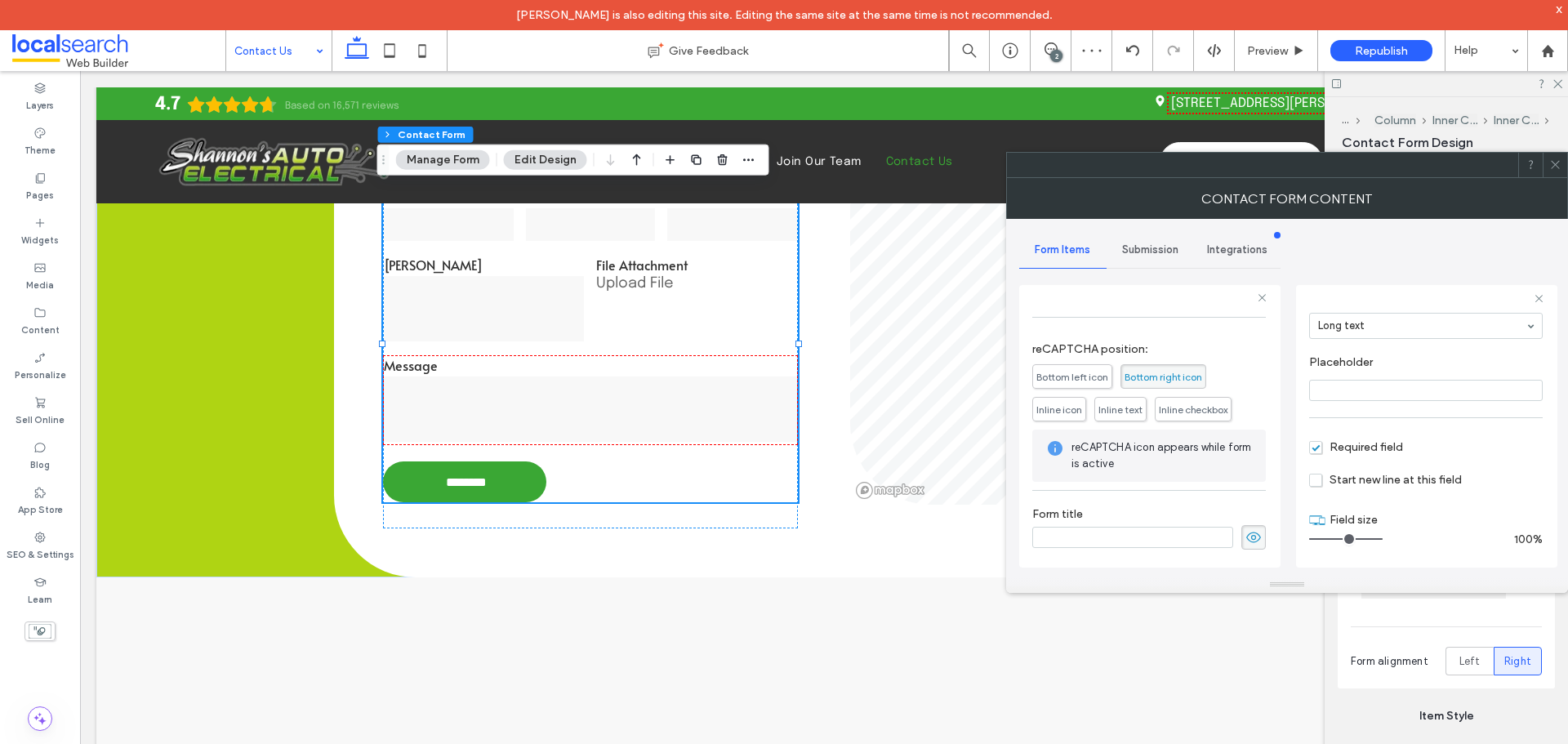
scroll to position [425, 0]
click at [1246, 536] on use at bounding box center [1254, 538] width 15 height 11
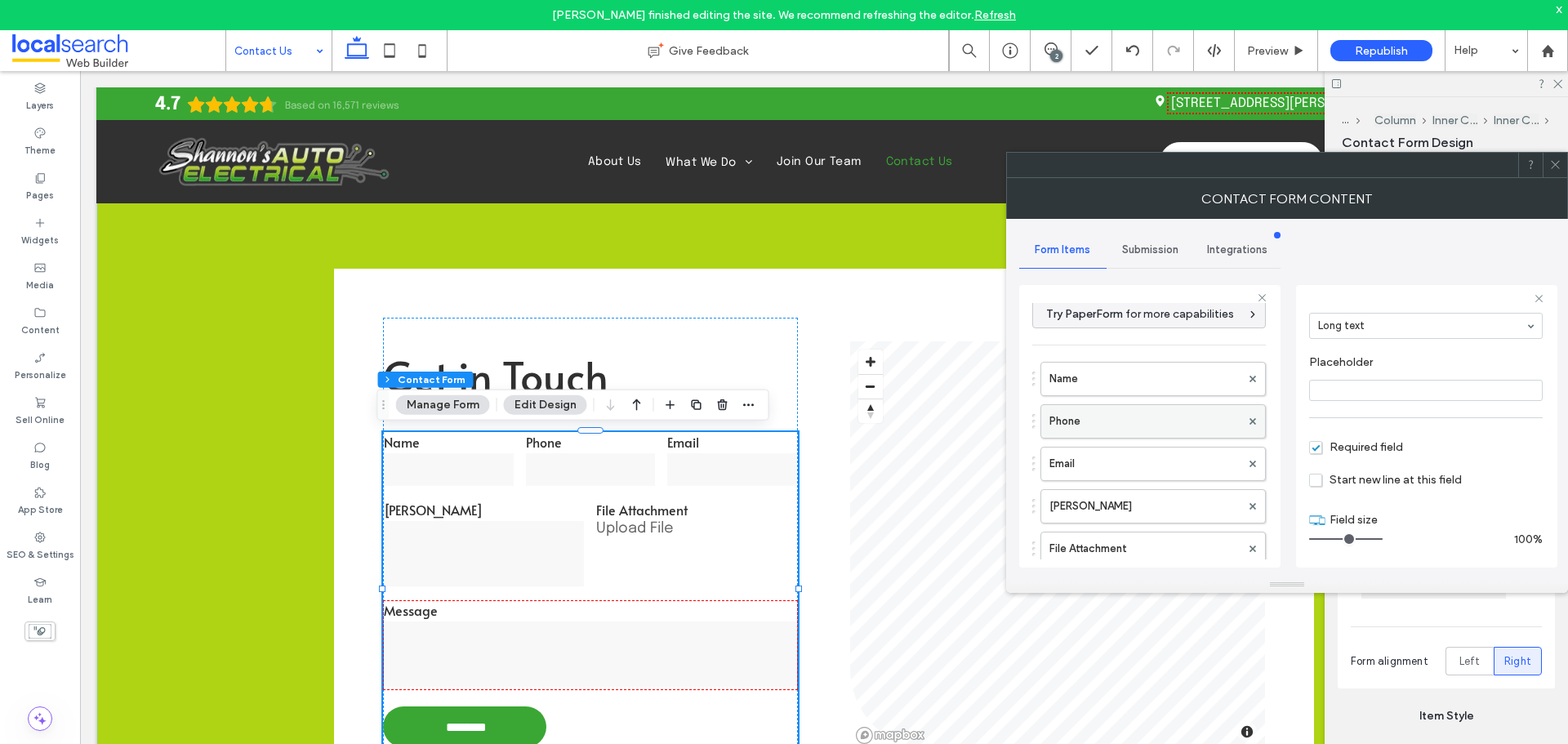
scroll to position [0, 0]
click at [1160, 255] on span "Submission" at bounding box center [1150, 250] width 56 height 13
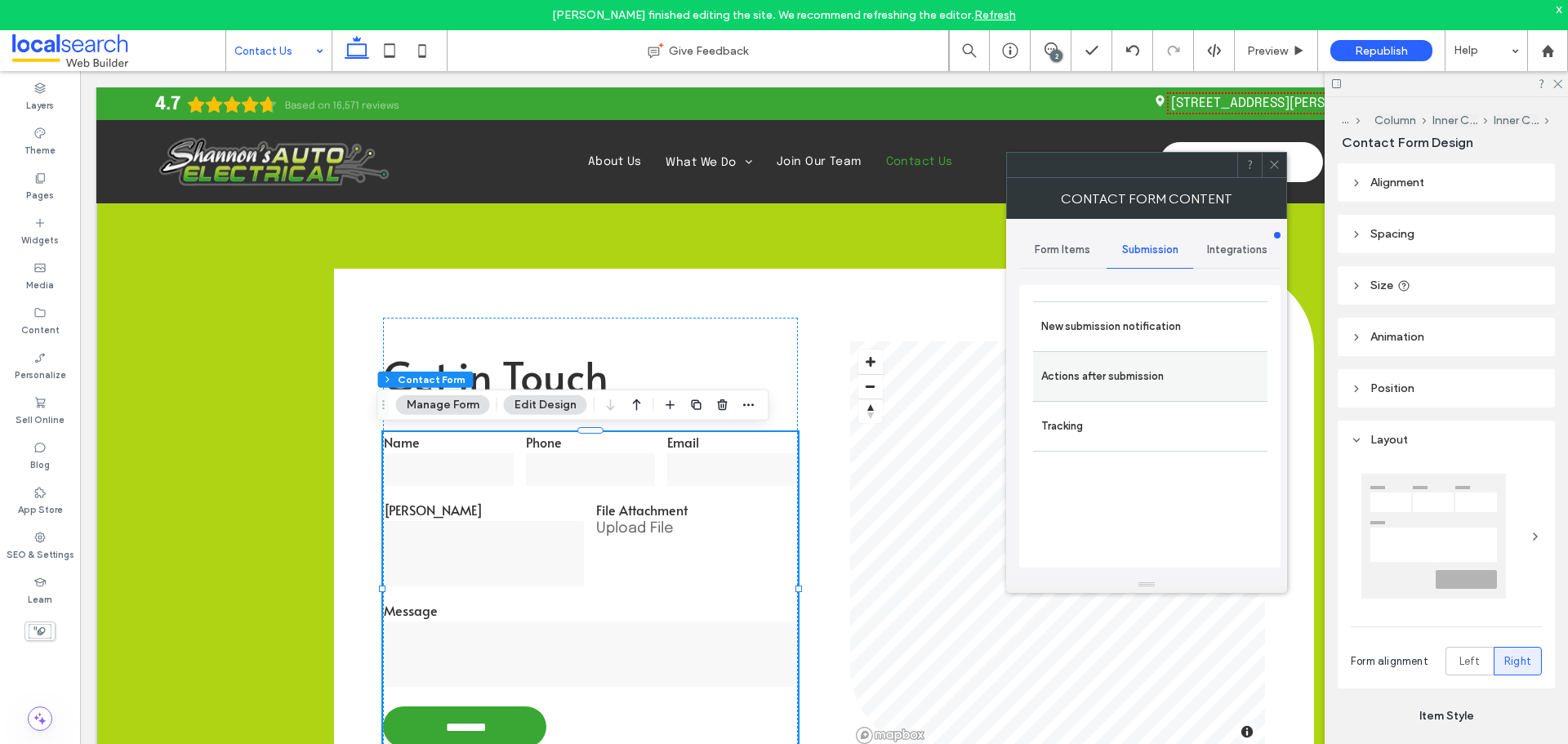
click at [1107, 363] on label "Actions after submission" at bounding box center [1151, 376] width 218 height 32
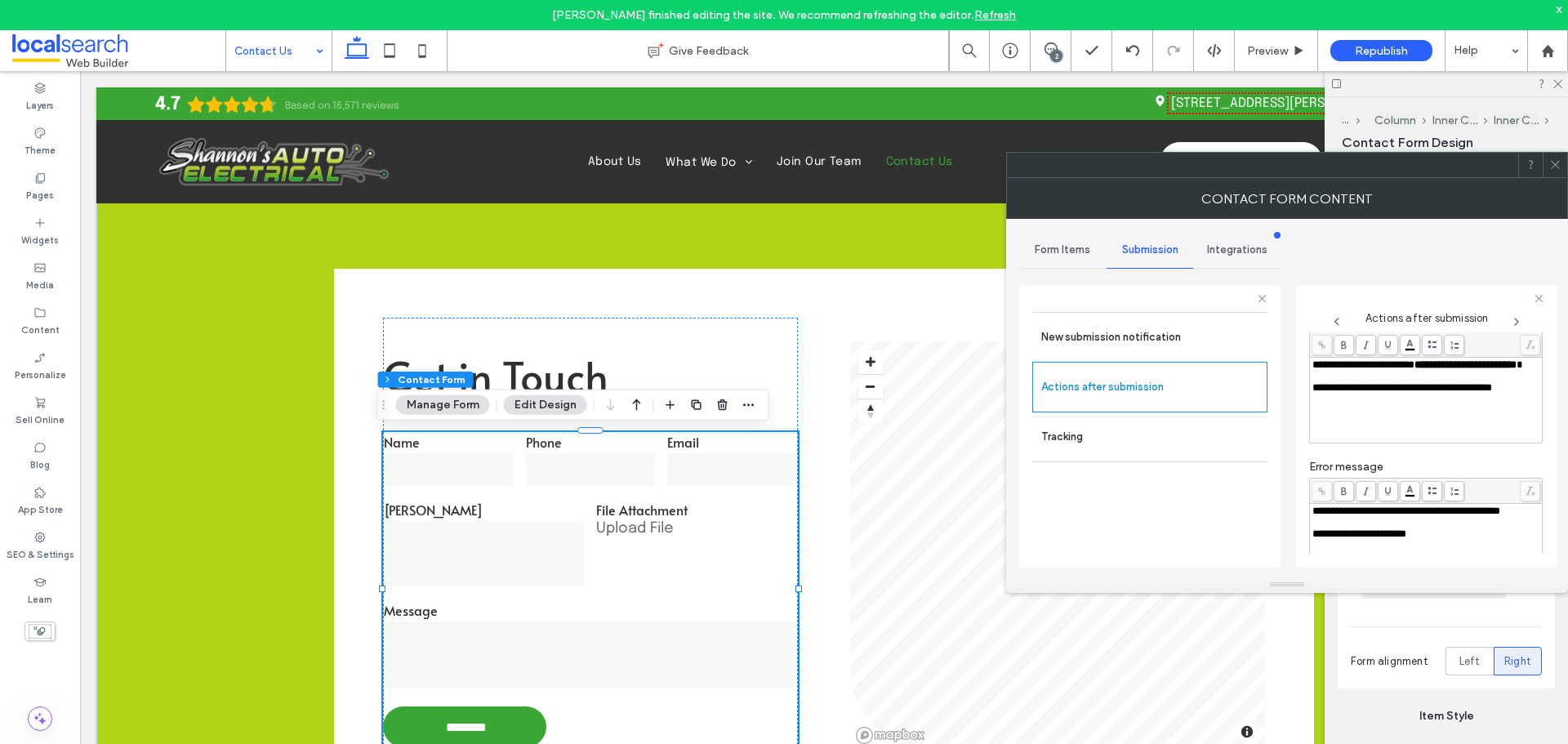
scroll to position [37, 0]
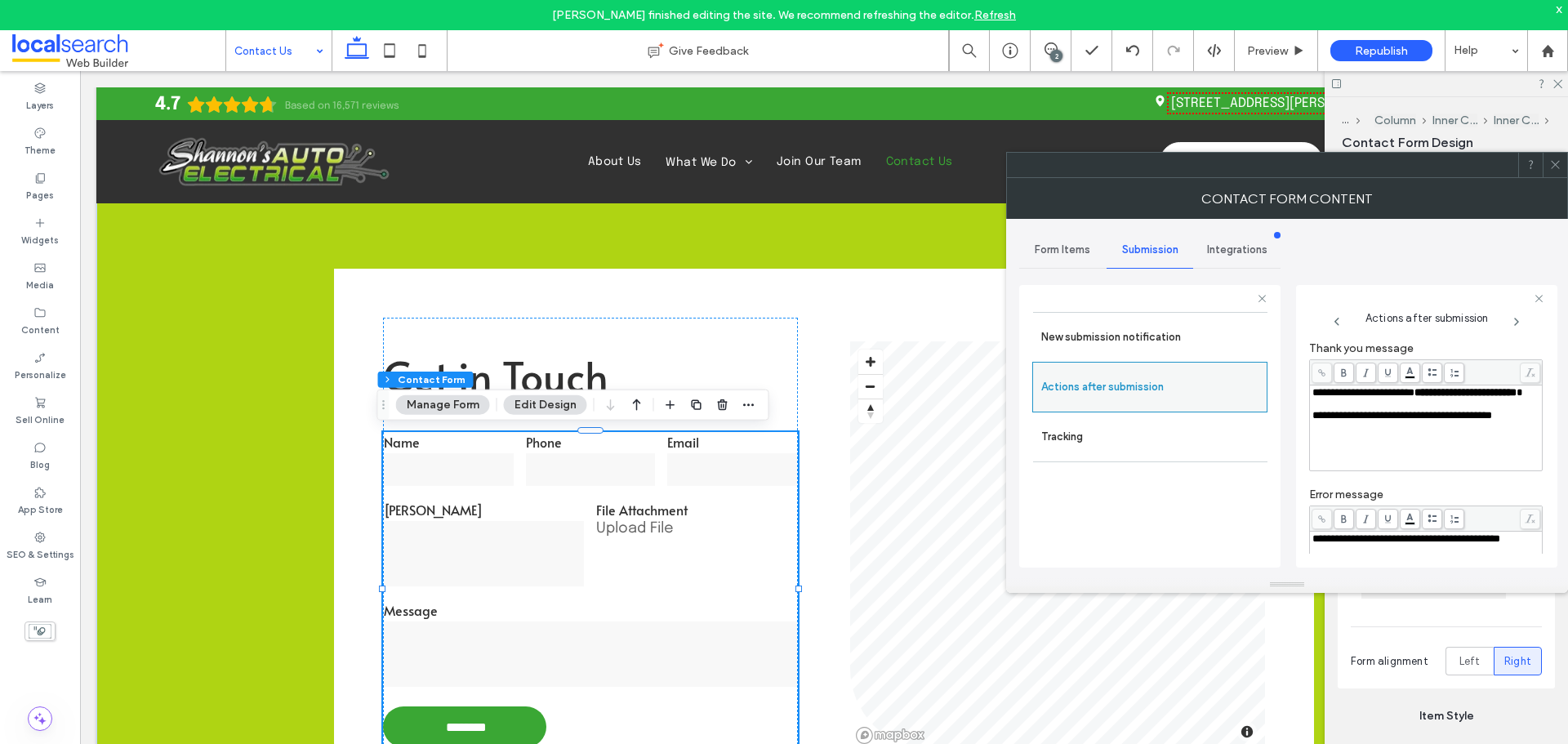
click at [1142, 368] on div "Actions after submission" at bounding box center [1150, 387] width 235 height 51
click at [1145, 351] on label "New submission notification" at bounding box center [1151, 336] width 218 height 32
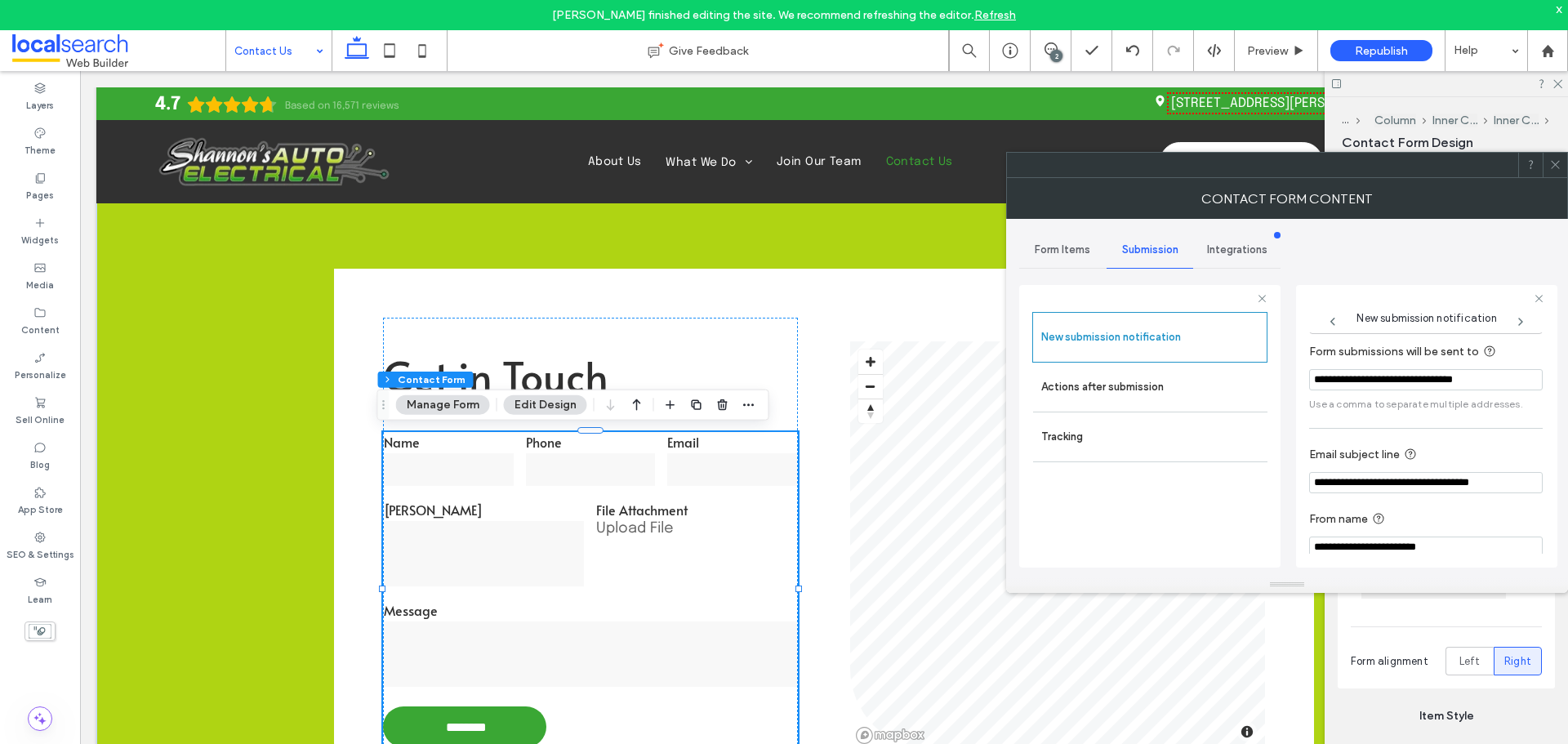
scroll to position [85, 0]
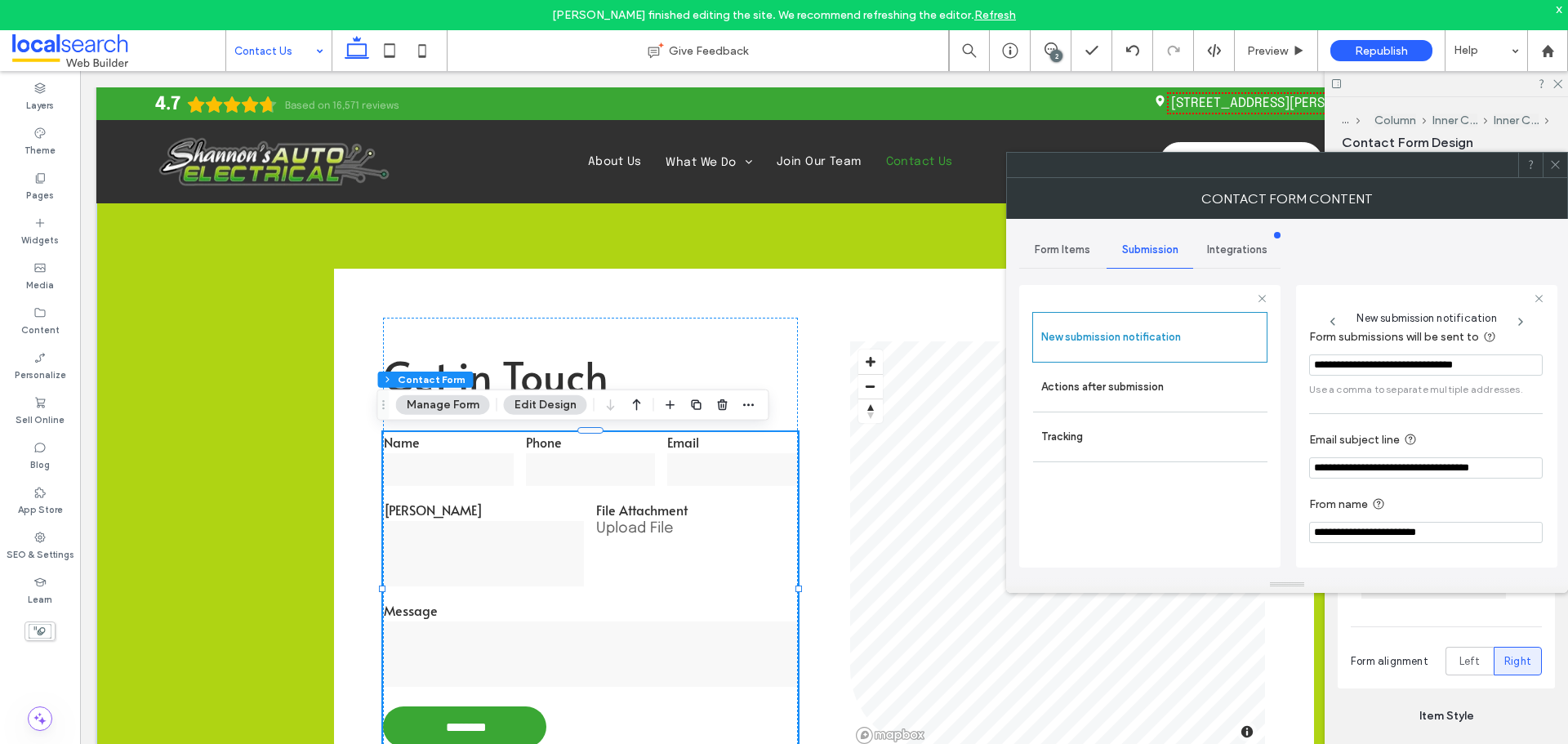
click at [1551, 169] on icon at bounding box center [1555, 164] width 12 height 12
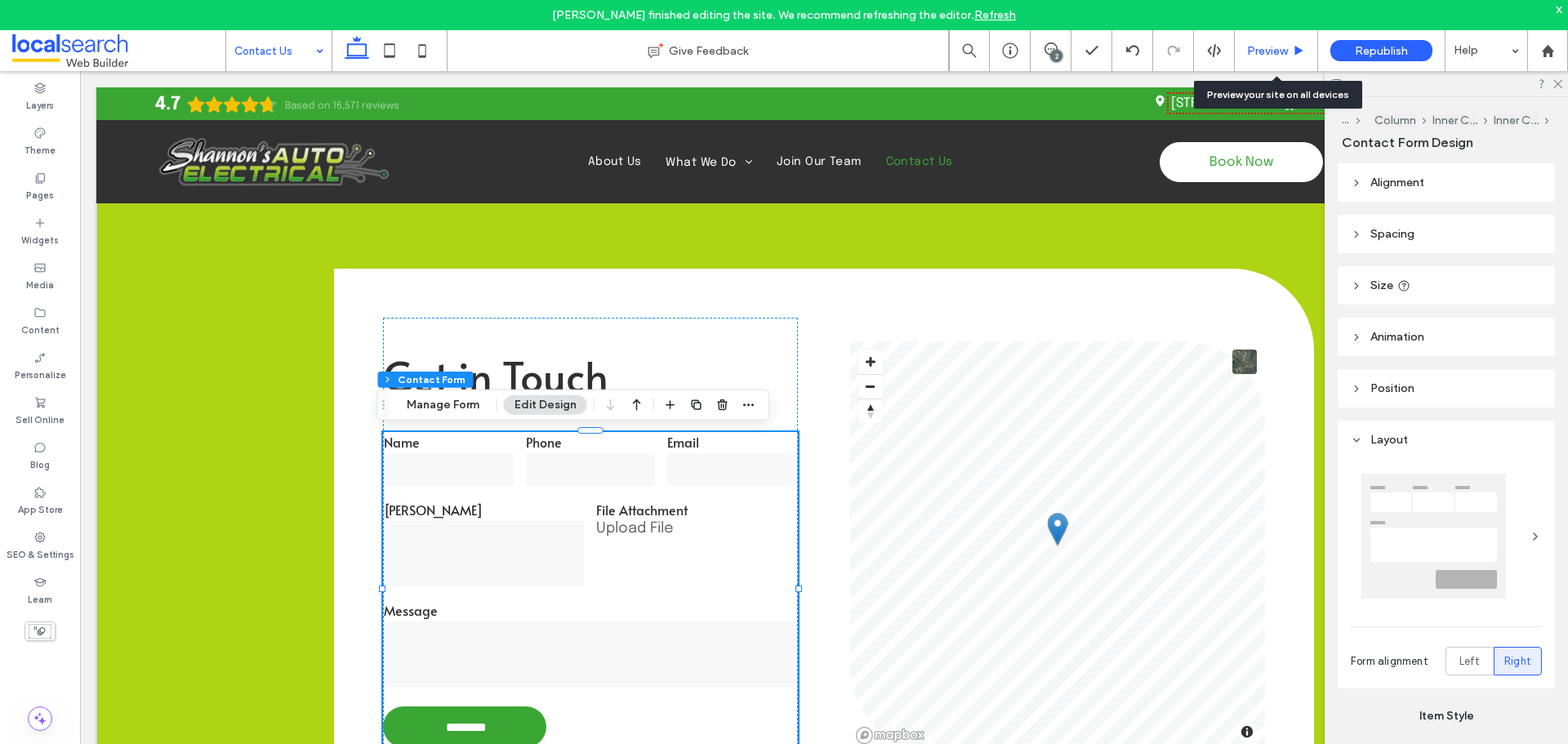
click at [1272, 47] on span "Preview" at bounding box center [1268, 51] width 41 height 14
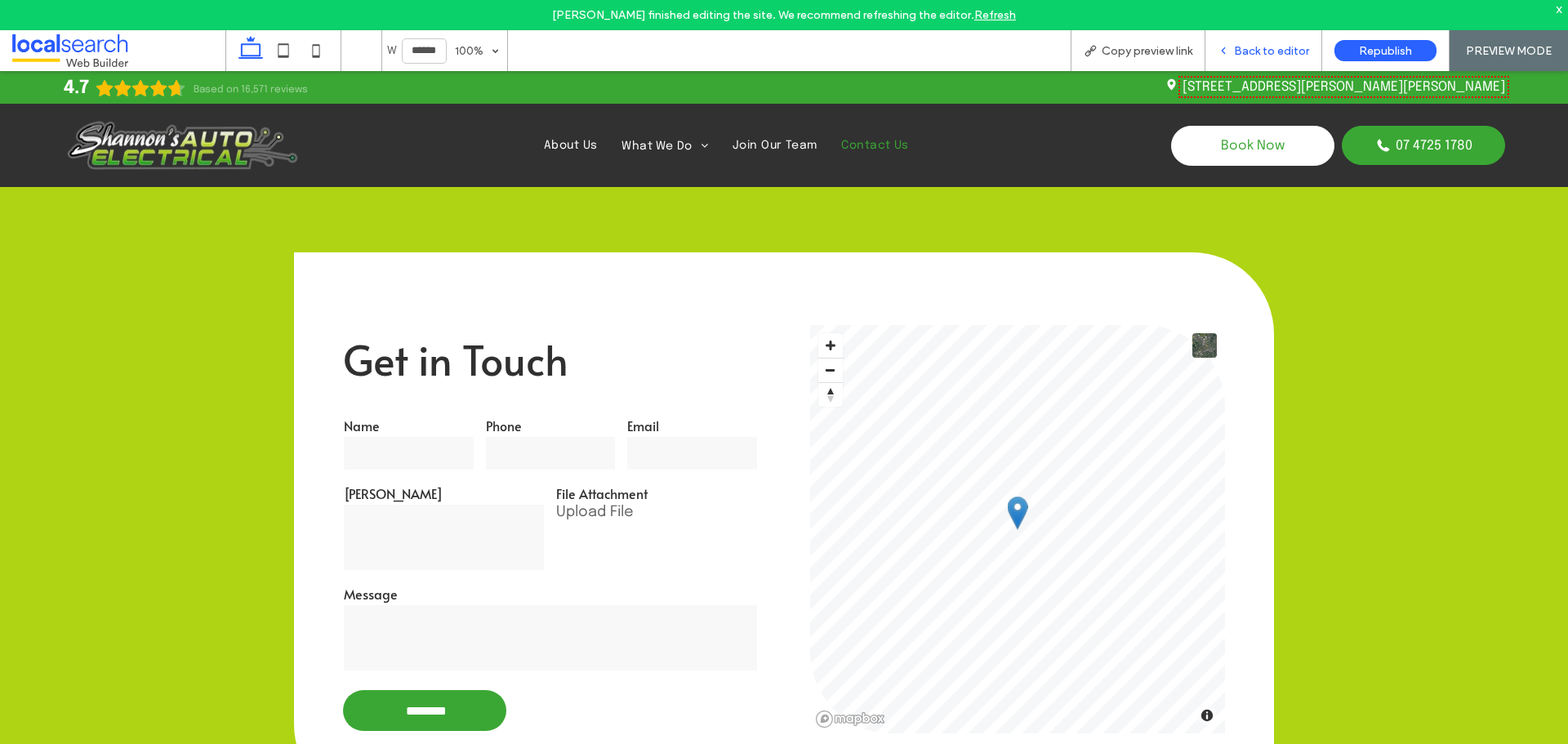
click at [1240, 44] on span "Back to editor" at bounding box center [1272, 51] width 76 height 14
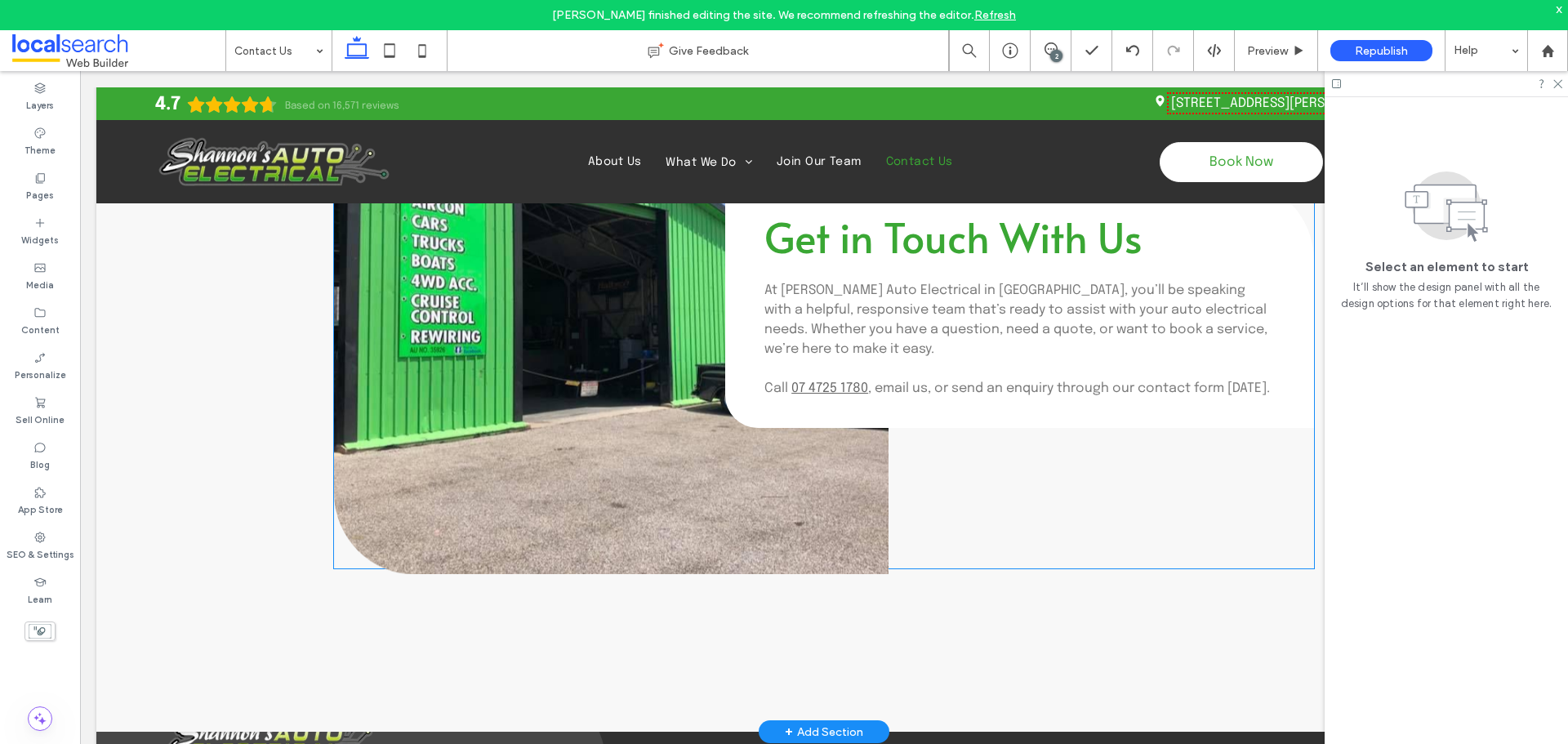
scroll to position [1633, 0]
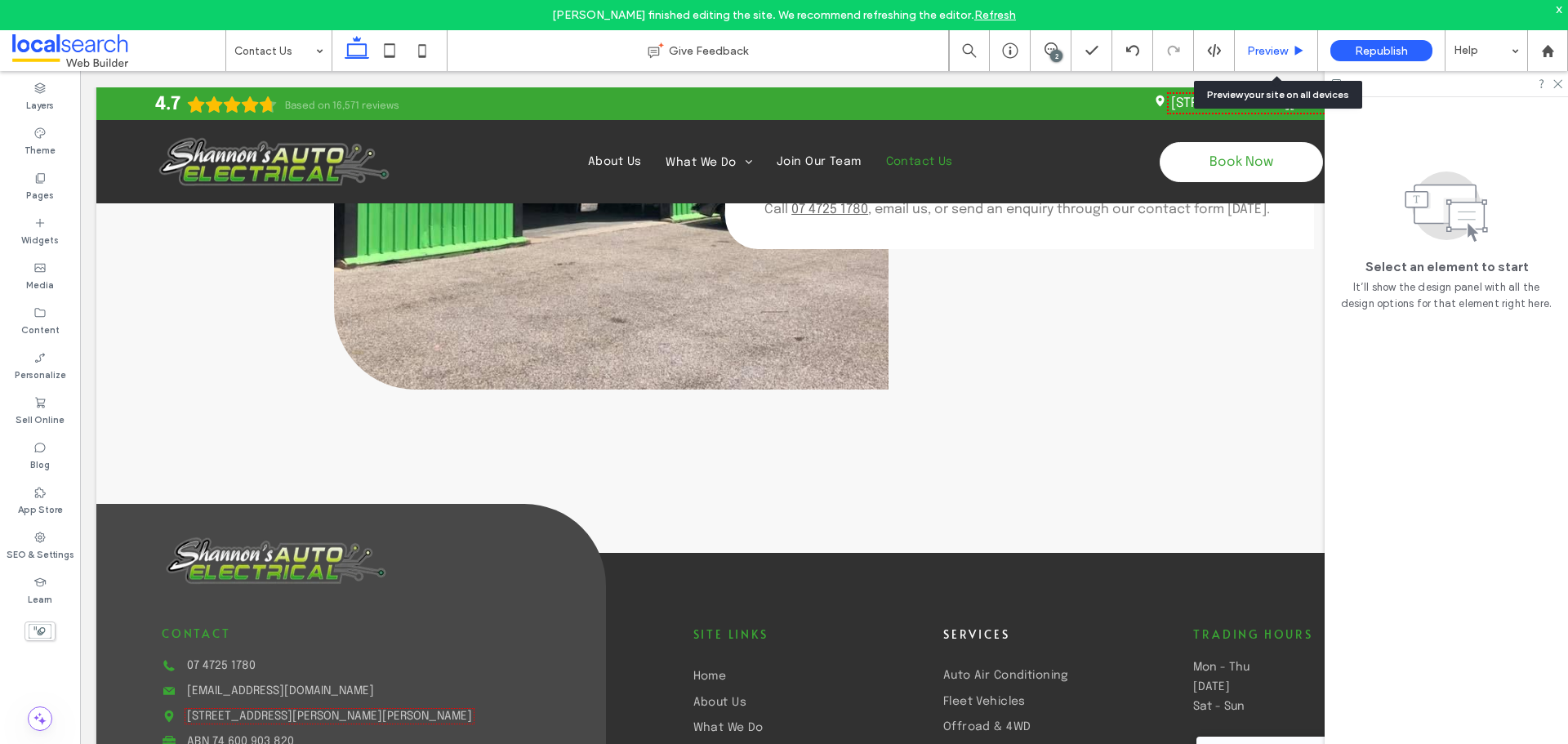
click at [1272, 56] on span "Preview" at bounding box center [1268, 51] width 41 height 14
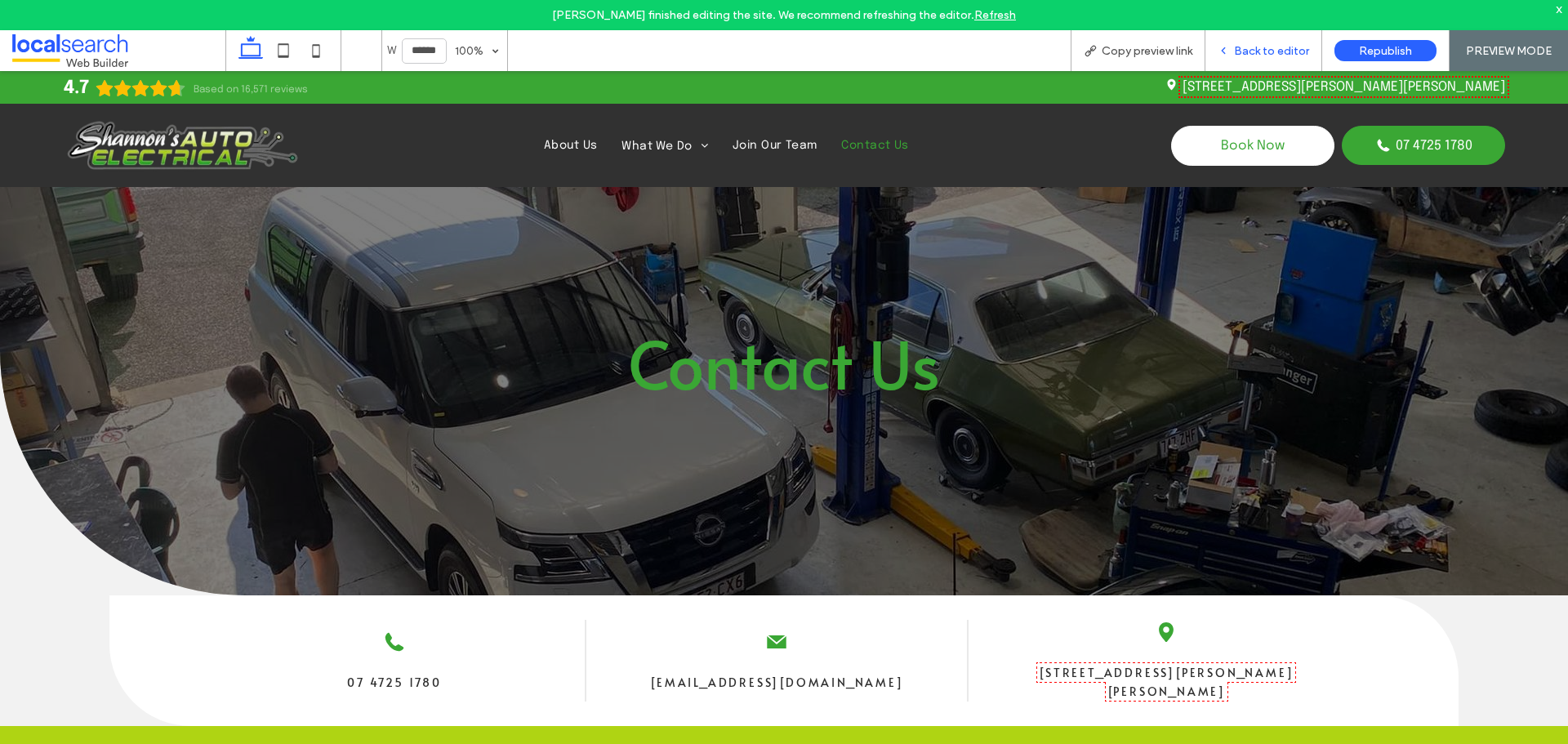
click at [1272, 40] on div "Back to editor" at bounding box center [1264, 51] width 117 height 41
click at [1246, 56] on span "Back to editor" at bounding box center [1272, 51] width 76 height 14
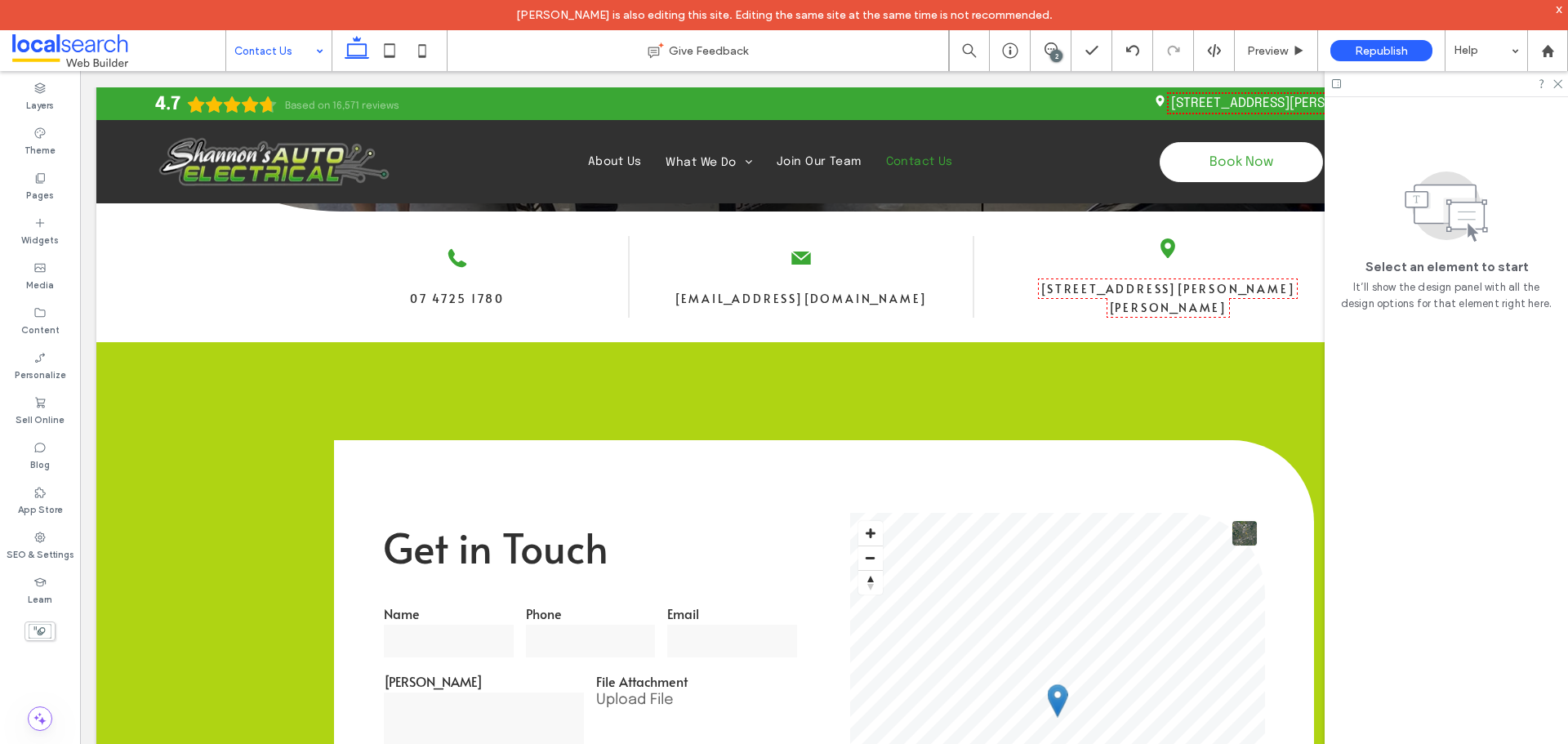
scroll to position [408, 0]
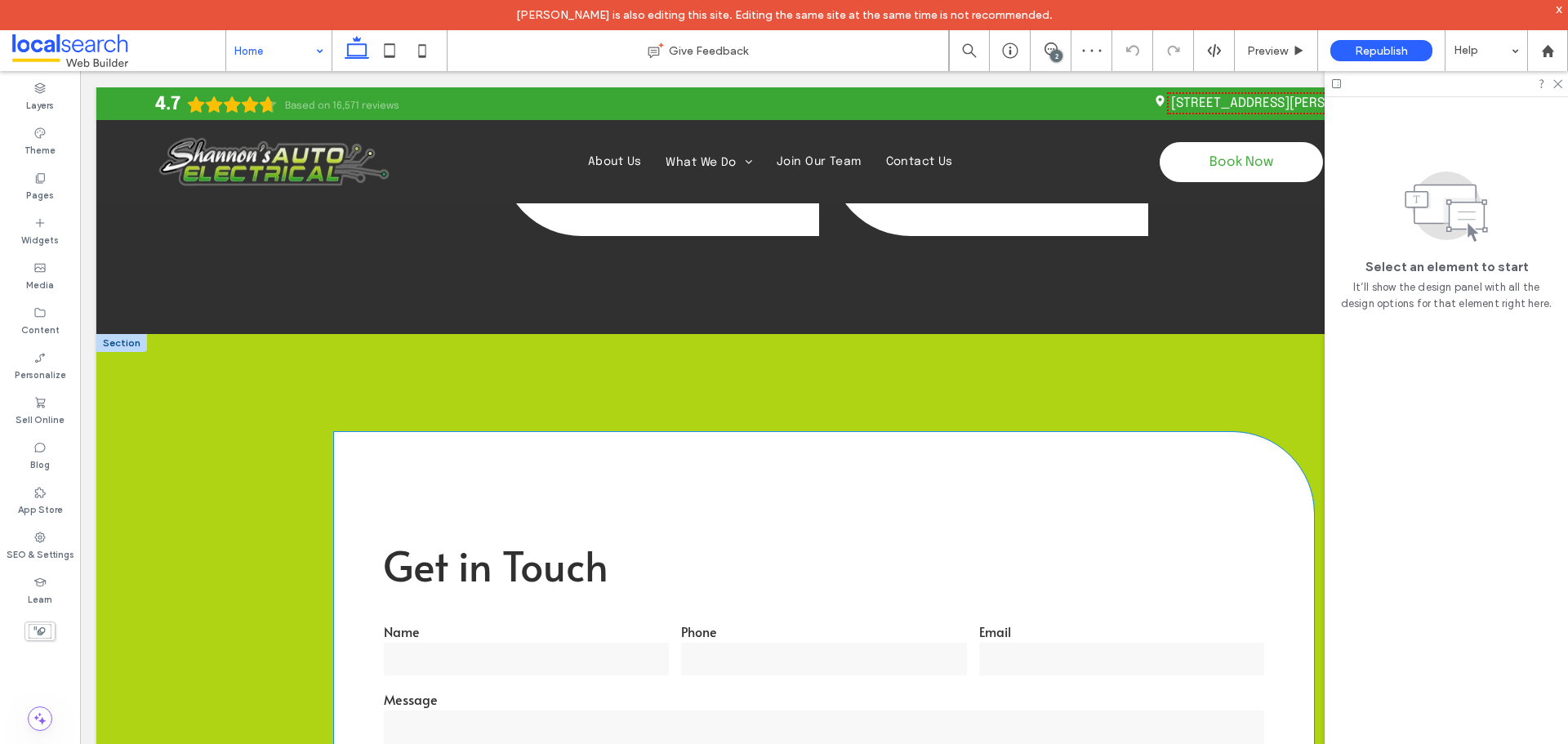
scroll to position [2531, 0]
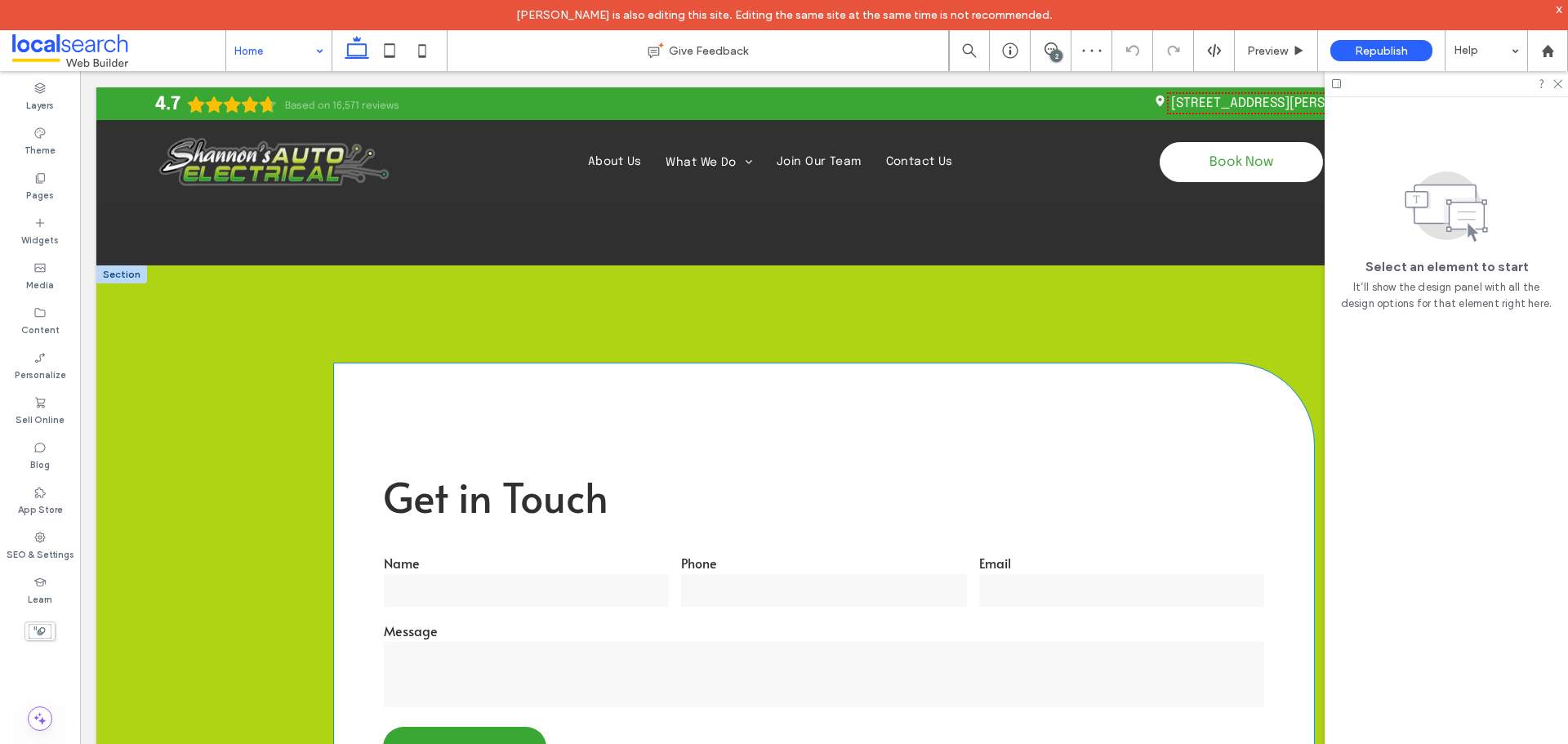
click at [631, 414] on div "Get in Touch Name Phone Email Message ******** Thank you for contacting Shannon…" at bounding box center [825, 616] width 883 height 408
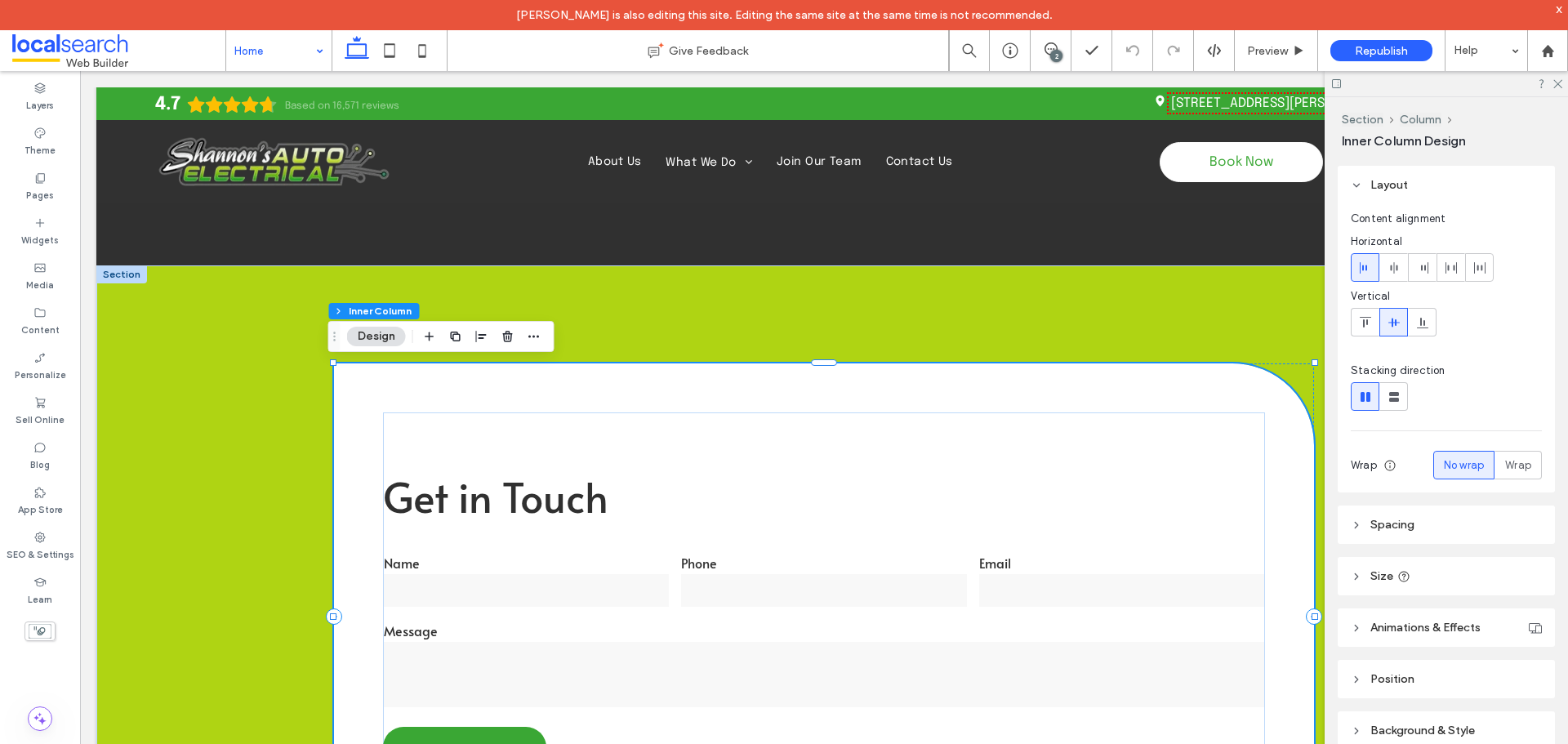
scroll to position [95, 0]
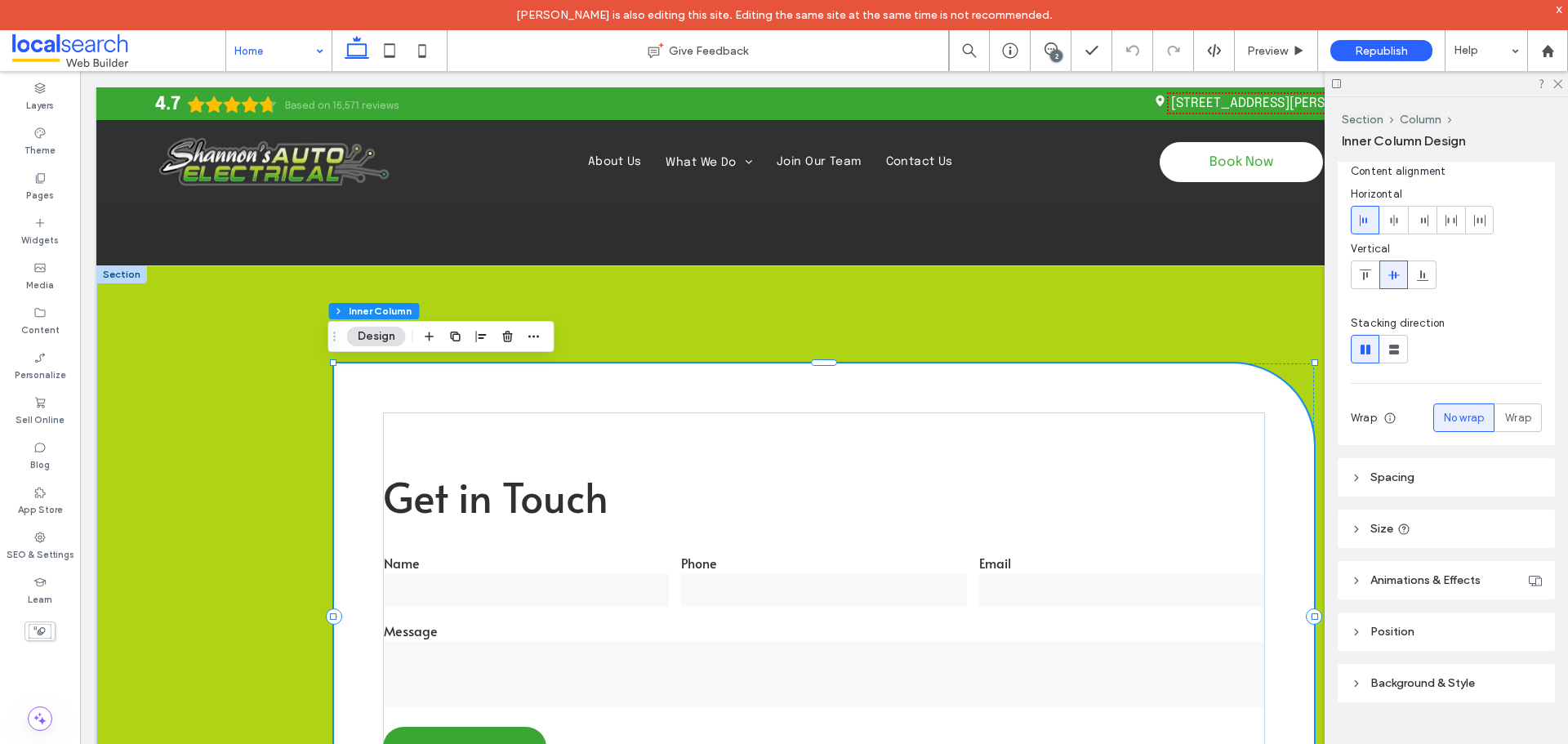
click at [1412, 471] on span "Spacing" at bounding box center [1393, 477] width 44 height 14
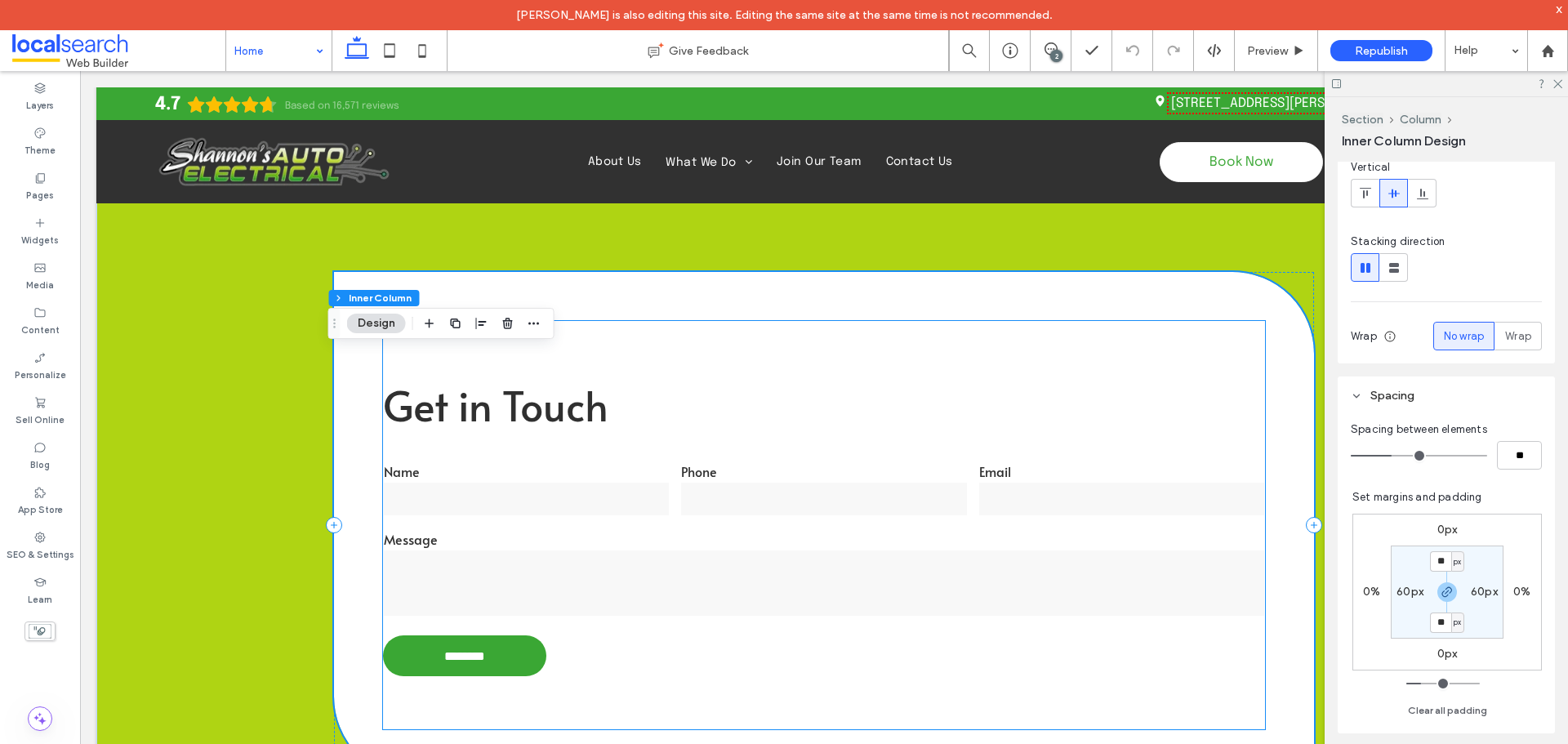
scroll to position [2694, 0]
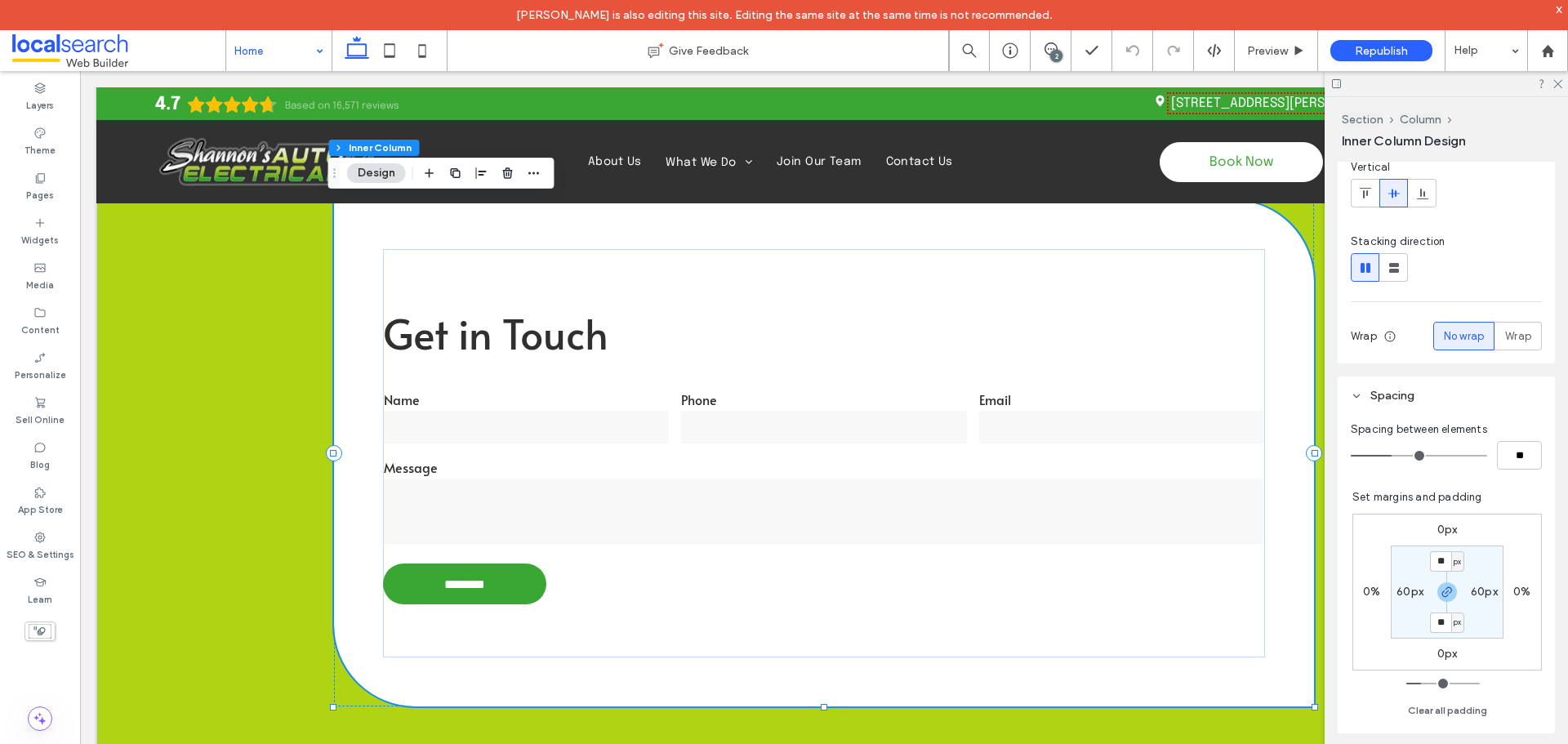
click at [1105, 695] on div "Get in Touch Name Phone Email Message ******** Thank you for contacting Shannon…" at bounding box center [825, 453] width 980 height 506
click at [591, 292] on div "Get in Touch Name Phone Email Message ******** Thank you for contacting Shannon…" at bounding box center [825, 452] width 883 height 408
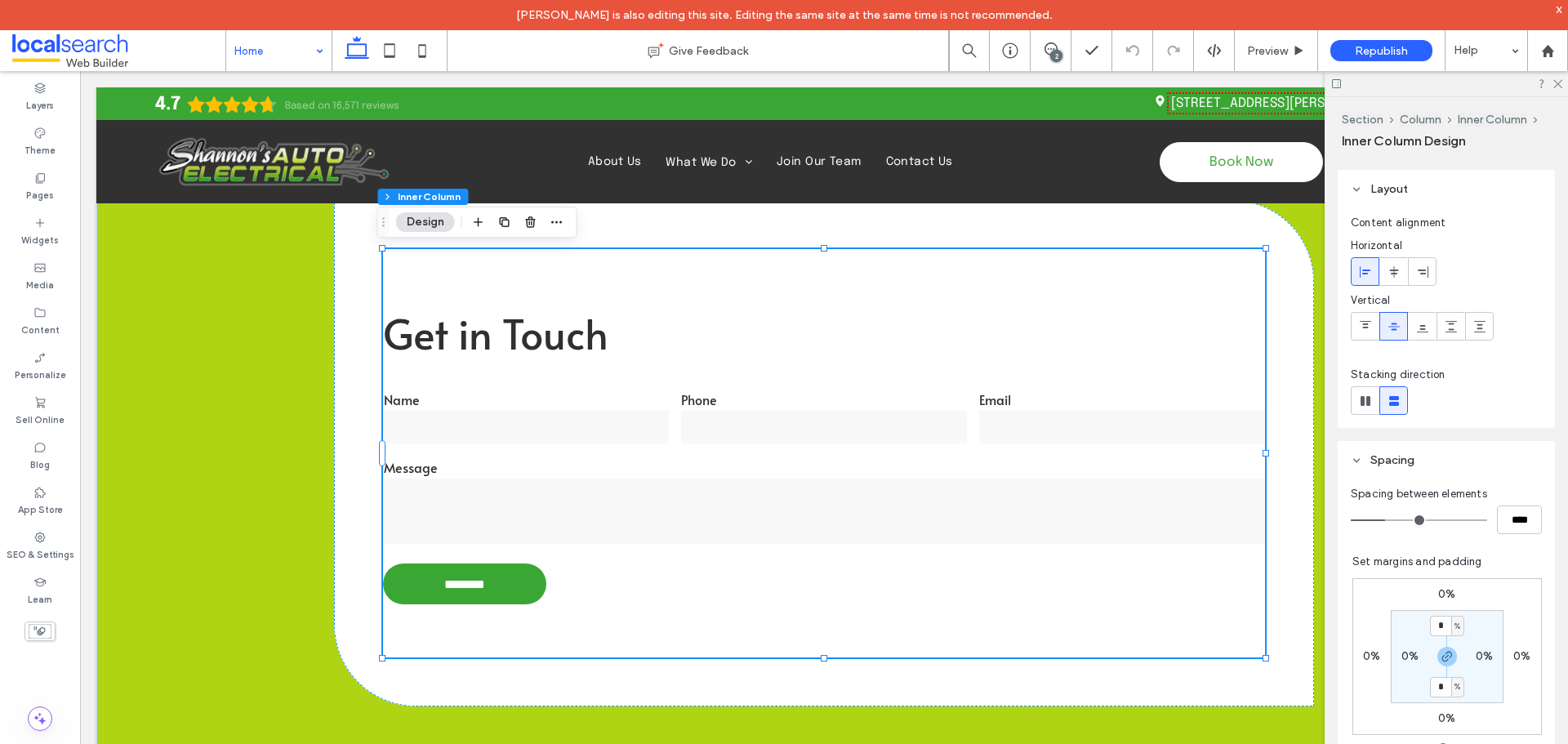
scroll to position [82, 0]
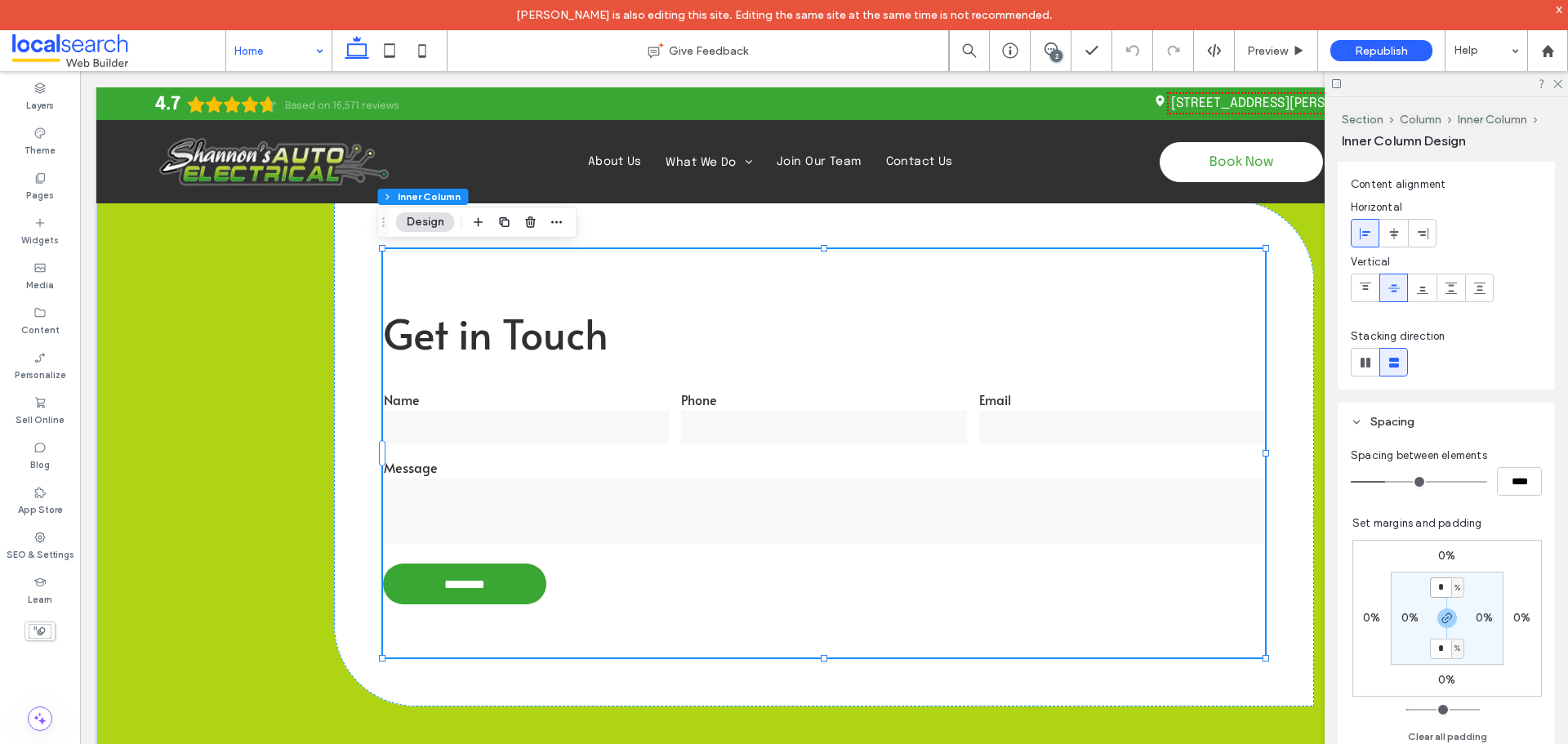
click at [1432, 594] on input "*" at bounding box center [1441, 587] width 21 height 20
type input "*"
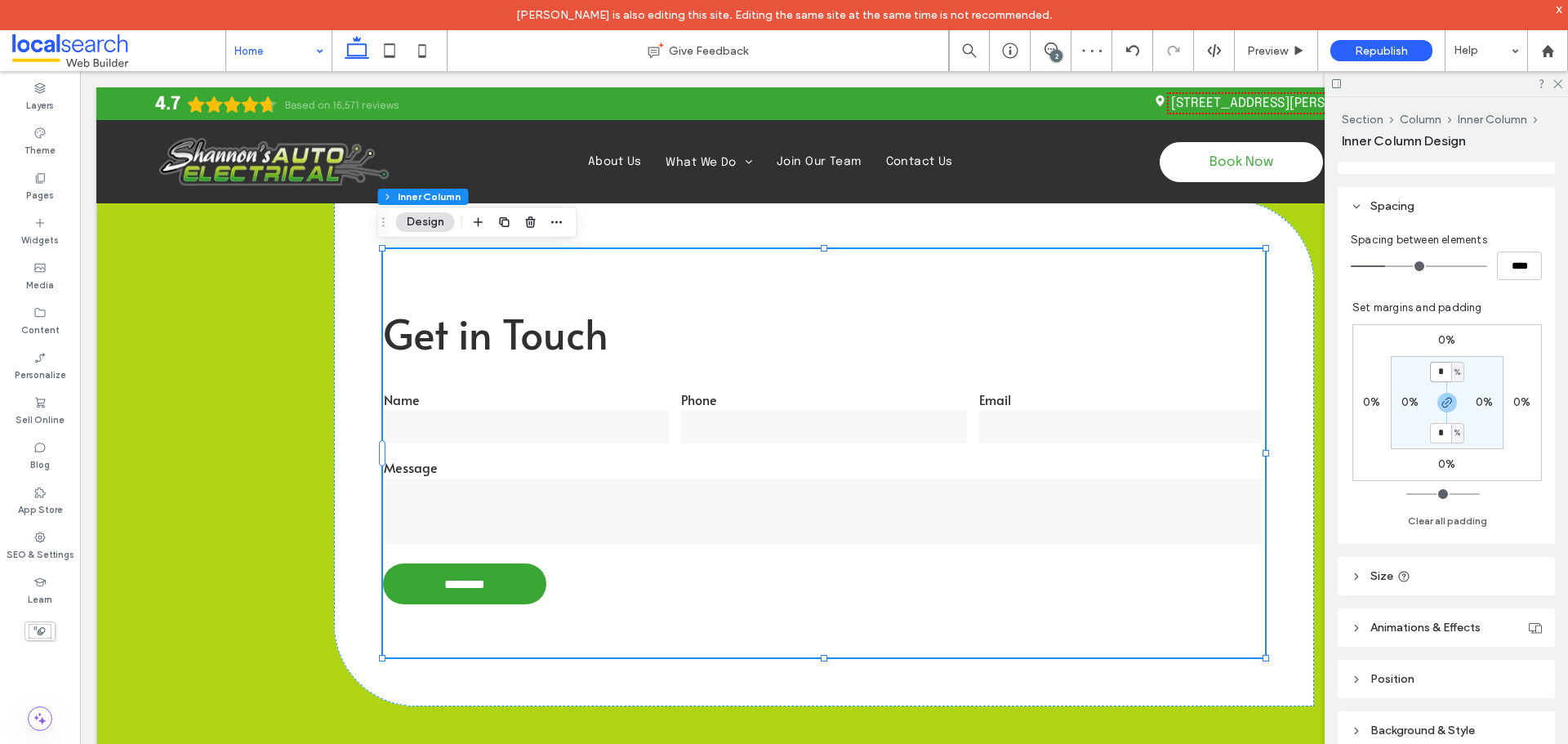
scroll to position [327, 0]
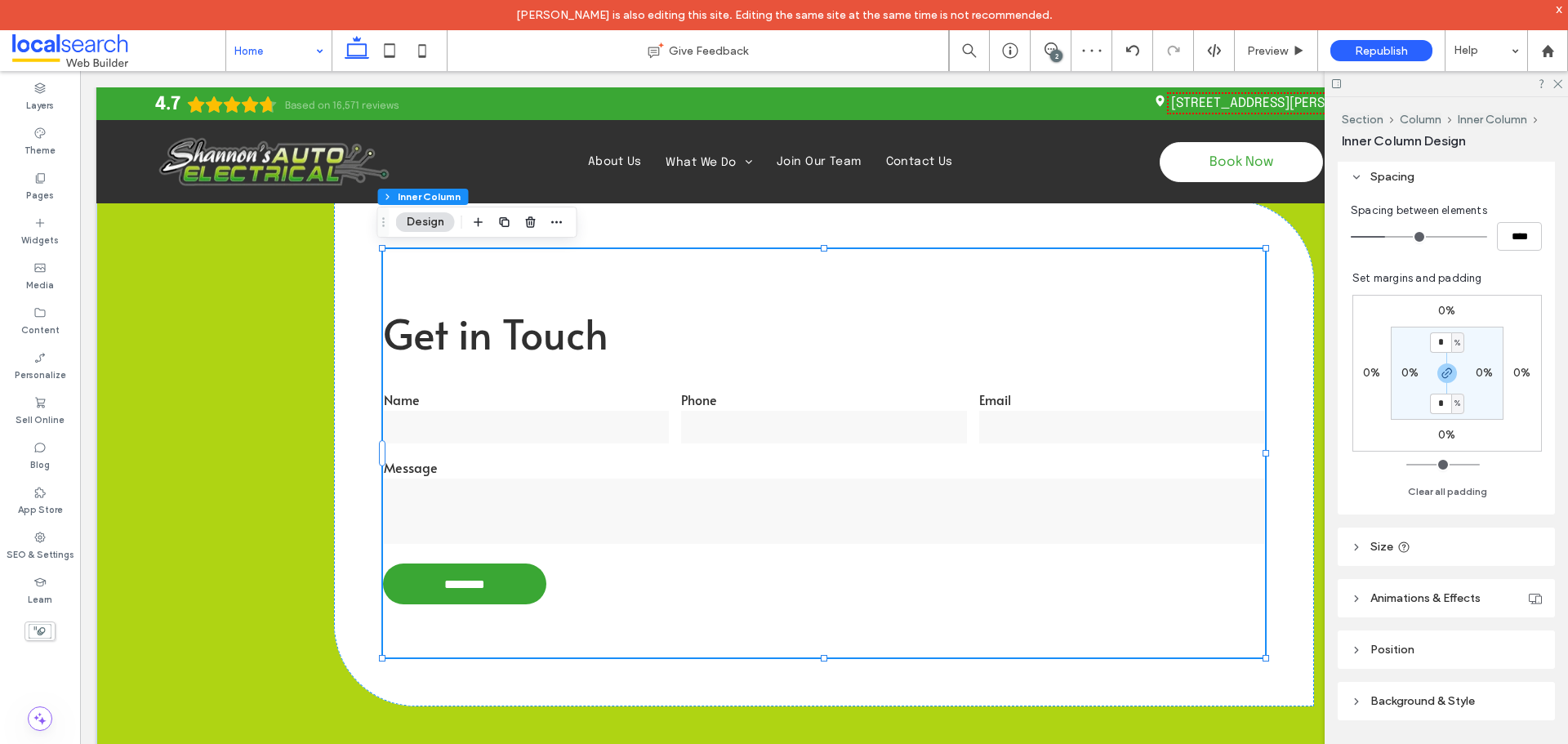
click at [1437, 556] on header "Size" at bounding box center [1446, 547] width 217 height 39
type input "***"
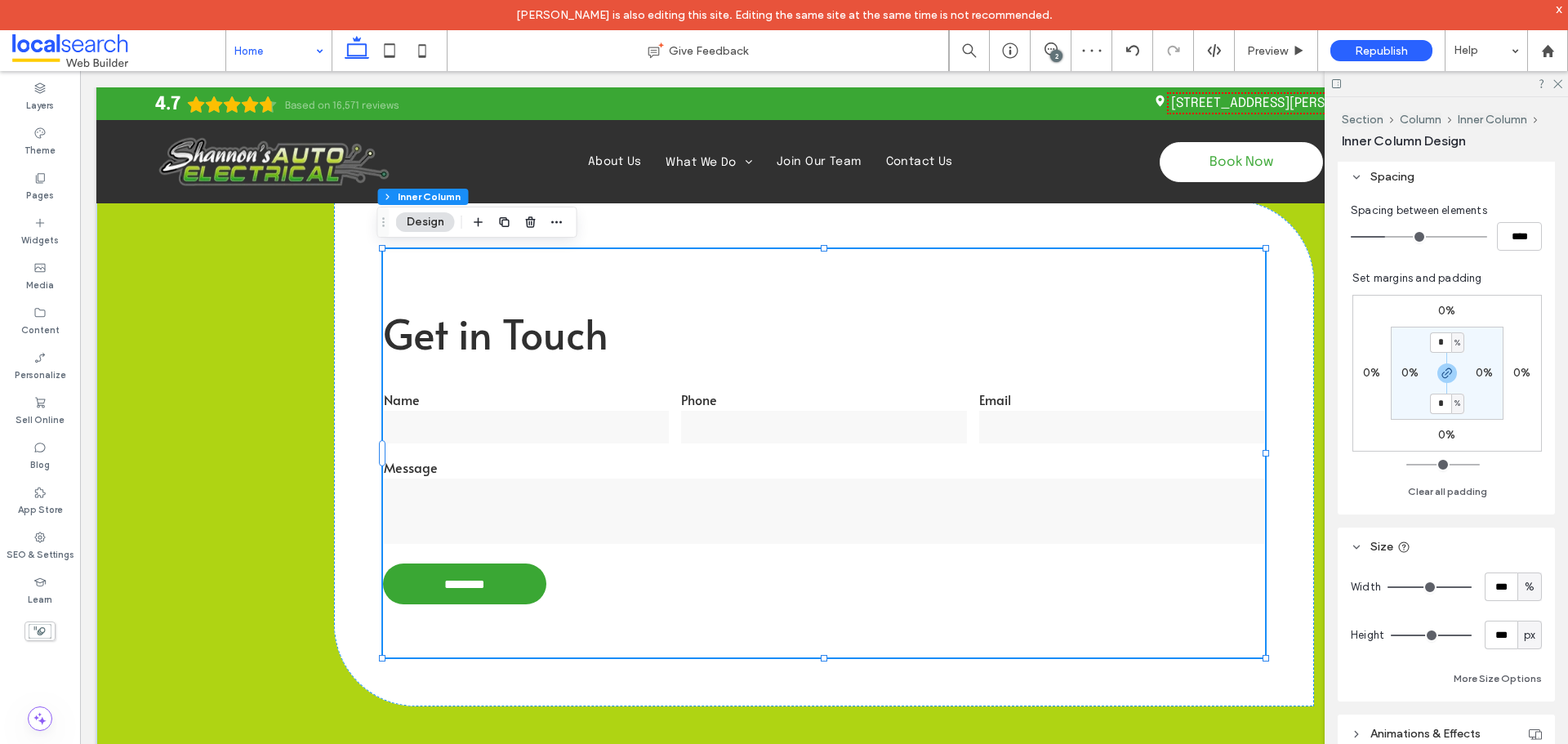
type input "***"
type input "**"
type input "*"
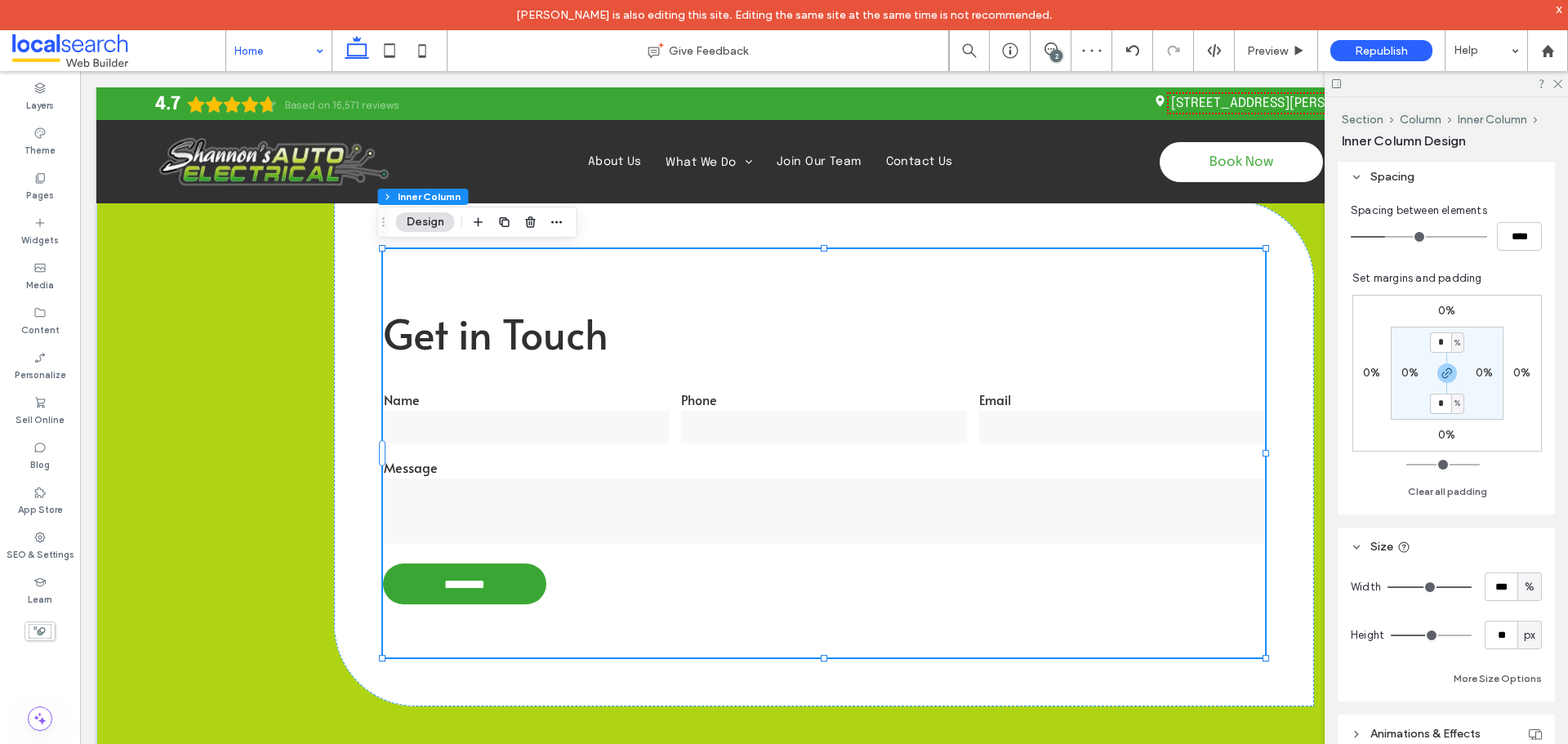
type input "*"
drag, startPoint x: 1458, startPoint y: 631, endPoint x: 1365, endPoint y: 630, distance: 93.0
type input "*"
click at [1391, 634] on input "range" at bounding box center [1432, 635] width 81 height 2
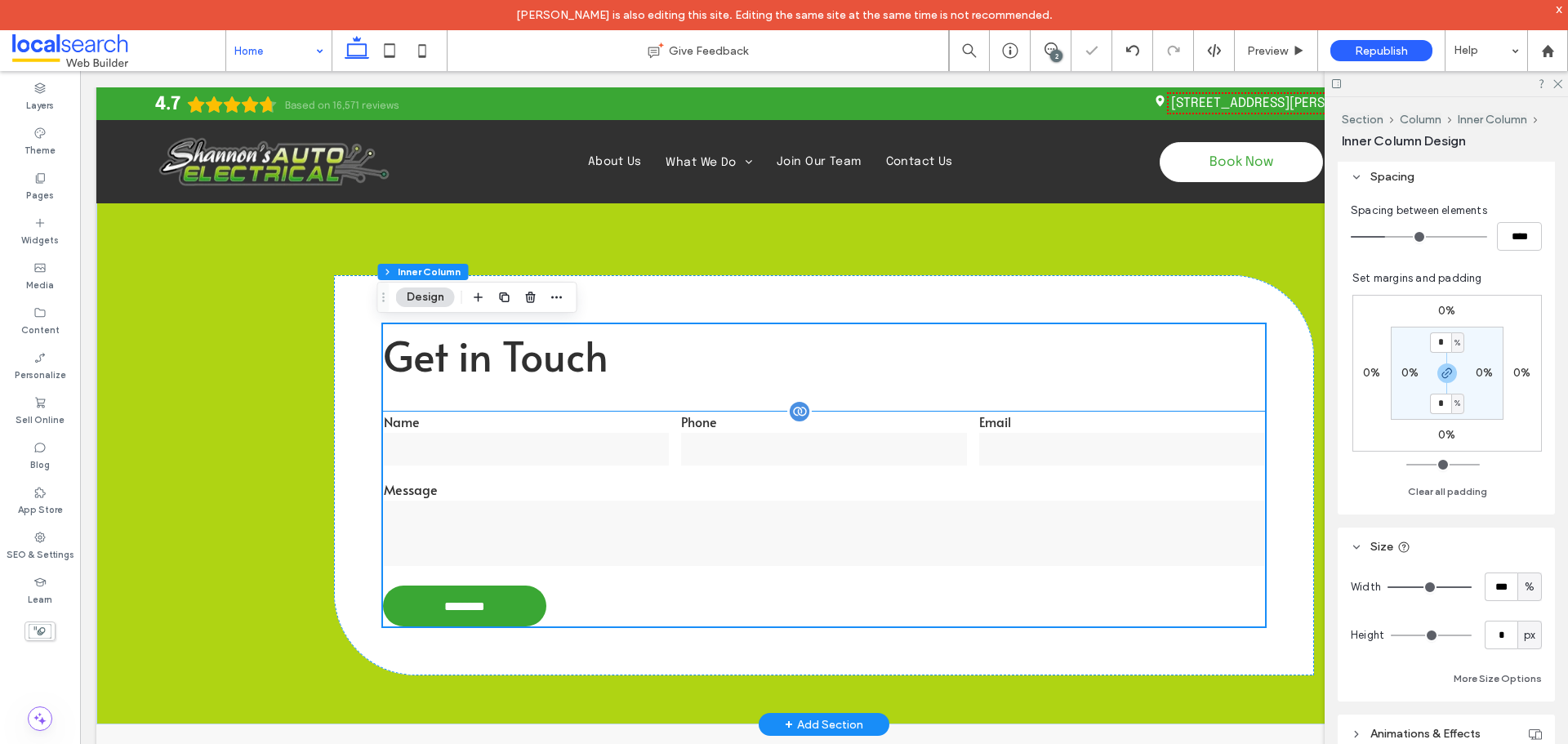
scroll to position [2531, 0]
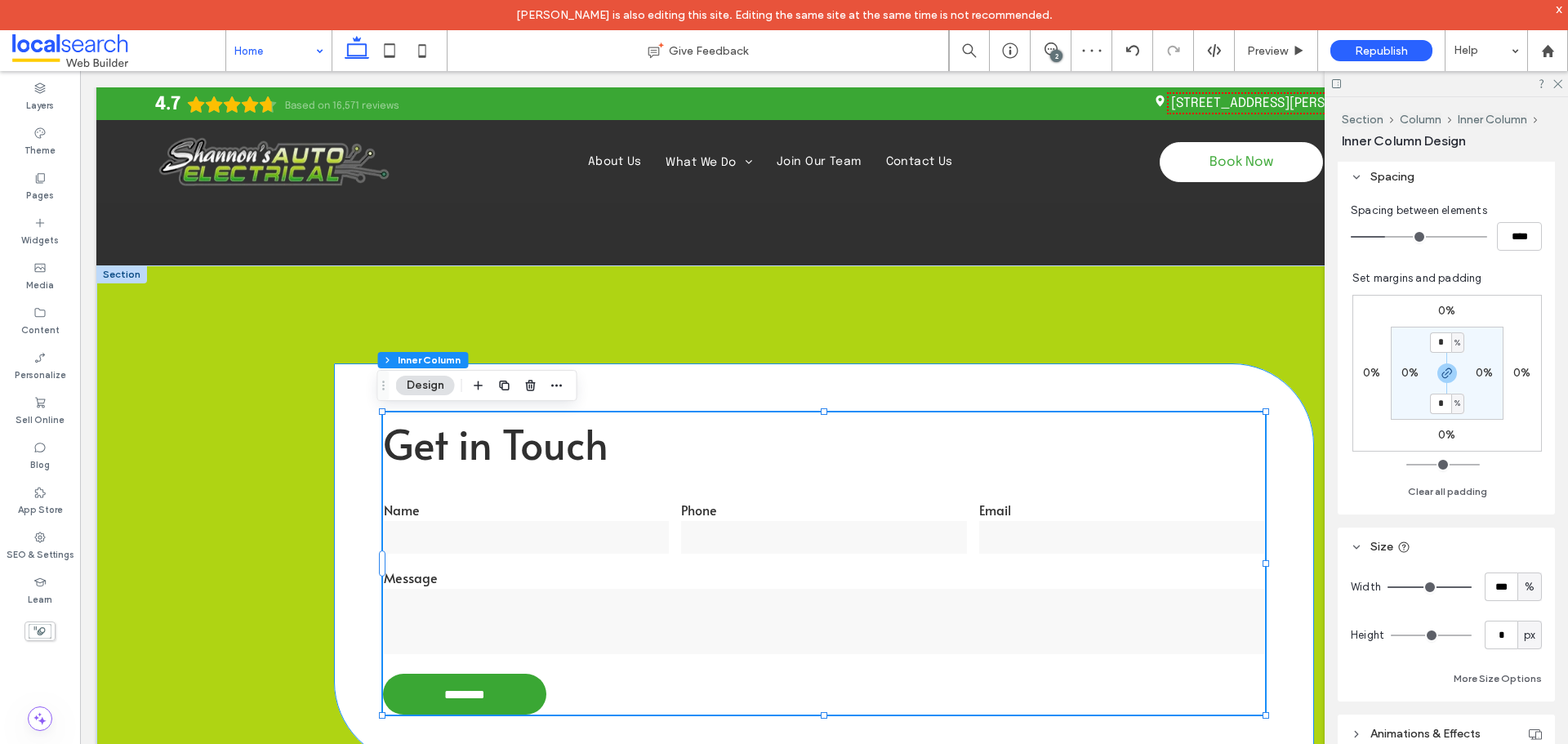
click at [350, 405] on div "Get in Touch Name Phone Email Message ******** Thank you for contacting Shannon…" at bounding box center [825, 564] width 980 height 400
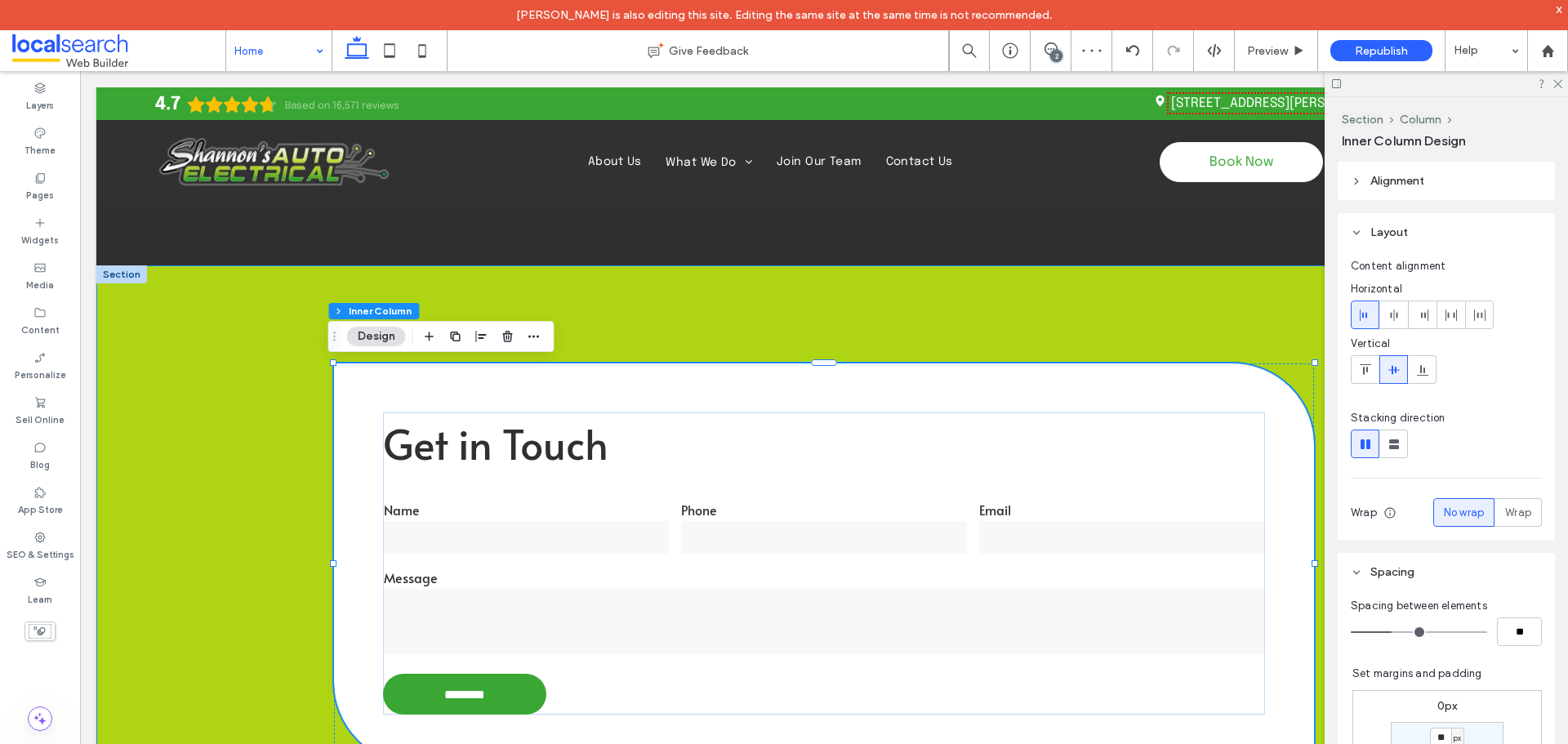
click at [814, 308] on div "Get in Touch Name Phone Email Message ******** Thank you for contacting Shannon…" at bounding box center [825, 539] width 980 height 547
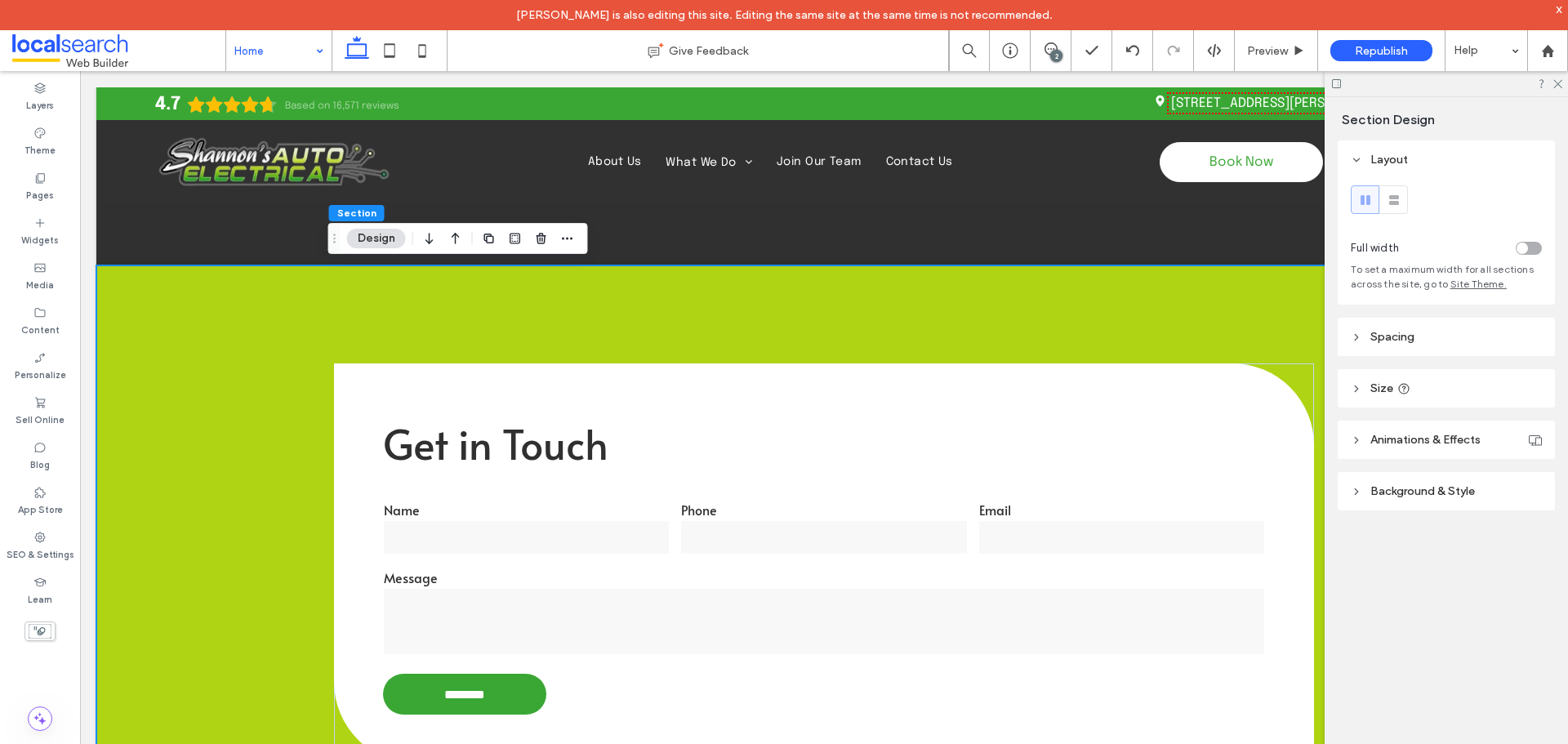
click at [1394, 346] on header "Spacing" at bounding box center [1446, 337] width 217 height 39
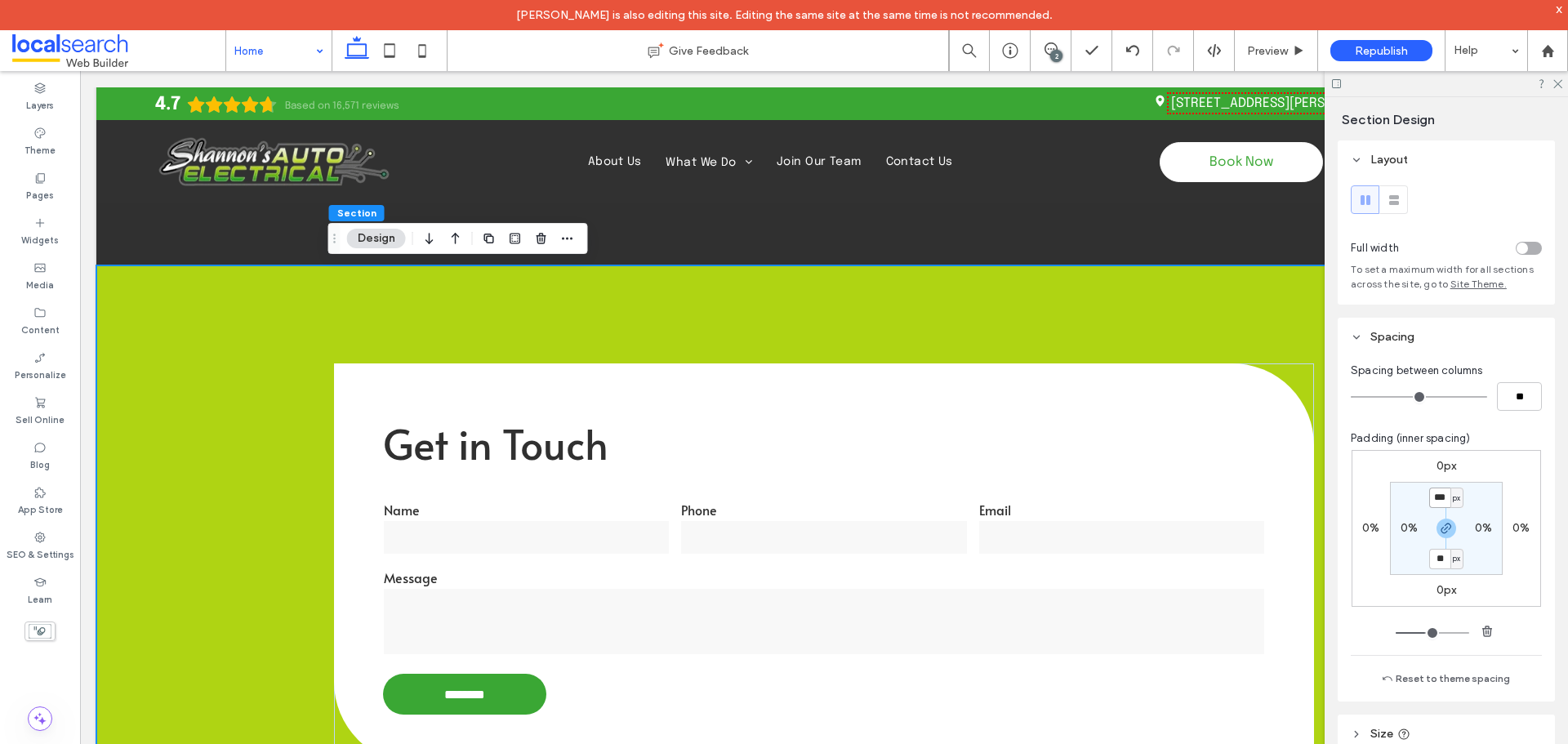
click at [1430, 498] on input "***" at bounding box center [1440, 497] width 21 height 20
type input "**"
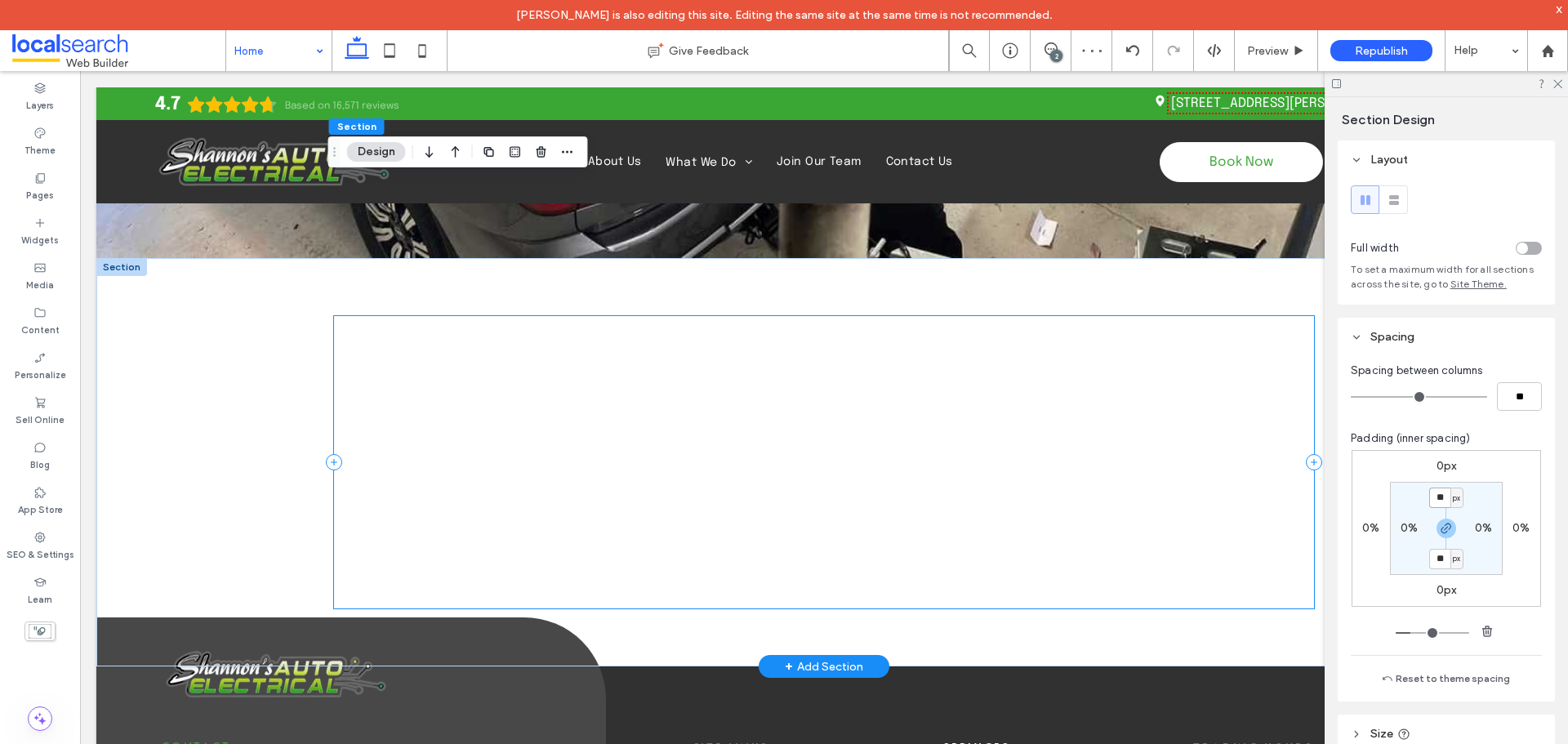
scroll to position [4164, 0]
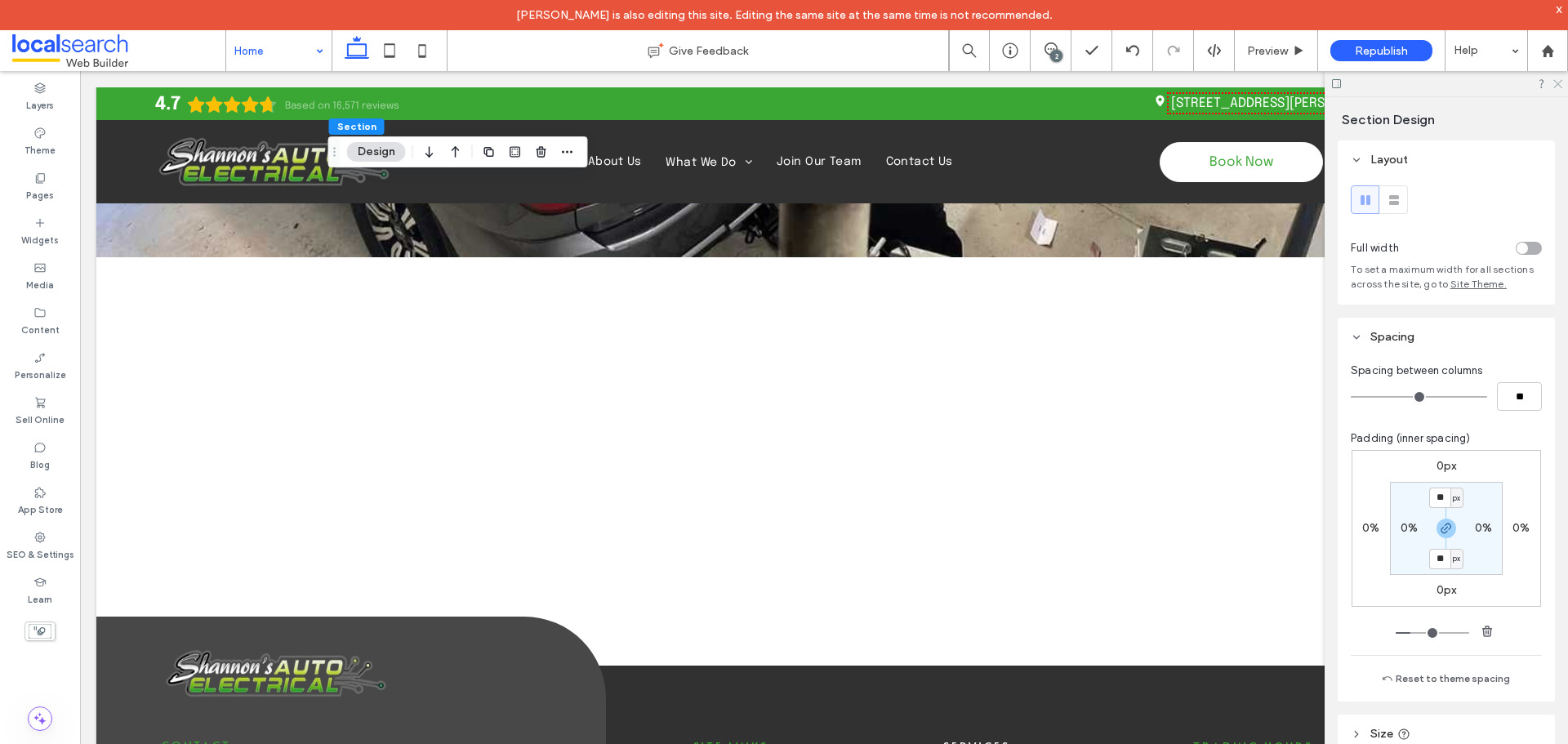
click at [1561, 85] on icon at bounding box center [1558, 83] width 11 height 11
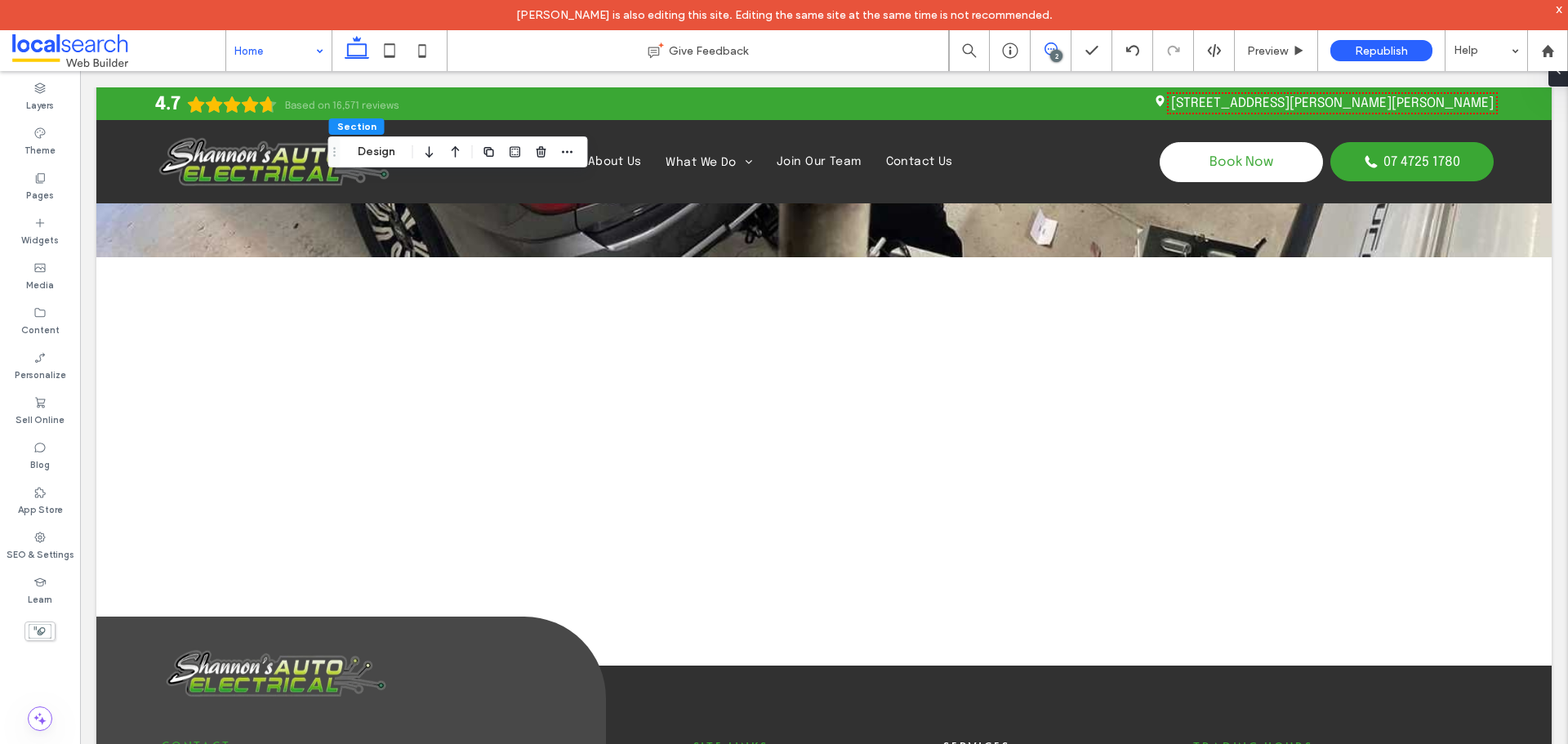
click at [1058, 42] on span at bounding box center [1050, 49] width 40 height 13
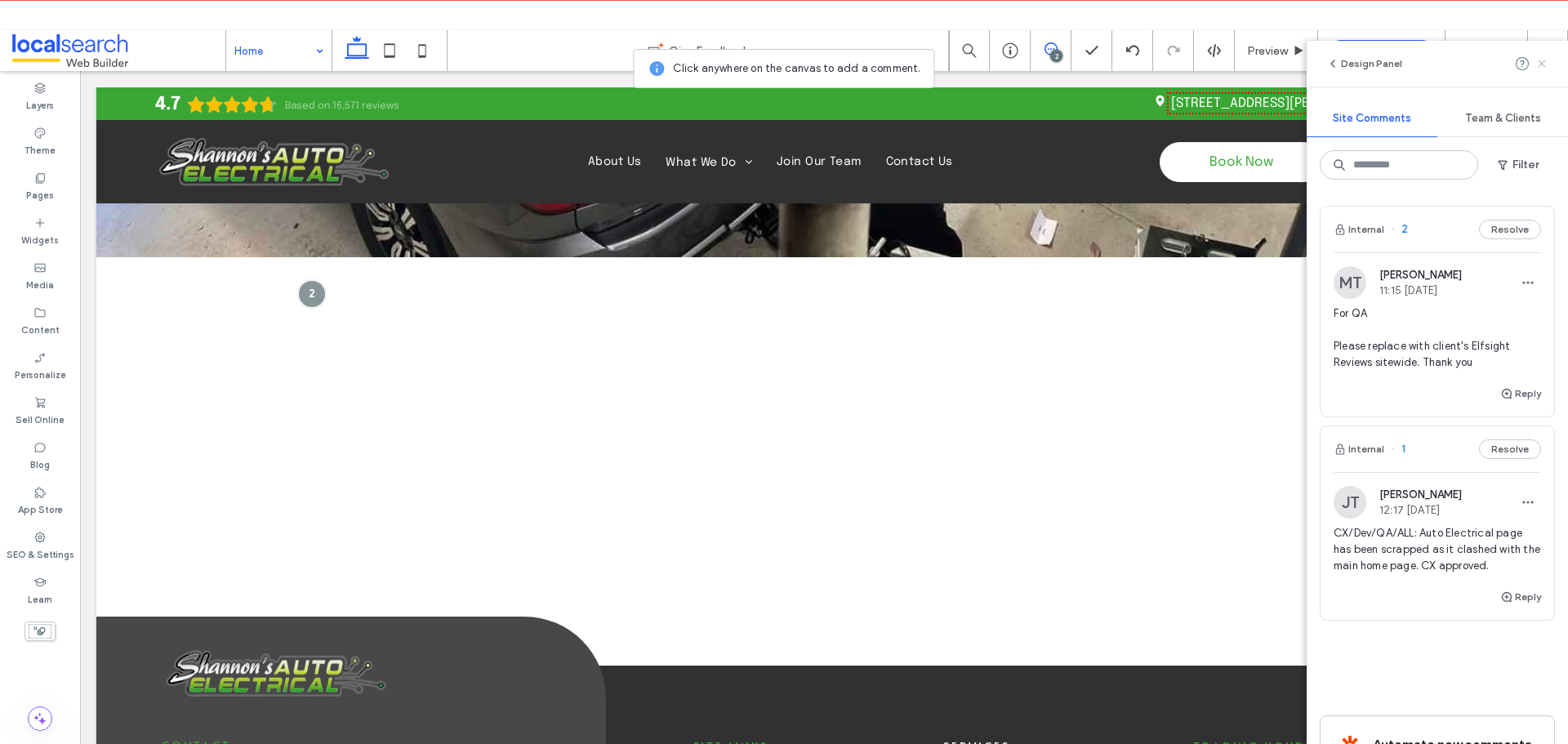
click at [1547, 64] on icon at bounding box center [1542, 64] width 13 height 13
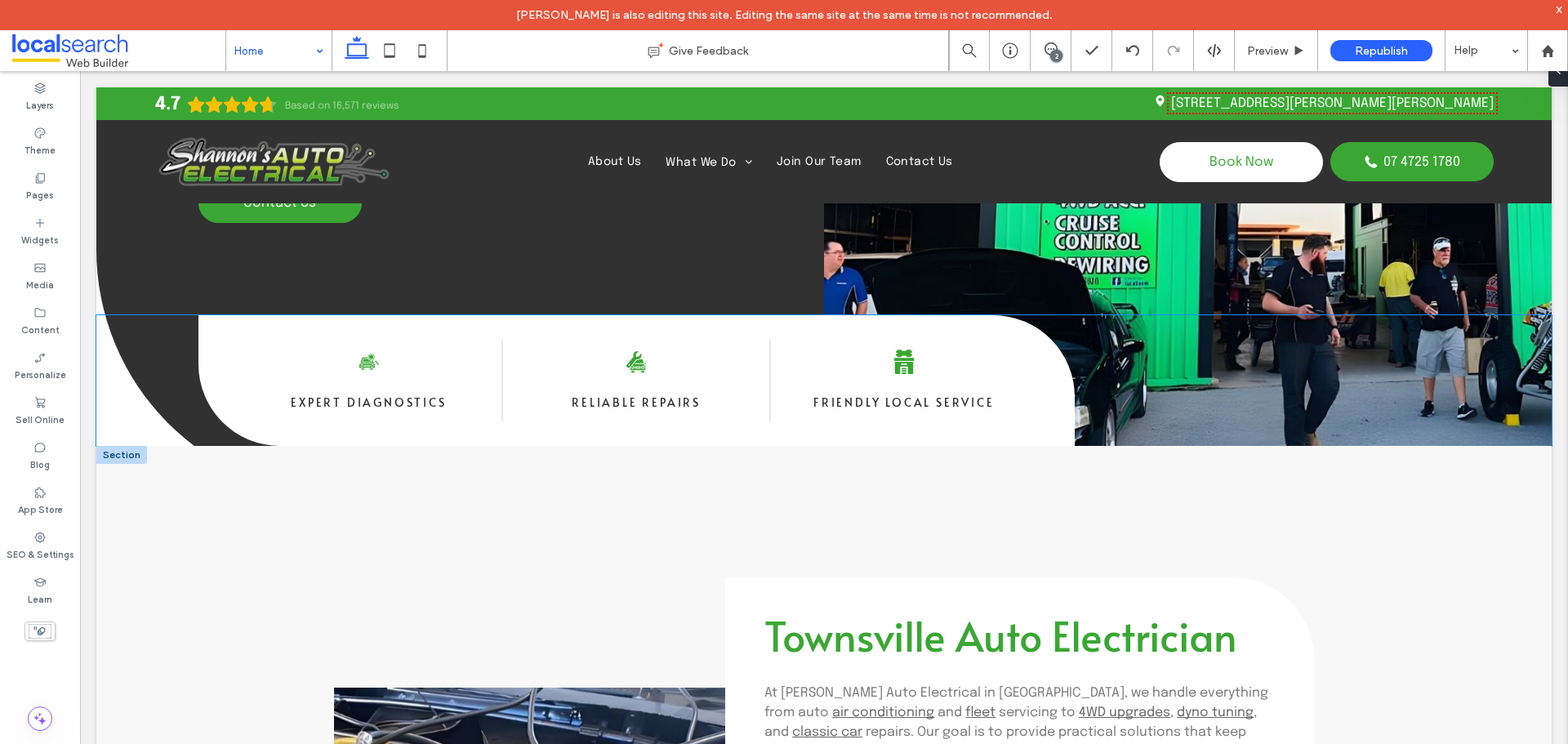
scroll to position [327, 0]
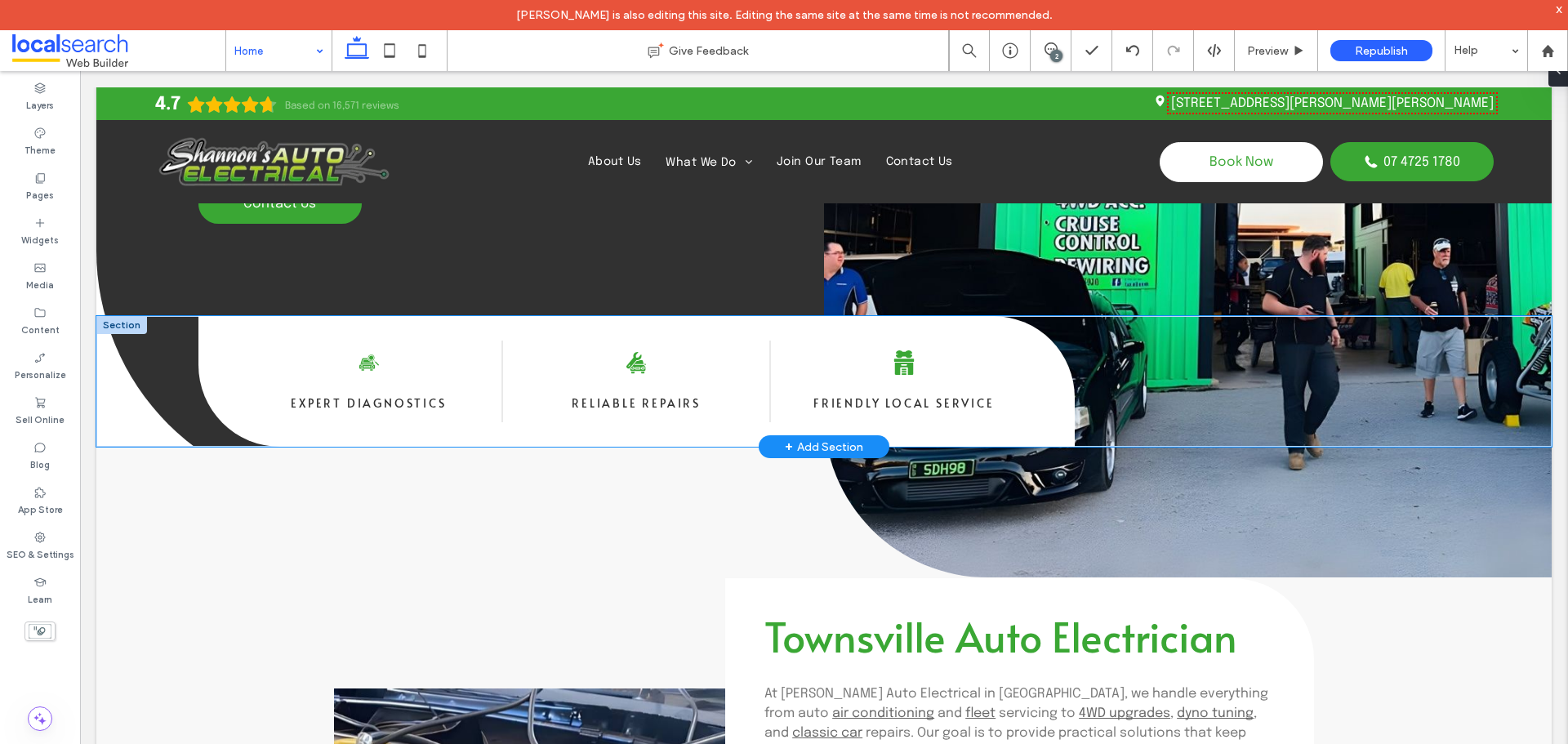
click at [104, 442] on div "Car and Magnifying Glass Icon Expert Diagnostics Car and Wrench Icon Reliable R…" at bounding box center [825, 381] width 1456 height 131
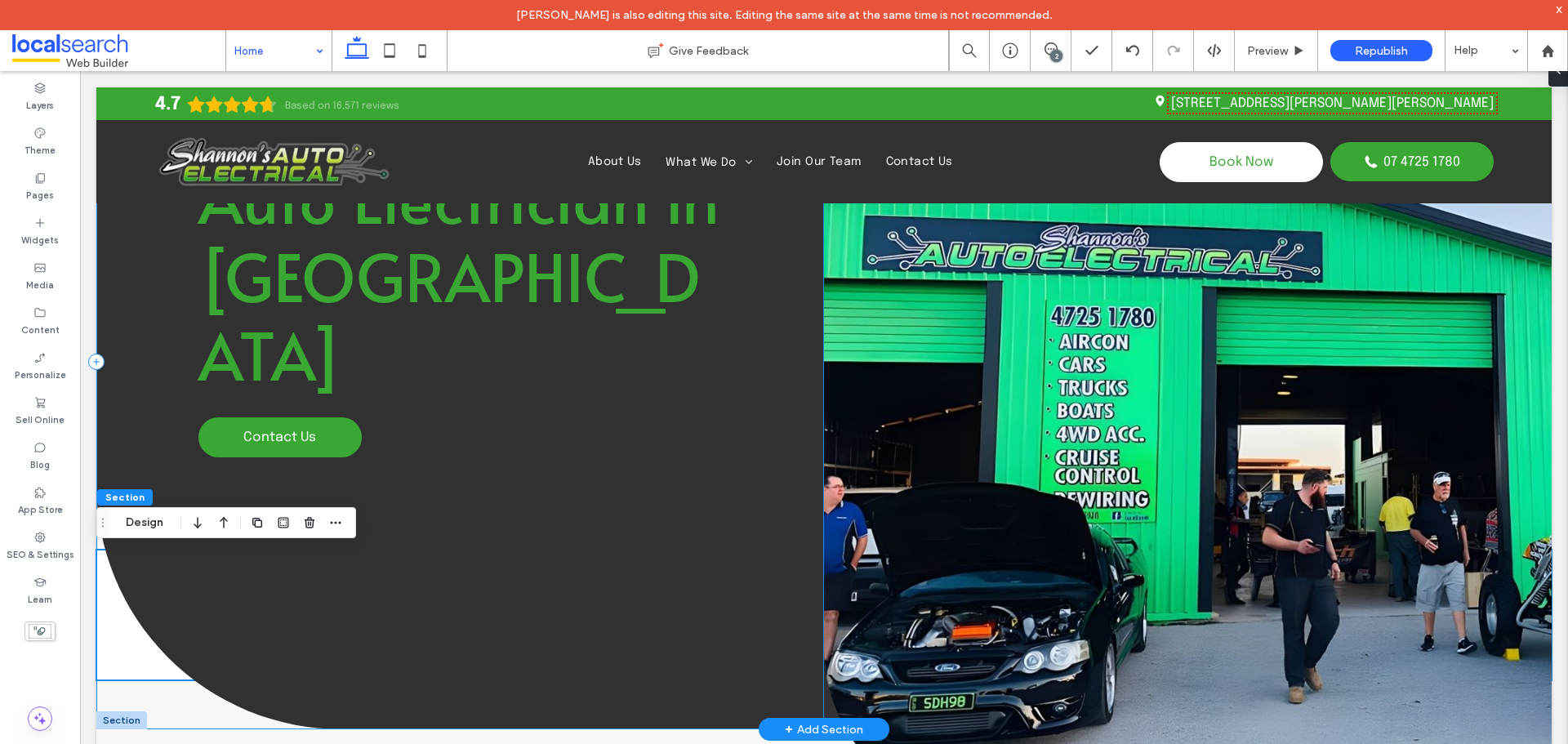
scroll to position [0, 0]
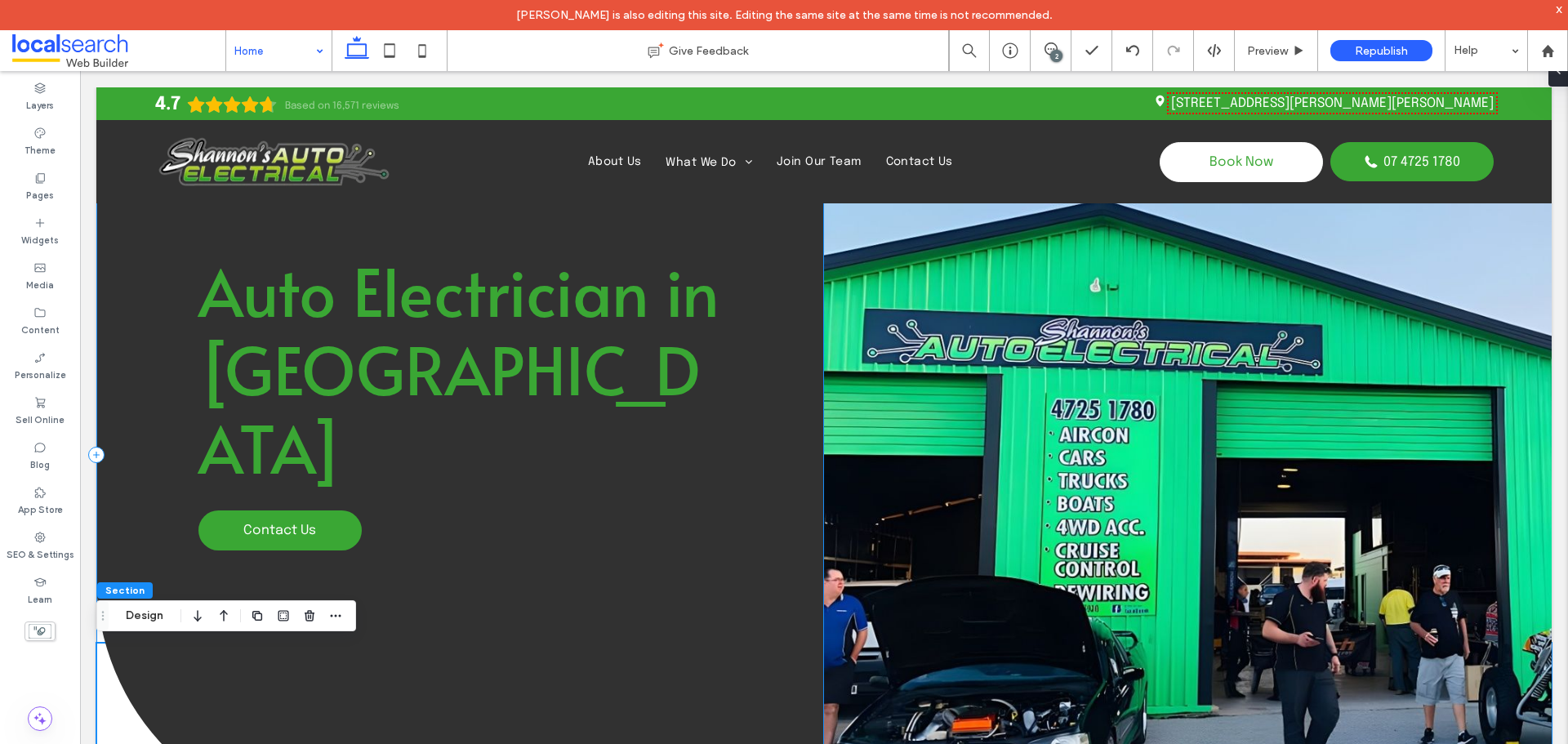
click at [124, 212] on div "Auto Electrician in Townsville Contact Us" at bounding box center [461, 455] width 728 height 735
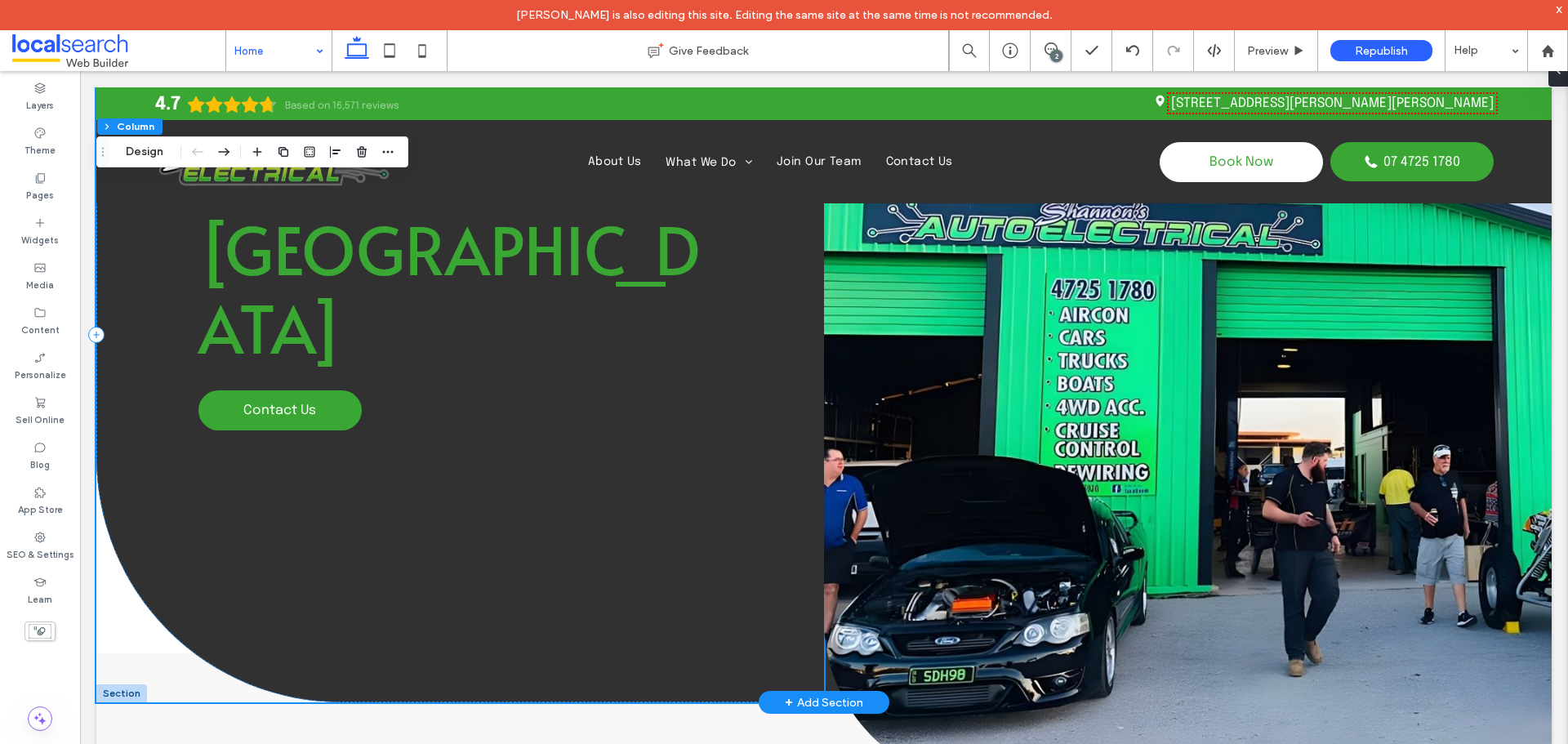
scroll to position [245, 0]
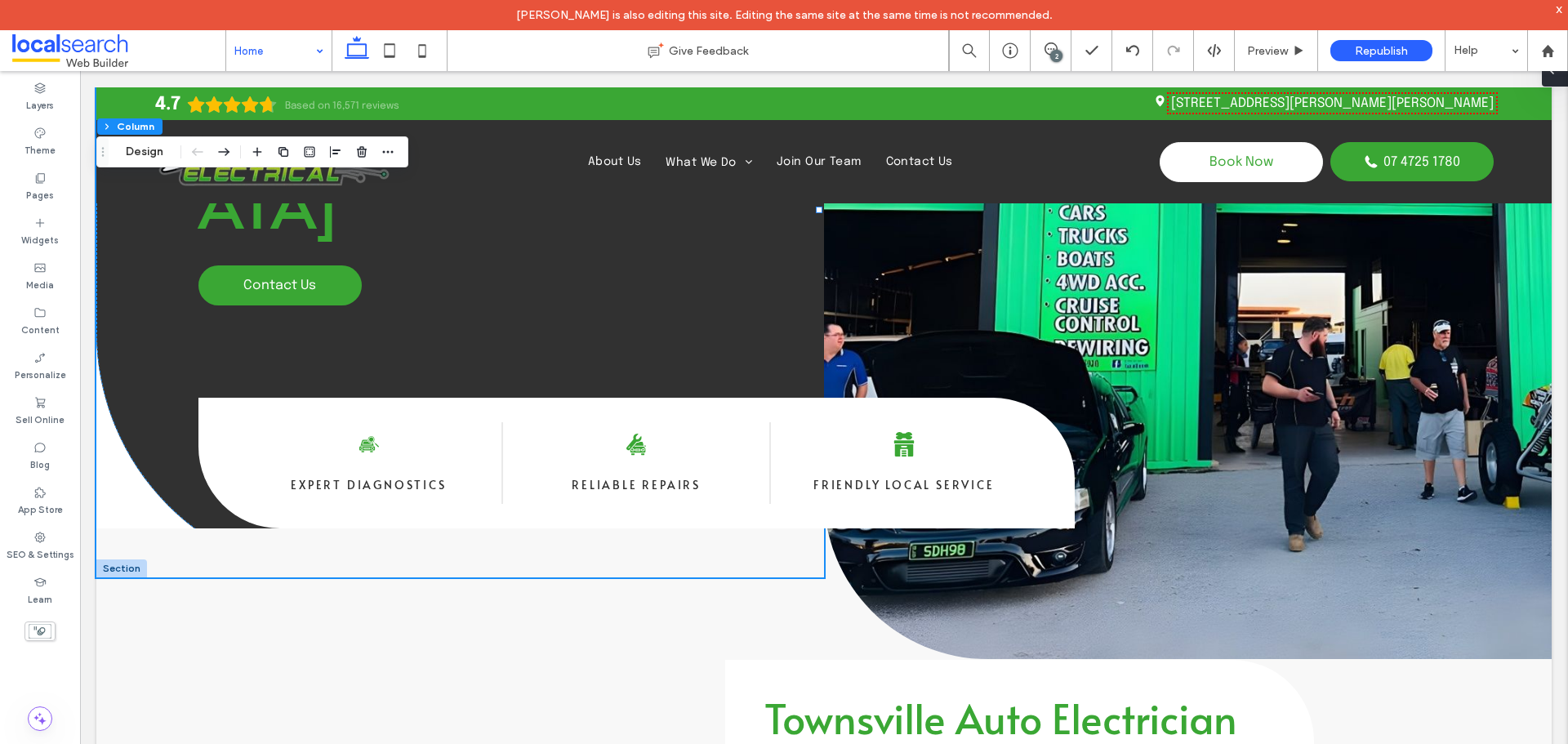
click at [1559, 79] on div at bounding box center [1555, 70] width 26 height 32
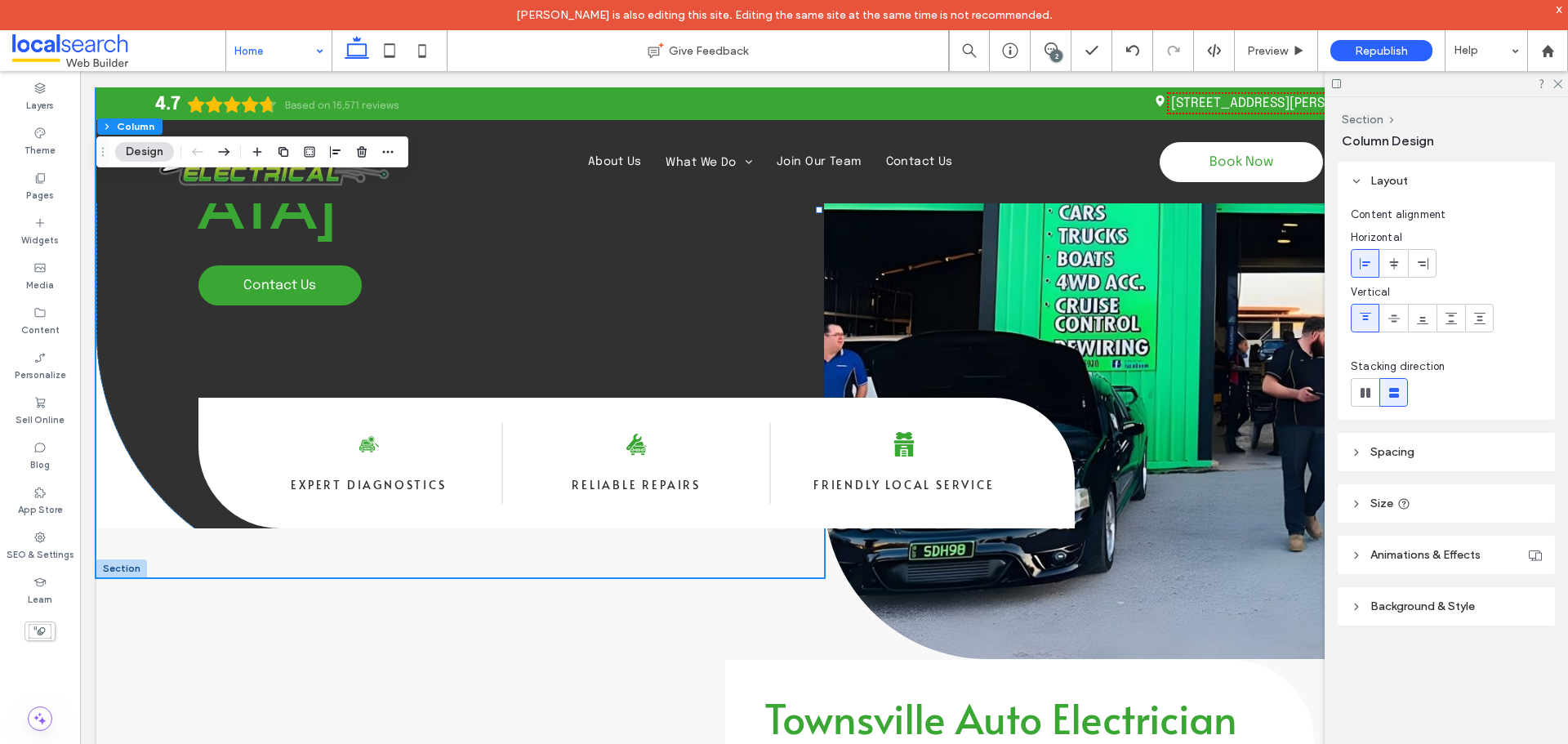
click at [1418, 450] on header "Spacing" at bounding box center [1446, 452] width 217 height 39
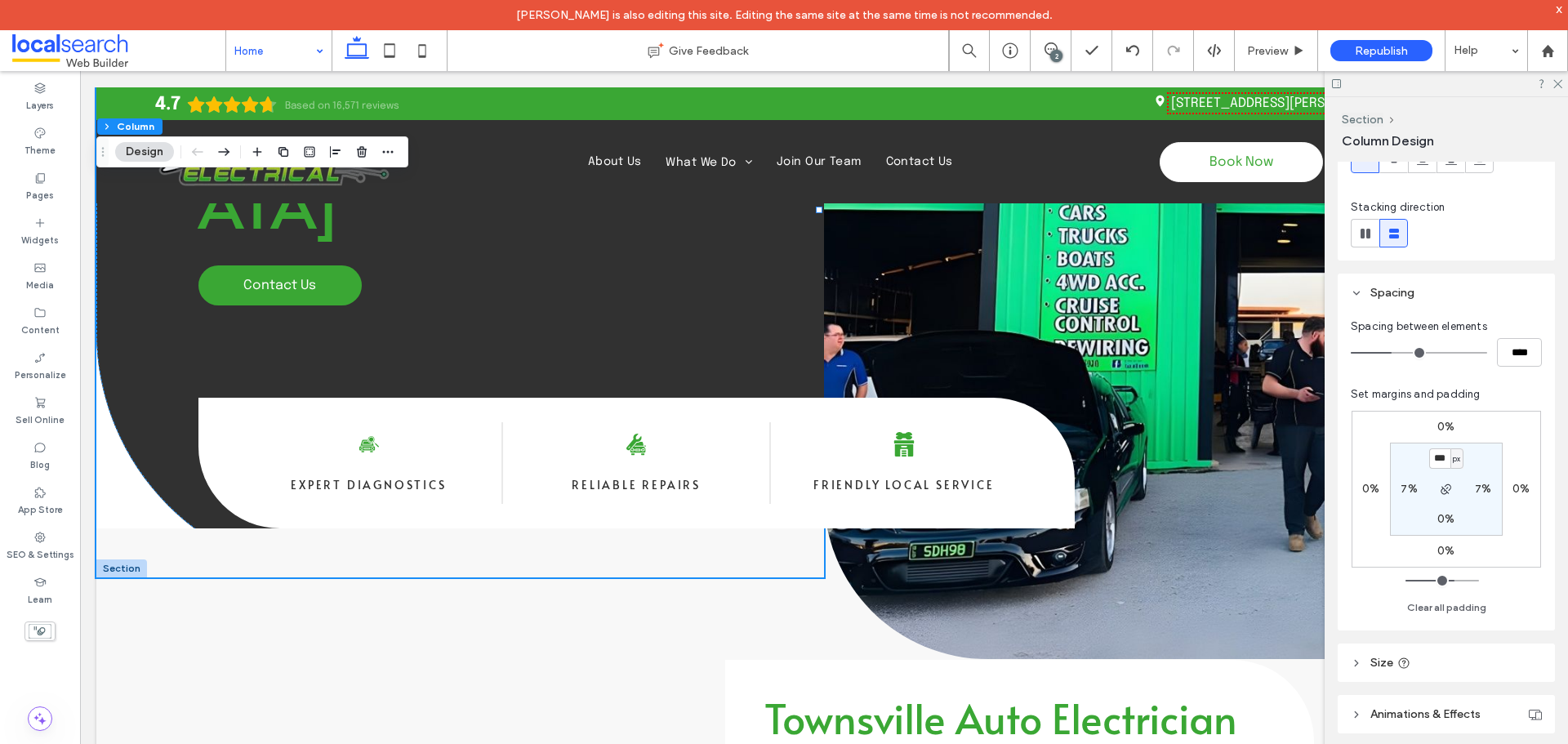
scroll to position [163, 0]
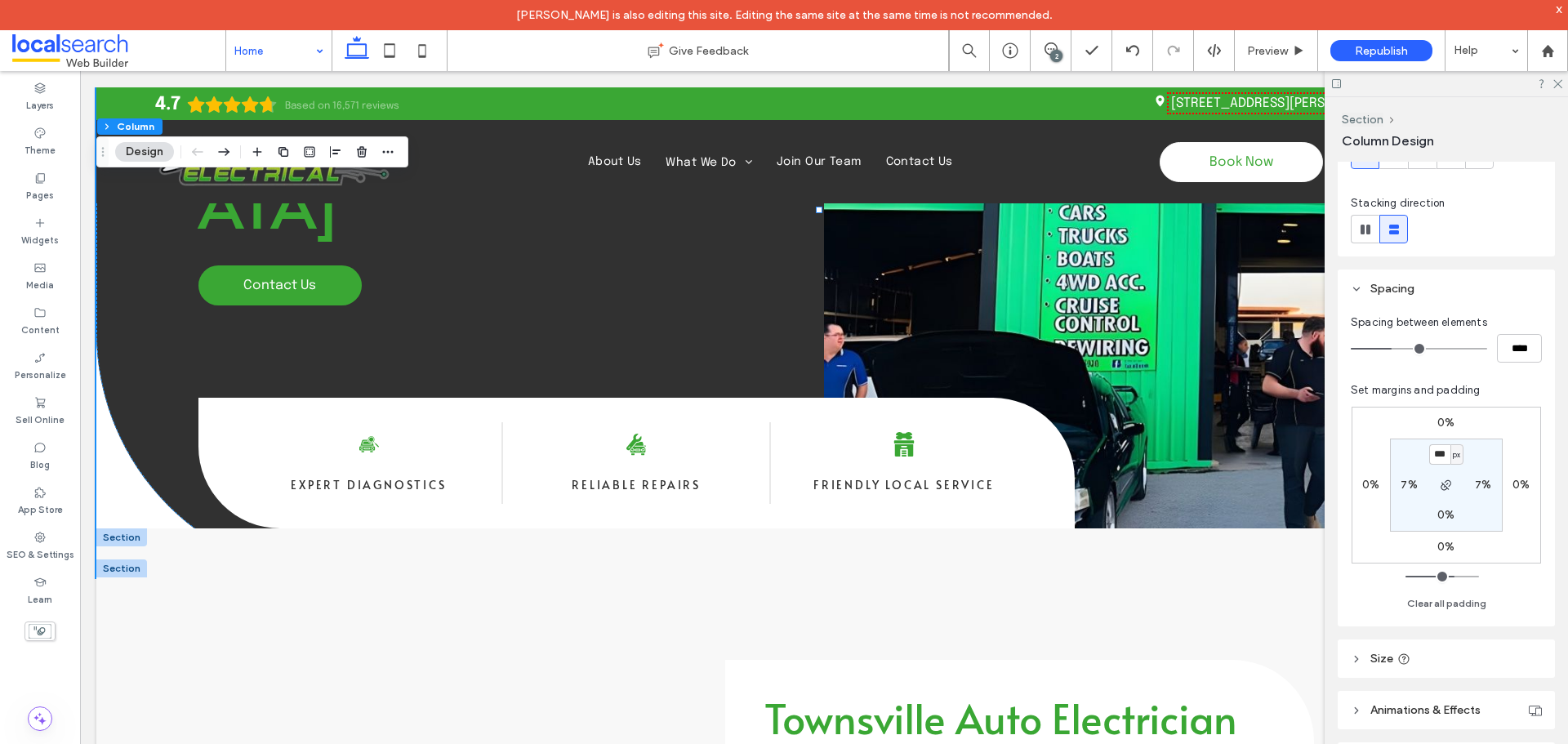
click at [134, 536] on div at bounding box center [122, 538] width 51 height 18
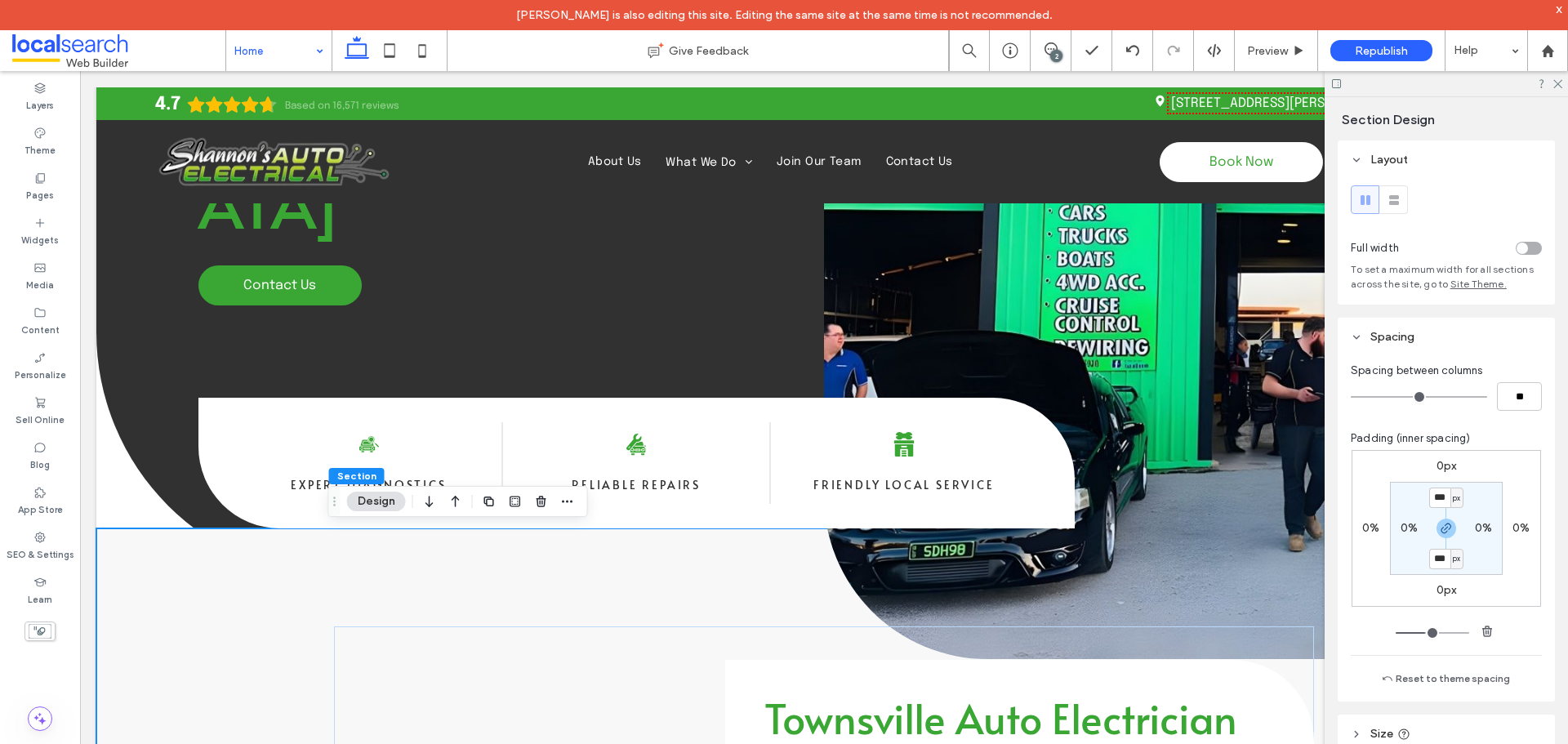
click at [1439, 563] on input "***" at bounding box center [1440, 559] width 21 height 20
click at [1445, 529] on icon "button" at bounding box center [1446, 529] width 13 height 13
click at [1442, 494] on input "***" at bounding box center [1440, 497] width 21 height 20
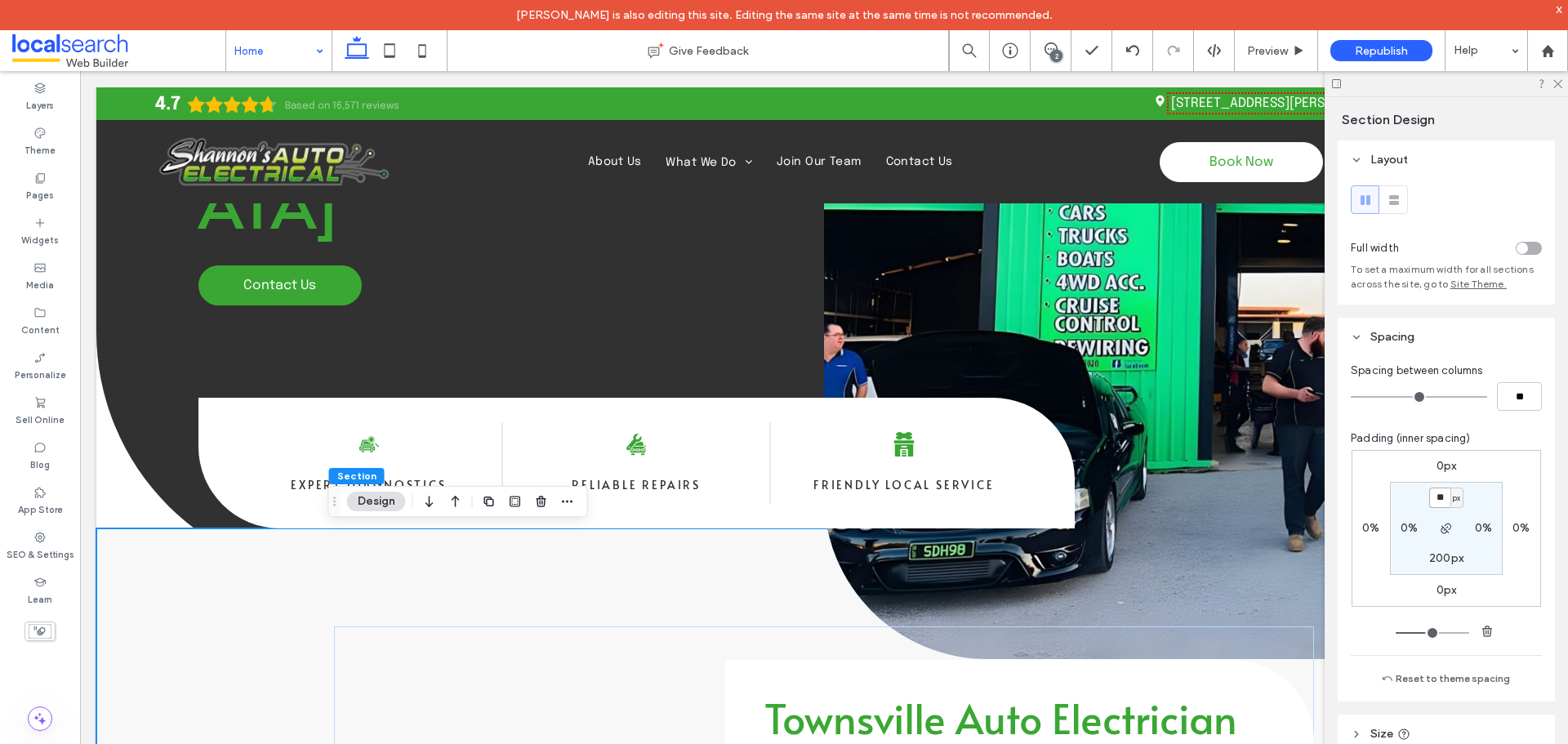
type input "**"
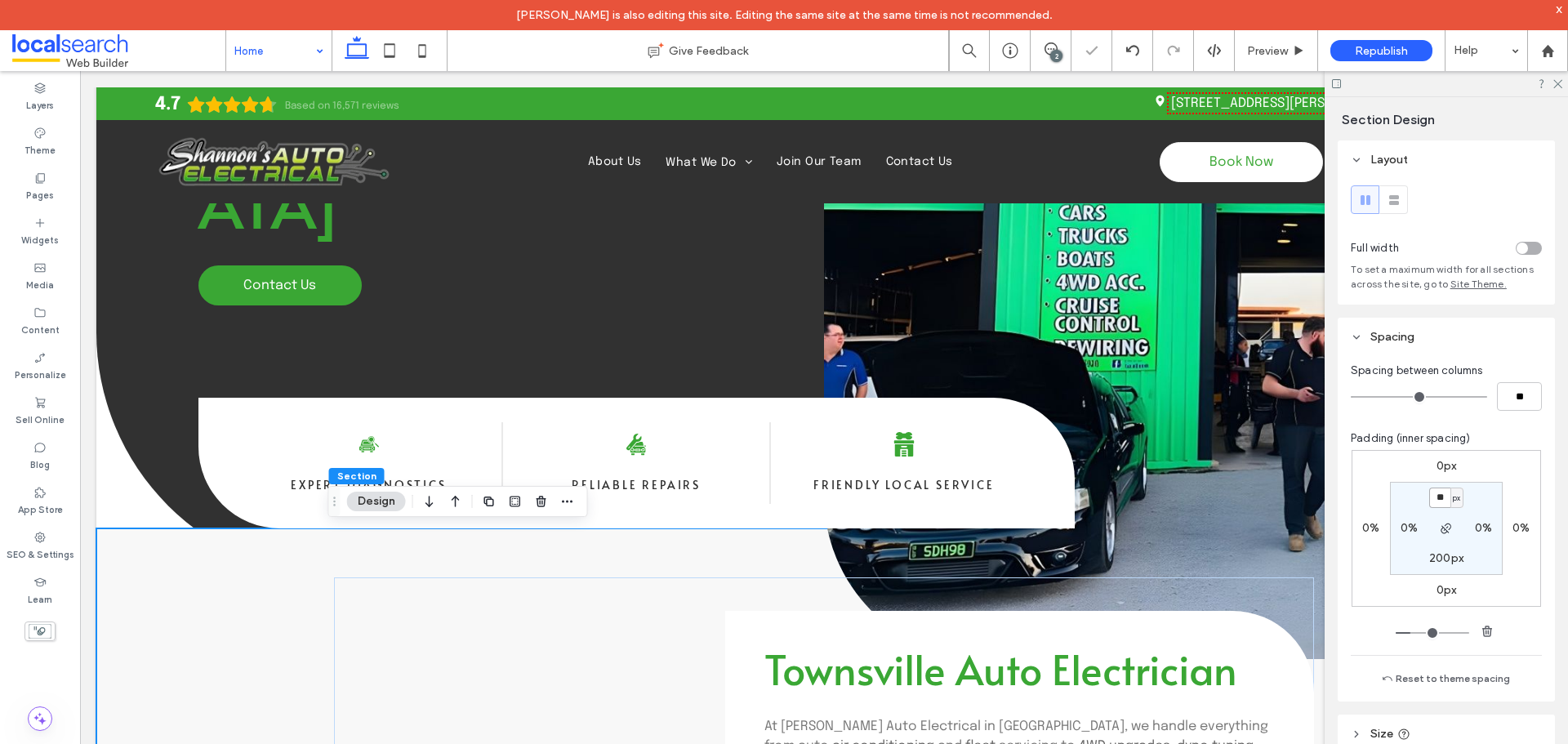
click at [1442, 494] on input "**" at bounding box center [1440, 497] width 21 height 20
type input "***"
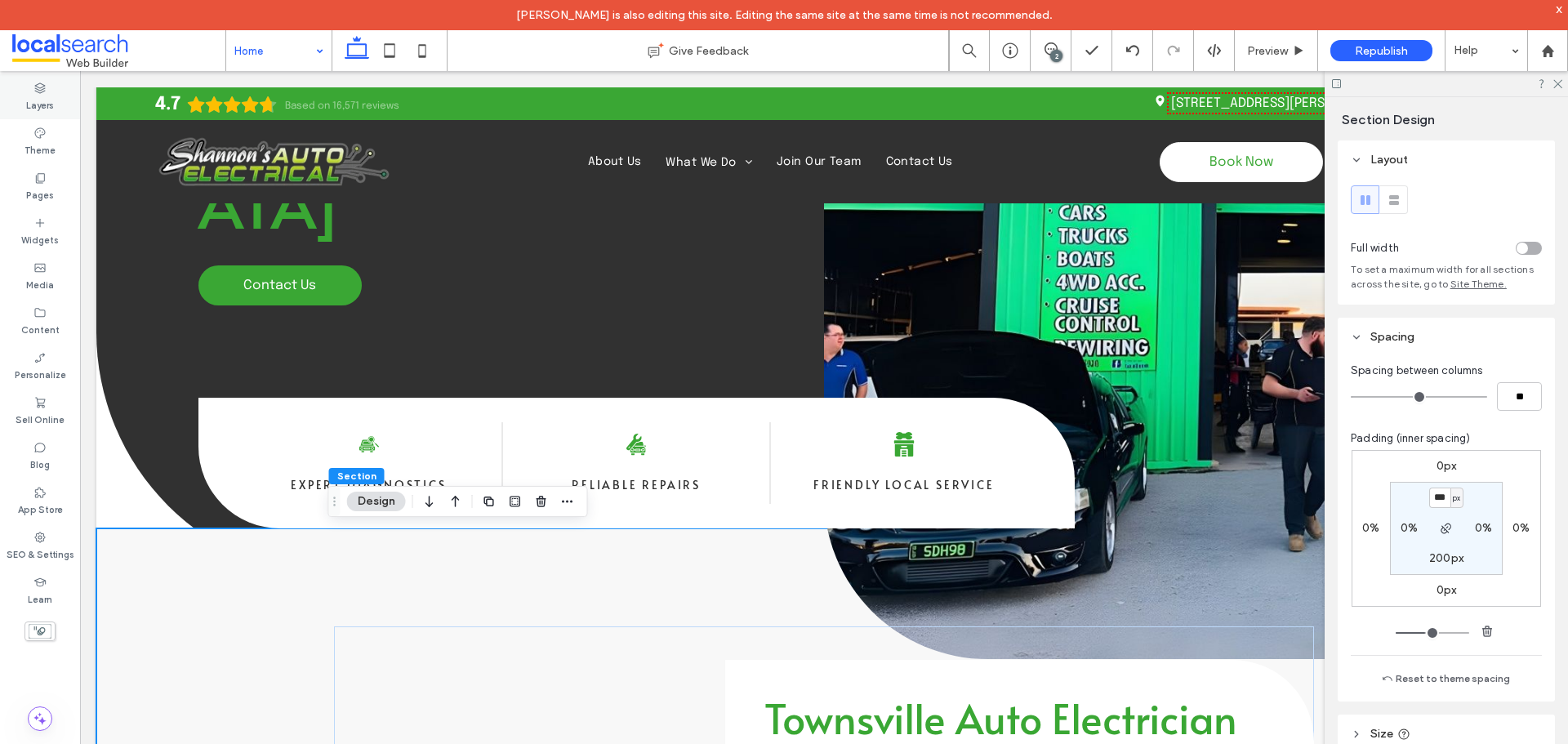
click at [40, 88] on icon at bounding box center [40, 88] width 13 height 13
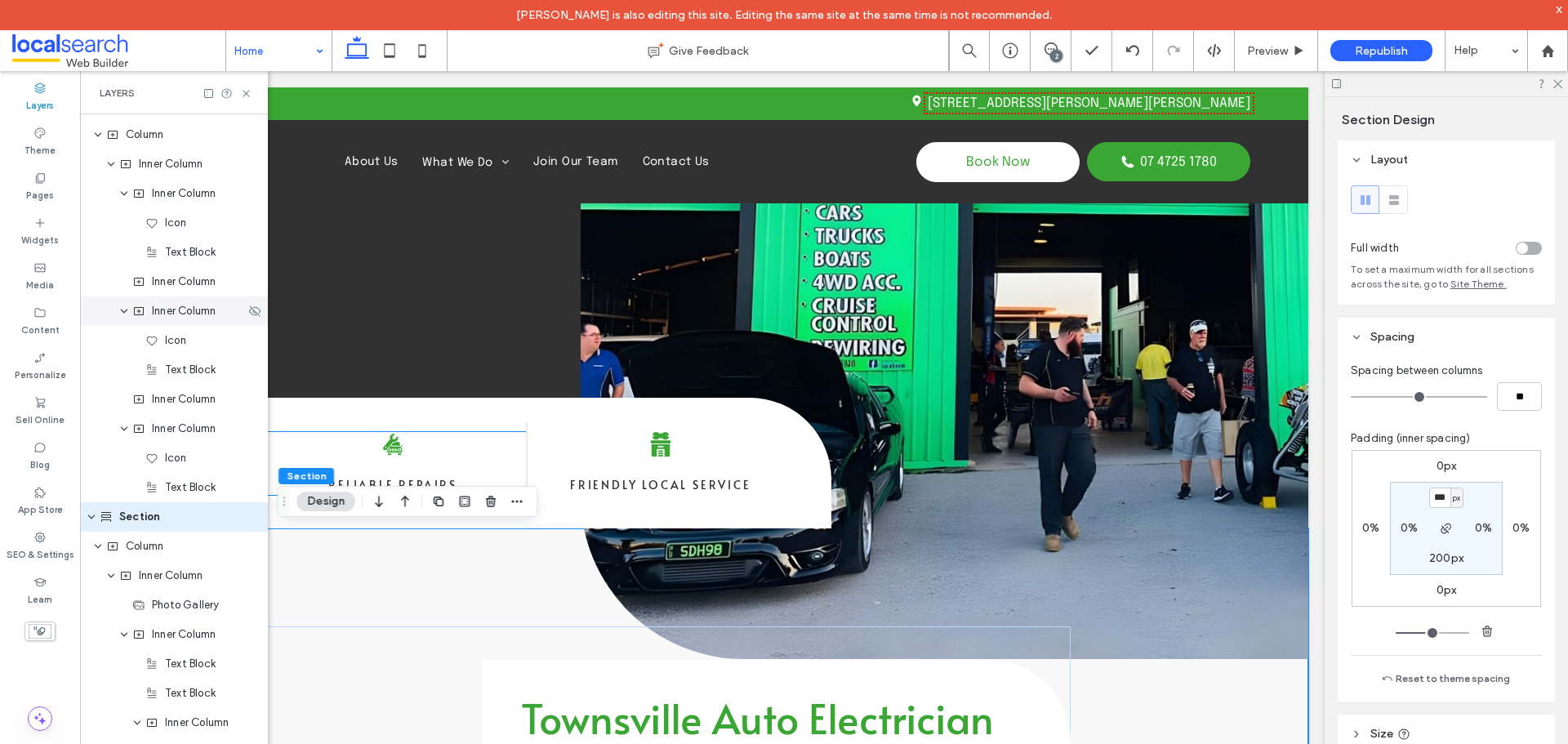
scroll to position [978, 0]
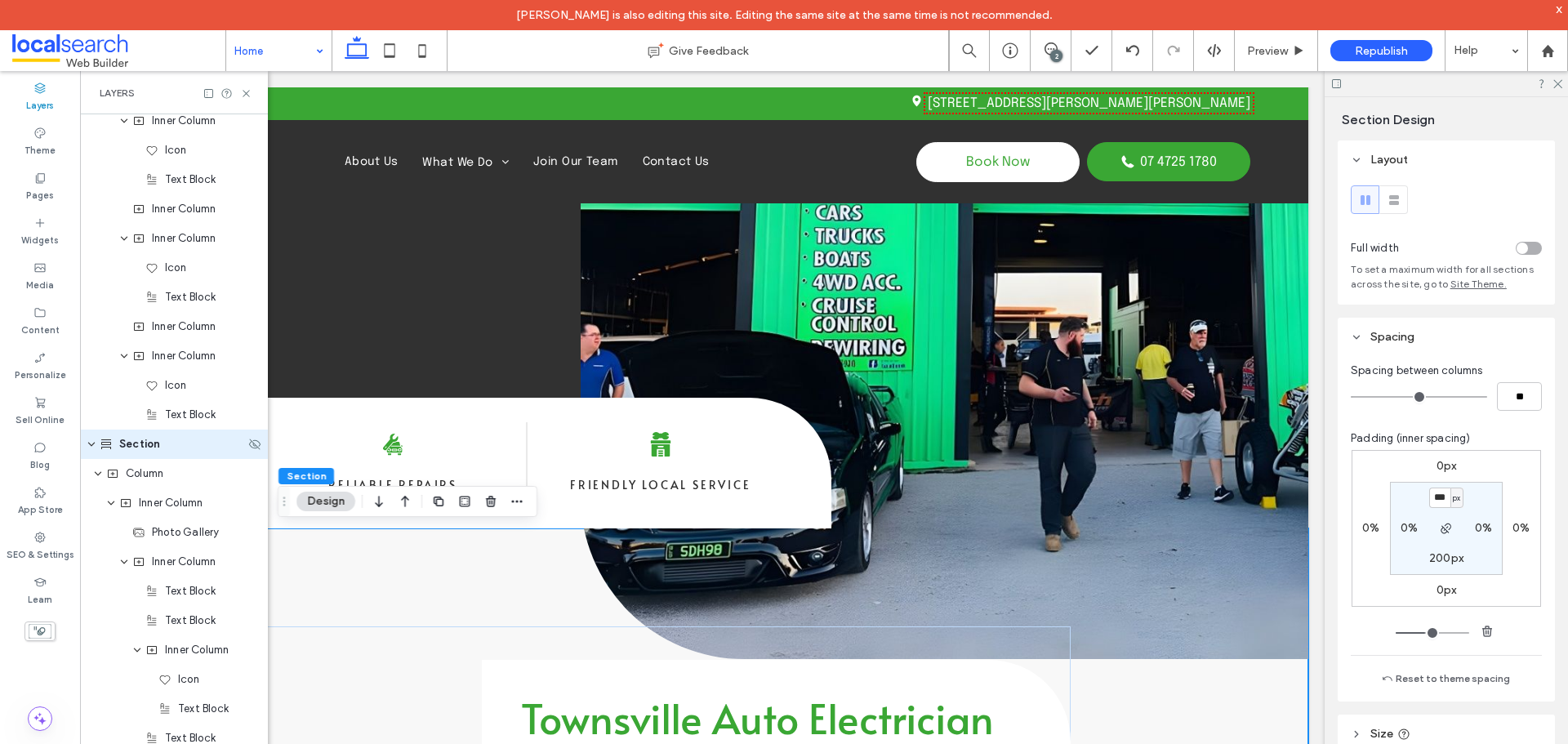
click at [128, 443] on span "Section" at bounding box center [139, 444] width 41 height 17
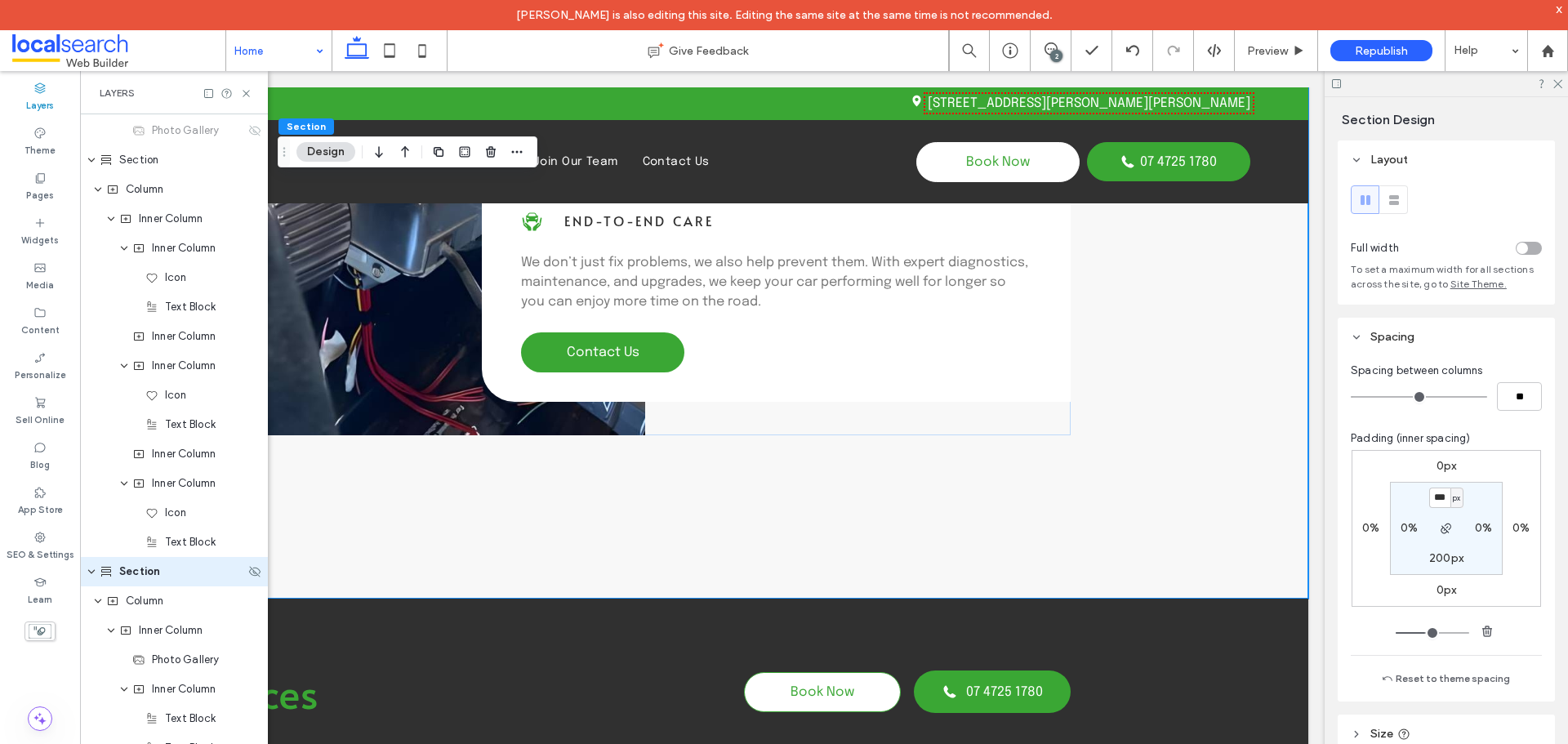
scroll to position [652, 0]
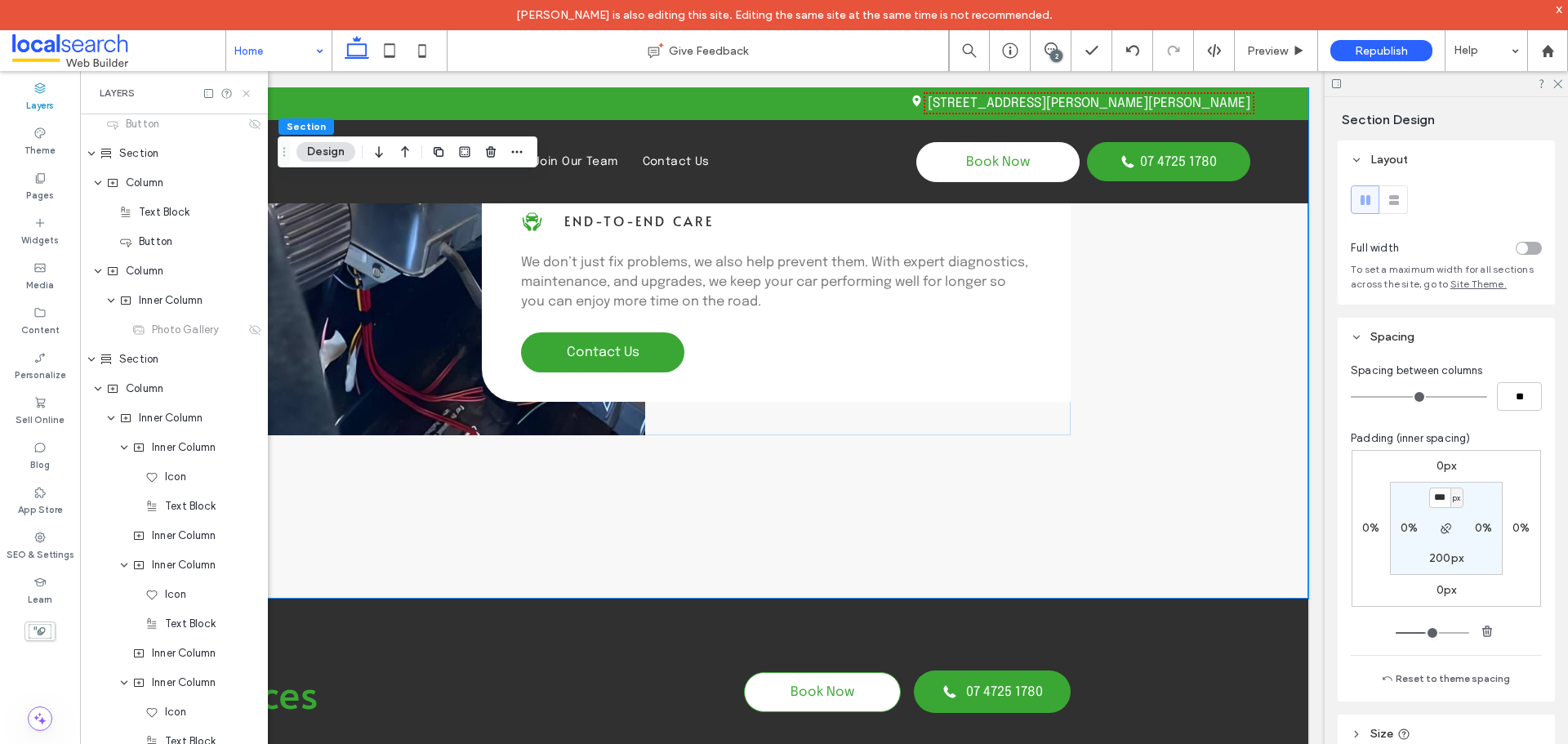
drag, startPoint x: 241, startPoint y: 92, endPoint x: 422, endPoint y: 187, distance: 204.4
click at [241, 92] on icon at bounding box center [246, 93] width 12 height 12
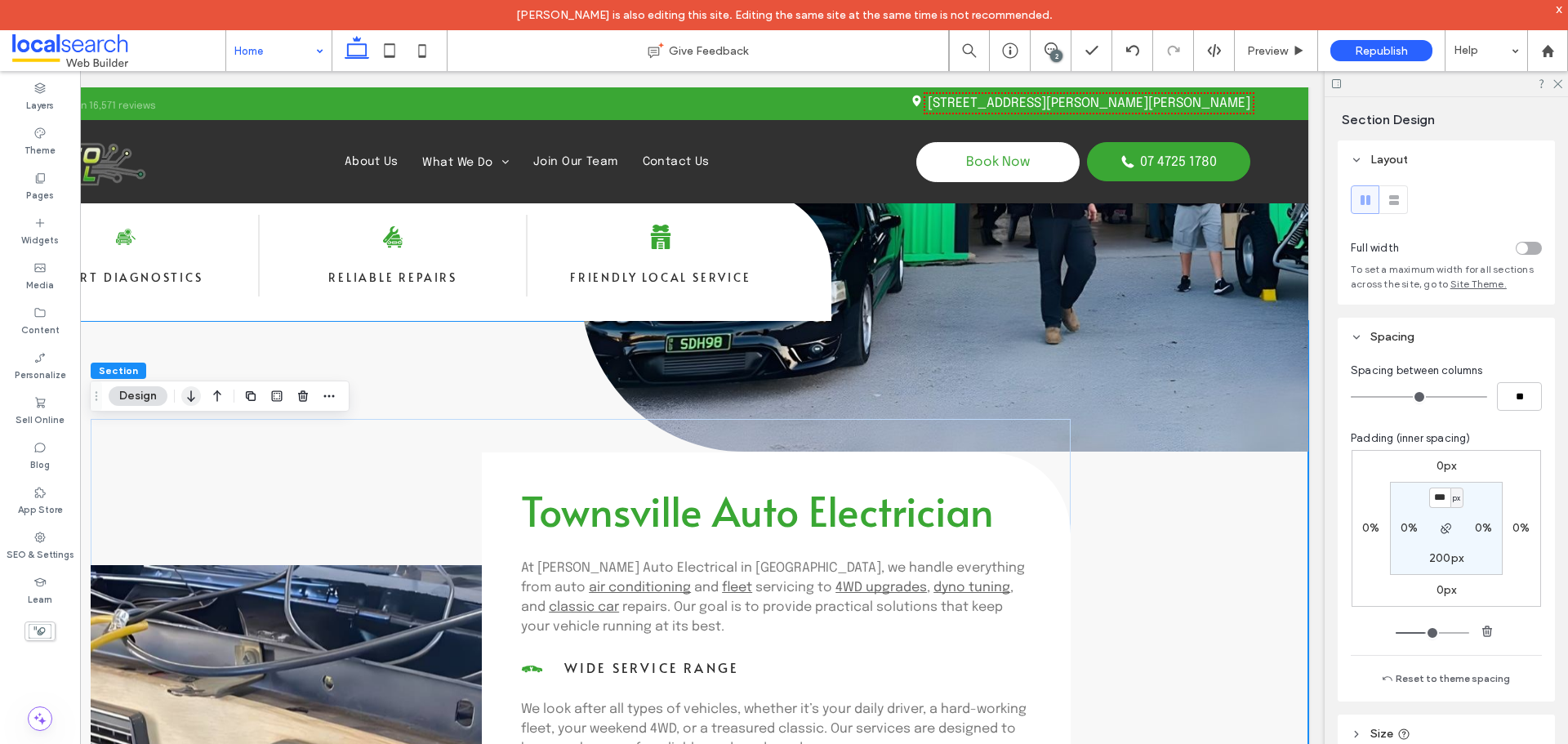
scroll to position [327, 0]
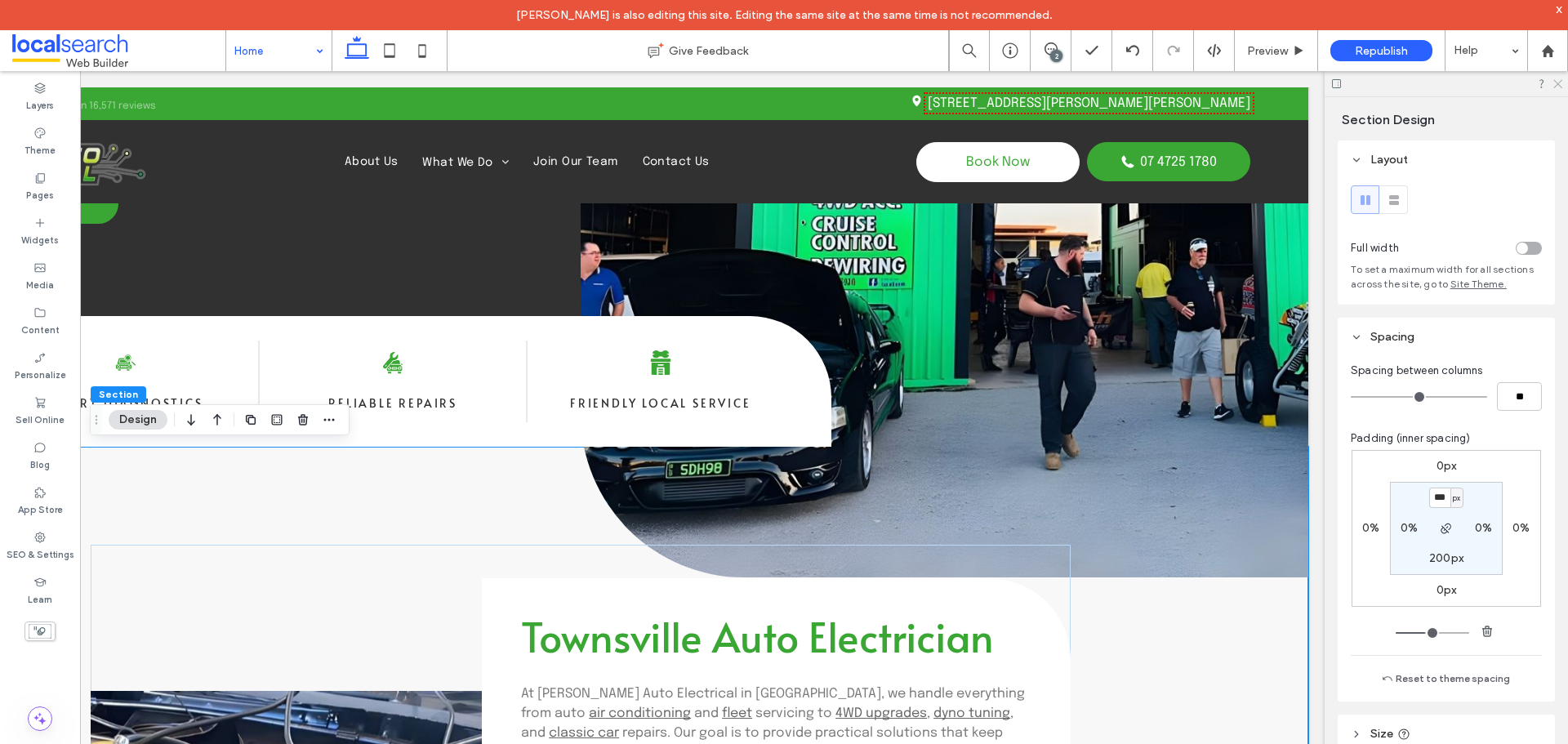
click at [1562, 85] on icon at bounding box center [1558, 83] width 11 height 11
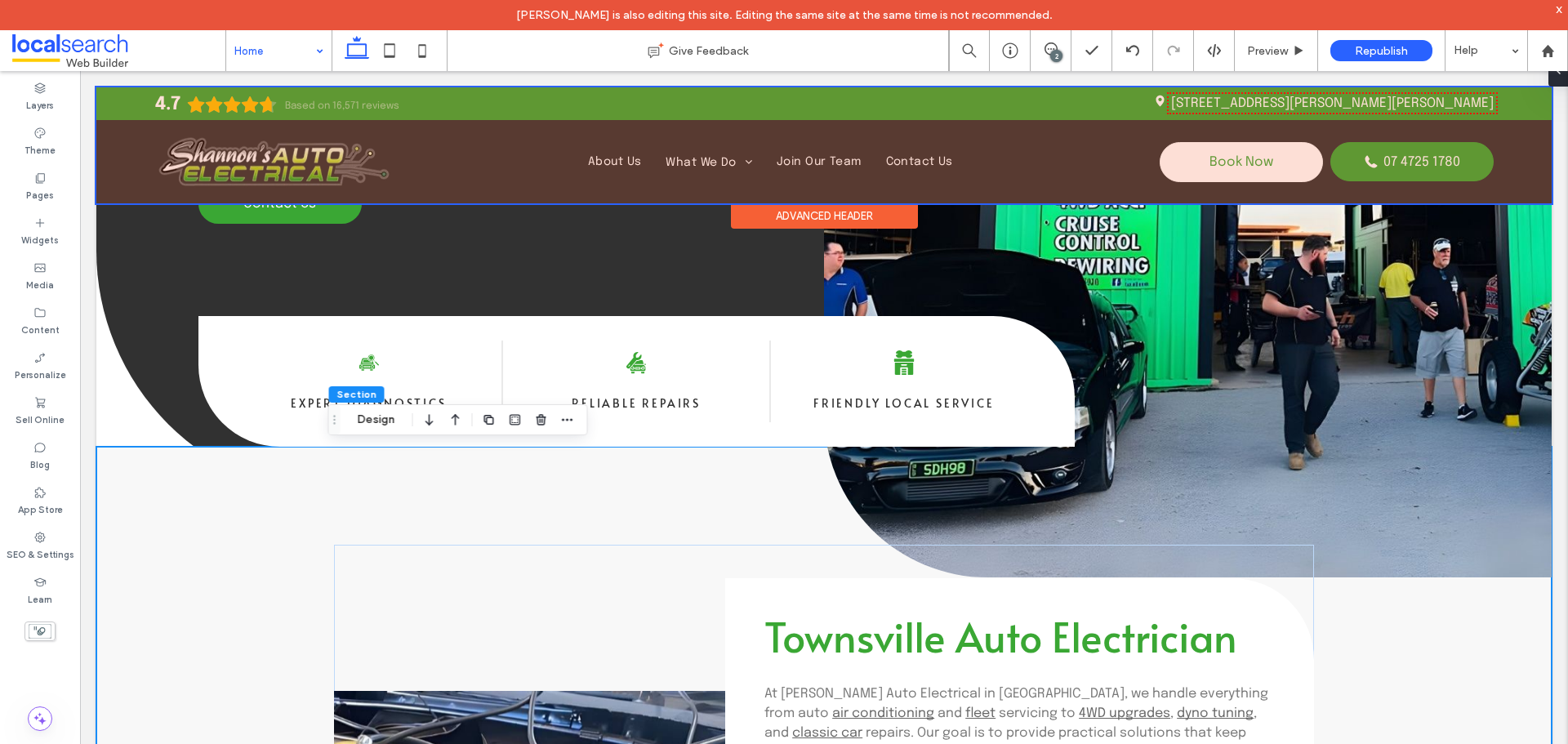
scroll to position [0, 0]
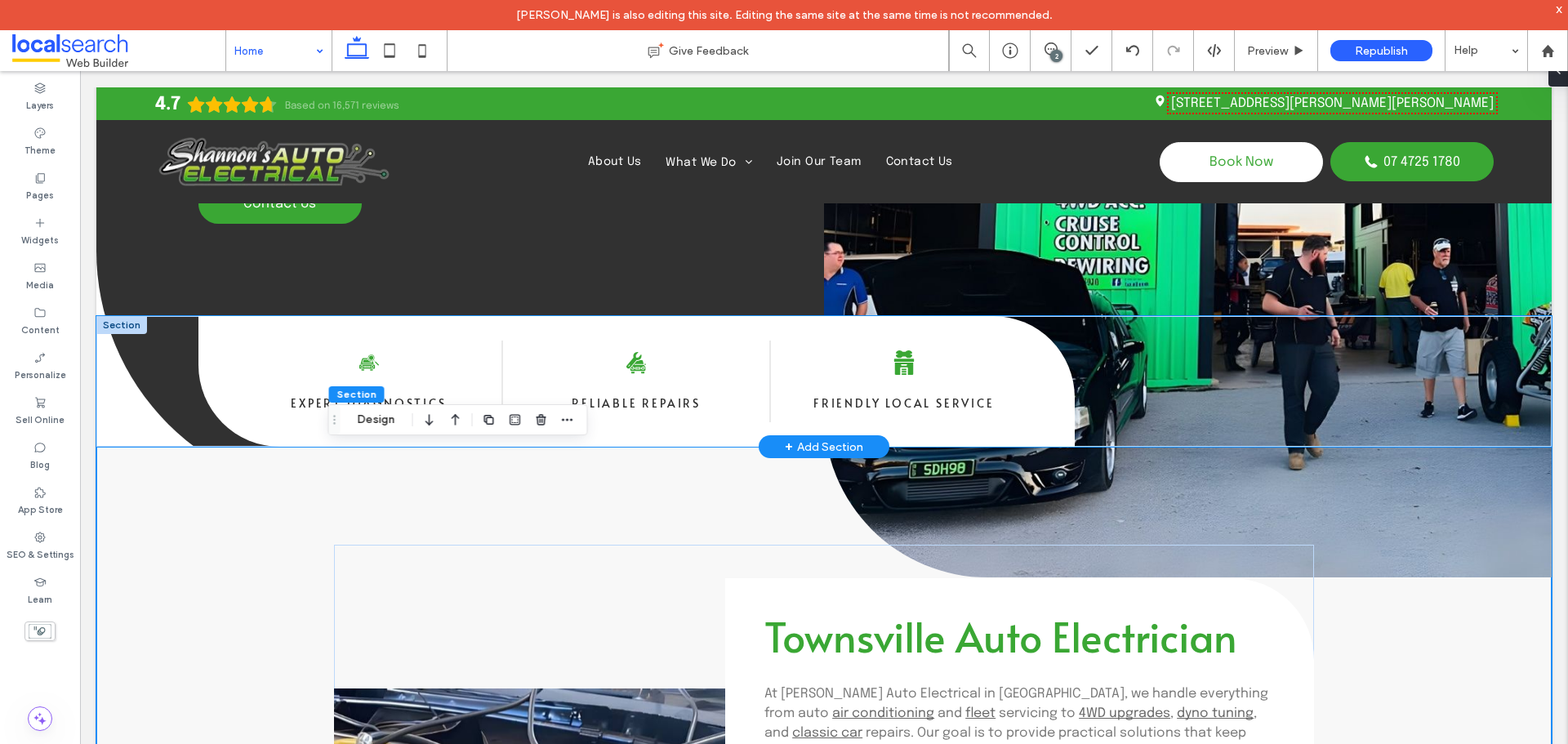
click at [161, 436] on div "Car and Magnifying Glass Icon Expert Diagnostics Car and Wrench Icon Reliable R…" at bounding box center [825, 381] width 1456 height 131
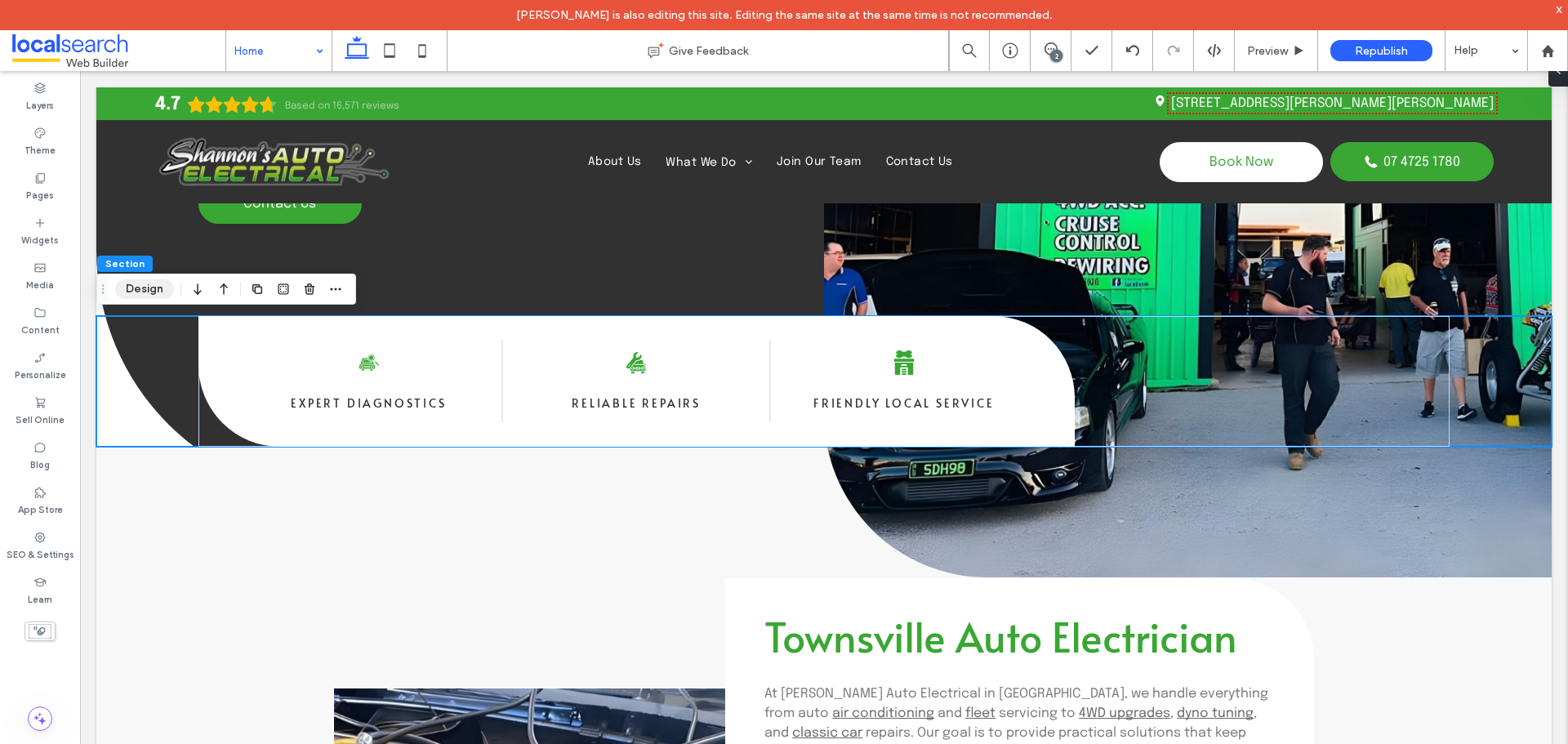
click at [135, 287] on button "Design" at bounding box center [145, 288] width 59 height 19
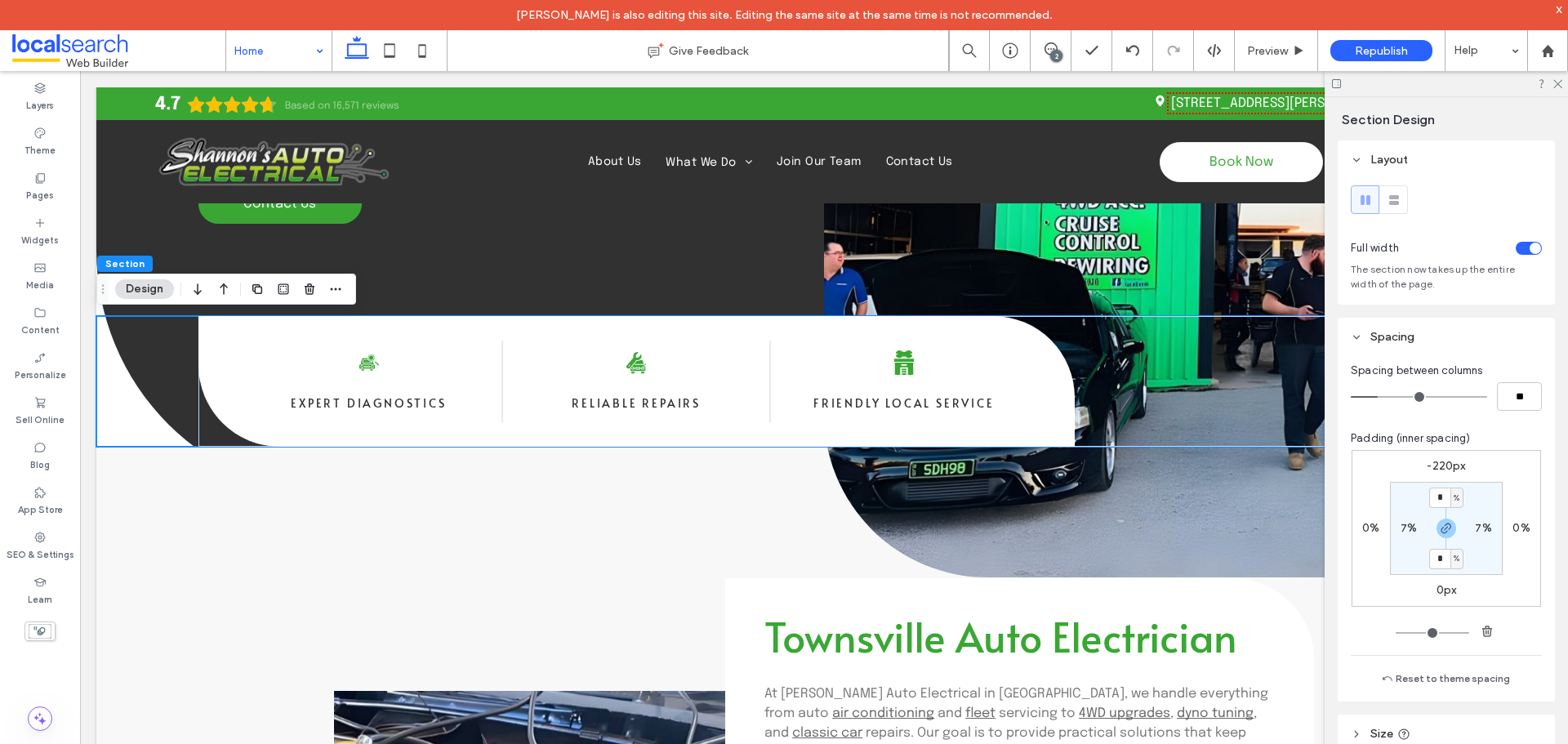
click at [1442, 461] on label "-220px" at bounding box center [1446, 465] width 39 height 14
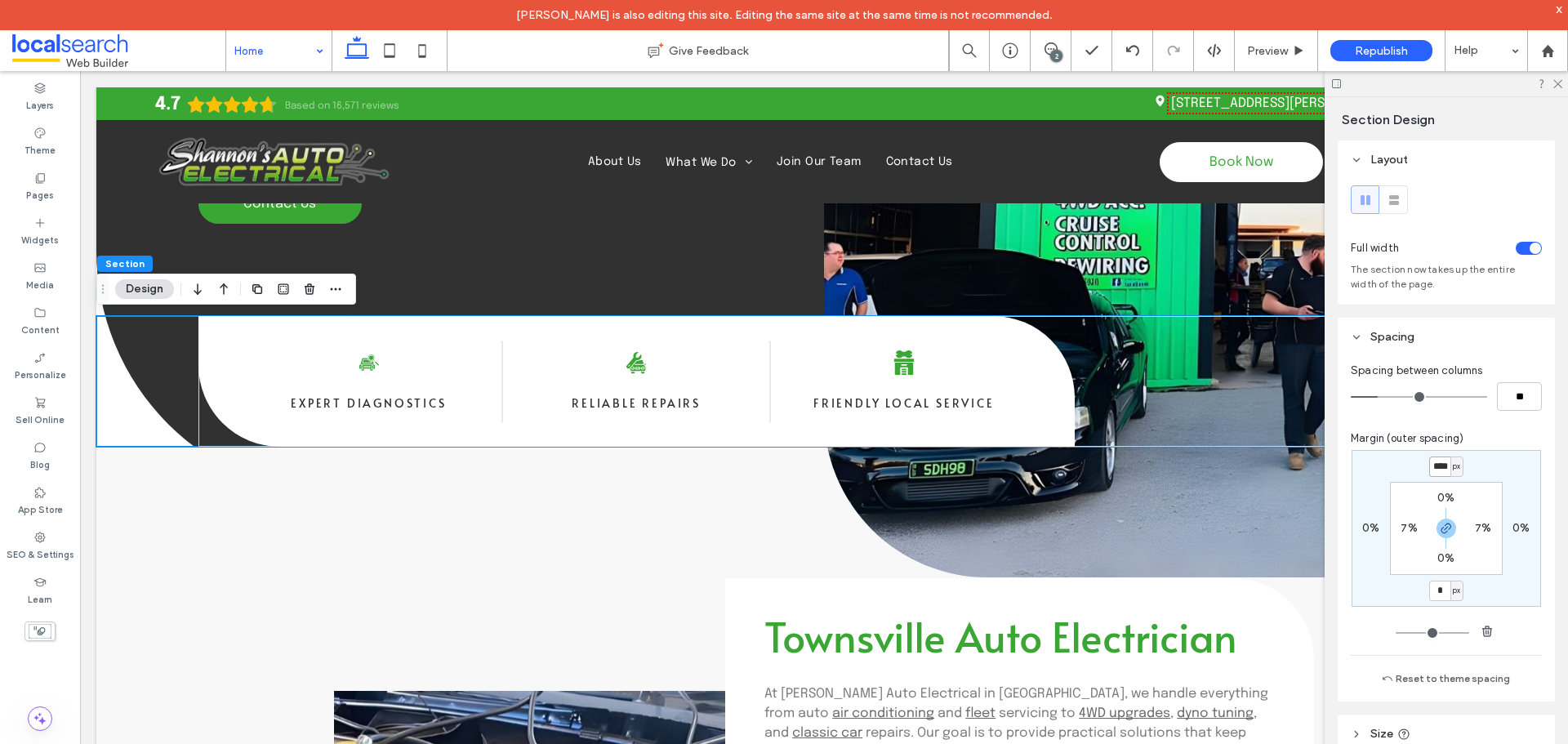
click at [1442, 461] on input "****" at bounding box center [1440, 467] width 21 height 20
click at [1442, 524] on icon "button" at bounding box center [1446, 529] width 13 height 13
type input "*"
click at [1438, 470] on input "****" at bounding box center [1440, 467] width 21 height 20
type input "****"
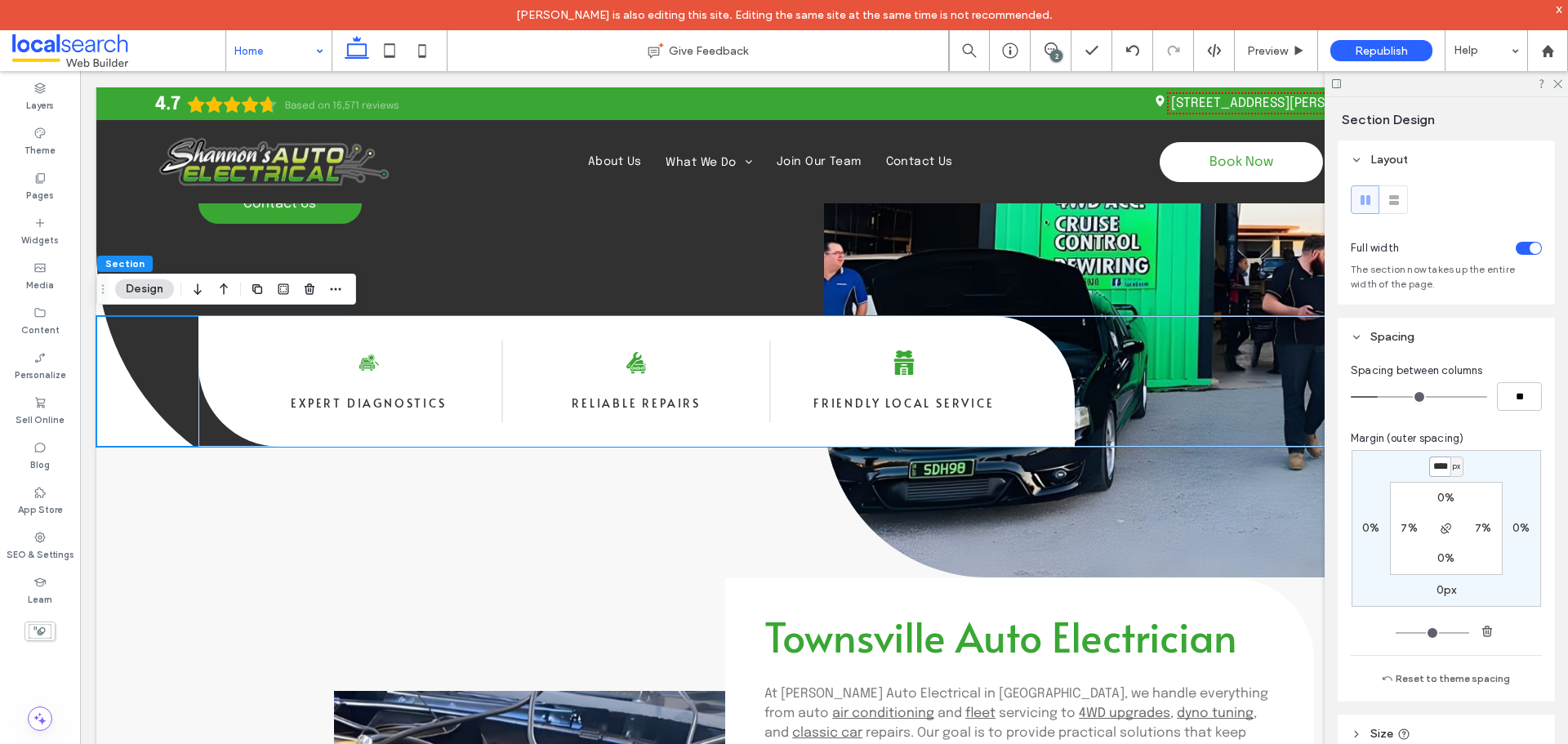
type input "*"
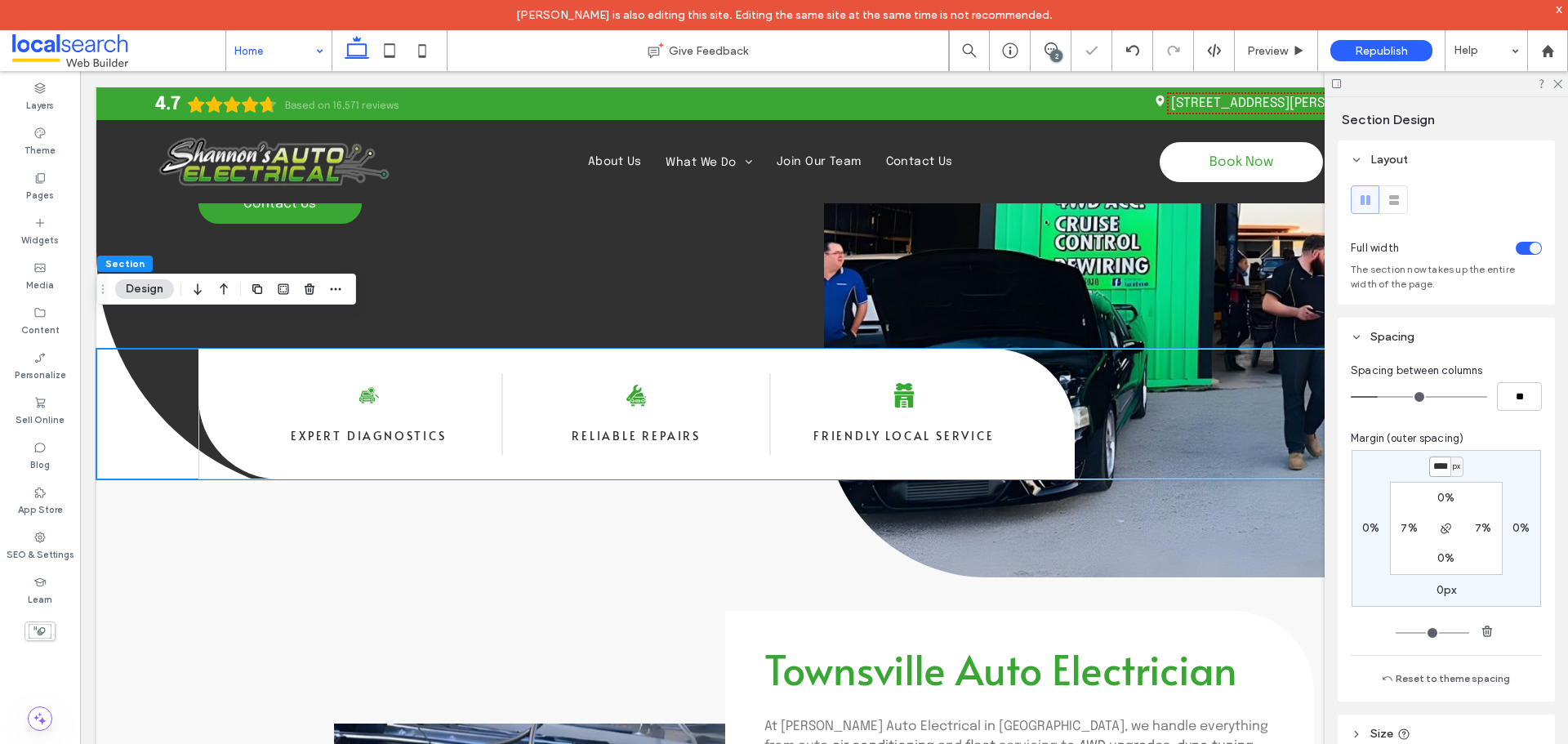
click at [1438, 470] on input "****" at bounding box center [1440, 467] width 21 height 20
type input "****"
type input "*"
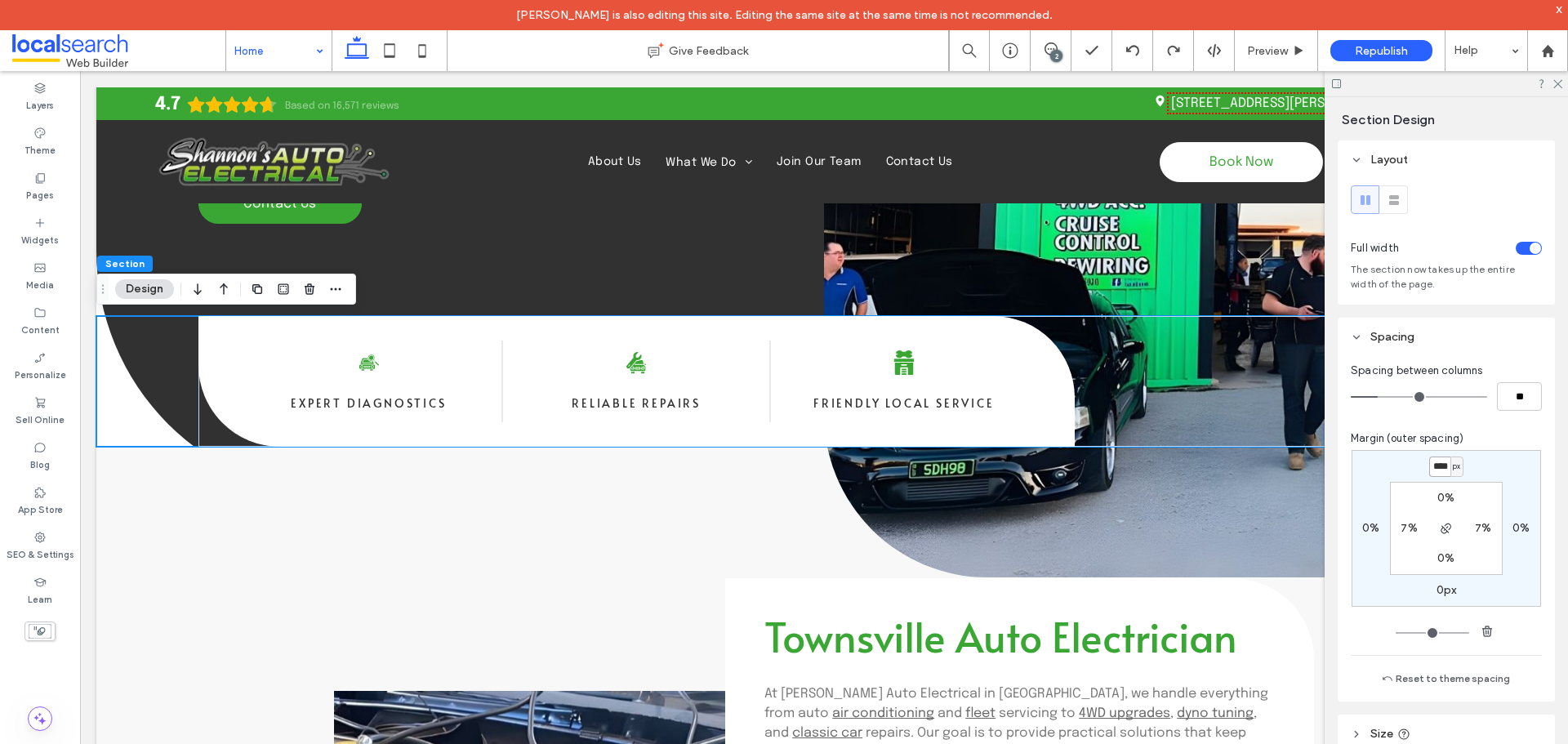
scroll to position [0, 0]
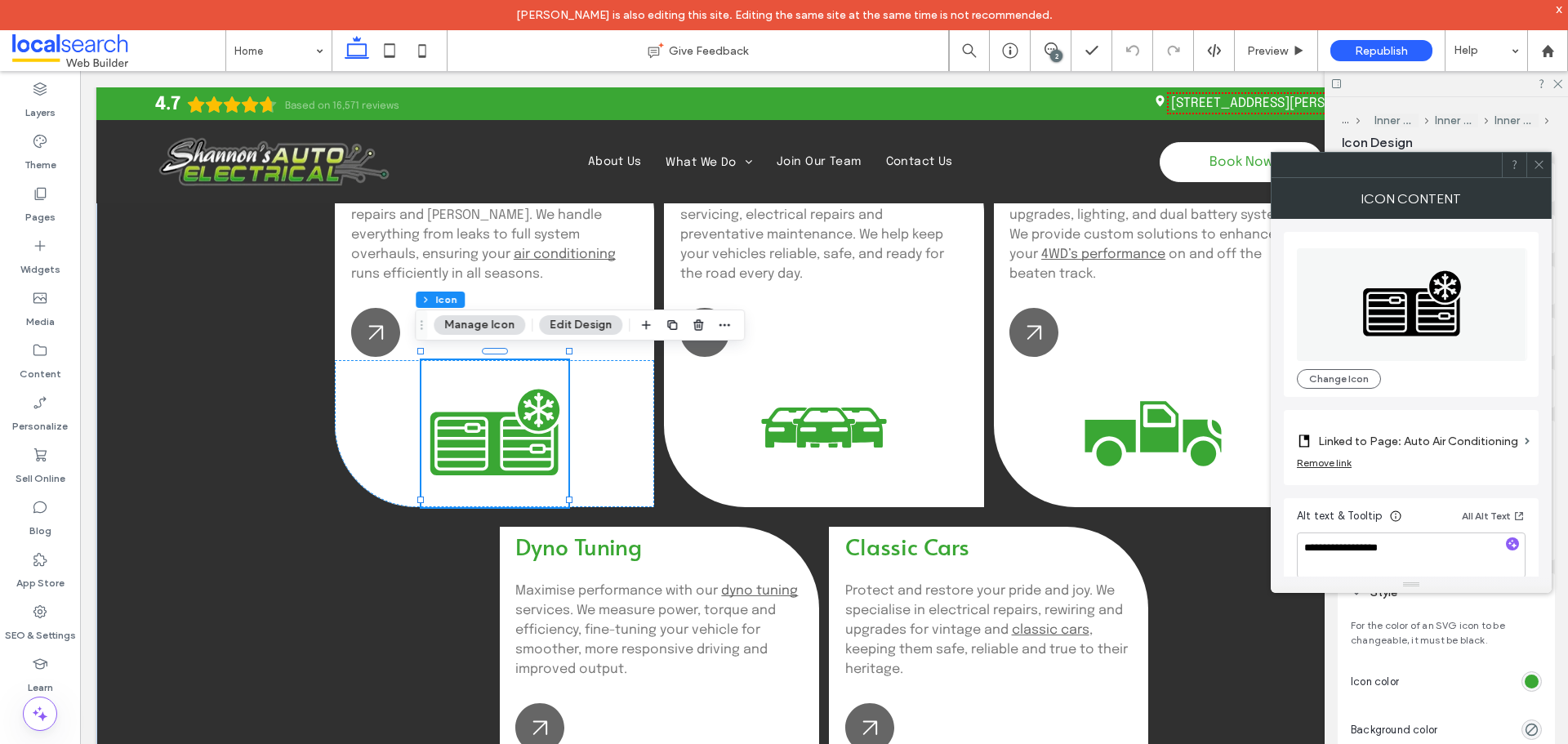
click at [1539, 162] on icon at bounding box center [1539, 164] width 12 height 12
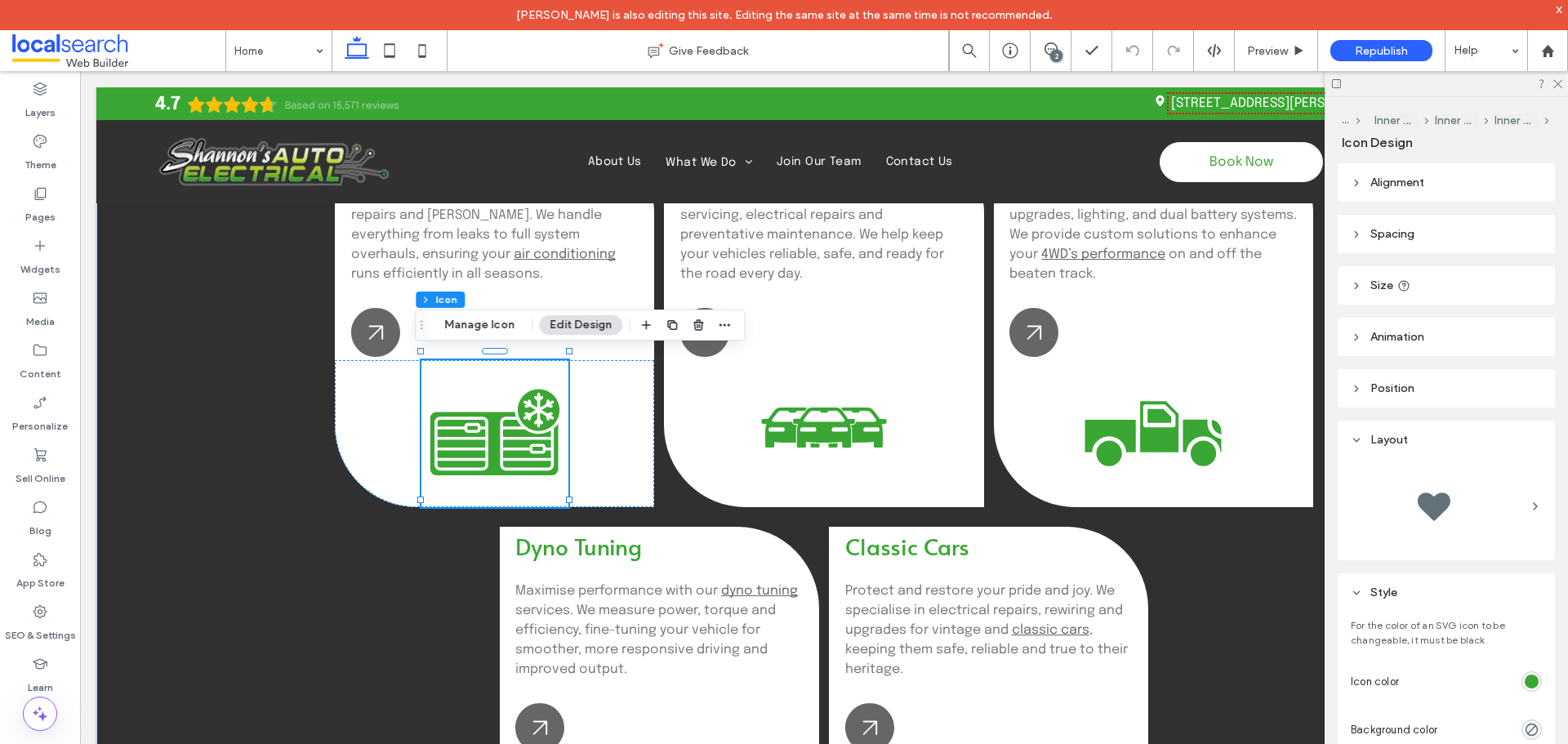
click at [1384, 194] on header "Alignment" at bounding box center [1446, 182] width 217 height 39
click at [1375, 287] on span "Spacing" at bounding box center [1393, 282] width 44 height 14
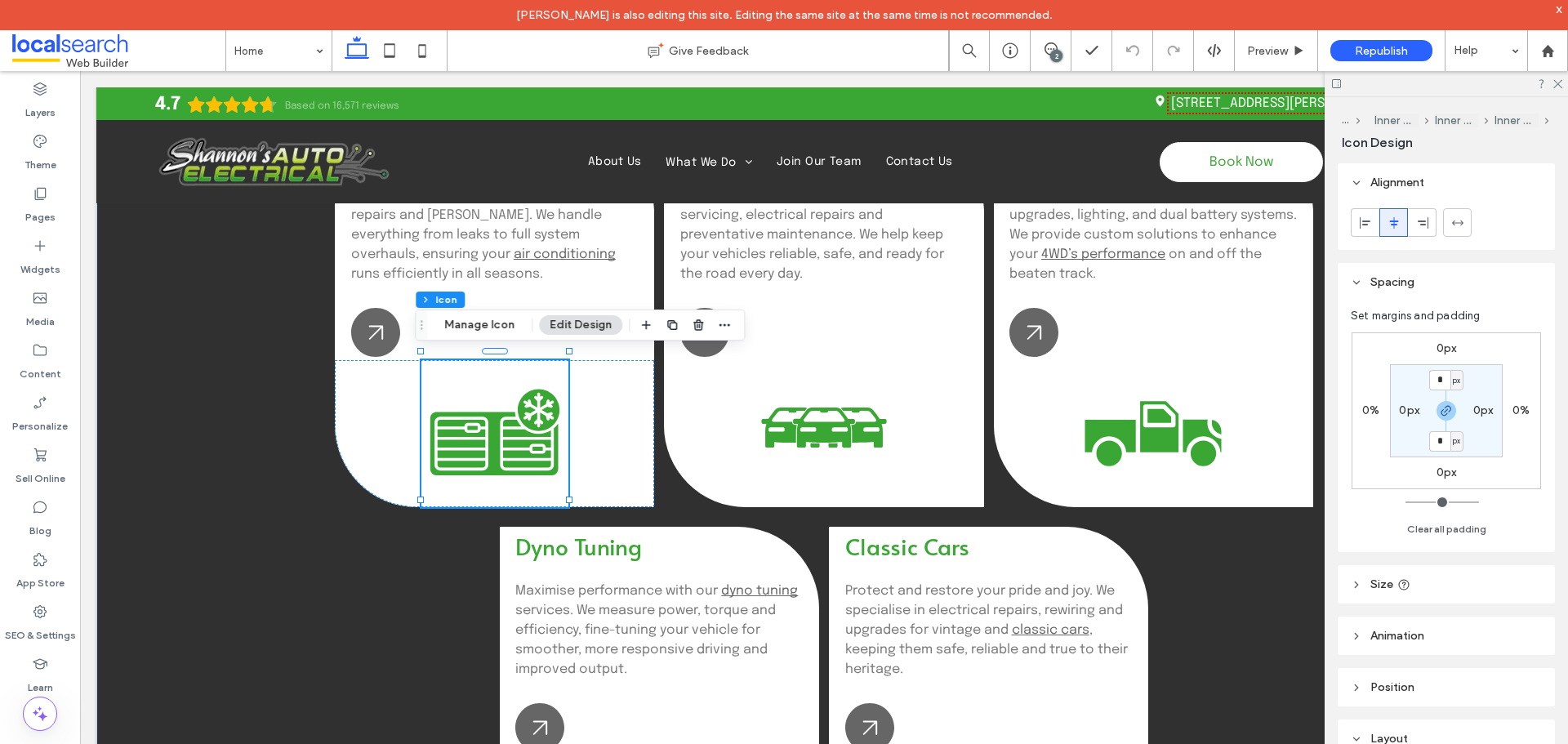
click at [1375, 286] on span "Spacing" at bounding box center [1393, 282] width 44 height 14
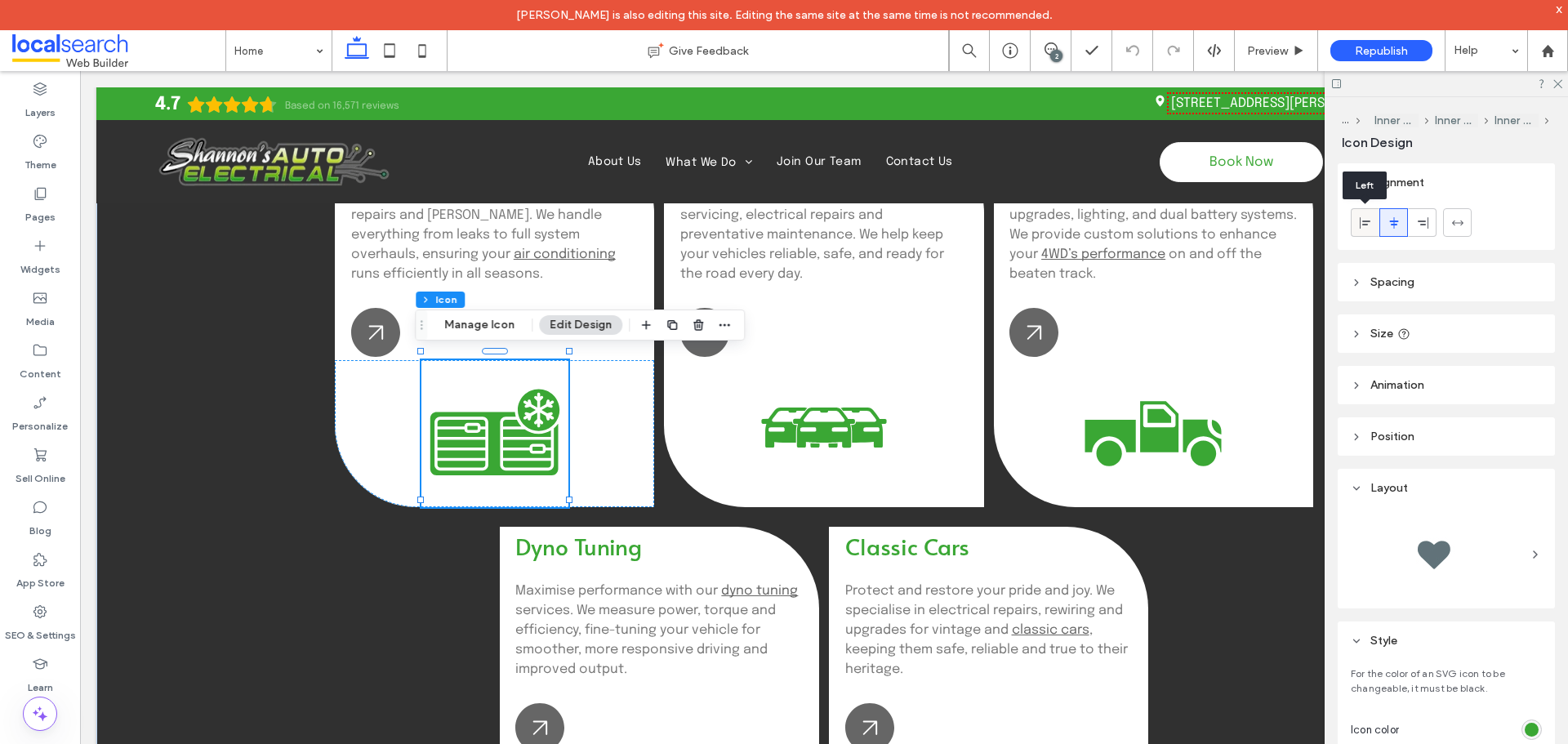
click at [1363, 231] on span at bounding box center [1365, 222] width 13 height 27
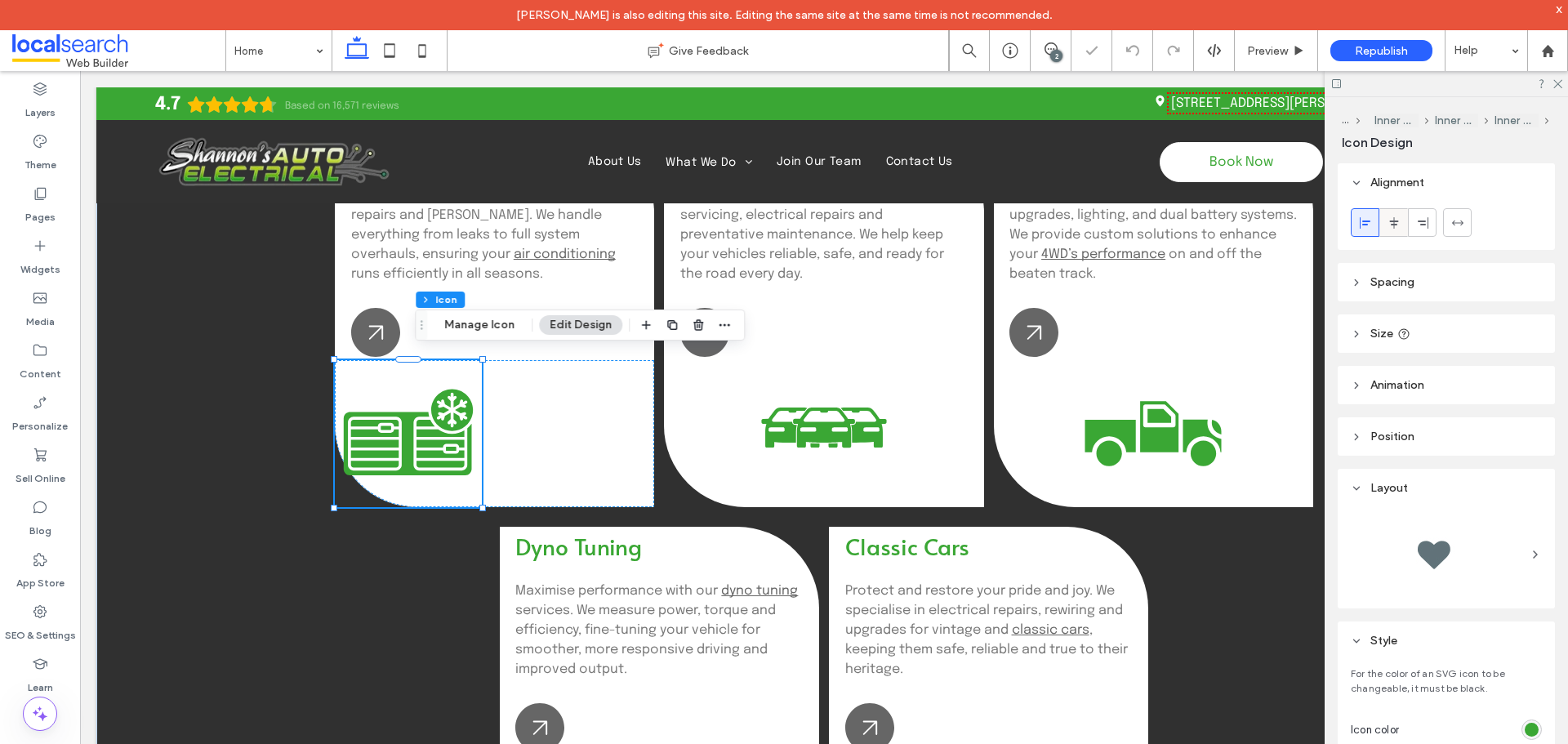
click at [1398, 231] on span at bounding box center [1394, 222] width 13 height 27
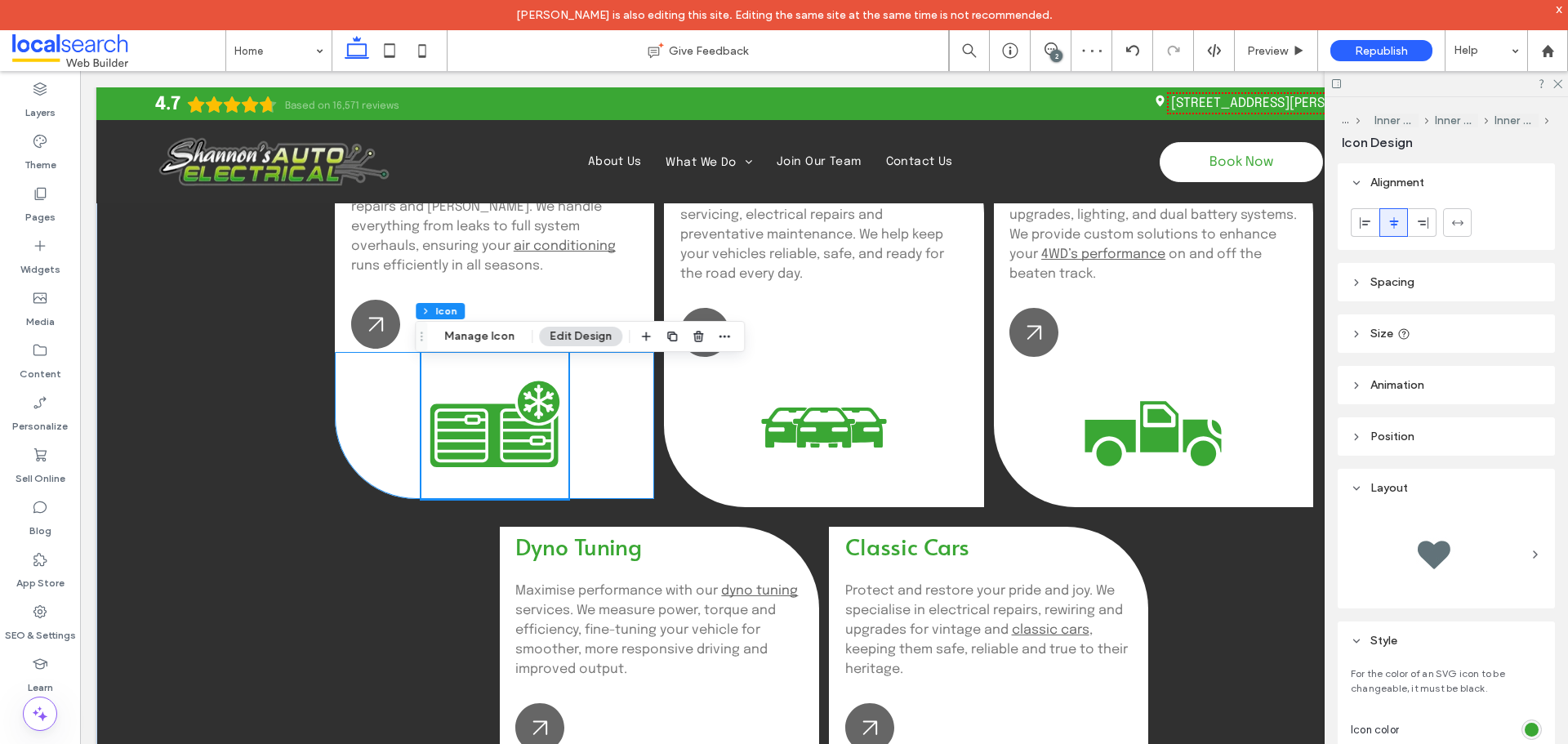
scroll to position [1715, 0]
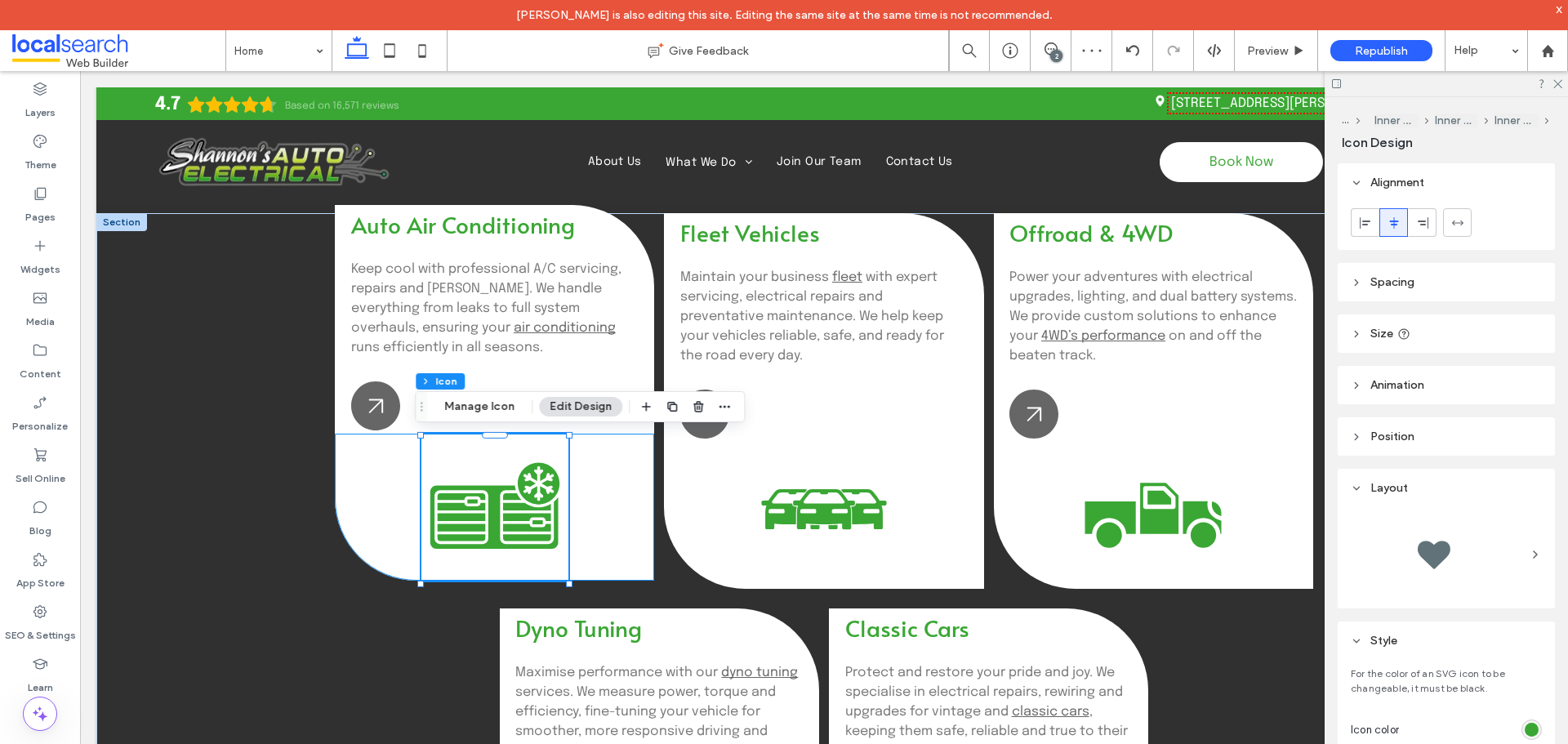
click at [594, 449] on div "Air Condition Icon" at bounding box center [495, 507] width 320 height 147
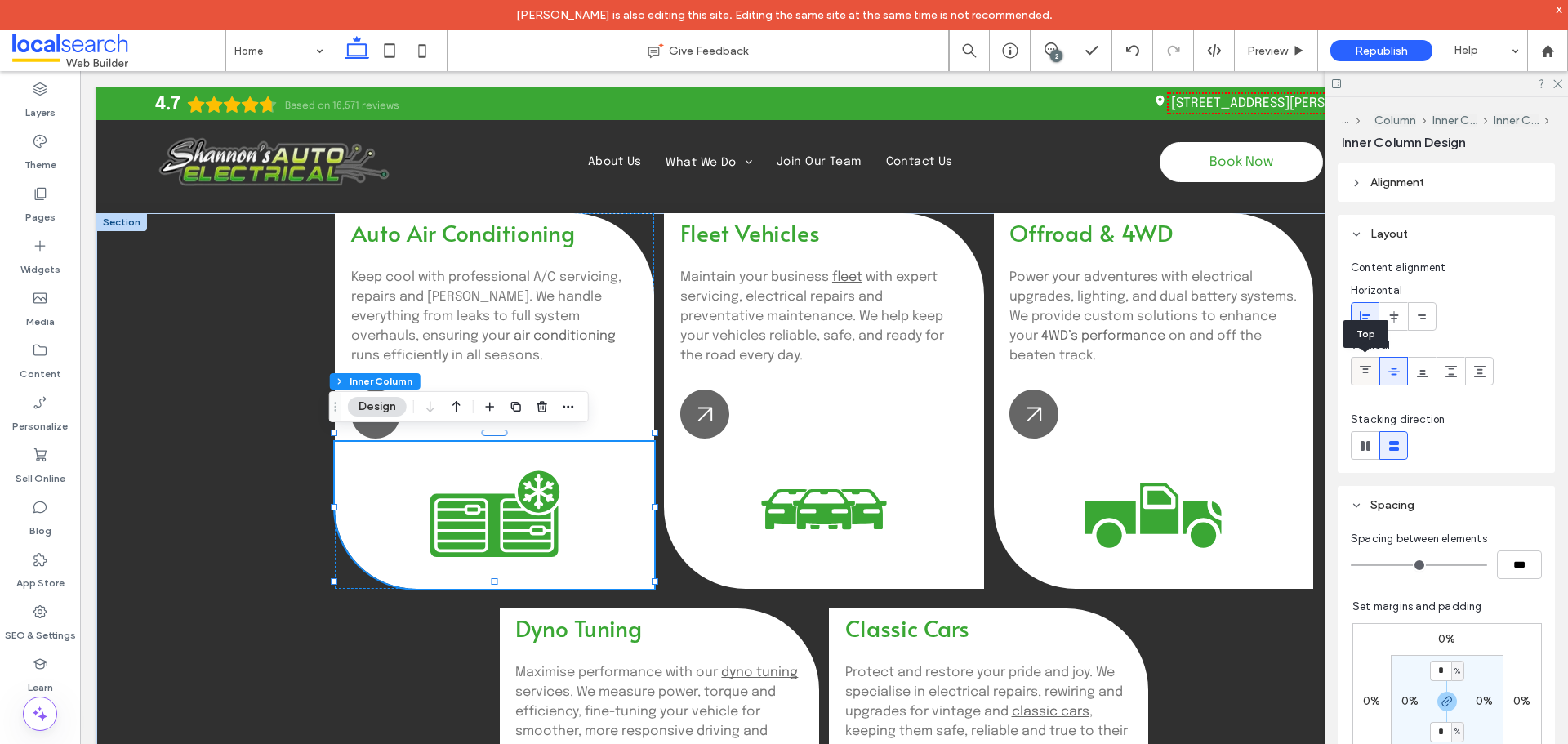
click at [1366, 366] on use at bounding box center [1365, 369] width 11 height 7
click at [1387, 371] on icon at bounding box center [1394, 371] width 13 height 13
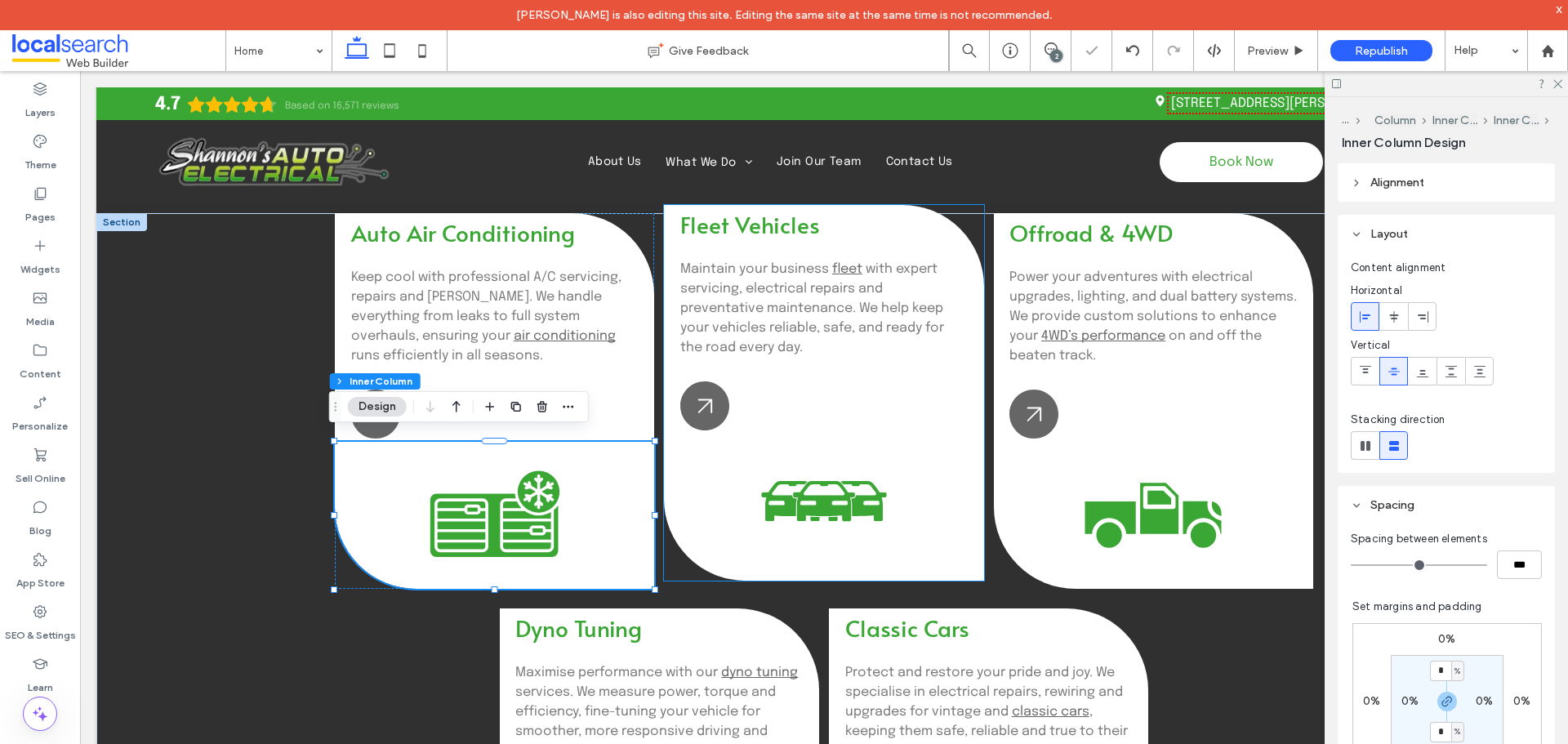
click at [760, 479] on icon "Cars Icon" at bounding box center [825, 507] width 147 height 147
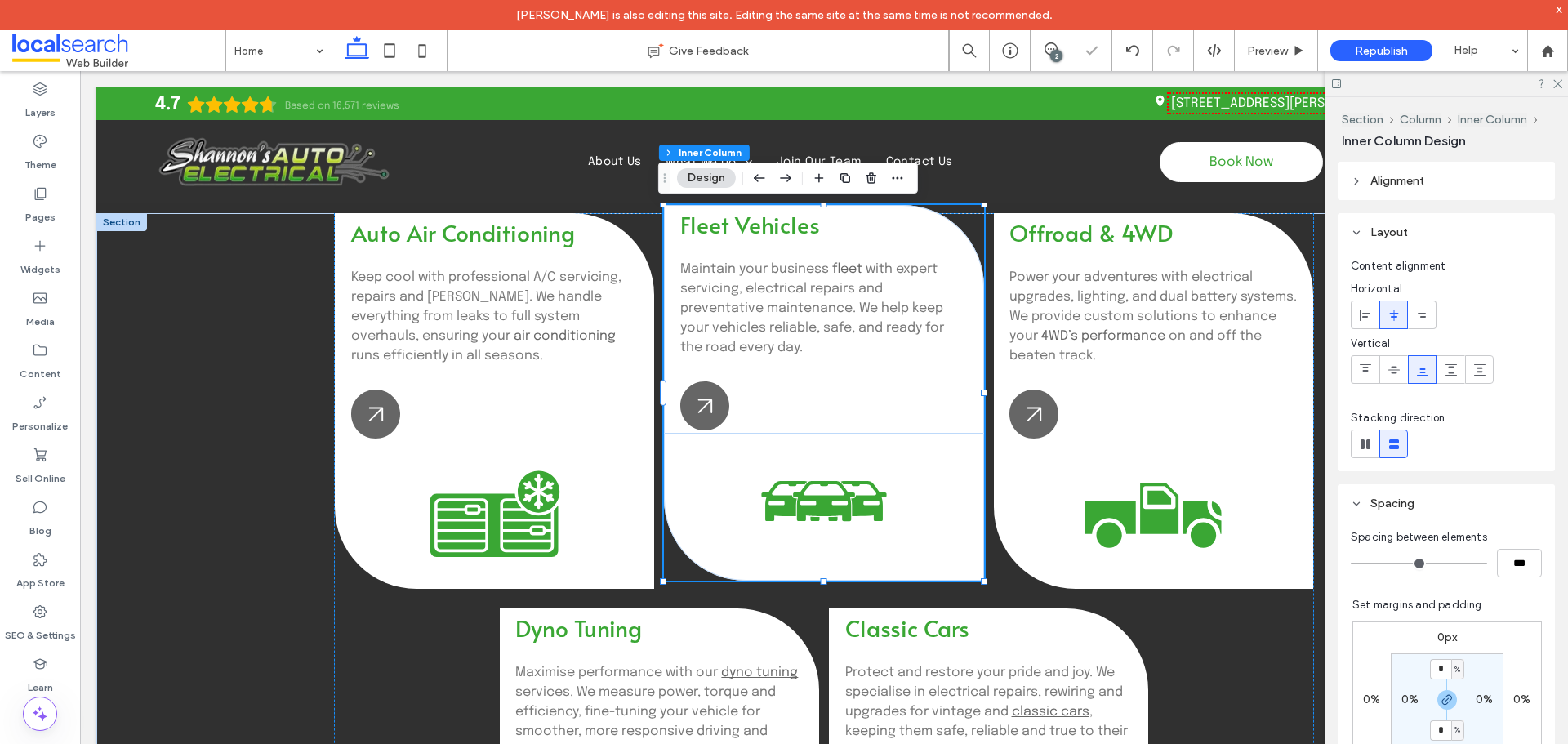
click at [760, 479] on icon "Cars Icon" at bounding box center [825, 507] width 147 height 147
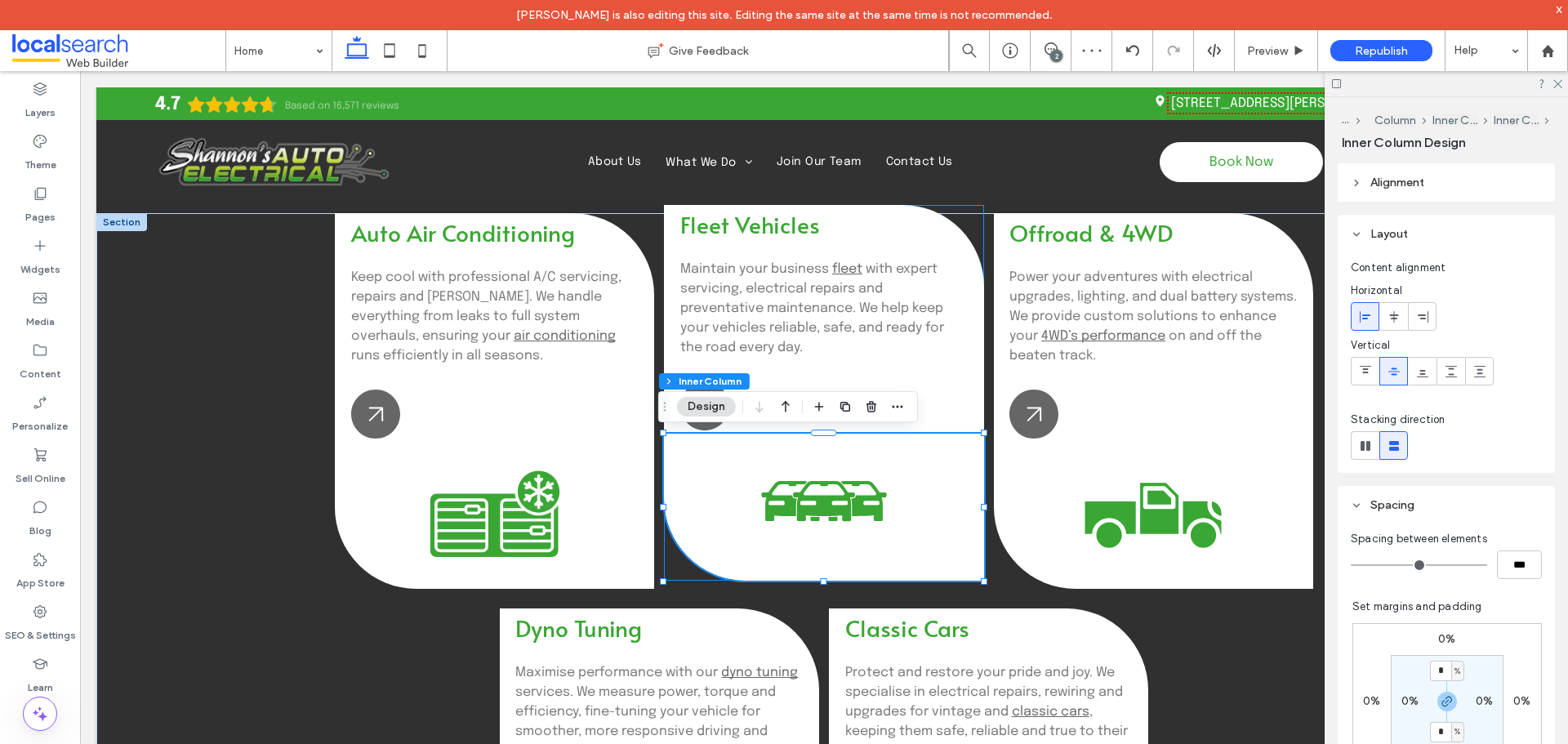
click at [760, 479] on icon "Cars Icon" at bounding box center [825, 507] width 147 height 147
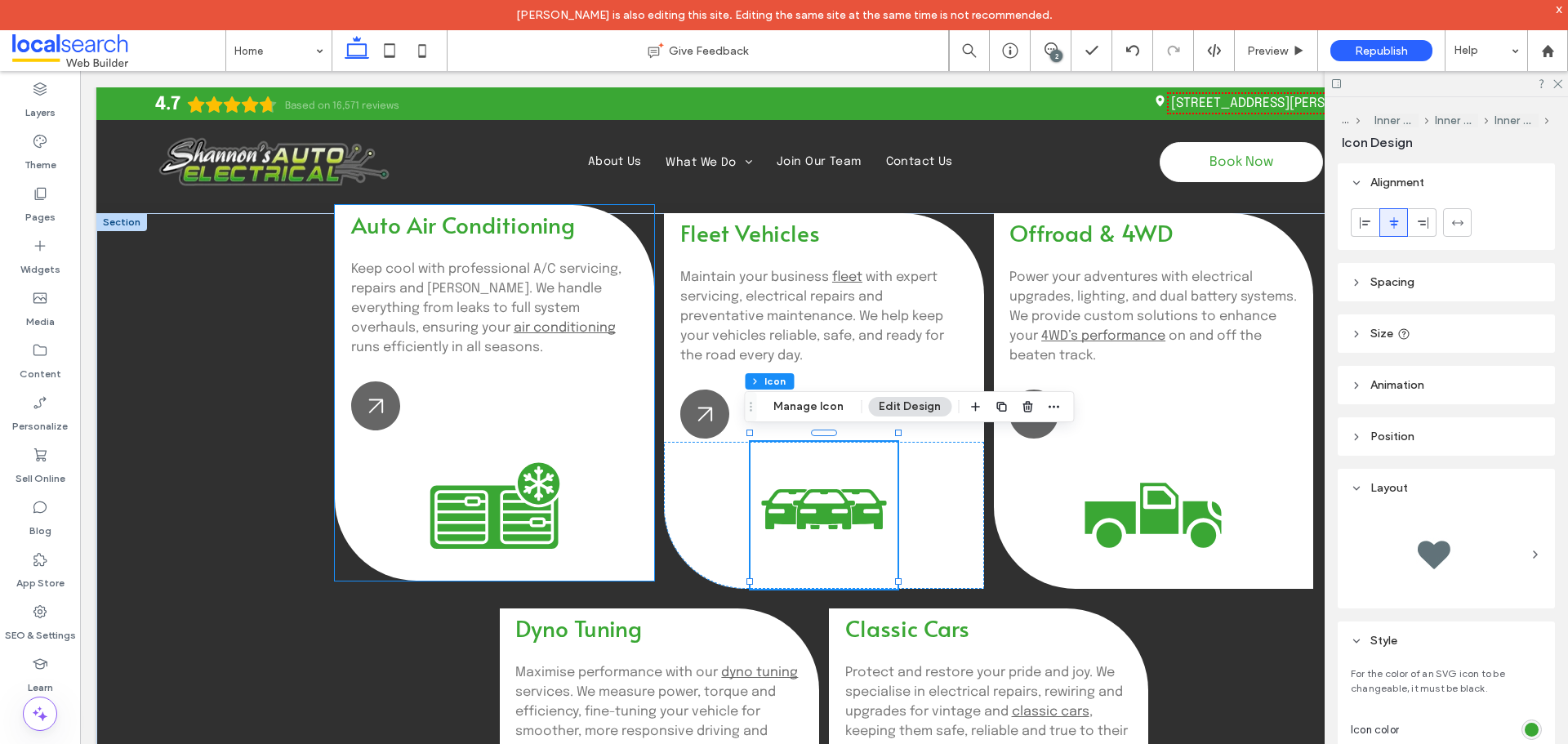
click at [405, 480] on div "Air Condition Icon" at bounding box center [495, 507] width 320 height 147
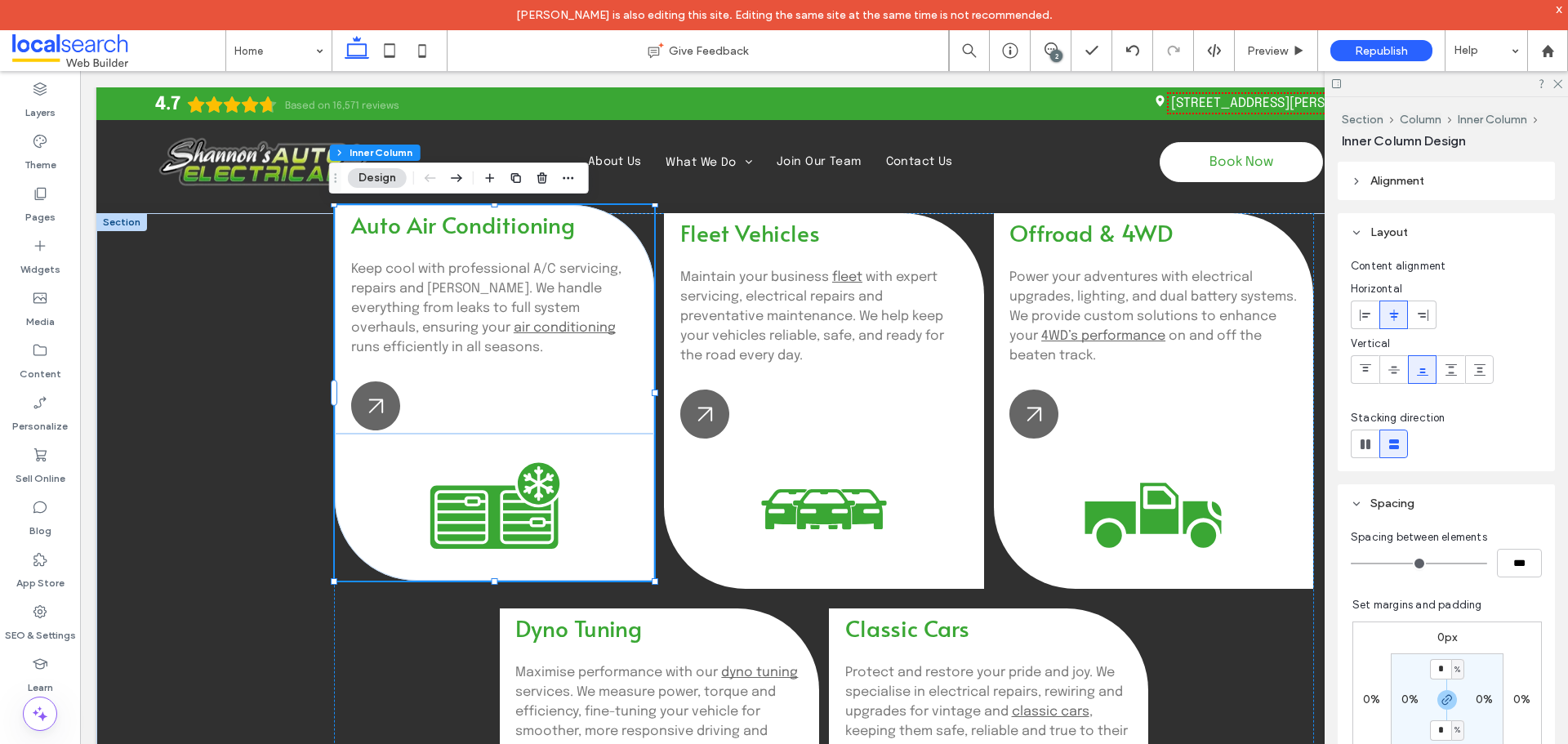
click at [405, 480] on div "Air Condition Icon" at bounding box center [495, 507] width 320 height 147
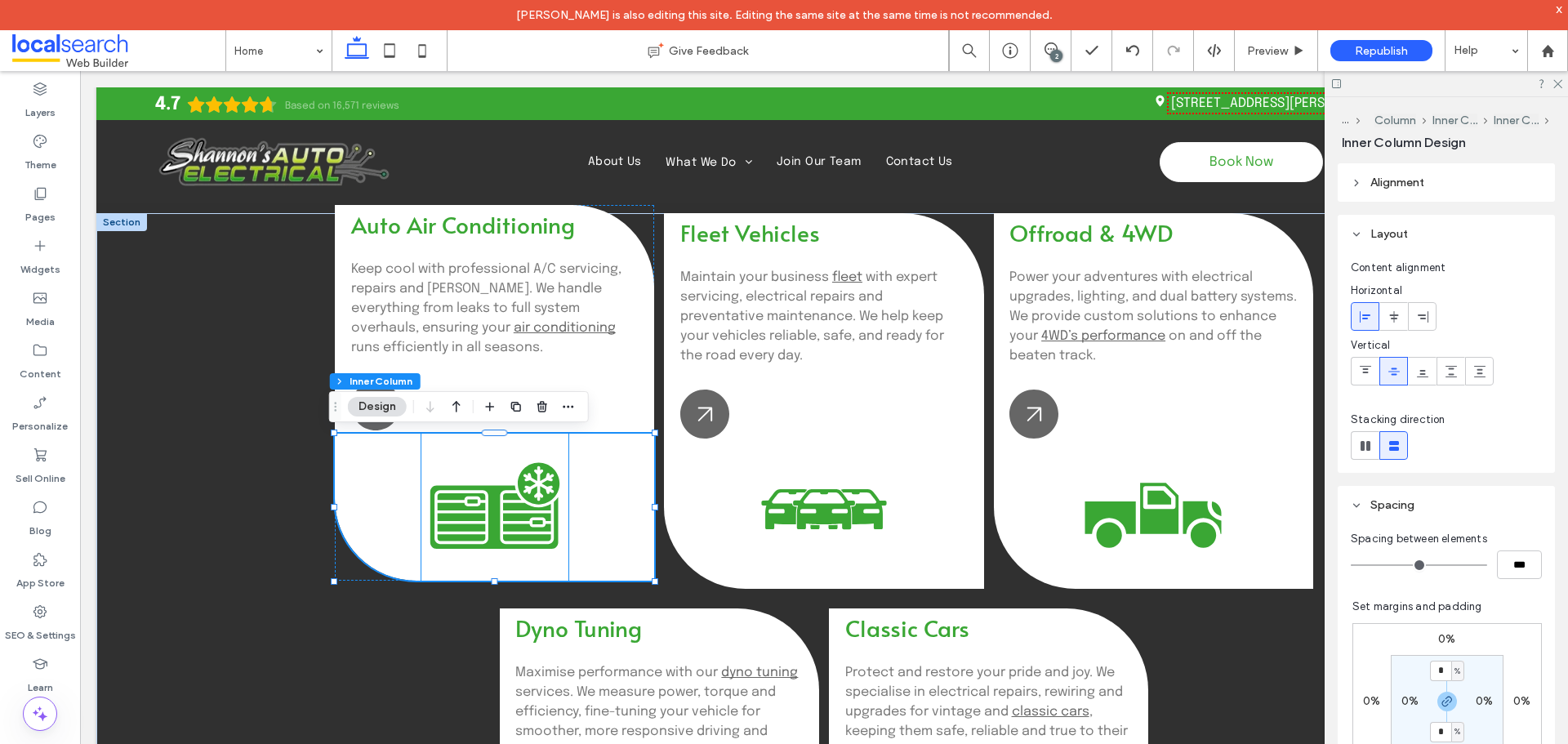
click at [443, 471] on icon "Air Condition Icon" at bounding box center [496, 507] width 147 height 147
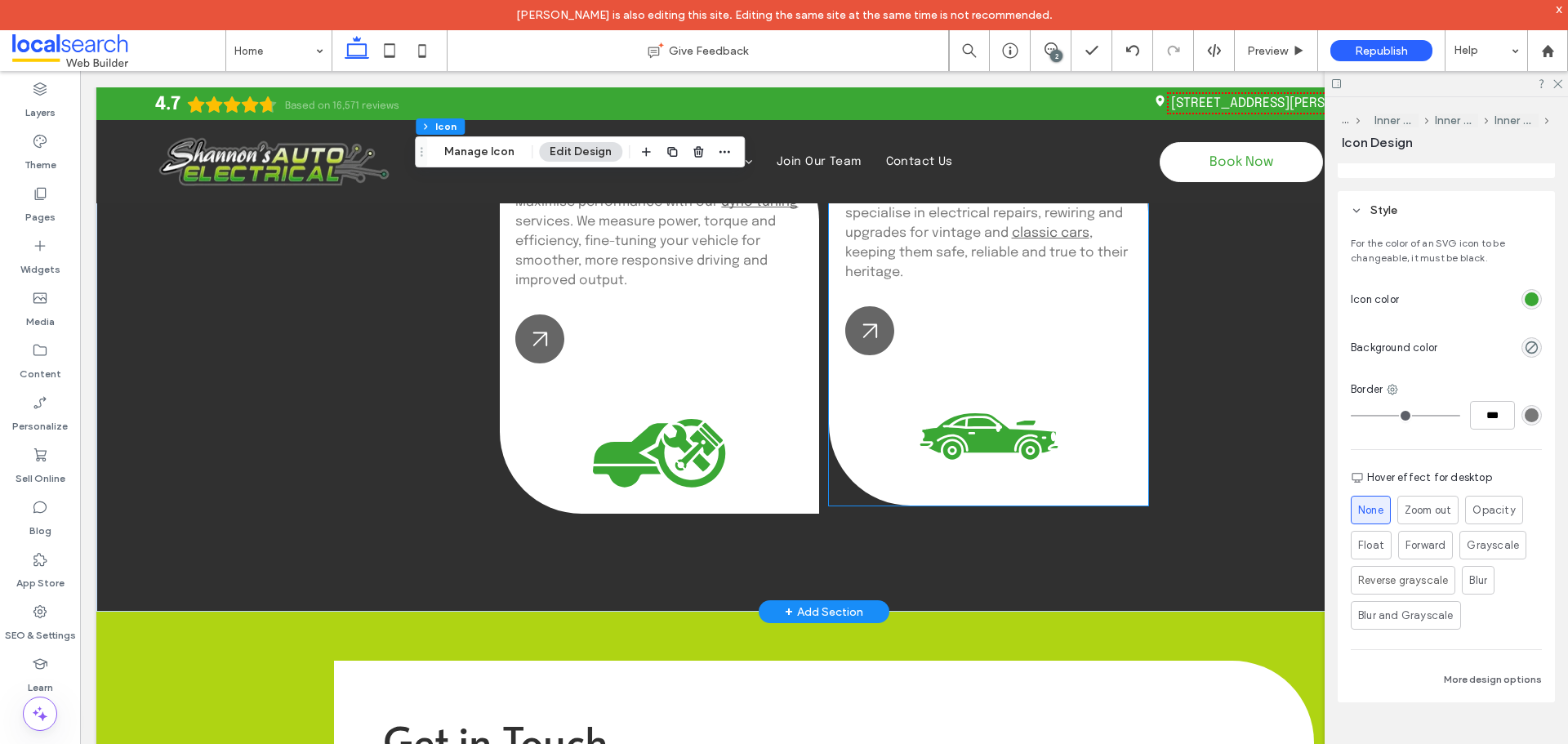
scroll to position [2204, 0]
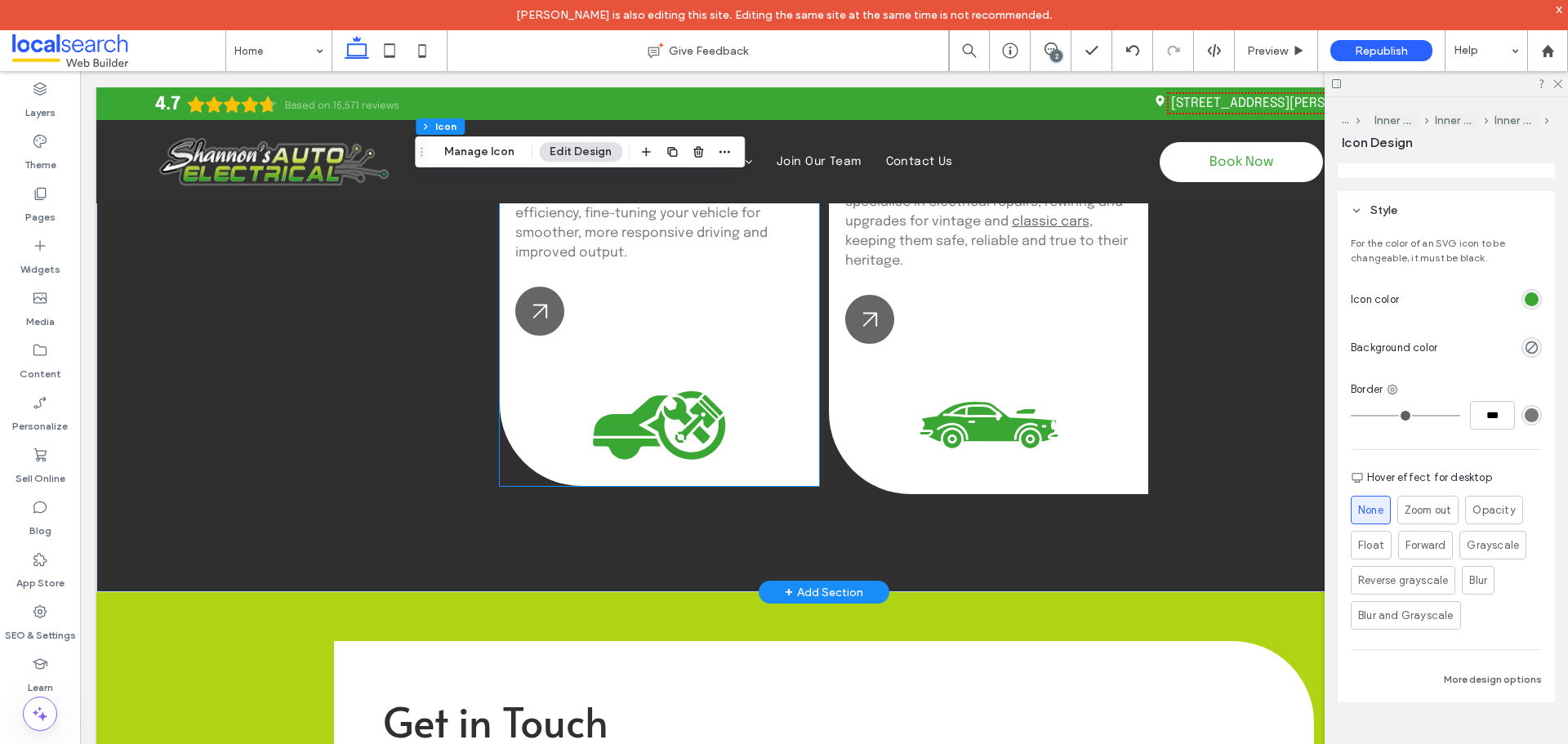
click at [694, 396] on icon "C" at bounding box center [660, 413] width 147 height 147
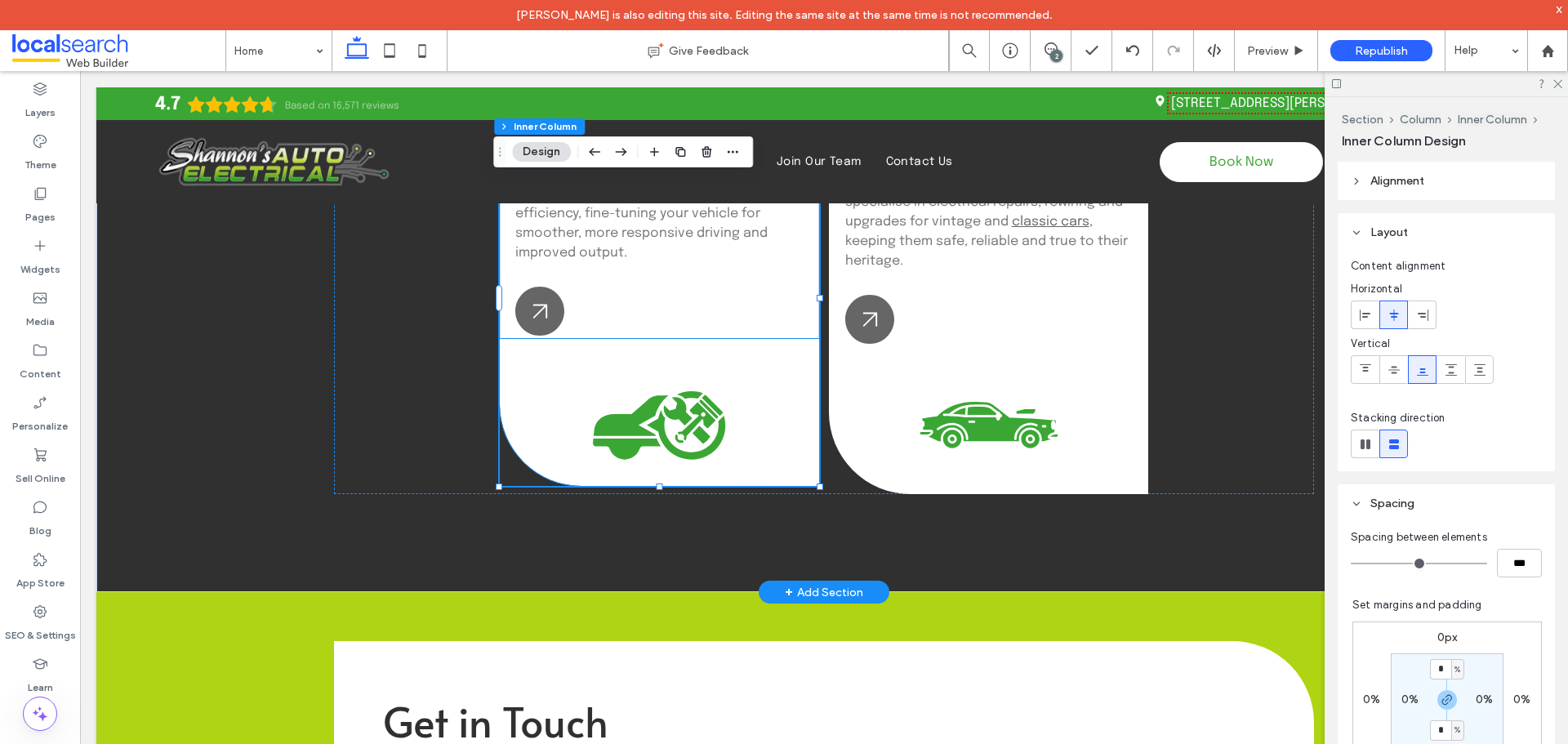
click at [675, 356] on icon "C" at bounding box center [660, 413] width 147 height 147
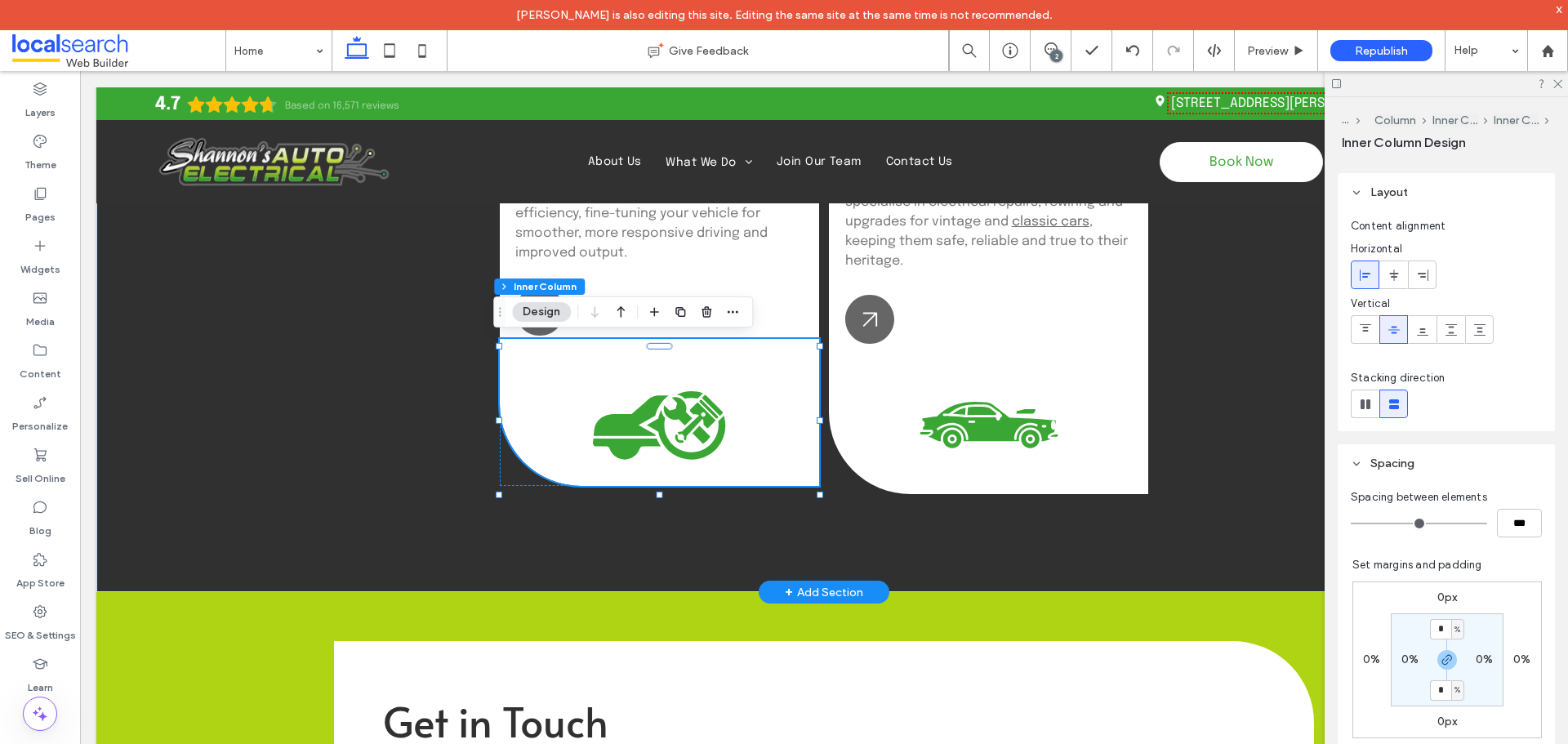
scroll to position [82, 0]
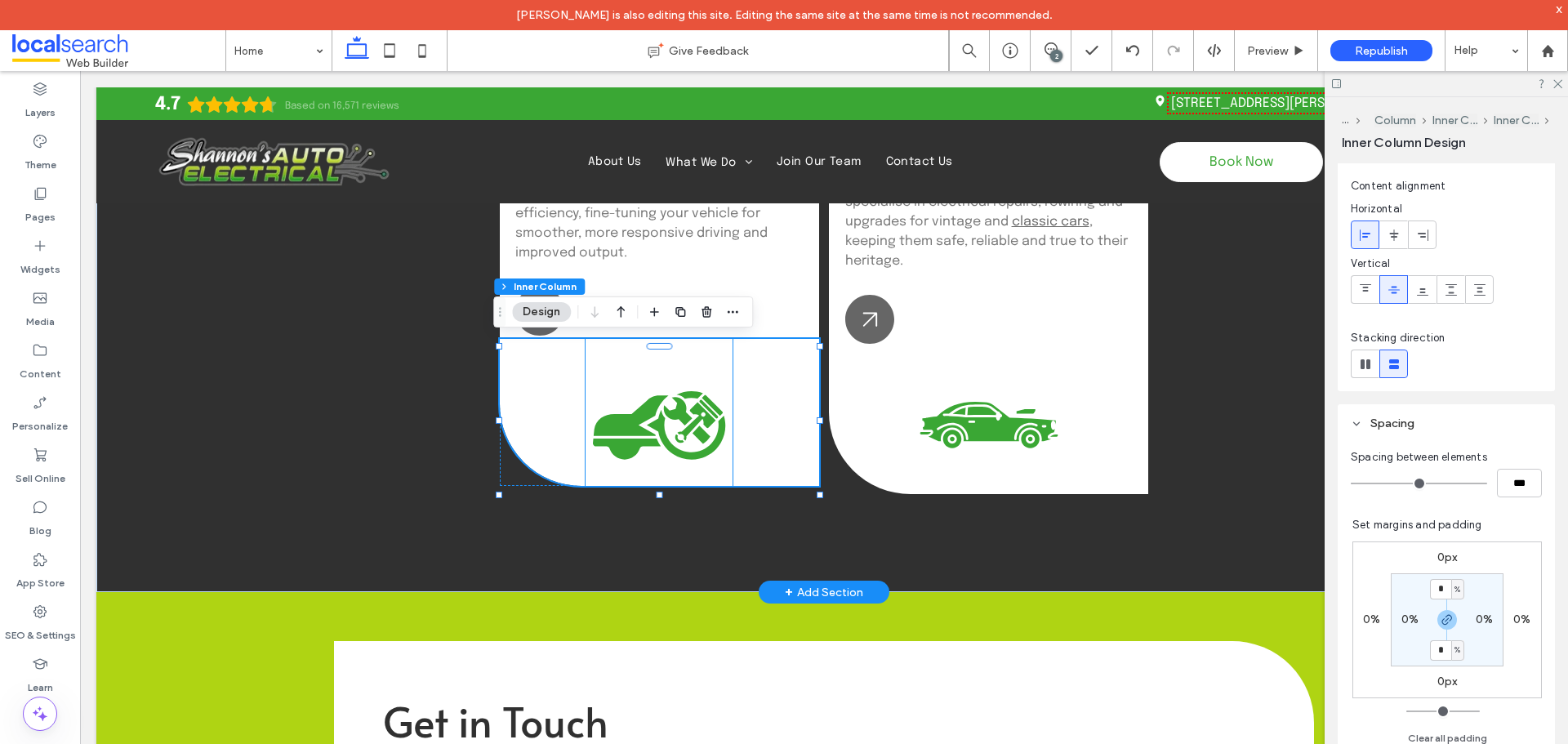
click at [677, 354] on icon "C" at bounding box center [660, 413] width 147 height 147
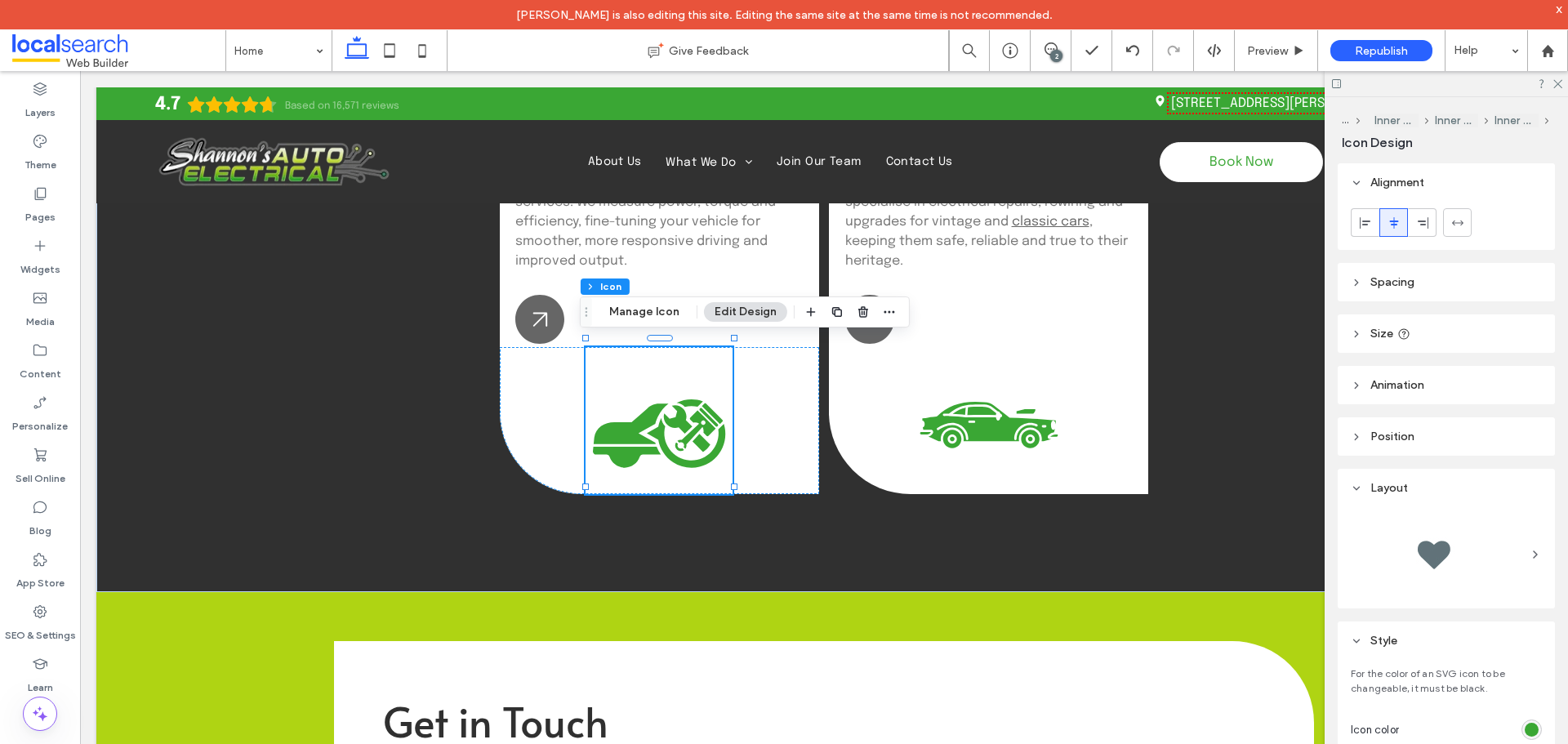
click at [1417, 265] on header "Spacing" at bounding box center [1446, 283] width 217 height 39
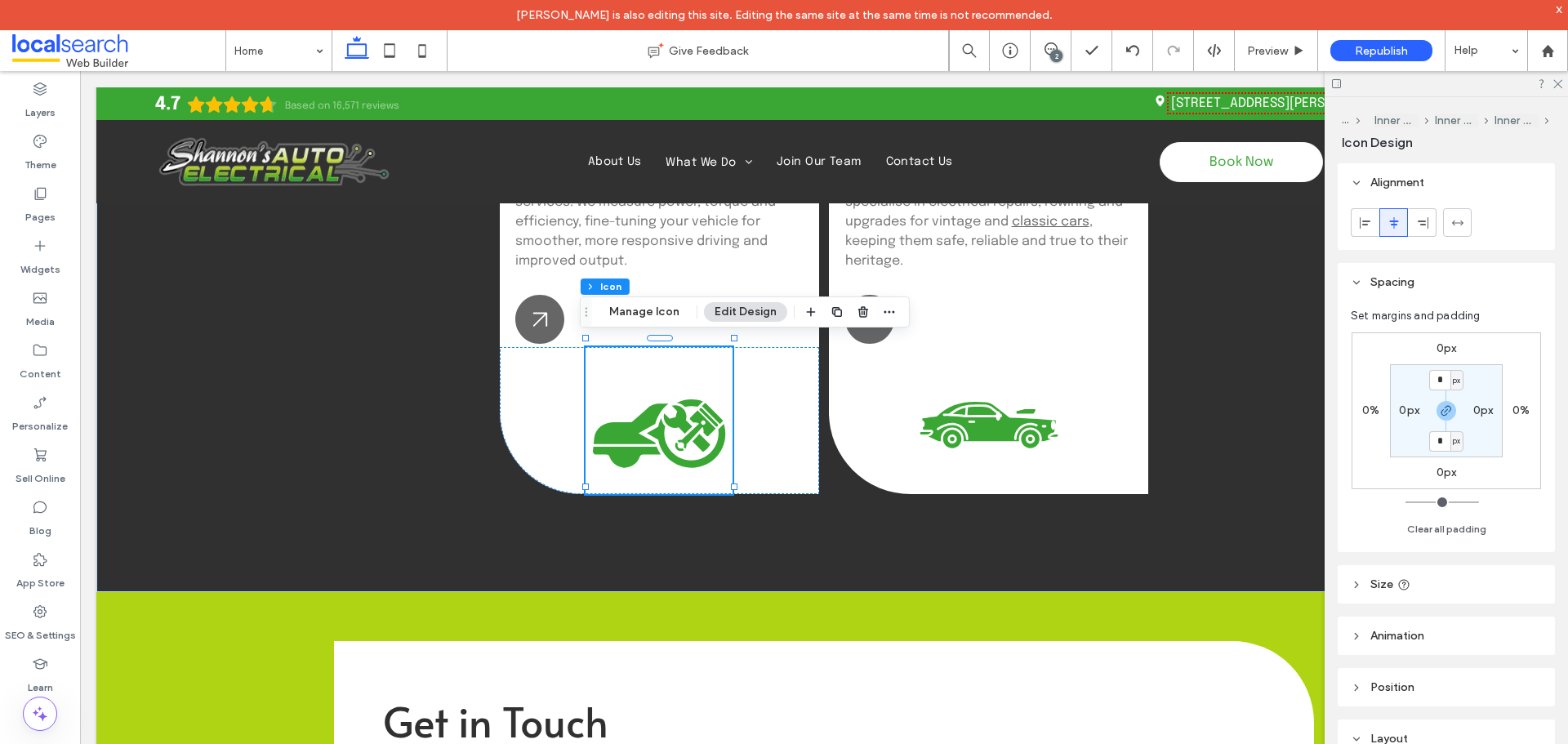
click at [1413, 277] on span "Spacing" at bounding box center [1393, 282] width 44 height 14
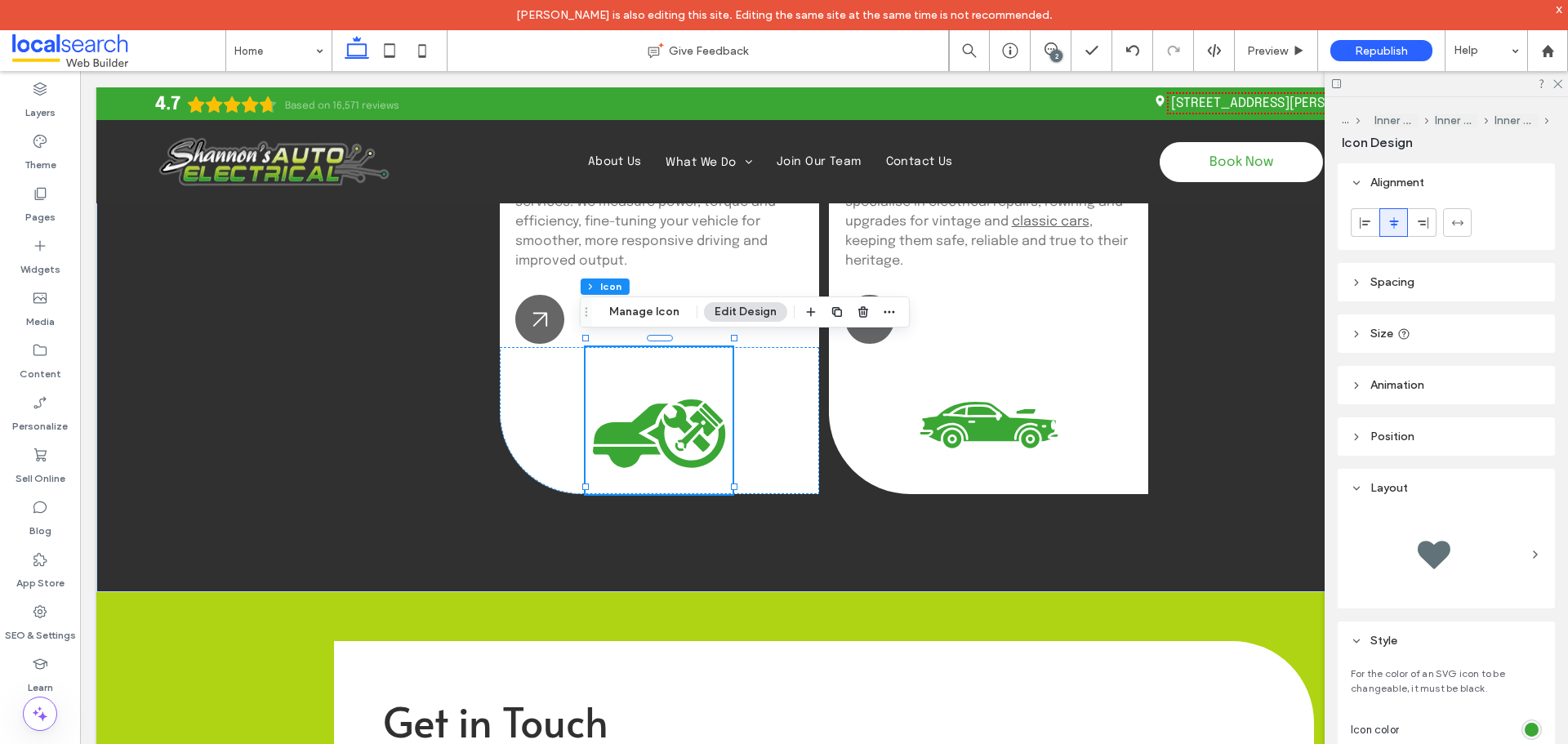
click at [1413, 331] on header "Size" at bounding box center [1446, 333] width 217 height 39
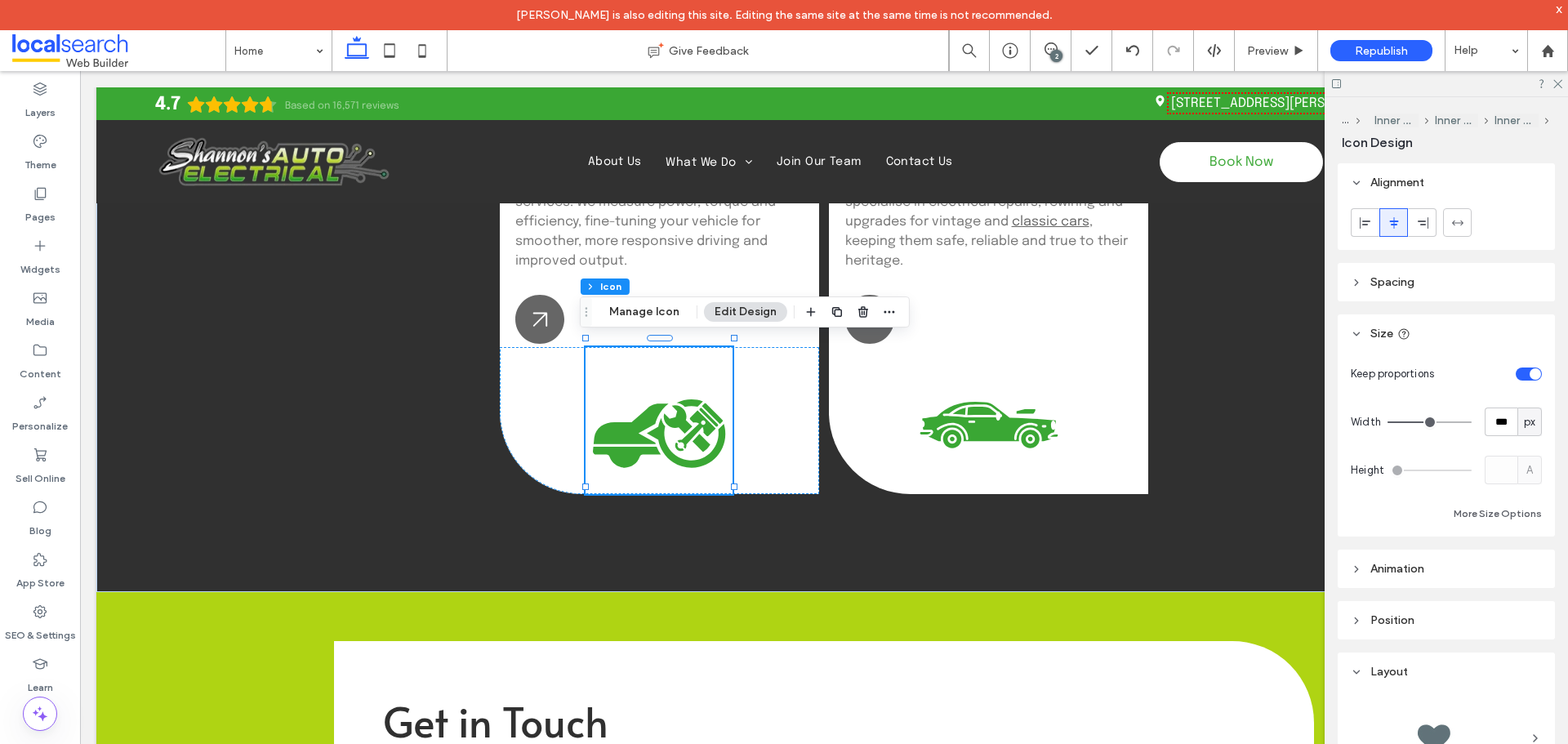
click at [1413, 331] on header "Size" at bounding box center [1446, 333] width 217 height 39
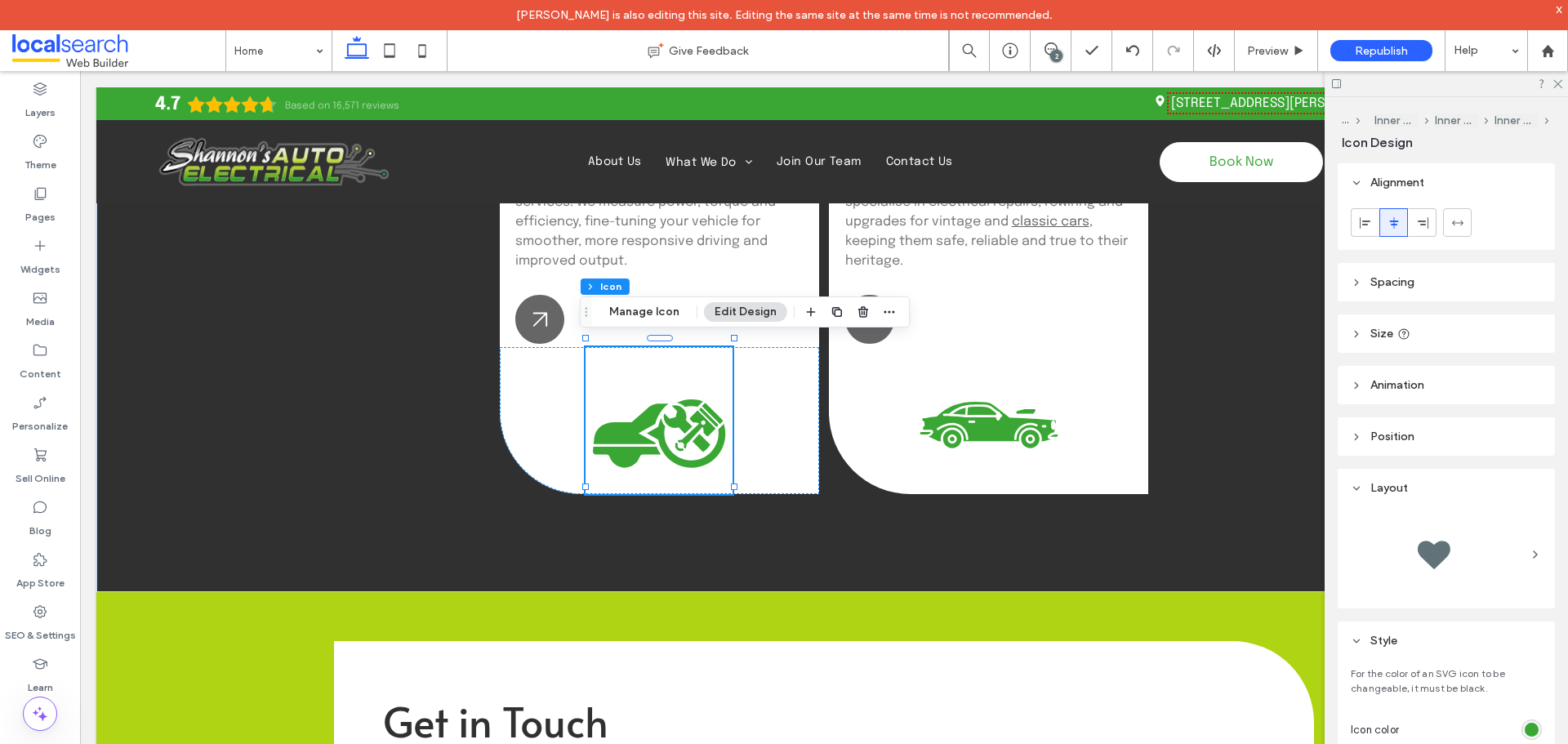
click at [1433, 331] on header "Size" at bounding box center [1446, 333] width 217 height 39
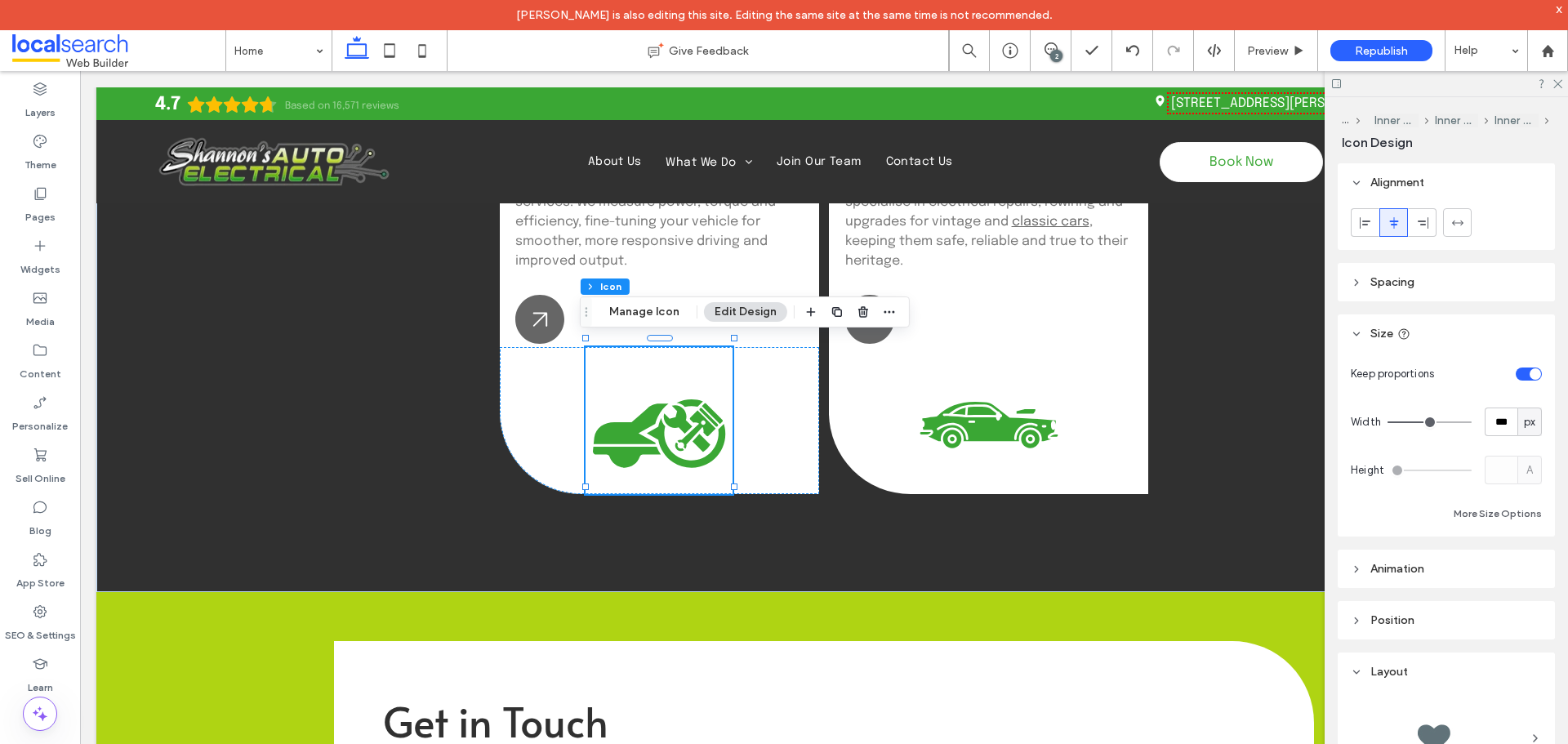
click at [1530, 374] on div "toggle" at bounding box center [1536, 374] width 11 height 11
type input "***"
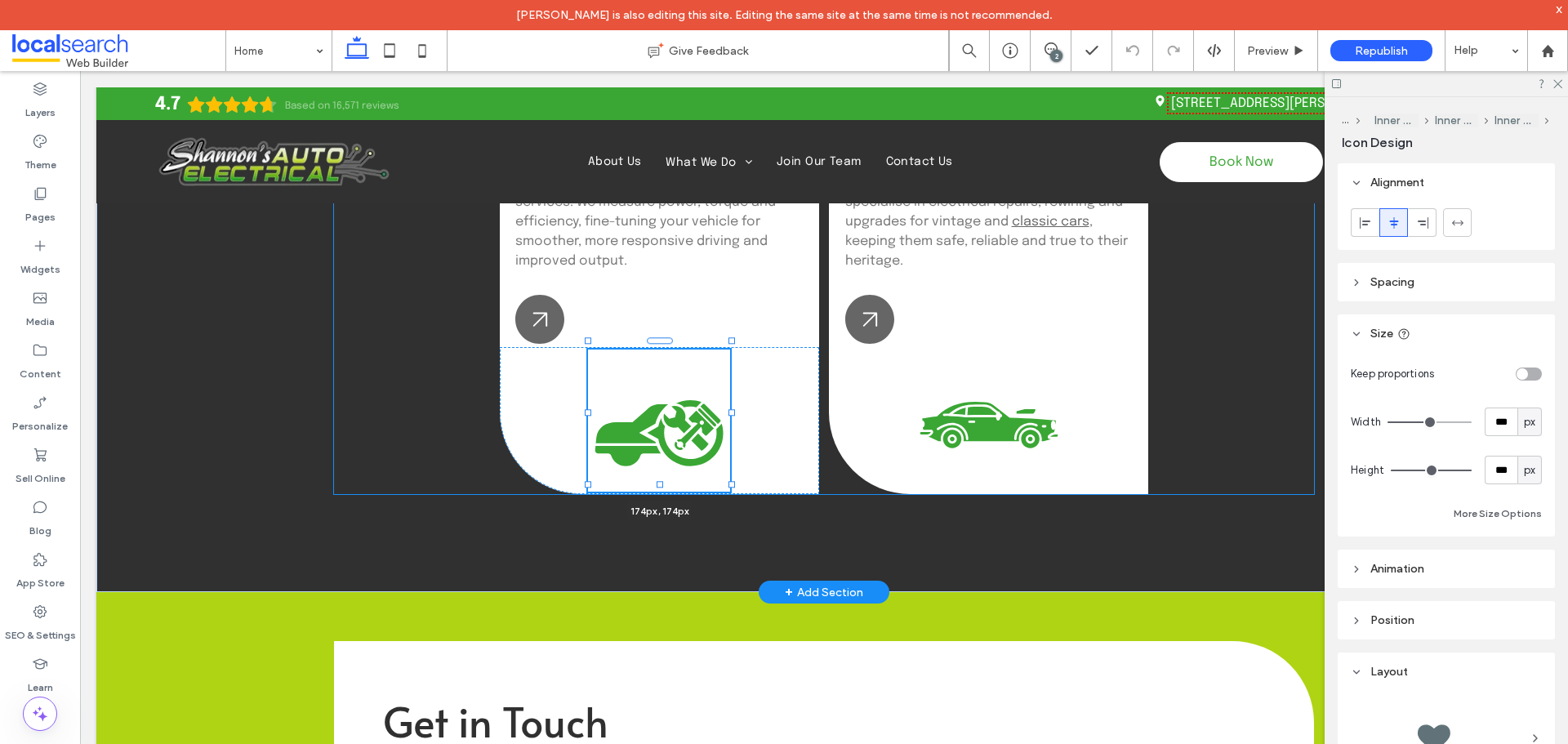
click at [728, 491] on div "Arrow Icon Auto Air Conditioning Keep cool with professional A/C servicing, rep…" at bounding box center [825, 157] width 980 height 868
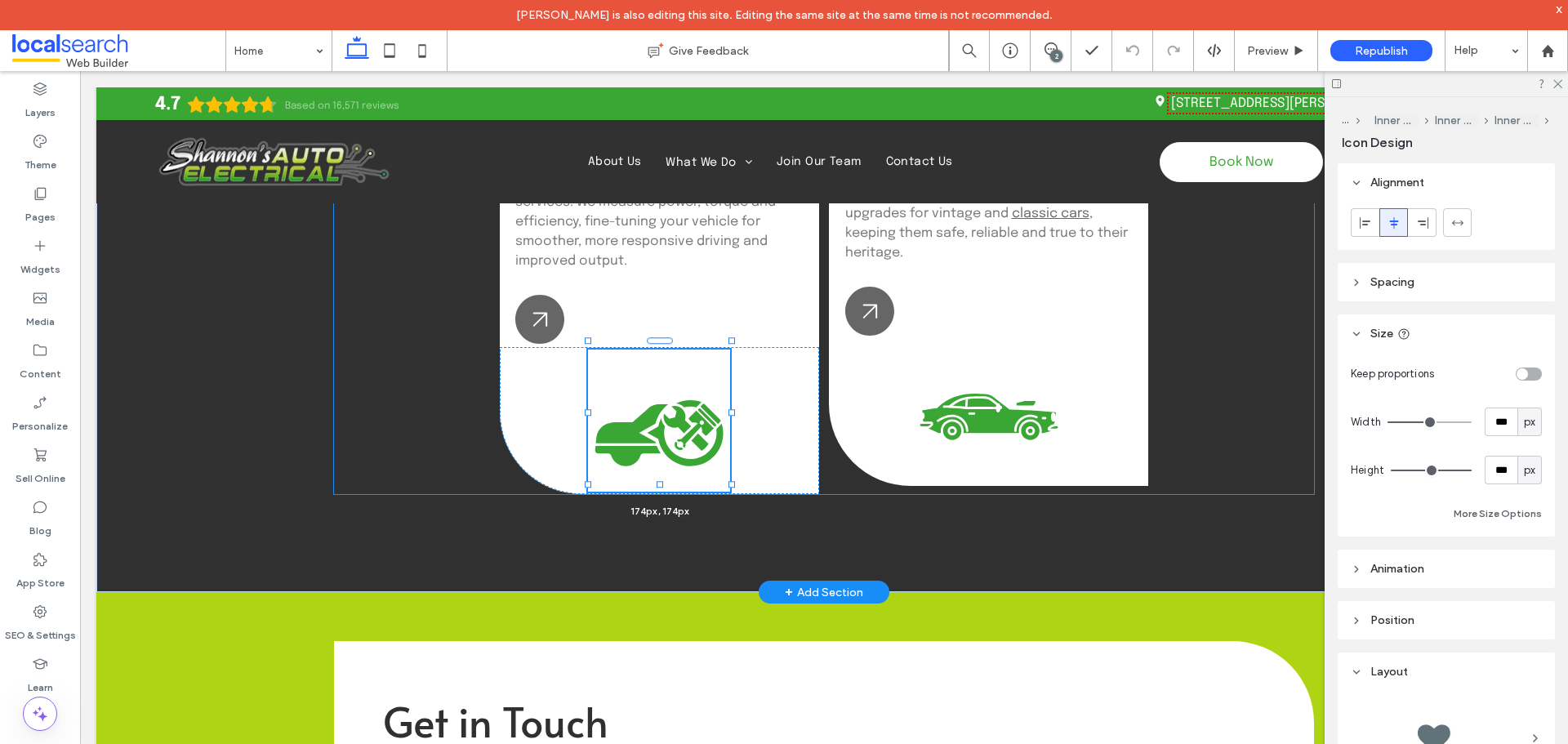
type input "***"
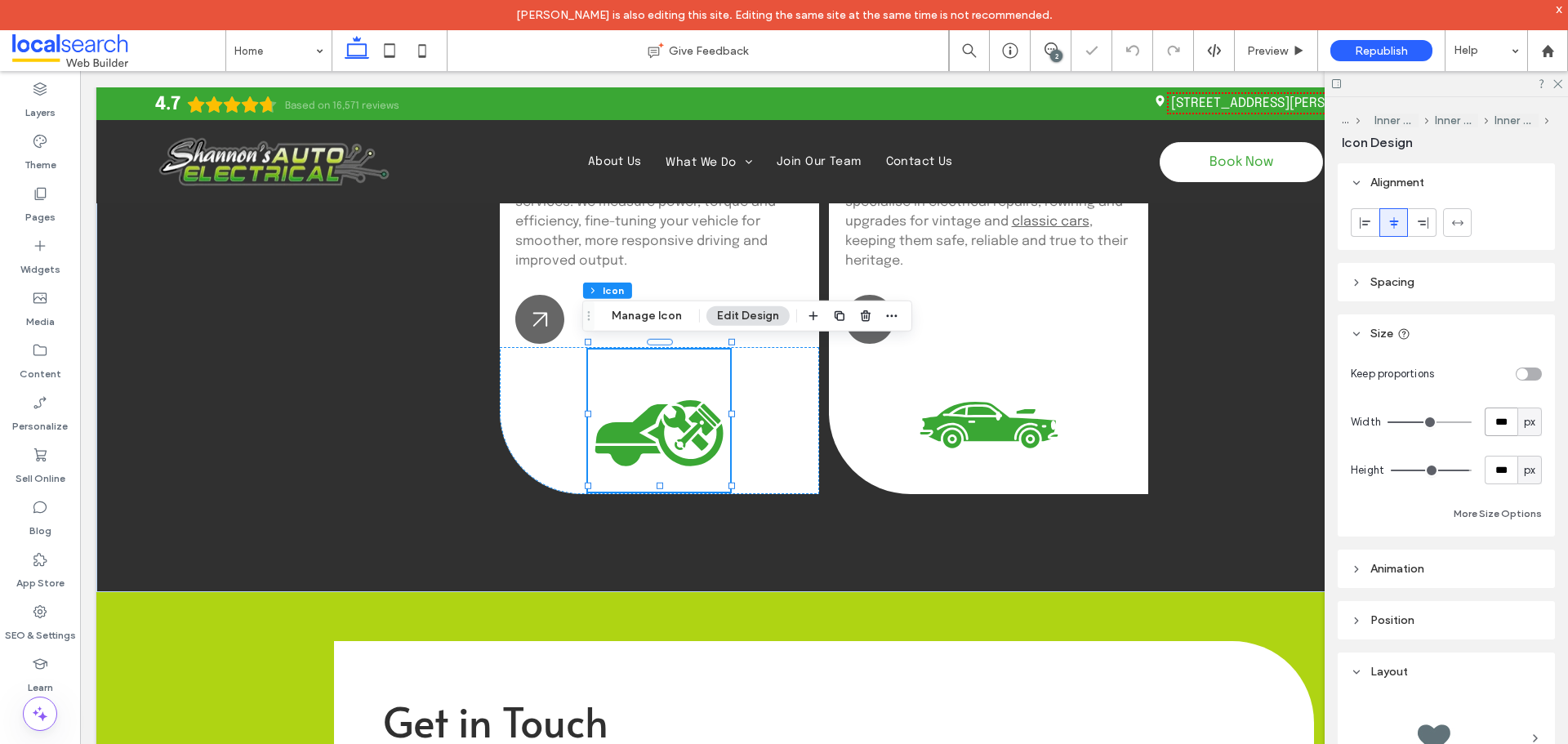
click at [1485, 426] on input "***" at bounding box center [1501, 421] width 32 height 29
type input "****"
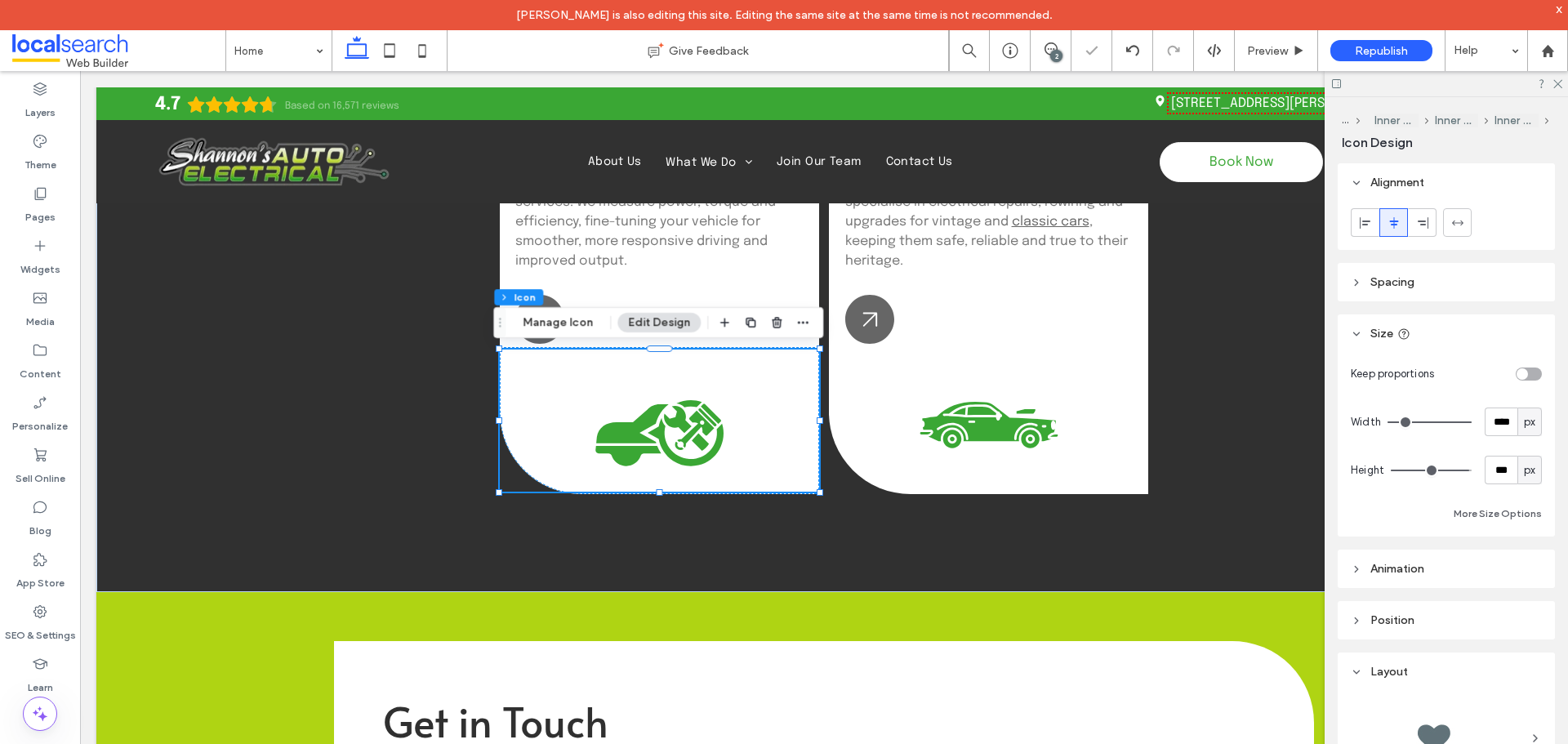
click at [1517, 381] on div "Keep proportions" at bounding box center [1446, 373] width 191 height 29
click at [1531, 372] on div "toggle" at bounding box center [1529, 374] width 26 height 13
type input "*"
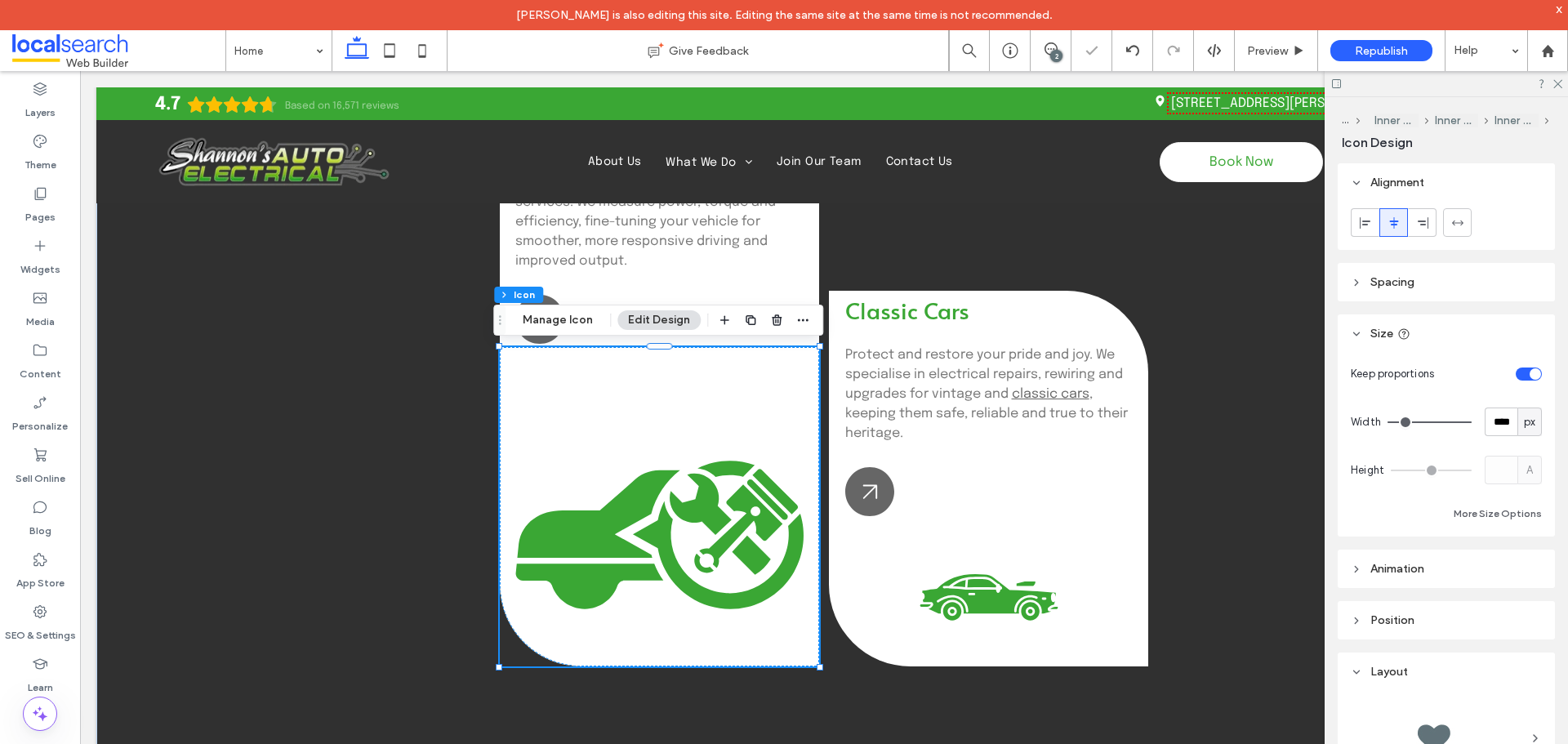
click at [1530, 373] on div "toggle" at bounding box center [1536, 374] width 11 height 11
type input "***"
type input "*****"
click at [1504, 415] on input "****" at bounding box center [1501, 421] width 32 height 29
type input "***"
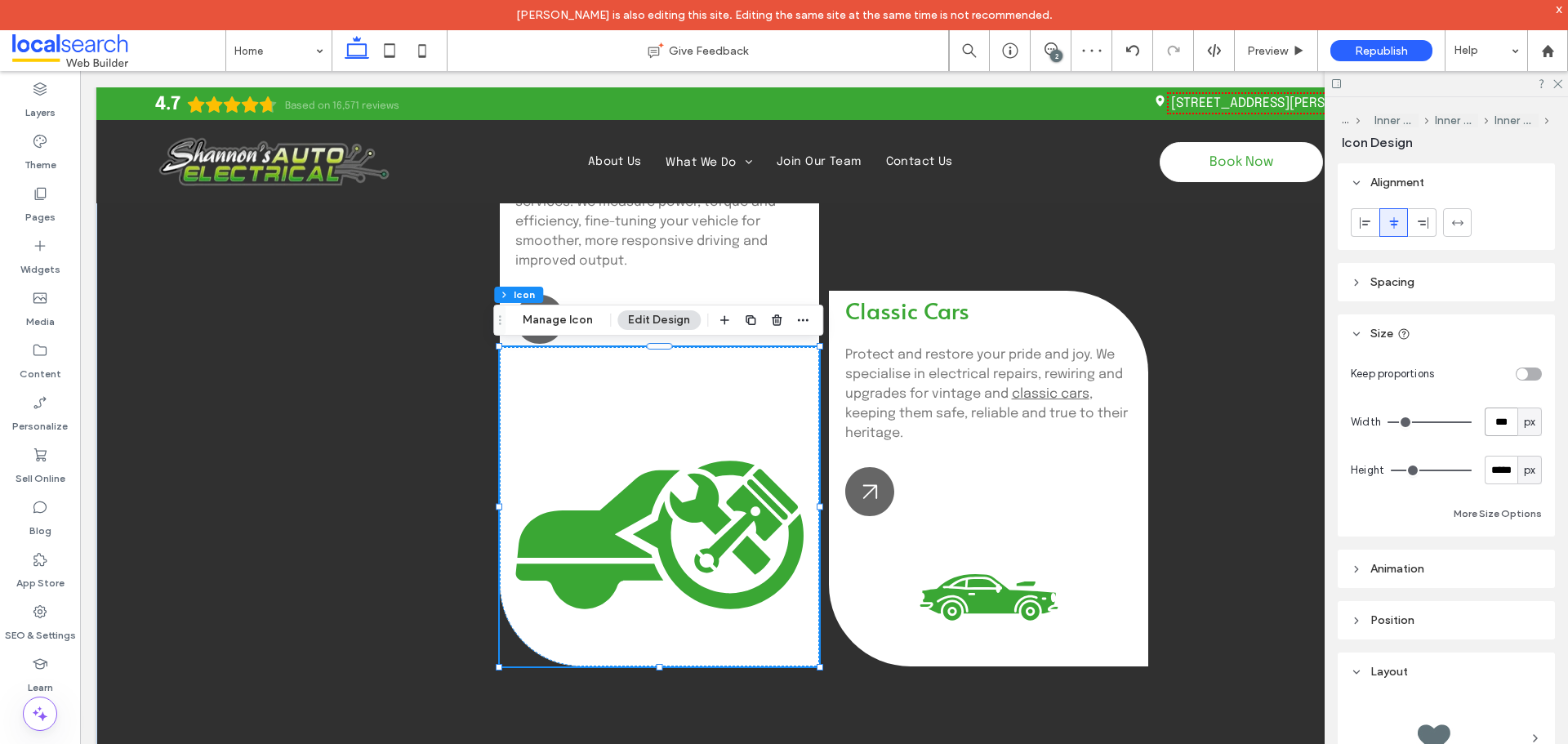
type input "***"
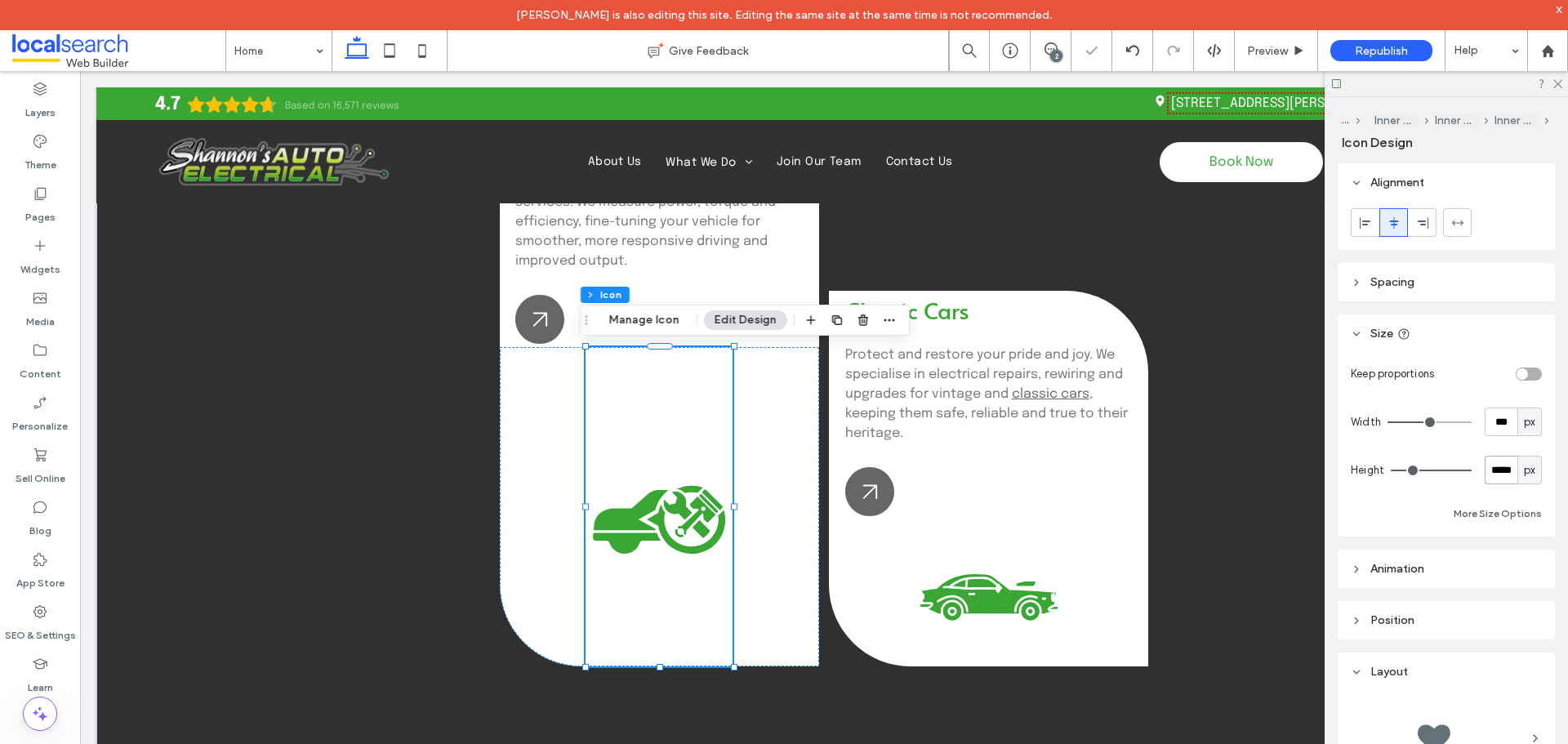
click at [1501, 466] on input "*****" at bounding box center [1501, 470] width 32 height 29
type input "***"
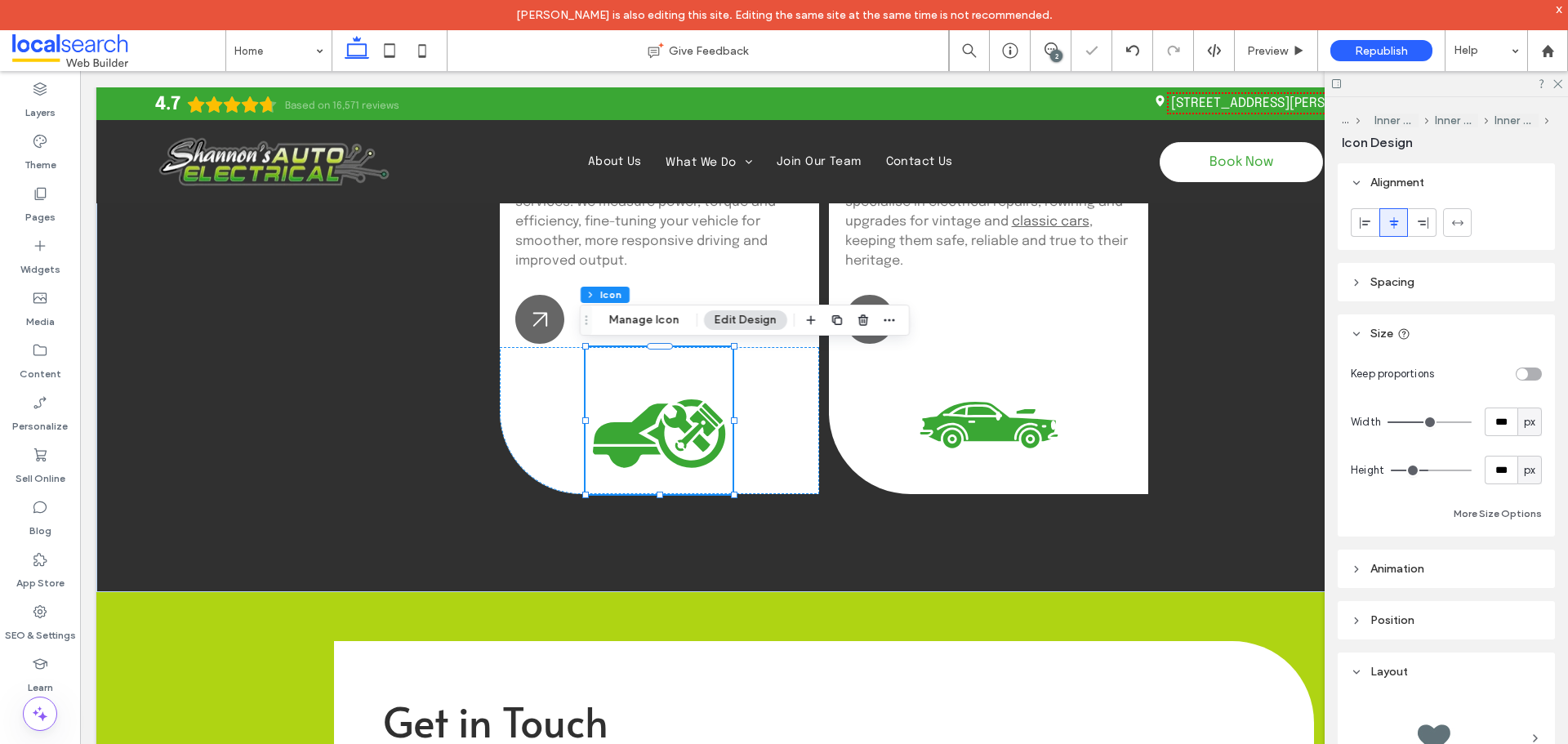
click at [1520, 378] on div "toggle" at bounding box center [1529, 374] width 26 height 13
type input "*"
click at [783, 537] on div "Arrow Icon Auto Air Conditioning Keep cool with professional A/C servicing, rep…" at bounding box center [825, 157] width 980 height 868
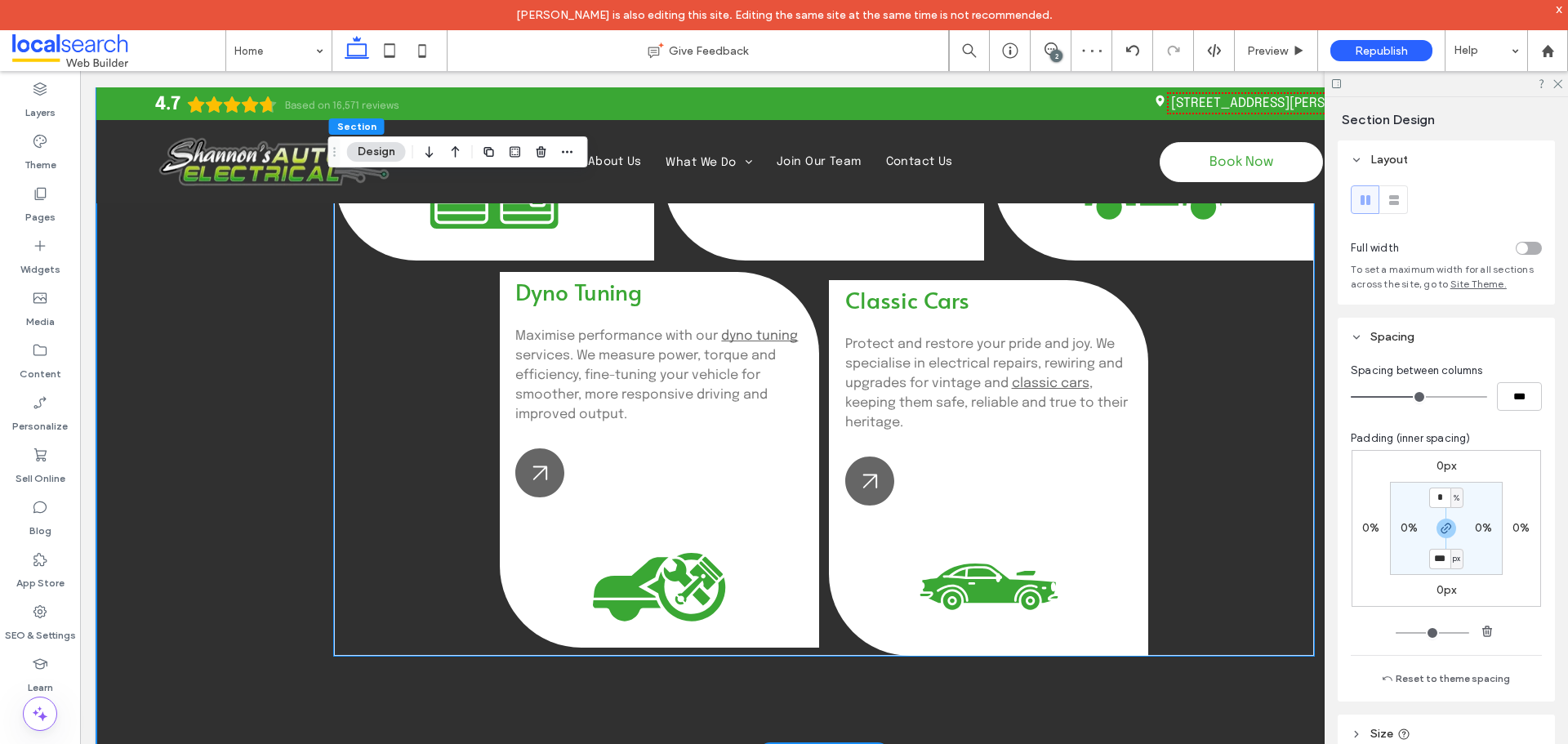
scroll to position [2041, 0]
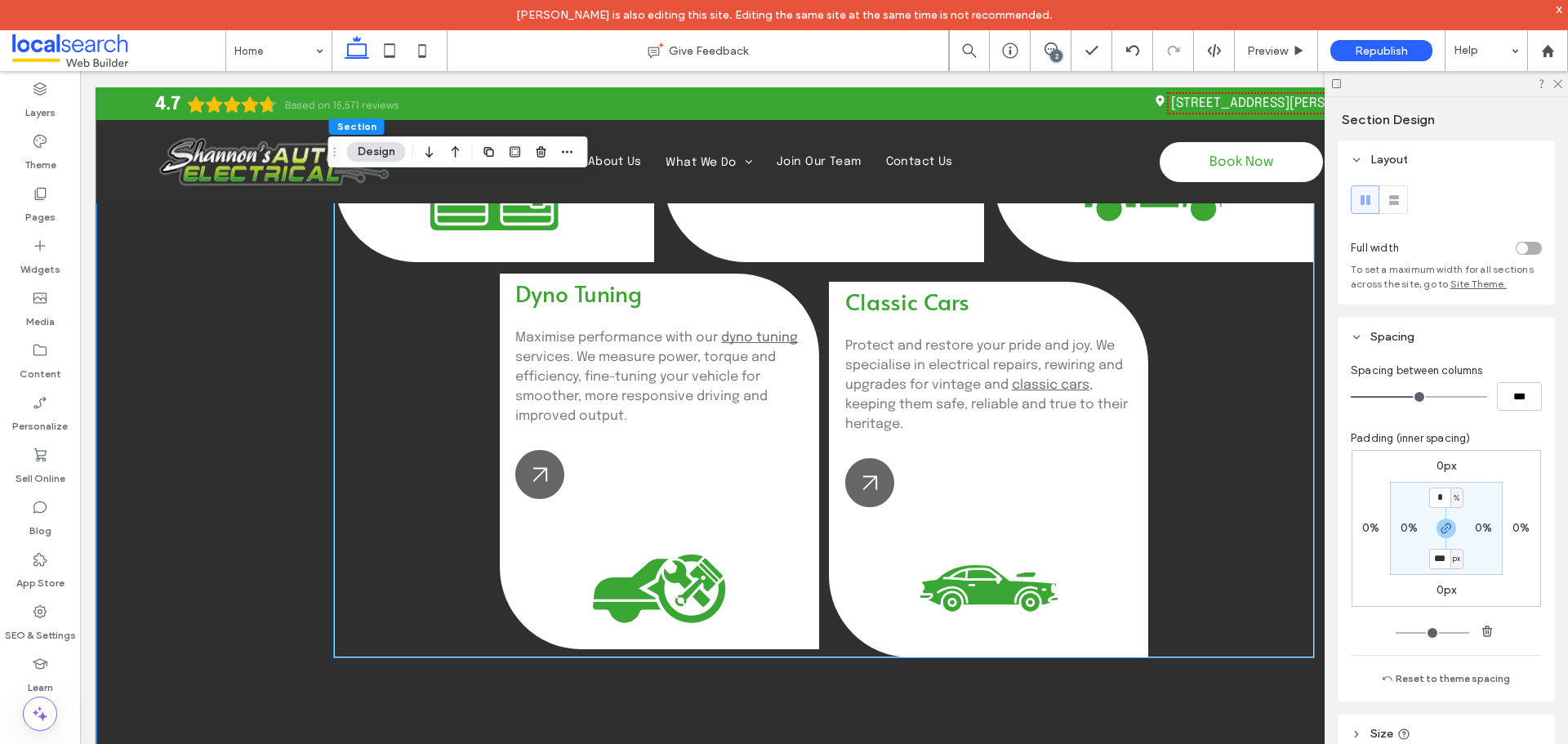
click at [684, 503] on icon "C" at bounding box center [660, 575] width 147 height 147
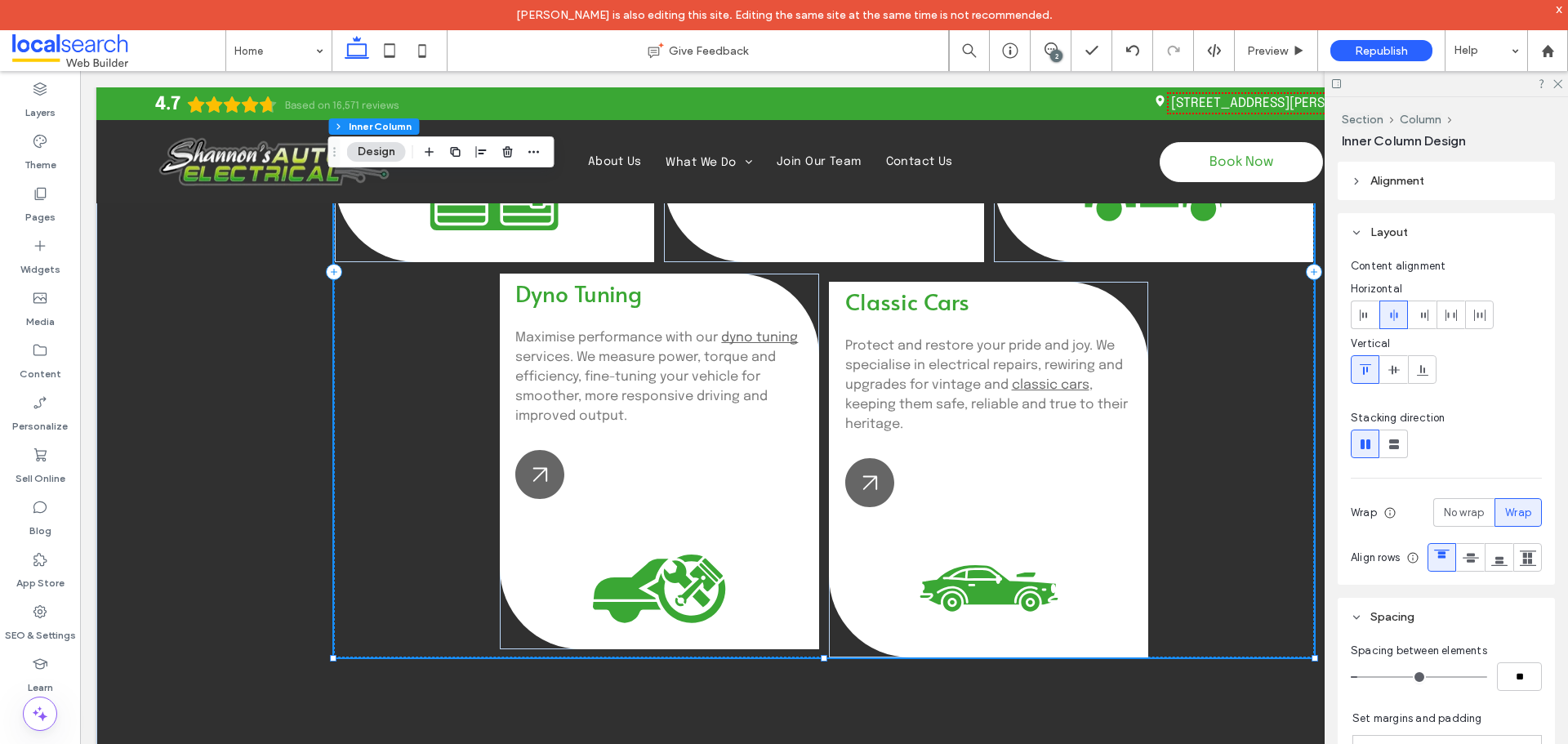
click at [684, 503] on icon "C" at bounding box center [660, 575] width 147 height 147
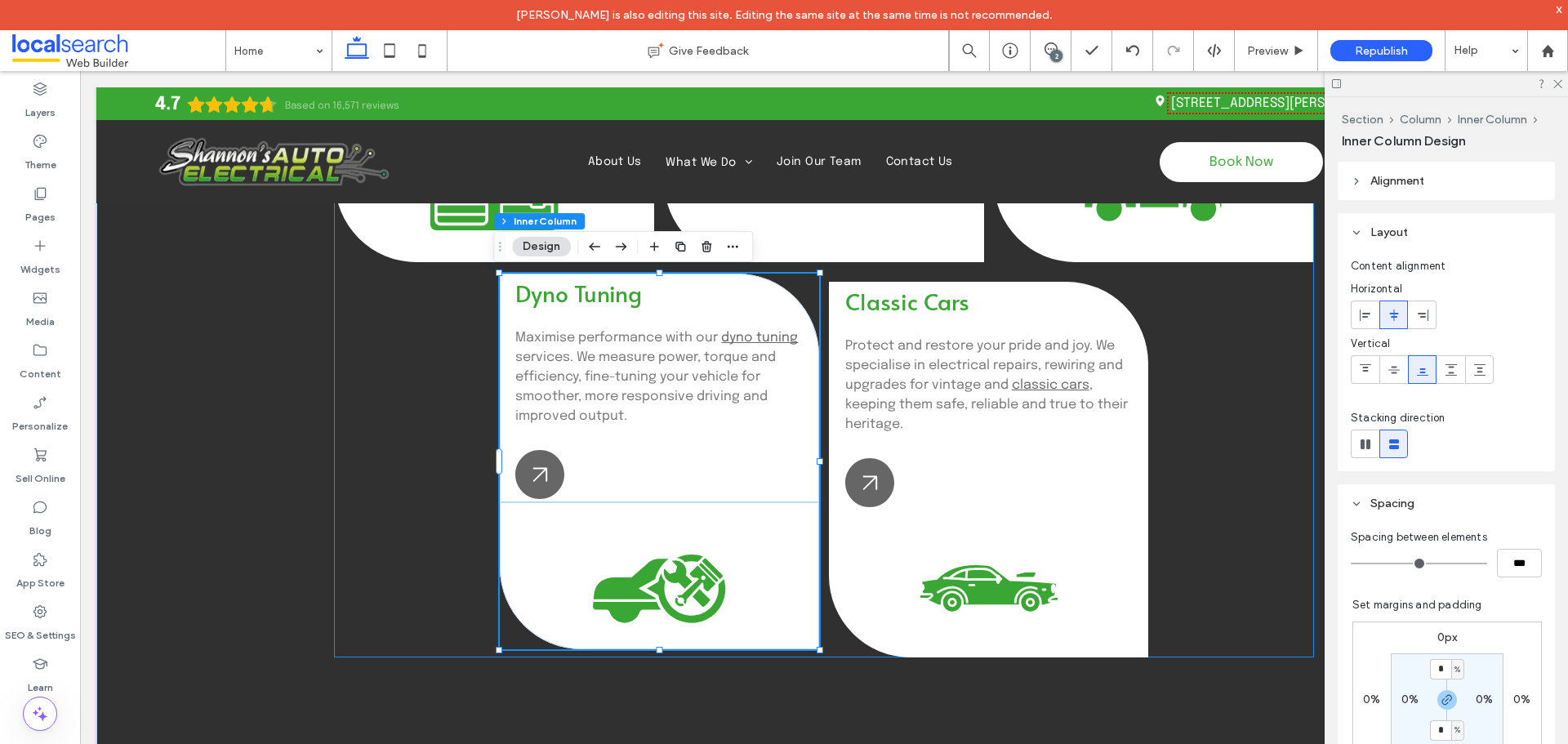
click at [683, 522] on icon "C" at bounding box center [660, 575] width 147 height 147
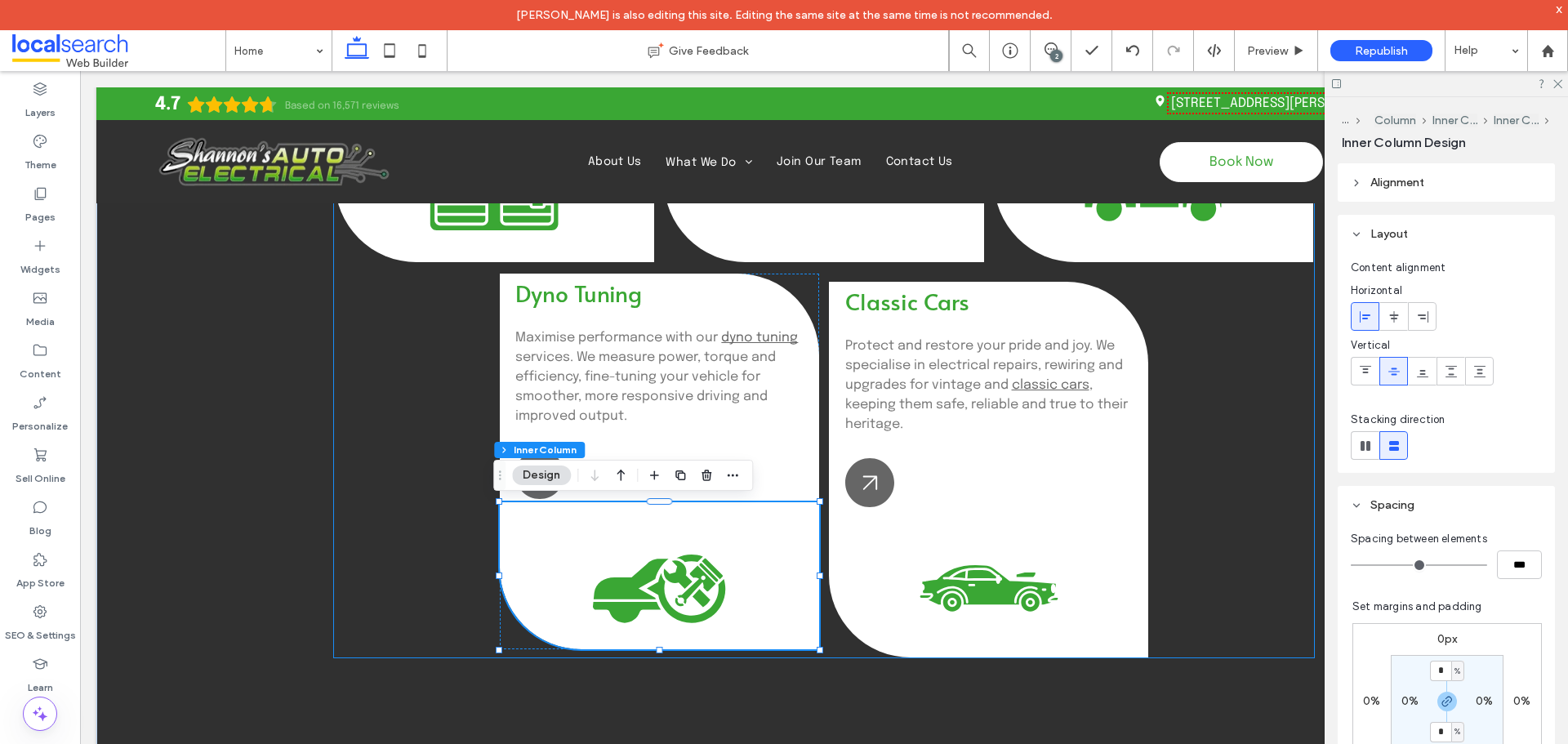
click at [683, 522] on icon "C" at bounding box center [660, 575] width 147 height 147
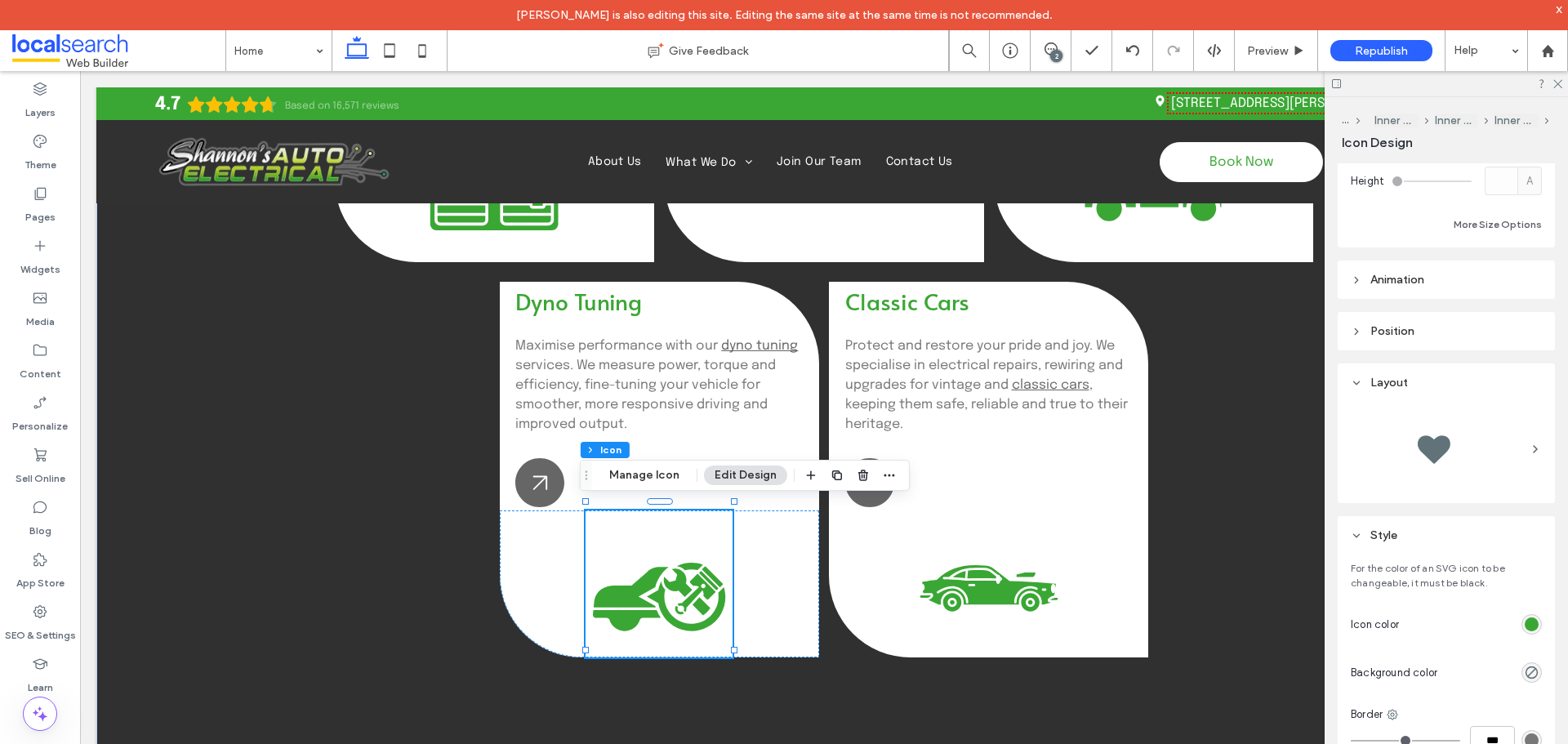
scroll to position [327, 0]
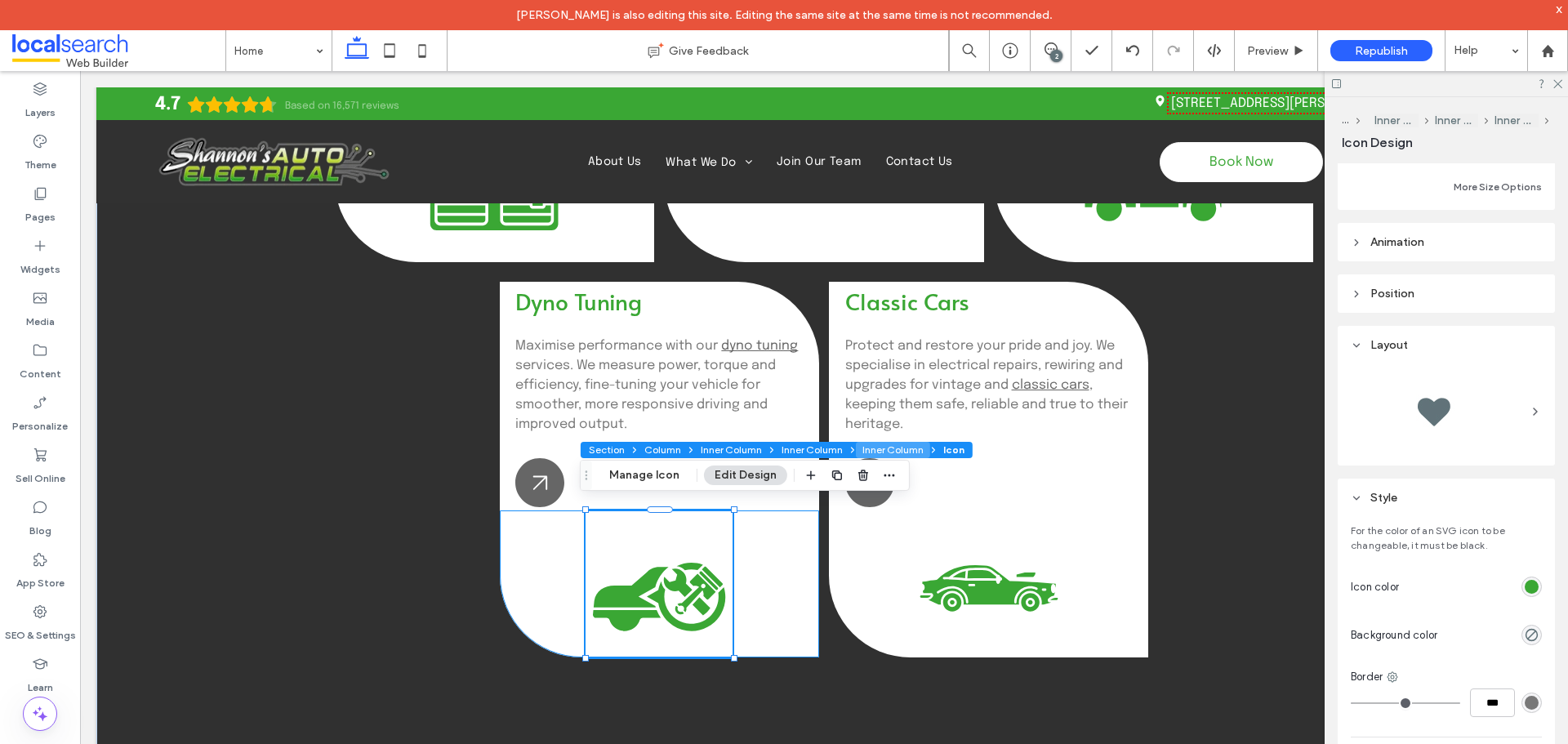
click at [876, 450] on button "Inner Column" at bounding box center [893, 450] width 75 height 17
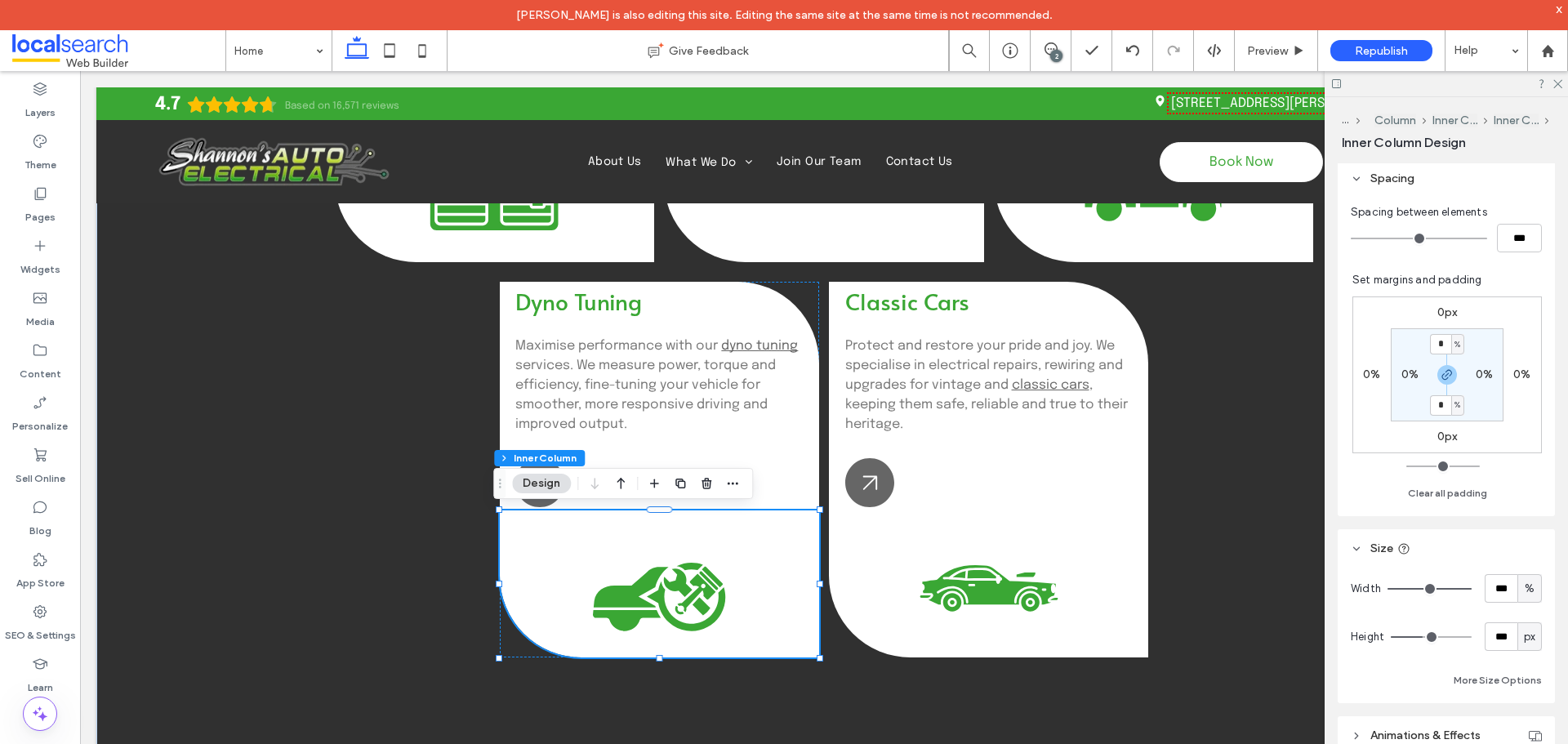
type input "***"
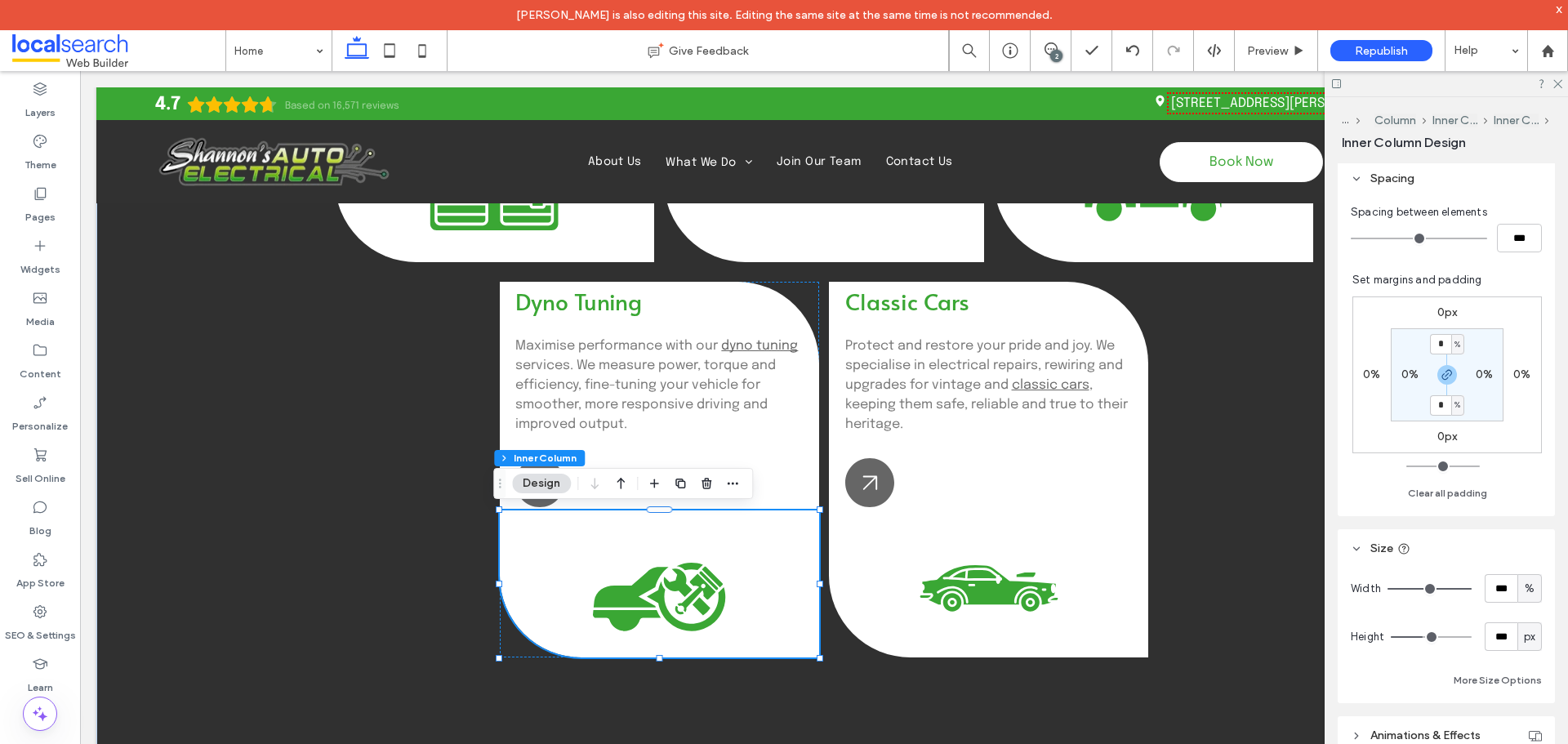
type input "***"
type input "**"
type input "*"
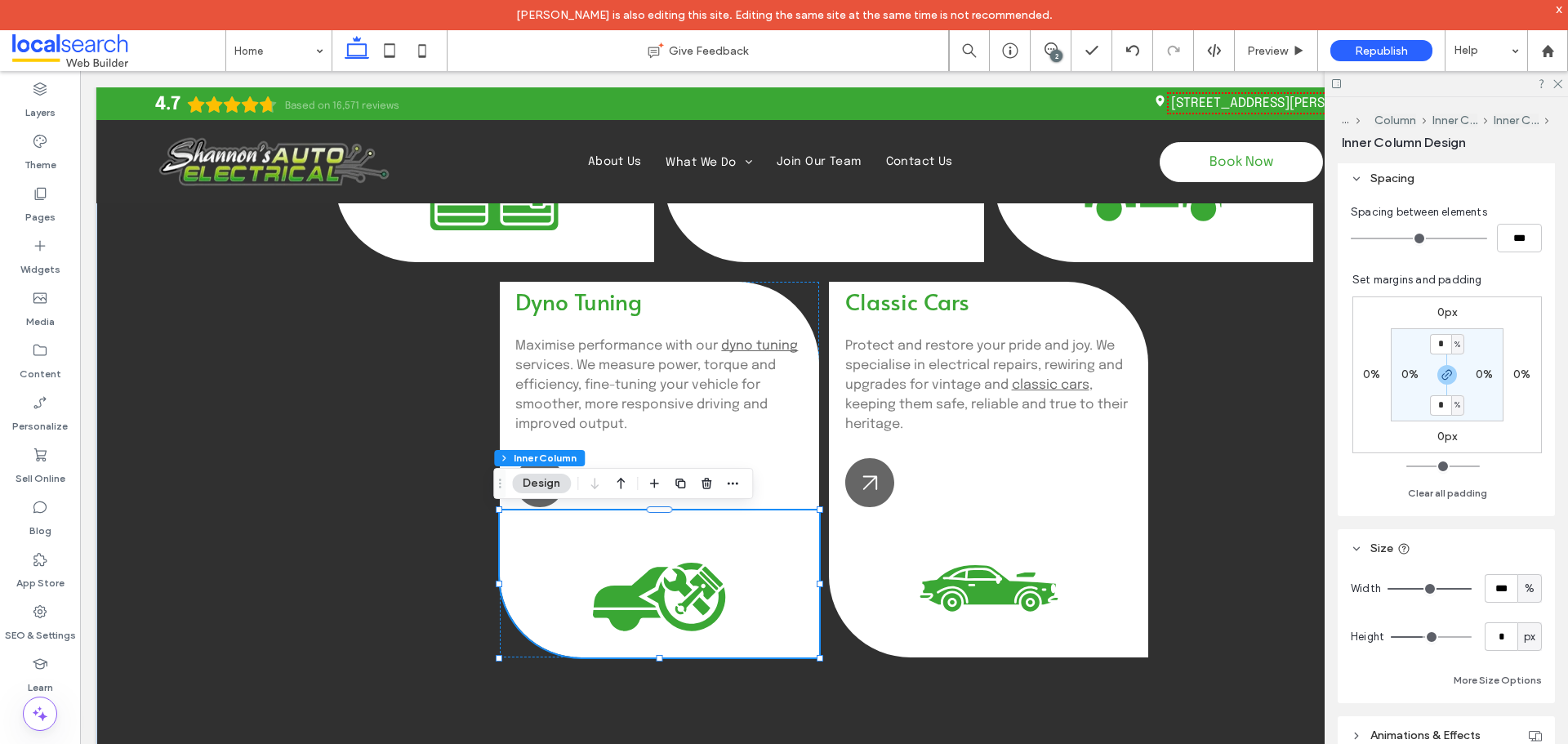
type input "*"
drag, startPoint x: 1420, startPoint y: 635, endPoint x: 1381, endPoint y: 643, distance: 39.8
type input "*"
click at [1391, 637] on input "range" at bounding box center [1432, 637] width 81 height 2
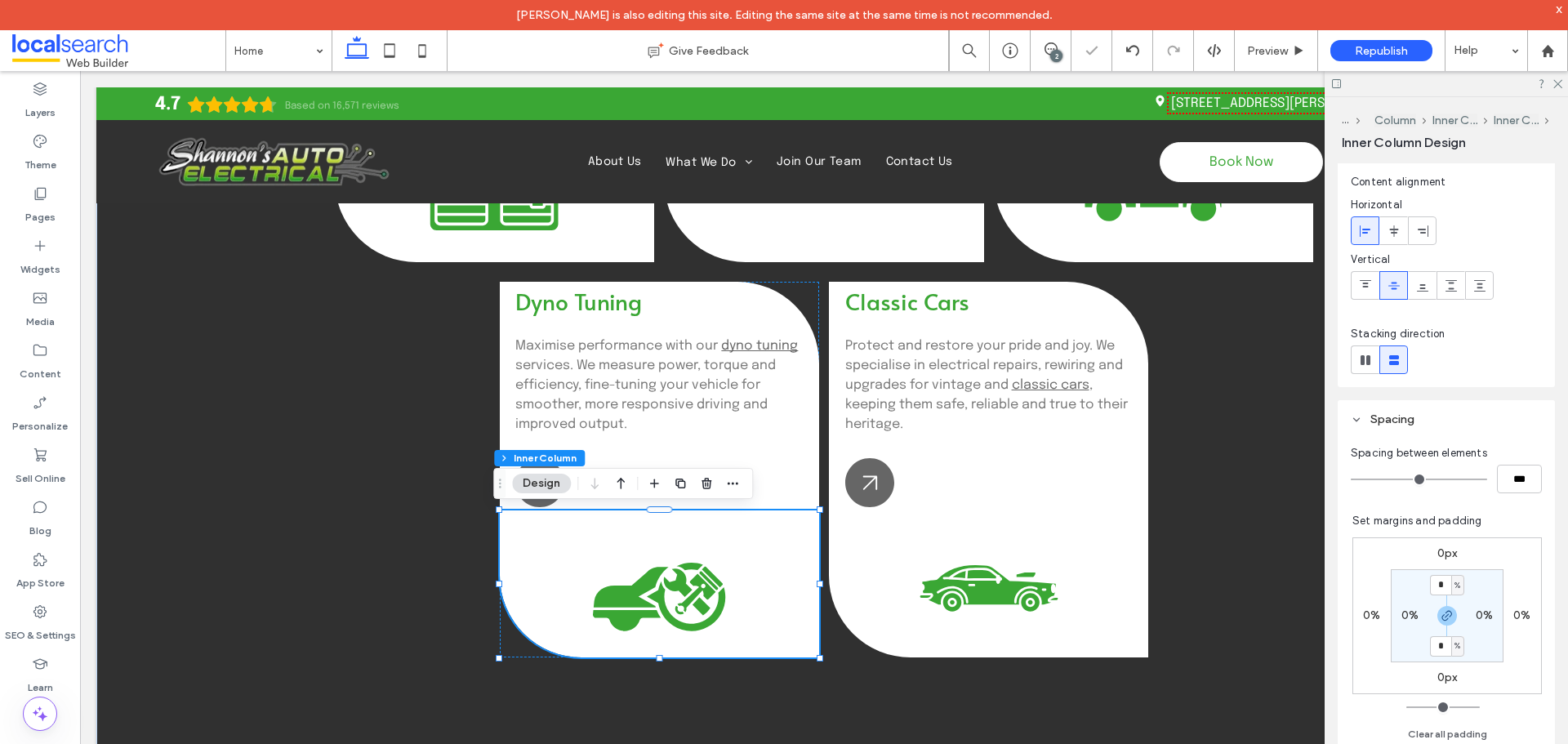
scroll to position [82, 0]
click at [1369, 290] on icon at bounding box center [1365, 290] width 13 height 13
click at [1396, 292] on use at bounding box center [1394, 289] width 11 height 7
click at [1375, 292] on div at bounding box center [1364, 289] width 27 height 27
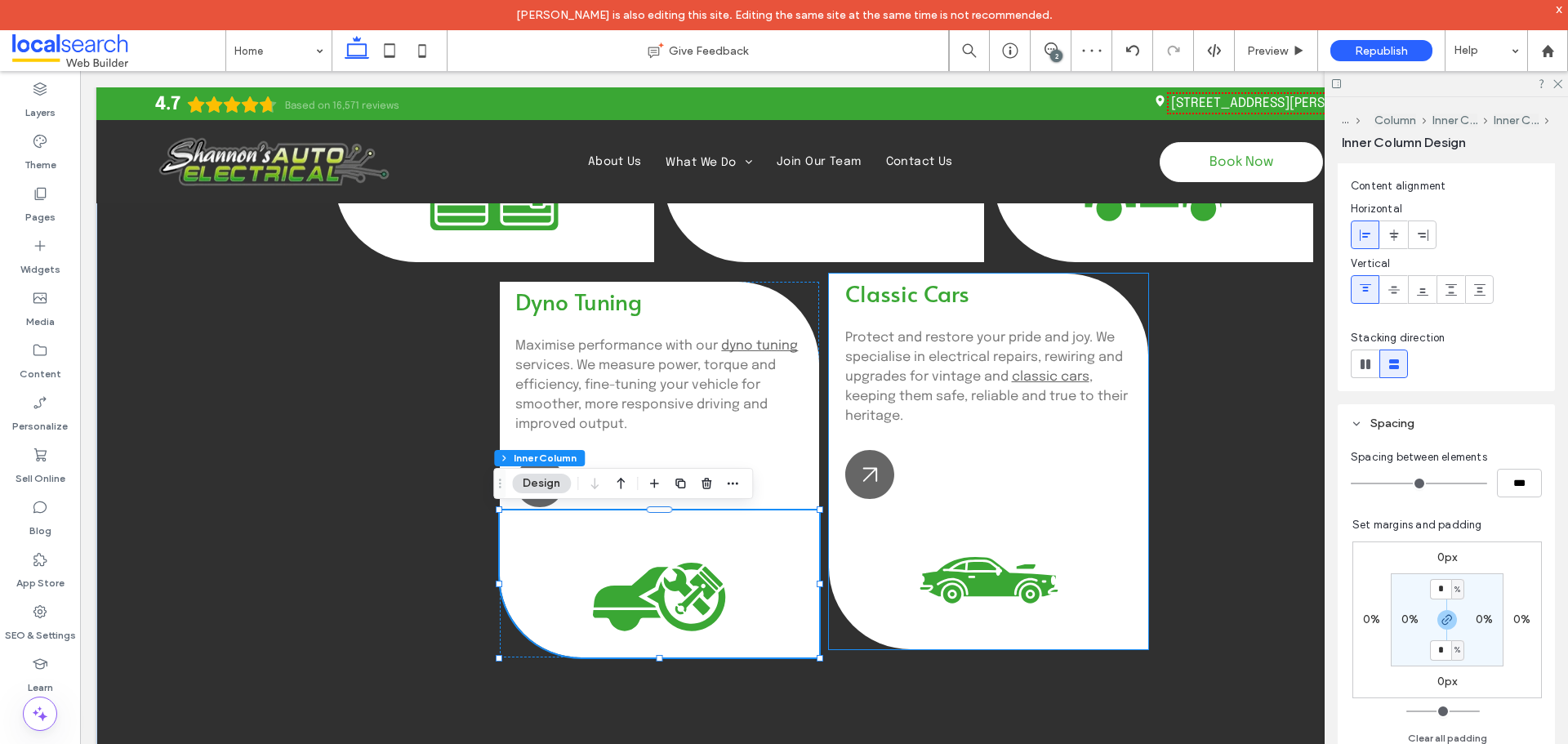
click at [1019, 542] on icon "Muscle Car Icon" at bounding box center [989, 575] width 147 height 147
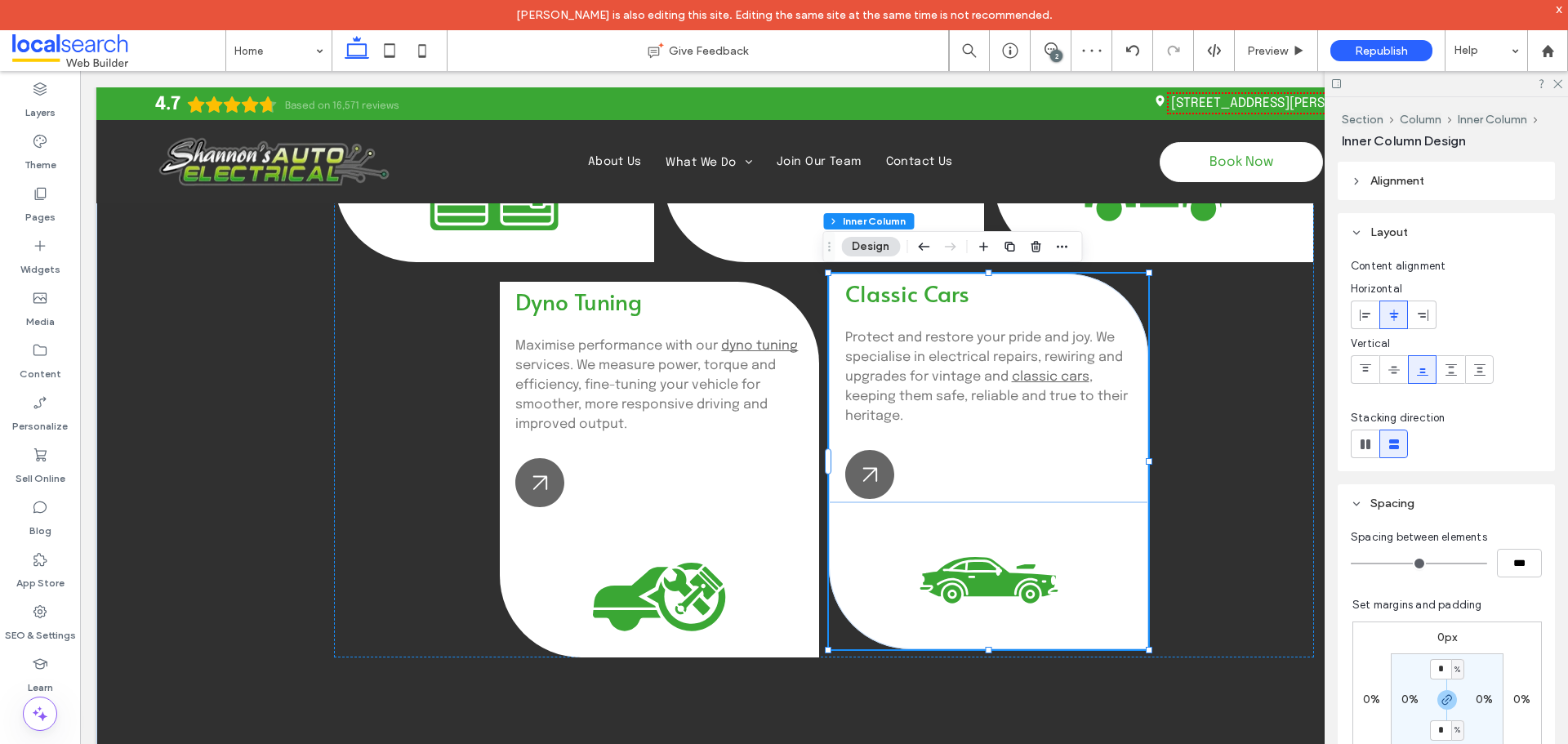
click at [1019, 542] on icon "Muscle Car Icon" at bounding box center [989, 575] width 147 height 147
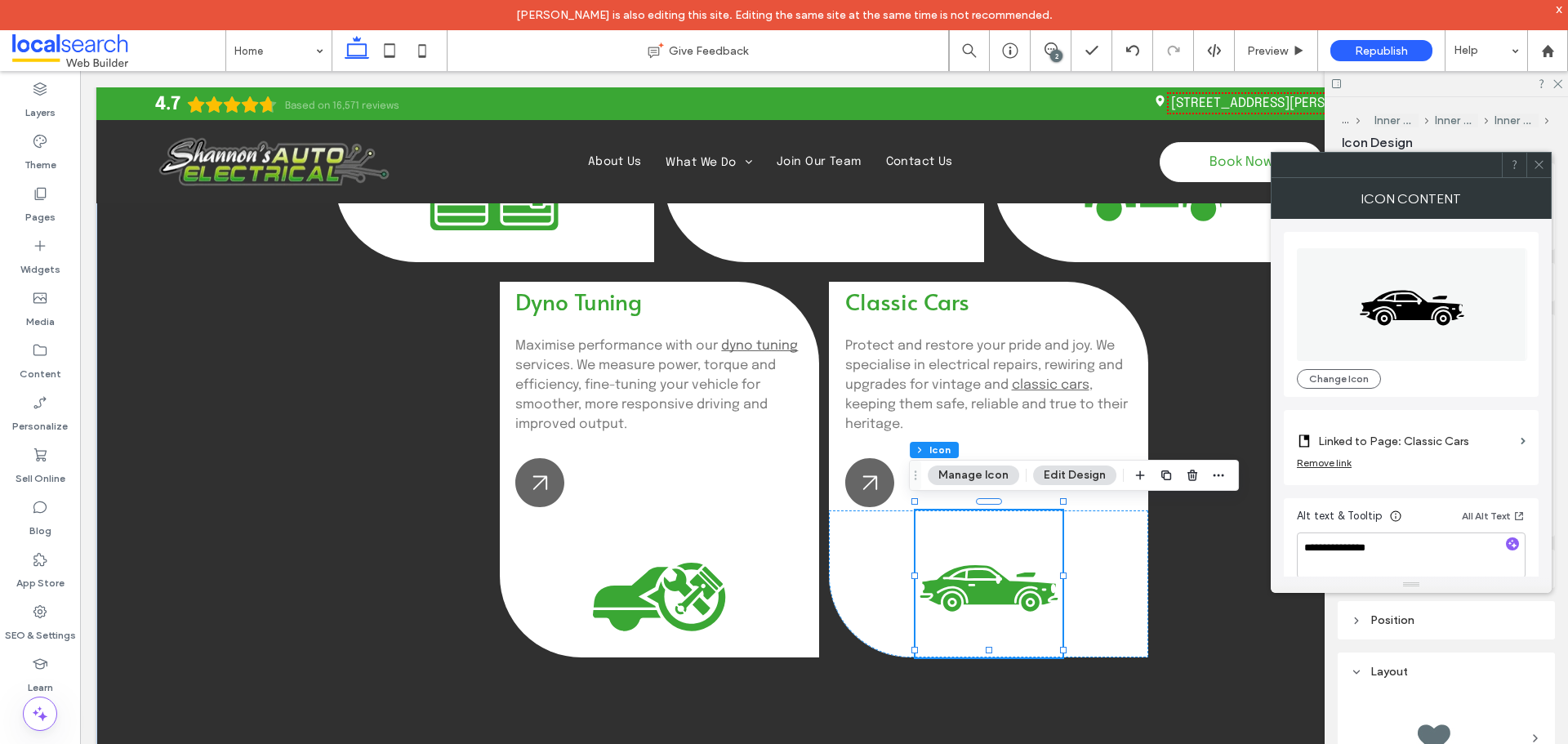
click at [1534, 160] on icon at bounding box center [1539, 164] width 12 height 12
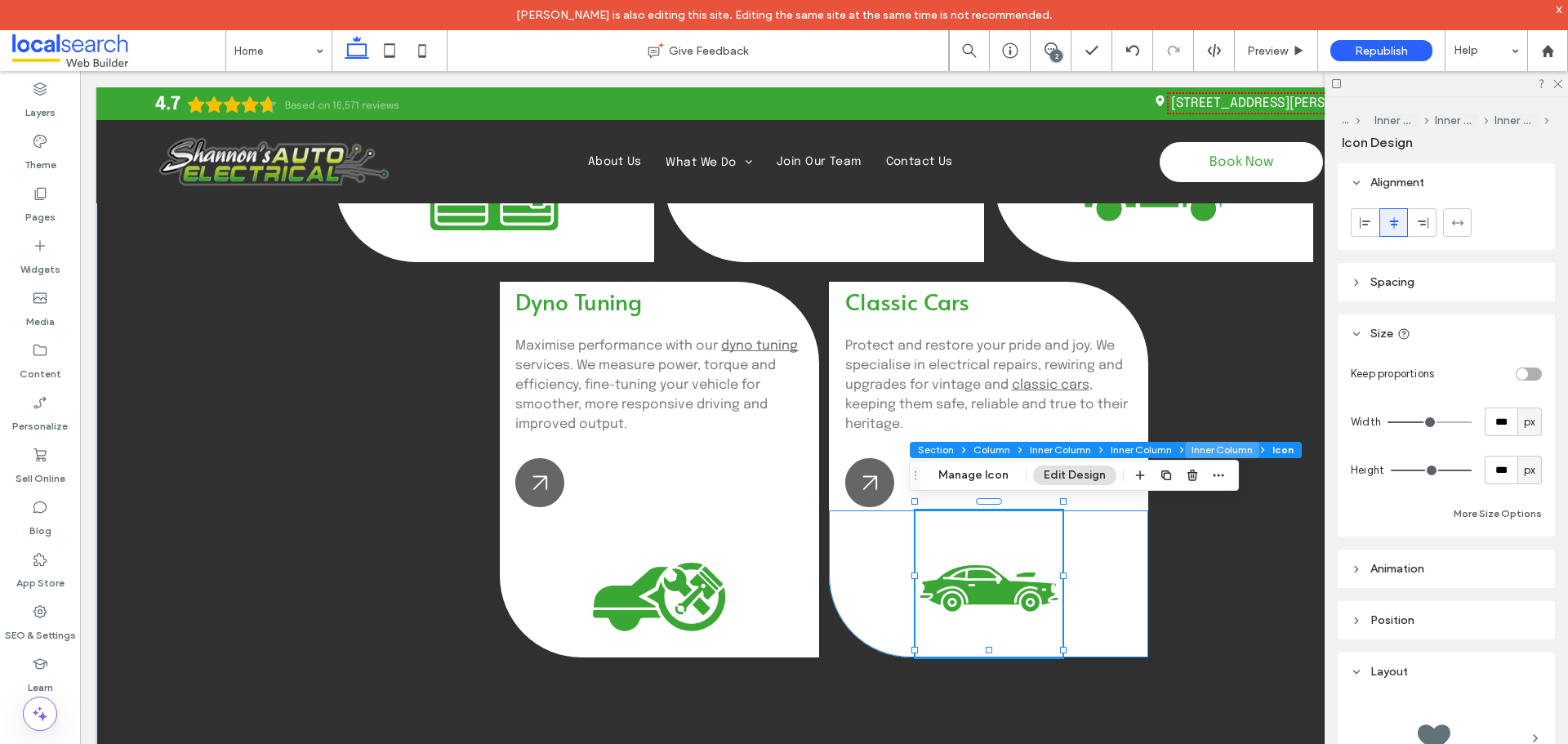
drag, startPoint x: 1199, startPoint y: 448, endPoint x: 1229, endPoint y: 454, distance: 30.6
click at [1199, 448] on button "Inner Column" at bounding box center [1223, 450] width 75 height 17
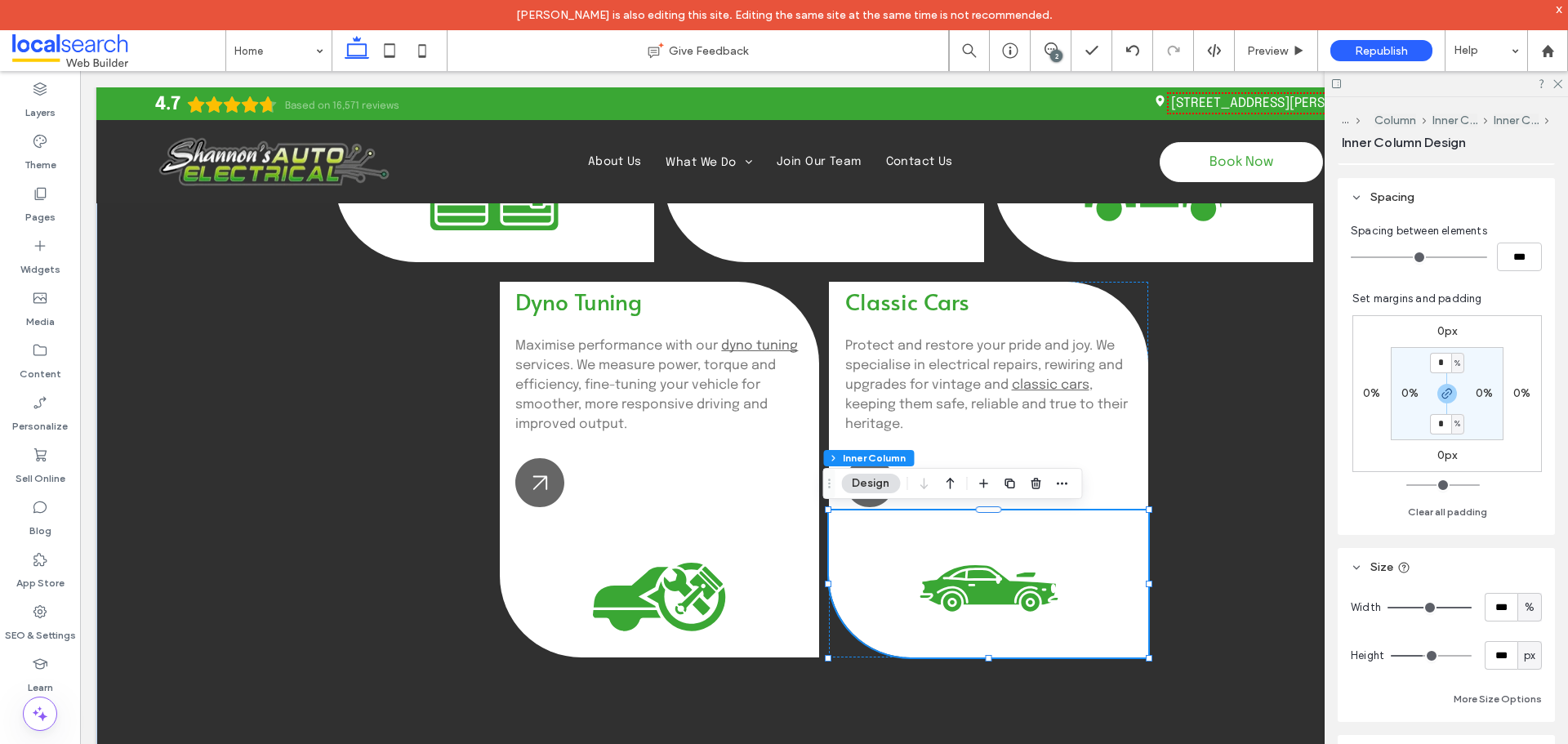
scroll to position [327, 0]
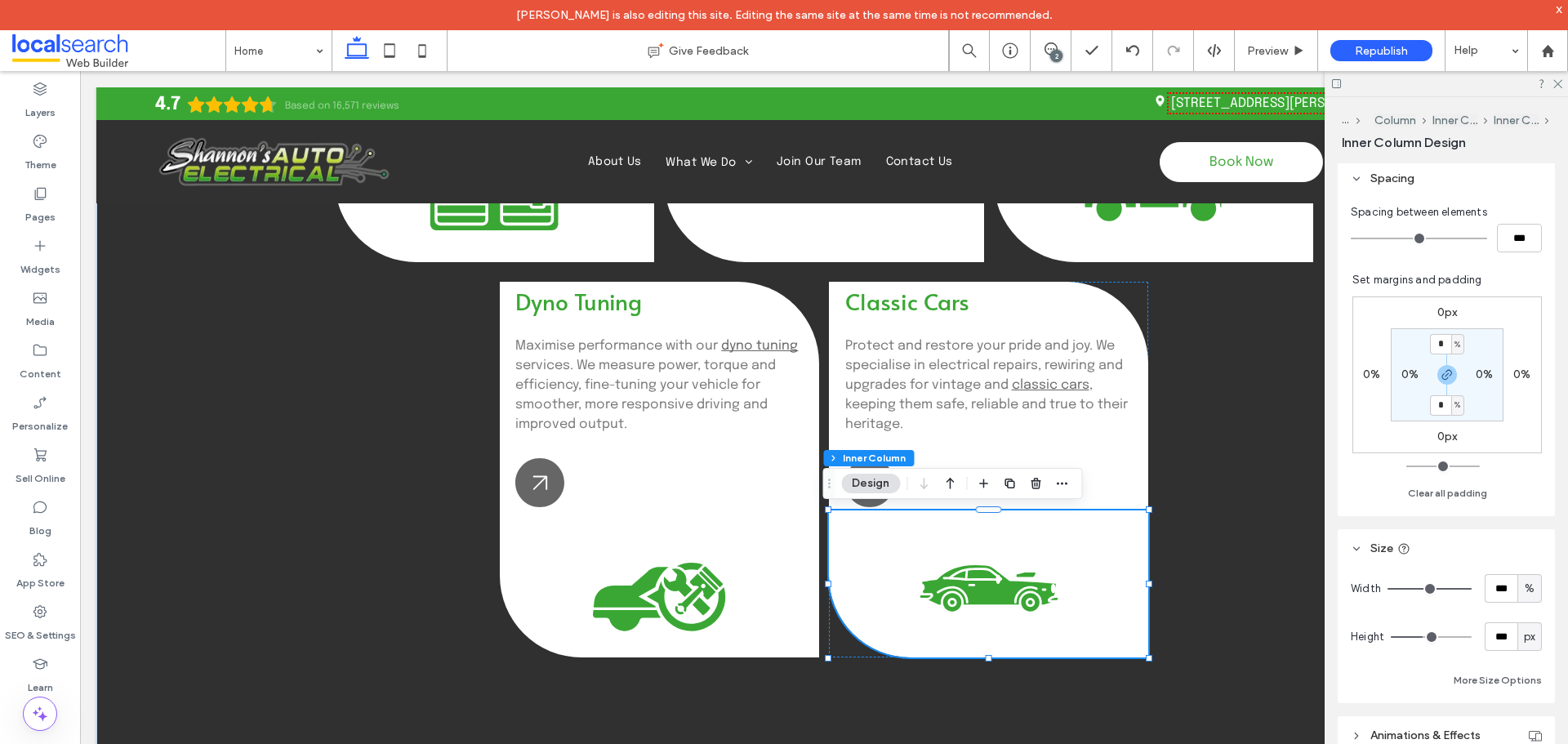
type input "***"
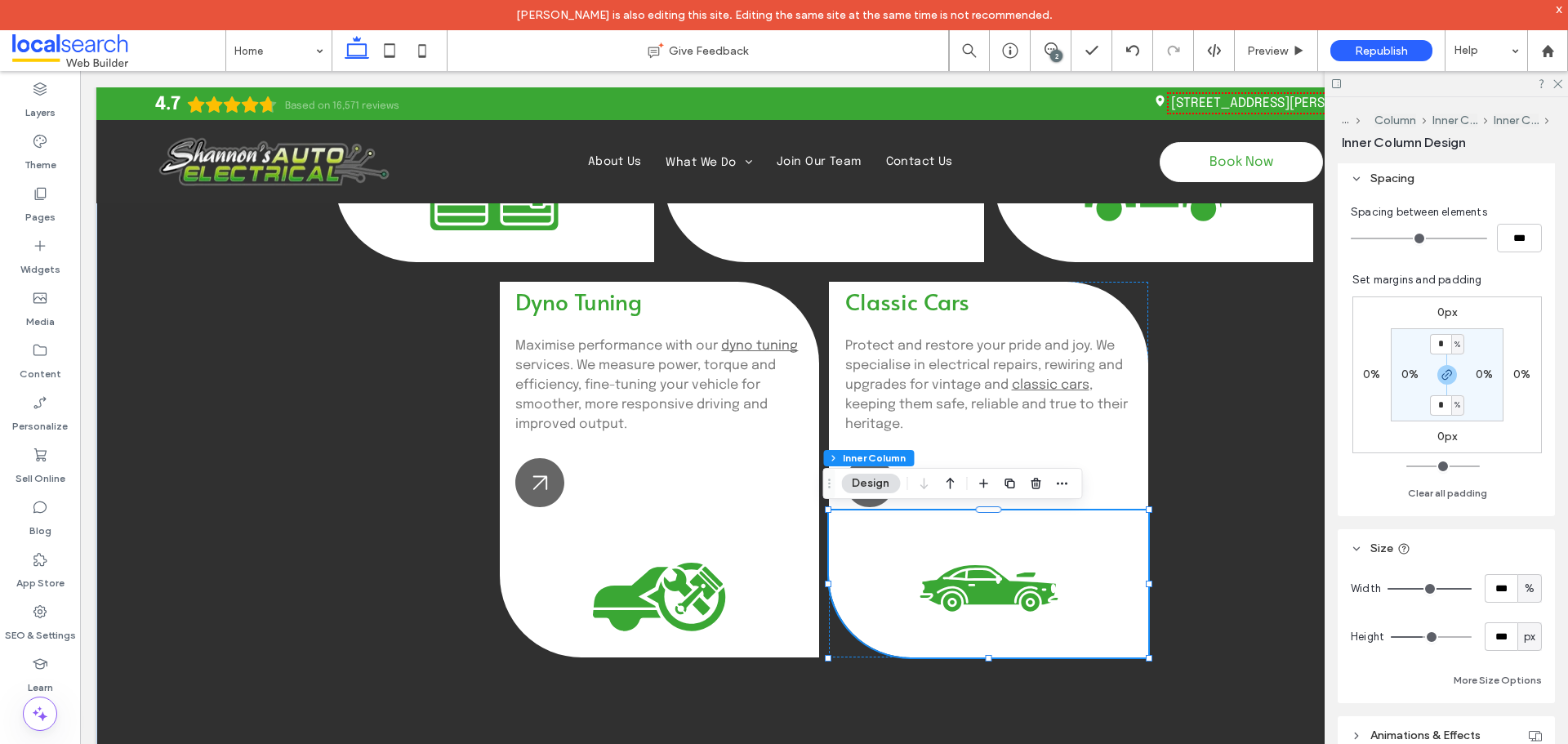
type input "***"
type input "**"
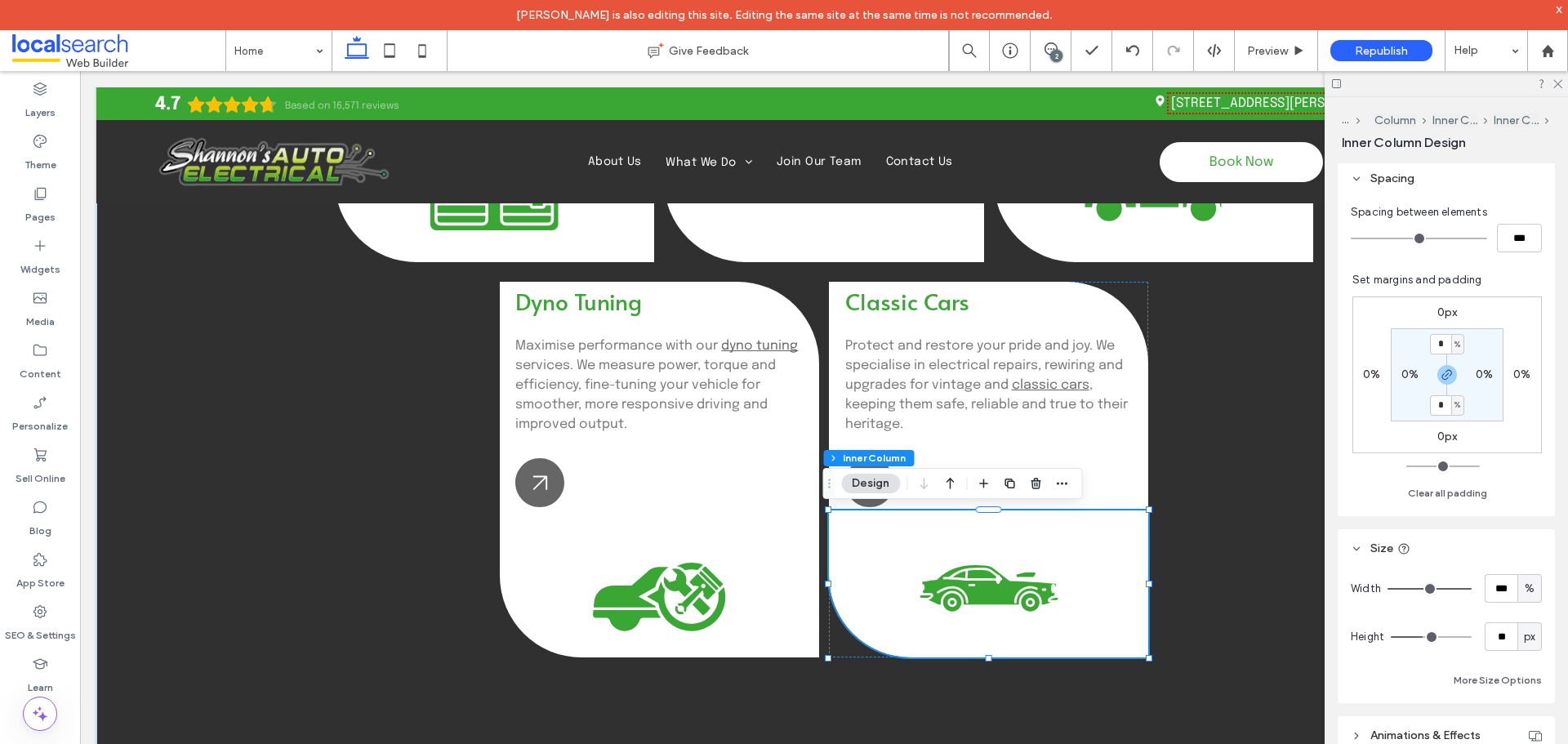
type input "*"
drag, startPoint x: 1423, startPoint y: 638, endPoint x: 1363, endPoint y: 645, distance: 60.4
type input "*"
click at [1391, 637] on input "range" at bounding box center [1432, 637] width 81 height 2
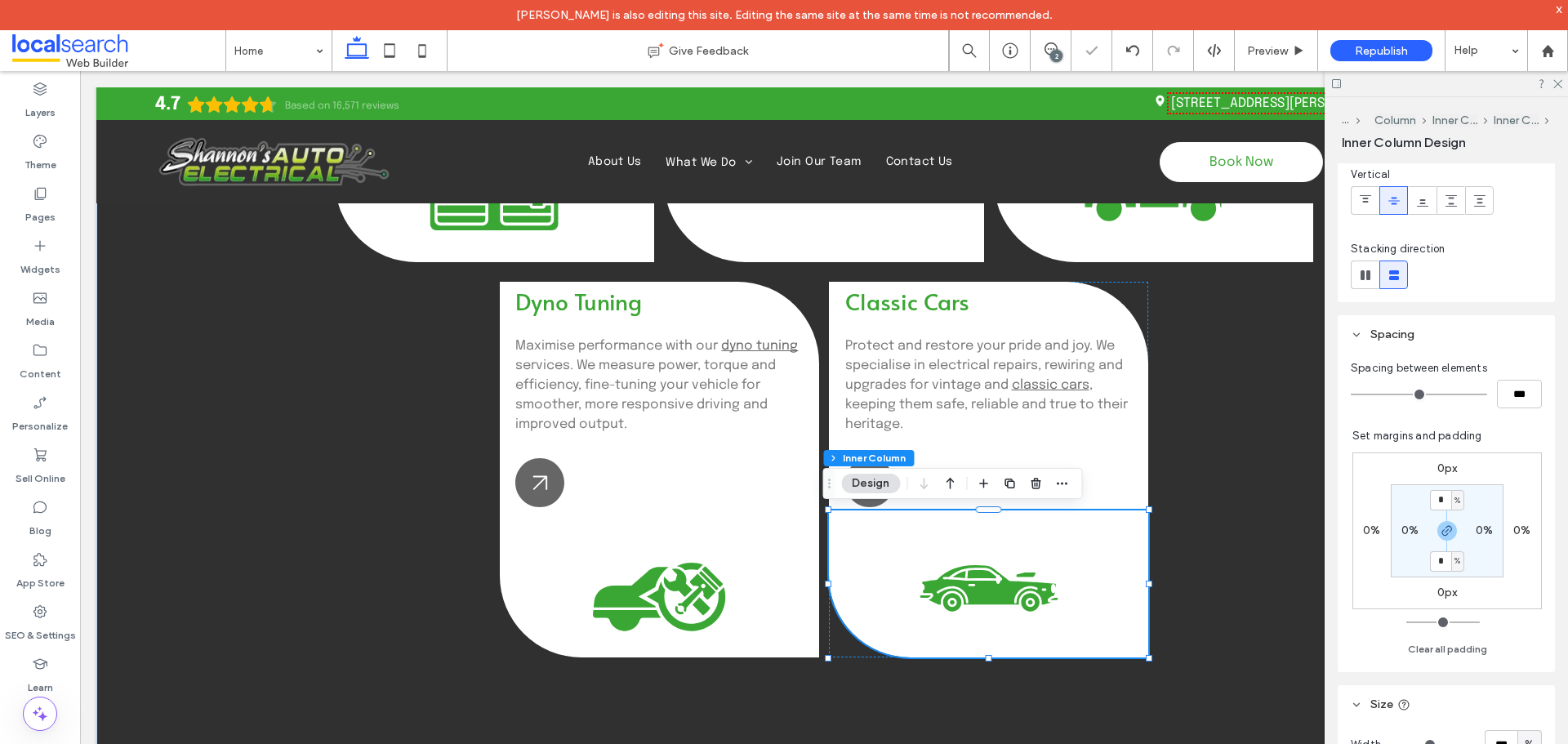
scroll to position [82, 0]
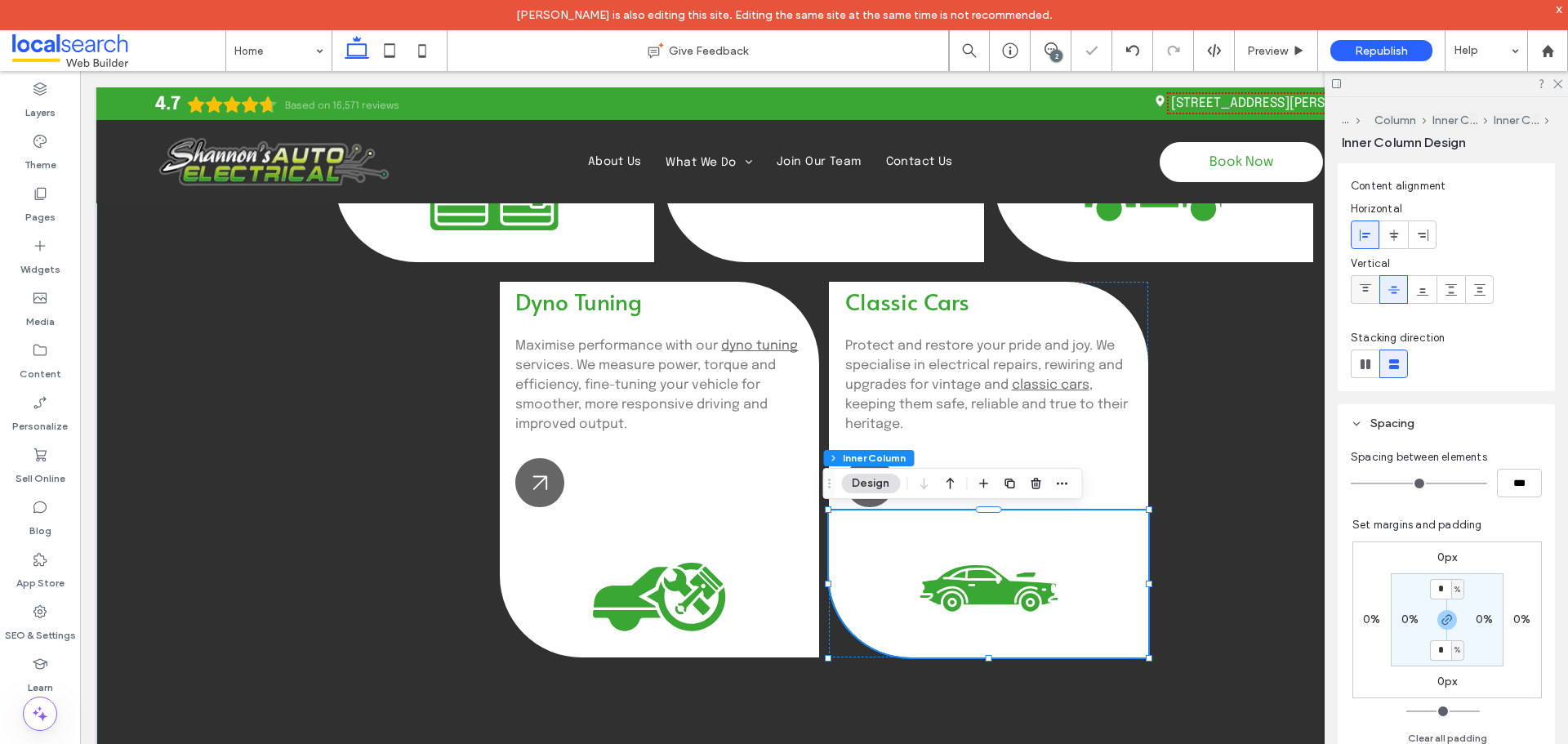
click at [1371, 291] on icon at bounding box center [1365, 290] width 13 height 13
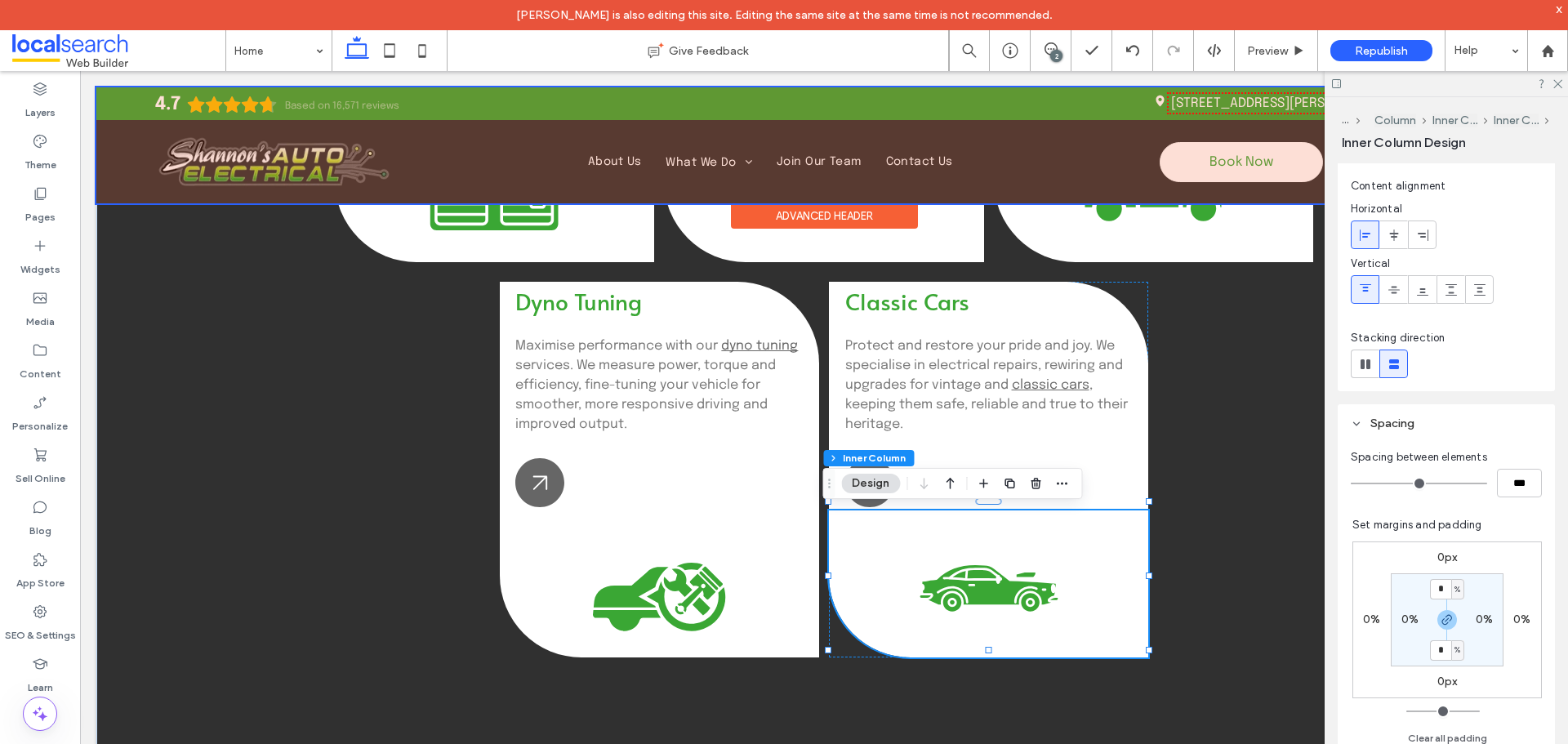
click at [671, 158] on div at bounding box center [825, 145] width 1456 height 116
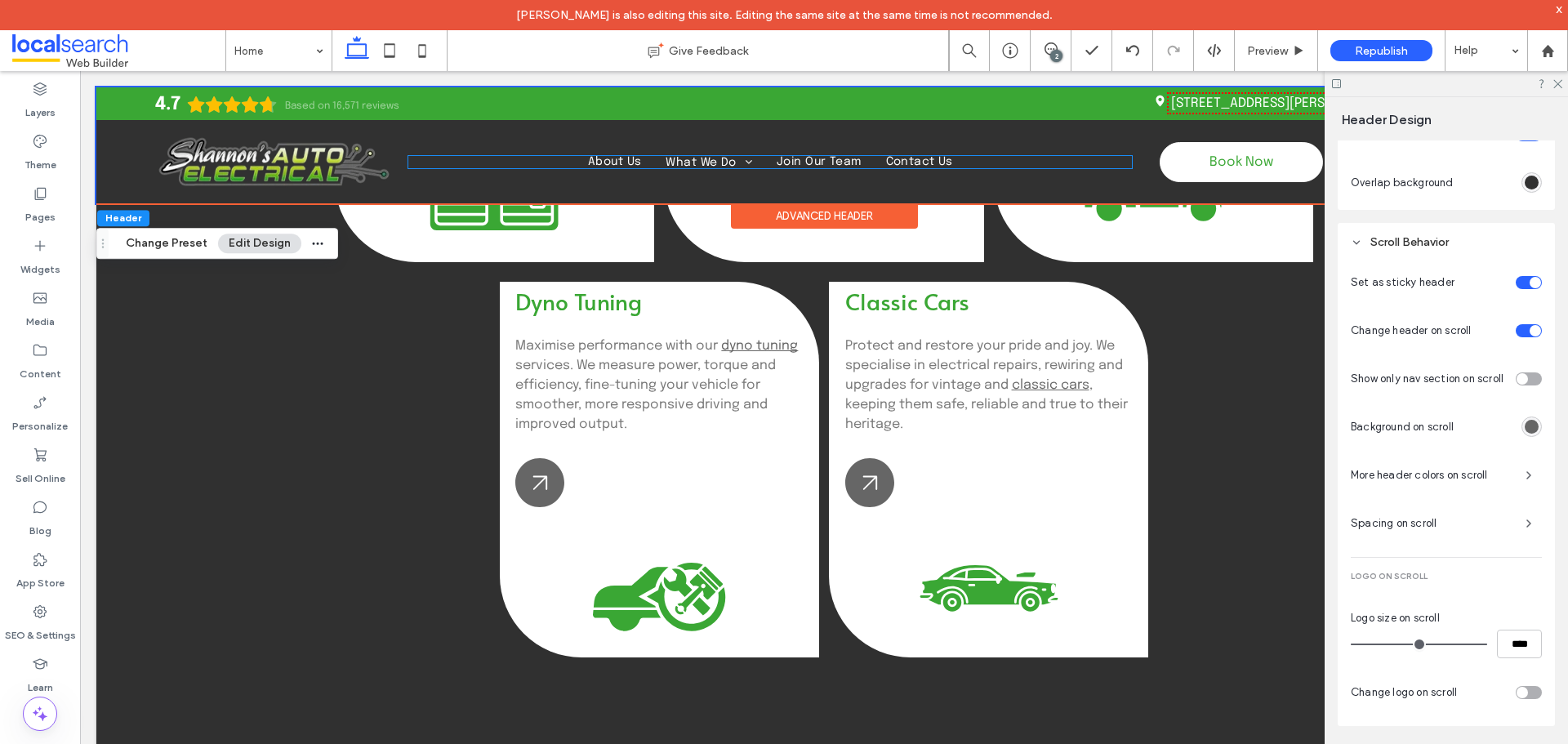
scroll to position [692, 0]
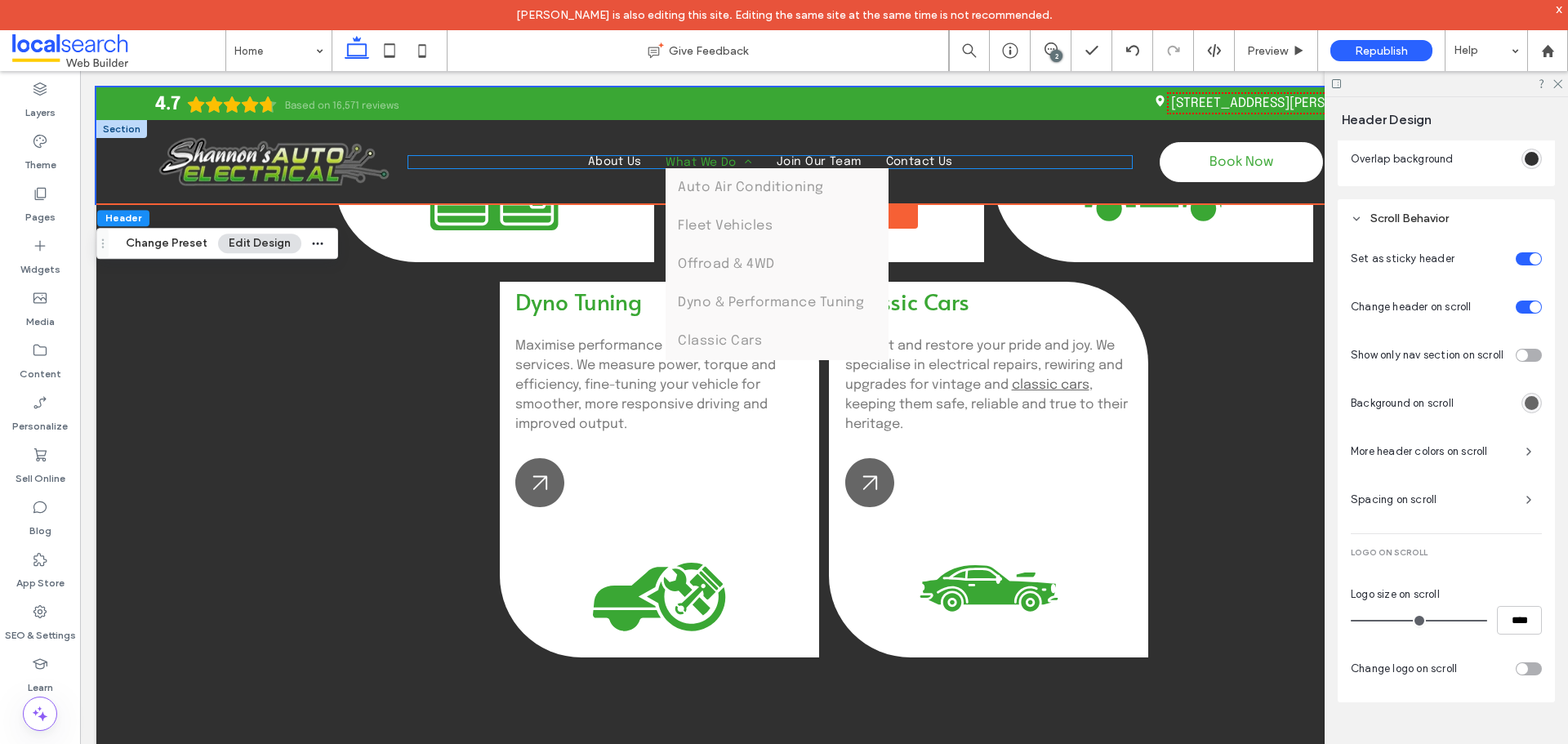
click at [705, 164] on span "What We Do" at bounding box center [709, 161] width 87 height 12
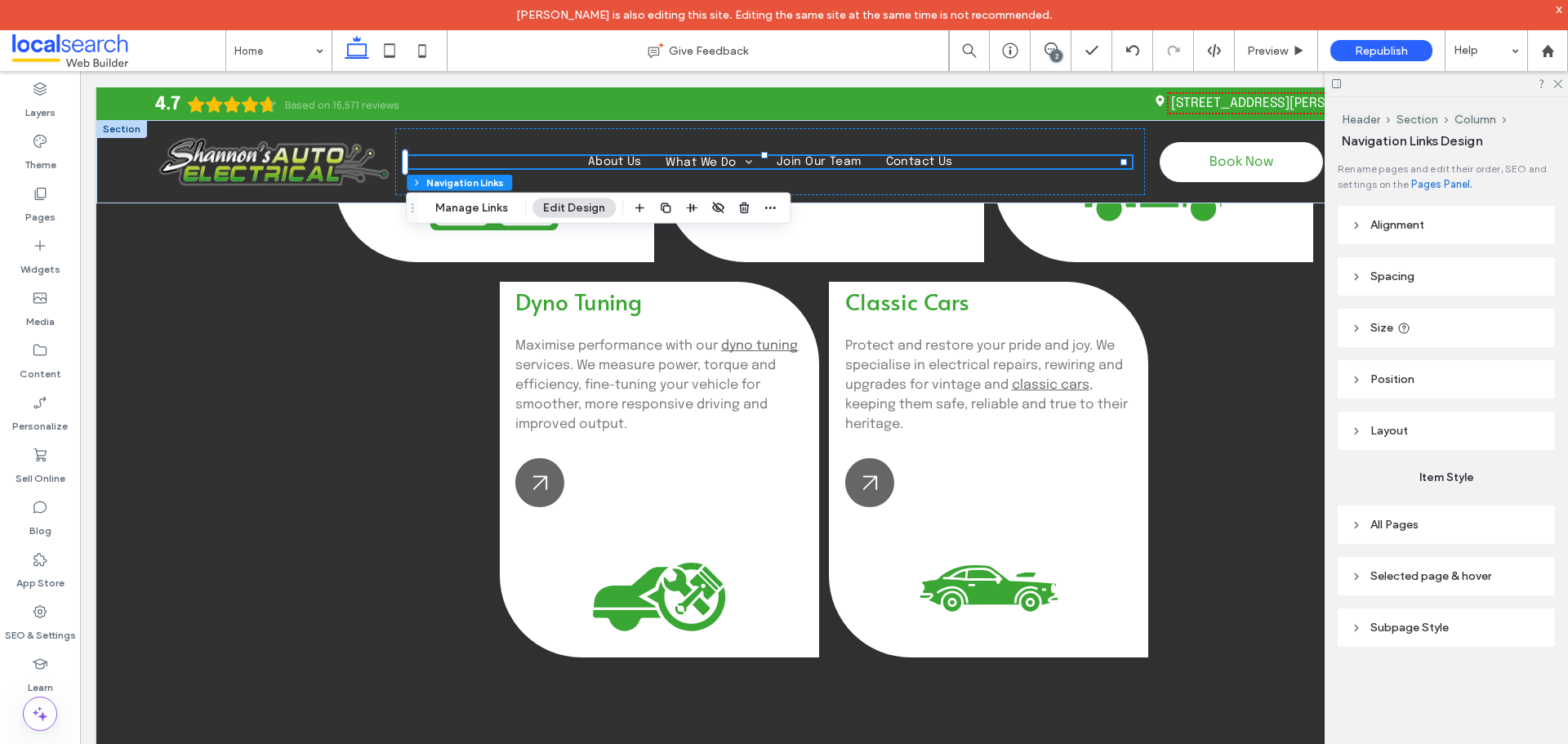
click at [1420, 586] on header "Selected page & hover" at bounding box center [1446, 576] width 217 height 39
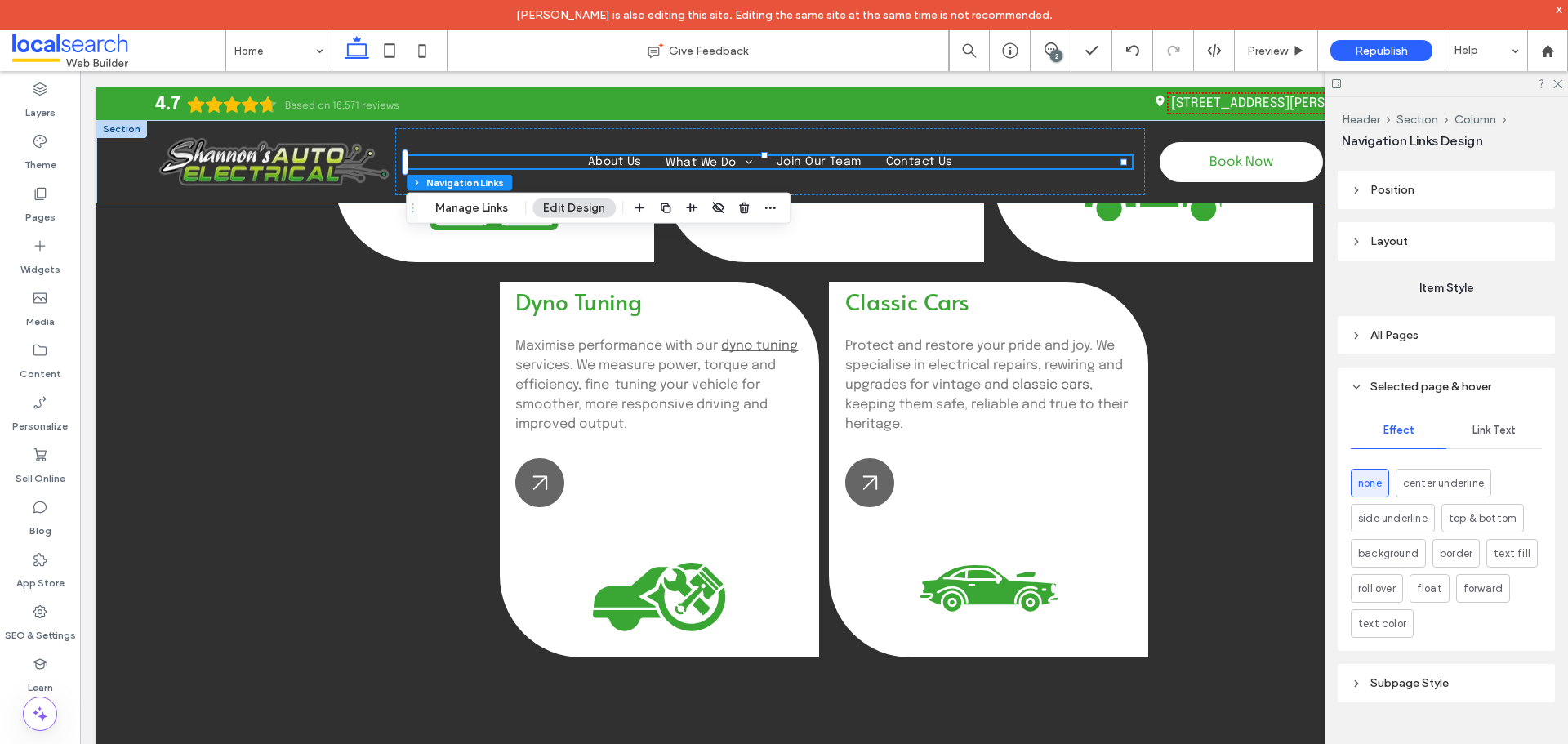
click at [1481, 434] on span "Link Text" at bounding box center [1494, 430] width 43 height 13
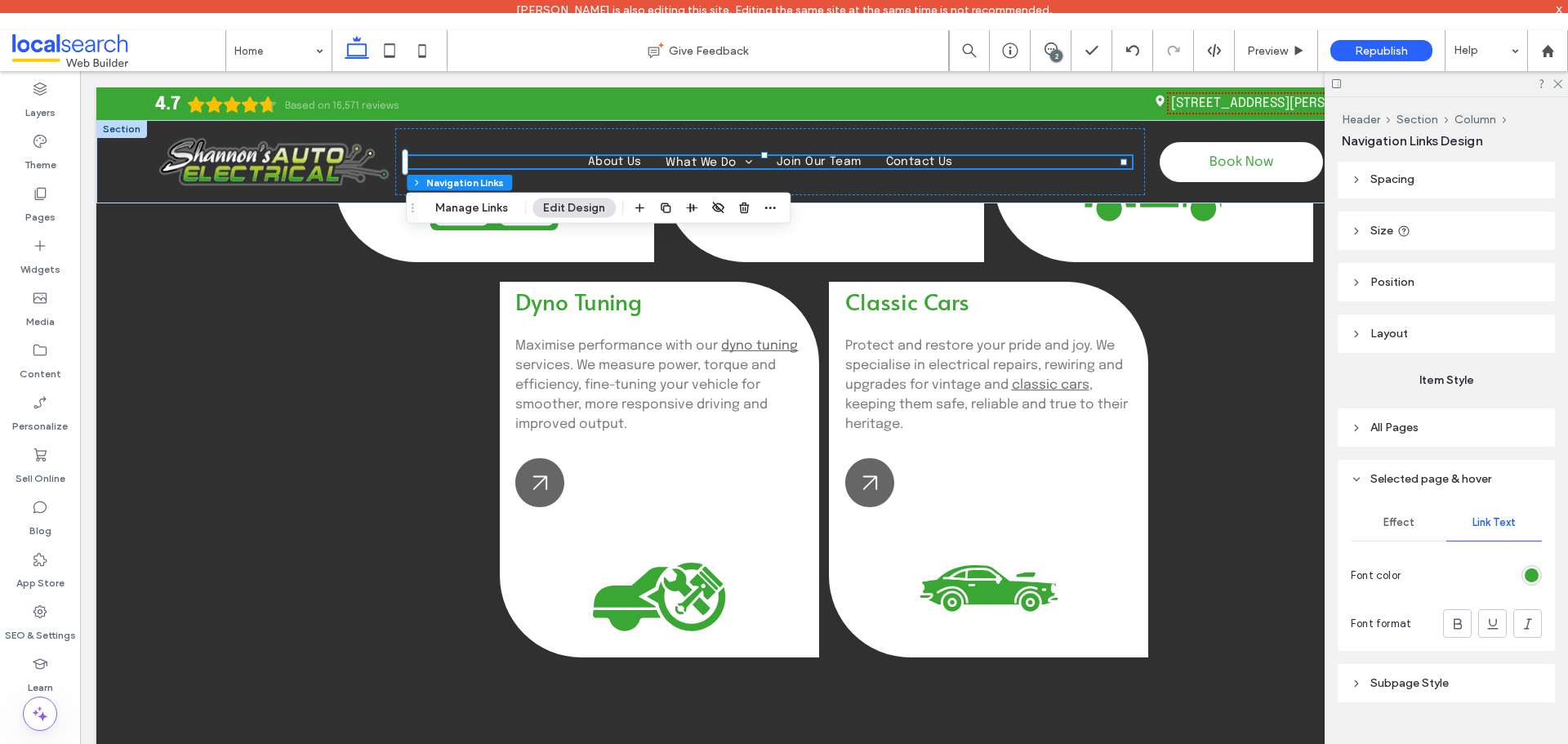
scroll to position [98, 0]
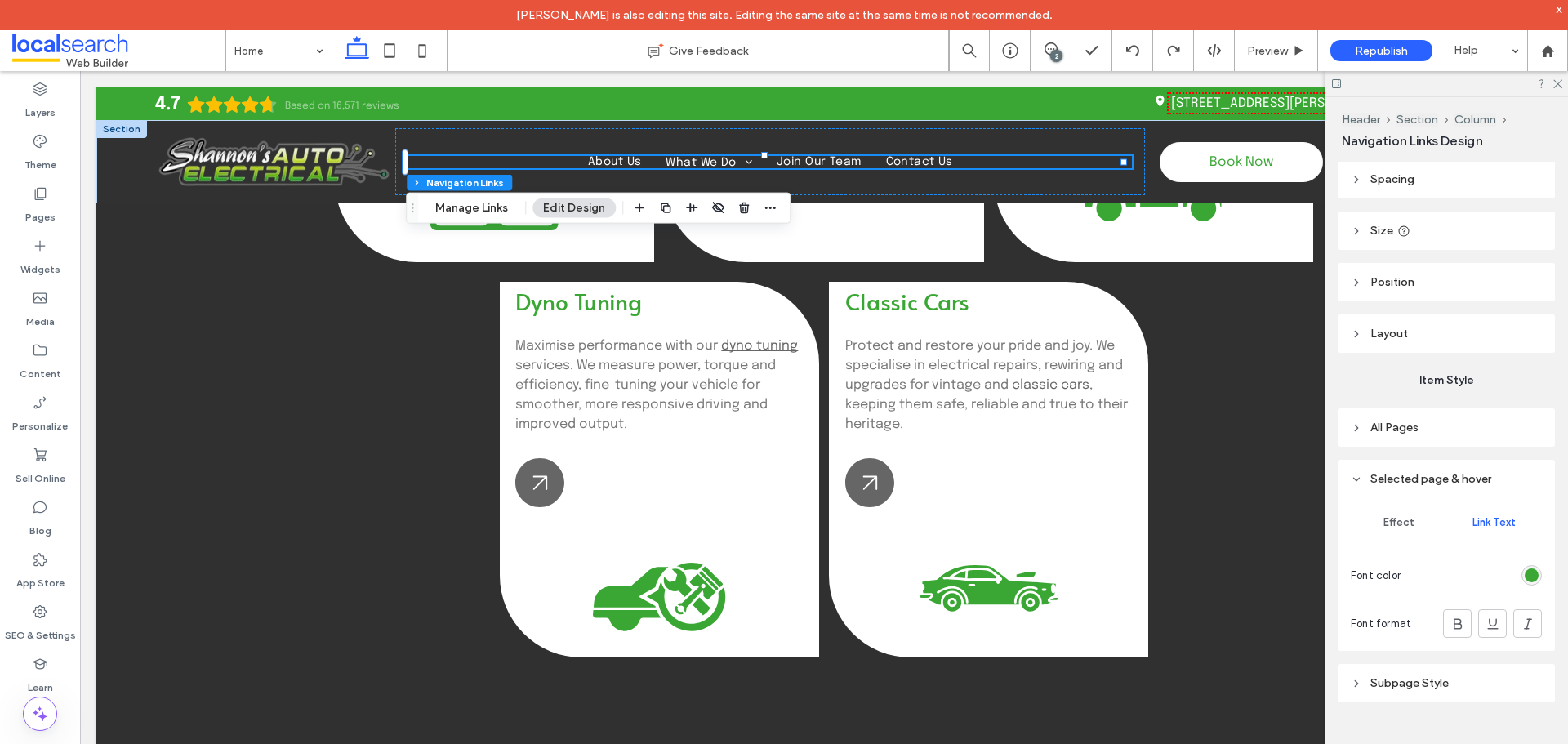
click at [1412, 692] on header "Subpage Style" at bounding box center [1446, 683] width 217 height 39
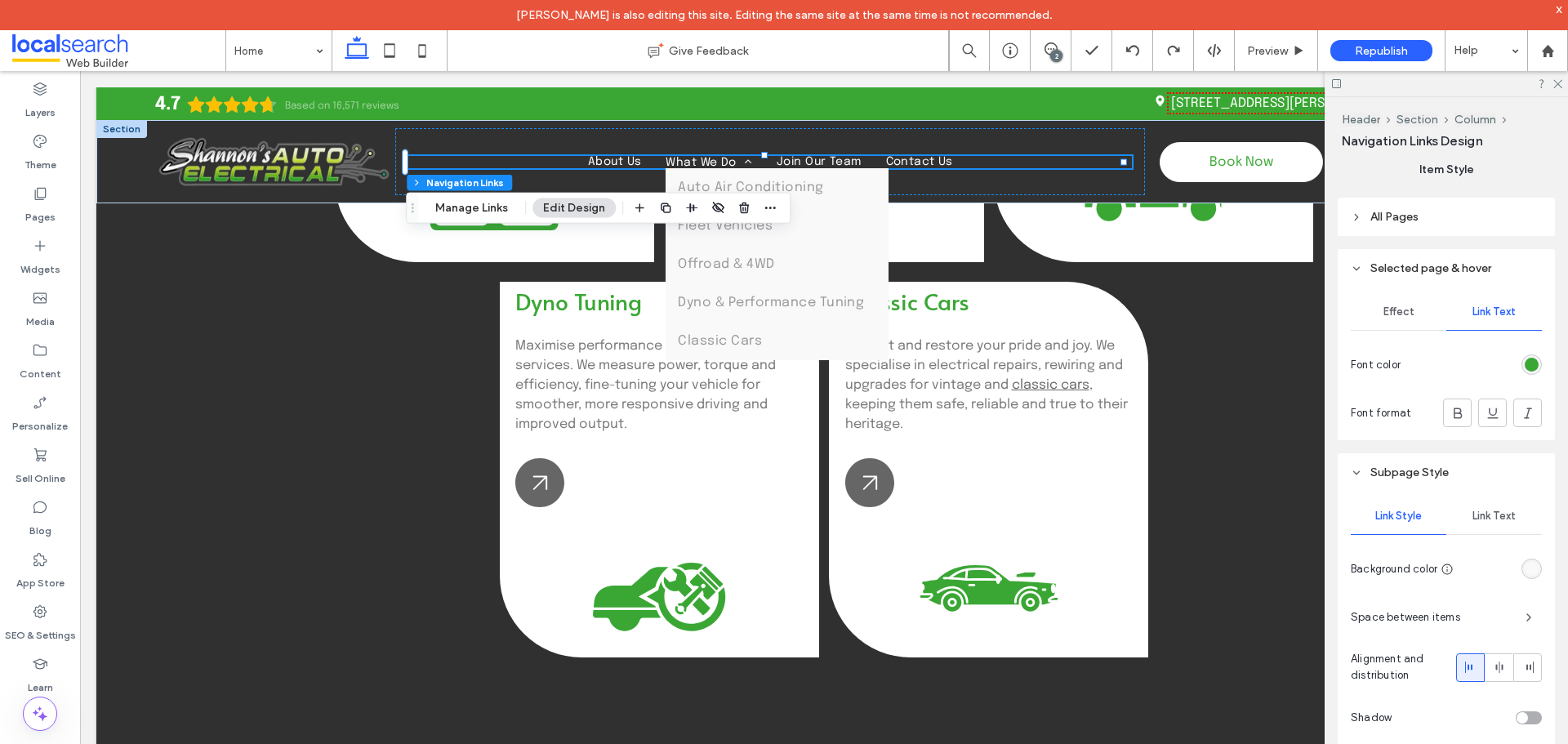
scroll to position [435, 0]
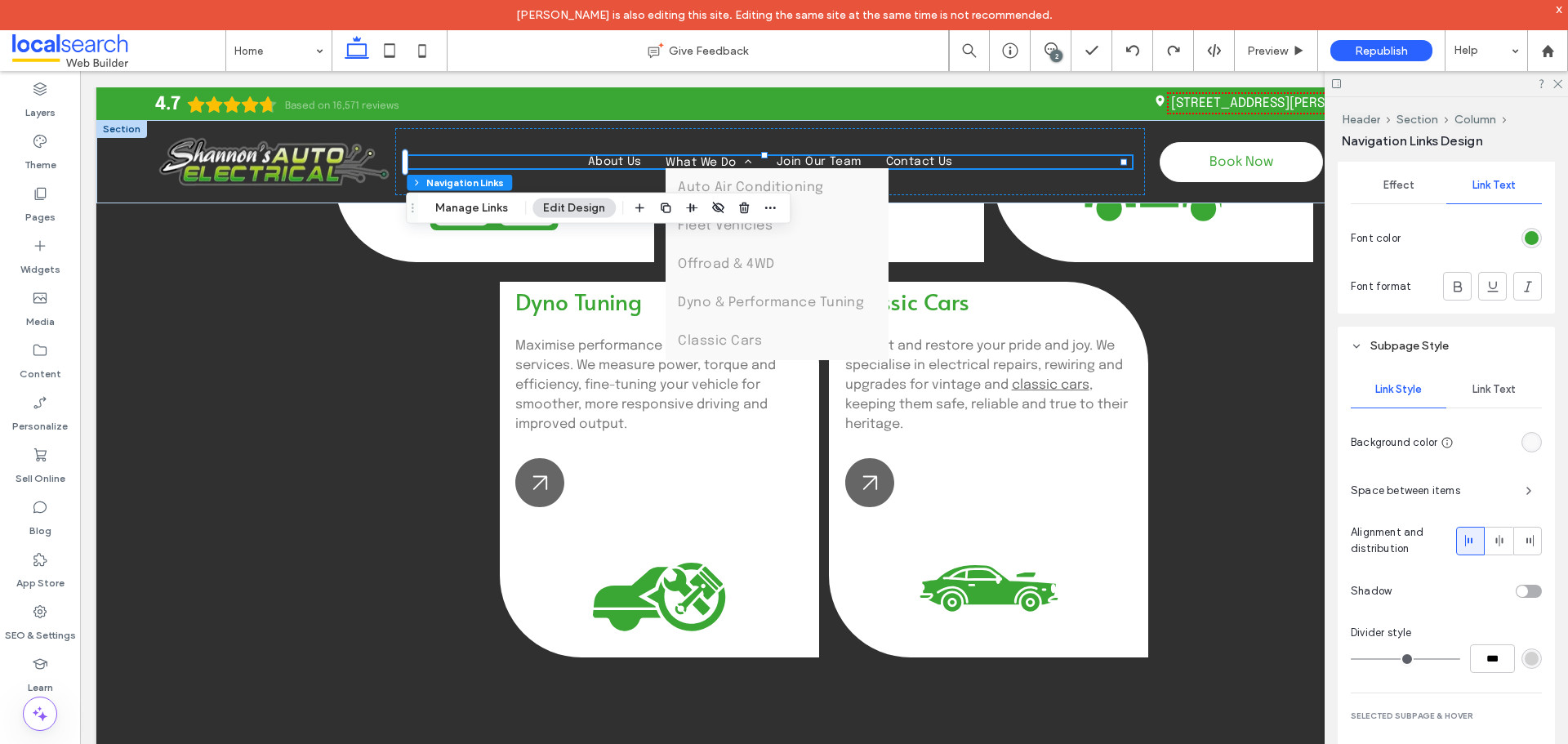
click at [1499, 395] on span "Link Text" at bounding box center [1494, 389] width 43 height 13
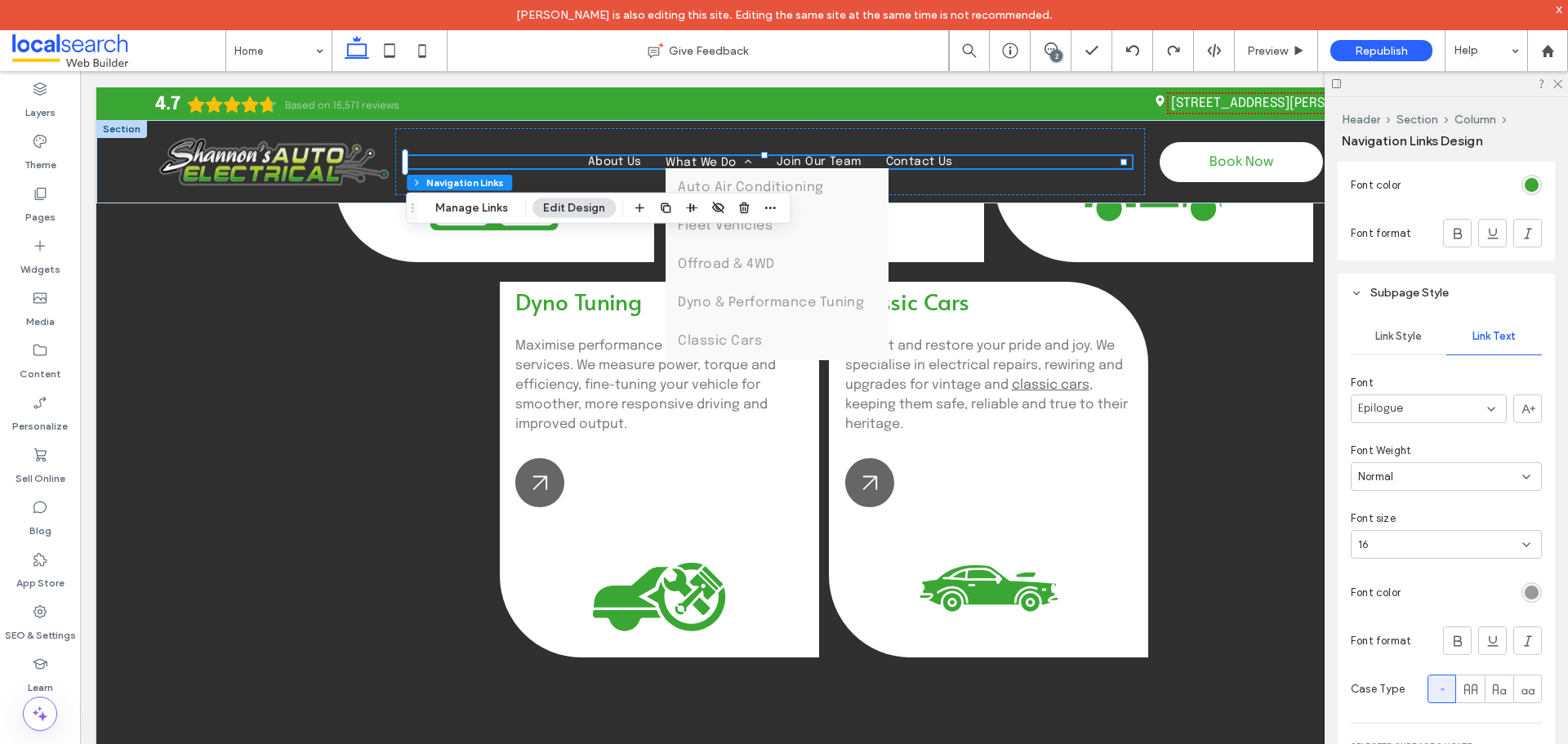
scroll to position [516, 0]
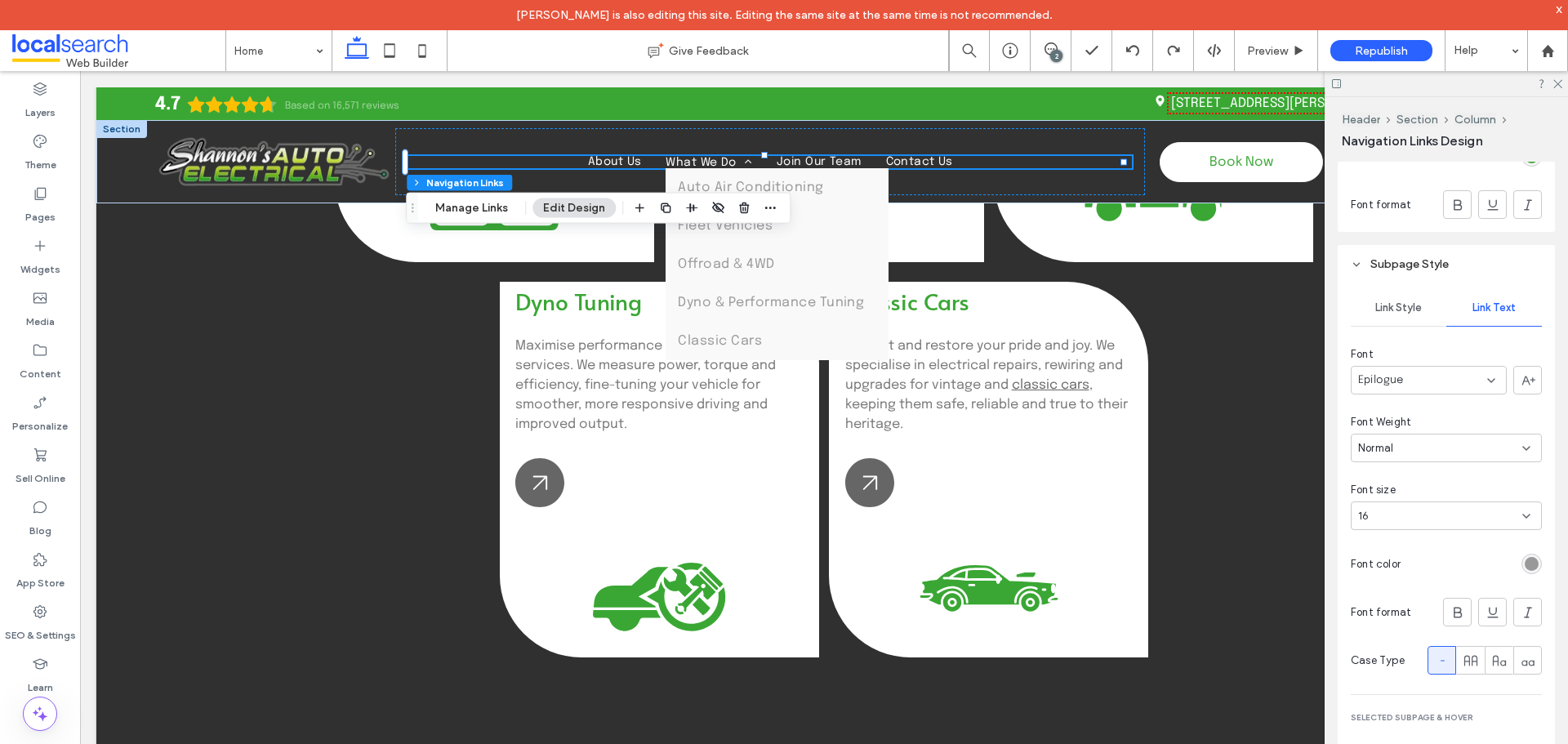
click at [1527, 565] on div "rgb(153, 153, 153)" at bounding box center [1531, 564] width 14 height 14
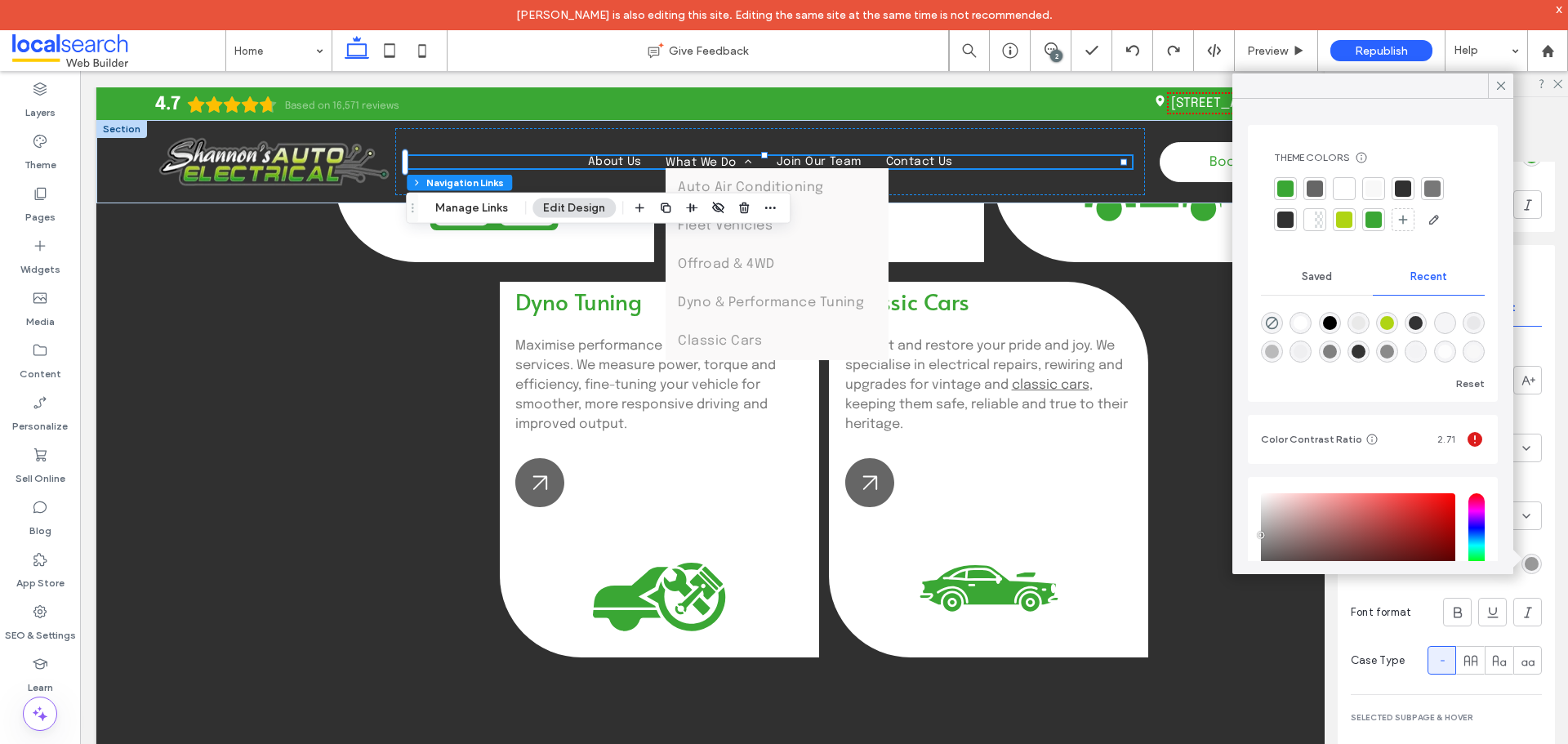
click at [1336, 324] on div "rgba(0, 0, 0, 1)" at bounding box center [1329, 322] width 14 height 14
type input "*******"
click at [1410, 184] on div at bounding box center [1403, 189] width 17 height 17
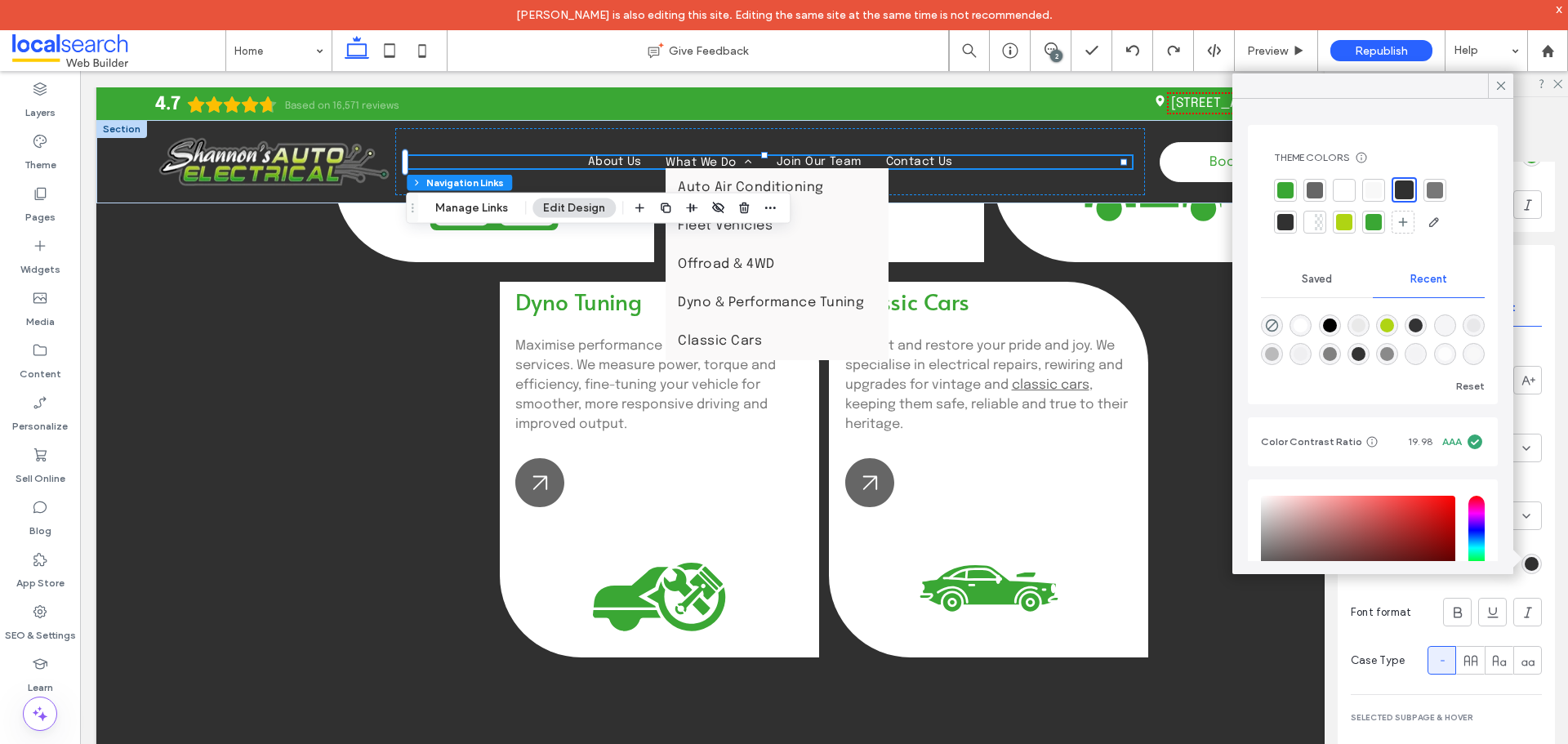
click at [1293, 225] on div at bounding box center [1286, 222] width 17 height 17
click at [1503, 88] on icon at bounding box center [1502, 86] width 15 height 15
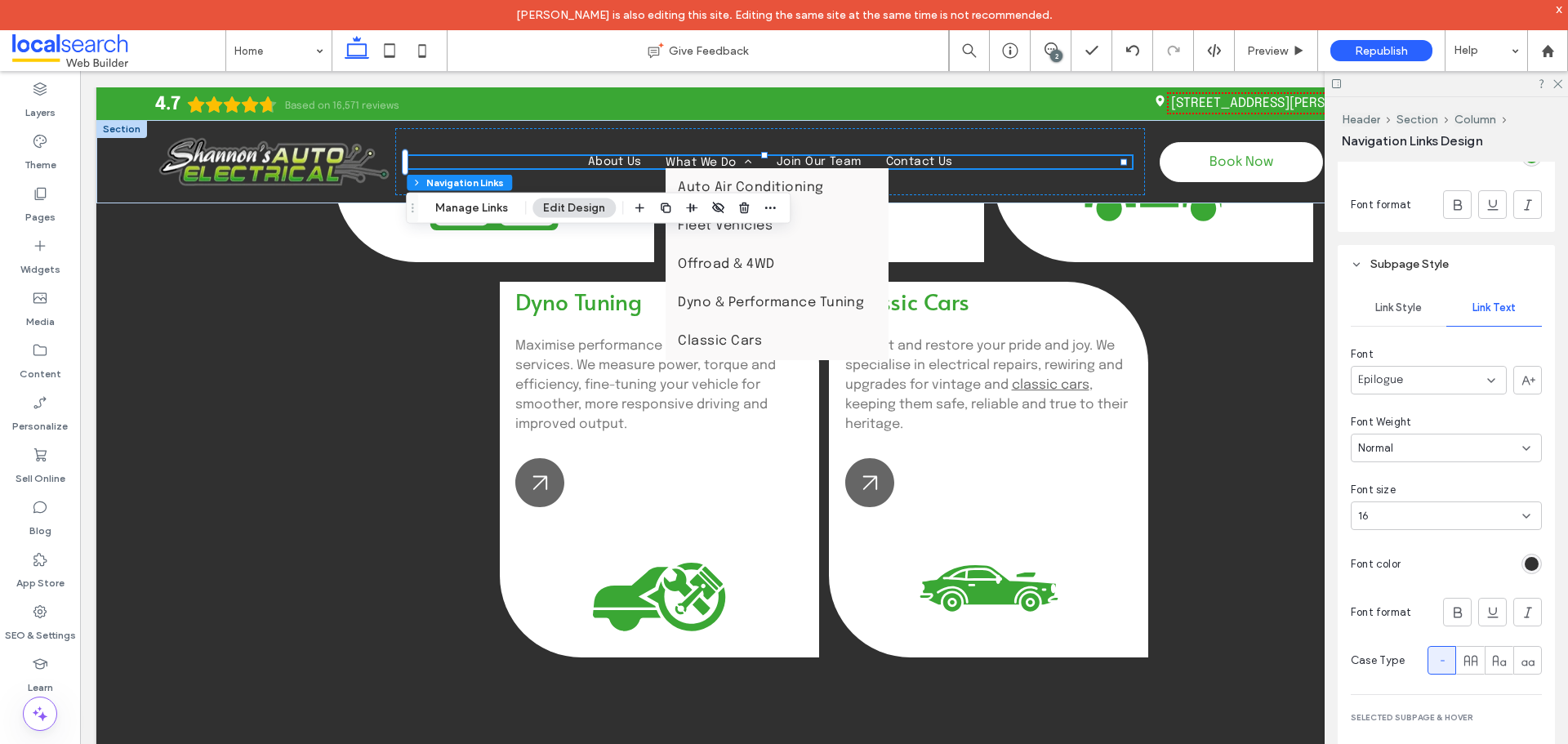
click at [1529, 564] on div "rgb(49, 49, 49)" at bounding box center [1531, 564] width 14 height 14
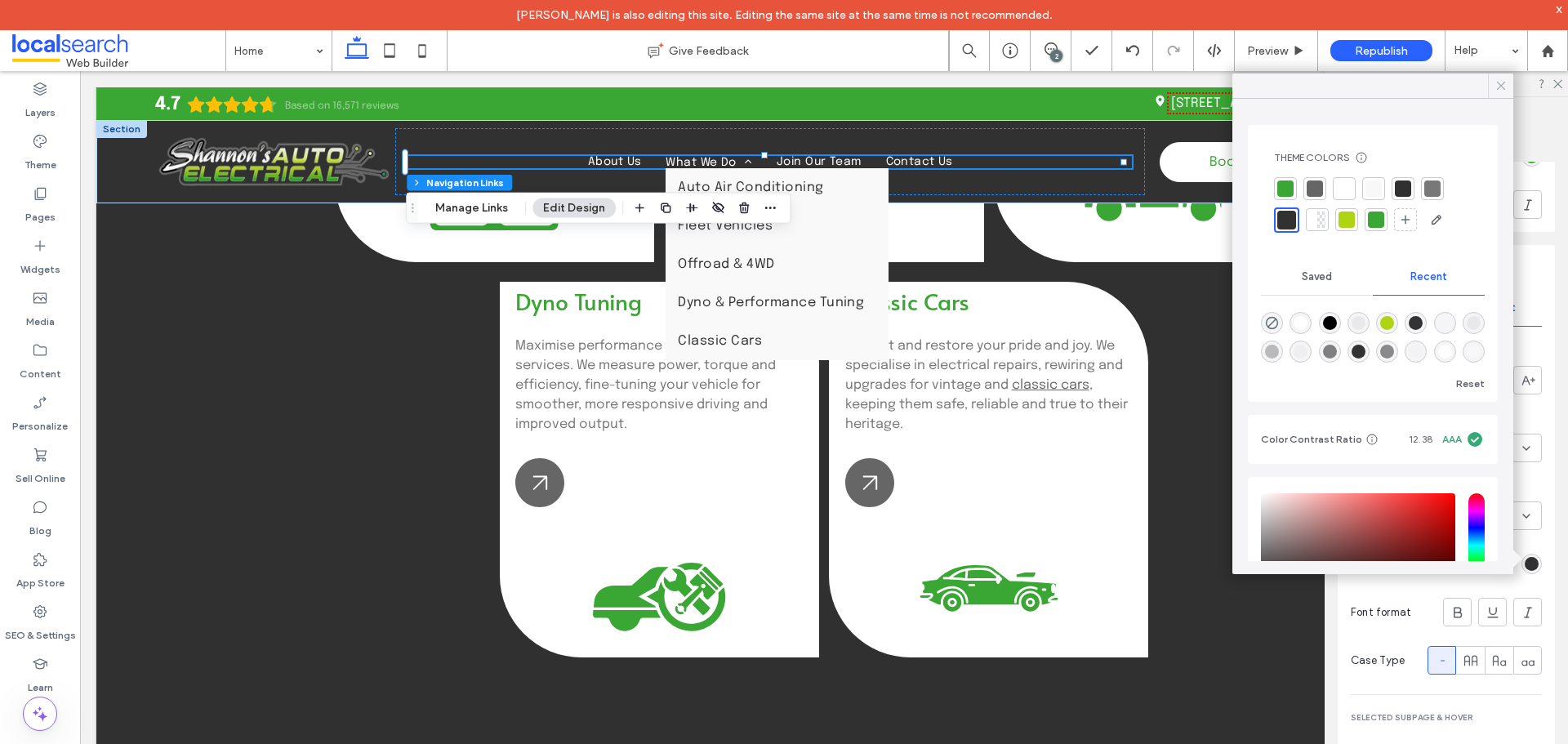
click at [1499, 92] on icon at bounding box center [1502, 86] width 15 height 15
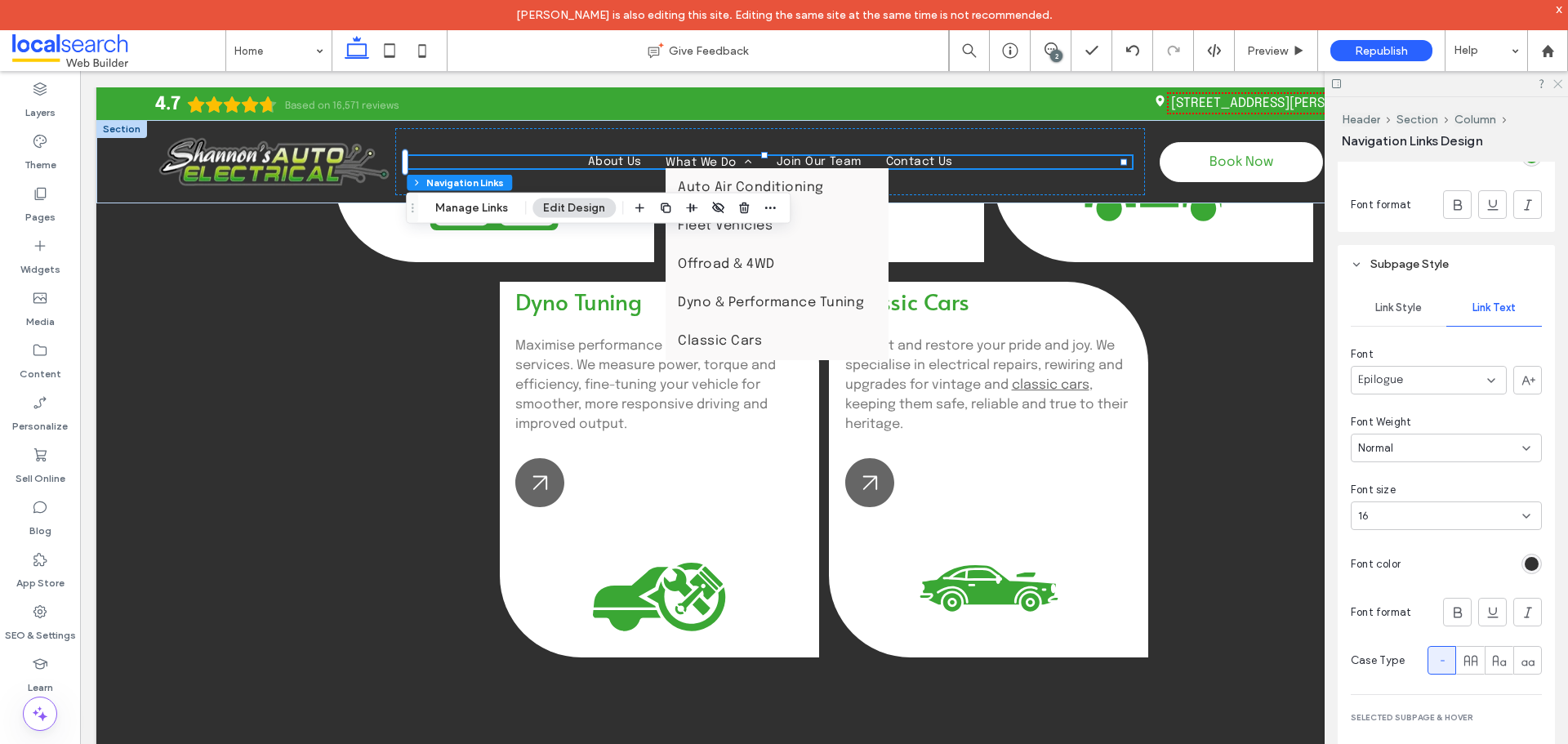
drag, startPoint x: 1555, startPoint y: 81, endPoint x: 1223, endPoint y: 156, distance: 340.4
click at [1555, 81] on use at bounding box center [1558, 85] width 9 height 9
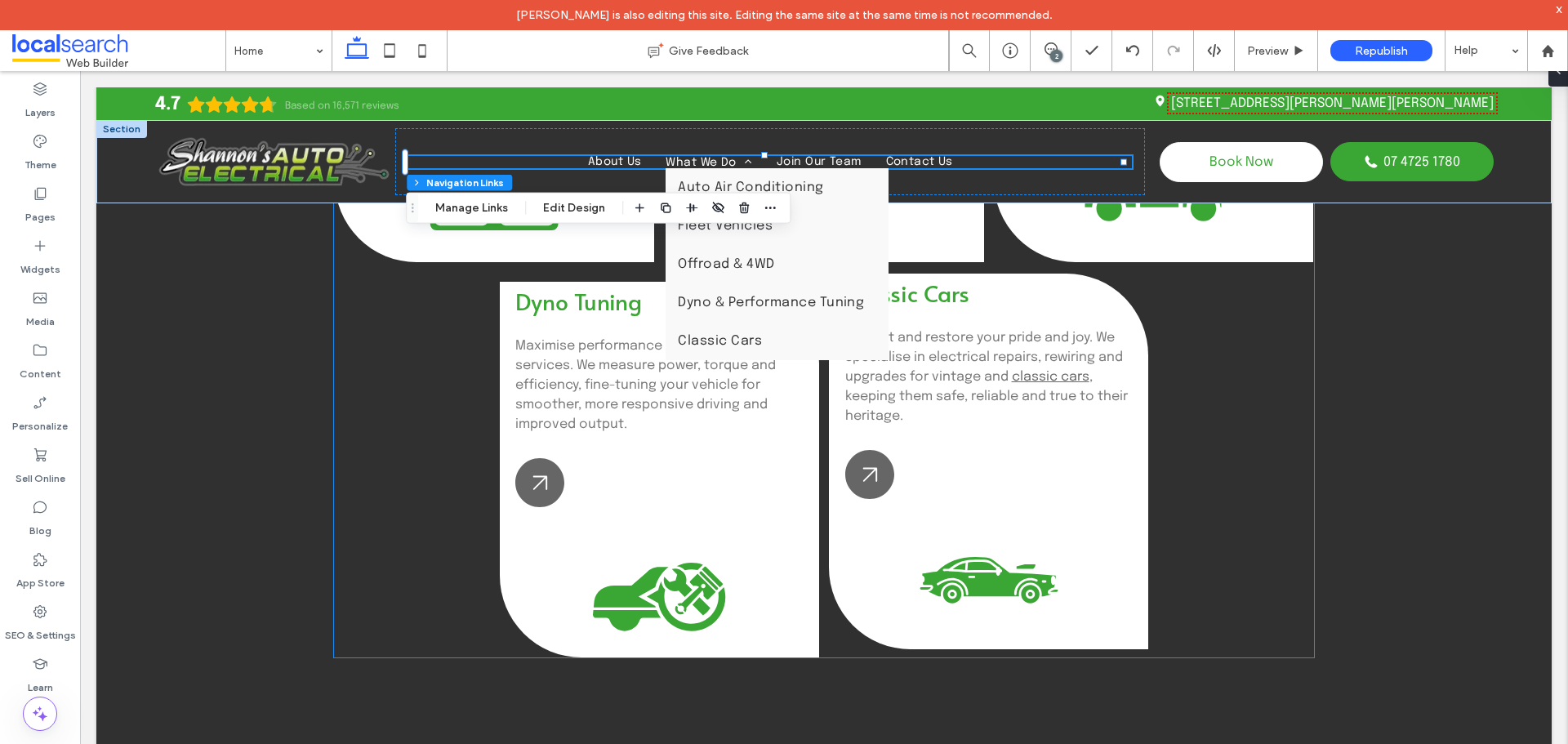
click at [1117, 287] on div "Classic Cars Protect and restore your pride and joy. We specialise in electrica…" at bounding box center [989, 352] width 287 height 149
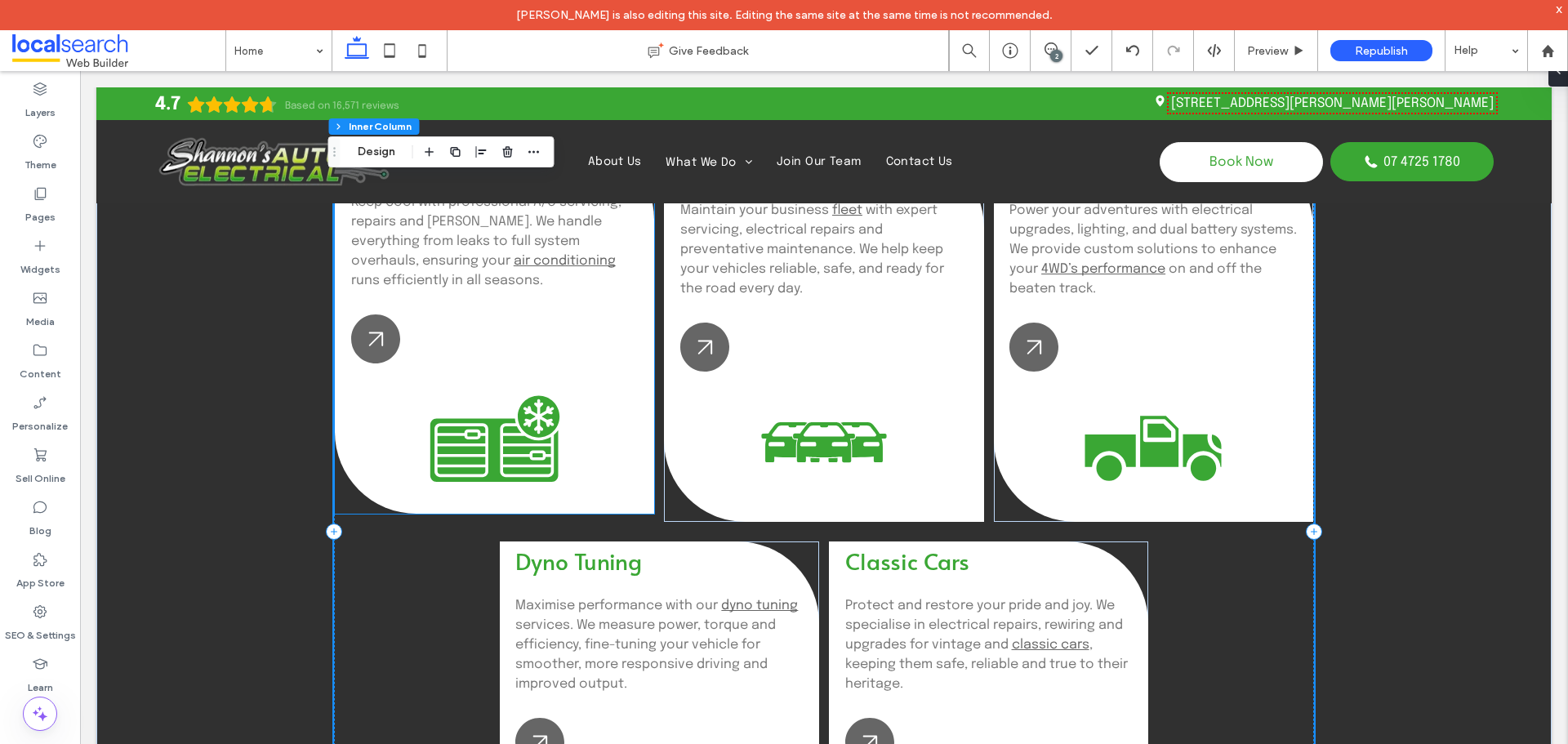
scroll to position [1715, 0]
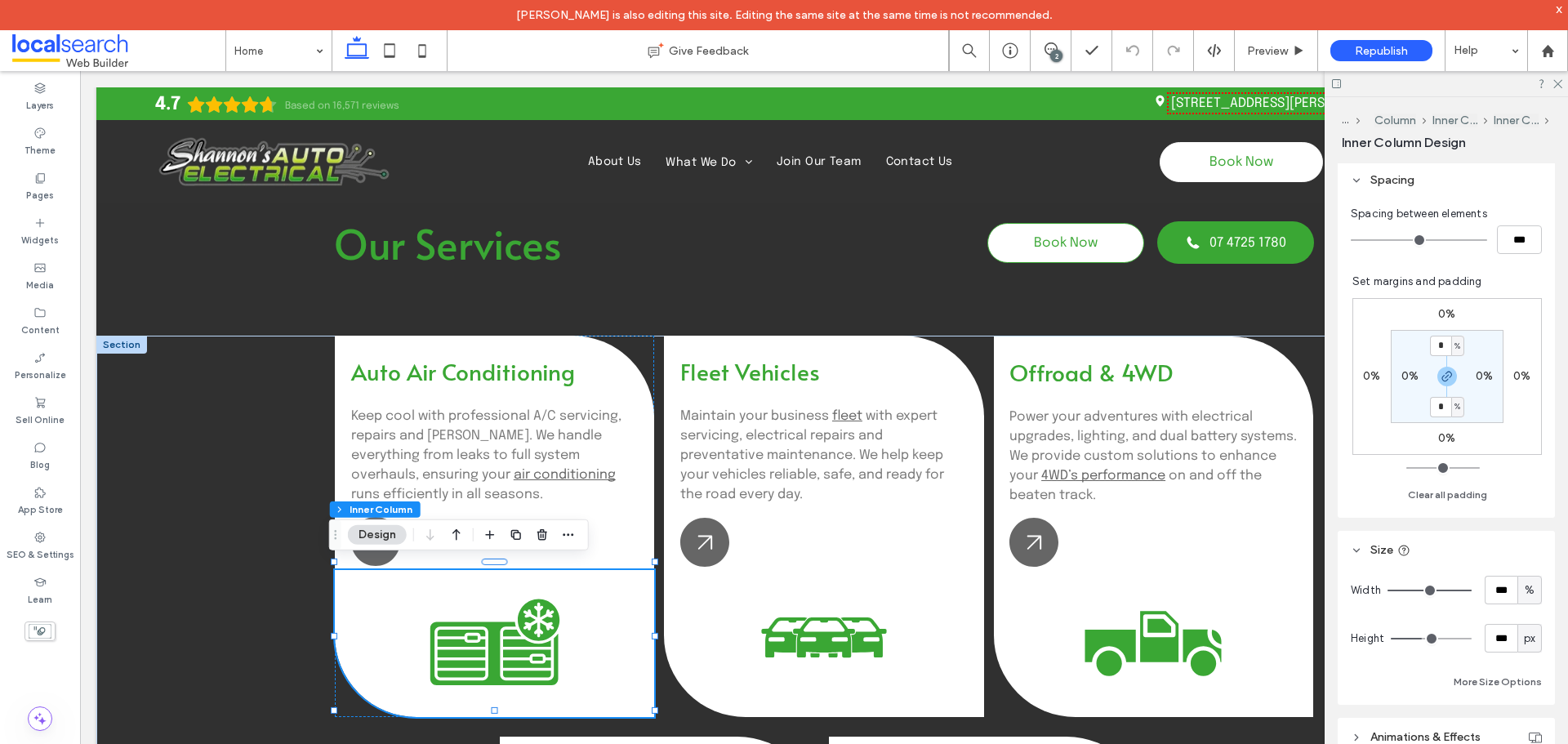
scroll to position [327, 0]
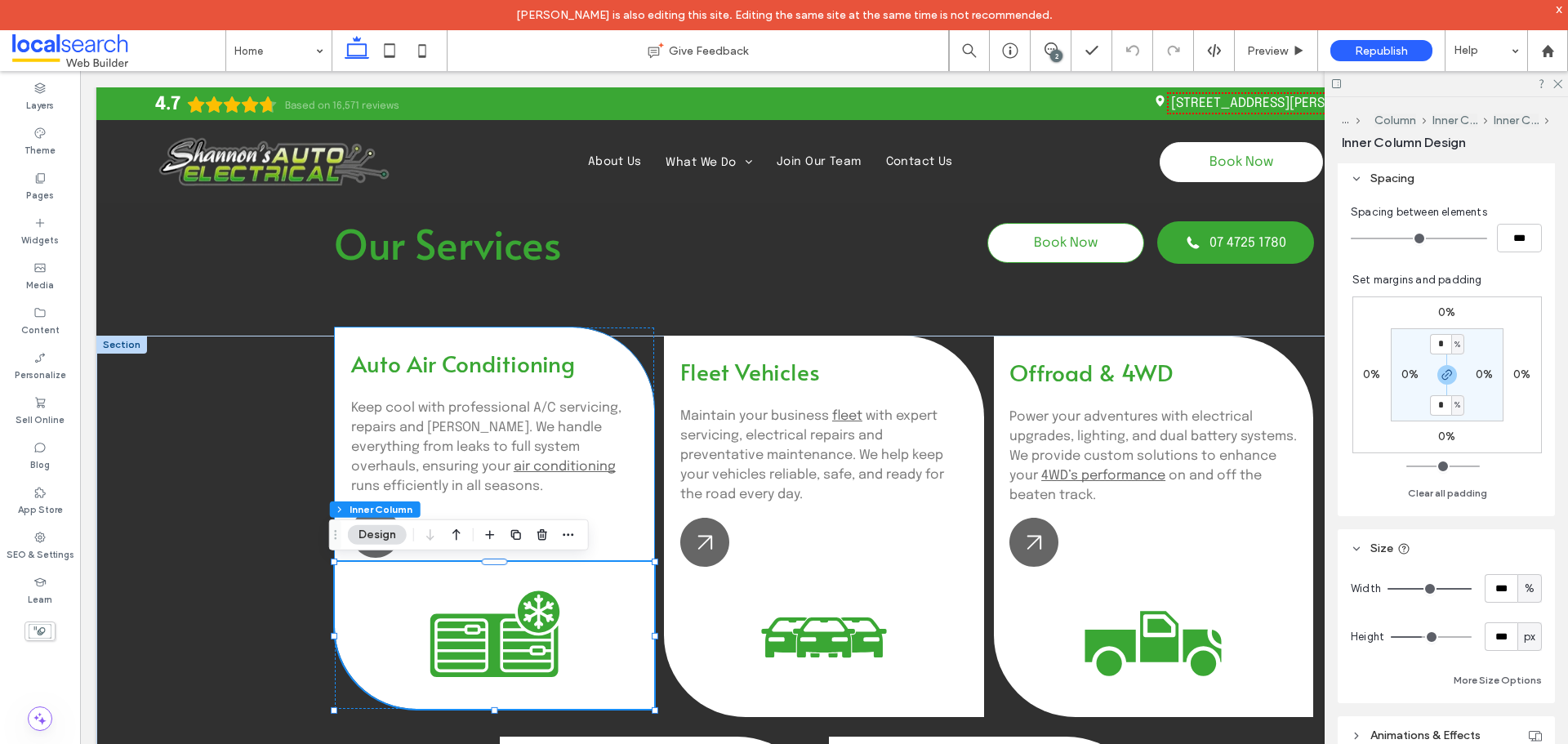
click at [633, 515] on div "Arrow Icon Auto Air Conditioning Keep cool with professional A/C servicing, rep…" at bounding box center [495, 445] width 320 height 234
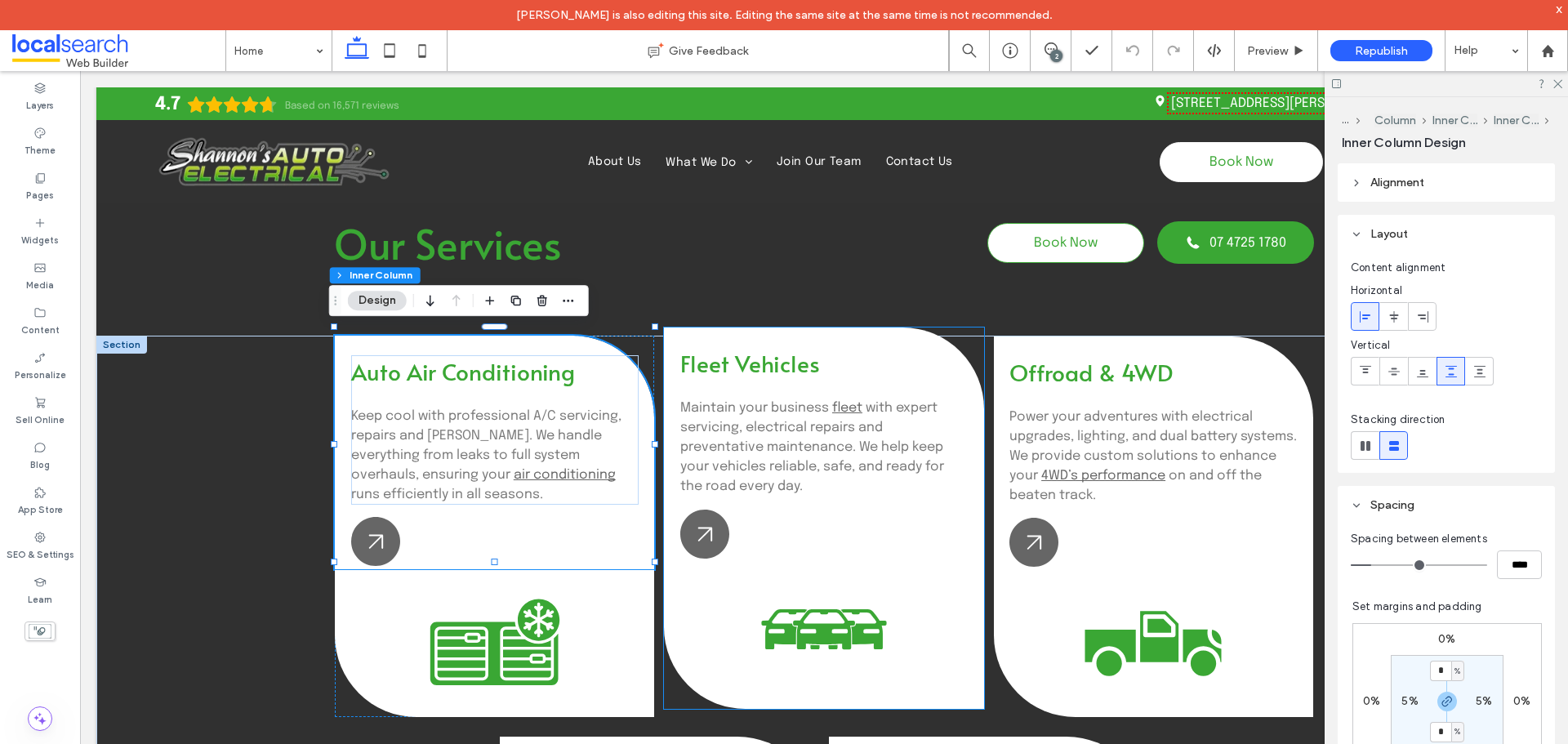
click at [743, 559] on div "Arrow Icon Fleet Vehicles Maintain your business fleet with expert servicing, e…" at bounding box center [824, 445] width 320 height 234
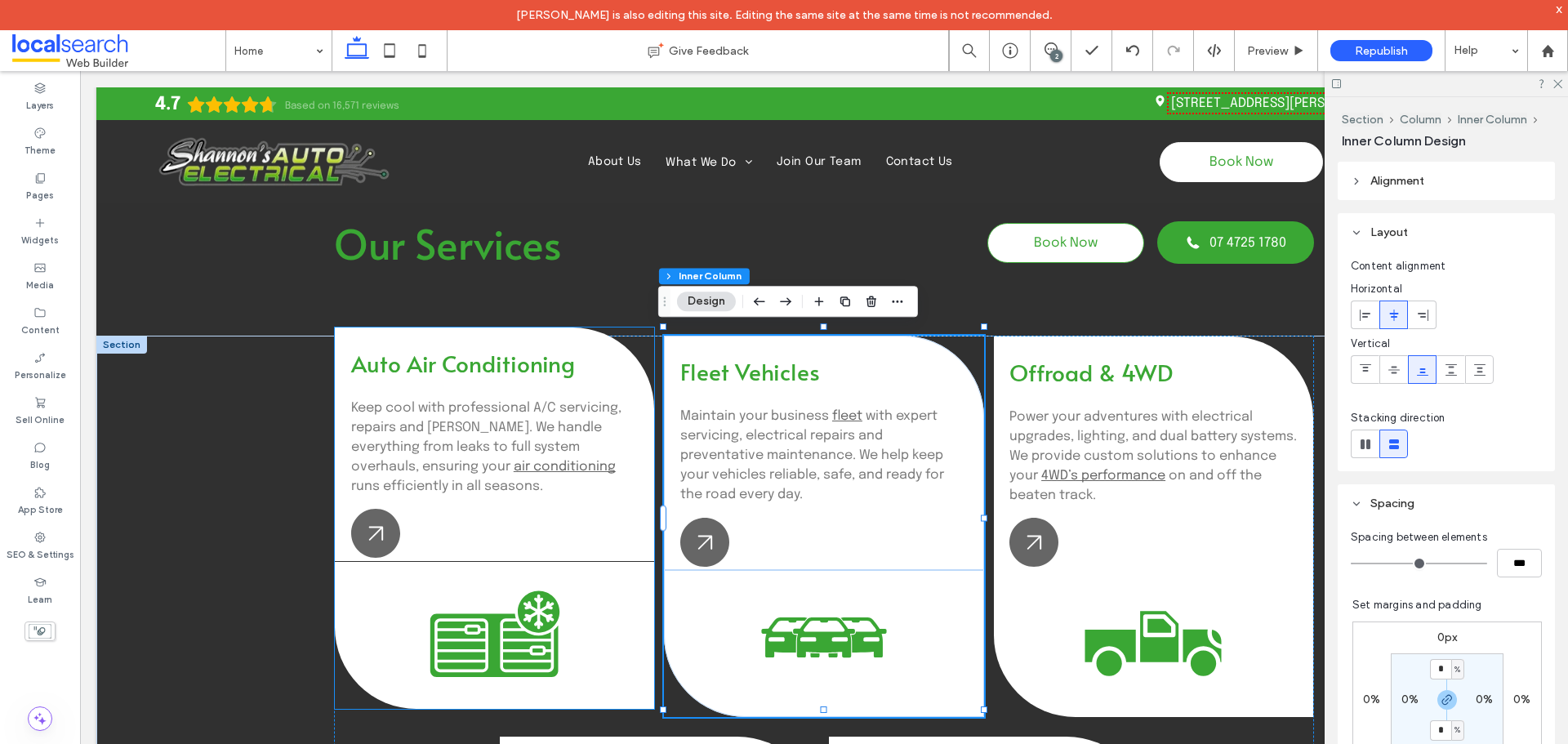
click at [629, 575] on div "Air Condition Icon" at bounding box center [495, 635] width 320 height 147
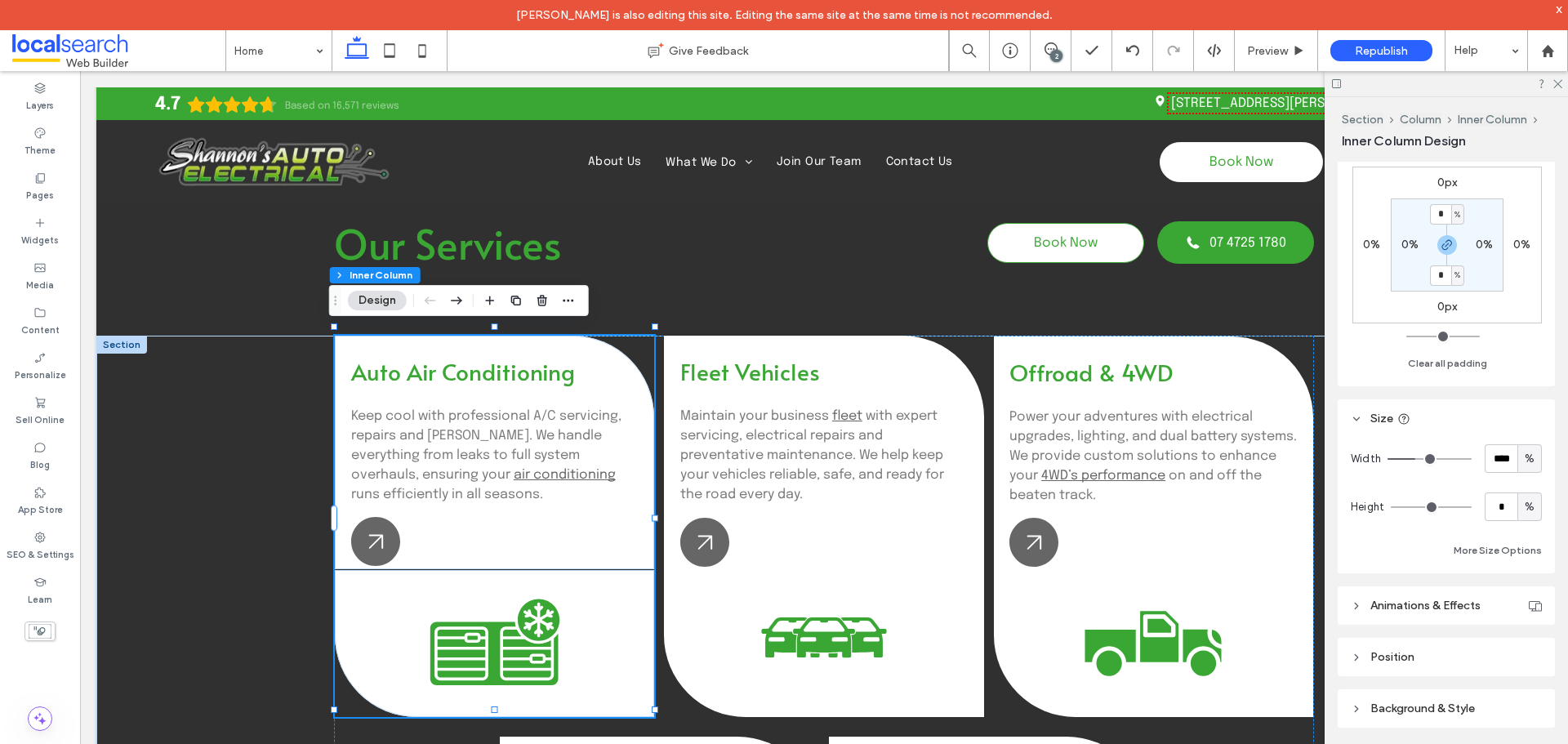
scroll to position [480, 0]
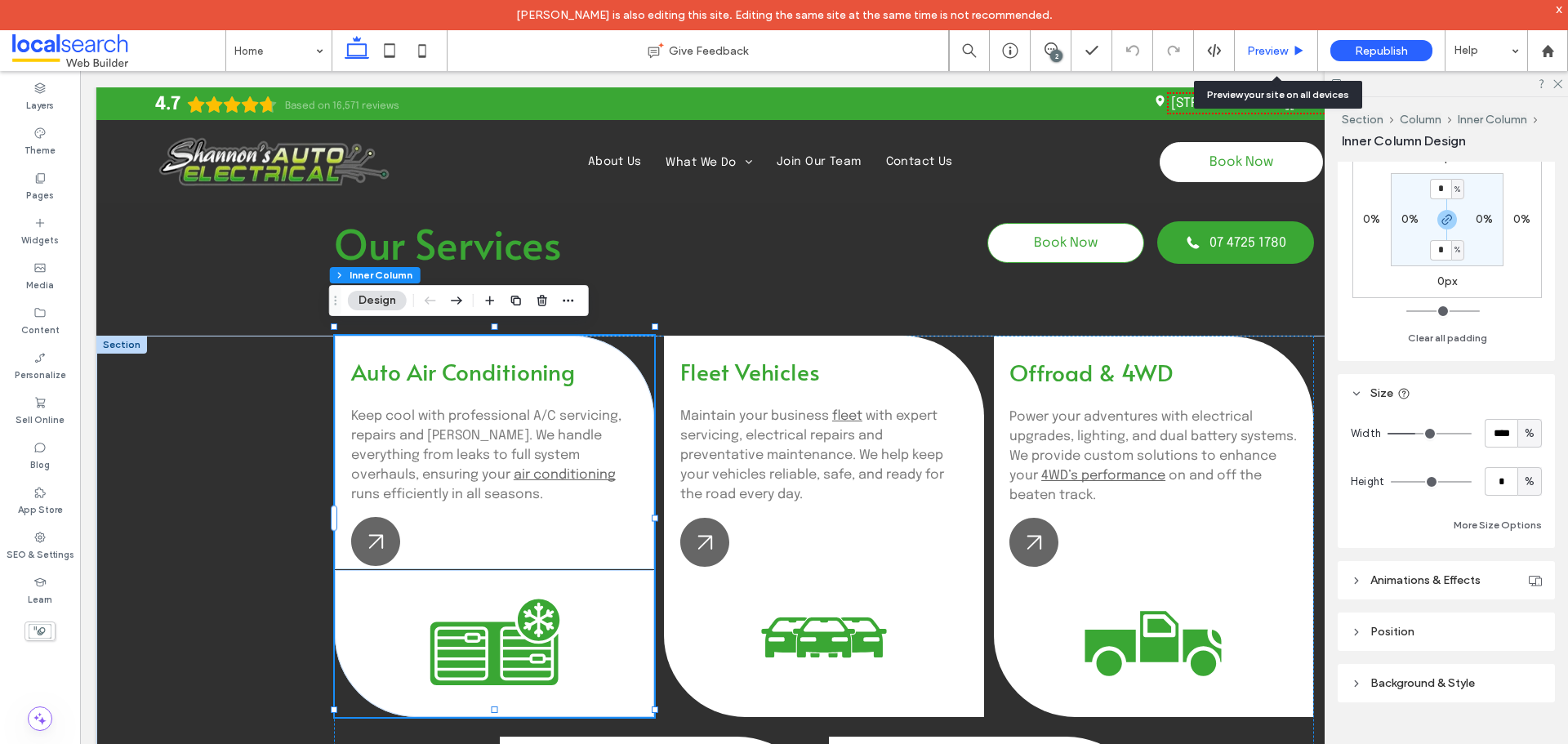
click at [1264, 41] on div "Preview" at bounding box center [1277, 51] width 83 height 41
click at [1267, 41] on div "Preview" at bounding box center [1277, 51] width 83 height 41
